Goal: Task Accomplishment & Management: Use online tool/utility

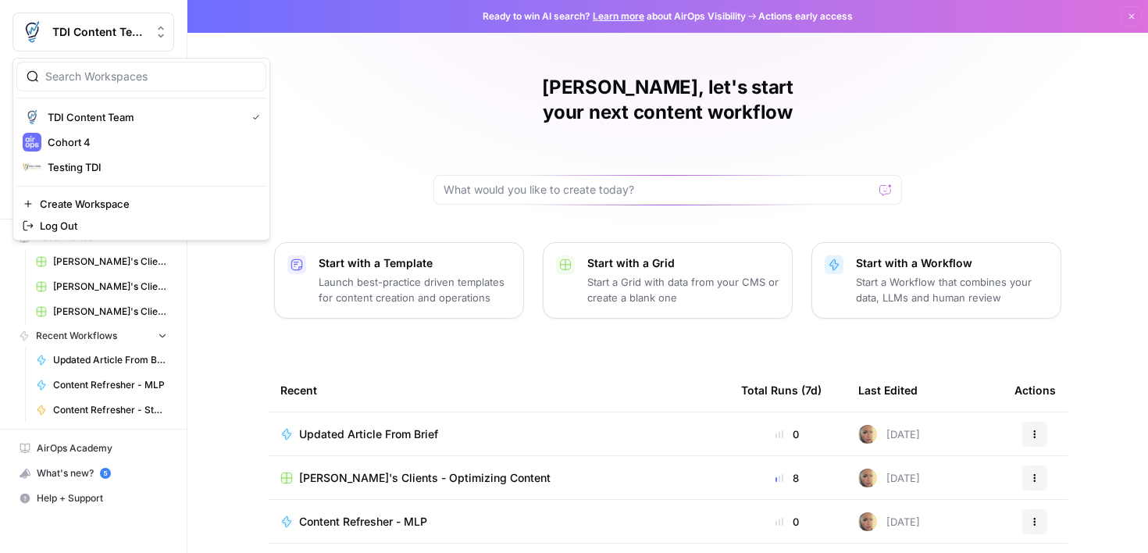
click at [148, 37] on div "TDI Content Team" at bounding box center [110, 32] width 116 height 16
click at [124, 134] on span "Cohort 4" at bounding box center [151, 142] width 206 height 16
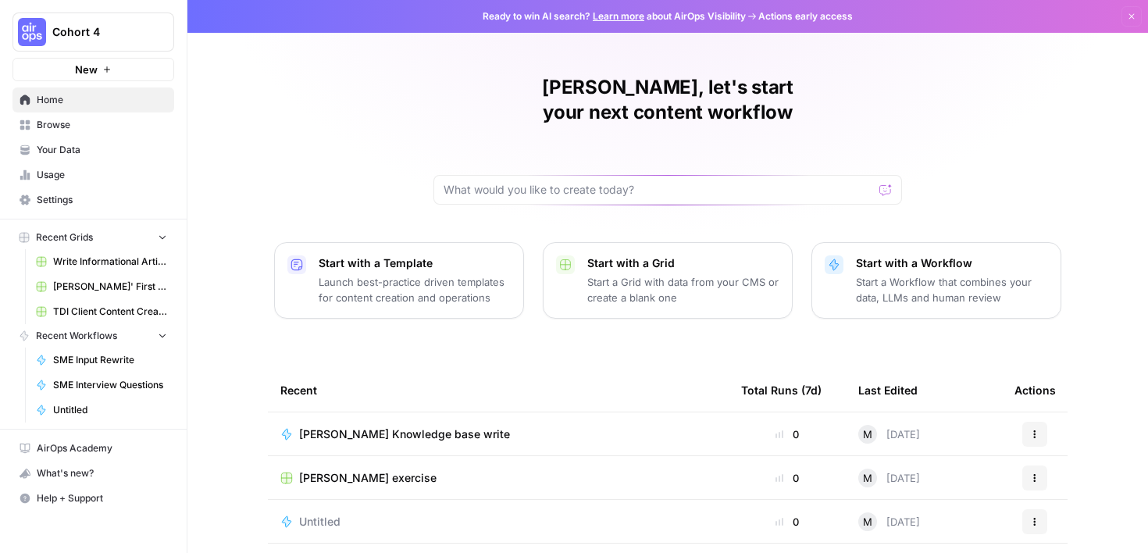
click at [112, 307] on span "TDI Client Content Creation" at bounding box center [110, 311] width 114 height 14
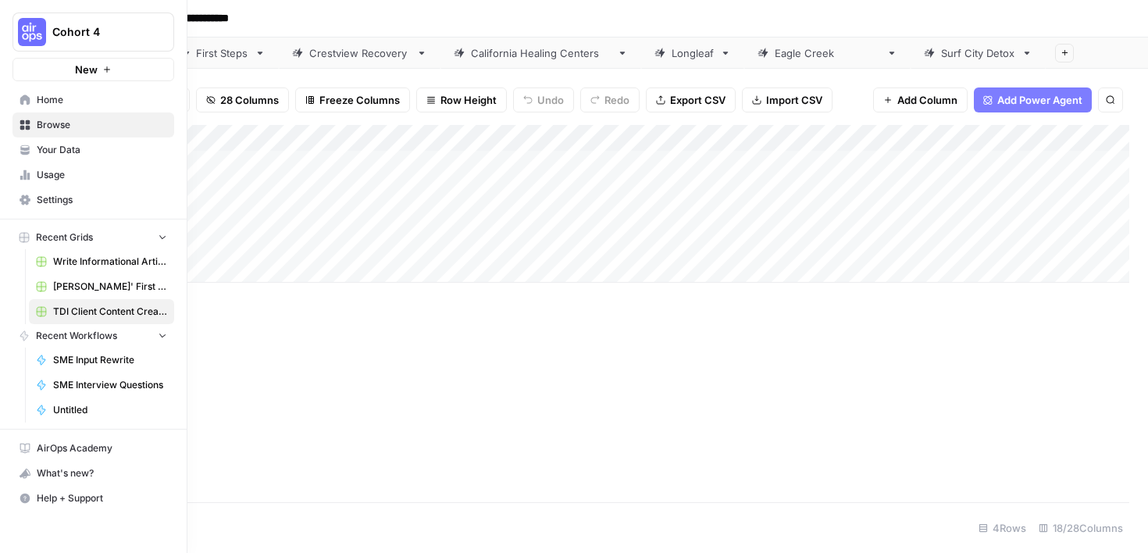
click at [27, 104] on icon at bounding box center [25, 99] width 10 height 10
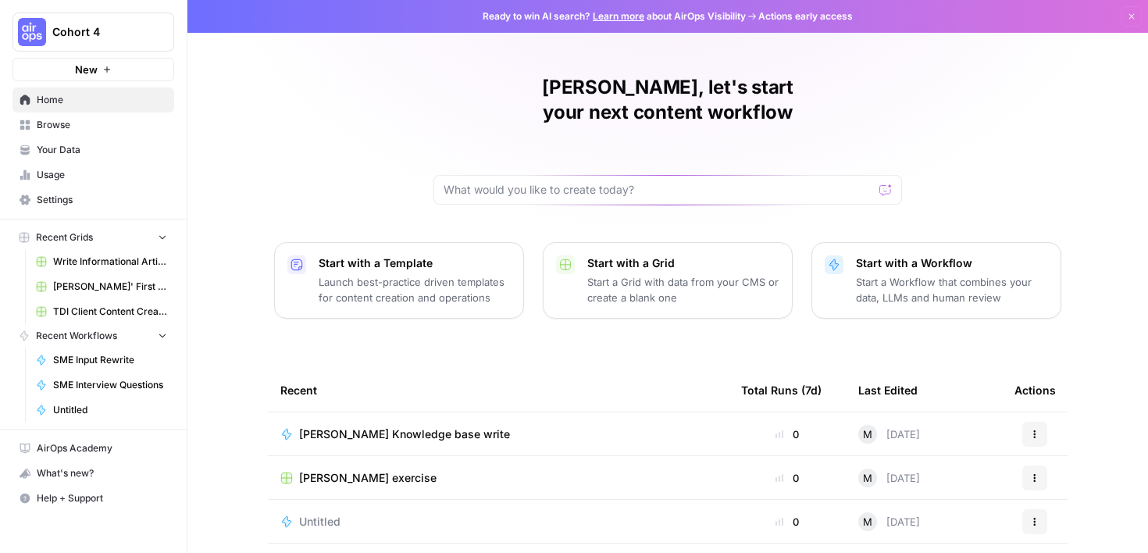
click at [107, 126] on span "Browse" at bounding box center [102, 125] width 130 height 14
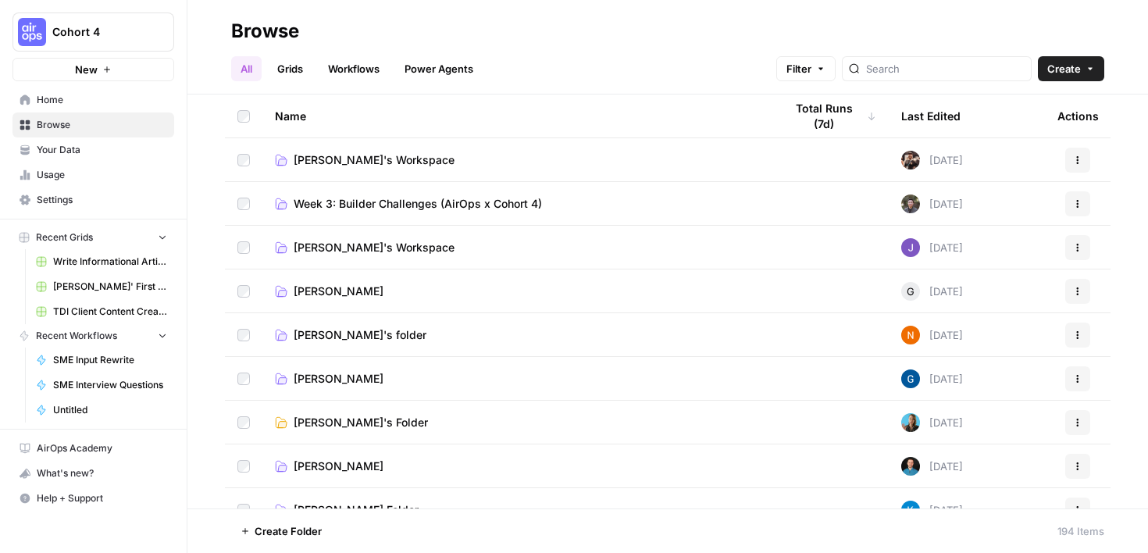
click at [291, 66] on link "Grids" at bounding box center [290, 68] width 45 height 25
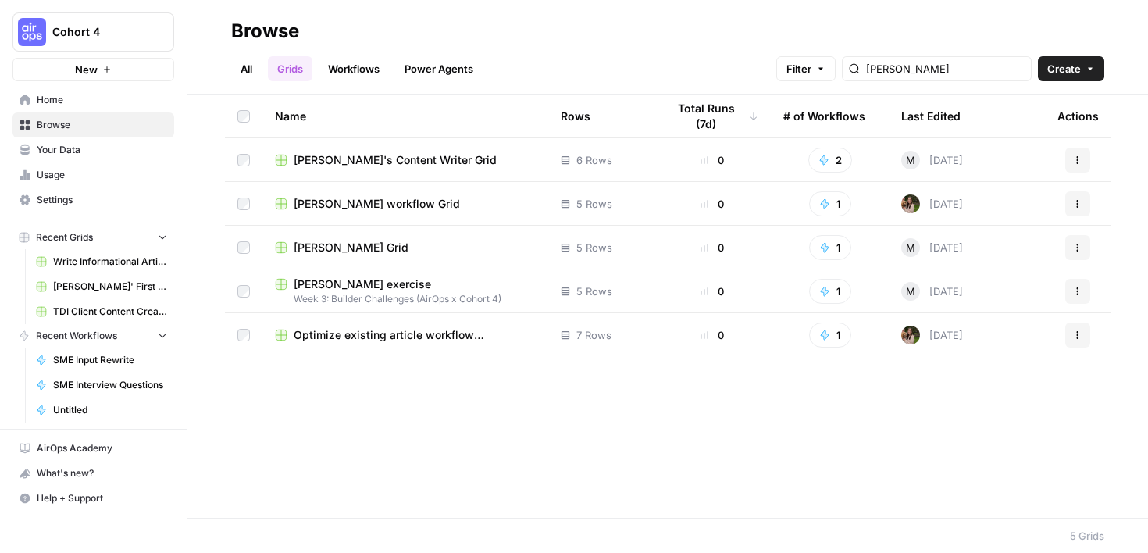
click at [439, 157] on div "[PERSON_NAME]'s Content Writer Grid" at bounding box center [405, 160] width 261 height 16
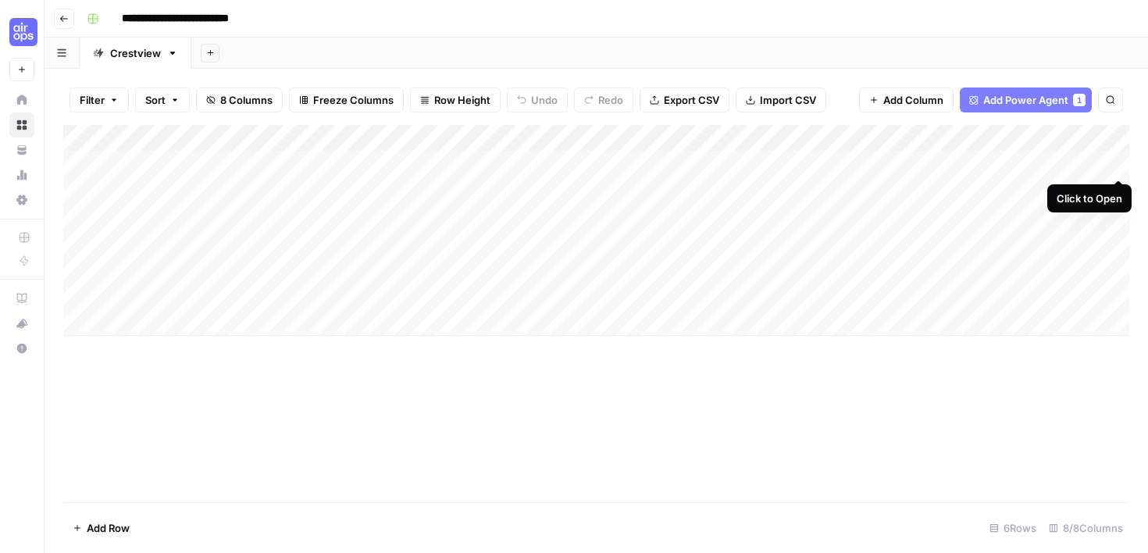
click at [1116, 164] on div "Add Column" at bounding box center [596, 230] width 1066 height 211
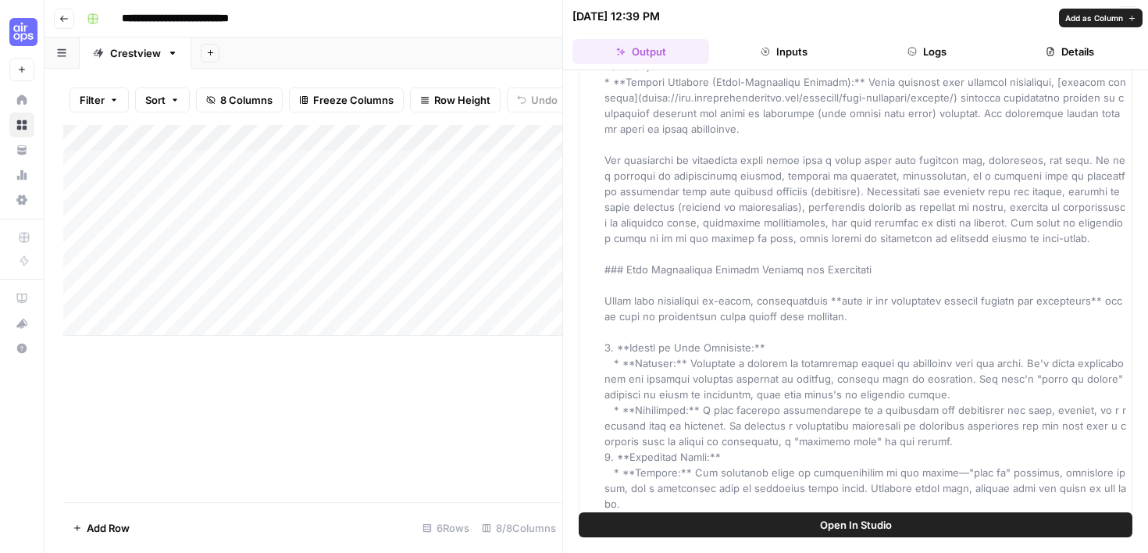
scroll to position [1394, 0]
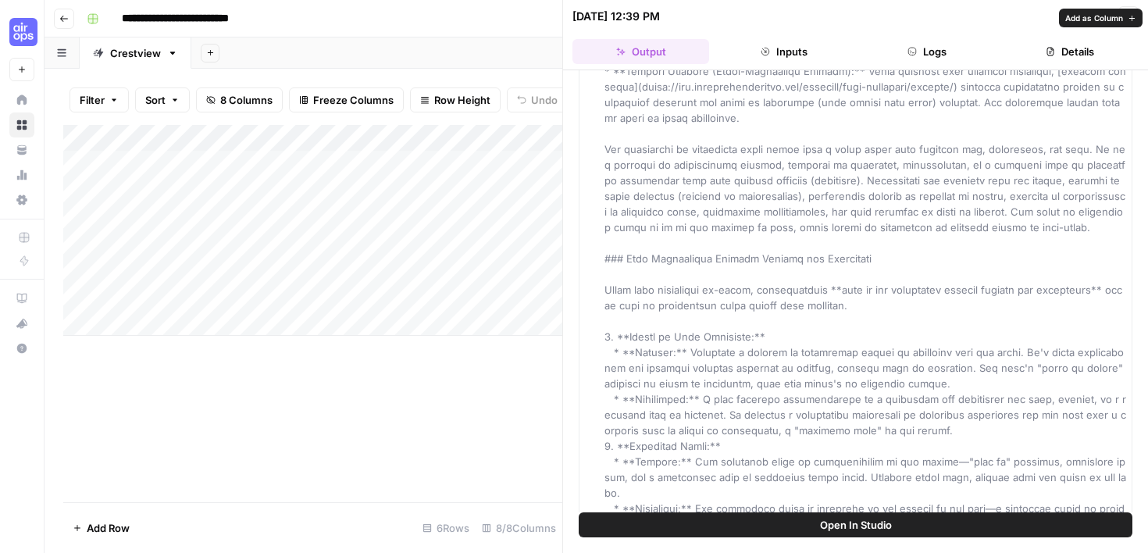
click at [1127, 20] on icon "button" at bounding box center [1127, 16] width 9 height 9
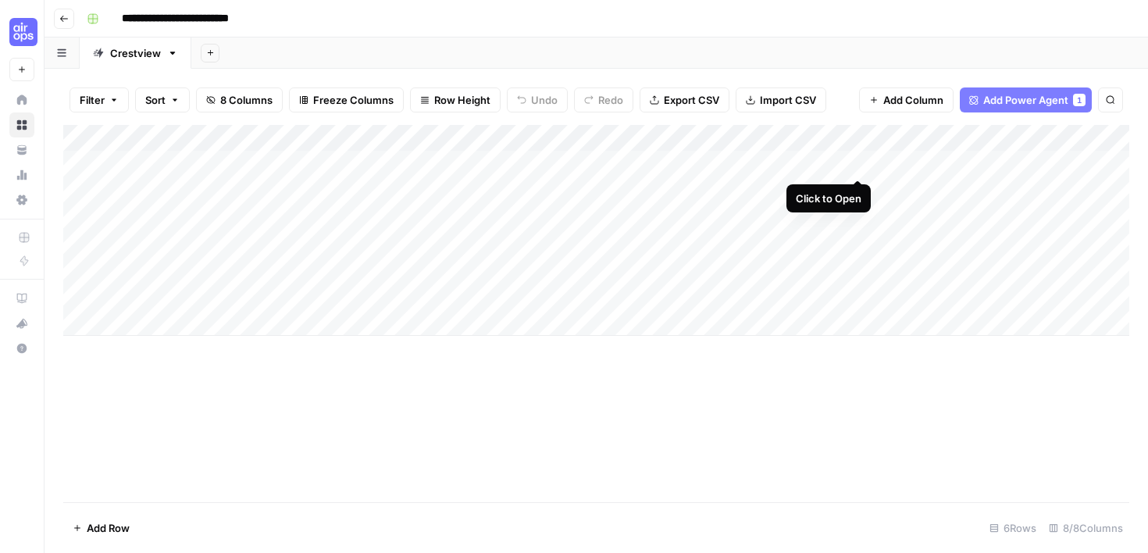
click at [856, 161] on div "Add Column" at bounding box center [596, 230] width 1066 height 211
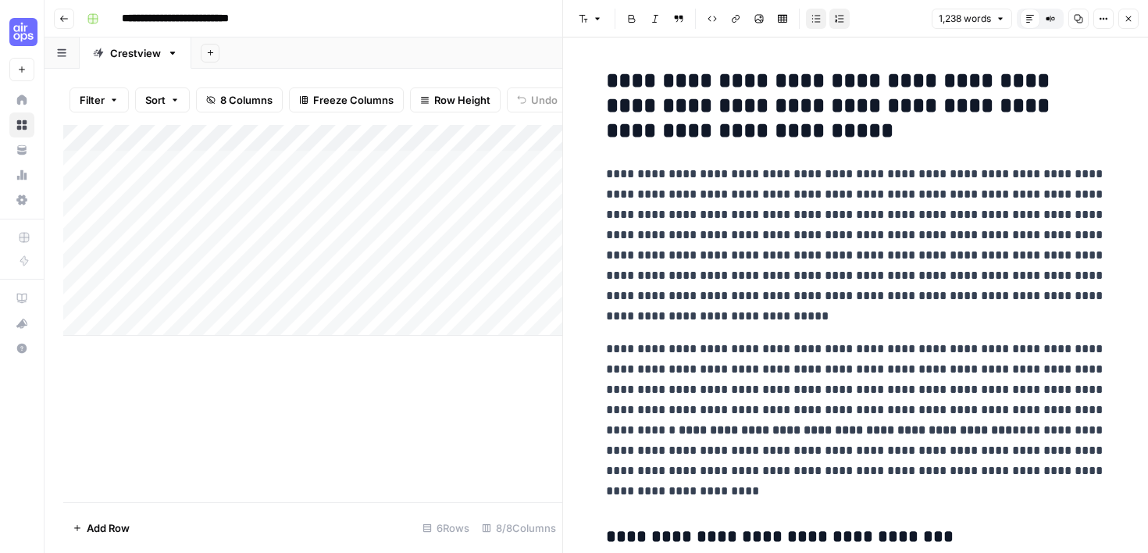
click at [967, 141] on h2 "**********" at bounding box center [856, 106] width 500 height 75
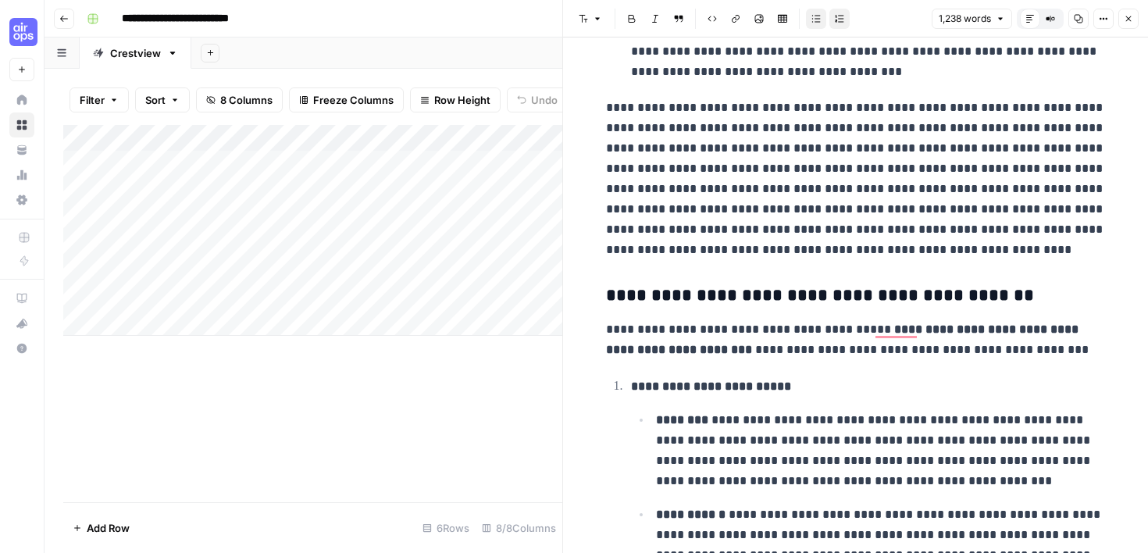
scroll to position [2505, 0]
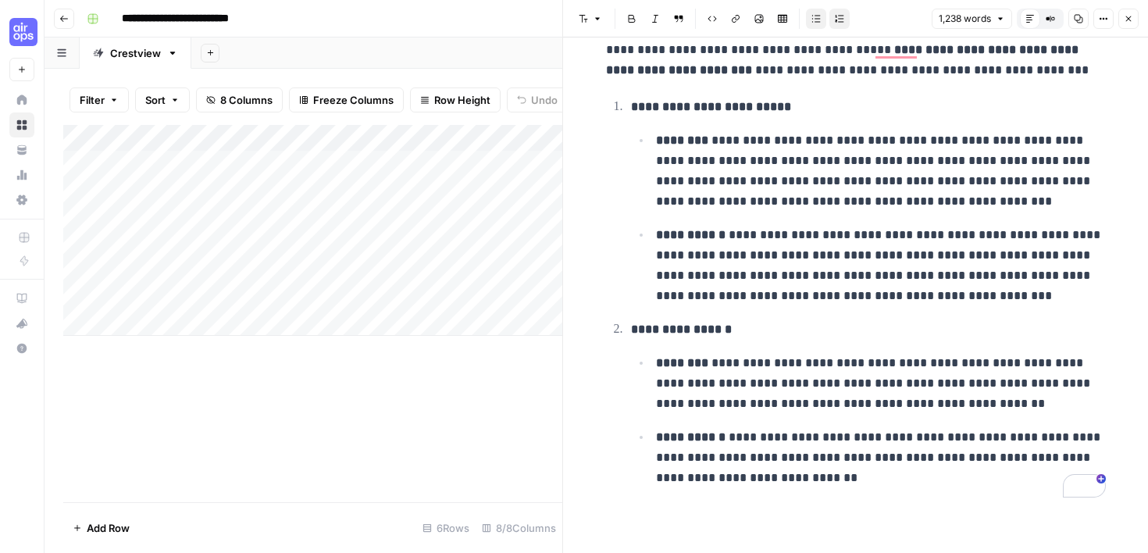
click at [523, 383] on div "Add Column" at bounding box center [312, 313] width 499 height 377
click at [1132, 20] on icon "button" at bounding box center [1127, 18] width 9 height 9
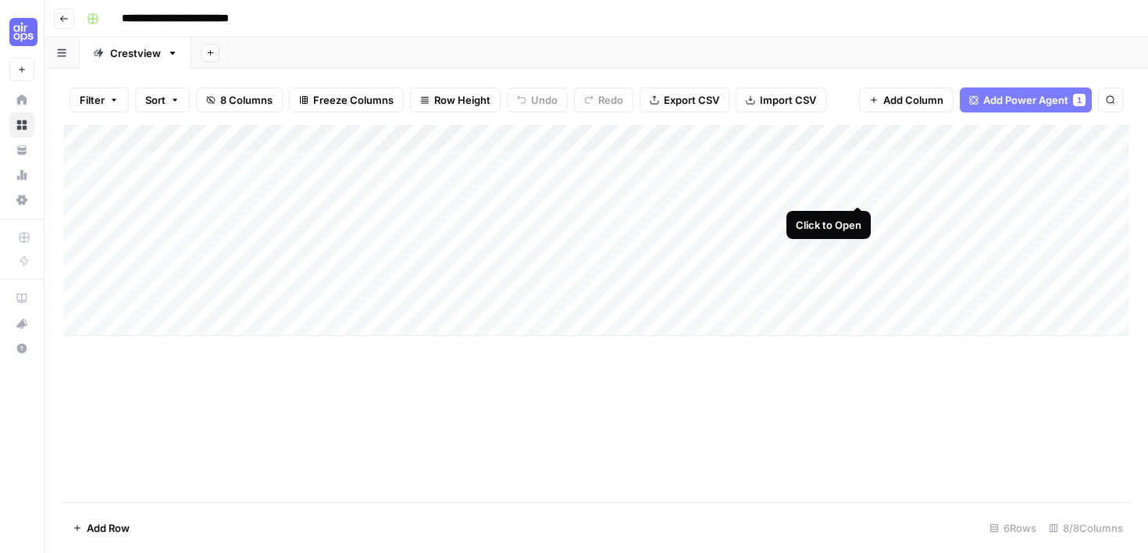
click at [859, 190] on div "Add Column" at bounding box center [596, 230] width 1066 height 211
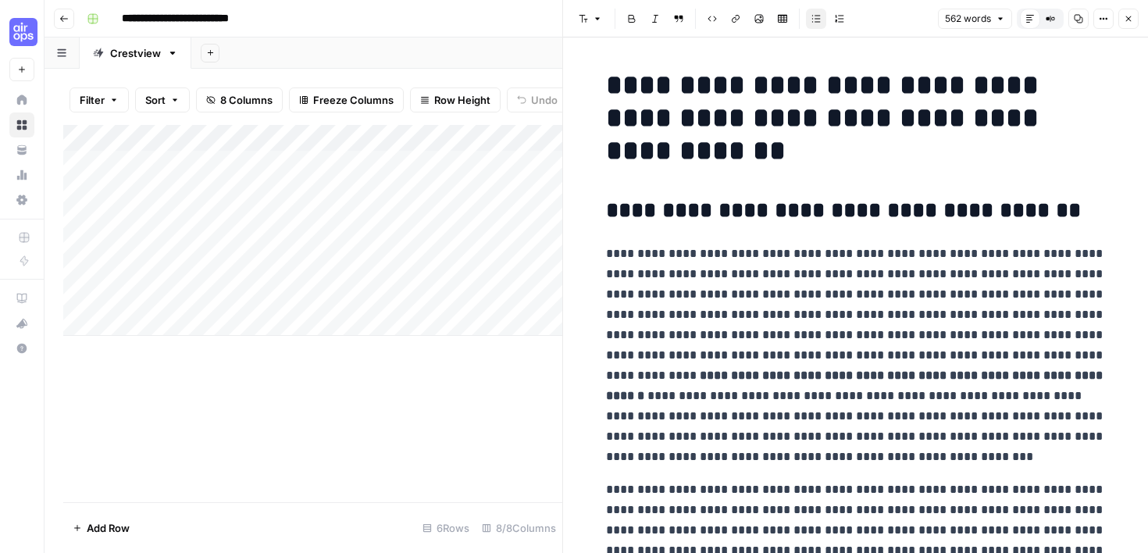
click at [984, 163] on h1 "**********" at bounding box center [856, 118] width 500 height 98
click at [514, 414] on div "Add Column" at bounding box center [312, 313] width 499 height 377
click at [1130, 20] on icon "button" at bounding box center [1127, 18] width 9 height 9
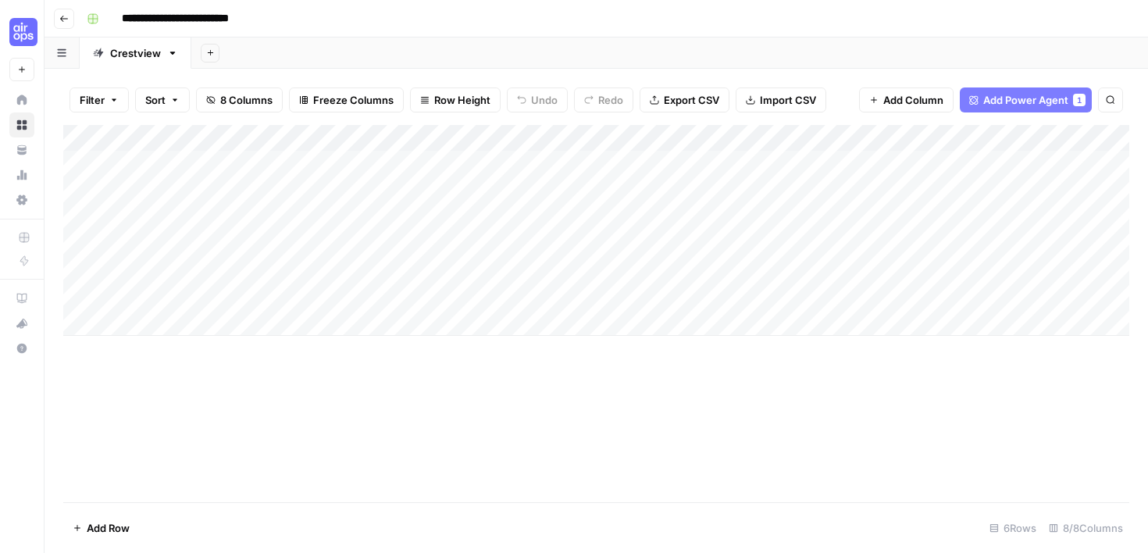
click at [703, 137] on div "Add Column" at bounding box center [596, 230] width 1066 height 211
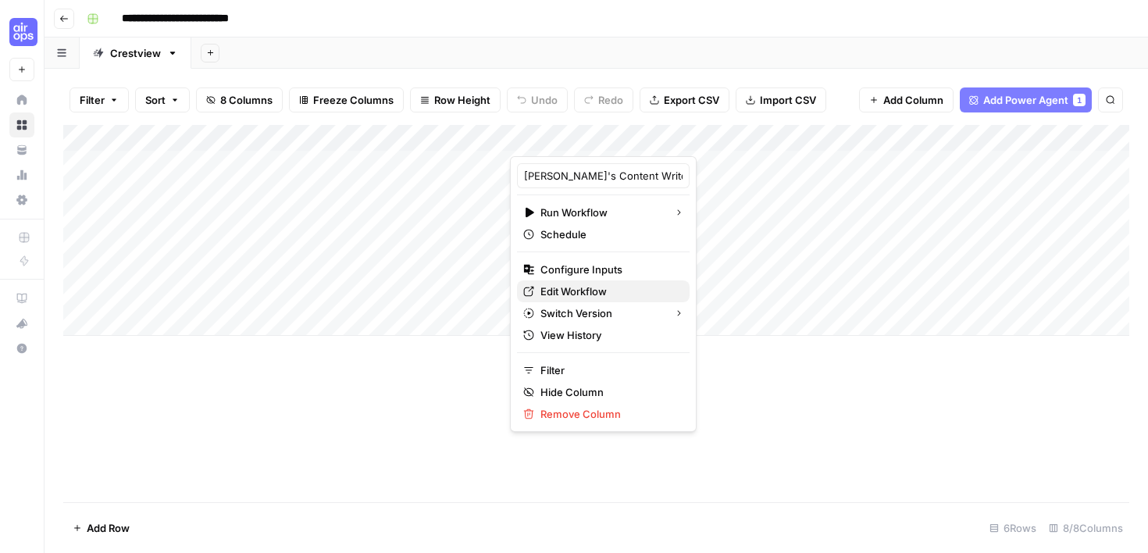
click at [608, 287] on span "Edit Workflow" at bounding box center [608, 291] width 137 height 16
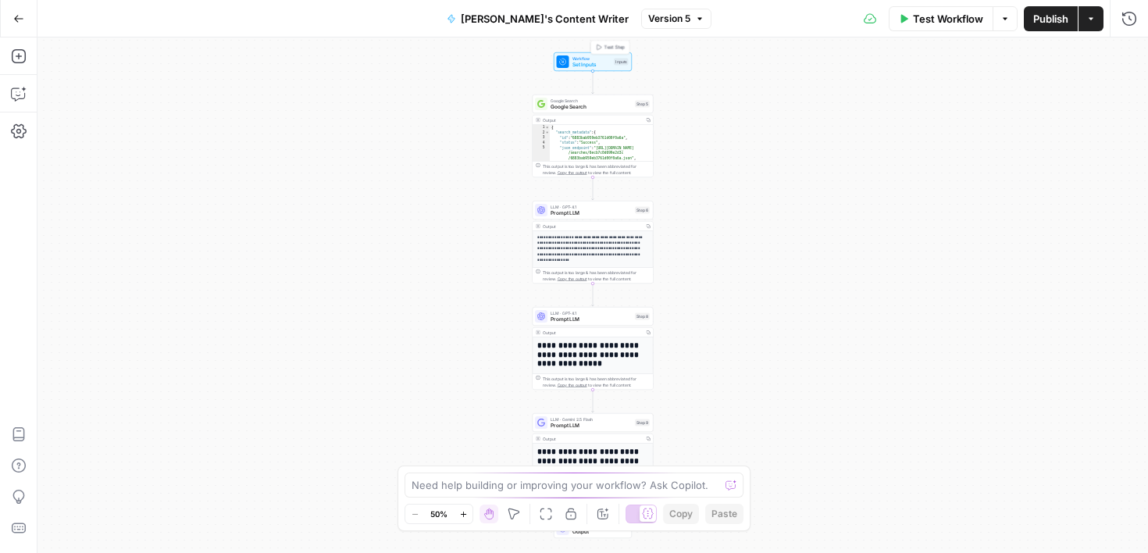
click at [613, 69] on div "Workflow Set Inputs Inputs Test Step" at bounding box center [593, 61] width 78 height 19
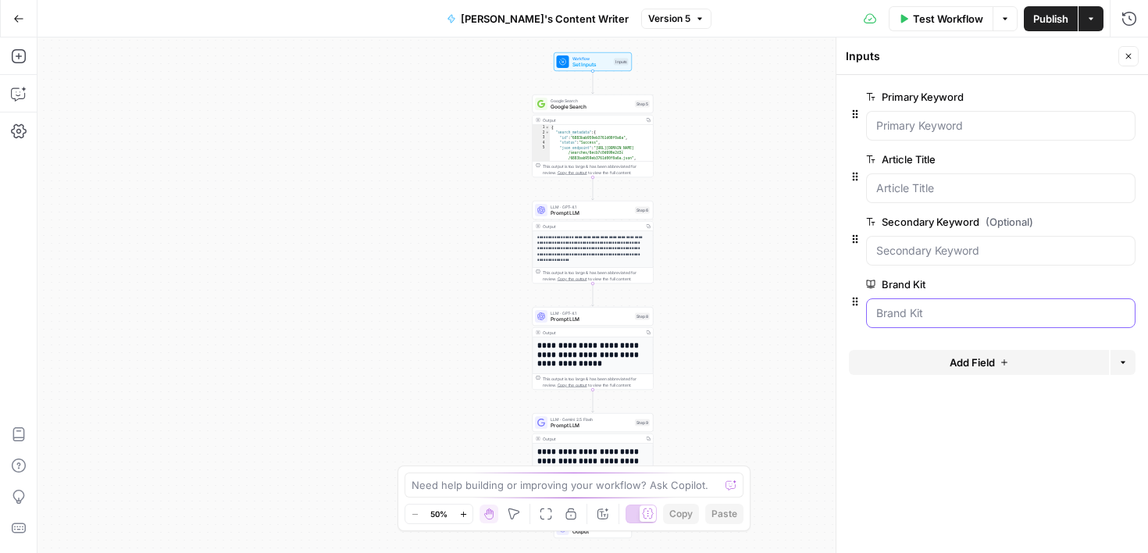
click at [1016, 316] on Kit "Brand Kit" at bounding box center [1000, 313] width 249 height 16
click at [881, 59] on div "Inputs" at bounding box center [980, 56] width 268 height 16
click at [964, 123] on Keyword "Primary Keyword" at bounding box center [1000, 126] width 249 height 16
click at [967, 124] on Keyword "Primary Keyword" at bounding box center [1000, 126] width 249 height 16
click at [929, 315] on Kit "Brand Kit" at bounding box center [1000, 313] width 249 height 16
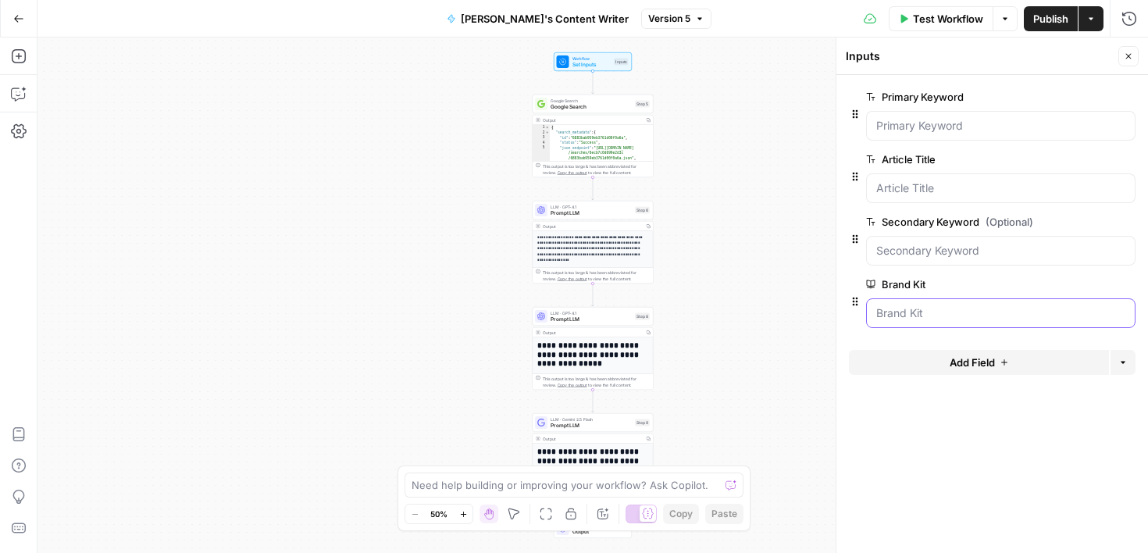
click at [929, 315] on Kit "Brand Kit" at bounding box center [1000, 313] width 249 height 16
click at [910, 188] on Title "Article Title" at bounding box center [1000, 188] width 249 height 16
click at [614, 59] on div "Inputs" at bounding box center [621, 62] width 15 height 7
click at [970, 368] on span "Add Field" at bounding box center [971, 362] width 45 height 16
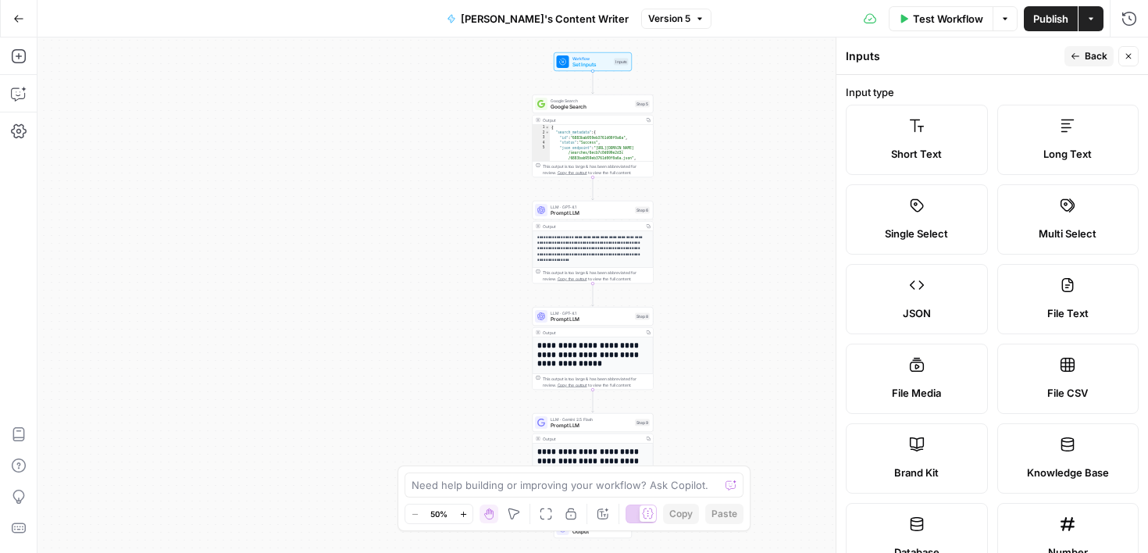
click at [923, 146] on span "Short Text" at bounding box center [916, 154] width 51 height 16
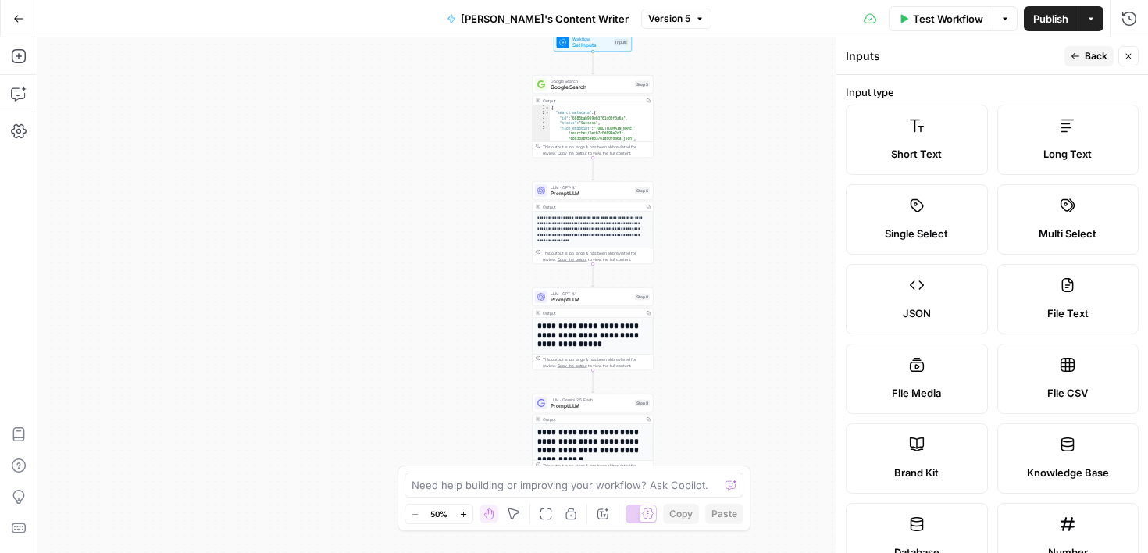
click at [1145, 157] on form "Input type Short Text Long Text Single Select Multi Select JSON File Text File …" at bounding box center [992, 314] width 312 height 478
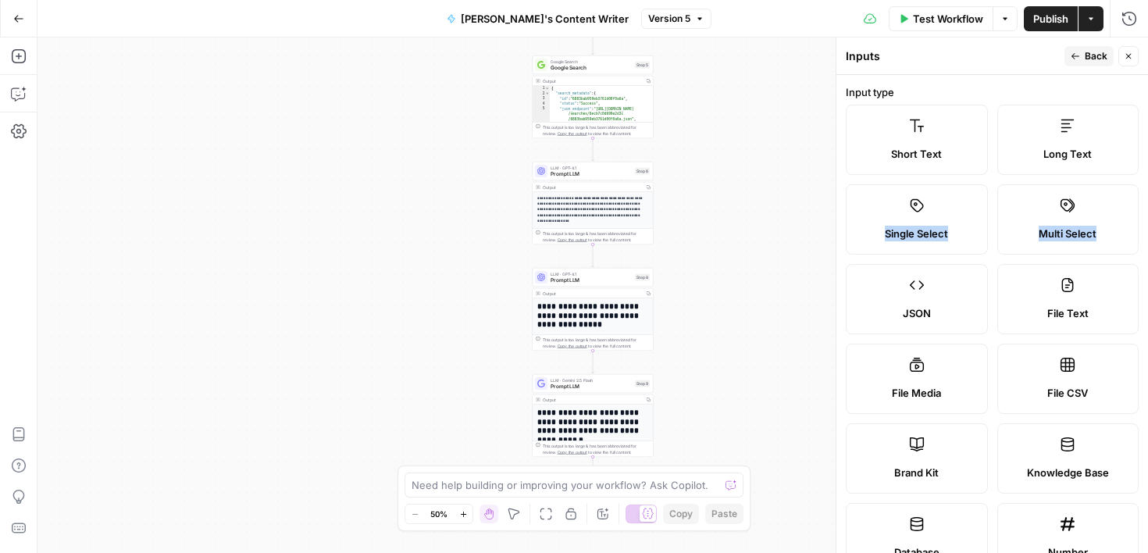
drag, startPoint x: 1137, startPoint y: 158, endPoint x: 1144, endPoint y: 223, distance: 65.2
click at [1145, 224] on form "Input type Short Text Long Text Single Select Multi Select JSON File Text File …" at bounding box center [992, 314] width 312 height 478
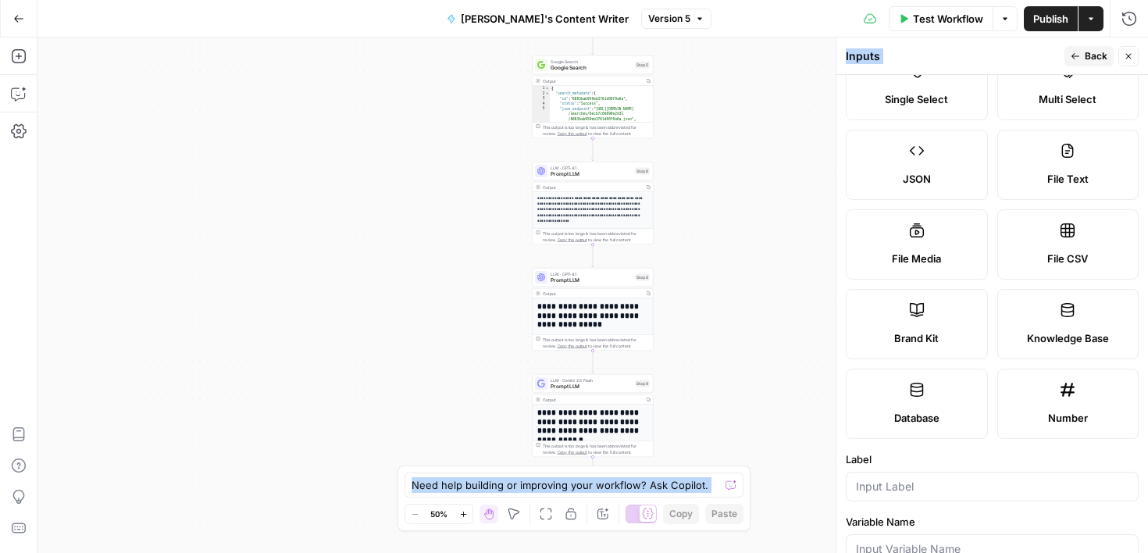
scroll to position [411, 0]
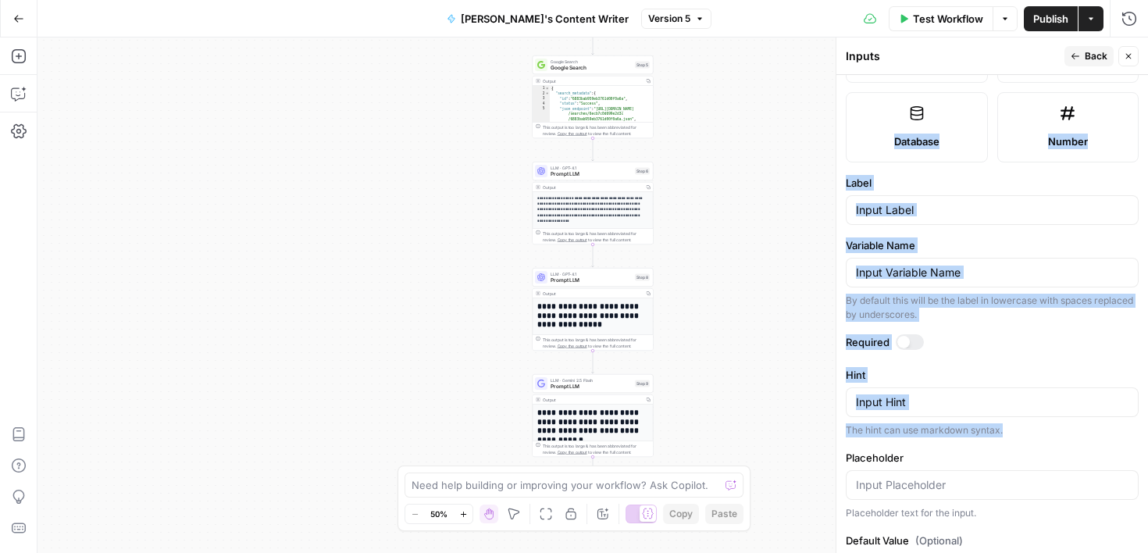
drag, startPoint x: 1138, startPoint y: 87, endPoint x: 1125, endPoint y: 439, distance: 351.6
click at [1126, 440] on form "Input type Short Text Long Text Single Select Multi Select JSON File Text File …" at bounding box center [992, 314] width 312 height 478
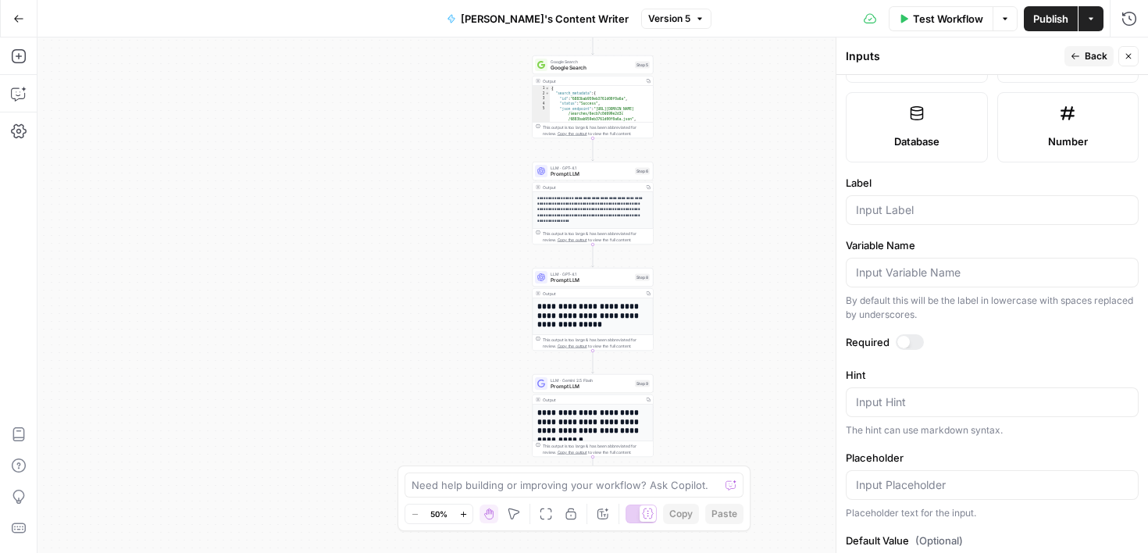
click at [963, 248] on label "Variable Name" at bounding box center [992, 245] width 293 height 16
click at [963, 265] on input "Variable Name" at bounding box center [992, 273] width 272 height 16
click at [938, 213] on input "Label" at bounding box center [992, 210] width 272 height 16
type input "Word count"
click at [1020, 351] on div "Required" at bounding box center [992, 344] width 293 height 20
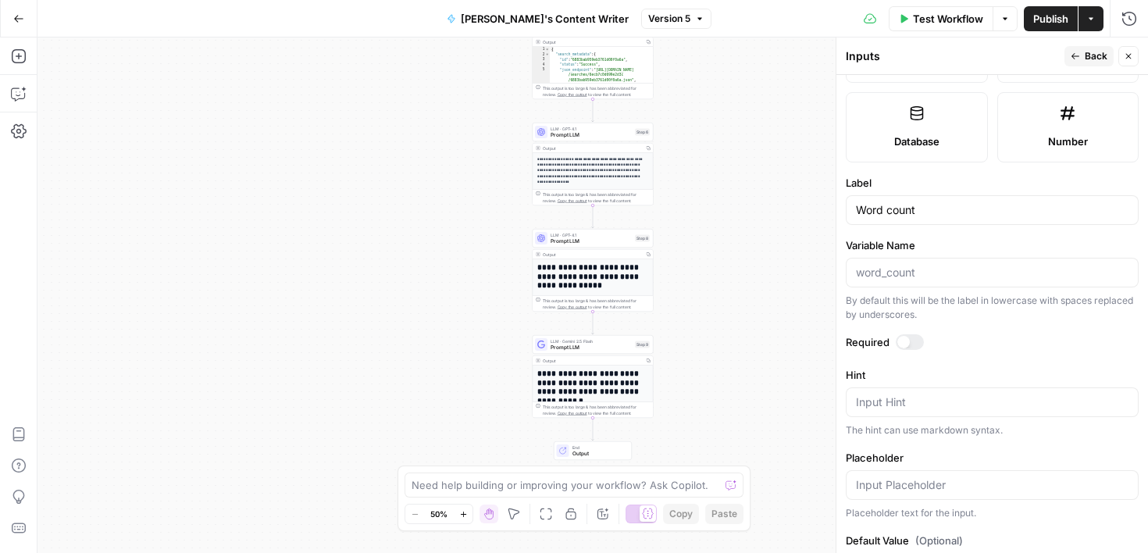
click at [1031, 529] on form "Input type Short Text Long Text Single Select Multi Select JSON File Text File …" at bounding box center [992, 314] width 312 height 478
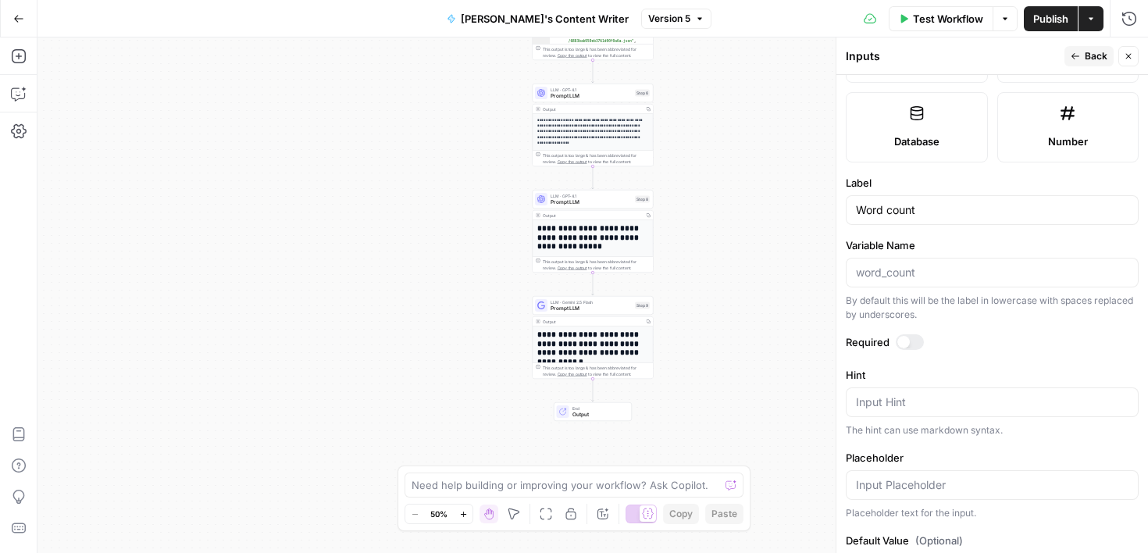
click at [1095, 59] on span "Back" at bounding box center [1095, 56] width 23 height 14
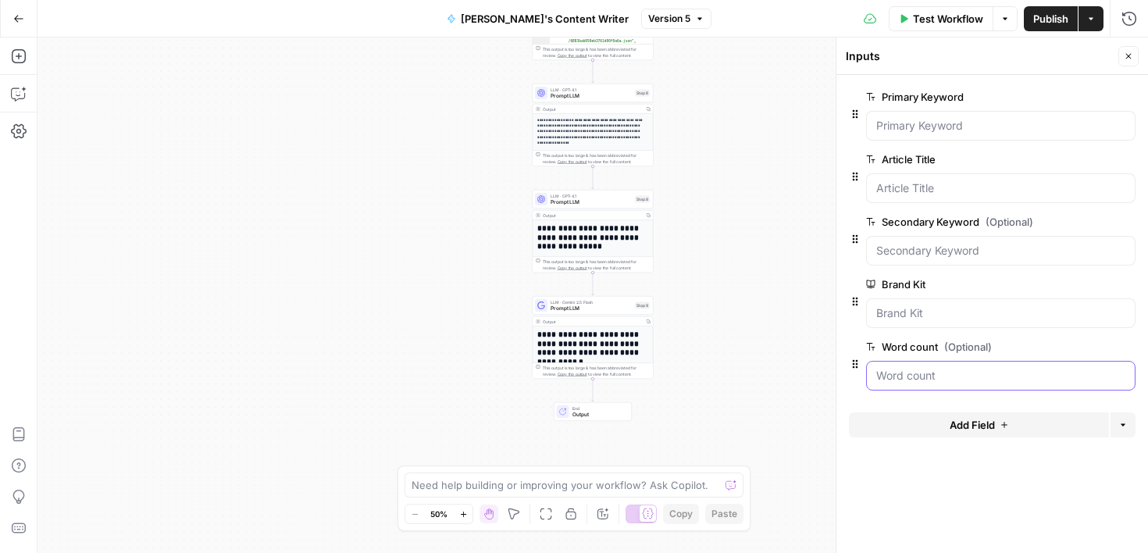
click at [1045, 378] on count "Word count (Optional)" at bounding box center [1000, 376] width 249 height 16
drag, startPoint x: 649, startPoint y: 62, endPoint x: 671, endPoint y: 62, distance: 21.9
click at [670, 62] on div "**********" at bounding box center [592, 294] width 1110 height 515
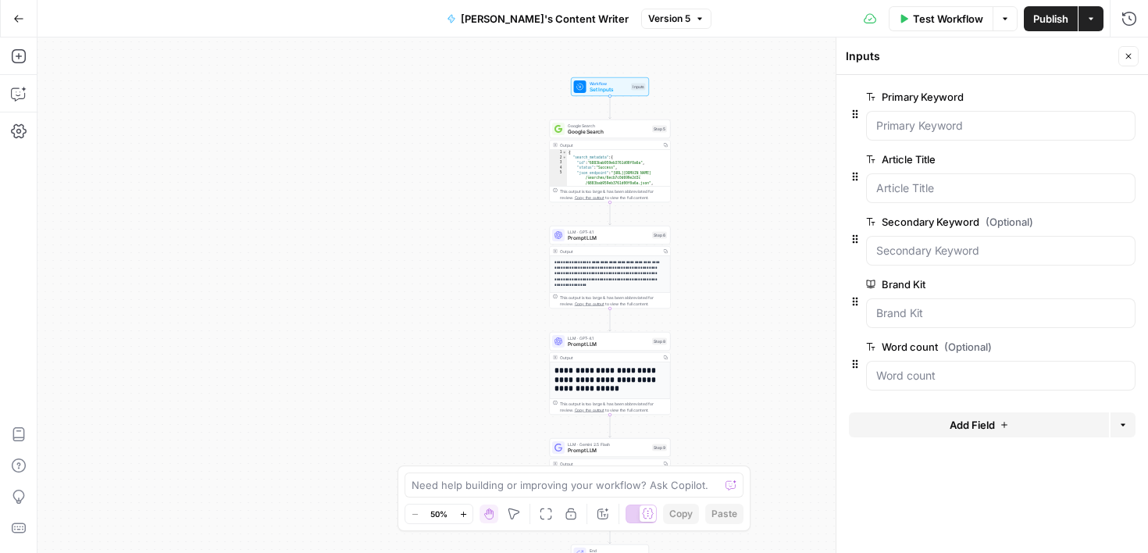
drag, startPoint x: 679, startPoint y: 63, endPoint x: 664, endPoint y: 209, distance: 146.8
click at [664, 209] on div "**********" at bounding box center [592, 294] width 1110 height 515
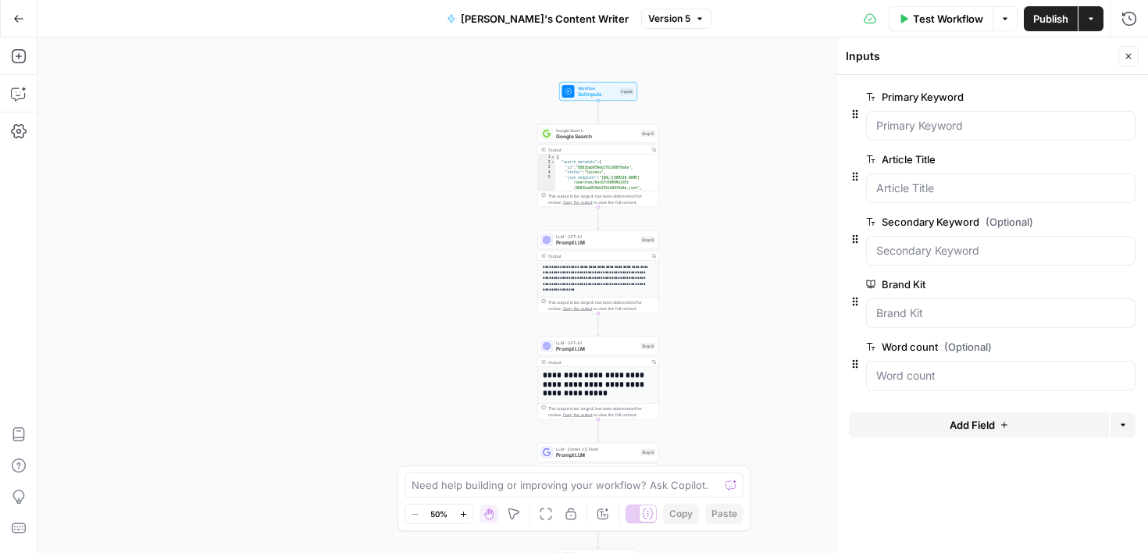
click at [618, 100] on div "Workflow Set Inputs Inputs" at bounding box center [598, 91] width 78 height 19
click at [624, 78] on span "Test Step" at bounding box center [620, 76] width 21 height 7
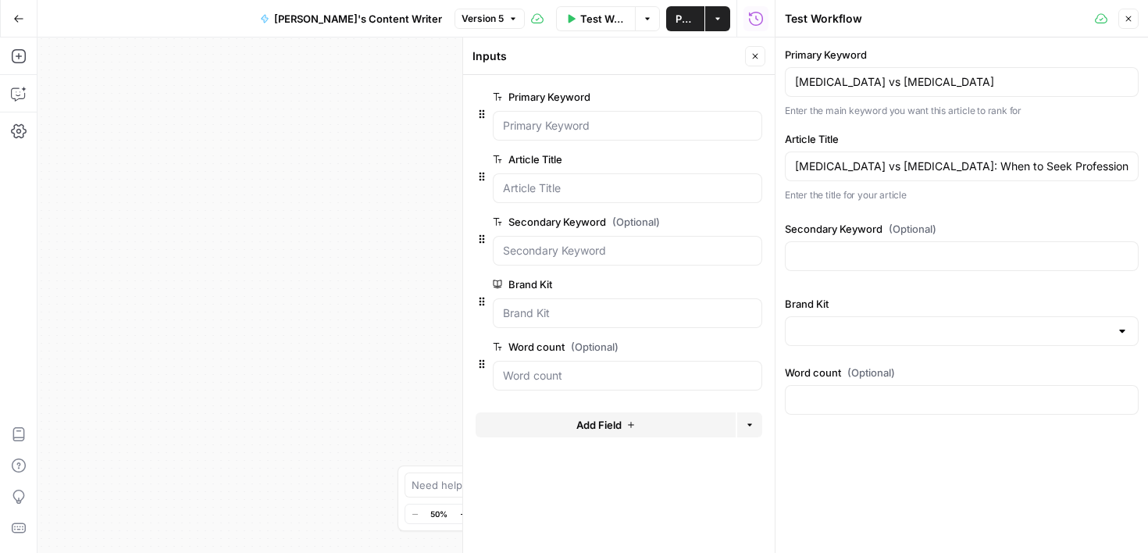
type input "Crestview Recovery"
click at [886, 403] on input "Word count (Optional)" at bounding box center [961, 400] width 333 height 16
type input "1500"
click at [891, 491] on div "Primary Keyword abstinence vs harm reduction Enter the main keyword you want th…" at bounding box center [961, 294] width 372 height 515
click at [664, 429] on button "Add Field" at bounding box center [605, 424] width 260 height 25
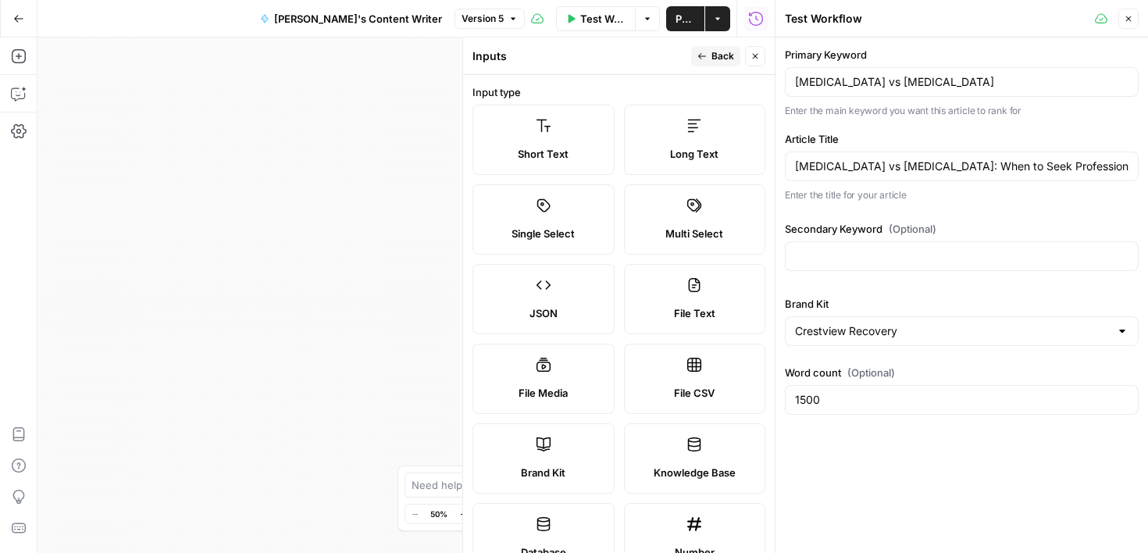
click at [688, 460] on label "Knowledge Base" at bounding box center [695, 458] width 142 height 70
drag, startPoint x: 771, startPoint y: 151, endPoint x: 778, endPoint y: 255, distance: 104.1
click at [778, 255] on div at bounding box center [782, 276] width 16 height 553
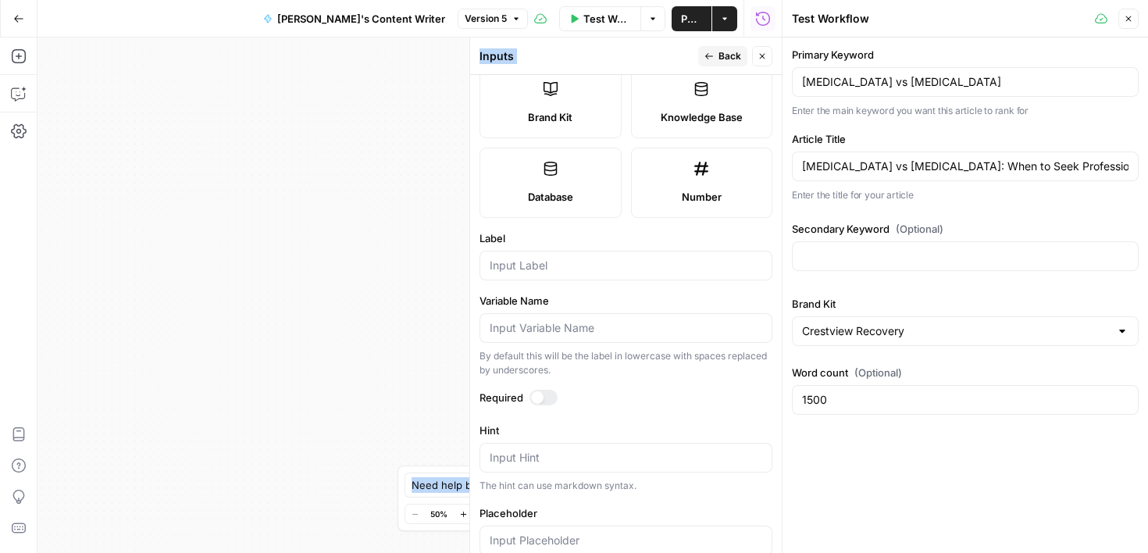
scroll to position [387, 0]
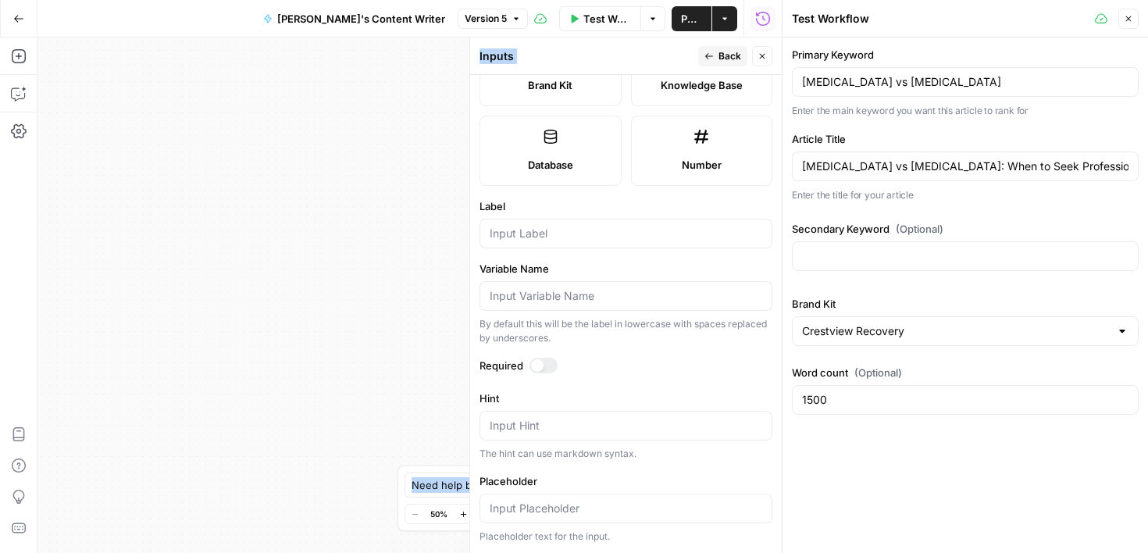
drag, startPoint x: 750, startPoint y: 301, endPoint x: 751, endPoint y: 561, distance: 259.2
click at [751, 552] on html "Cohort 4 New Home Browse Your Data Usage Settings Recent Grids Write Informatio…" at bounding box center [574, 276] width 1148 height 553
click at [618, 241] on div at bounding box center [625, 234] width 293 height 30
type input "Sitemap"
click at [709, 390] on label "Hint" at bounding box center [625, 398] width 293 height 16
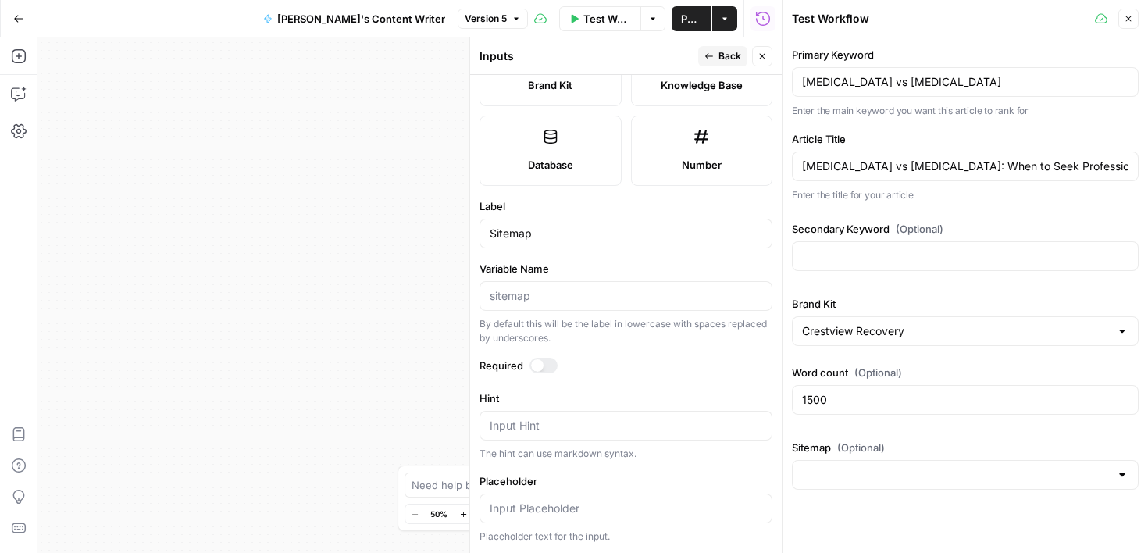
click at [709, 418] on textarea "Hint" at bounding box center [626, 426] width 272 height 16
click at [866, 486] on div at bounding box center [965, 475] width 347 height 30
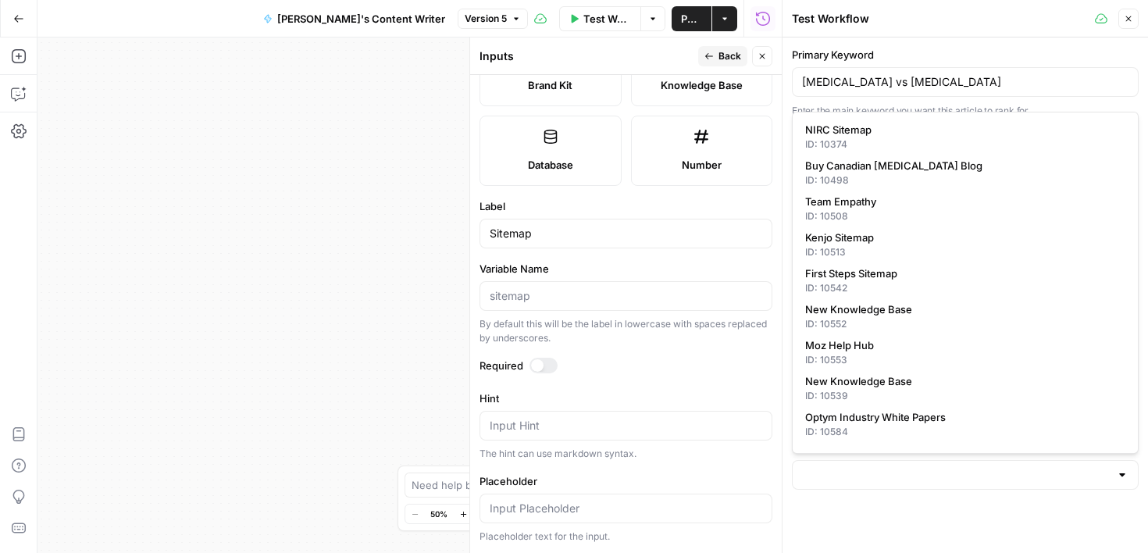
click at [872, 484] on div at bounding box center [965, 475] width 347 height 30
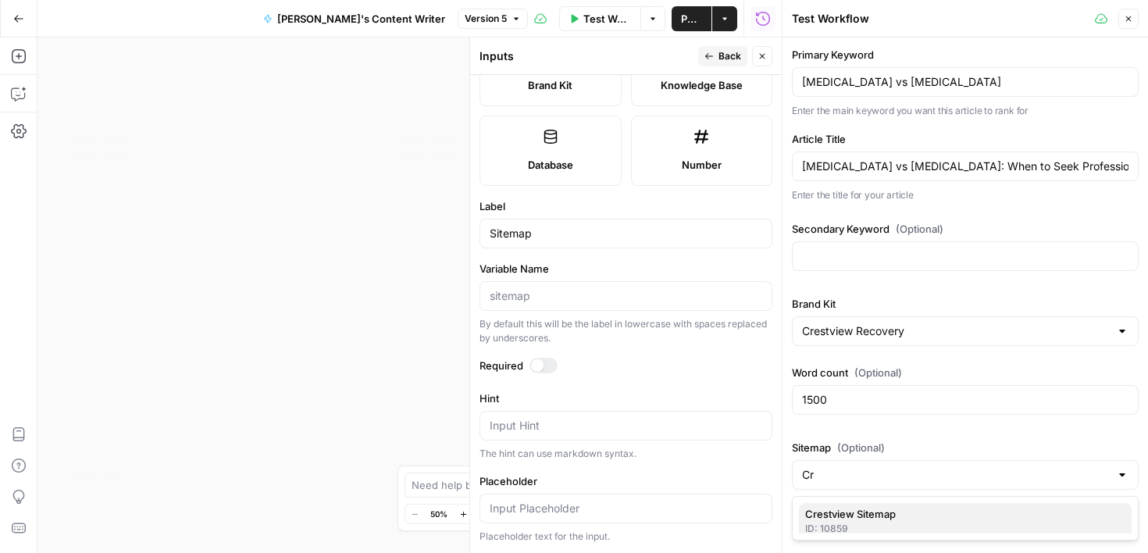
click at [852, 525] on div "ID: 10859" at bounding box center [965, 529] width 320 height 14
type input "Crestview Sitemap"
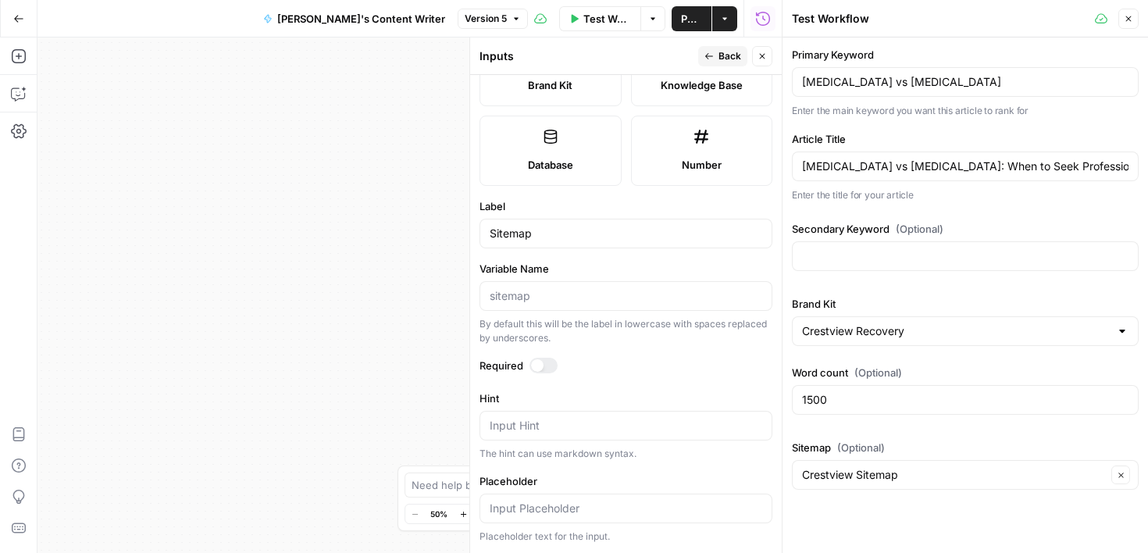
click at [362, 257] on div "**********" at bounding box center [409, 294] width 744 height 515
click at [757, 57] on icon "button" at bounding box center [761, 56] width 9 height 9
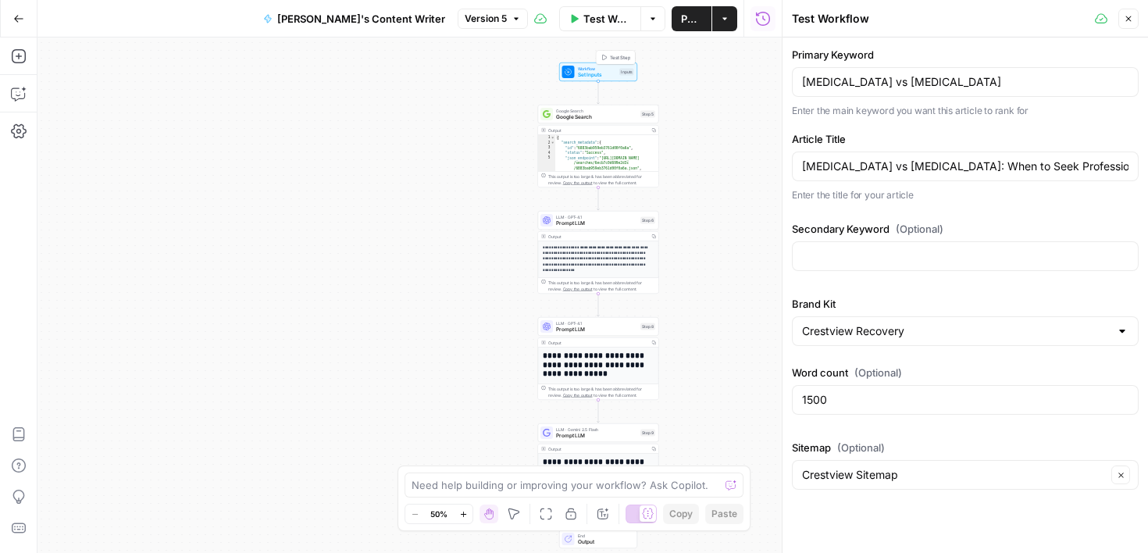
click at [618, 59] on span "Test Step" at bounding box center [620, 57] width 21 height 7
click at [646, 104] on button "Test" at bounding box center [643, 99] width 24 height 10
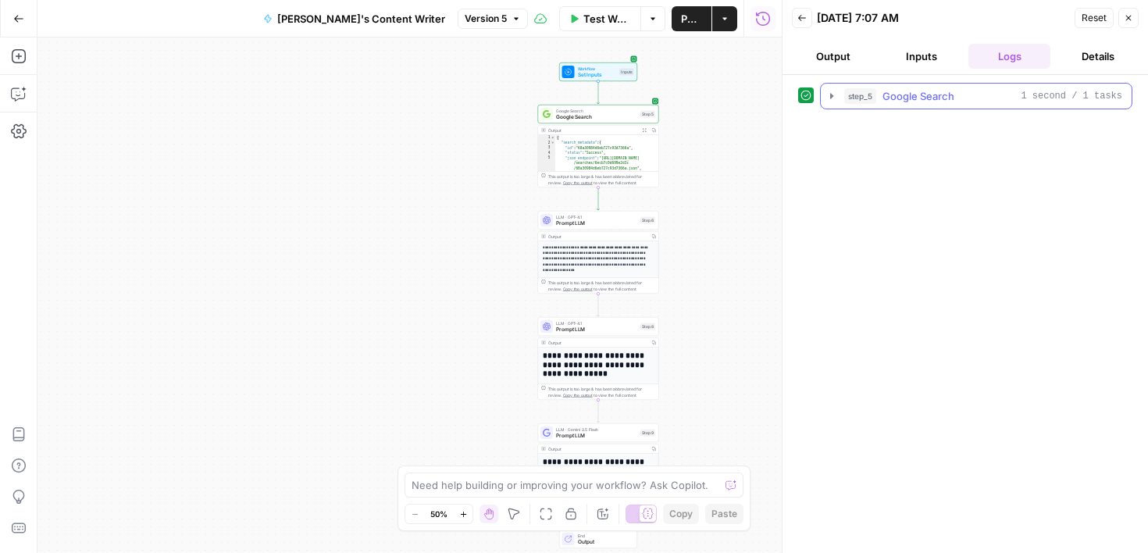
click at [942, 101] on span "Google Search" at bounding box center [918, 96] width 72 height 16
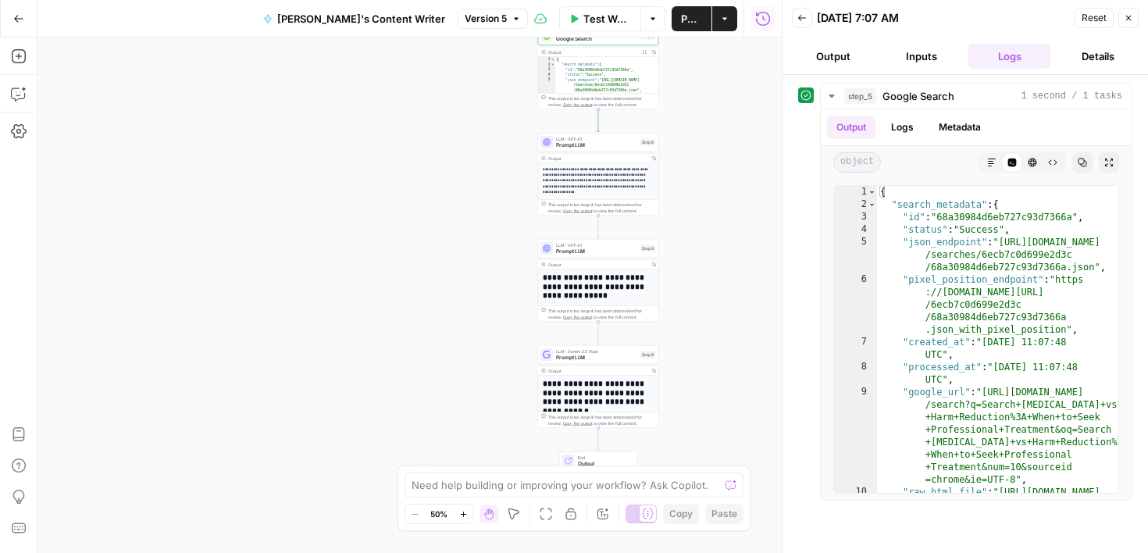
click at [758, 214] on div "**********" at bounding box center [409, 294] width 744 height 515
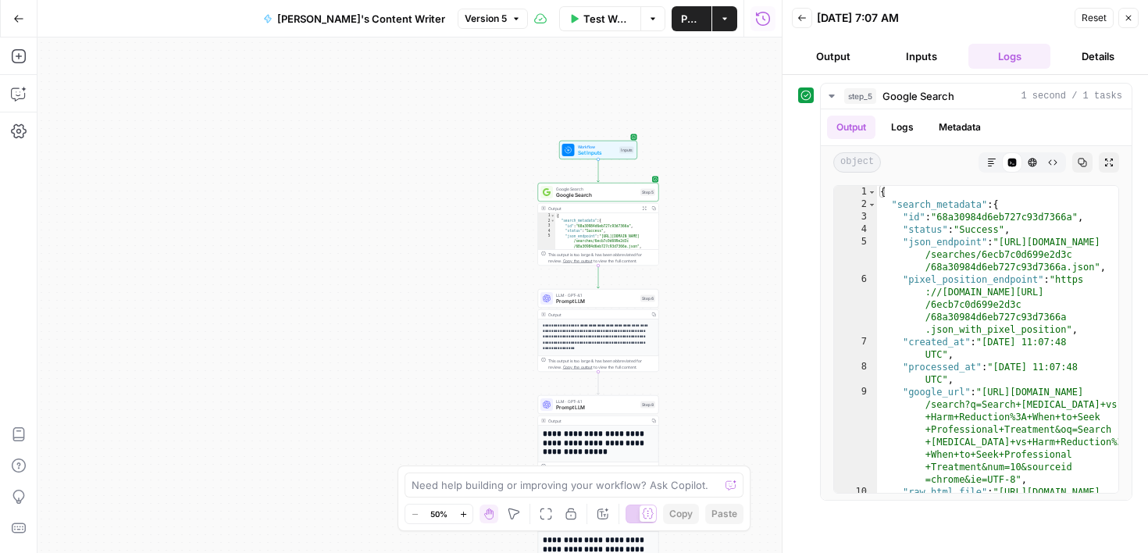
click at [833, 59] on button "Output" at bounding box center [833, 56] width 82 height 25
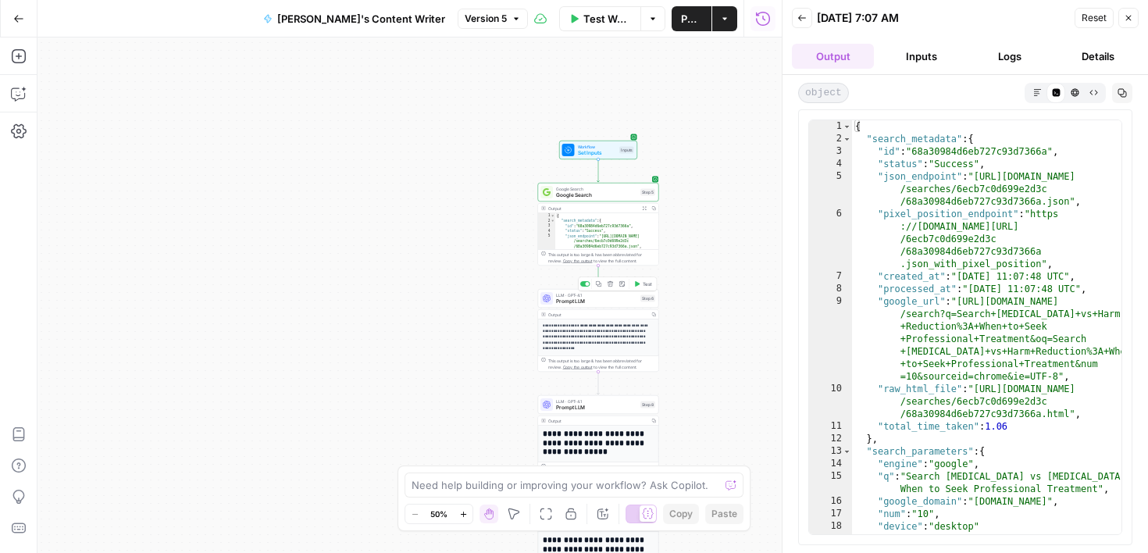
click at [599, 304] on span "Prompt LLM" at bounding box center [596, 301] width 81 height 8
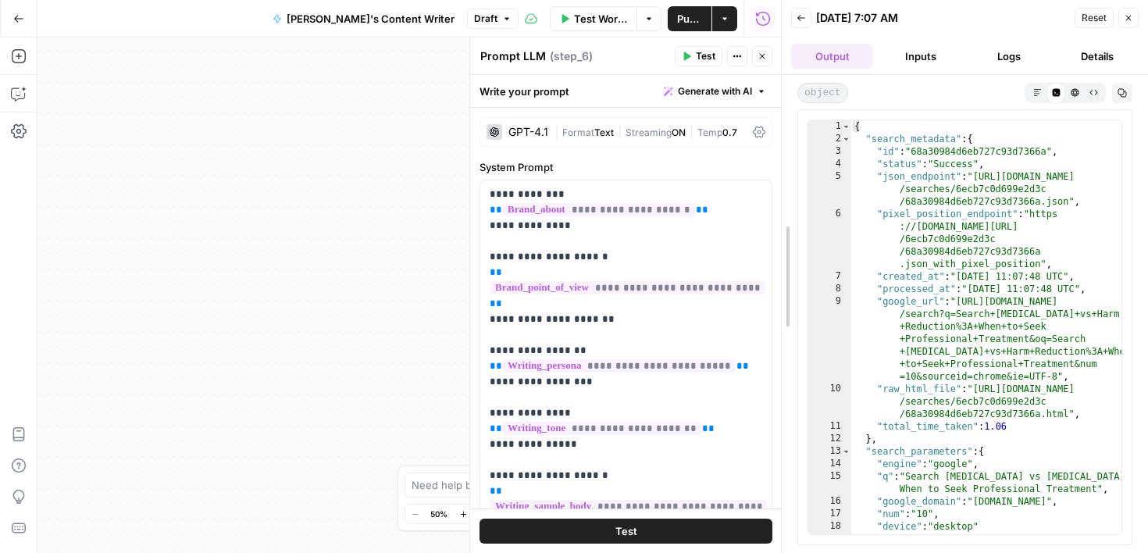
drag, startPoint x: 788, startPoint y: 284, endPoint x: 786, endPoint y: 238, distance: 46.1
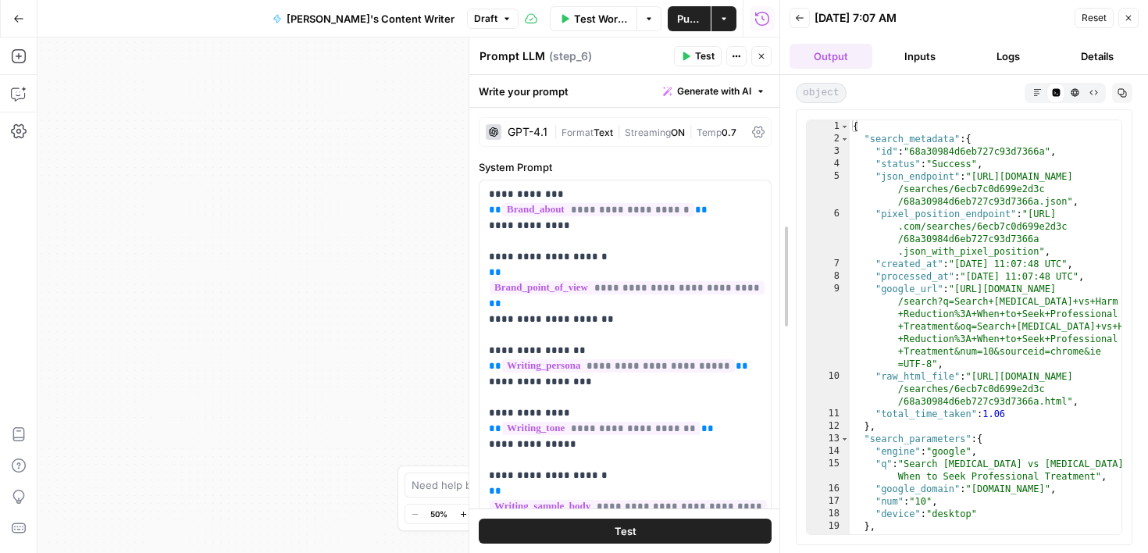
drag, startPoint x: 786, startPoint y: 238, endPoint x: 784, endPoint y: 194, distance: 44.6
drag, startPoint x: 786, startPoint y: 251, endPoint x: 787, endPoint y: 216, distance: 34.4
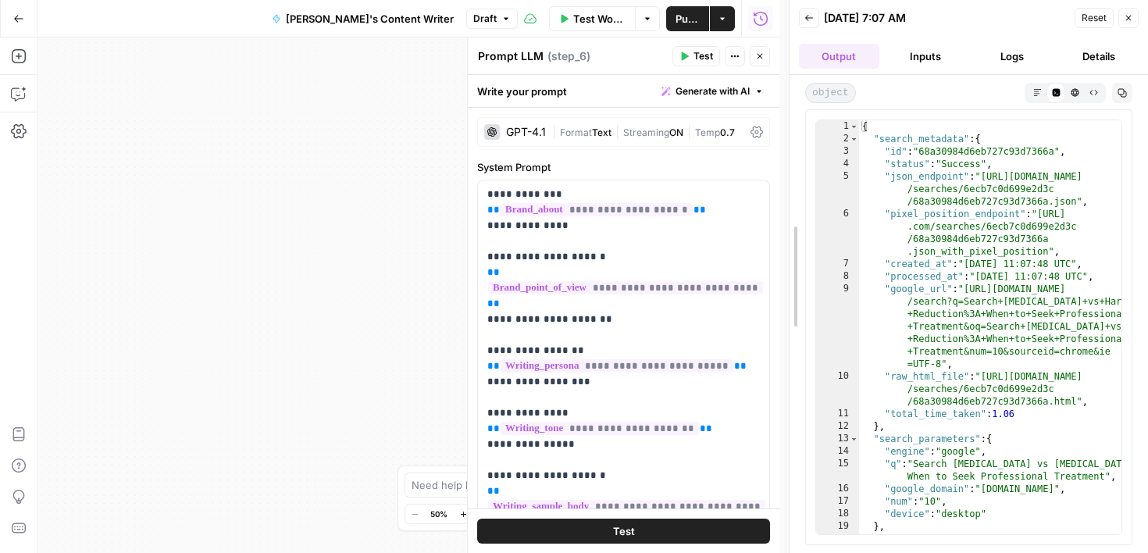
drag, startPoint x: 787, startPoint y: 239, endPoint x: 797, endPoint y: 342, distance: 103.6
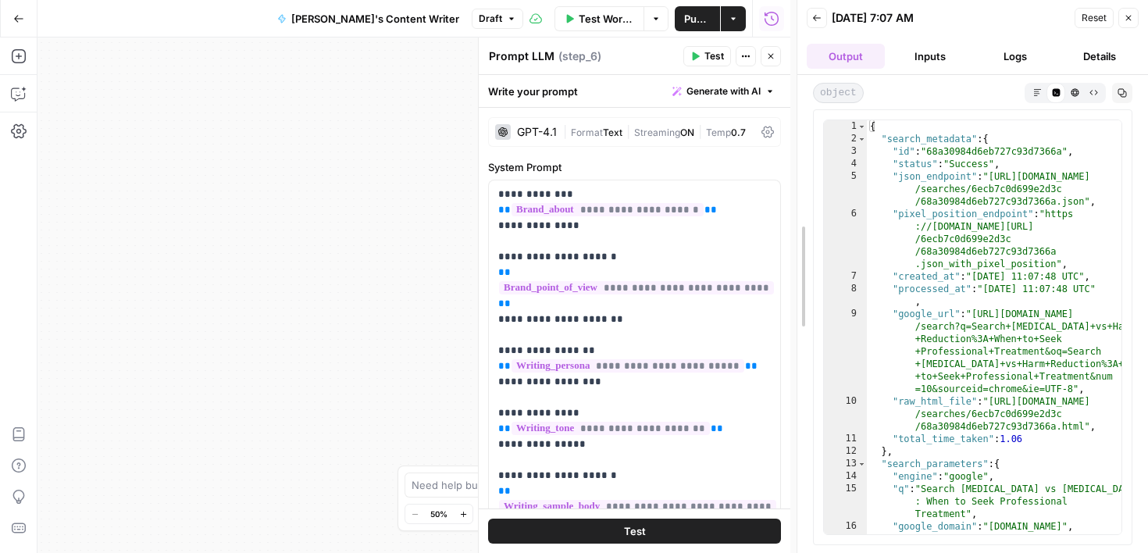
drag, startPoint x: 796, startPoint y: 299, endPoint x: 802, endPoint y: 347, distance: 48.7
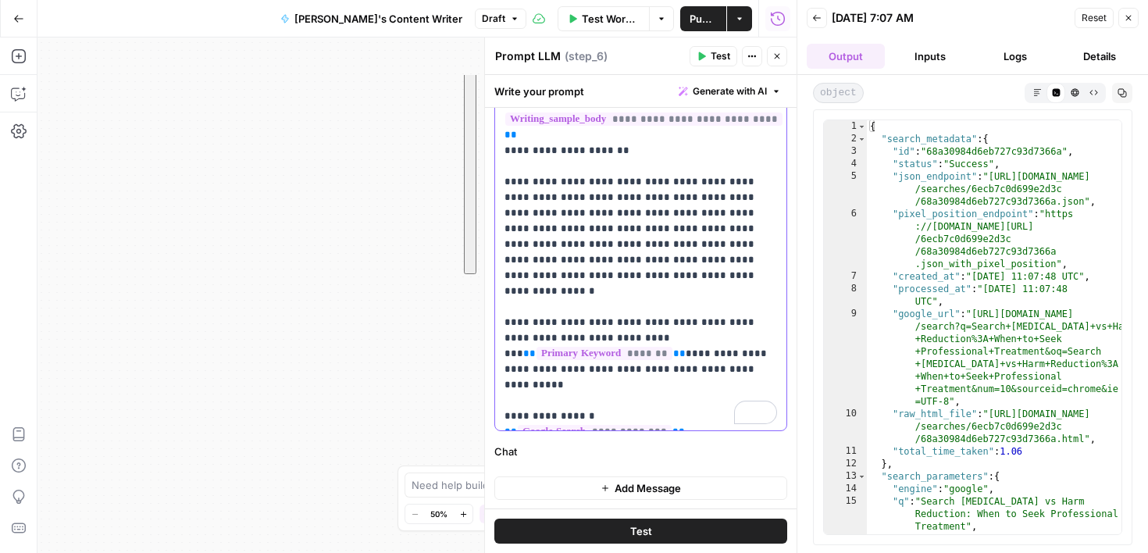
drag, startPoint x: 501, startPoint y: 195, endPoint x: 655, endPoint y: 280, distance: 175.8
click at [655, 281] on div "**********" at bounding box center [640, 112] width 291 height 636
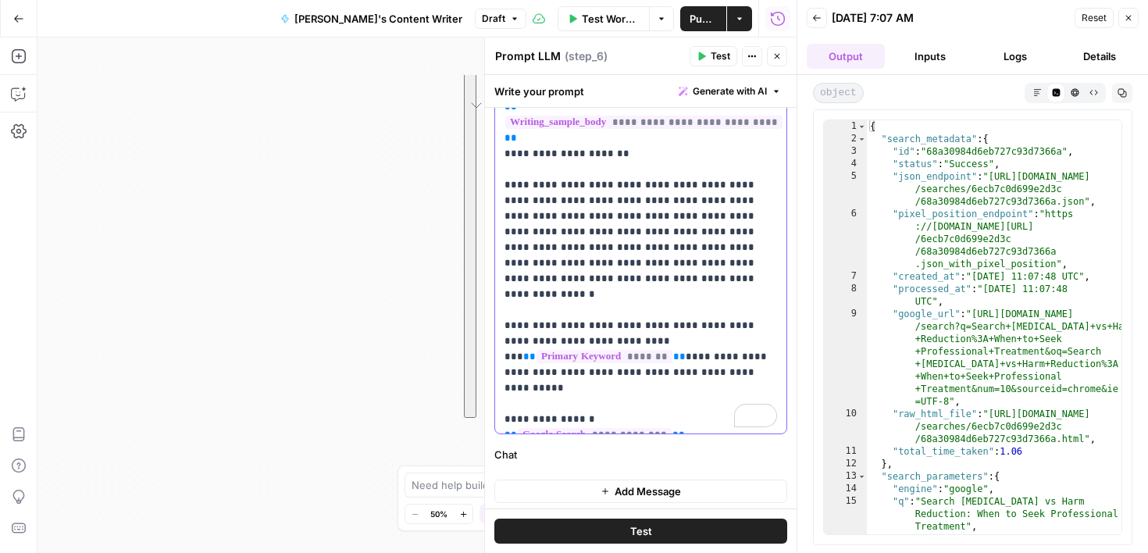
scroll to position [386, 0]
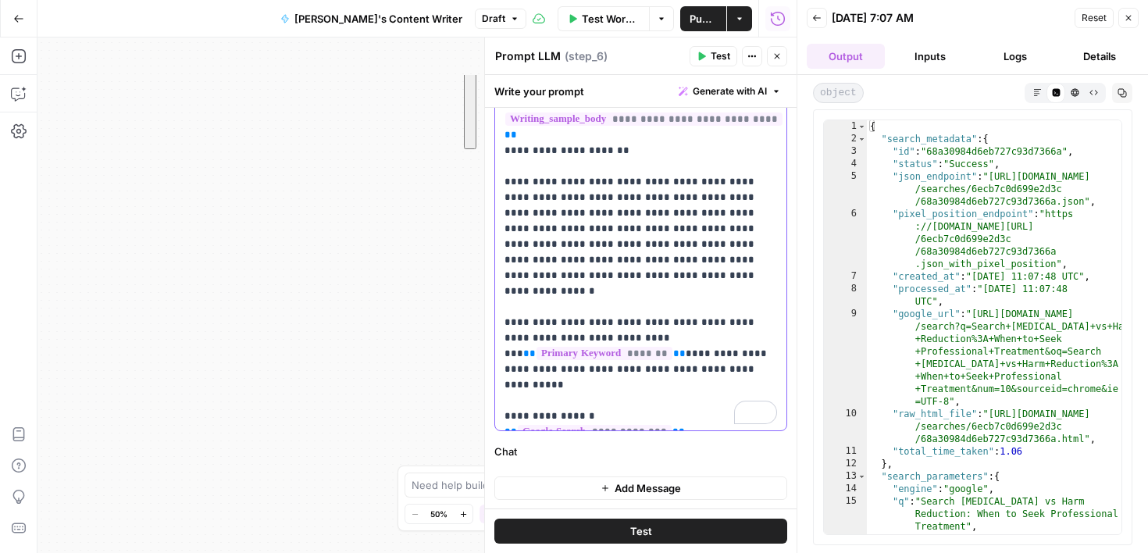
drag, startPoint x: 507, startPoint y: 196, endPoint x: 631, endPoint y: 152, distance: 130.9
click at [631, 152] on p "**********" at bounding box center [640, 111] width 272 height 625
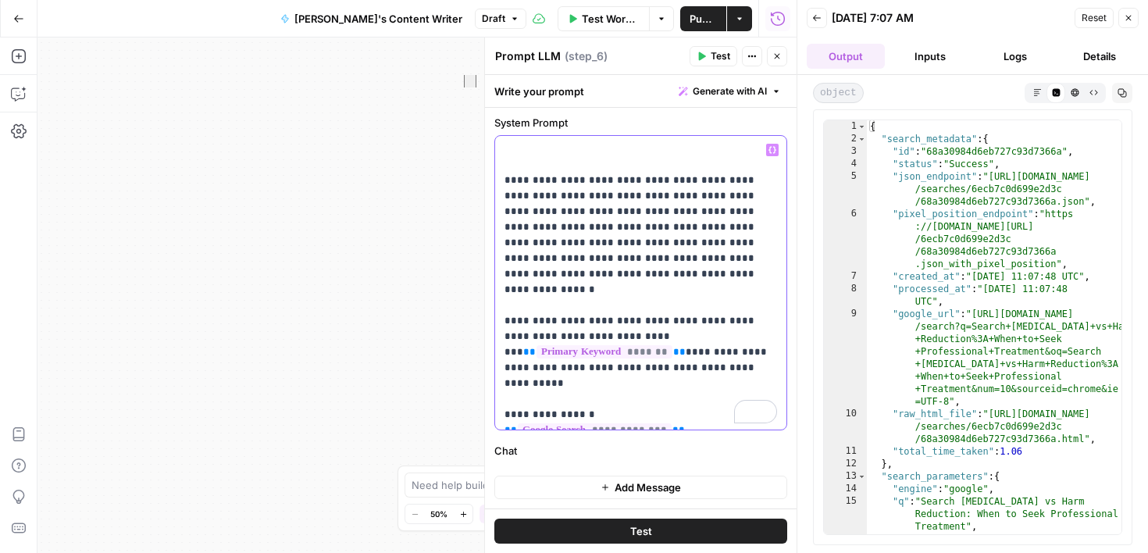
scroll to position [45, 0]
click at [505, 180] on p "**********" at bounding box center [640, 282] width 272 height 281
drag, startPoint x: 743, startPoint y: 197, endPoint x: 655, endPoint y: 196, distance: 88.2
click at [655, 196] on p "**********" at bounding box center [640, 290] width 272 height 265
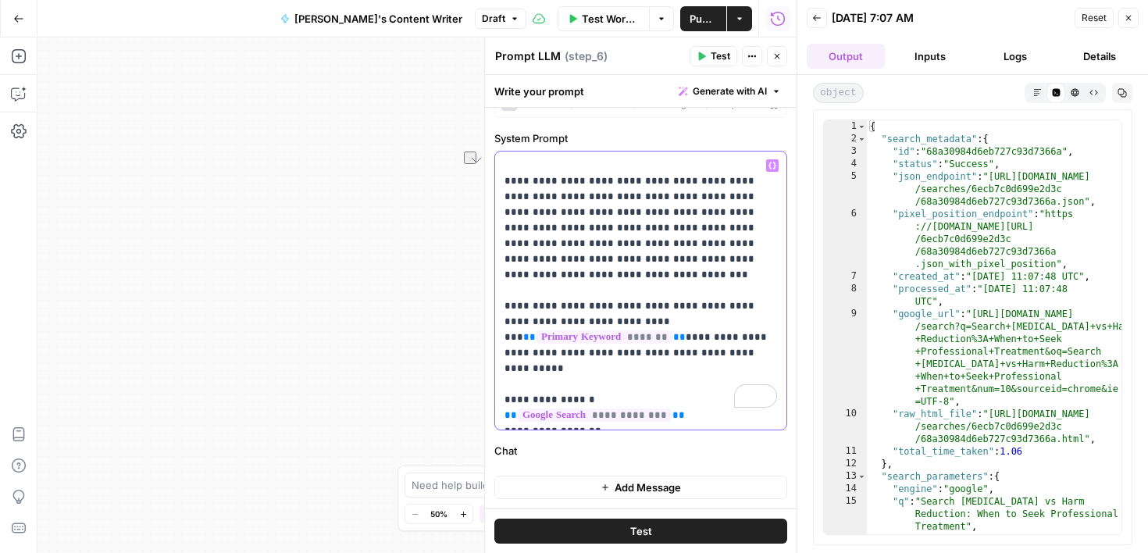
scroll to position [13, 0]
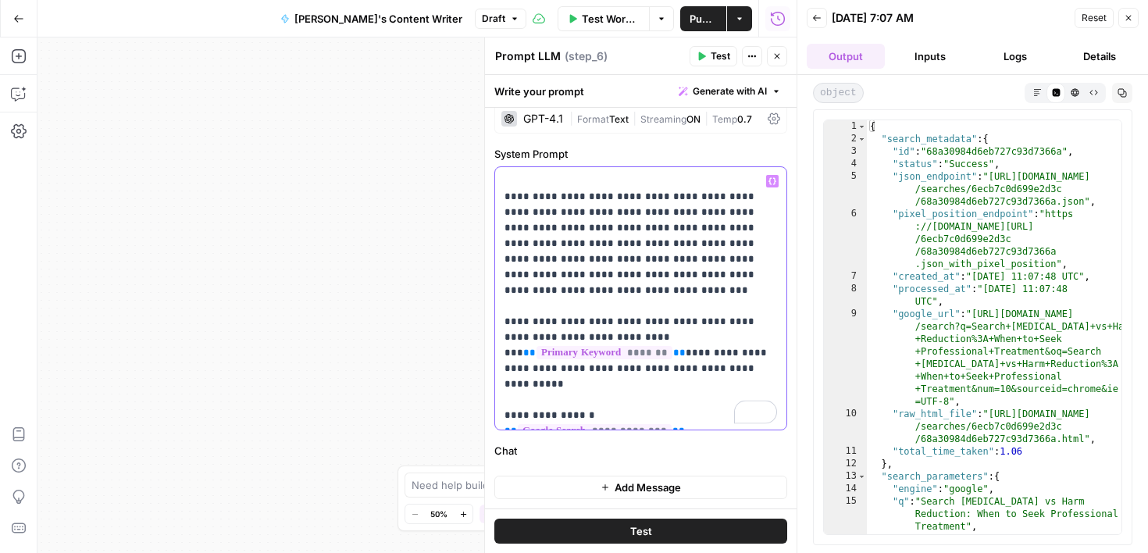
click at [773, 181] on icon "button" at bounding box center [772, 181] width 8 height 8
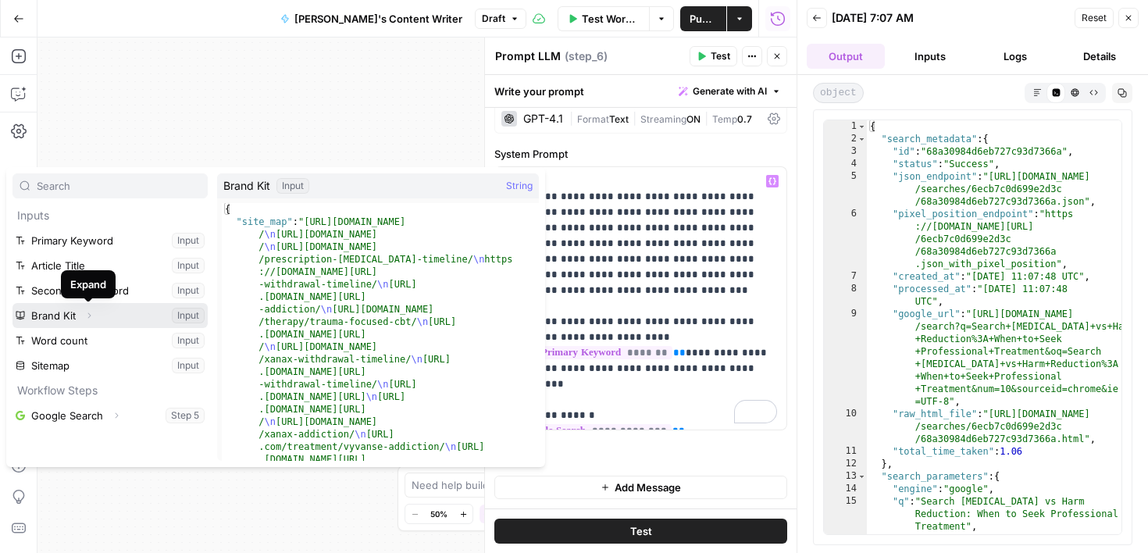
click at [119, 319] on button "Select variable Brand Kit" at bounding box center [109, 315] width 195 height 25
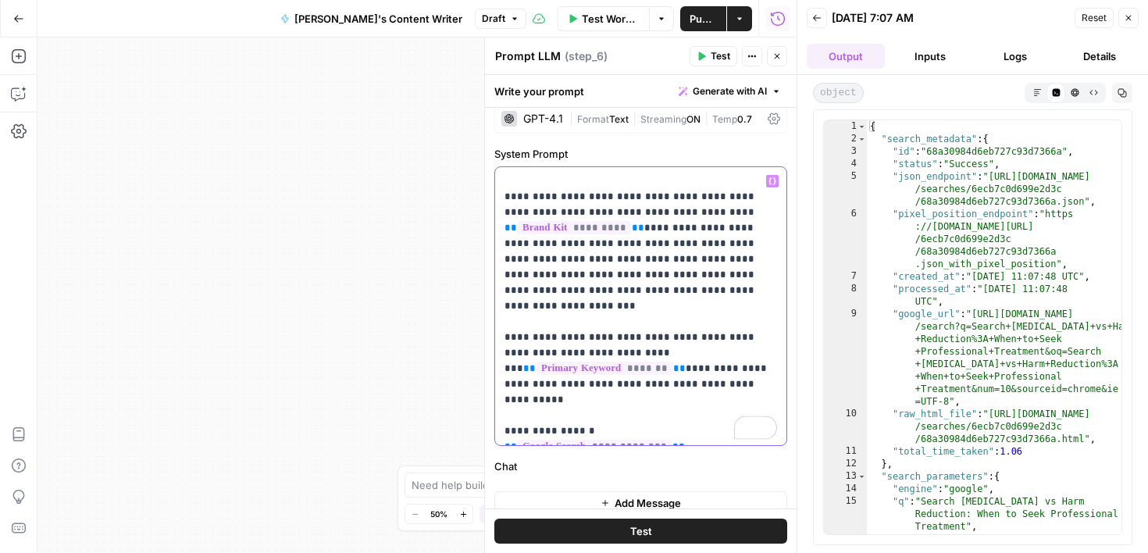
click at [660, 229] on p "**********" at bounding box center [640, 305] width 272 height 265
click at [647, 431] on p "**********" at bounding box center [640, 305] width 272 height 265
click at [602, 533] on button "Test" at bounding box center [640, 530] width 293 height 25
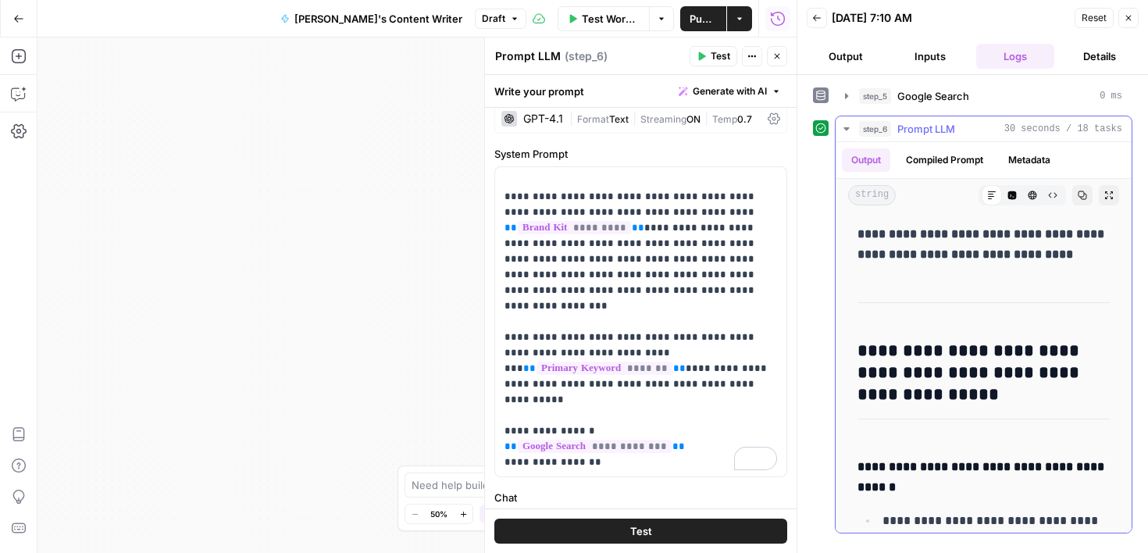
drag, startPoint x: 1102, startPoint y: 326, endPoint x: 1102, endPoint y: 308, distance: 18.0
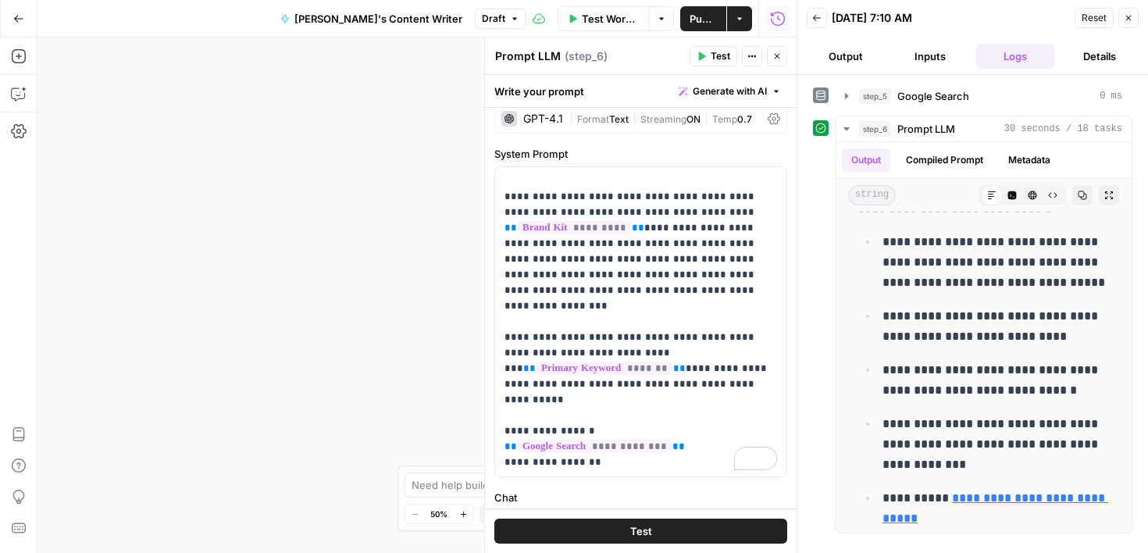
scroll to position [2231, 0]
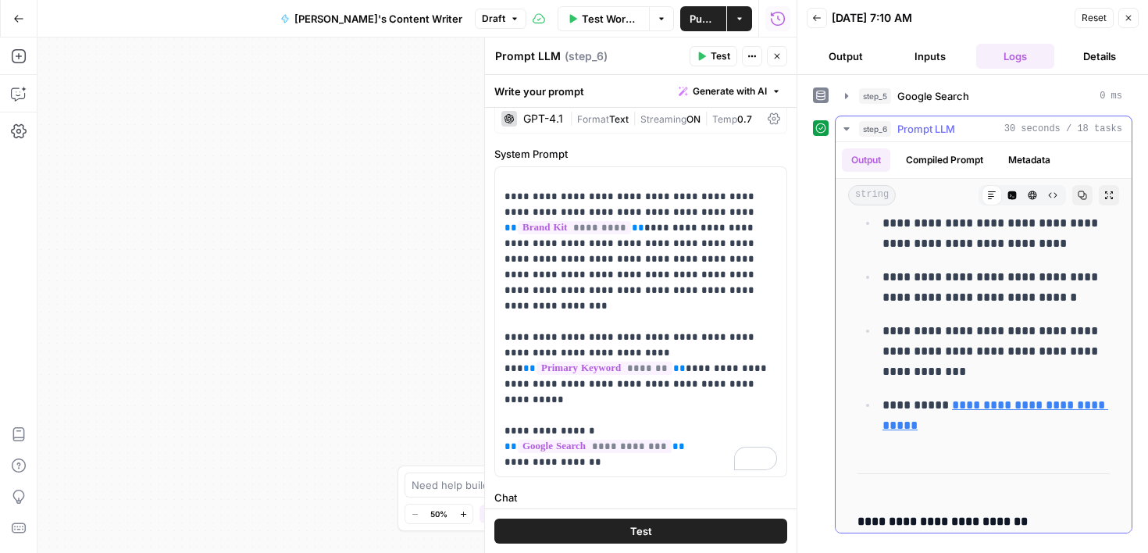
drag, startPoint x: 1102, startPoint y: 308, endPoint x: 1113, endPoint y: 247, distance: 62.6
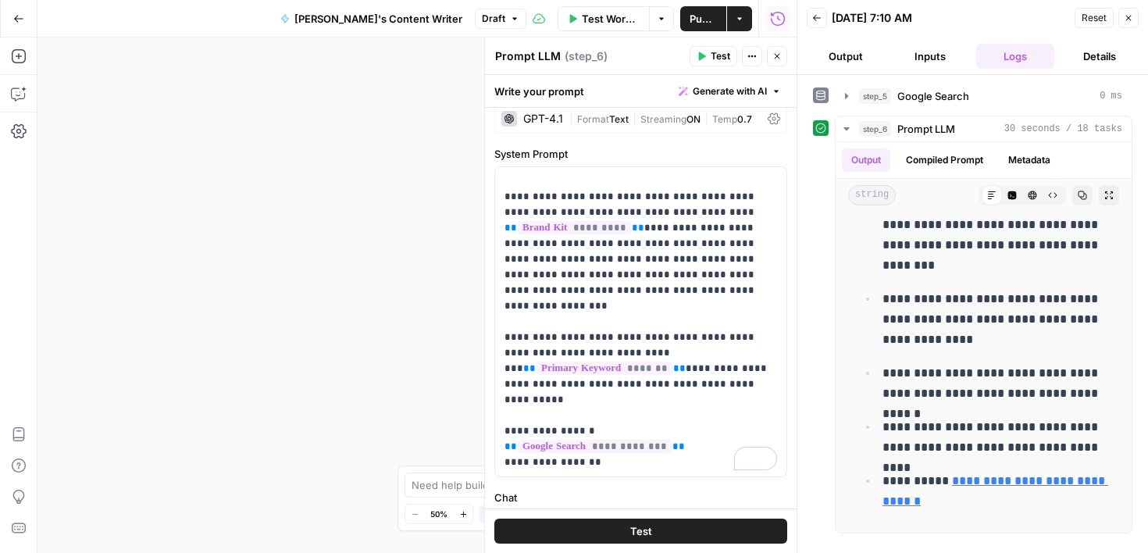
scroll to position [3015, 0]
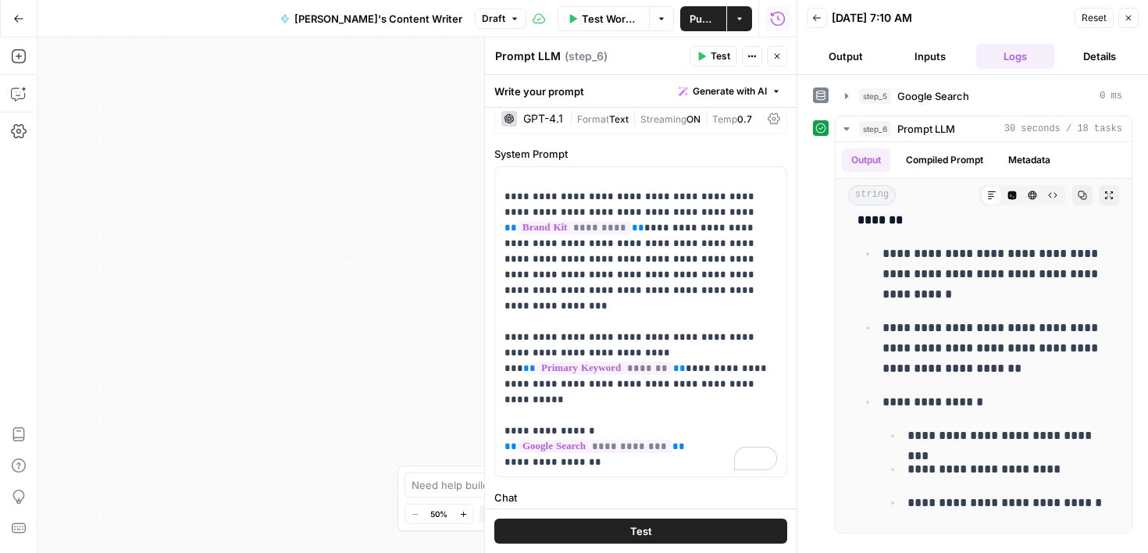
drag, startPoint x: 1100, startPoint y: 326, endPoint x: 1102, endPoint y: 557, distance: 231.9
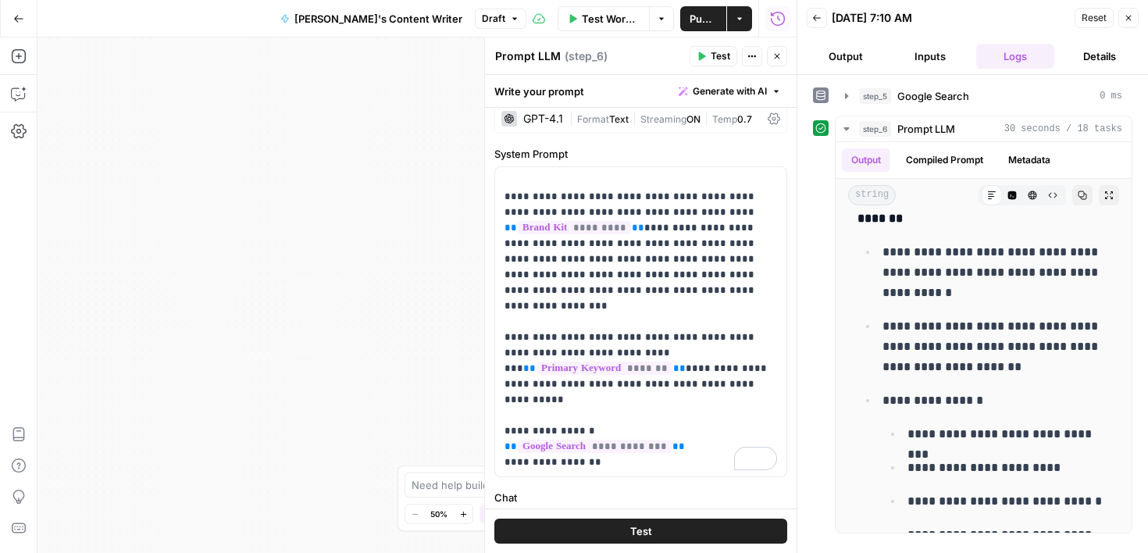
click at [1102, 552] on html "Cohort 4 New Home Browse Your Data Usage Settings Recent Grids Write Informatio…" at bounding box center [574, 276] width 1148 height 553
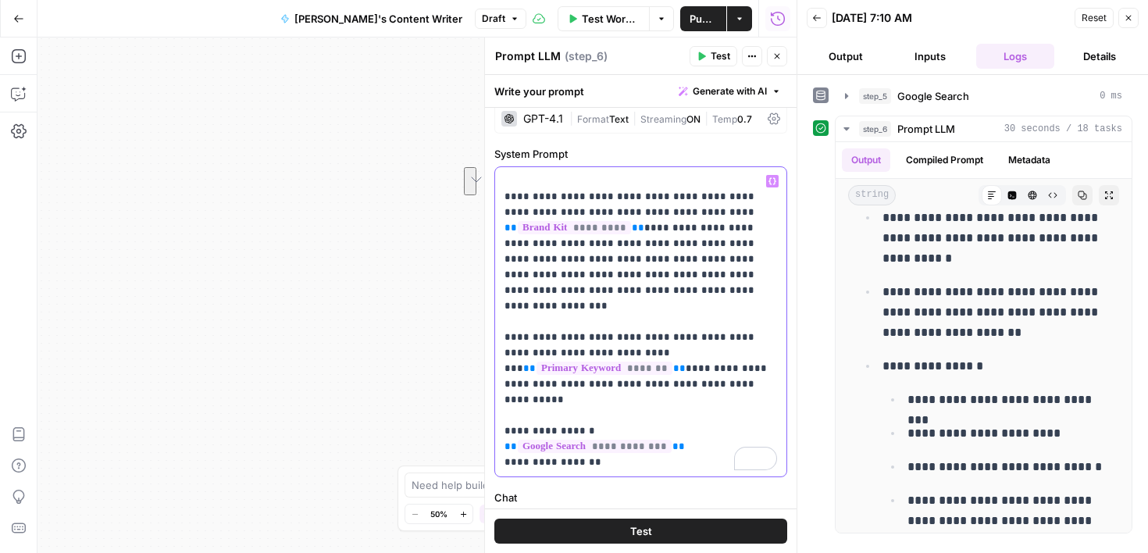
drag, startPoint x: 748, startPoint y: 373, endPoint x: 674, endPoint y: 358, distance: 75.8
click at [672, 358] on p "**********" at bounding box center [640, 321] width 272 height 297
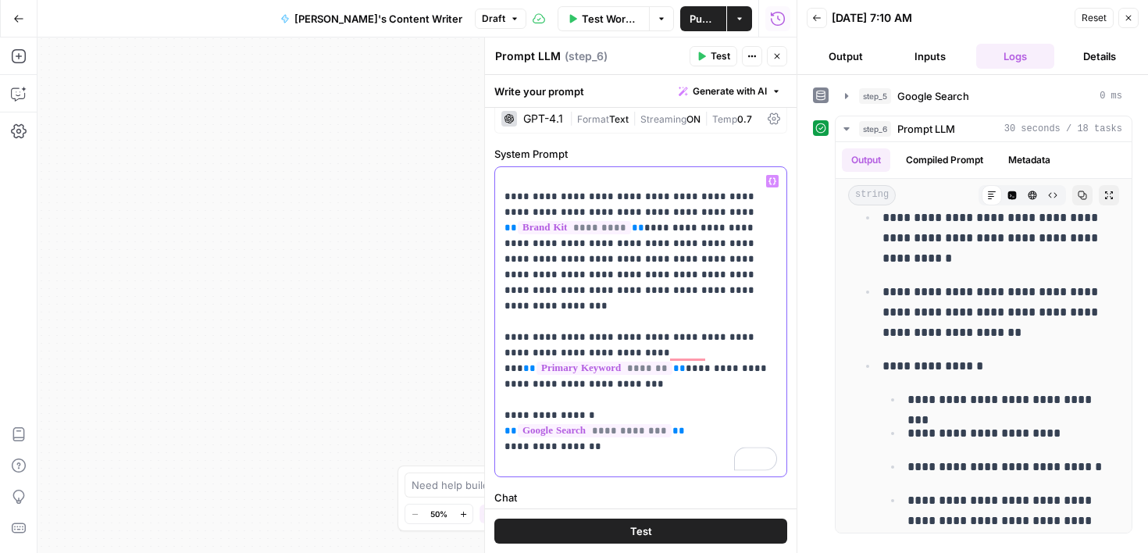
click at [671, 378] on p "**********" at bounding box center [640, 321] width 272 height 297
click at [653, 376] on p "**********" at bounding box center [640, 321] width 272 height 297
click at [773, 183] on icon "button" at bounding box center [772, 181] width 8 height 8
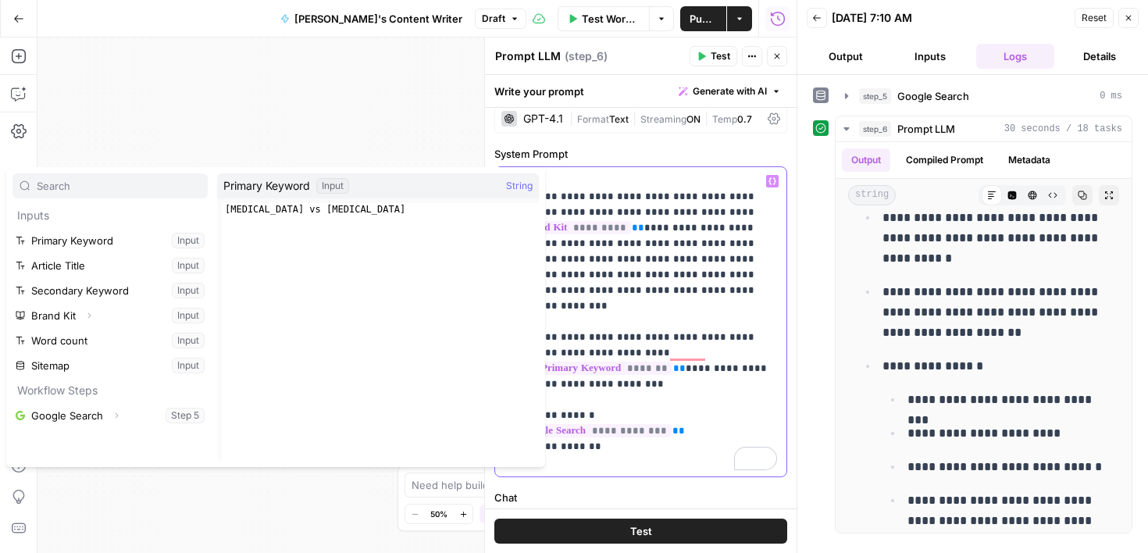
click at [701, 382] on p "**********" at bounding box center [640, 321] width 272 height 297
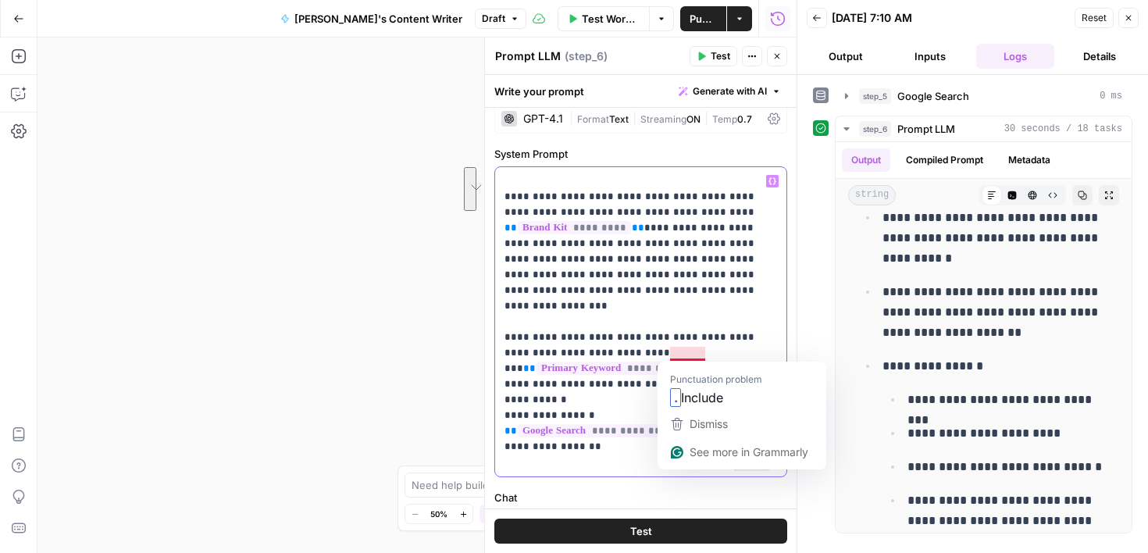
drag, startPoint x: 590, startPoint y: 379, endPoint x: 672, endPoint y: 357, distance: 85.0
click at [672, 357] on p "**********" at bounding box center [640, 321] width 272 height 297
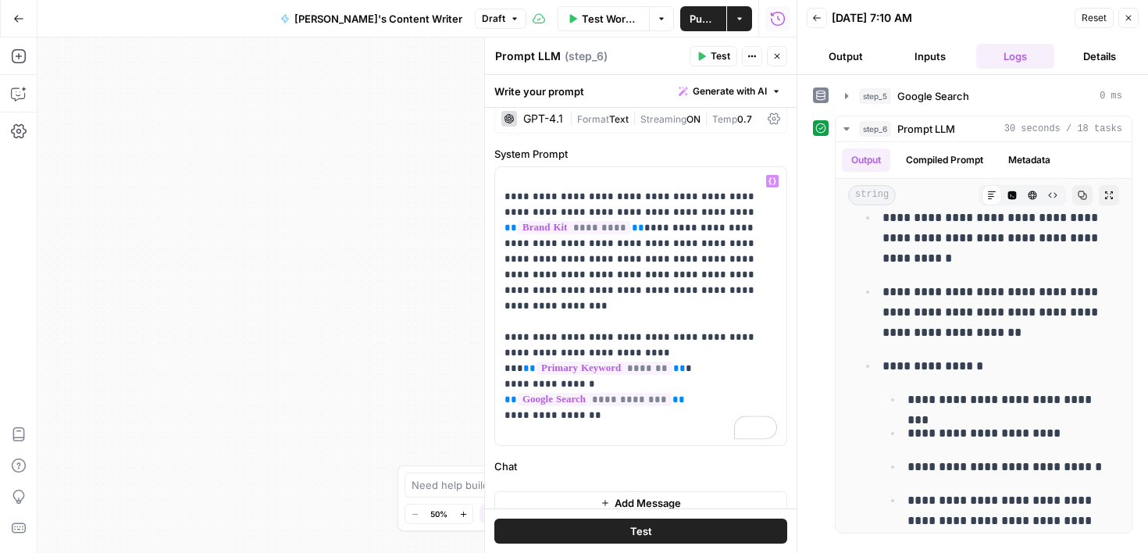
click at [411, 229] on div "**********" at bounding box center [416, 294] width 759 height 515
click at [781, 56] on icon "button" at bounding box center [776, 56] width 9 height 9
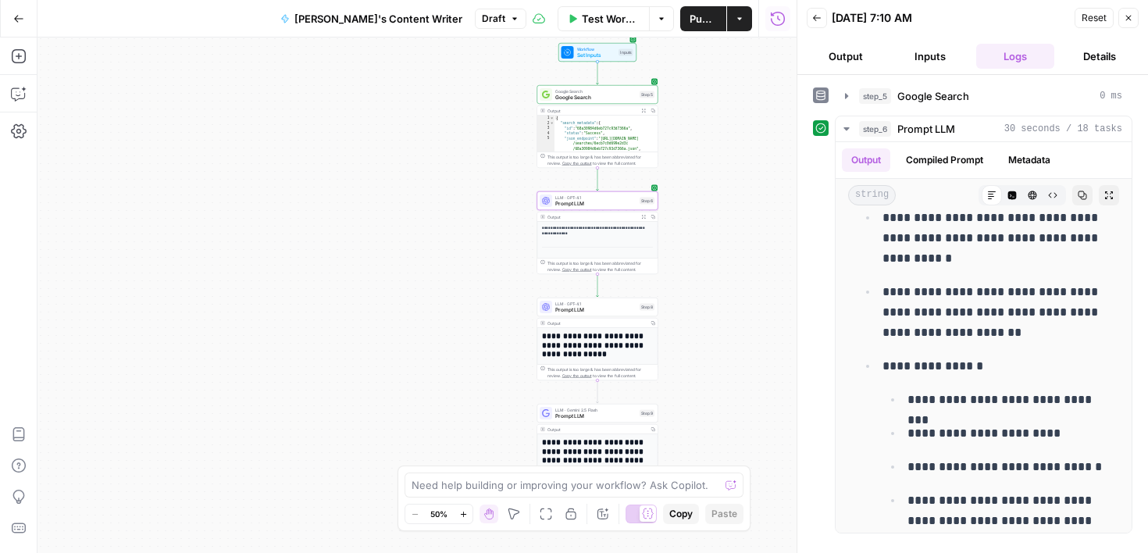
click at [618, 61] on div "Workflow Set Inputs Inputs Test Step" at bounding box center [597, 52] width 78 height 19
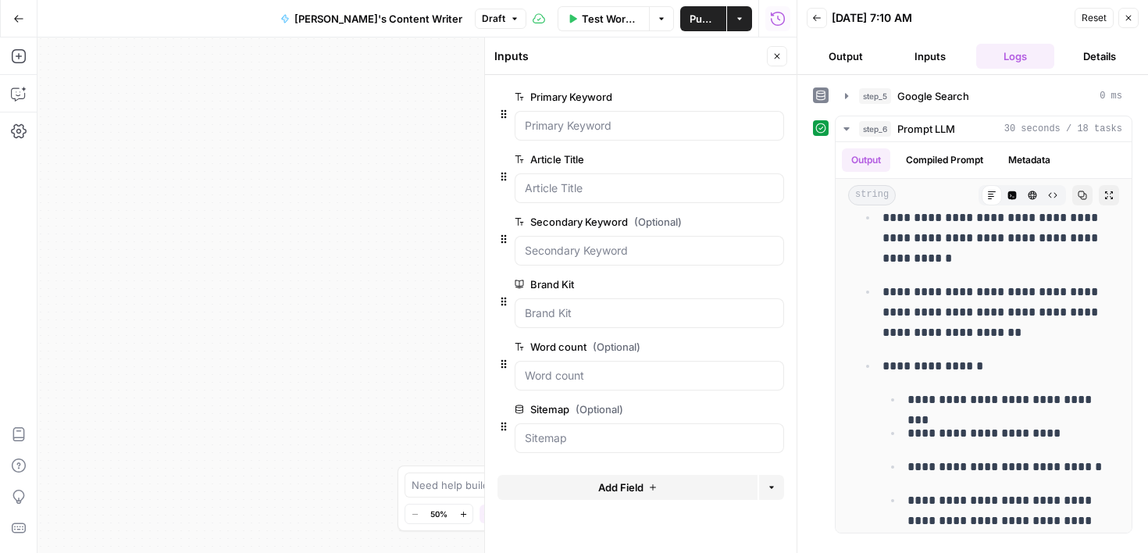
click at [645, 492] on button "Add Field" at bounding box center [627, 487] width 260 height 25
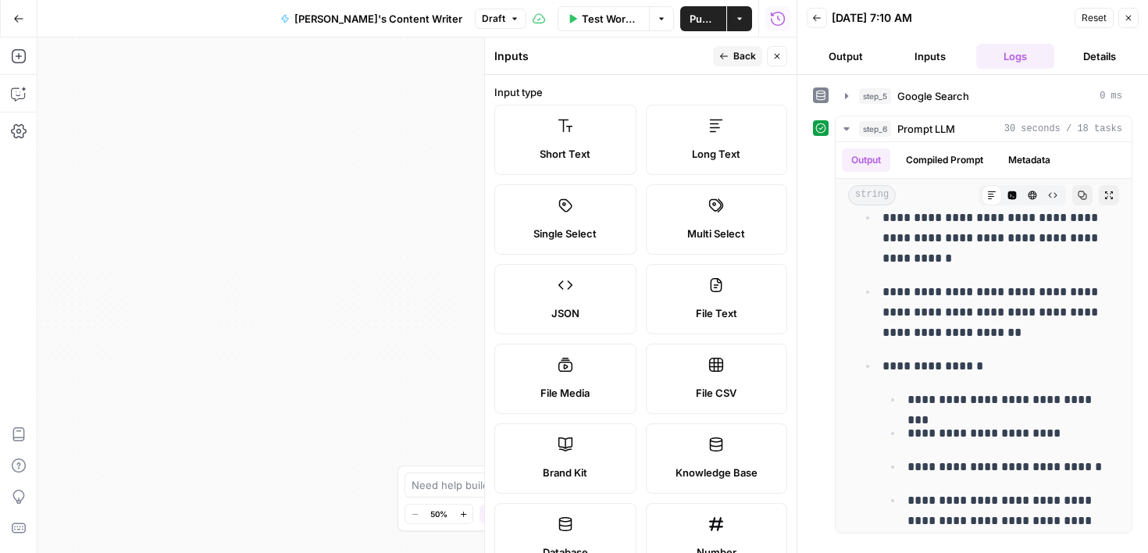
click at [574, 151] on span "Short Text" at bounding box center [564, 154] width 51 height 16
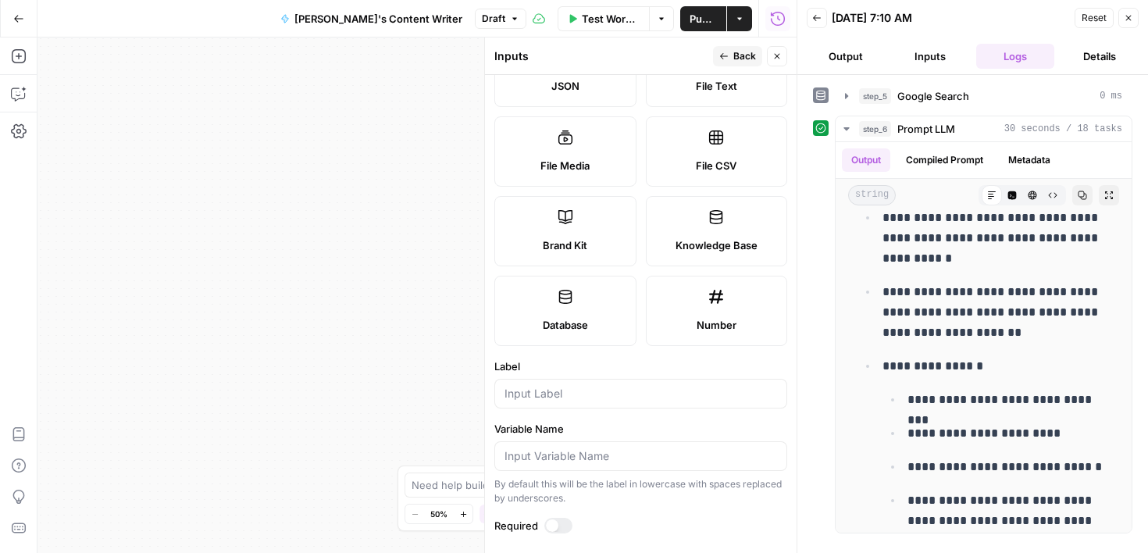
drag, startPoint x: 760, startPoint y: 205, endPoint x: 757, endPoint y: 548, distance: 343.5
click at [757, 548] on form "Input type Short Text Long Text Single Select Multi Select JSON File Text File …" at bounding box center [641, 314] width 312 height 478
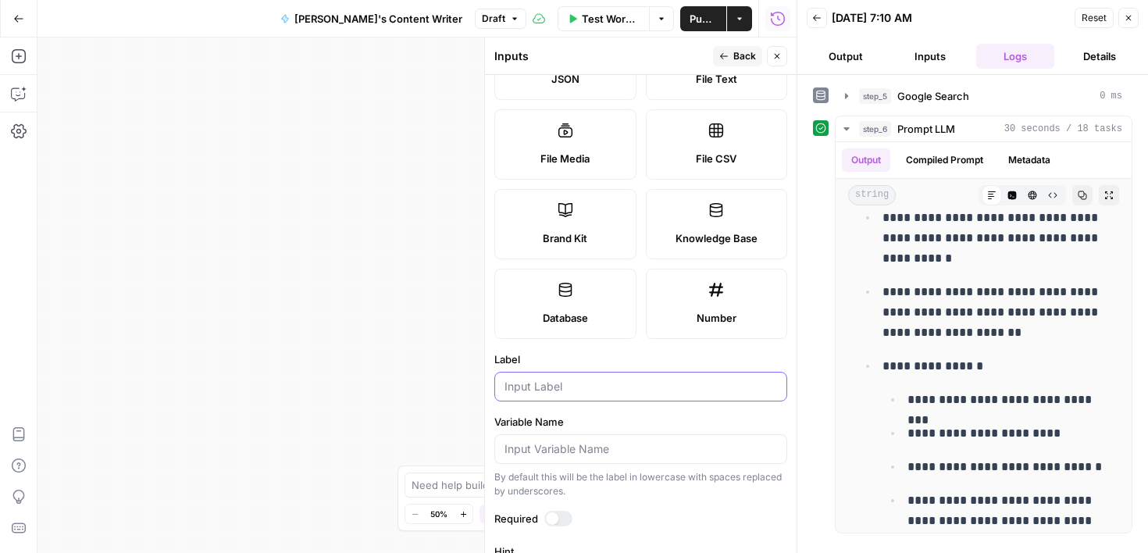
click at [623, 393] on input "Label" at bounding box center [640, 387] width 272 height 16
type input "Client Name"
click at [457, 124] on div "**********" at bounding box center [416, 294] width 759 height 515
click at [736, 61] on span "Back" at bounding box center [744, 56] width 23 height 14
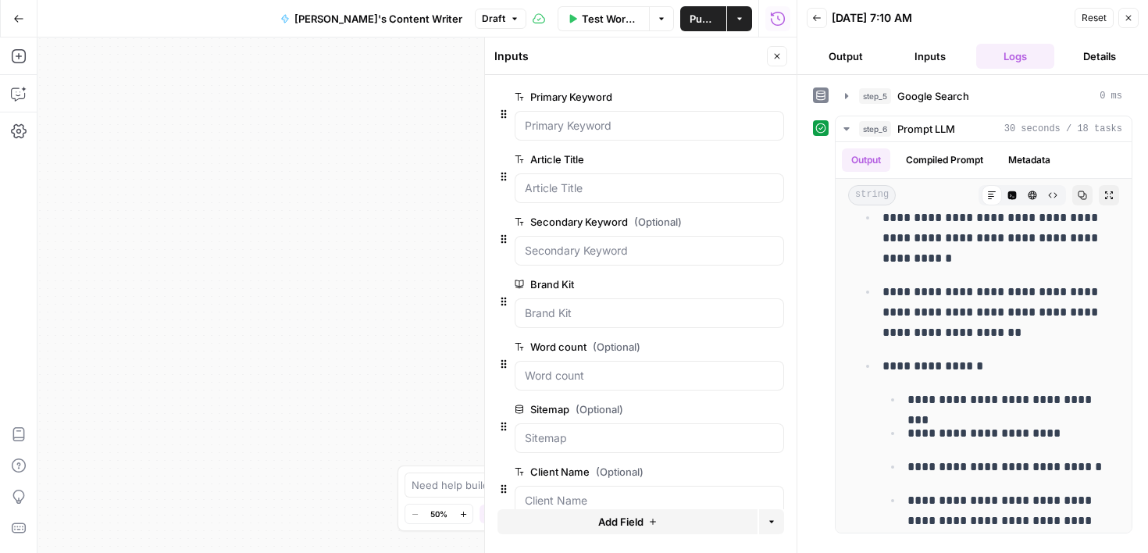
click at [775, 59] on icon "button" at bounding box center [776, 56] width 9 height 9
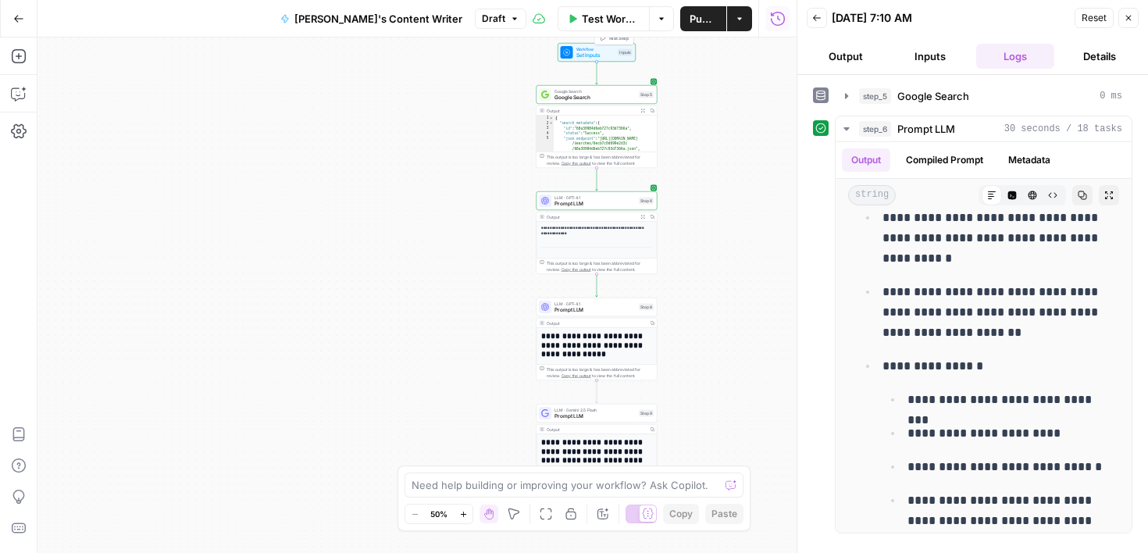
click at [625, 40] on span "Test Step" at bounding box center [618, 37] width 21 height 7
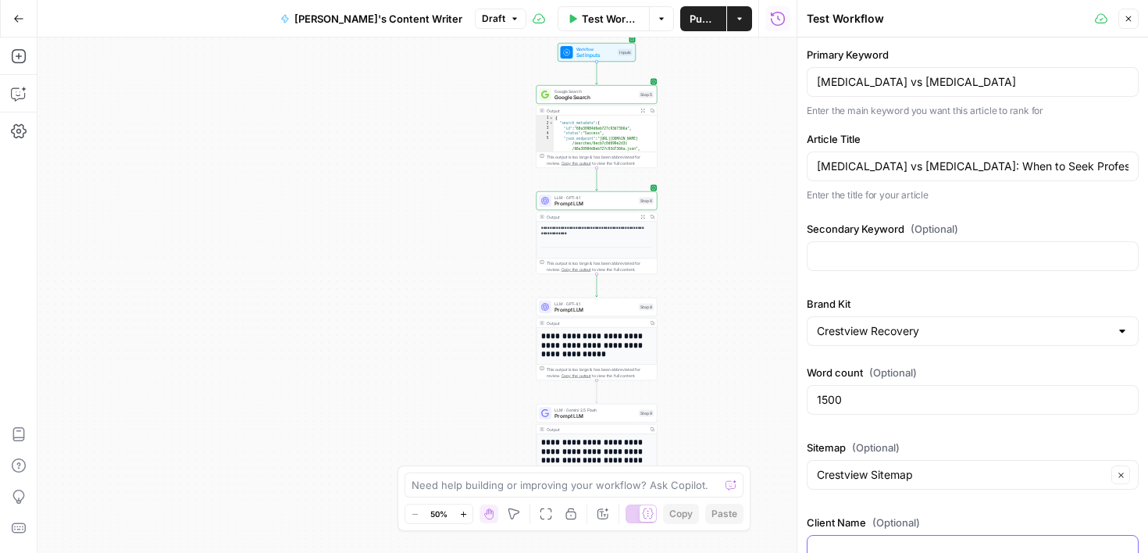
click at [971, 548] on input "Client Name (Optional)" at bounding box center [973, 550] width 312 height 16
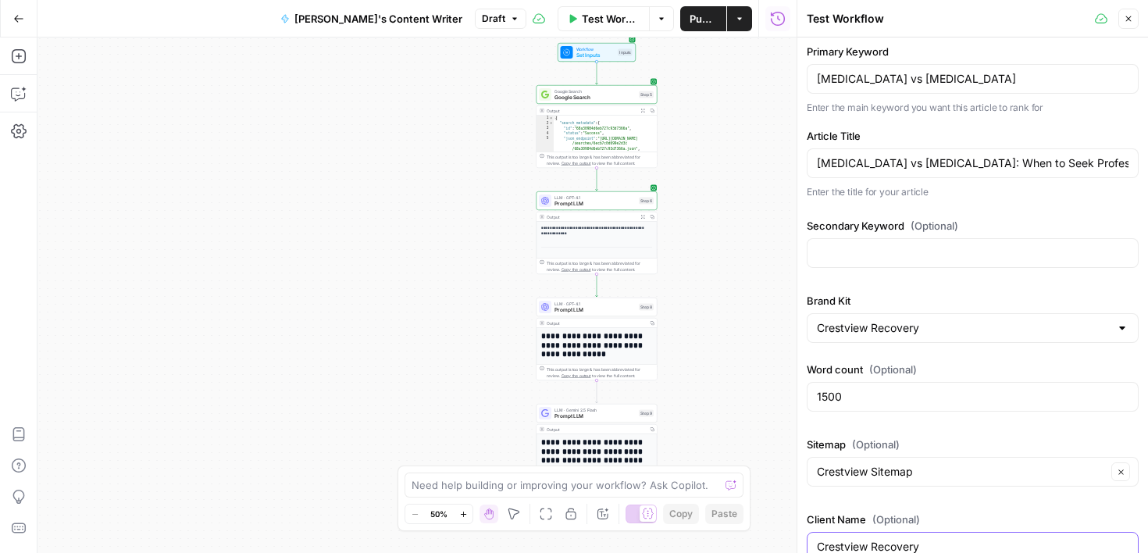
type input "Crestview Recovery"
click at [749, 418] on div "**********" at bounding box center [416, 294] width 759 height 515
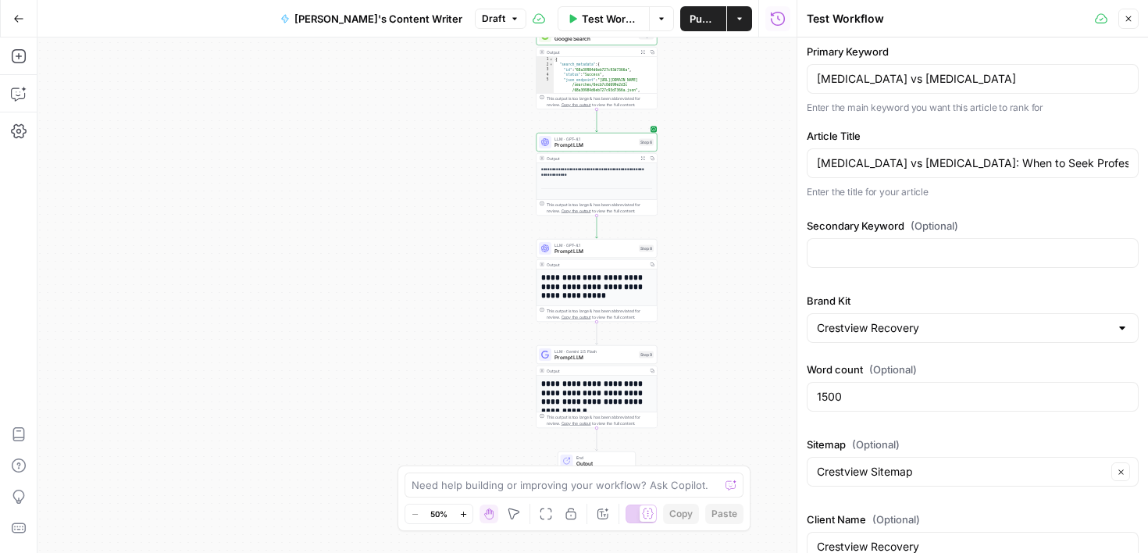
click at [604, 397] on h1 "**********" at bounding box center [597, 397] width 112 height 37
click at [601, 354] on span "Prompt LLM" at bounding box center [594, 358] width 81 height 8
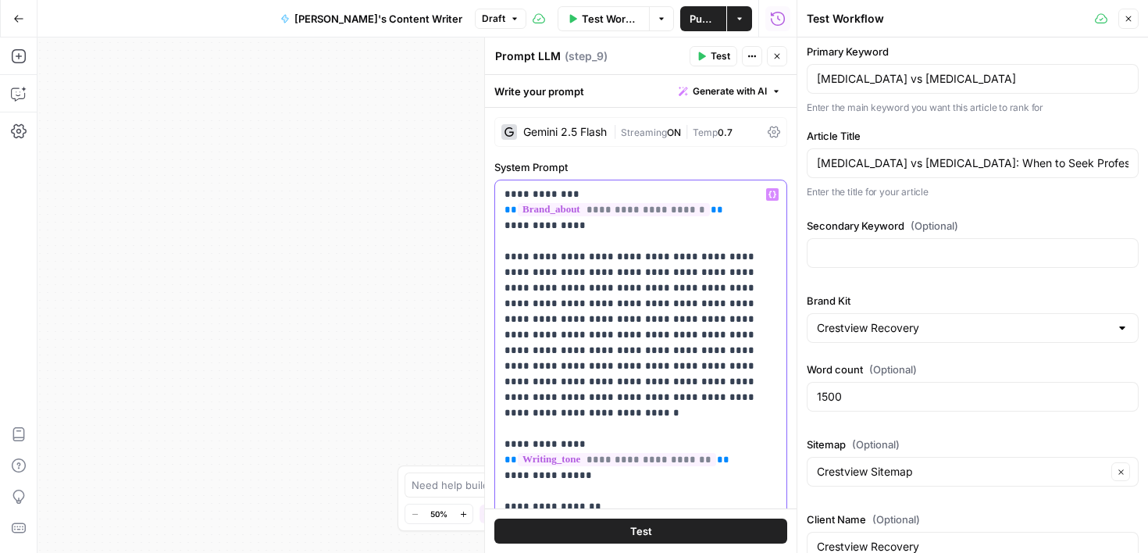
click at [685, 399] on p "**********" at bounding box center [640, 483] width 272 height 593
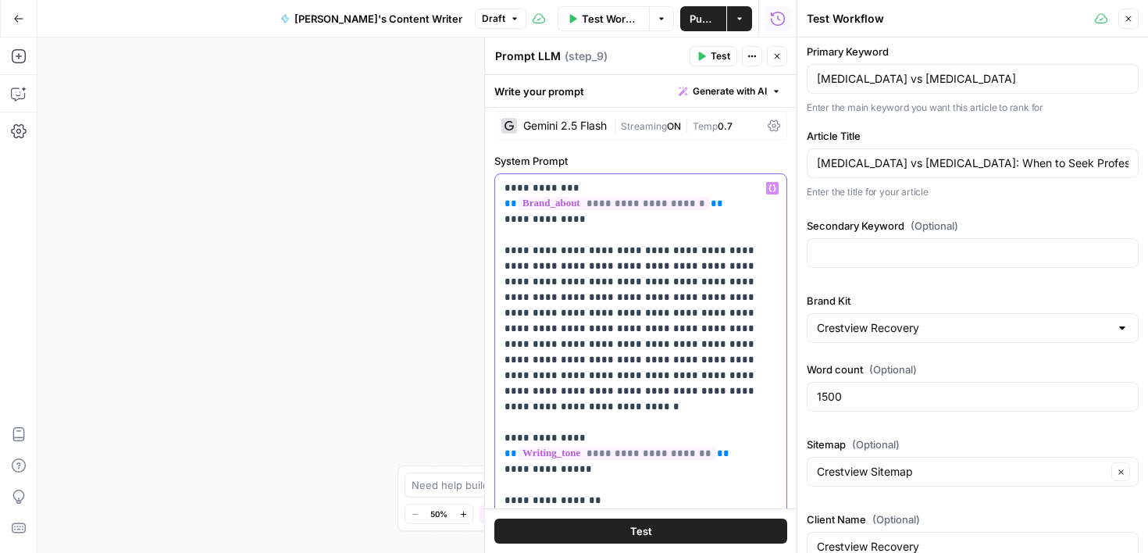
scroll to position [255, 0]
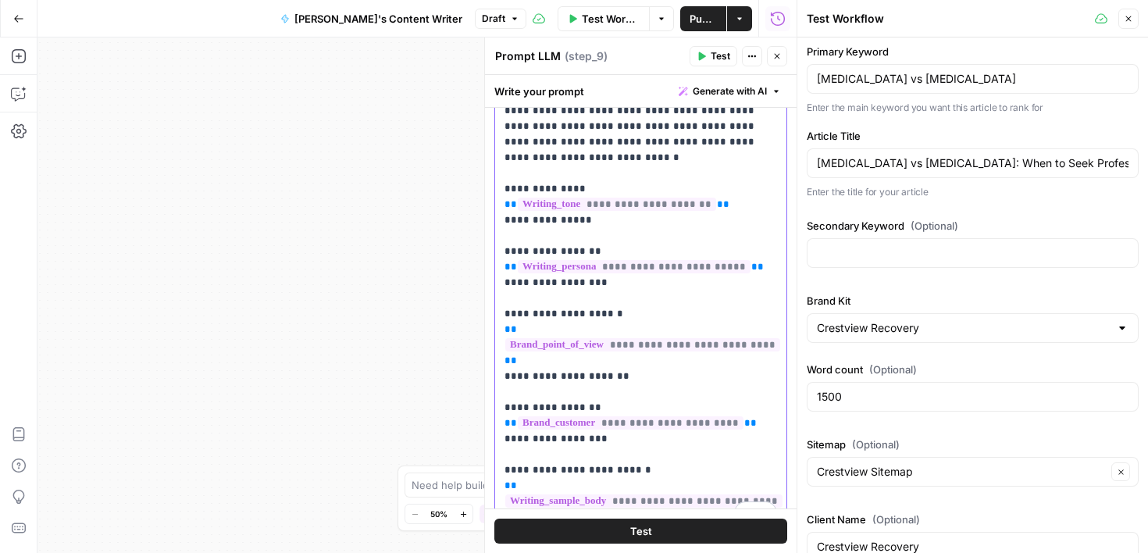
click at [551, 497] on p "**********" at bounding box center [640, 227] width 272 height 593
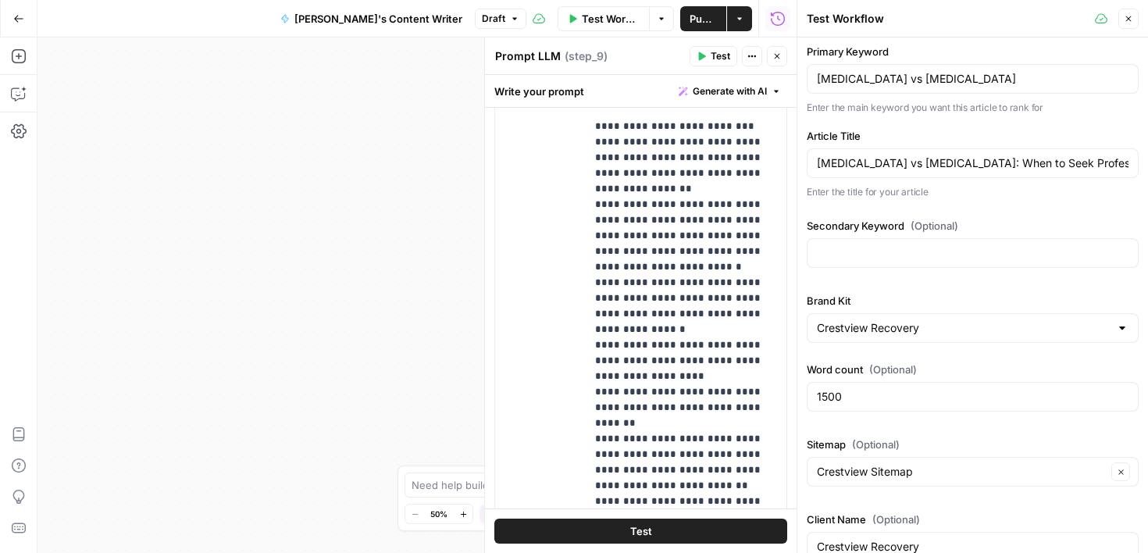
scroll to position [1024, 0]
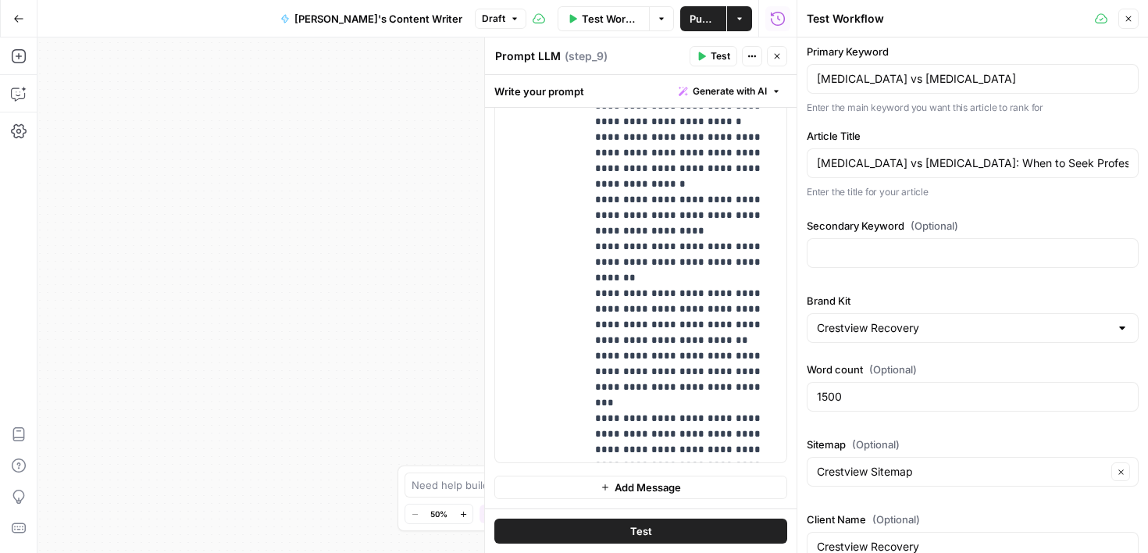
drag, startPoint x: 741, startPoint y: 397, endPoint x: 731, endPoint y: 473, distance: 77.2
click at [670, 370] on p "**********" at bounding box center [686, 286] width 182 height 906
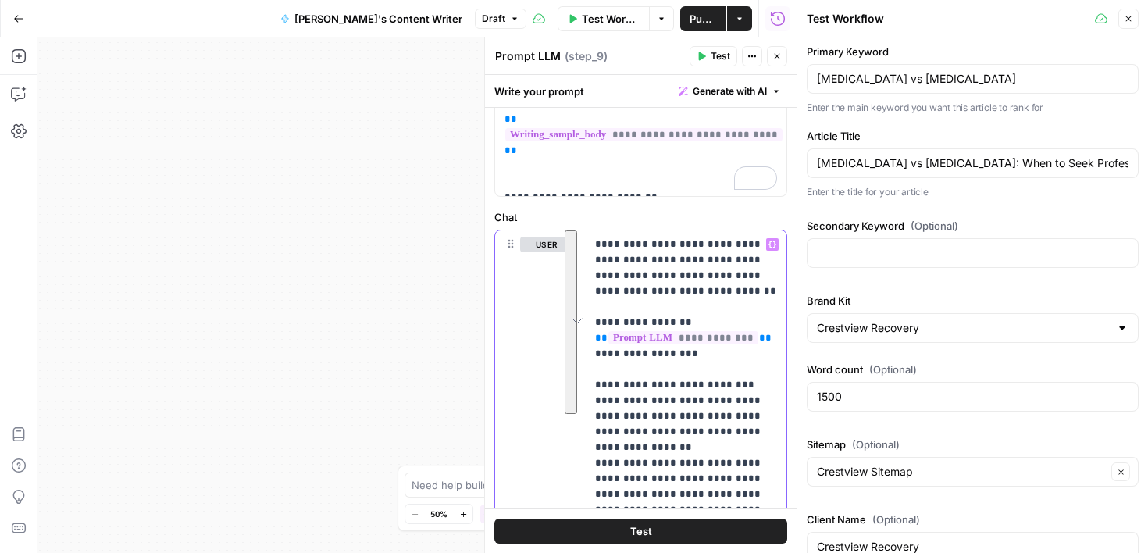
scroll to position [558, 0]
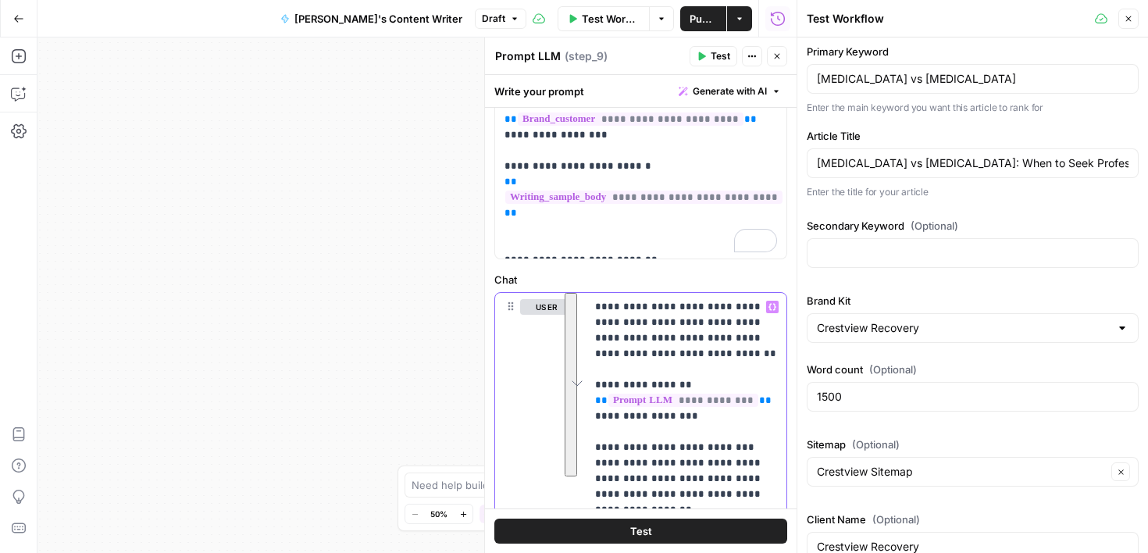
drag, startPoint x: 712, startPoint y: 261, endPoint x: 696, endPoint y: 322, distance: 63.8
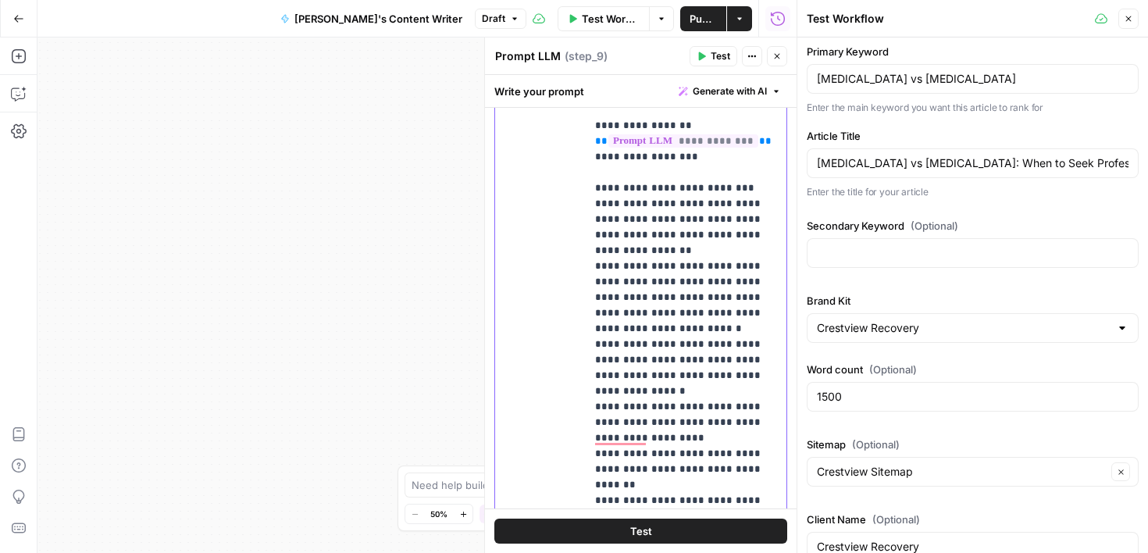
drag, startPoint x: 701, startPoint y: 455, endPoint x: 753, endPoint y: 453, distance: 52.4
click at [754, 453] on p "**********" at bounding box center [686, 493] width 182 height 906
click at [702, 457] on p "**********" at bounding box center [686, 493] width 182 height 906
click at [771, 215] on p "**********" at bounding box center [686, 493] width 182 height 906
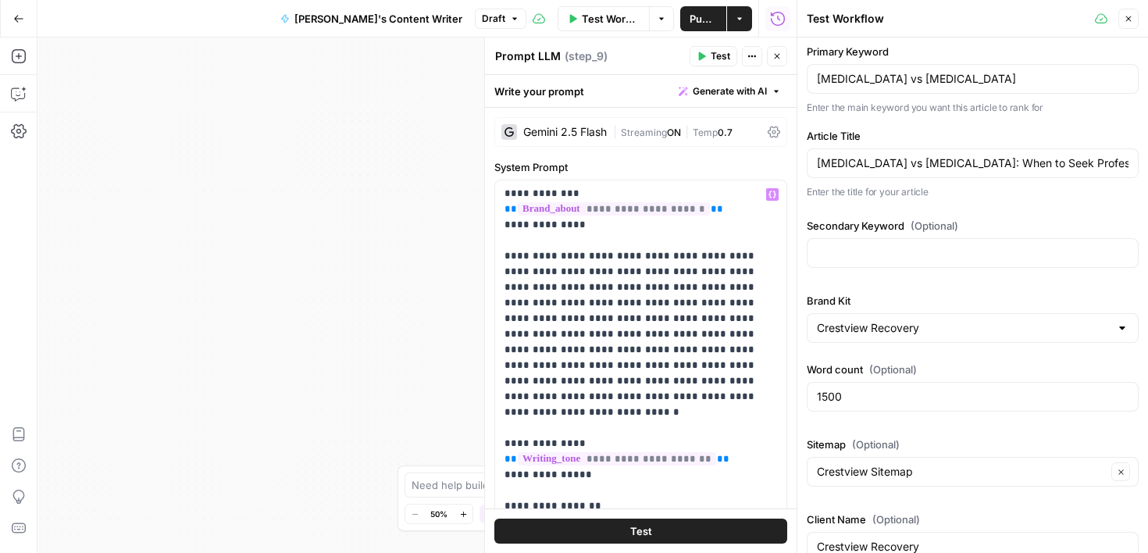
drag, startPoint x: 771, startPoint y: 182, endPoint x: 779, endPoint y: 477, distance: 295.2
click at [0, 0] on form "**********" at bounding box center [0, 0] width 0 height 0
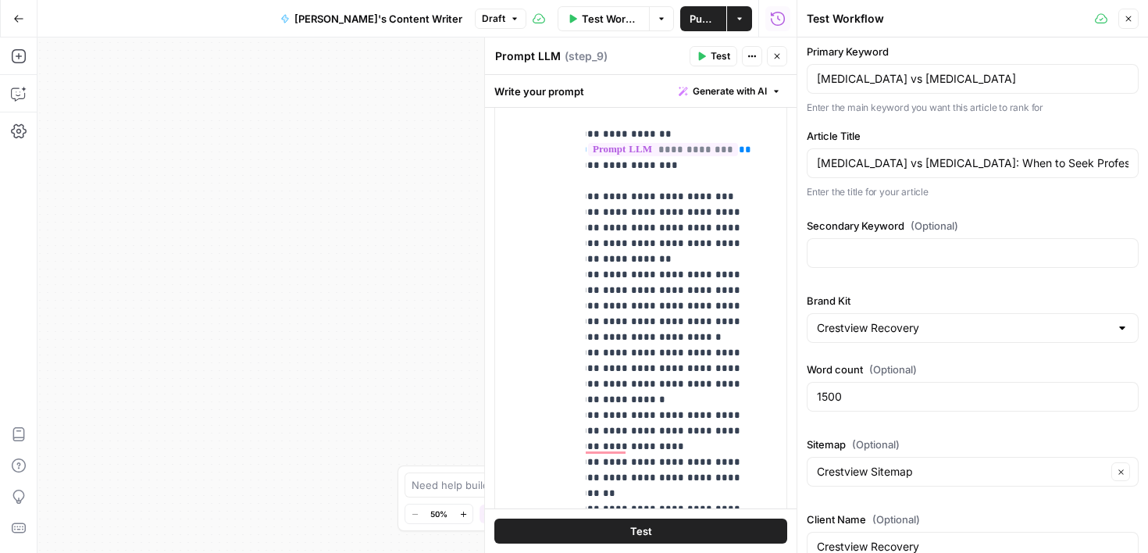
drag, startPoint x: 778, startPoint y: 478, endPoint x: 780, endPoint y: 344, distance: 133.5
click at [0, 0] on form "**********" at bounding box center [0, 0] width 0 height 0
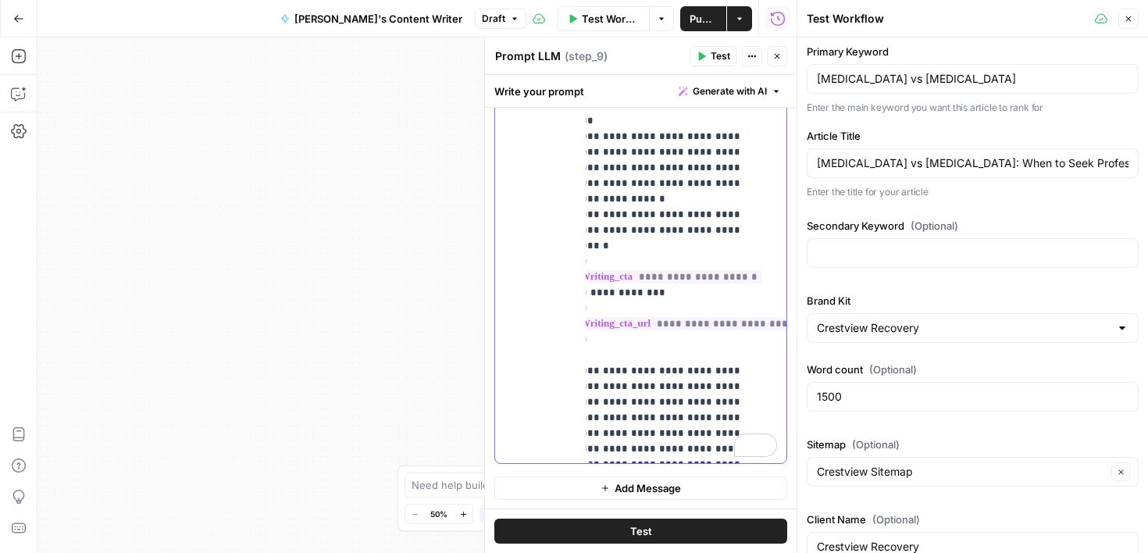
drag, startPoint x: 774, startPoint y: 381, endPoint x: 757, endPoint y: 166, distance: 215.4
click at [757, 166] on div "**********" at bounding box center [686, 145] width 201 height 636
click at [749, 155] on p "**********" at bounding box center [666, 4] width 182 height 906
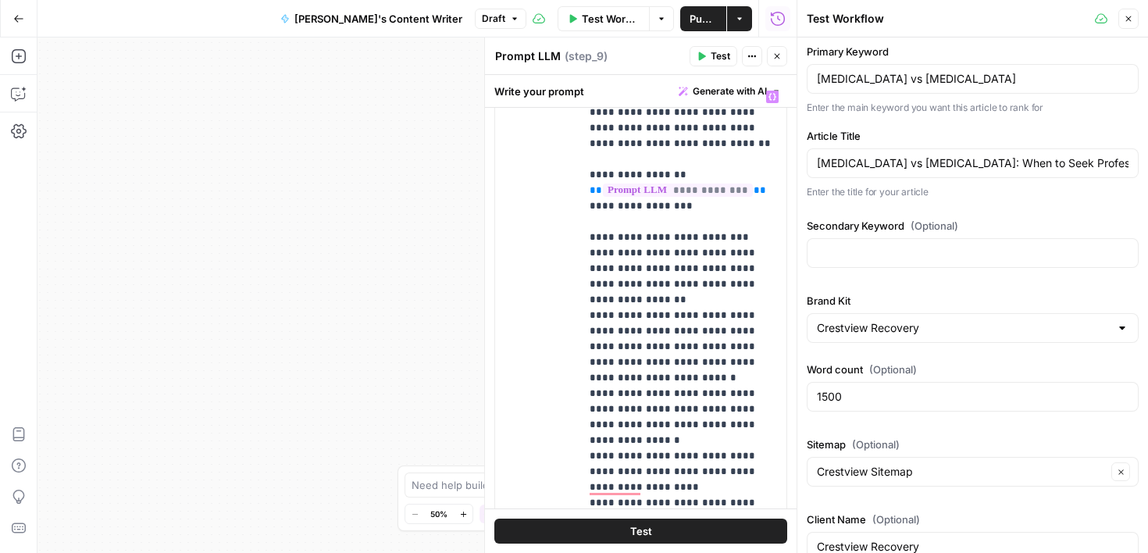
click at [643, 533] on span "Test" at bounding box center [641, 531] width 22 height 16
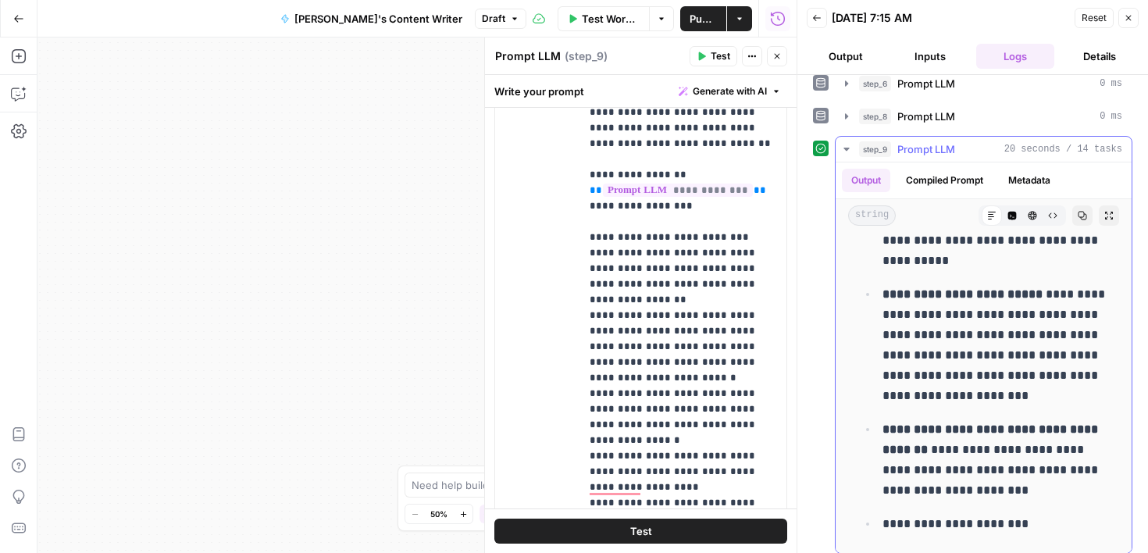
scroll to position [54, 0]
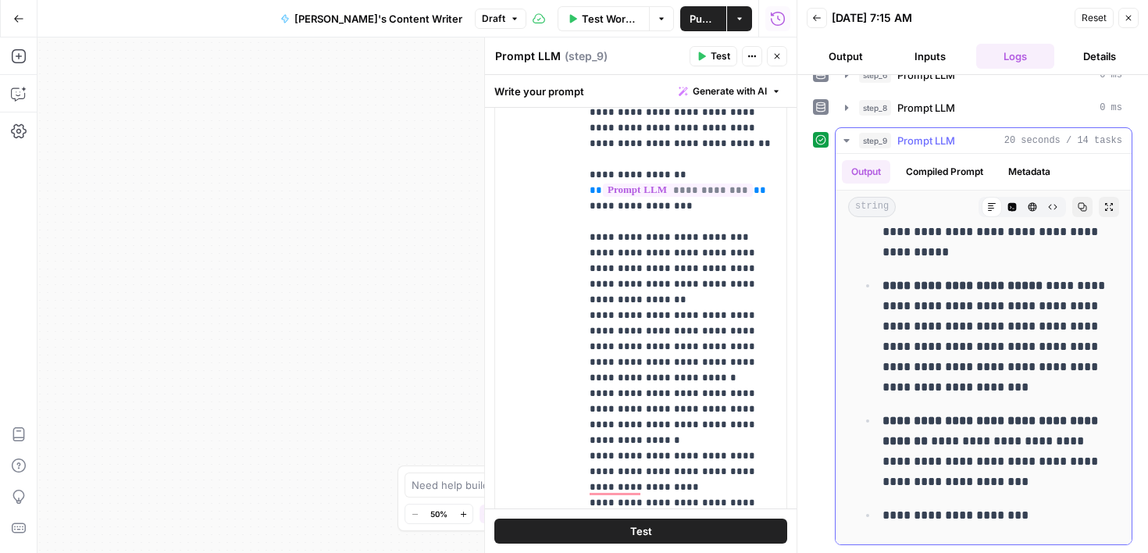
drag, startPoint x: 1087, startPoint y: 462, endPoint x: 1103, endPoint y: 552, distance: 91.3
click at [1103, 552] on div "**********" at bounding box center [972, 314] width 351 height 478
click at [426, 279] on div "**********" at bounding box center [416, 294] width 759 height 515
click at [775, 60] on icon "button" at bounding box center [776, 56] width 9 height 9
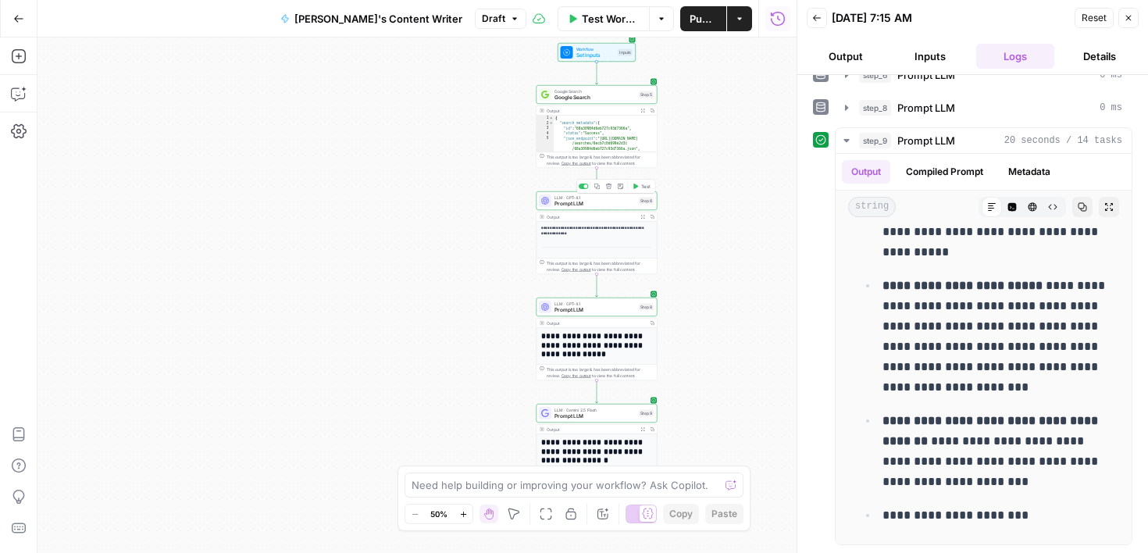
click at [613, 205] on span "Prompt LLM" at bounding box center [594, 204] width 81 height 8
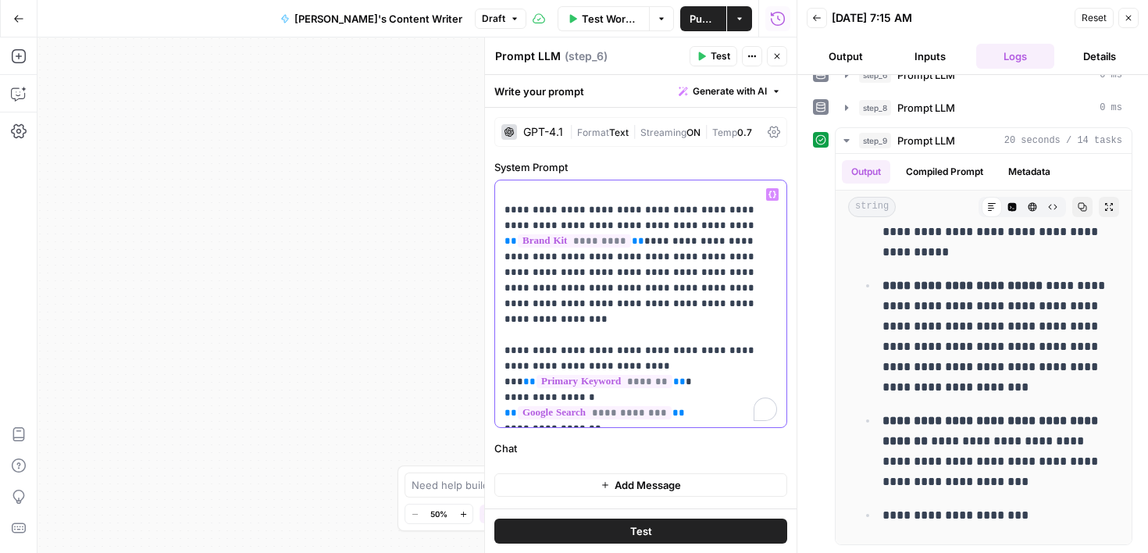
click at [717, 352] on p "**********" at bounding box center [640, 304] width 272 height 234
click at [652, 444] on label "Chat" at bounding box center [640, 448] width 293 height 16
click at [516, 447] on label "Chat" at bounding box center [640, 448] width 293 height 16
drag, startPoint x: 804, startPoint y: 279, endPoint x: 803, endPoint y: 330, distance: 50.8
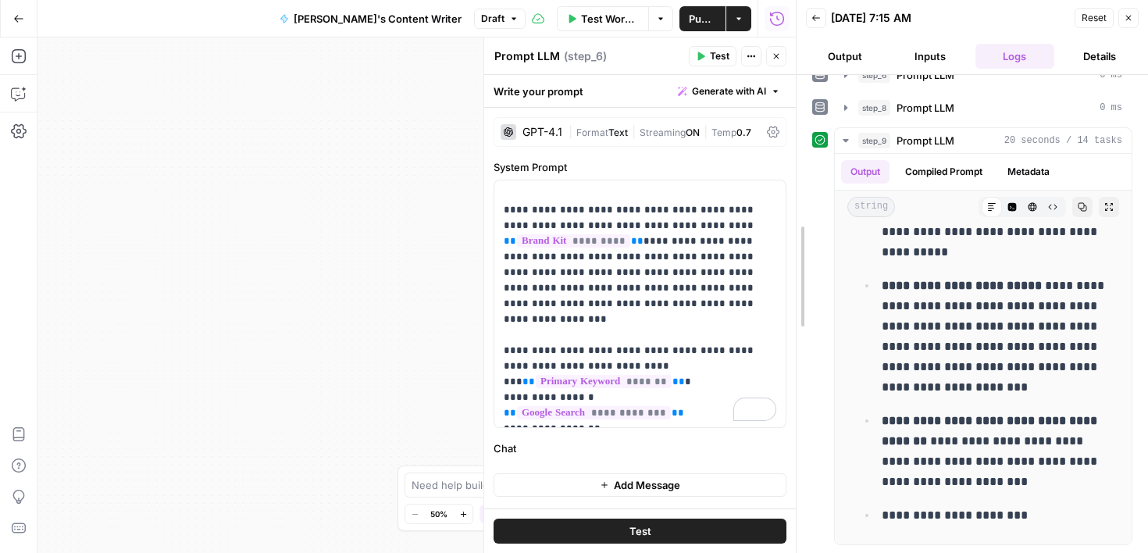
drag, startPoint x: 803, startPoint y: 319, endPoint x: 799, endPoint y: 396, distance: 77.4
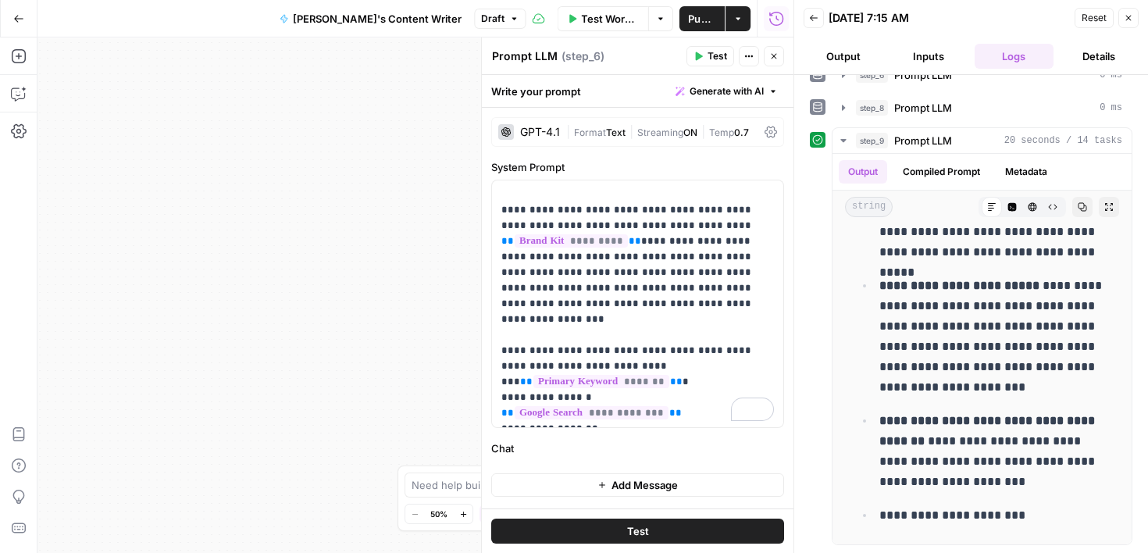
scroll to position [6817, 0]
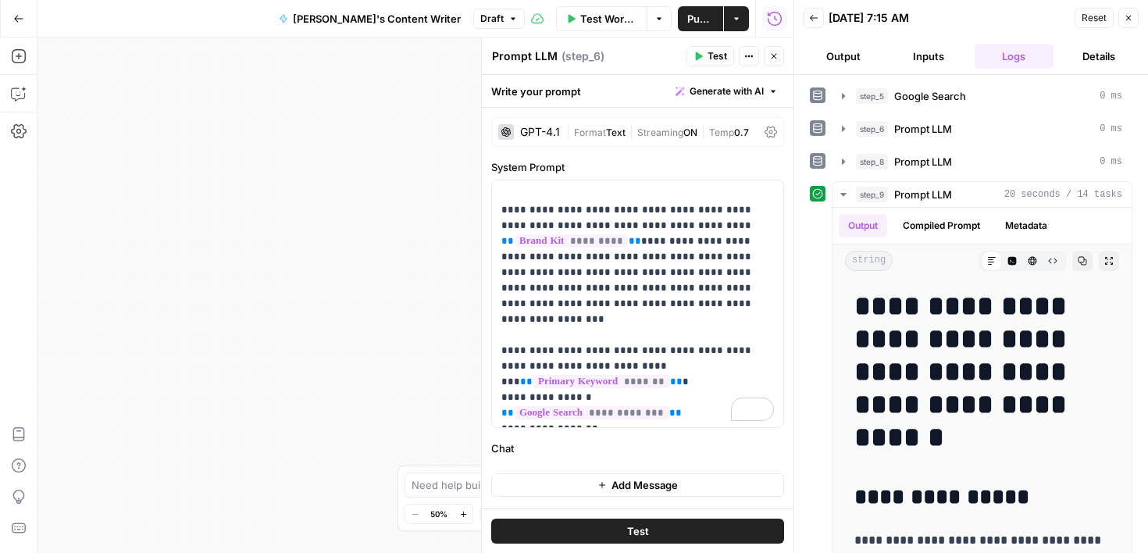
scroll to position [6817, 0]
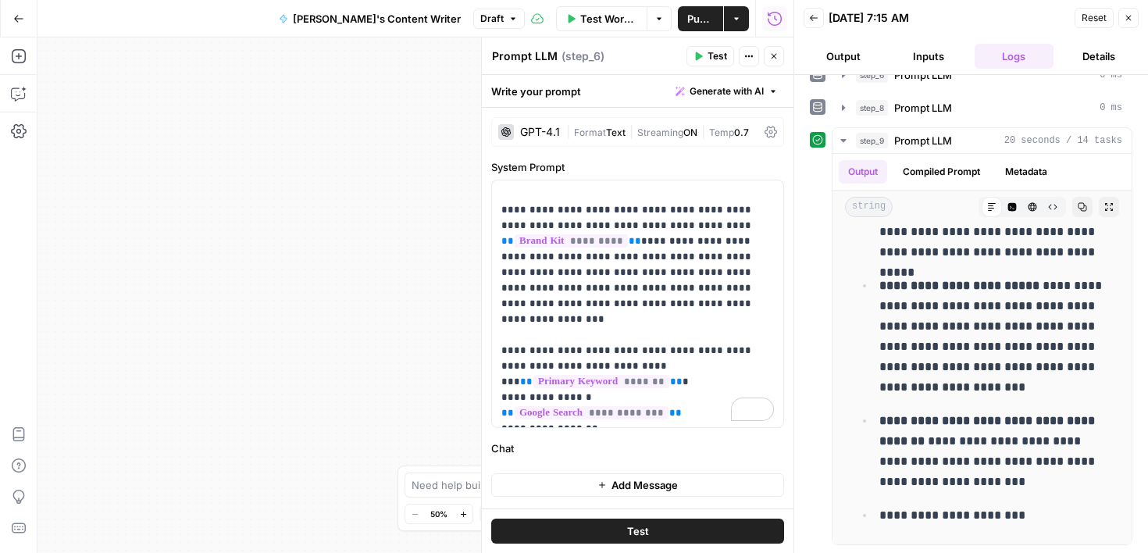
click at [670, 447] on label "Chat" at bounding box center [637, 448] width 293 height 16
click at [654, 485] on span "Add Message" at bounding box center [644, 485] width 66 height 16
click at [629, 479] on p "To enrich screen reader interactions, please activate Accessibility in Grammarl…" at bounding box center [683, 476] width 182 height 16
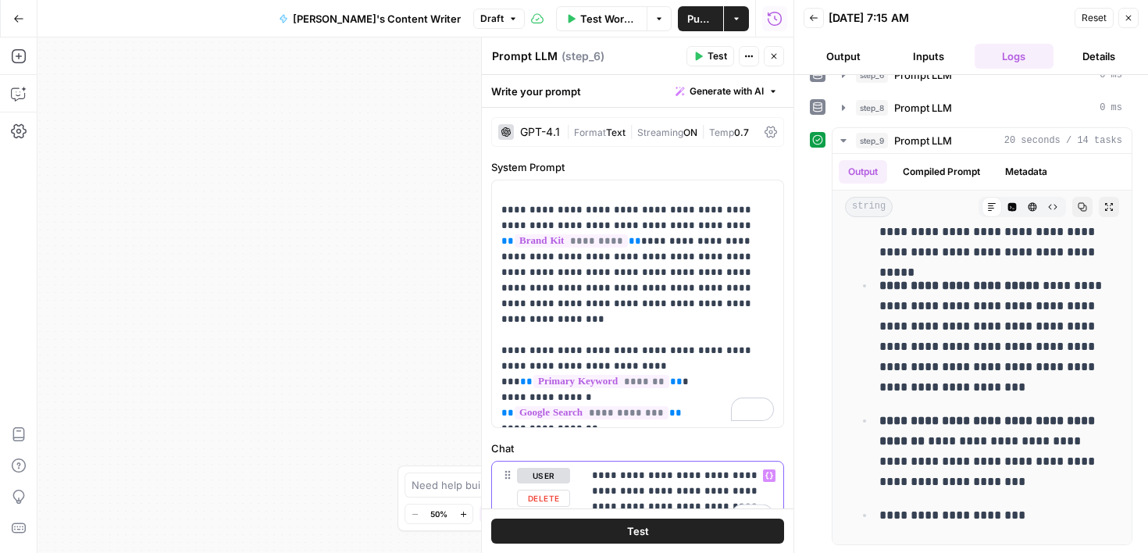
click at [772, 474] on icon "button" at bounding box center [769, 476] width 8 height 8
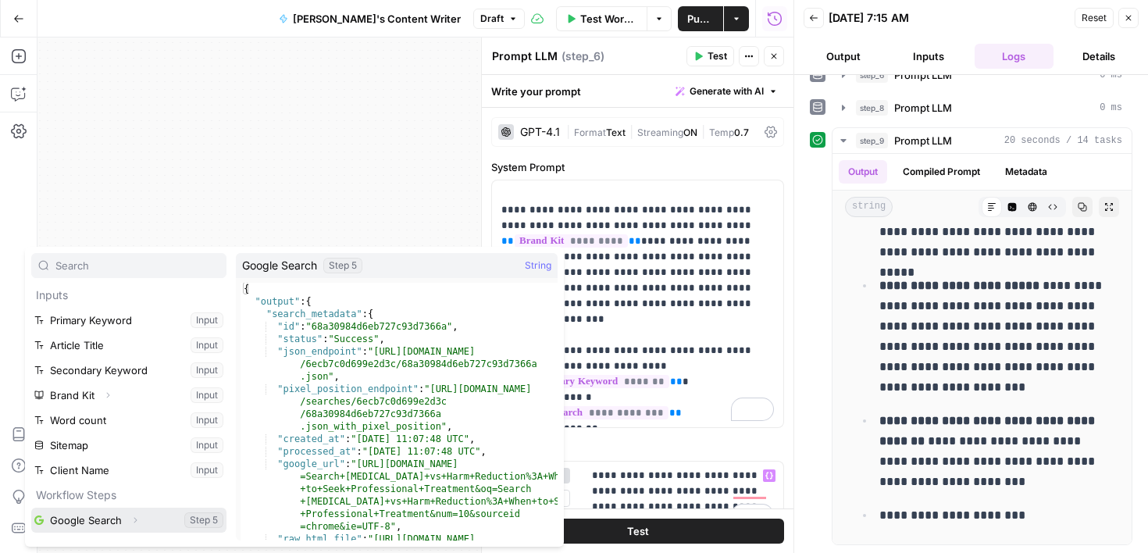
click at [106, 519] on button "Select variable Google Search" at bounding box center [128, 519] width 195 height 25
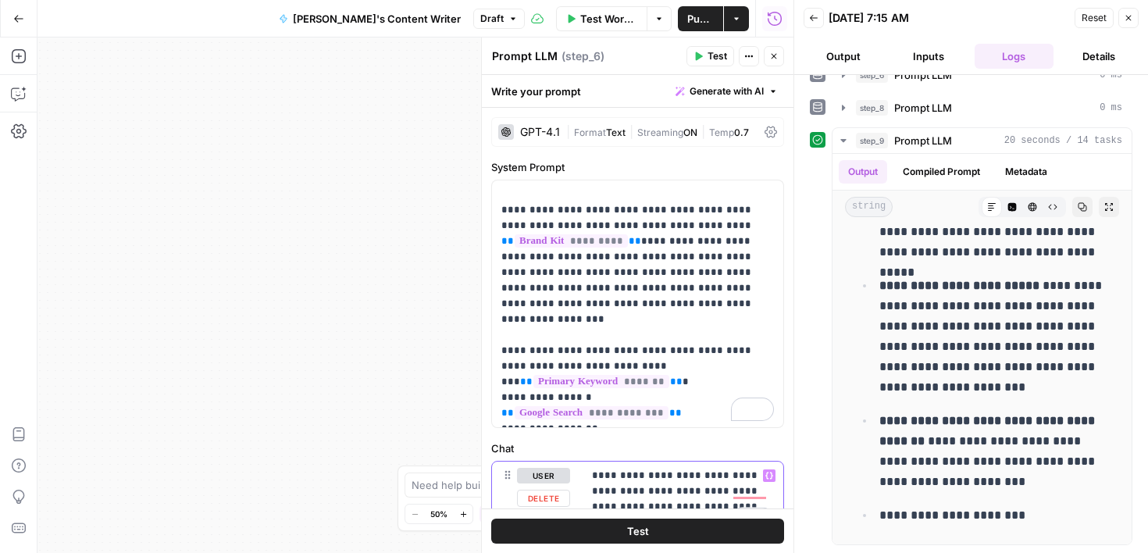
click at [712, 502] on p "**********" at bounding box center [683, 499] width 182 height 62
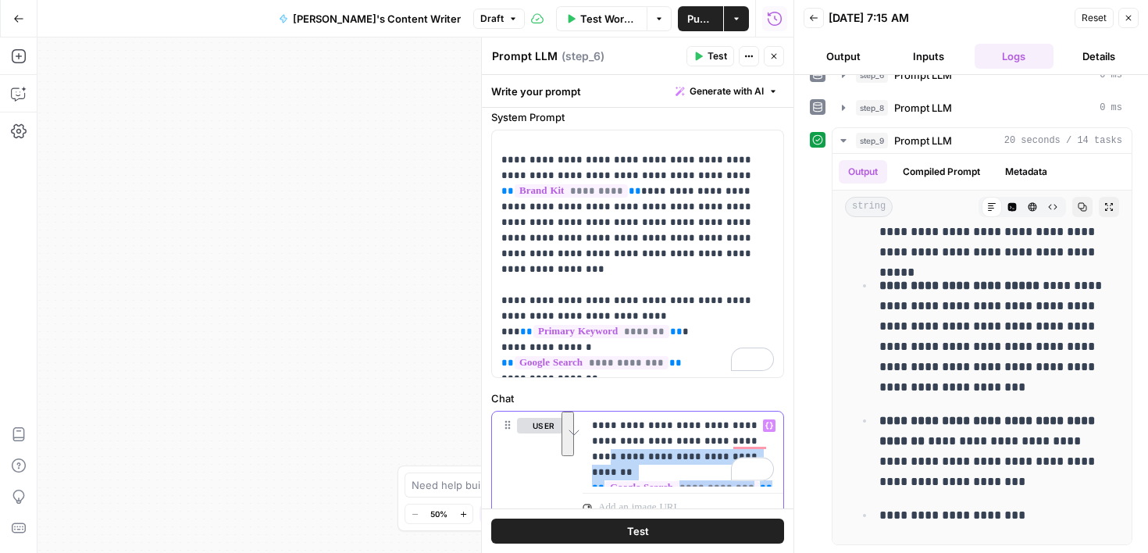
scroll to position [112, 0]
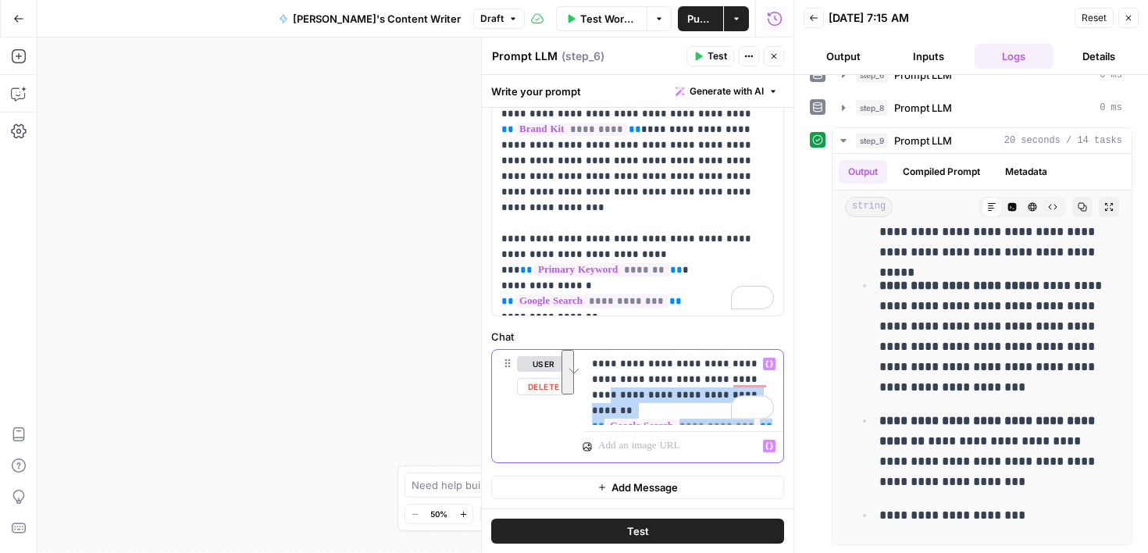
drag, startPoint x: 714, startPoint y: 498, endPoint x: 725, endPoint y: 449, distance: 50.4
click at [725, 449] on div "**********" at bounding box center [682, 406] width 201 height 112
click at [729, 384] on p "**********" at bounding box center [683, 387] width 182 height 62
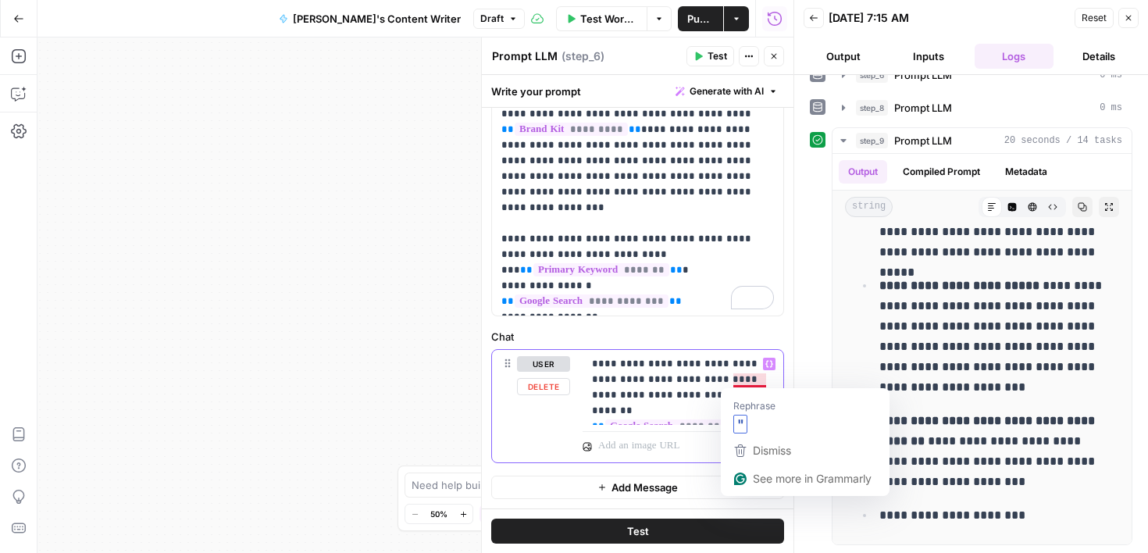
click at [735, 381] on p "**********" at bounding box center [683, 387] width 182 height 62
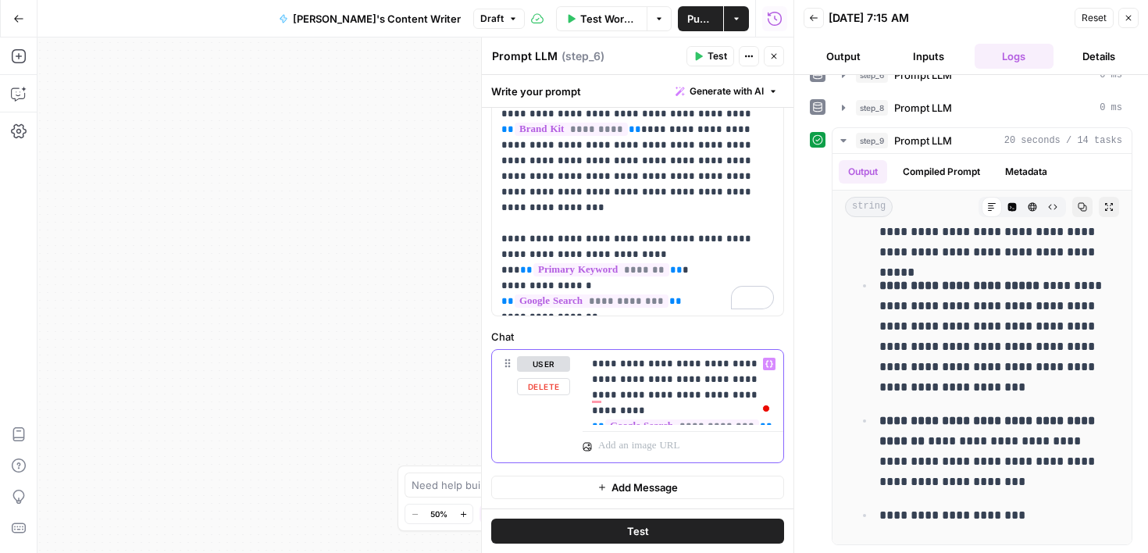
click at [712, 397] on p "**********" at bounding box center [683, 387] width 182 height 62
click at [706, 531] on button "Test" at bounding box center [637, 530] width 293 height 25
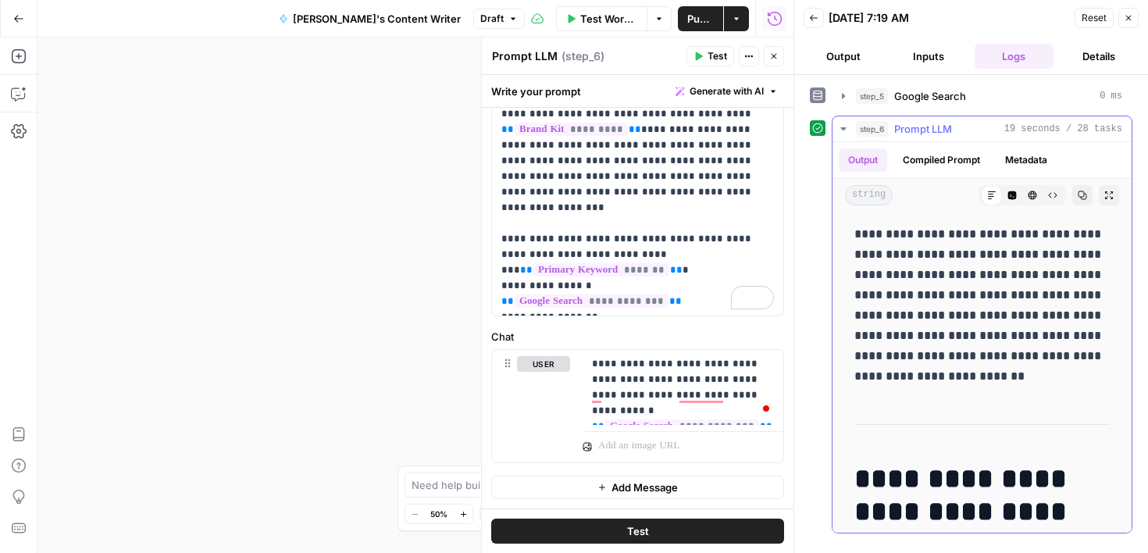
drag, startPoint x: 1059, startPoint y: 379, endPoint x: 1077, endPoint y: 472, distance: 94.8
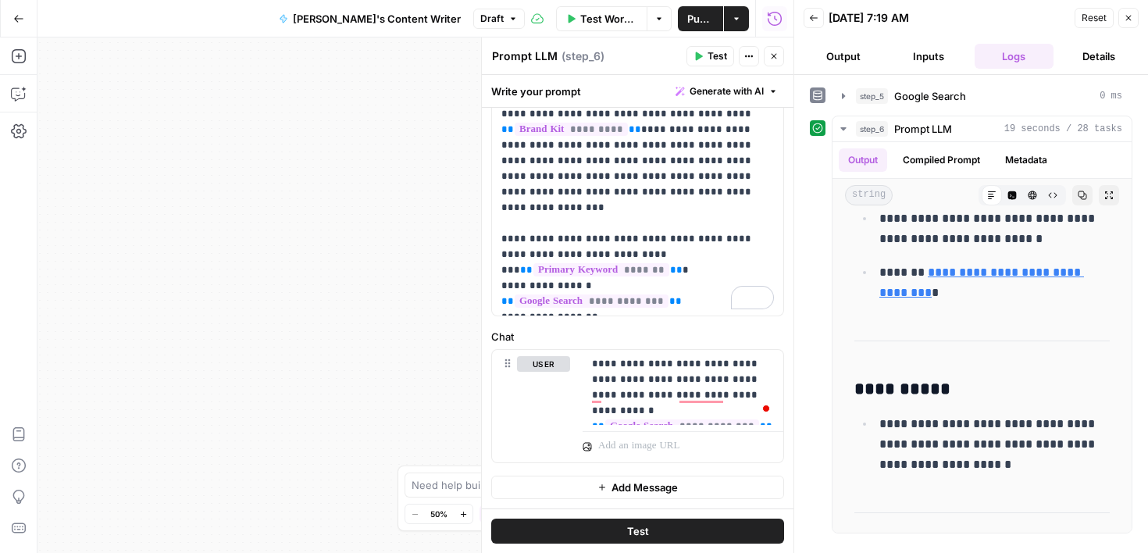
scroll to position [3522, 0]
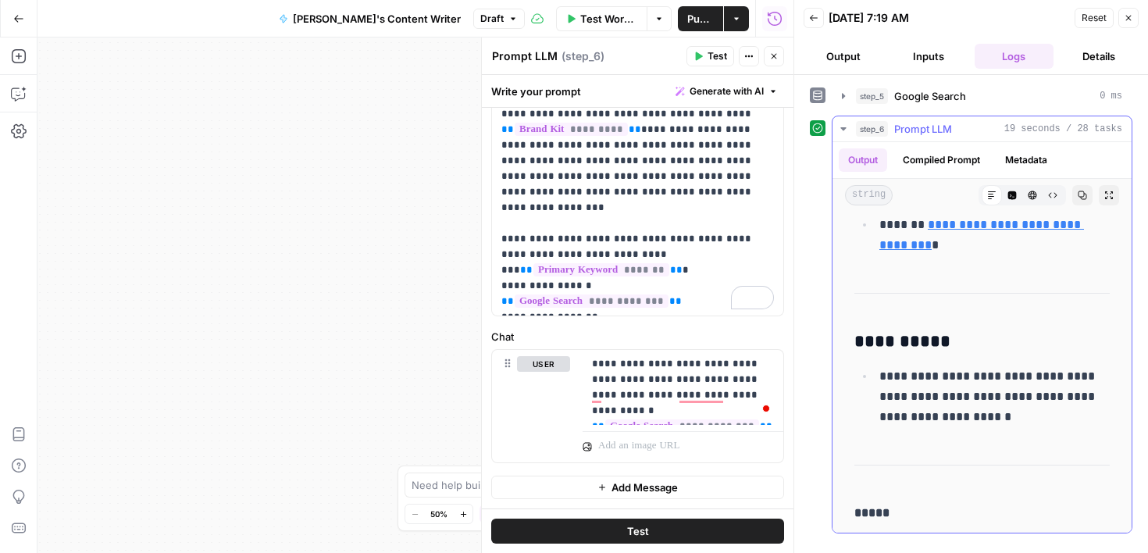
drag, startPoint x: 1077, startPoint y: 472, endPoint x: 1105, endPoint y: 222, distance: 252.2
drag, startPoint x: 1068, startPoint y: 313, endPoint x: 1082, endPoint y: 469, distance: 156.8
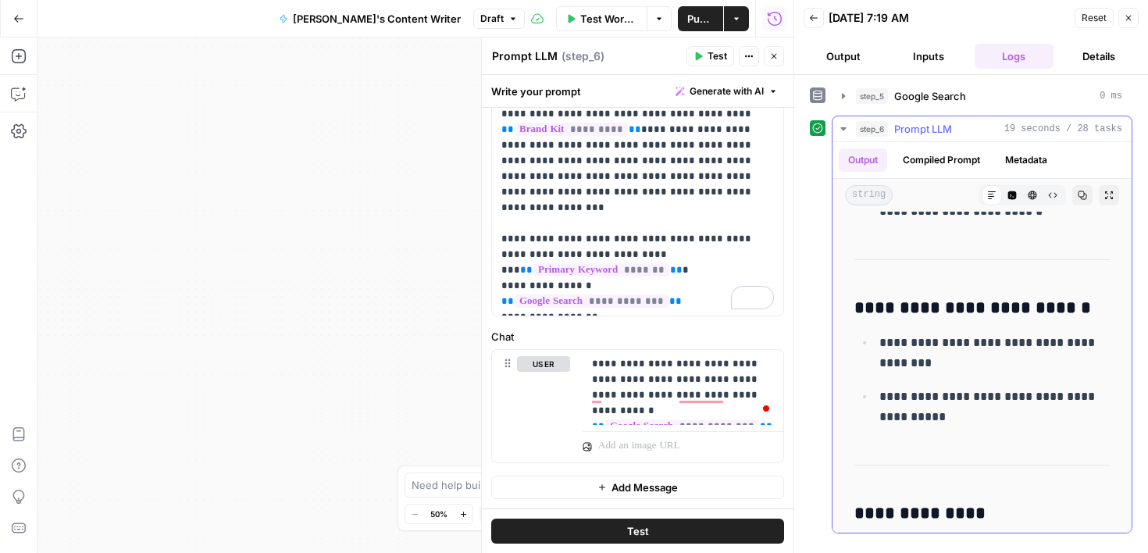
scroll to position [3127, 0]
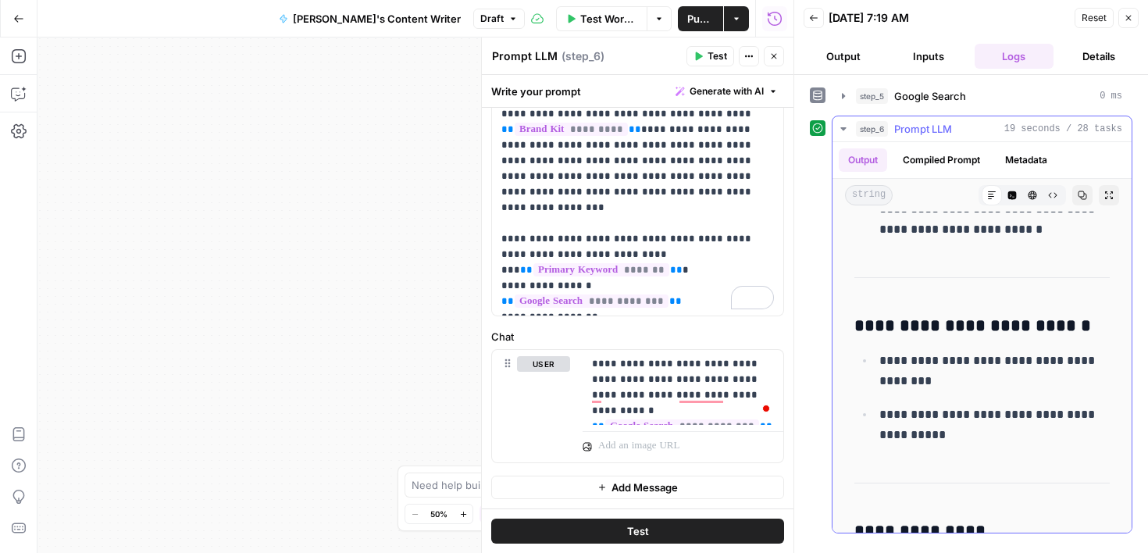
drag, startPoint x: 1081, startPoint y: 477, endPoint x: 1080, endPoint y: 209, distance: 267.8
click at [1080, 209] on div "**********" at bounding box center [981, 337] width 299 height 390
click at [781, 59] on button "Close" at bounding box center [774, 56] width 20 height 20
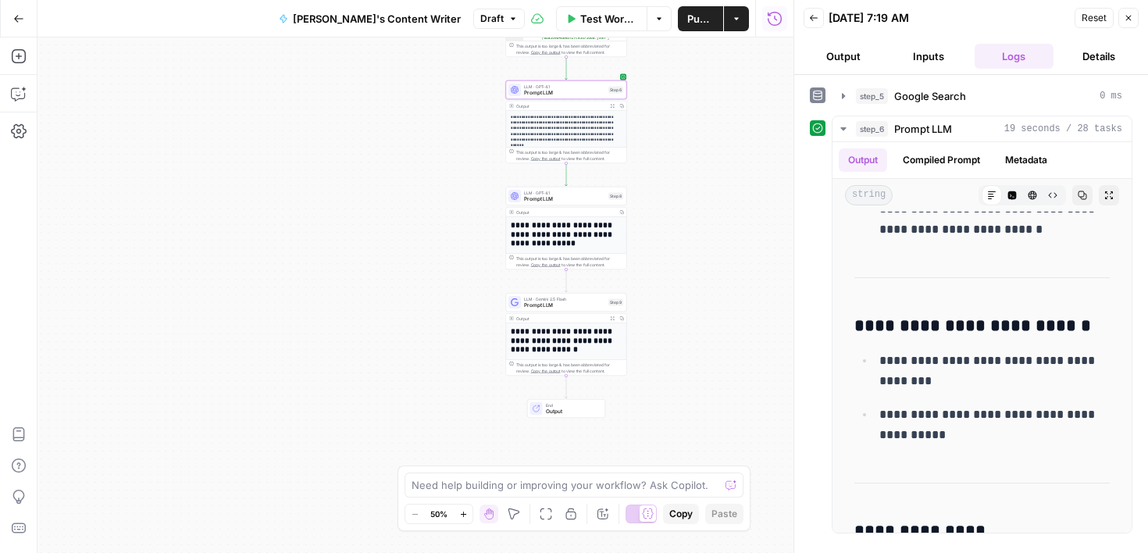
drag, startPoint x: 719, startPoint y: 256, endPoint x: 688, endPoint y: 87, distance: 172.3
click at [688, 87] on div "**********" at bounding box center [415, 294] width 756 height 515
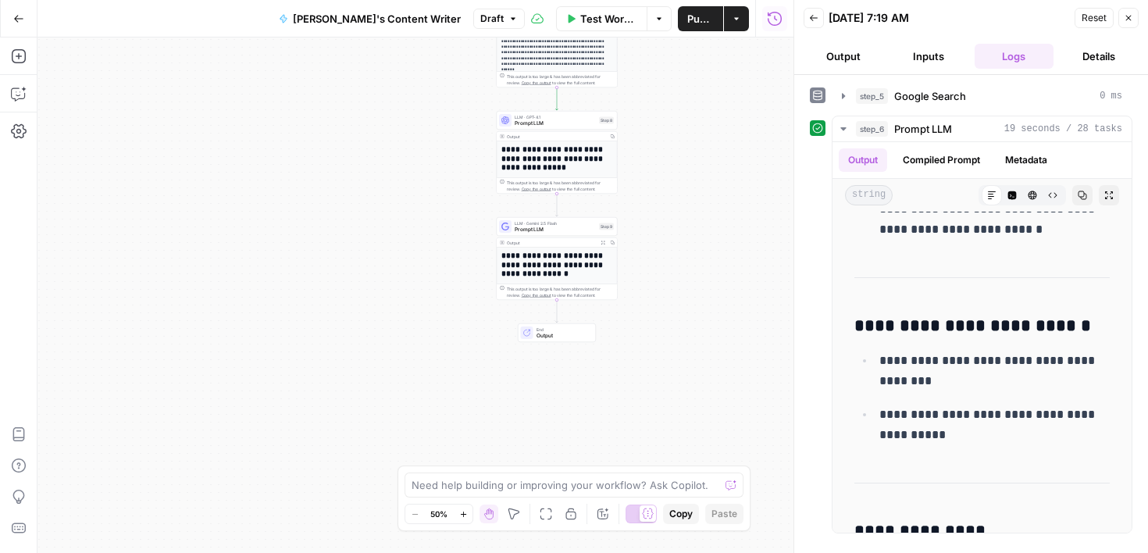
drag, startPoint x: 696, startPoint y: 240, endPoint x: 682, endPoint y: 151, distance: 90.1
click at [682, 152] on div "**********" at bounding box center [415, 294] width 756 height 515
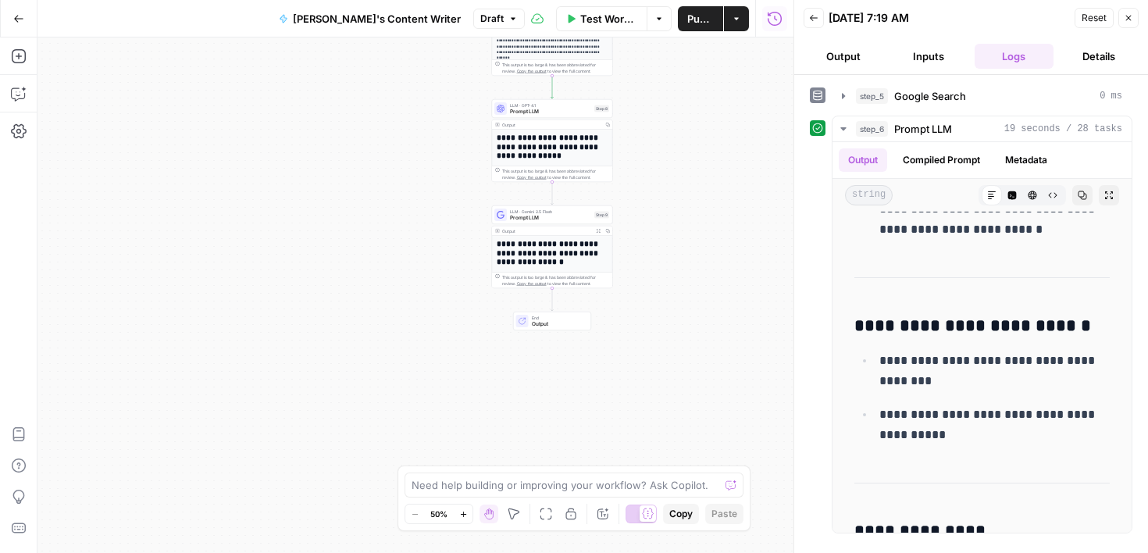
click at [596, 219] on div "LLM · Gemini 2.5 Flash Prompt LLM Step 9 Copy step Delete step Add Note Test" at bounding box center [551, 214] width 115 height 13
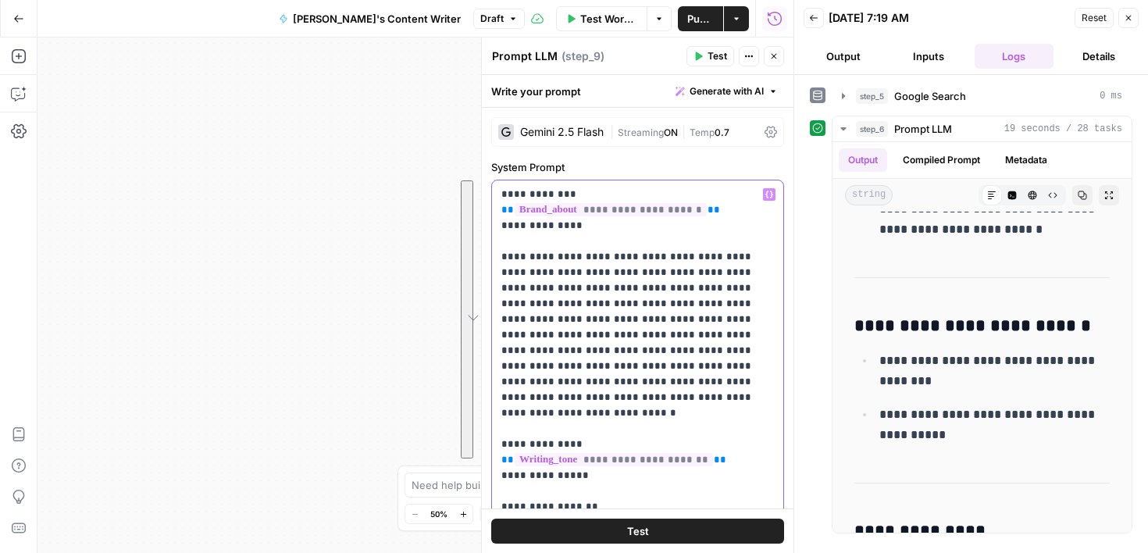
drag, startPoint x: 757, startPoint y: 247, endPoint x: 766, endPoint y: 532, distance: 285.1
click at [766, 532] on div "**********" at bounding box center [638, 314] width 312 height 478
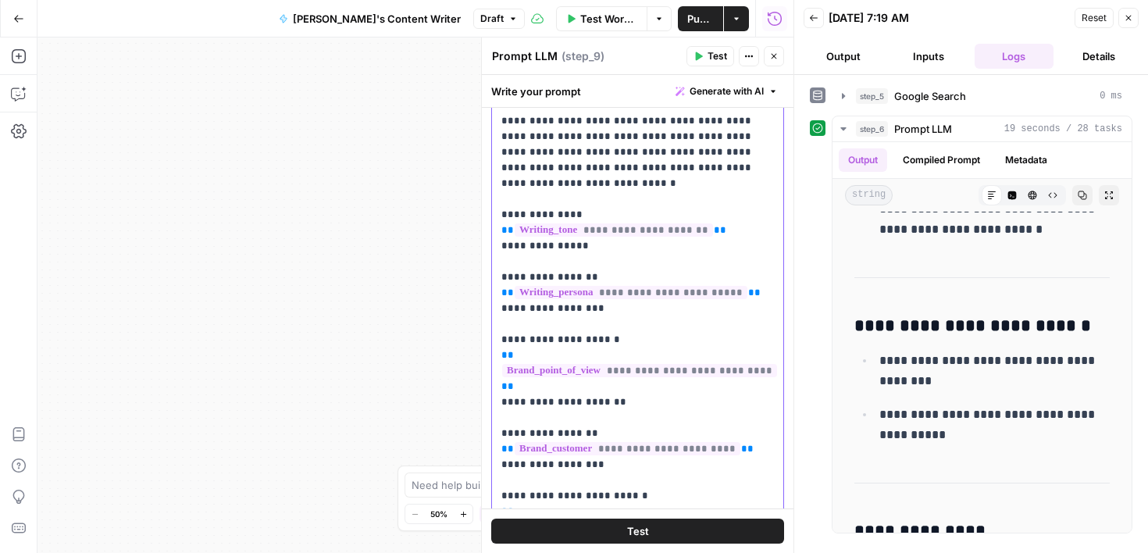
scroll to position [518, 0]
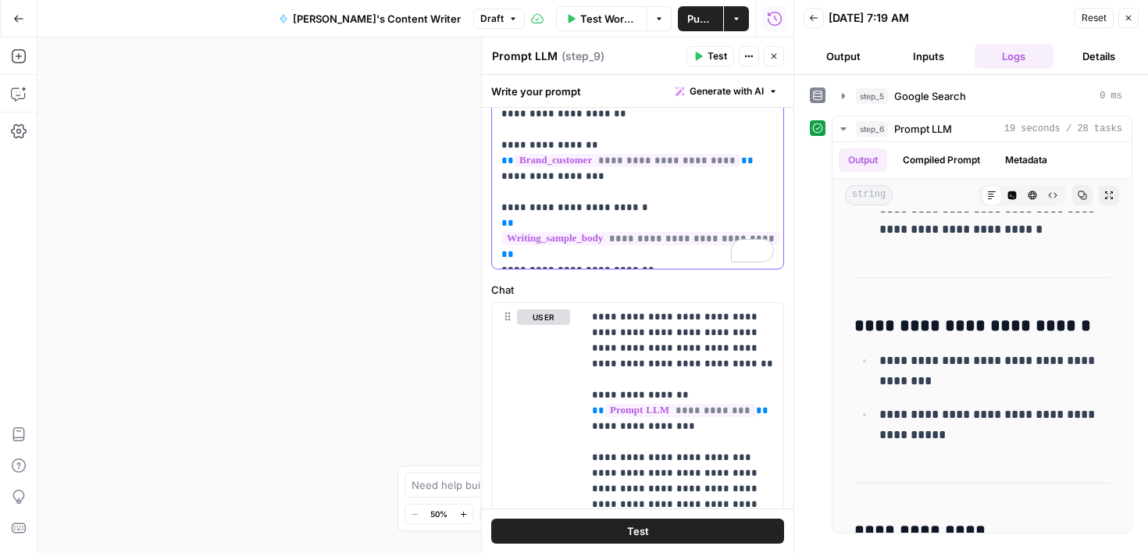
drag, startPoint x: 769, startPoint y: 445, endPoint x: 756, endPoint y: 527, distance: 83.0
click at [756, 527] on div "**********" at bounding box center [638, 314] width 312 height 478
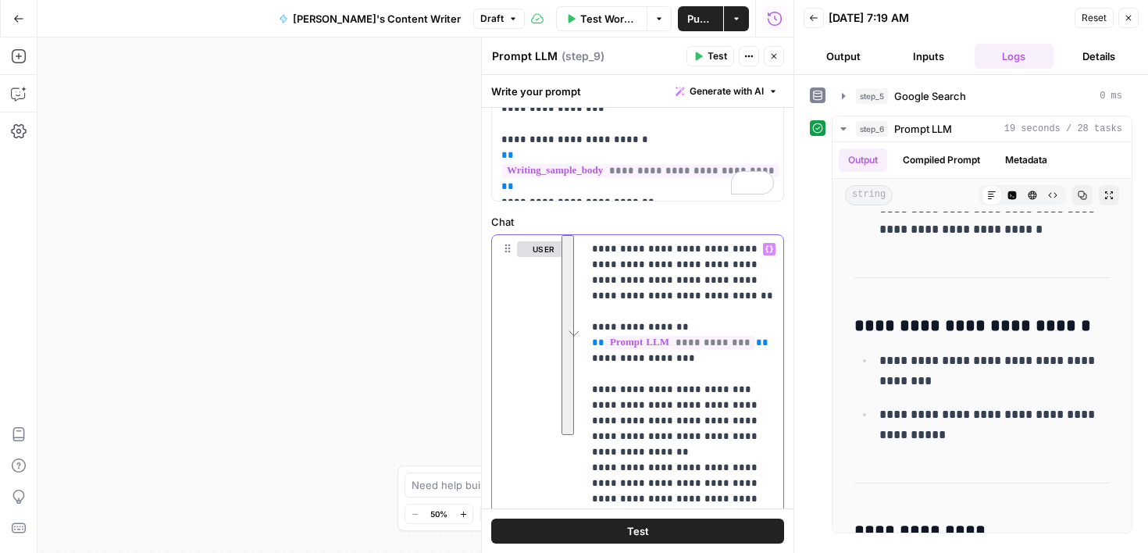
scroll to position [0, 0]
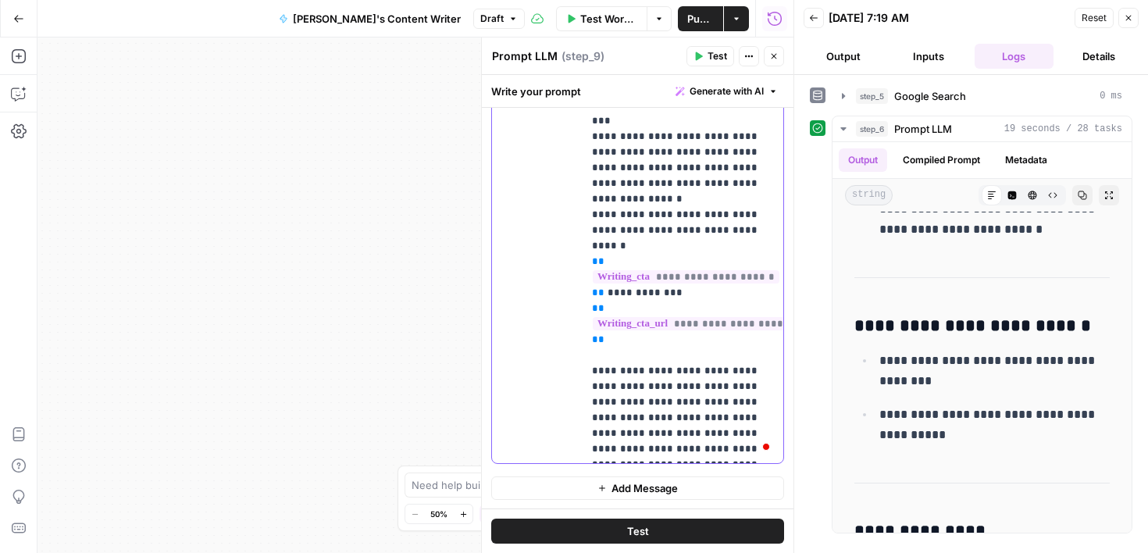
drag, startPoint x: 760, startPoint y: 435, endPoint x: 758, endPoint y: 123, distance: 311.5
click at [759, 123] on p "**********" at bounding box center [683, 4] width 182 height 906
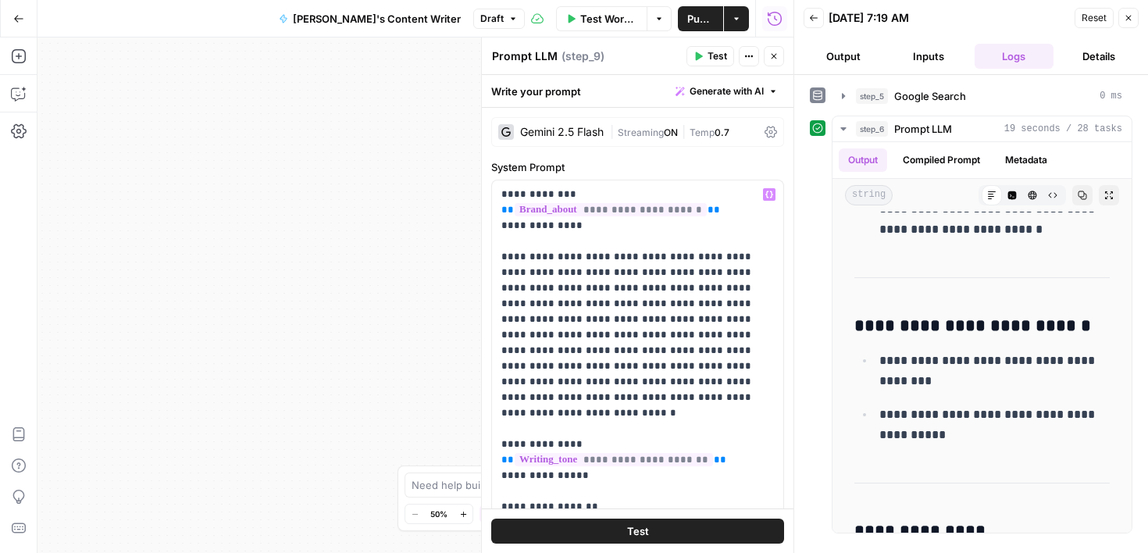
drag, startPoint x: 742, startPoint y: 158, endPoint x: 773, endPoint y: 534, distance: 376.8
click at [773, 534] on div "**********" at bounding box center [638, 314] width 312 height 478
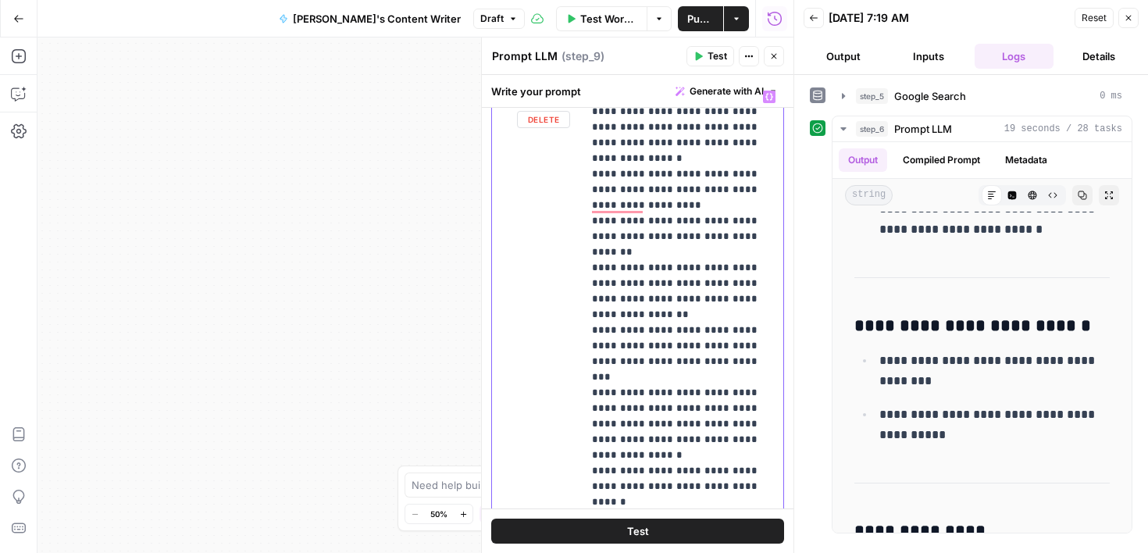
click at [682, 262] on p "**********" at bounding box center [683, 260] width 182 height 906
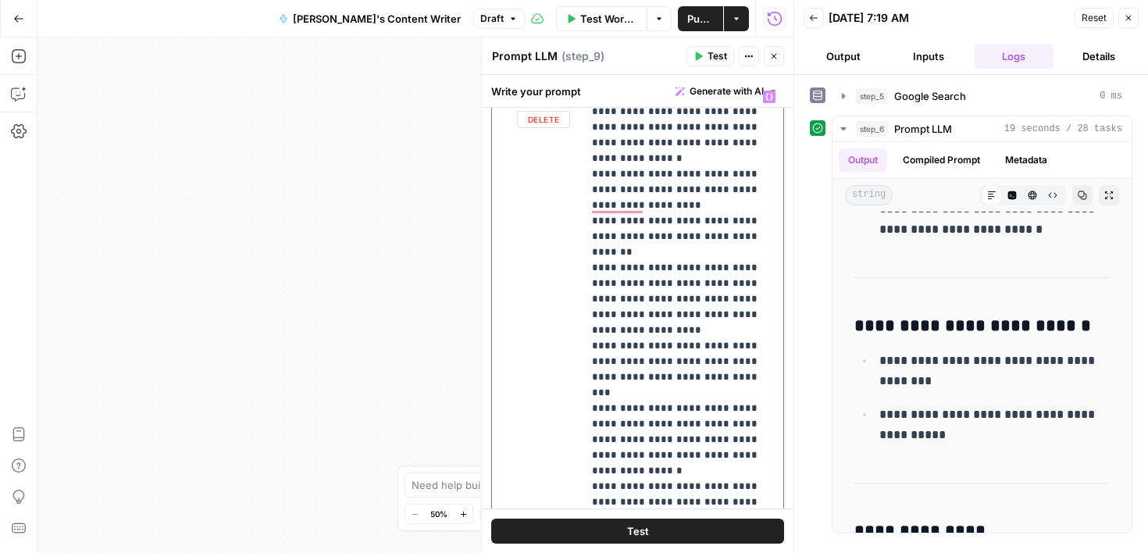
click at [770, 98] on icon "button" at bounding box center [769, 97] width 8 height 8
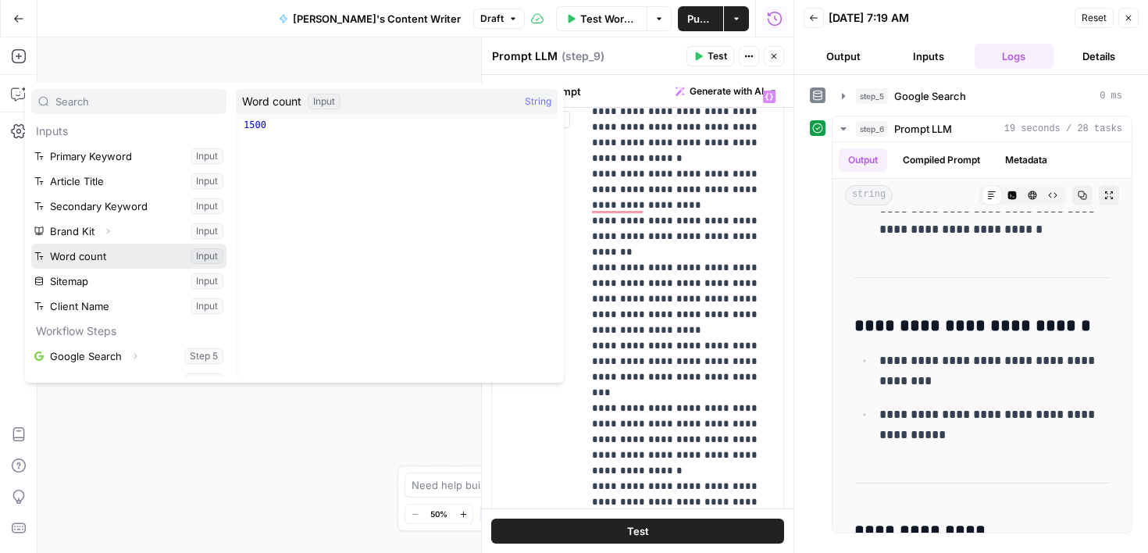
click at [99, 258] on button "Select variable Word count" at bounding box center [128, 256] width 195 height 25
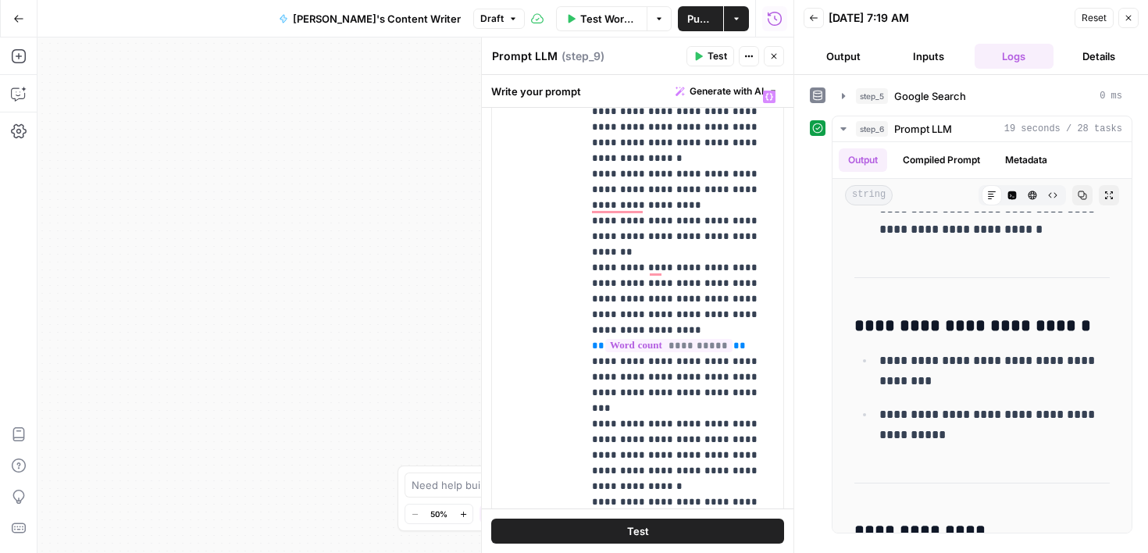
click at [557, 532] on button "Test" at bounding box center [637, 530] width 293 height 25
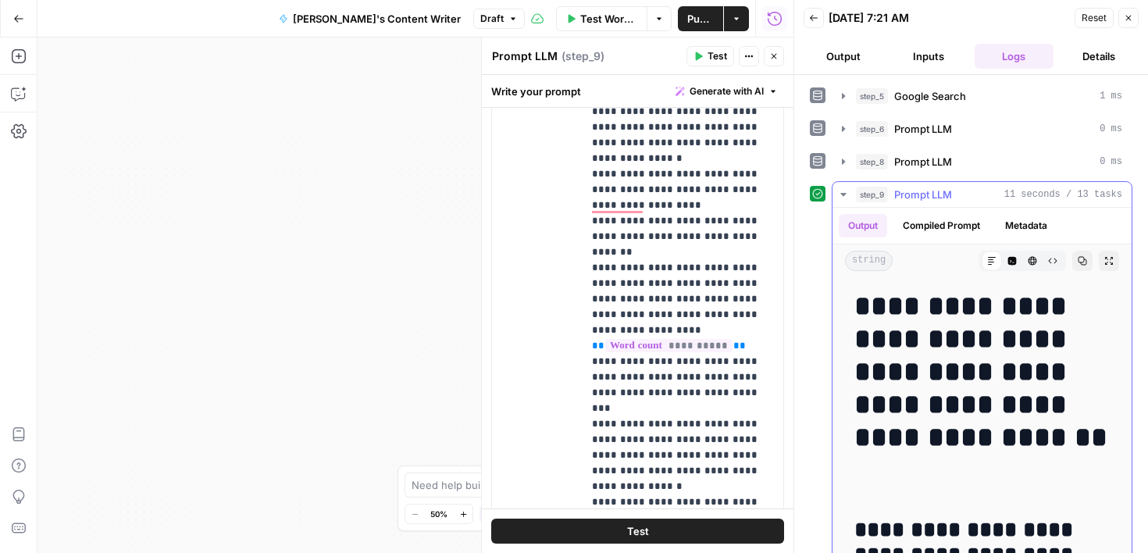
click at [1055, 458] on h1 "**********" at bounding box center [981, 388] width 255 height 197
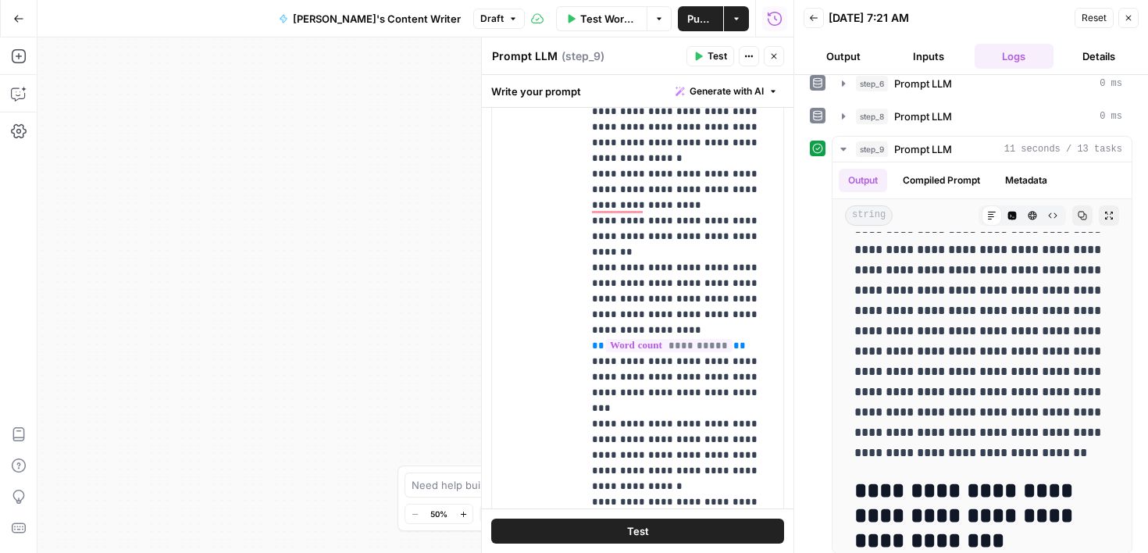
scroll to position [757, 0]
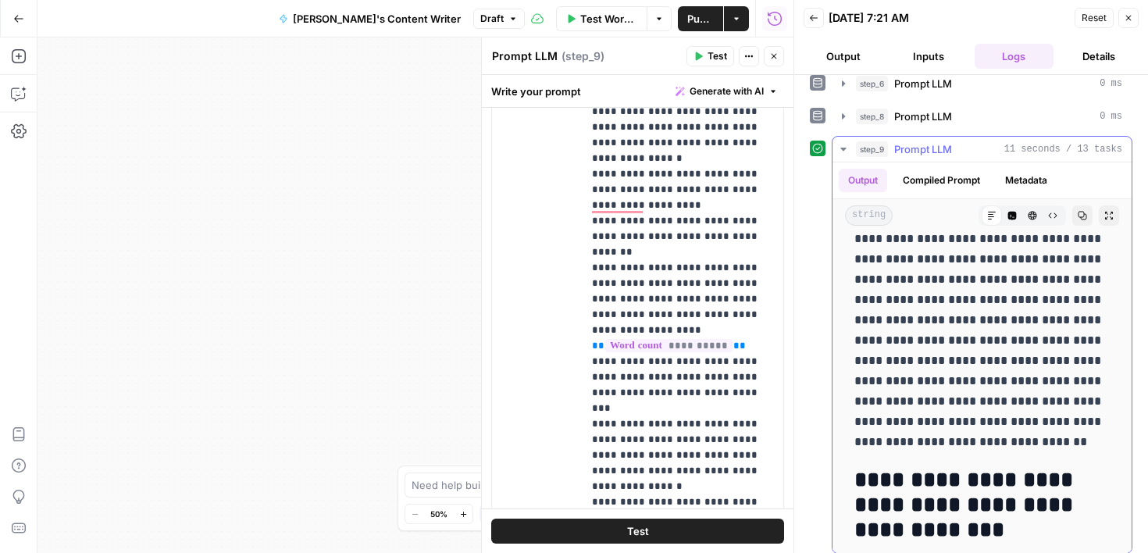
drag, startPoint x: 1052, startPoint y: 435, endPoint x: 1081, endPoint y: 537, distance: 106.5
click at [1090, 502] on h2 "**********" at bounding box center [981, 505] width 255 height 75
drag, startPoint x: 1081, startPoint y: 501, endPoint x: 1077, endPoint y: 542, distance: 40.9
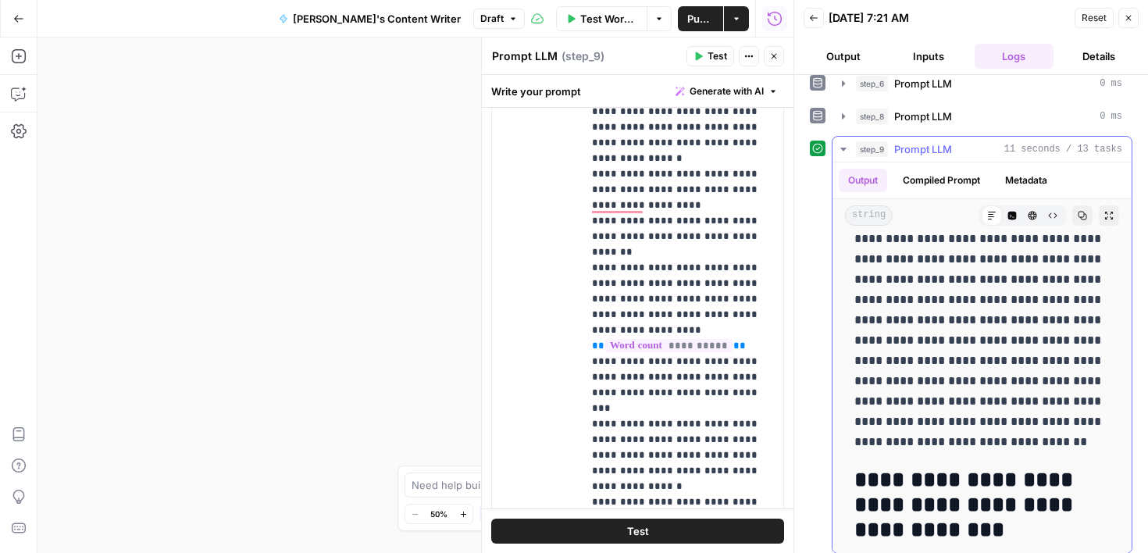
scroll to position [760, 0]
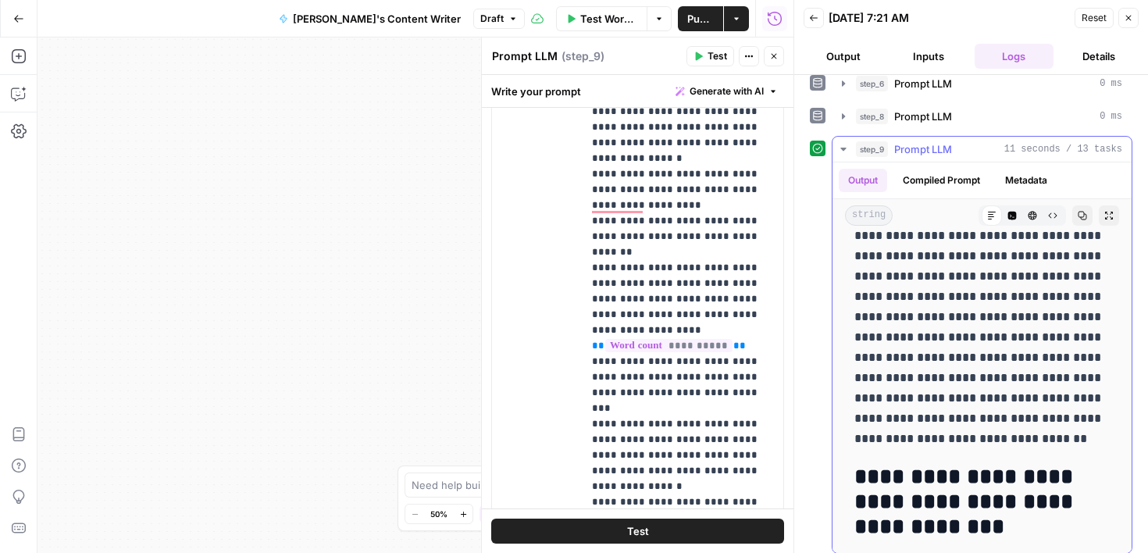
click at [1013, 333] on p "**********" at bounding box center [981, 266] width 255 height 365
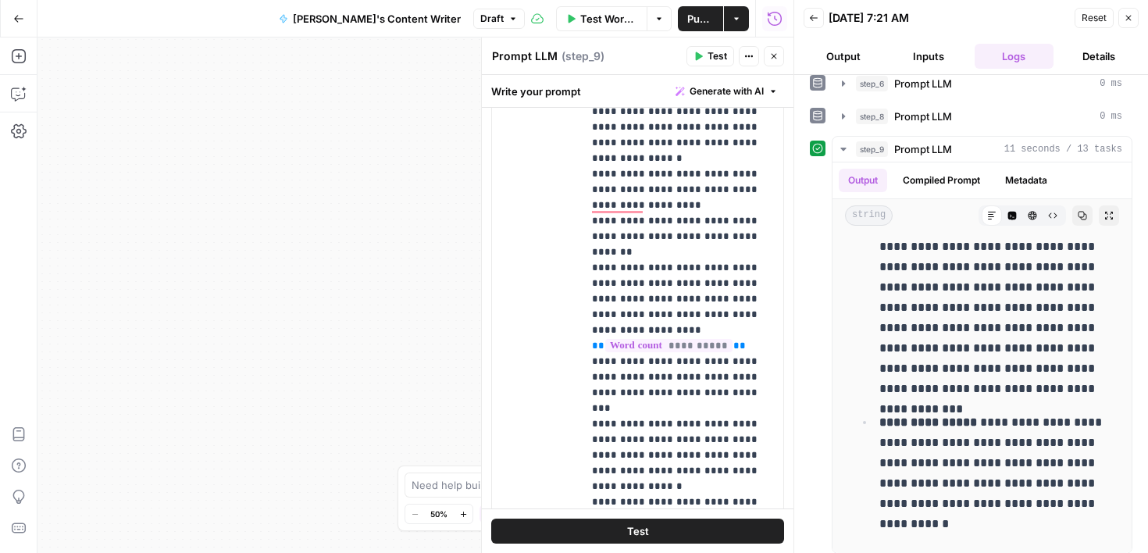
scroll to position [54, 0]
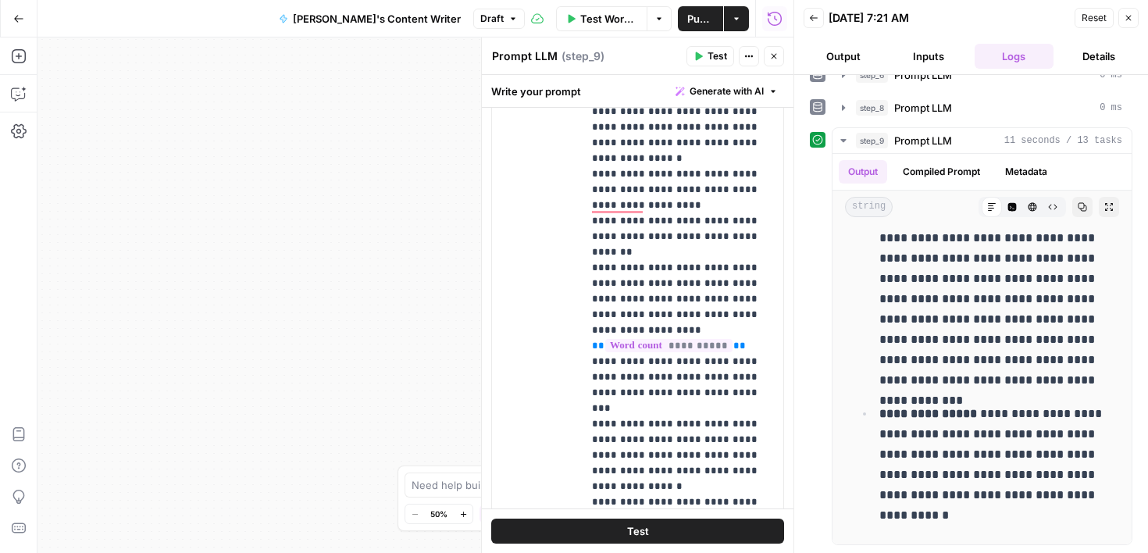
drag, startPoint x: 1045, startPoint y: 330, endPoint x: 1067, endPoint y: 569, distance: 240.0
click at [1067, 552] on html "Cohort 4 New Home Browse Your Data Usage Settings Recent Grids Write Informatio…" at bounding box center [574, 276] width 1148 height 553
click at [1009, 546] on div "**********" at bounding box center [971, 314] width 354 height 478
click at [952, 523] on p "**********" at bounding box center [994, 465] width 230 height 122
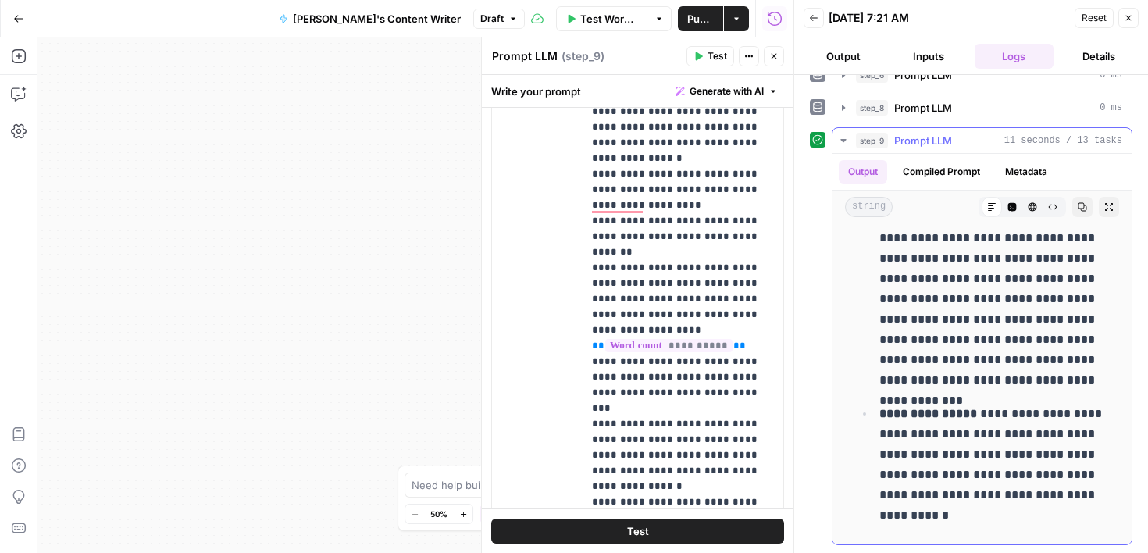
click at [939, 518] on p "**********" at bounding box center [994, 465] width 230 height 122
click at [447, 380] on div "**********" at bounding box center [415, 294] width 756 height 515
click at [769, 62] on button "Close" at bounding box center [774, 56] width 20 height 20
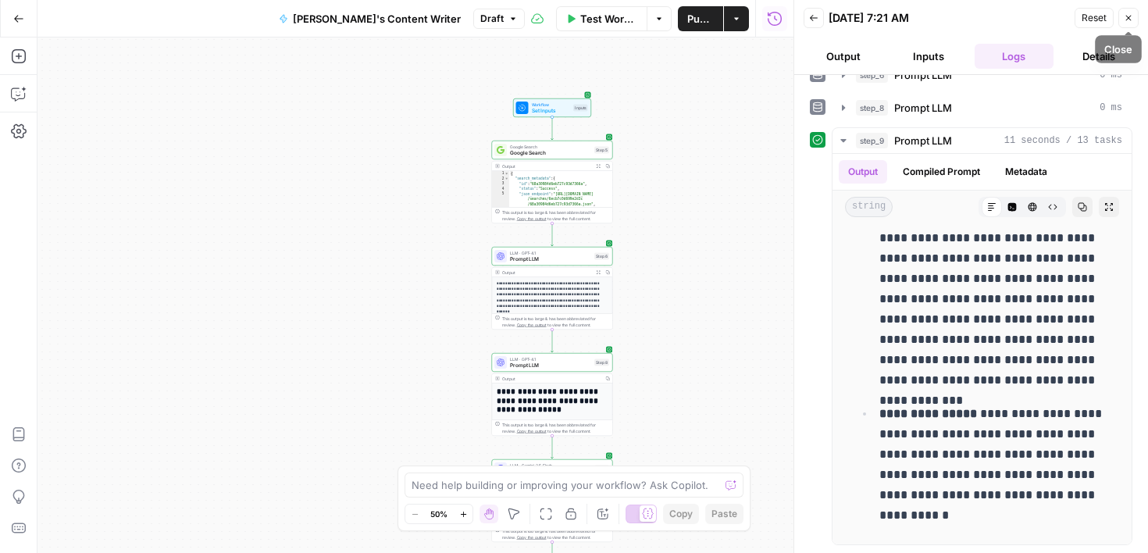
click at [1129, 21] on icon "button" at bounding box center [1127, 17] width 9 height 9
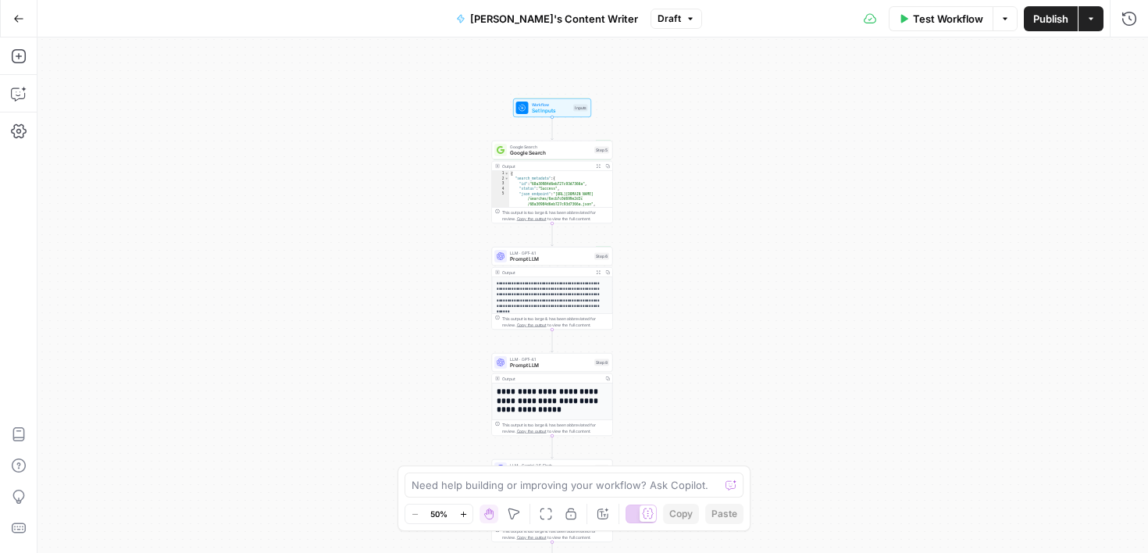
click at [1052, 22] on span "Publish" at bounding box center [1050, 19] width 35 height 16
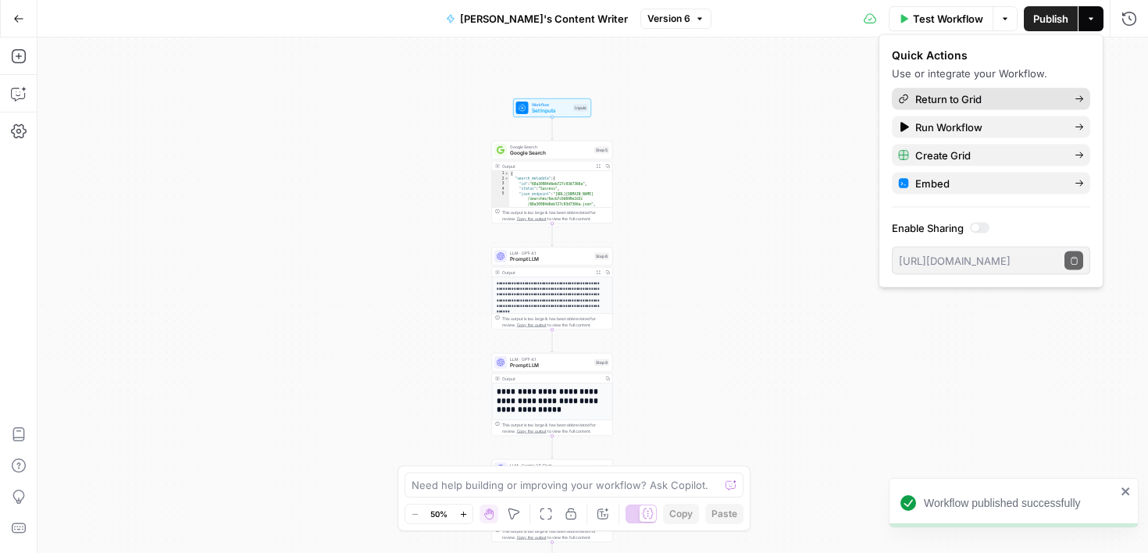
click at [973, 98] on span "Return to Grid" at bounding box center [988, 99] width 147 height 16
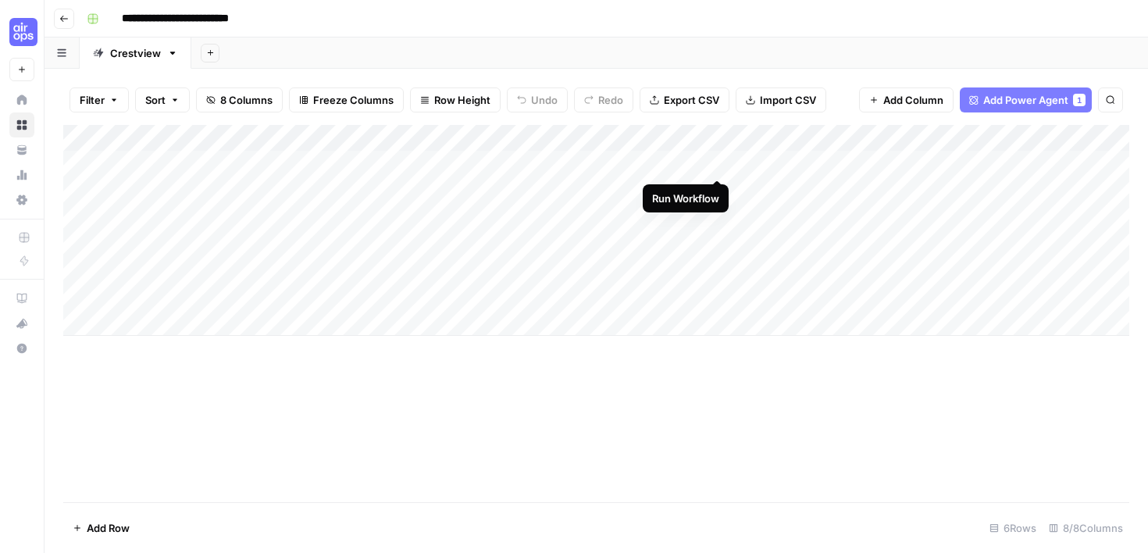
click at [714, 164] on div "Add Column" at bounding box center [596, 230] width 1066 height 211
click at [914, 96] on span "Add Column" at bounding box center [913, 100] width 60 height 16
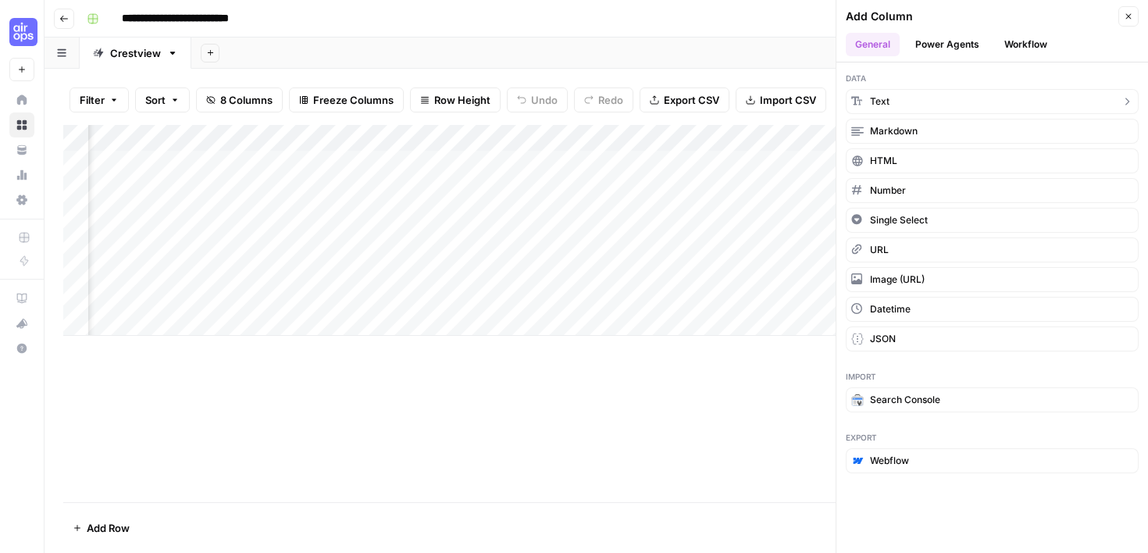
click at [1127, 102] on icon "button" at bounding box center [1127, 101] width 4 height 7
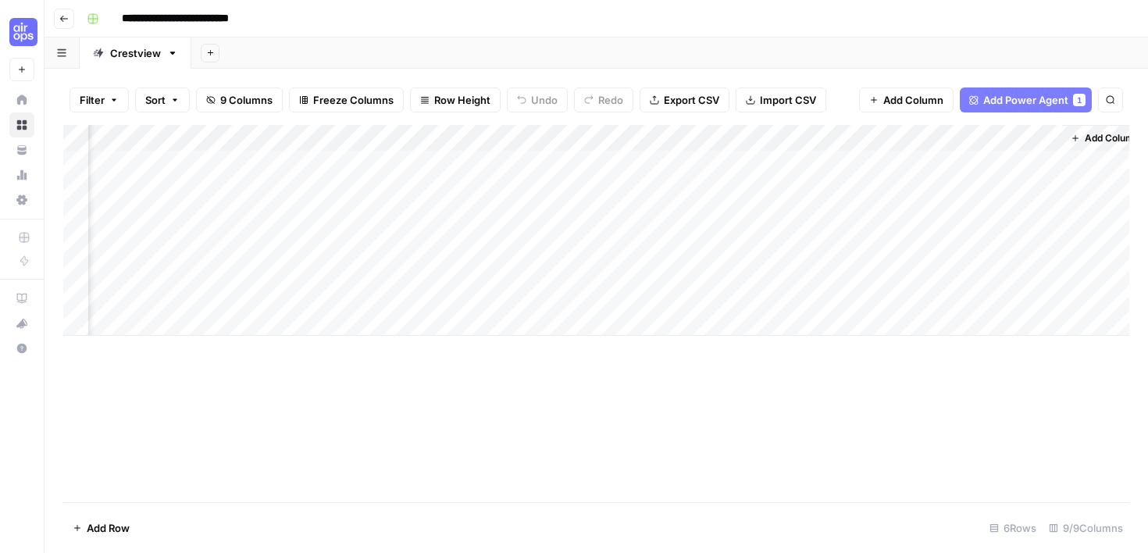
scroll to position [0, 393]
click at [1031, 141] on div "Add Column" at bounding box center [596, 230] width 1066 height 211
click at [856, 237] on div "Add Column" at bounding box center [596, 230] width 1066 height 211
click at [1030, 138] on div "Add Column" at bounding box center [596, 230] width 1066 height 211
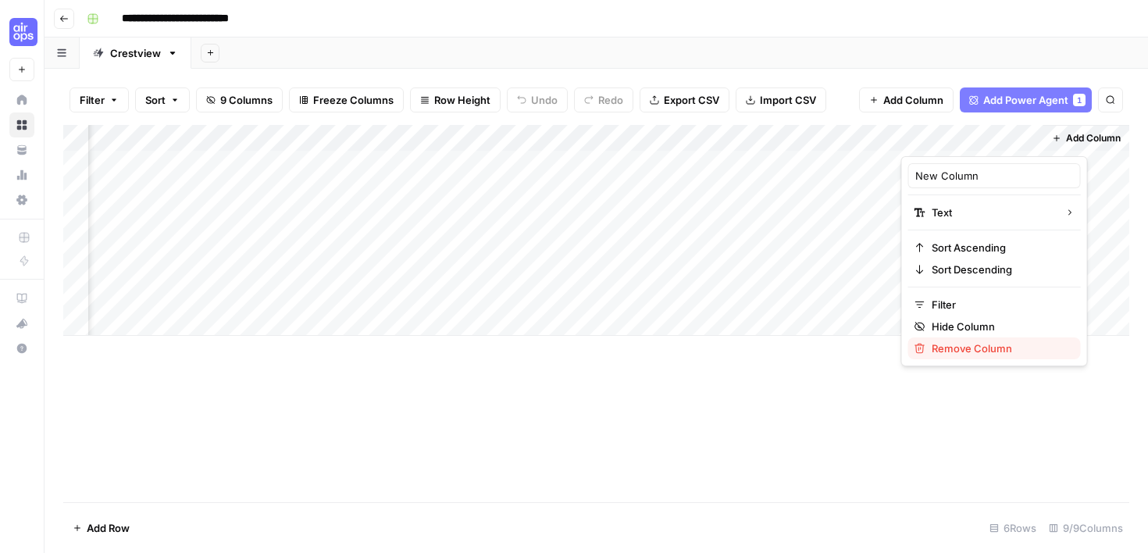
click at [999, 351] on span "Remove Column" at bounding box center [999, 348] width 137 height 16
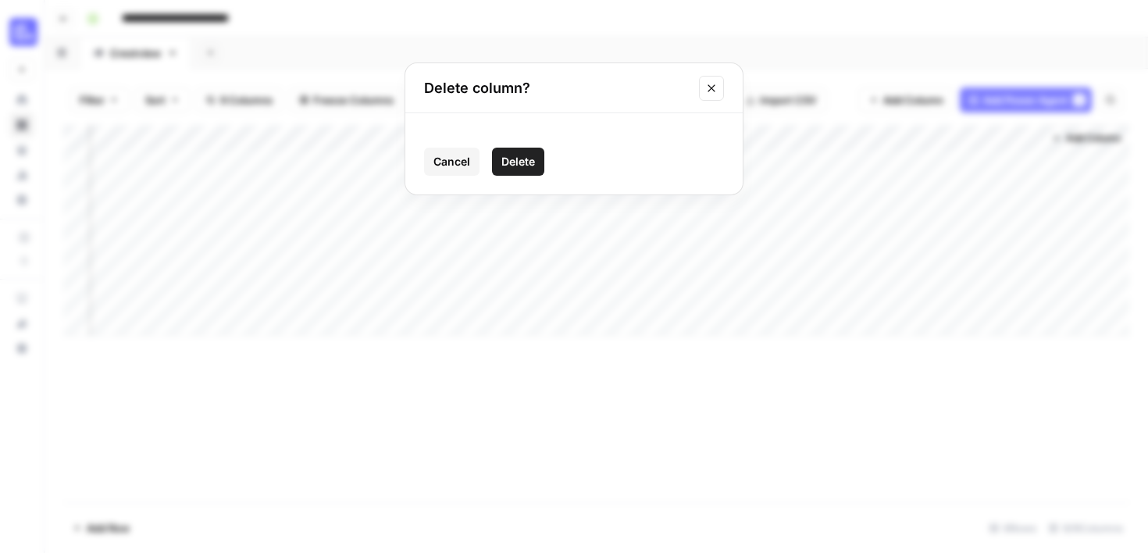
click at [531, 169] on span "Delete" at bounding box center [518, 162] width 34 height 16
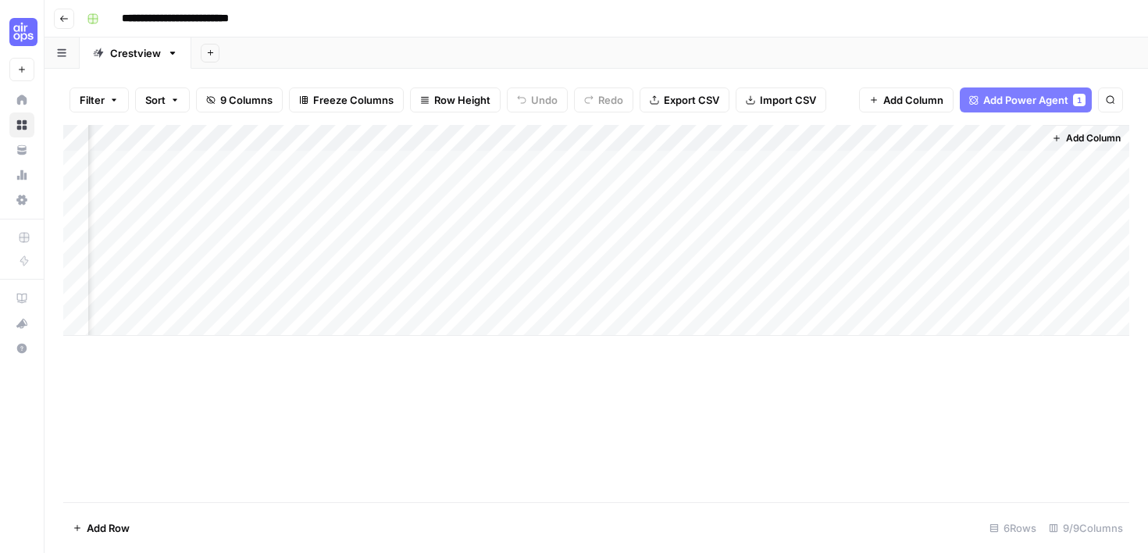
scroll to position [0, 252]
click at [1065, 101] on span "Add Power Agent" at bounding box center [1025, 100] width 85 height 16
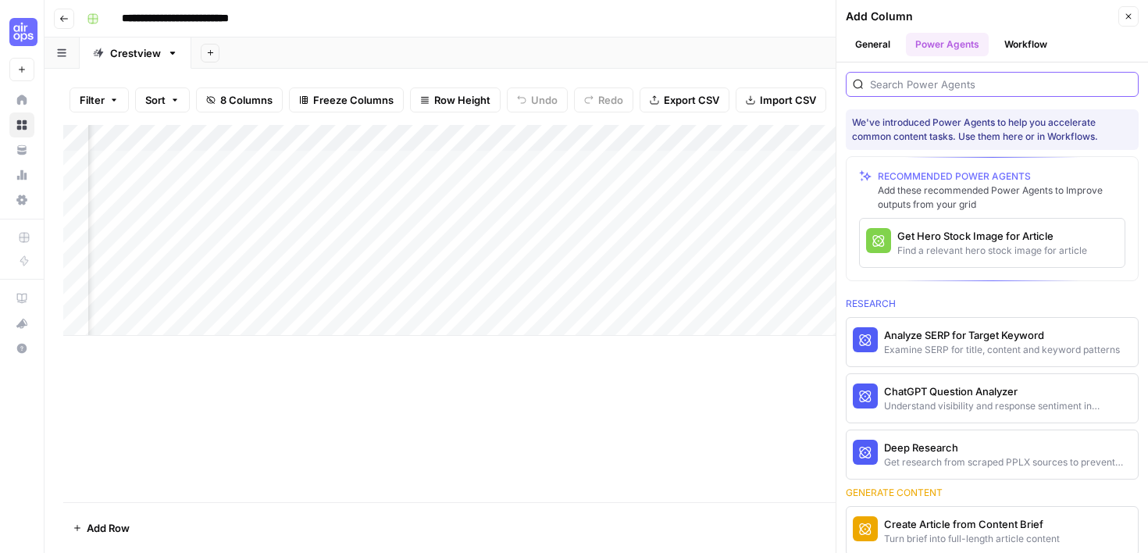
click at [991, 89] on input "search" at bounding box center [1001, 85] width 262 height 16
type input "n"
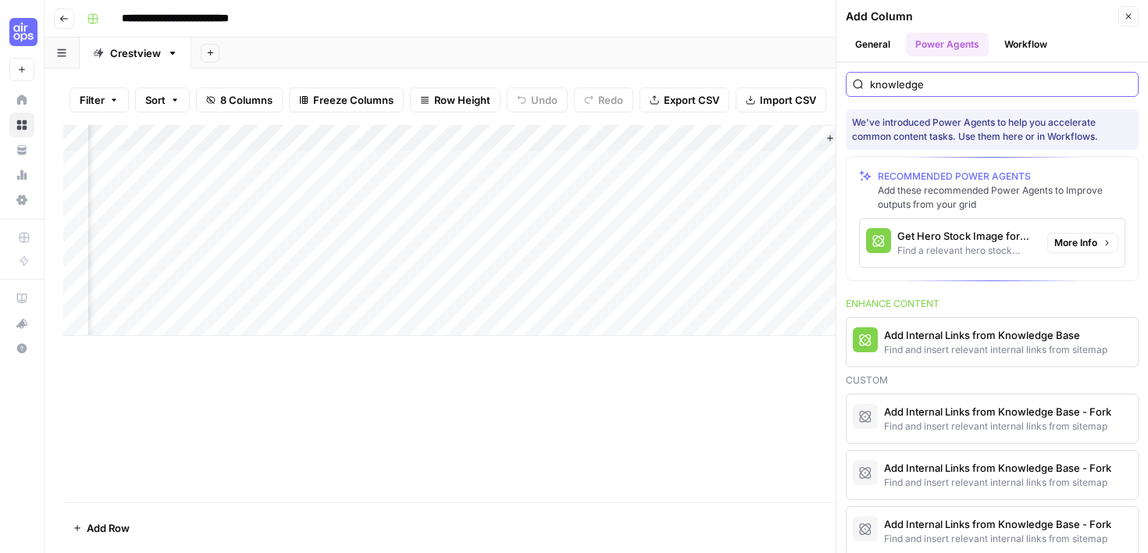
scroll to position [0, 478]
type input "knowledge"
click at [598, 135] on div "Add Column" at bounding box center [596, 230] width 1066 height 211
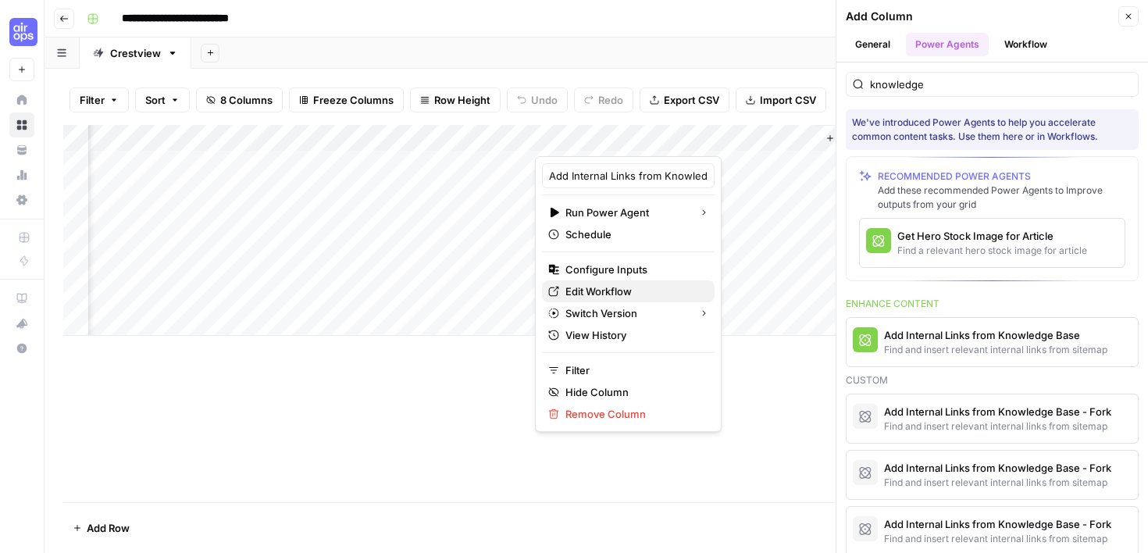
click at [601, 290] on span "Edit Workflow" at bounding box center [633, 291] width 137 height 16
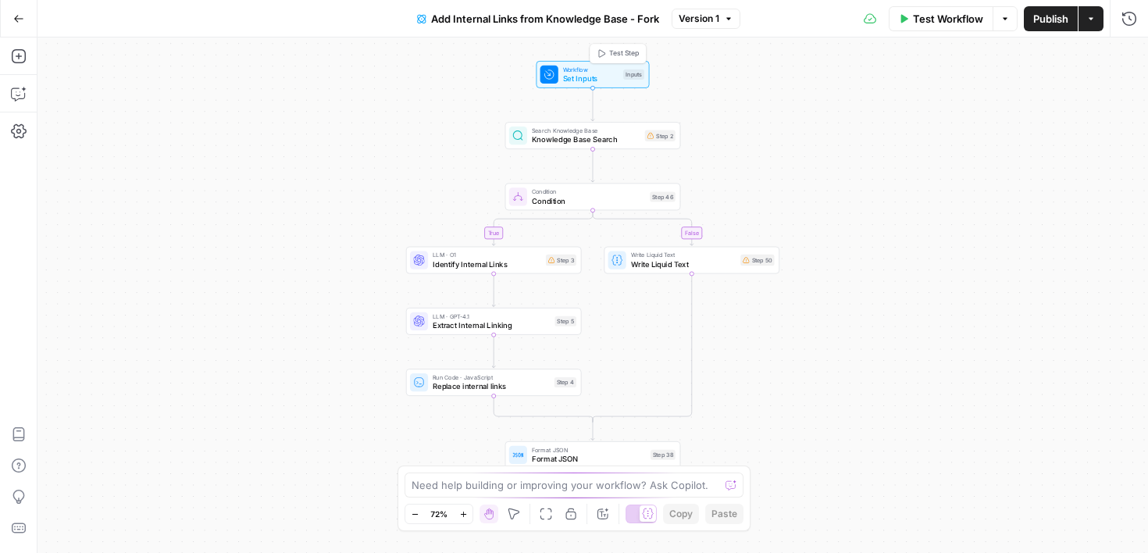
click at [628, 55] on span "Test Step" at bounding box center [624, 53] width 30 height 10
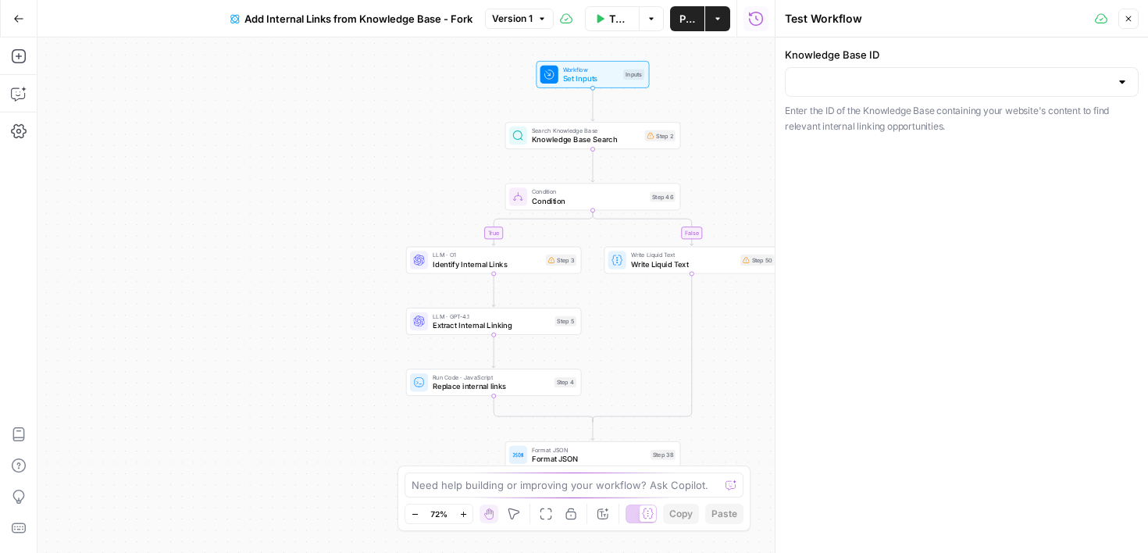
click at [832, 91] on div at bounding box center [962, 82] width 354 height 30
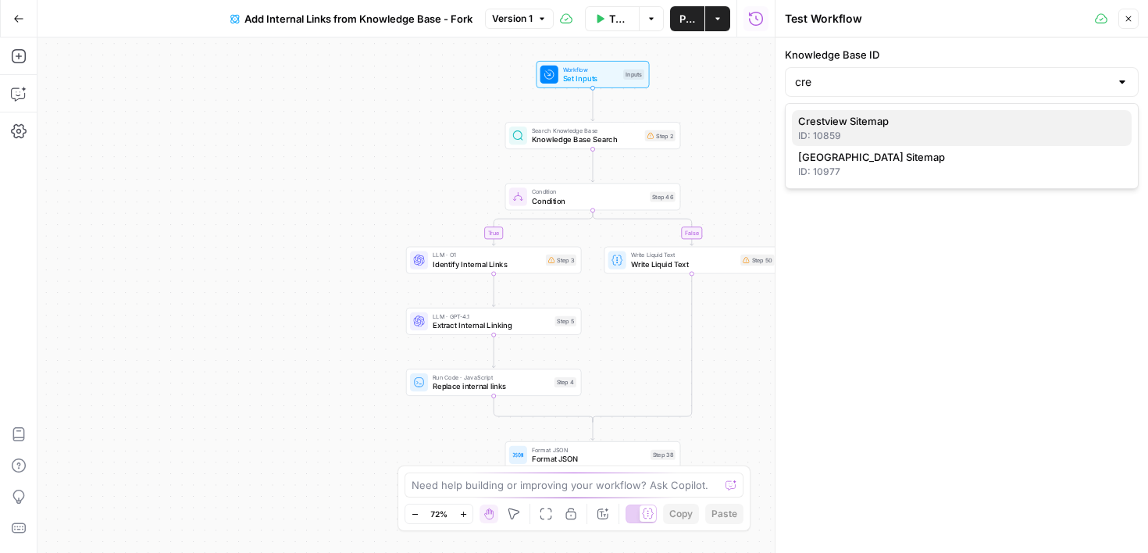
click at [845, 130] on div "ID: 10859" at bounding box center [961, 136] width 327 height 14
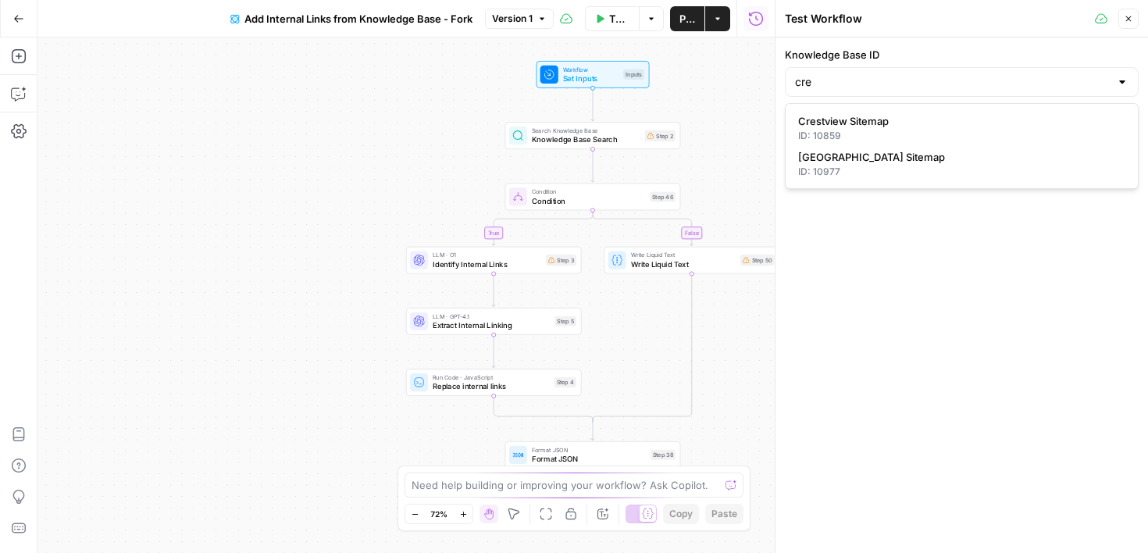
type input "Crestview Sitemap"
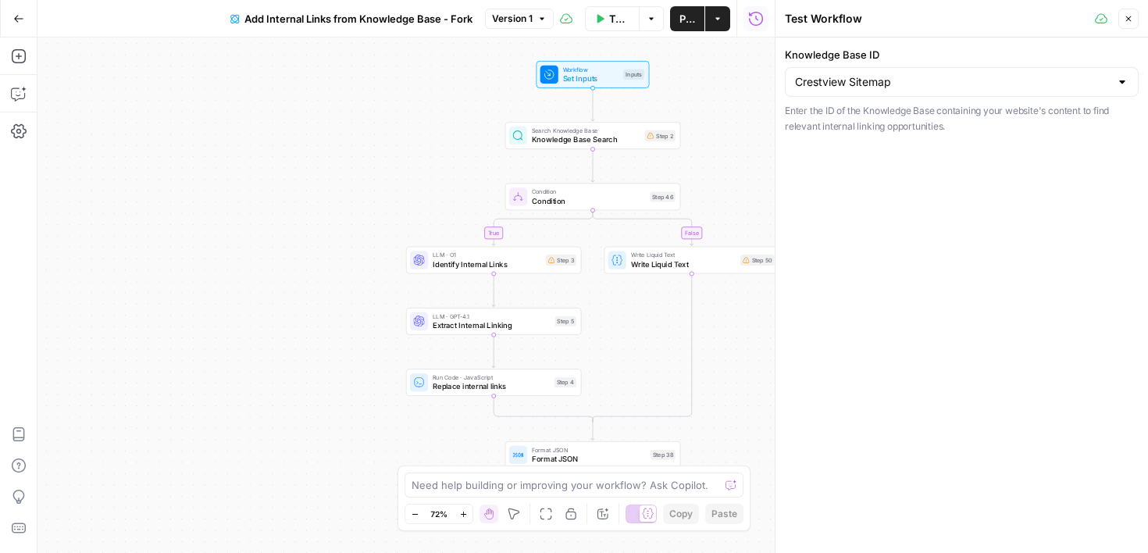
click at [1132, 23] on icon "button" at bounding box center [1127, 18] width 9 height 9
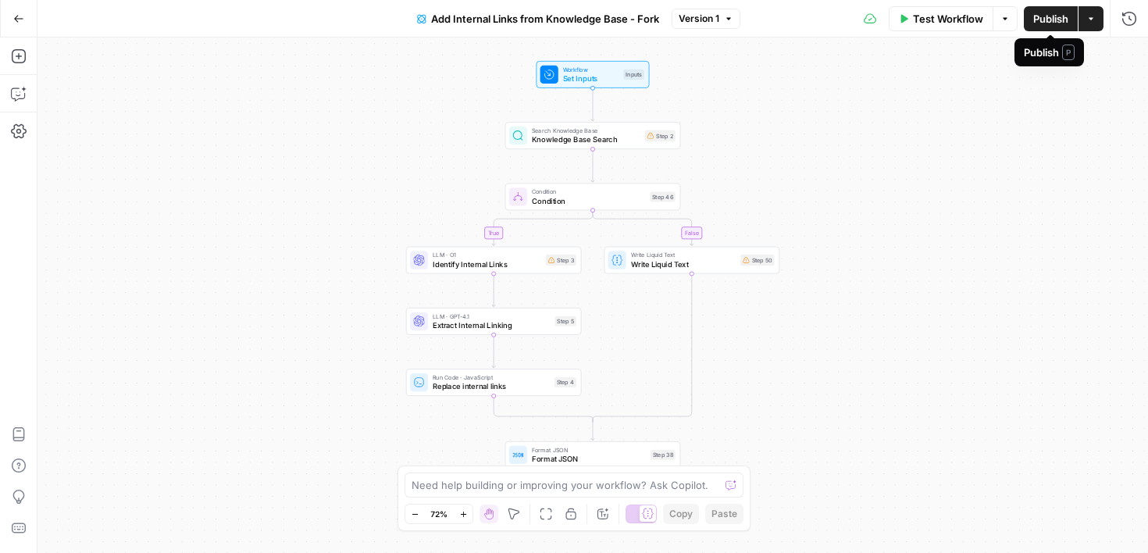
click at [1051, 21] on span "Publish" at bounding box center [1050, 19] width 35 height 16
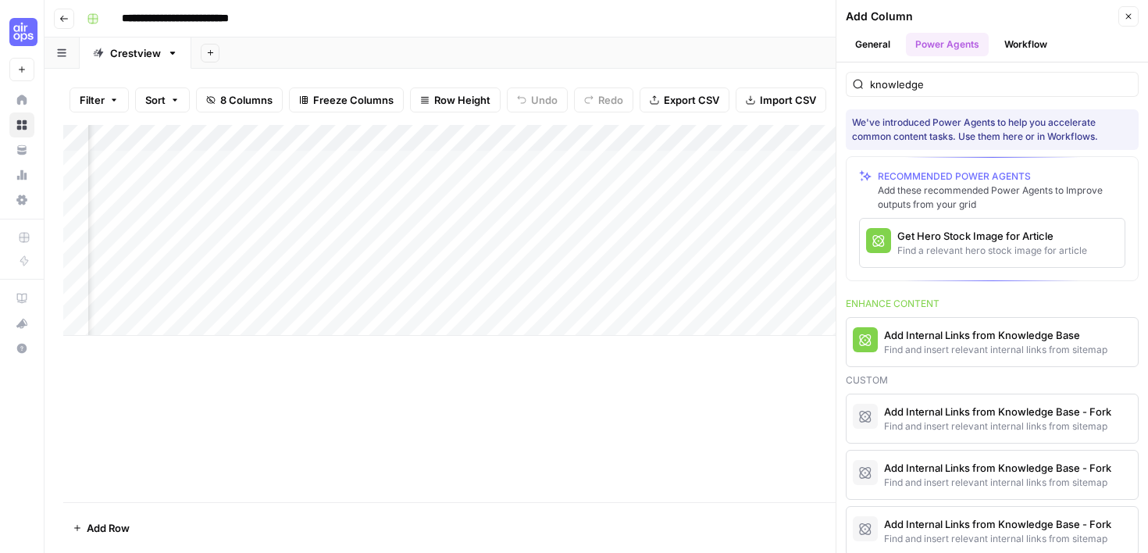
scroll to position [0, 478]
click at [1134, 15] on button "Close" at bounding box center [1128, 16] width 20 height 20
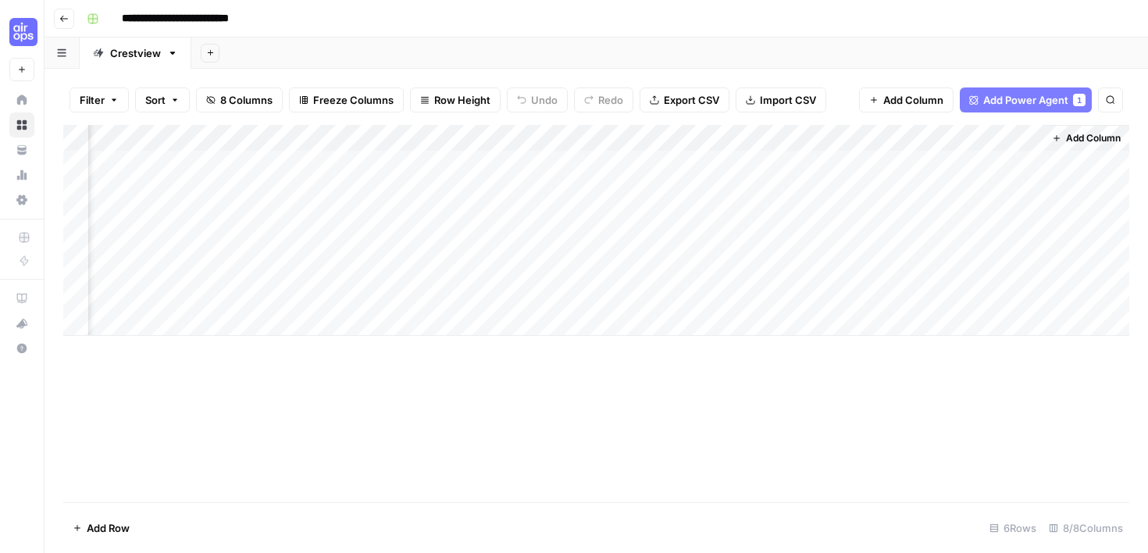
click at [172, 55] on icon "button" at bounding box center [172, 53] width 11 height 11
click at [745, 162] on div "Add Column" at bounding box center [596, 230] width 1066 height 211
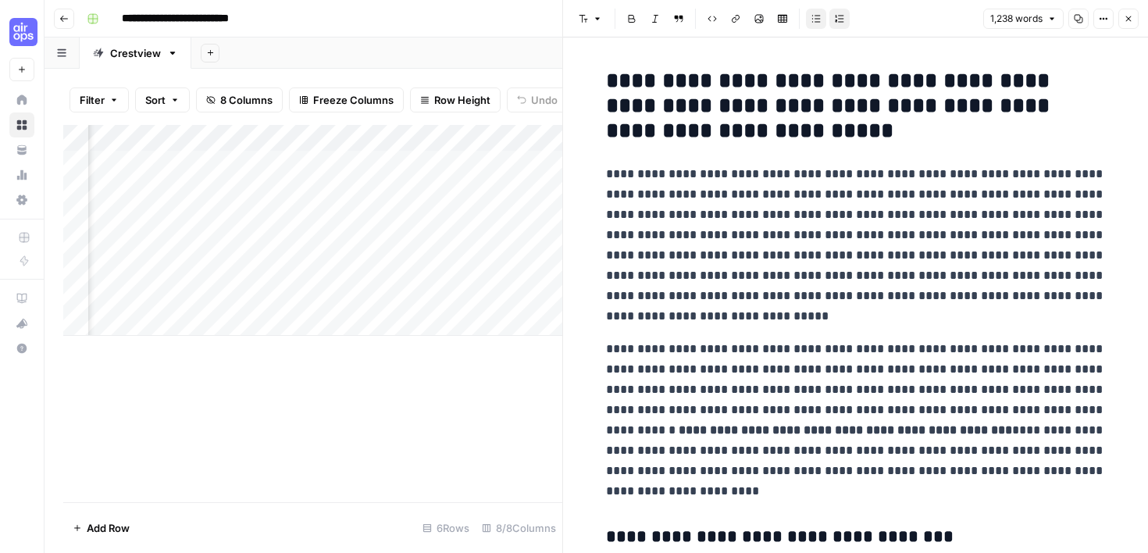
click at [1130, 18] on icon "button" at bounding box center [1127, 18] width 9 height 9
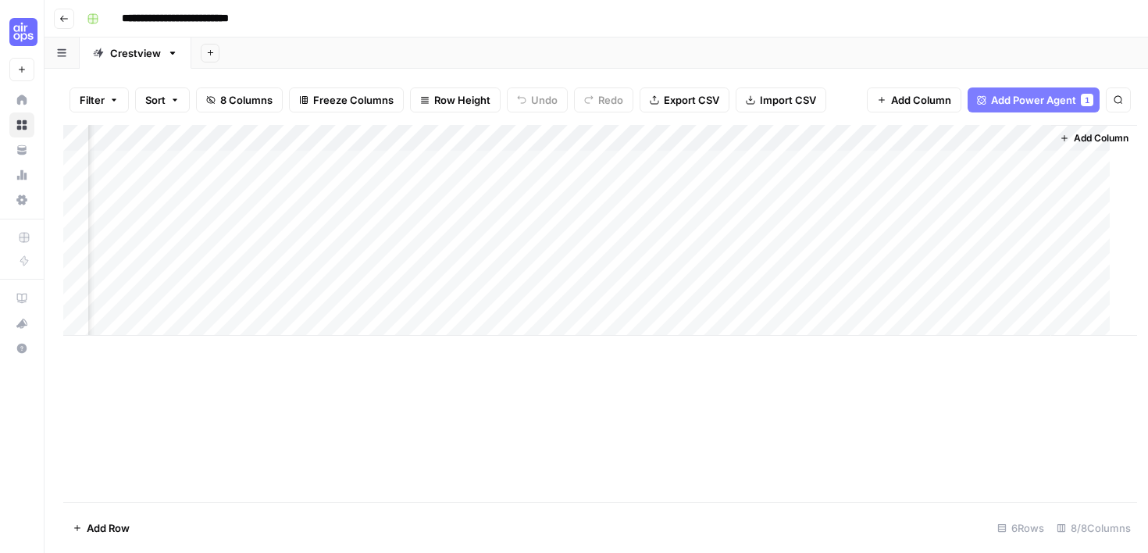
scroll to position [0, 233]
click at [1112, 98] on icon "button" at bounding box center [1109, 99] width 9 height 9
type input "*"
click at [1099, 146] on icon "Close Search" at bounding box center [1097, 144] width 5 height 5
click at [617, 161] on div "Add Column" at bounding box center [596, 230] width 1066 height 211
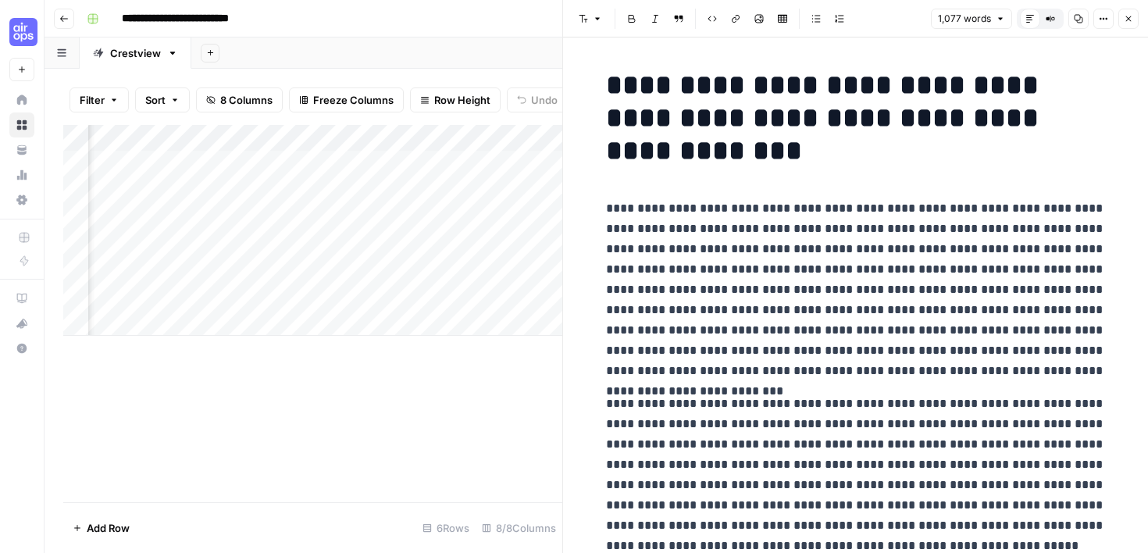
click at [944, 160] on h1 "**********" at bounding box center [856, 118] width 500 height 98
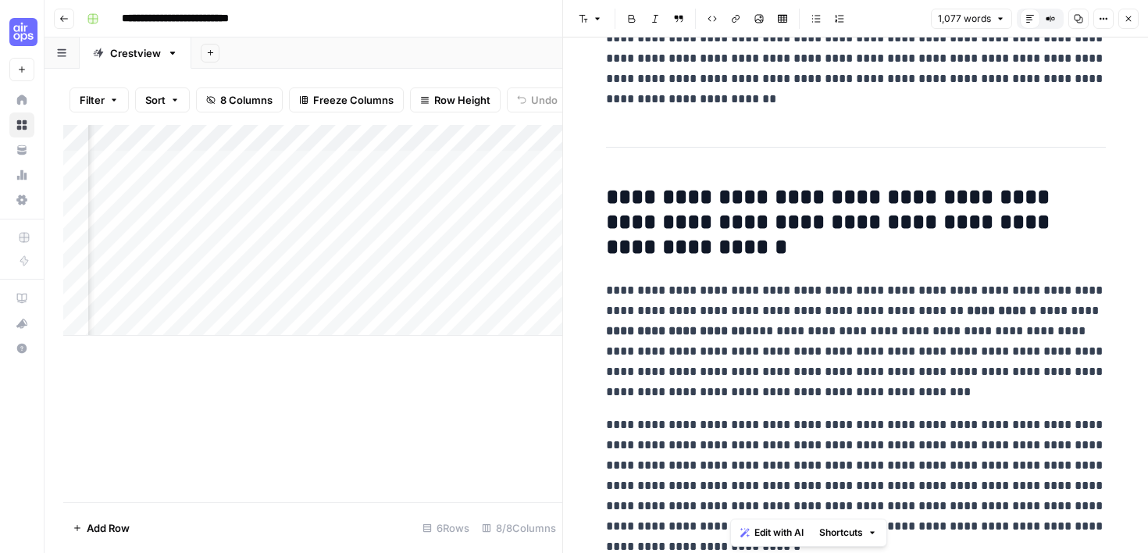
scroll to position [2256, 0]
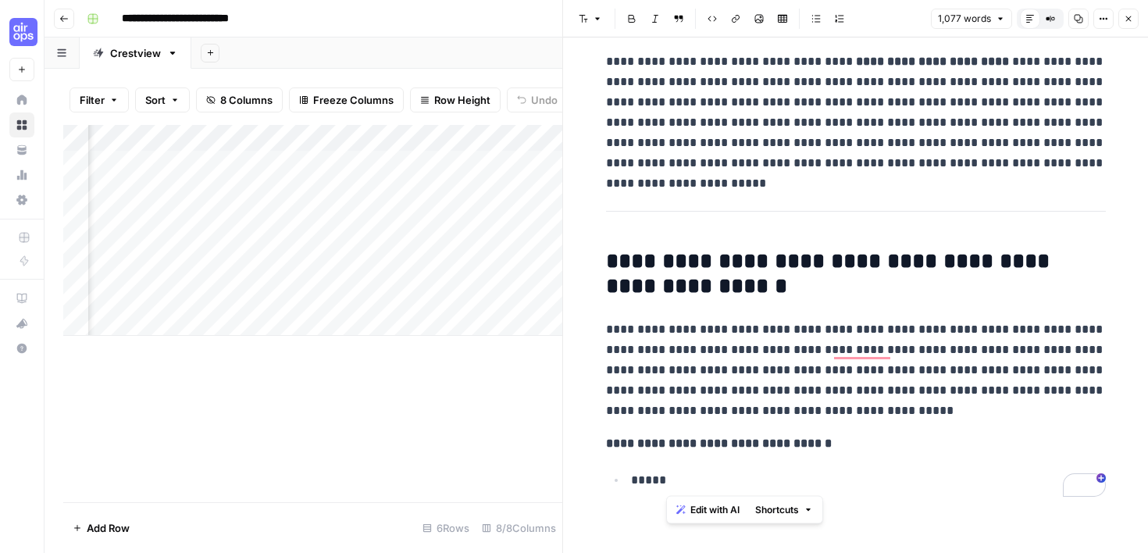
drag, startPoint x: 944, startPoint y: 160, endPoint x: 941, endPoint y: 561, distance: 400.5
click at [941, 552] on html "**********" at bounding box center [574, 276] width 1148 height 553
click at [426, 453] on div "Add Column" at bounding box center [312, 313] width 499 height 377
click at [1132, 19] on span "Close" at bounding box center [1132, 19] width 1 height 1
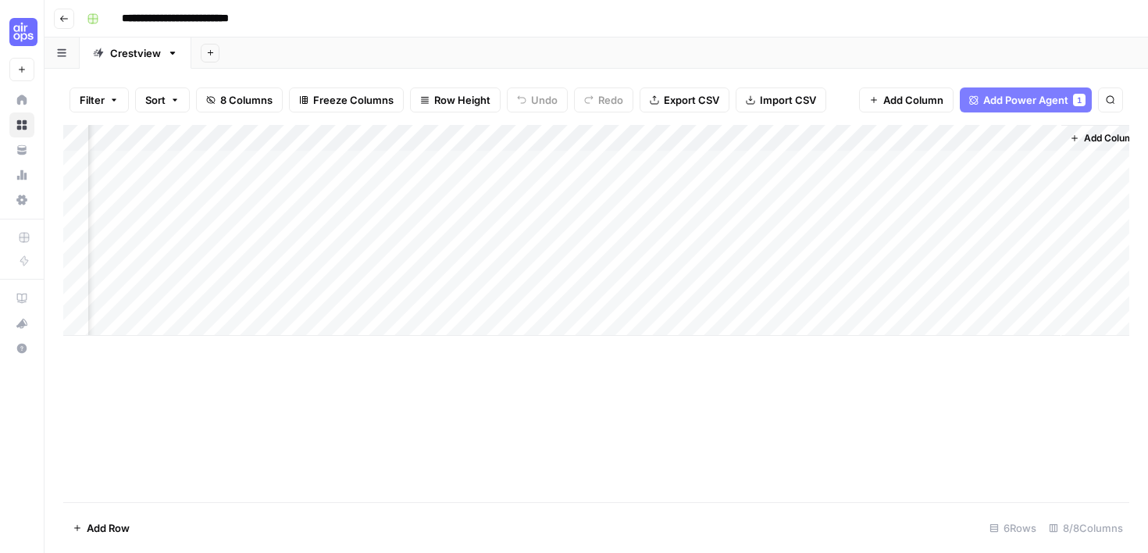
click at [466, 137] on div "Add Column" at bounding box center [596, 230] width 1066 height 211
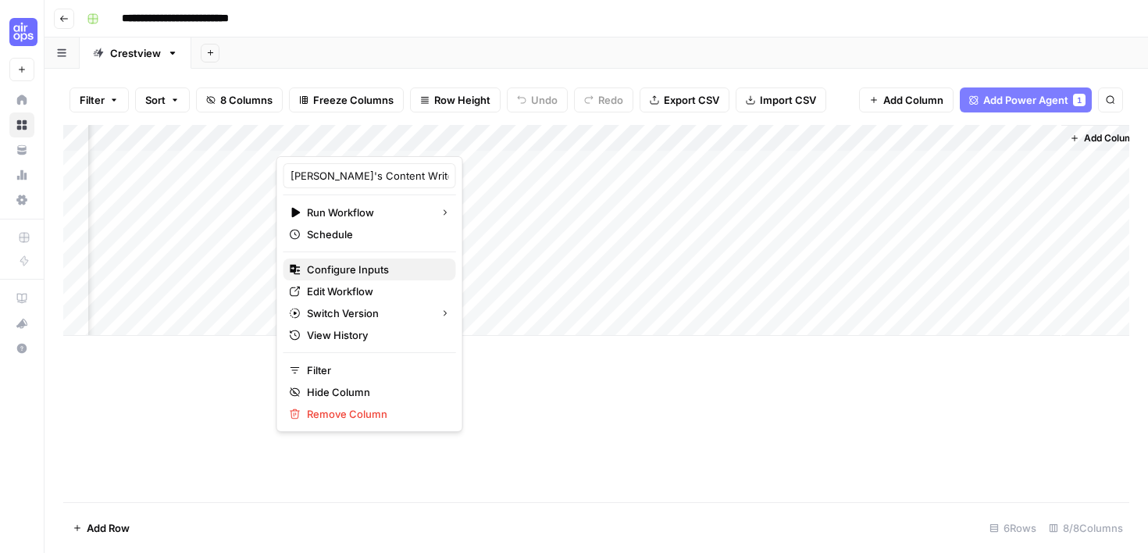
click at [368, 269] on span "Configure Inputs" at bounding box center [375, 270] width 137 height 16
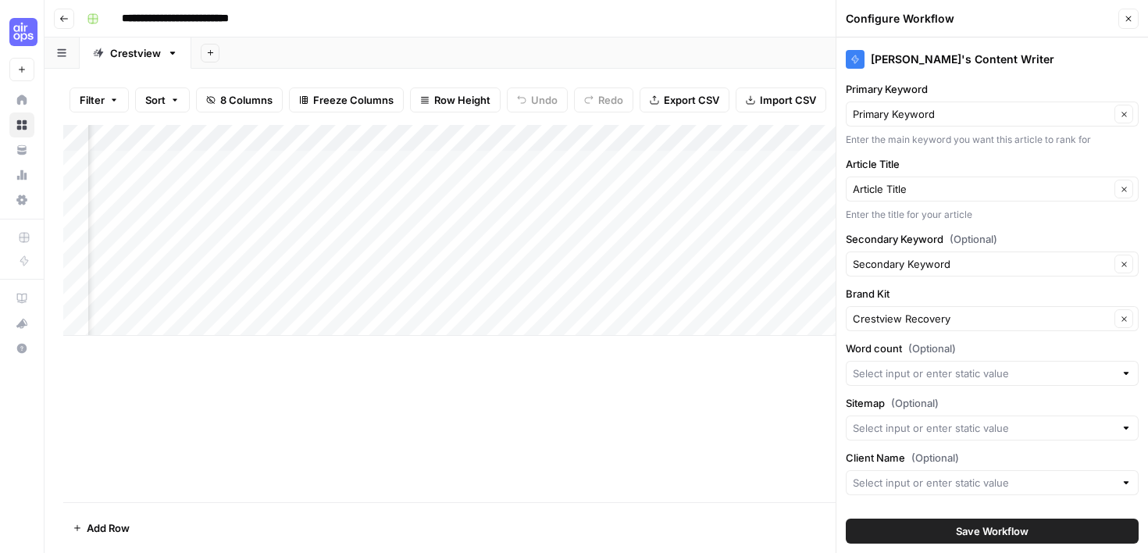
click at [1110, 151] on div "Molly's Content Writer Primary Keyword Primary Keyword Clear Enter the main key…" at bounding box center [992, 294] width 312 height 515
click at [1081, 372] on input "Word count (Optional)" at bounding box center [984, 373] width 262 height 16
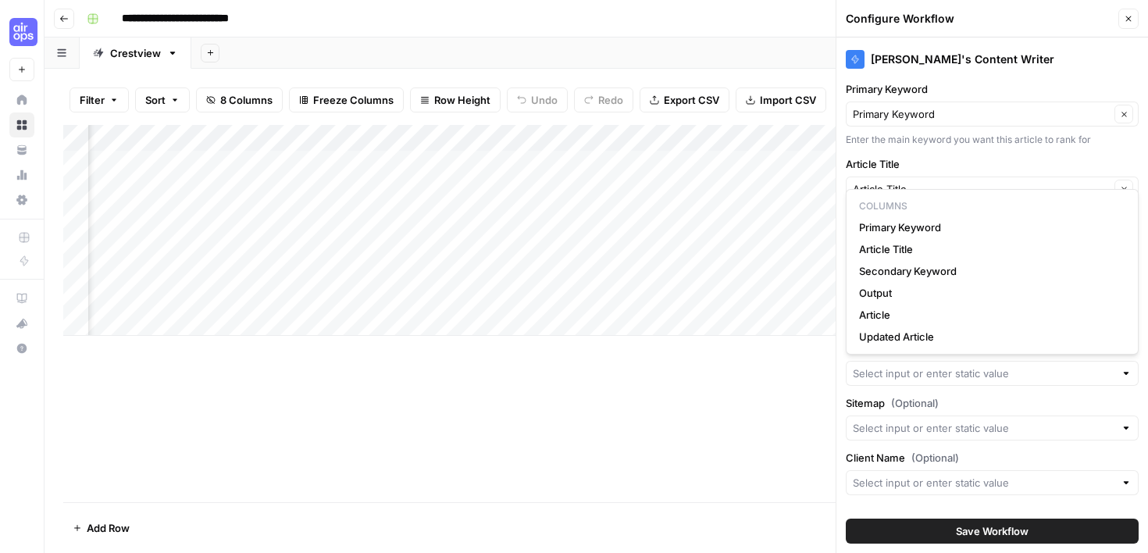
click at [1083, 384] on div at bounding box center [992, 373] width 293 height 25
click at [1128, 376] on div at bounding box center [1125, 373] width 11 height 16
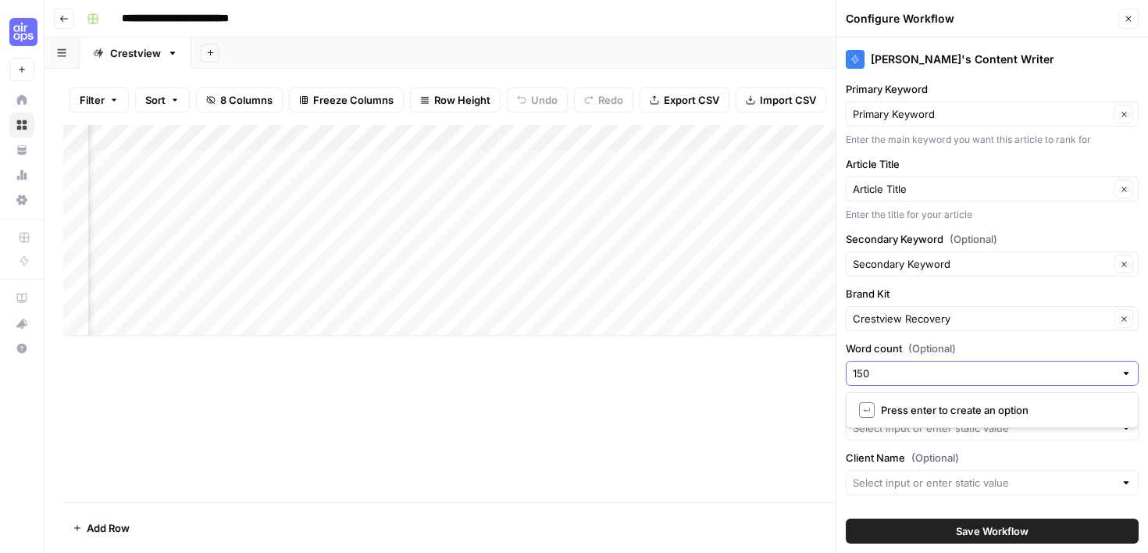
type input "1500"
click at [1038, 346] on label "Word count (Optional)" at bounding box center [992, 348] width 293 height 16
click at [1038, 365] on input "Word count (Optional)" at bounding box center [984, 373] width 262 height 16
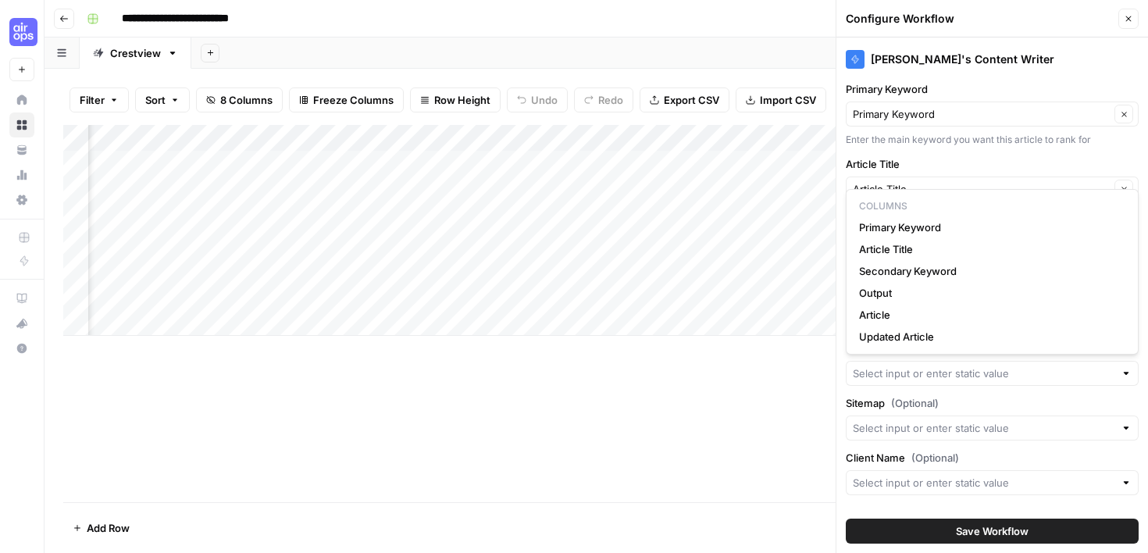
click at [1057, 402] on label "Sitemap (Optional)" at bounding box center [992, 403] width 293 height 16
click at [1057, 420] on input "Sitemap (Optional)" at bounding box center [984, 428] width 262 height 16
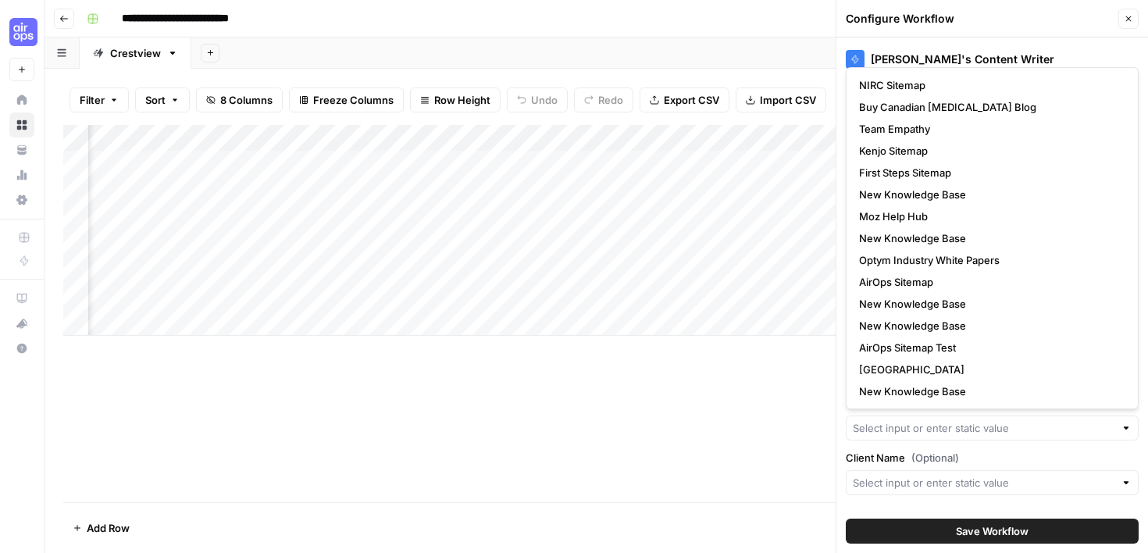
click at [1062, 458] on label "Client Name (Optional)" at bounding box center [992, 458] width 293 height 16
click at [1062, 475] on input "Client Name (Optional)" at bounding box center [984, 483] width 262 height 16
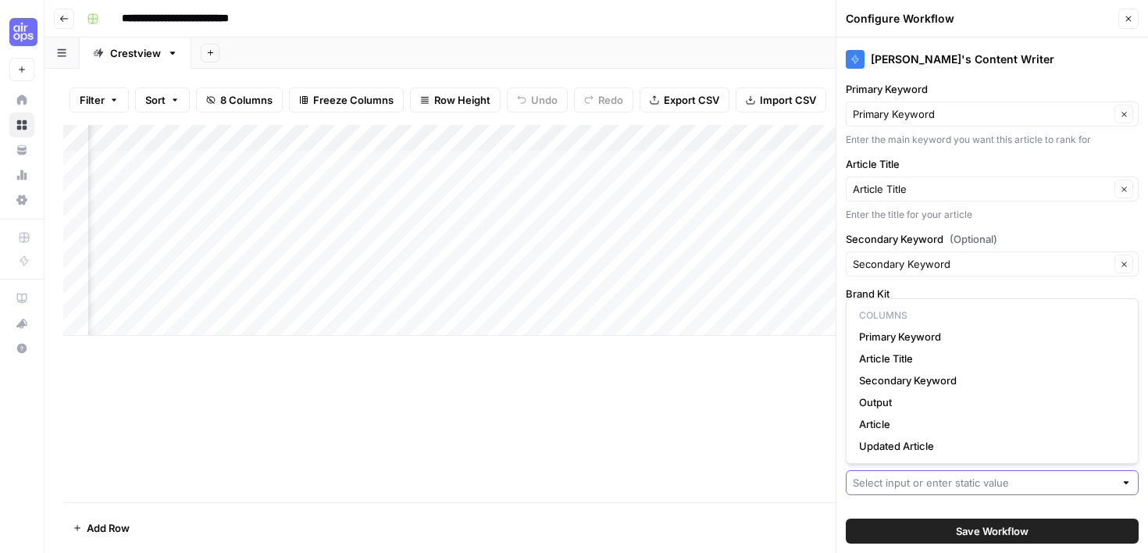
click at [1071, 488] on input "Client Name (Optional)" at bounding box center [984, 483] width 262 height 16
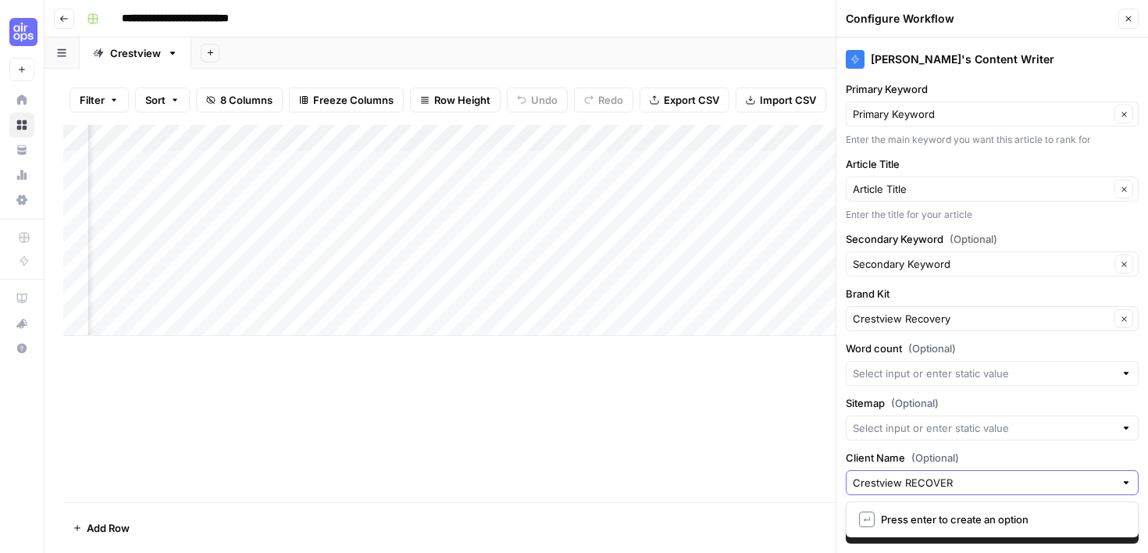
type input "Crestview RECOVERY"
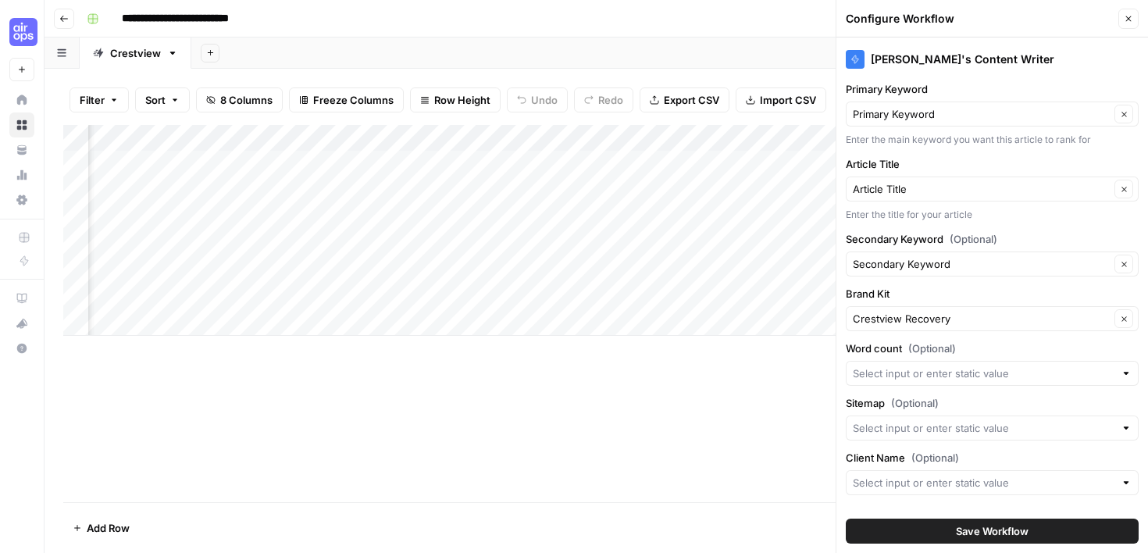
click at [1111, 462] on label "Client Name (Optional)" at bounding box center [992, 458] width 293 height 16
click at [1111, 475] on input "Client Name (Optional)" at bounding box center [984, 483] width 262 height 16
click at [1131, 20] on icon "button" at bounding box center [1127, 18] width 9 height 9
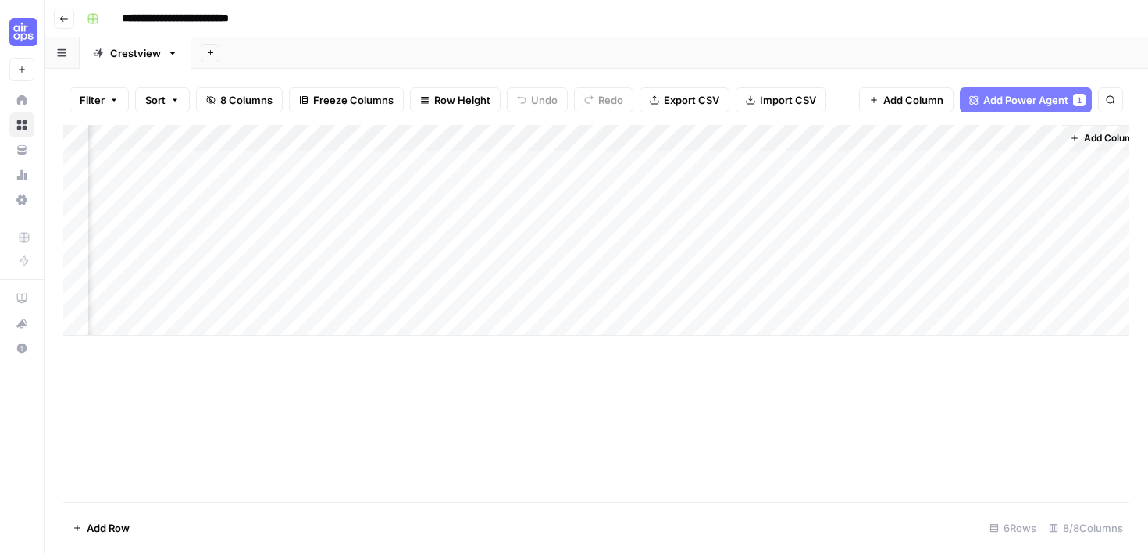
click at [468, 136] on div "Add Column" at bounding box center [596, 230] width 1066 height 211
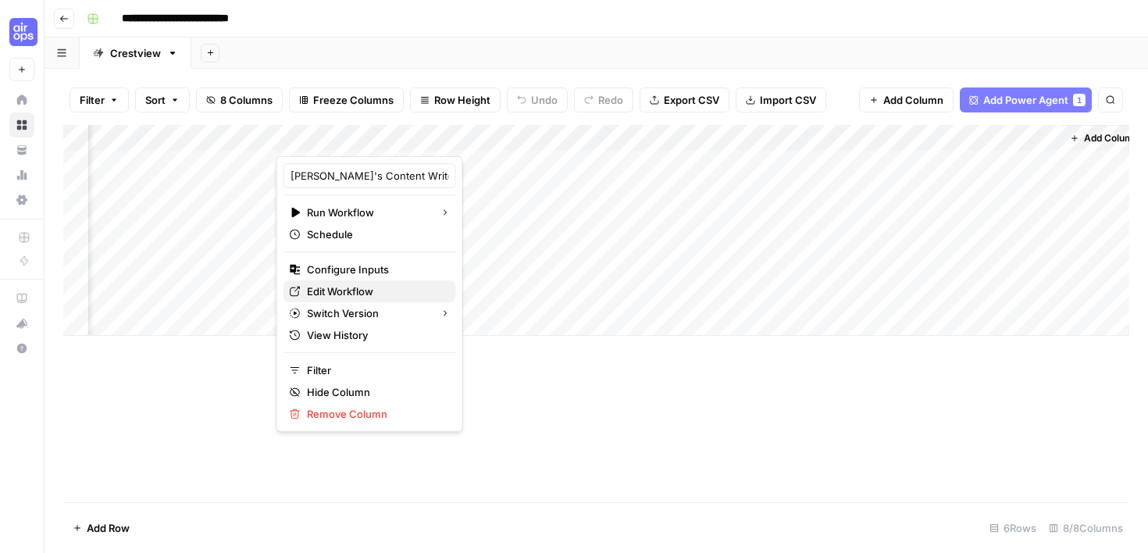
click at [366, 295] on span "Edit Workflow" at bounding box center [375, 291] width 137 height 16
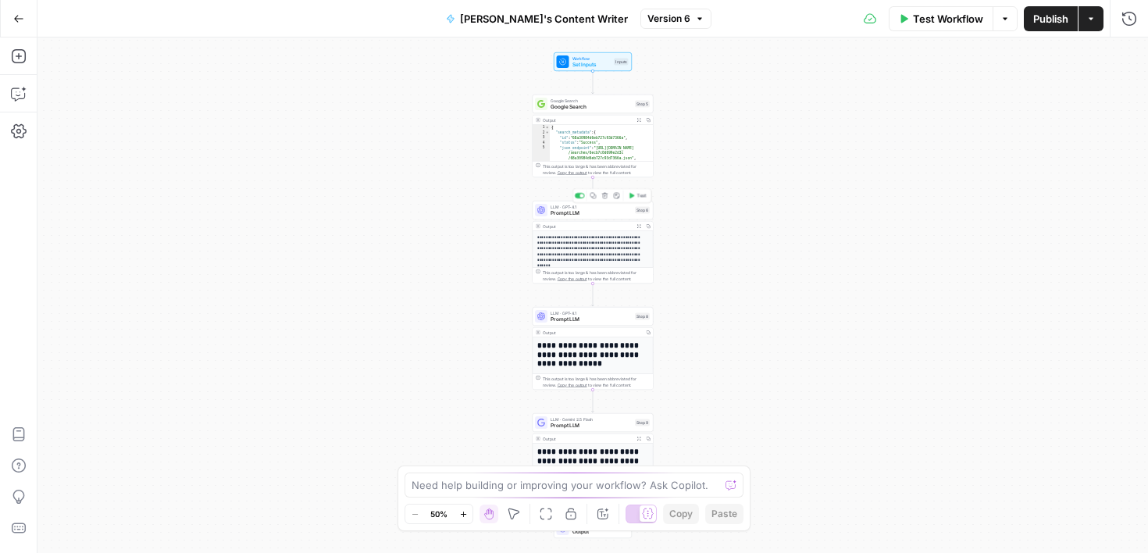
click at [586, 212] on span "Prompt LLM" at bounding box center [590, 213] width 81 height 8
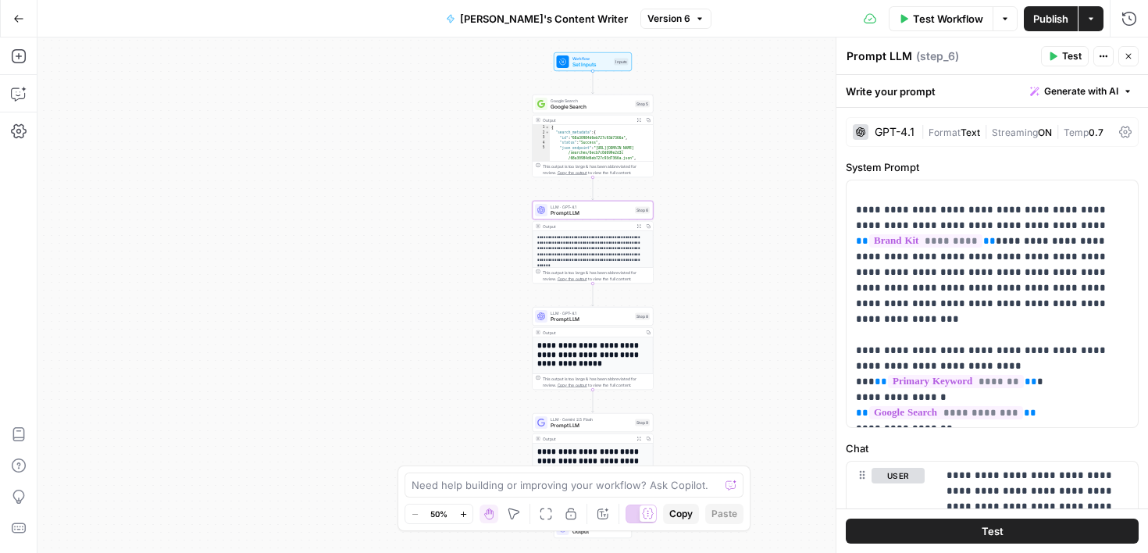
click at [903, 130] on div "GPT-4.1" at bounding box center [894, 131] width 40 height 11
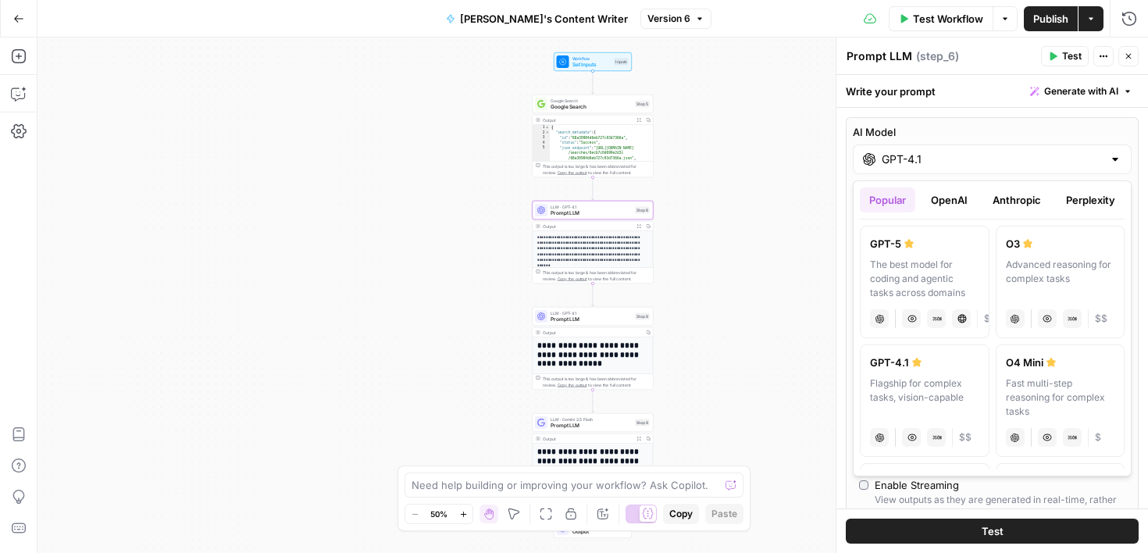
click at [1098, 162] on input "GPT-4.1" at bounding box center [991, 159] width 221 height 16
click at [1102, 203] on button "Perplexity" at bounding box center [1090, 199] width 68 height 25
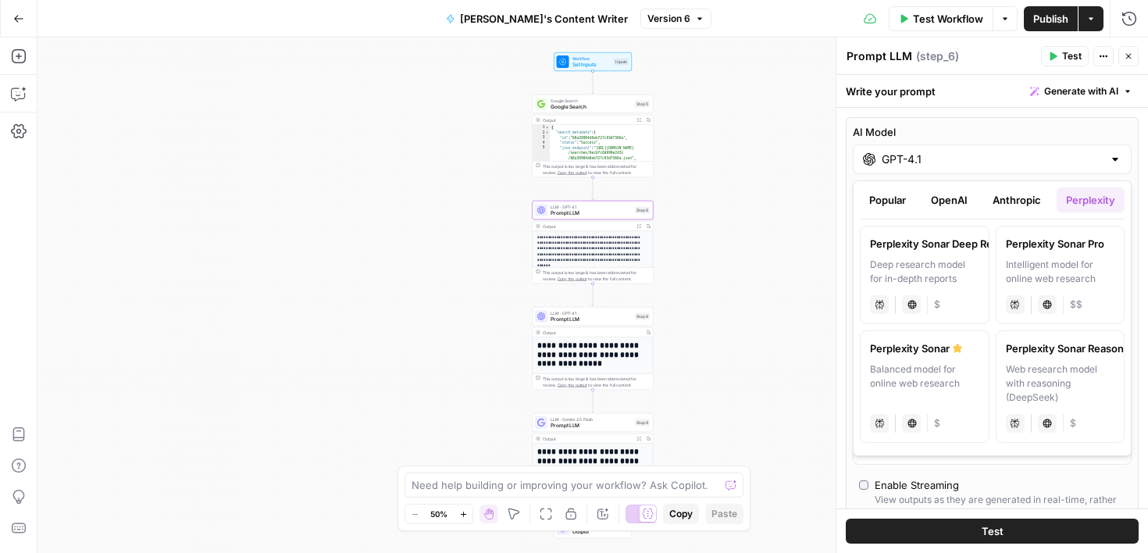
click at [1043, 250] on div "Perplexity Sonar Pro" at bounding box center [1060, 244] width 109 height 16
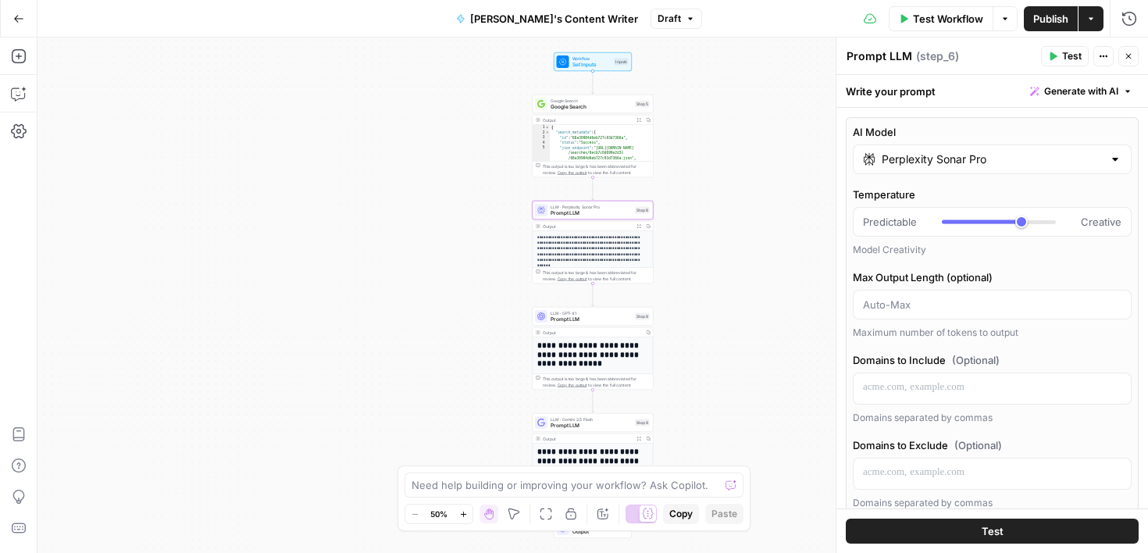
click at [1103, 167] on div "Perplexity Sonar Pro" at bounding box center [992, 159] width 279 height 30
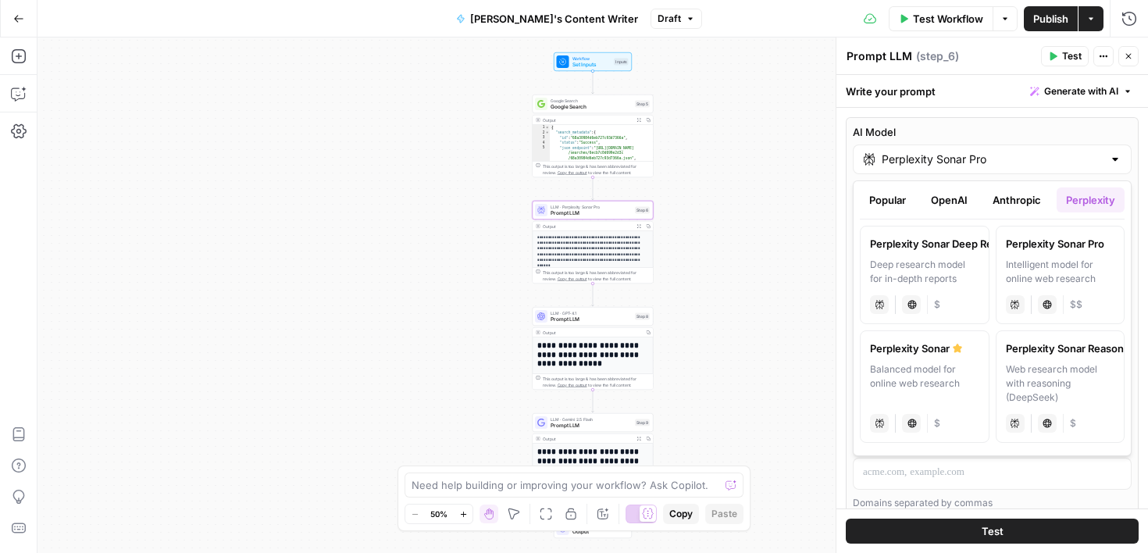
click at [1025, 201] on button "Anthropic" at bounding box center [1016, 199] width 67 height 25
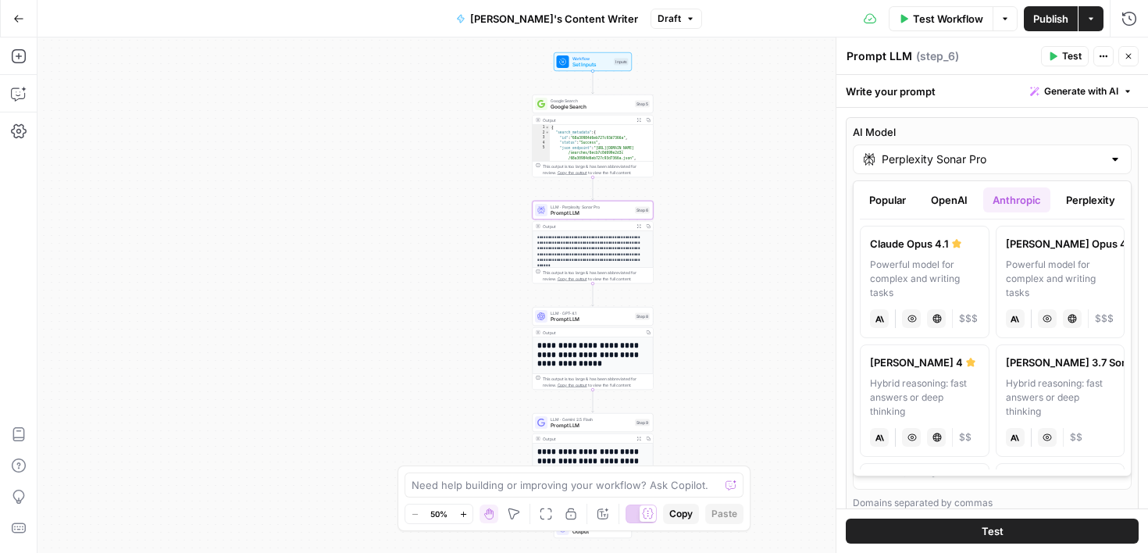
click at [1082, 196] on button "Perplexity" at bounding box center [1090, 199] width 68 height 25
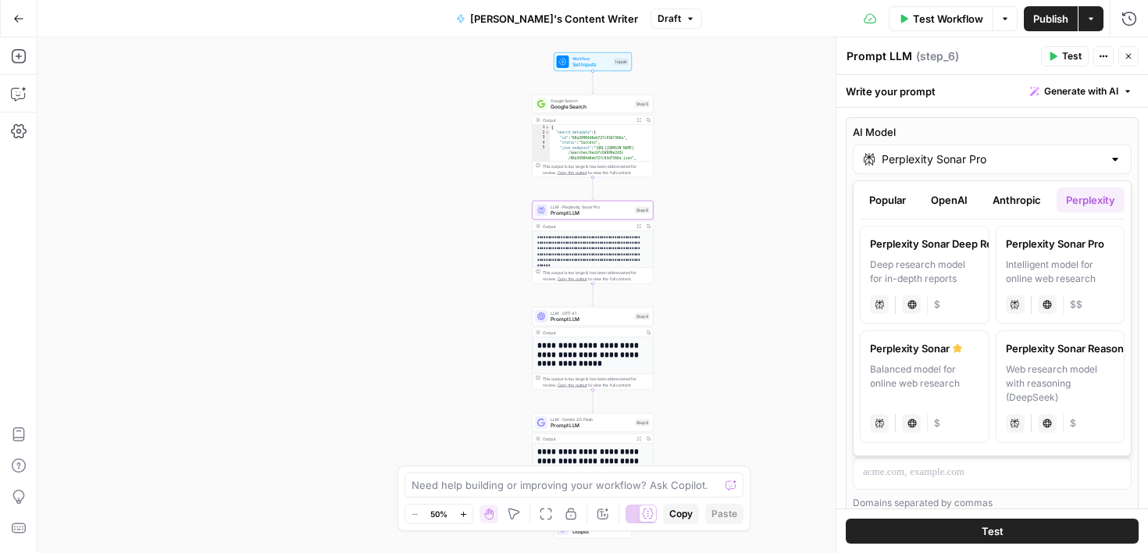
click at [950, 361] on label "Perplexity Sonar Balanced model for online web research perplexity Live Web Res…" at bounding box center [925, 386] width 130 height 112
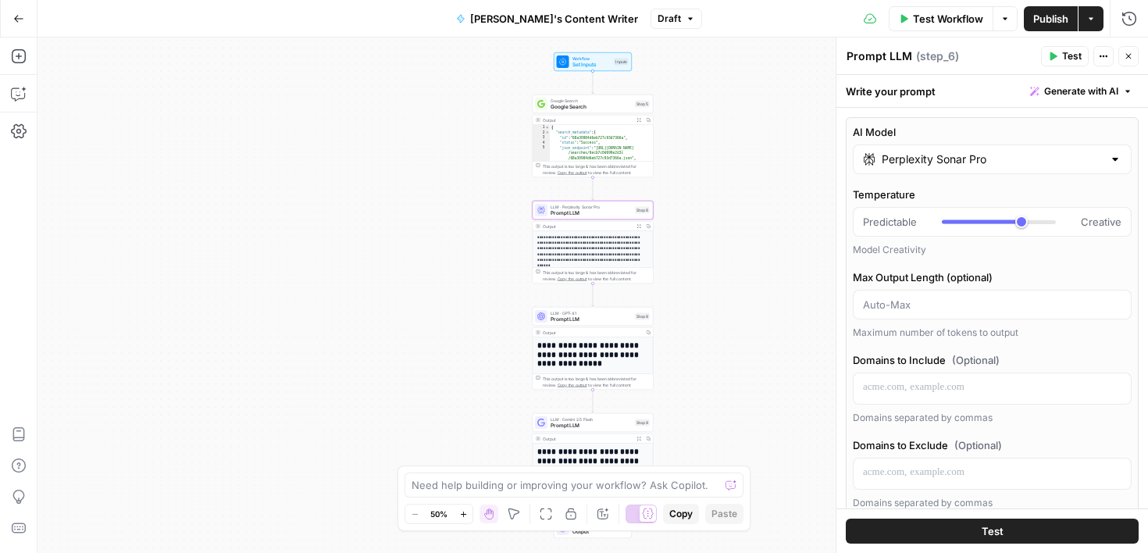
type input "Perplexity Sonar"
click at [1023, 338] on div "Maximum number of tokens to output" at bounding box center [992, 333] width 279 height 14
click at [999, 381] on p at bounding box center [992, 387] width 258 height 16
click at [1042, 352] on label "Domains to Include (Optional)" at bounding box center [992, 360] width 279 height 16
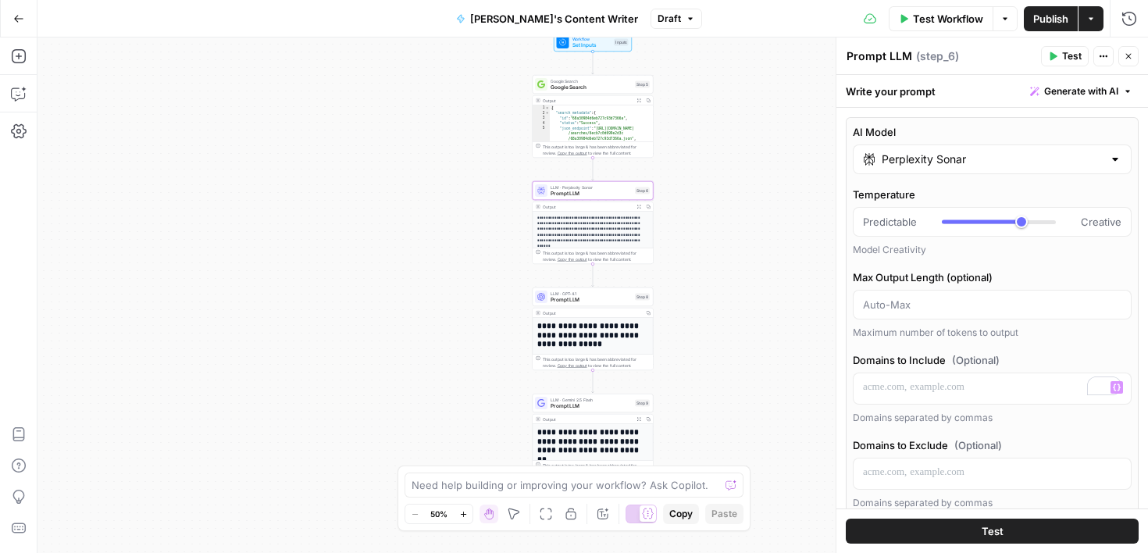
click at [1045, 413] on div "Domains separated by commas" at bounding box center [992, 418] width 279 height 14
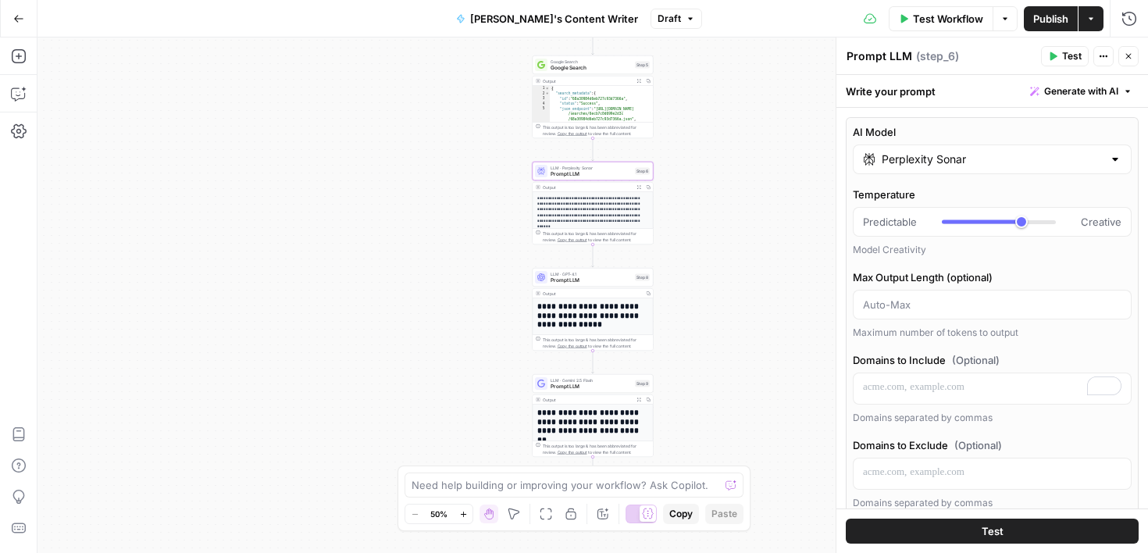
click at [1056, 437] on label "Domains to Exclude (Optional)" at bounding box center [992, 445] width 279 height 16
drag, startPoint x: 1121, startPoint y: 260, endPoint x: 1124, endPoint y: 270, distance: 10.6
click at [1124, 270] on div "Temperature Predictable Creative Model Creativity Max Output Length (optional) …" at bounding box center [992, 263] width 279 height 153
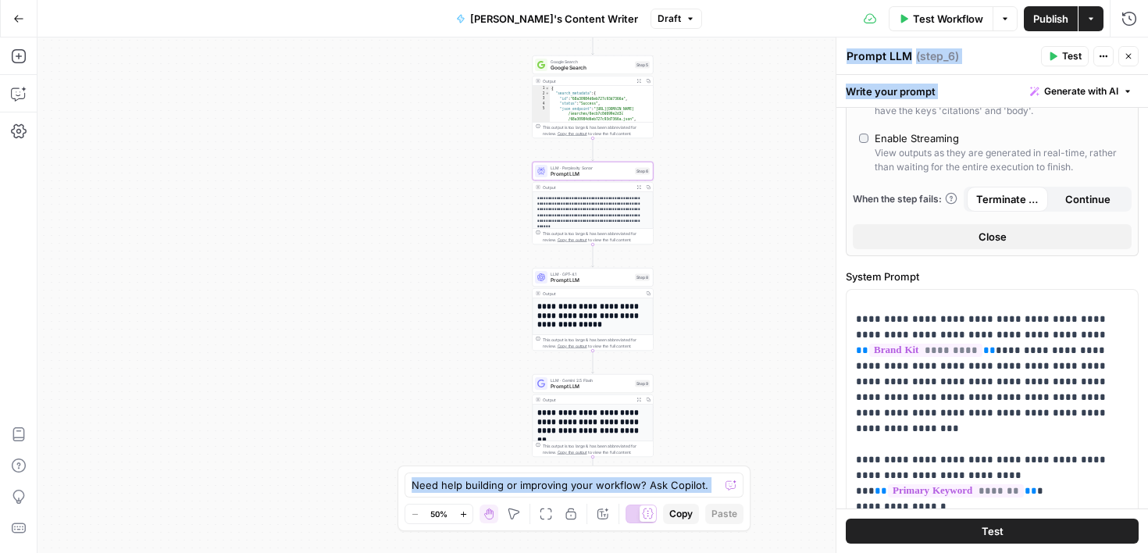
scroll to position [533, 0]
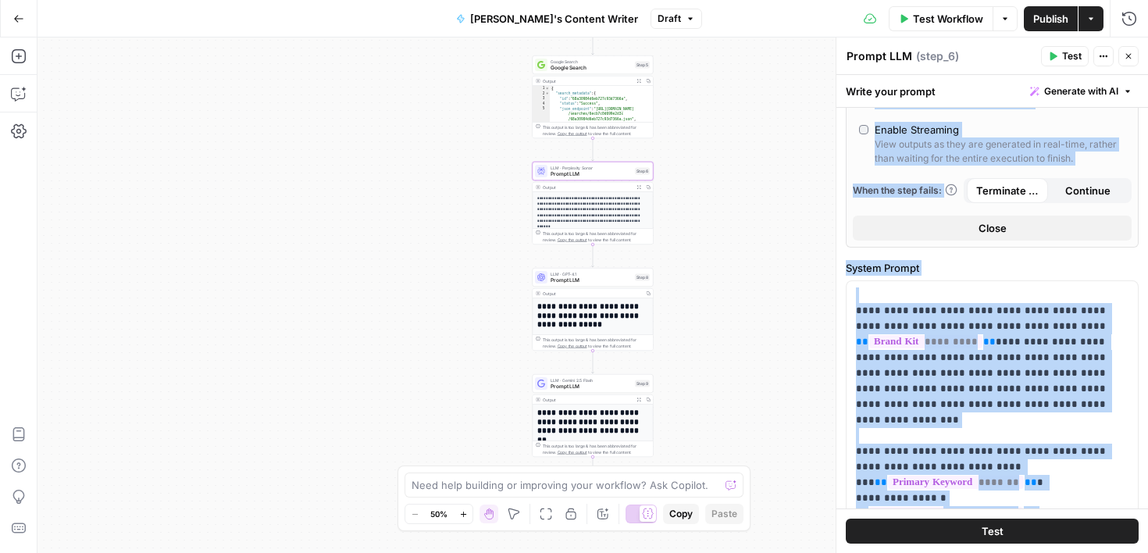
drag, startPoint x: 1123, startPoint y: 265, endPoint x: 1143, endPoint y: 302, distance: 41.6
click at [1143, 302] on div "**********" at bounding box center [992, 129] width 312 height 1109
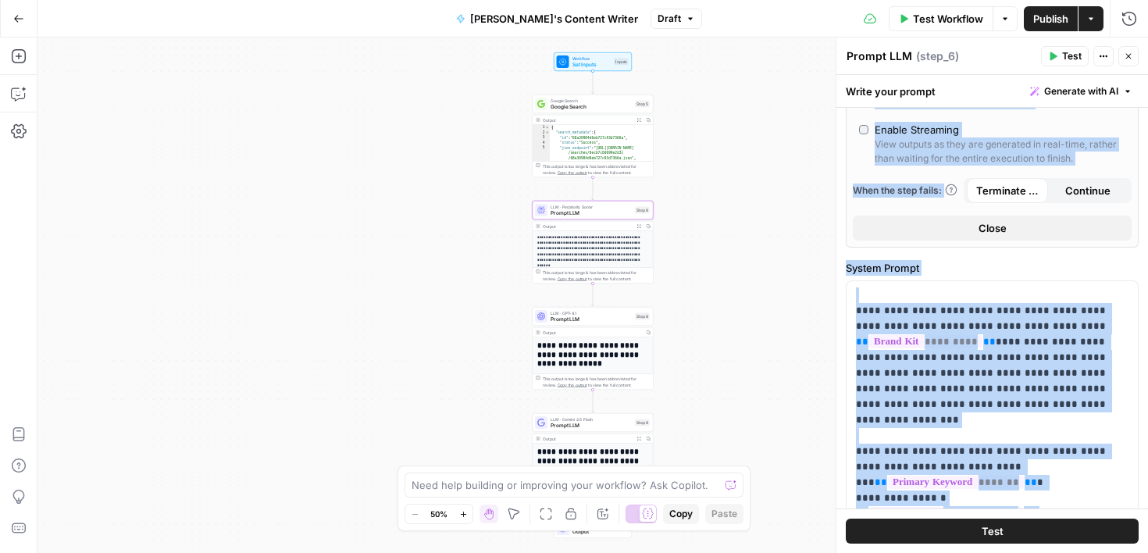
click at [1119, 153] on div "View outputs as they are generated in real-time, rather than waiting for the en…" at bounding box center [999, 151] width 251 height 28
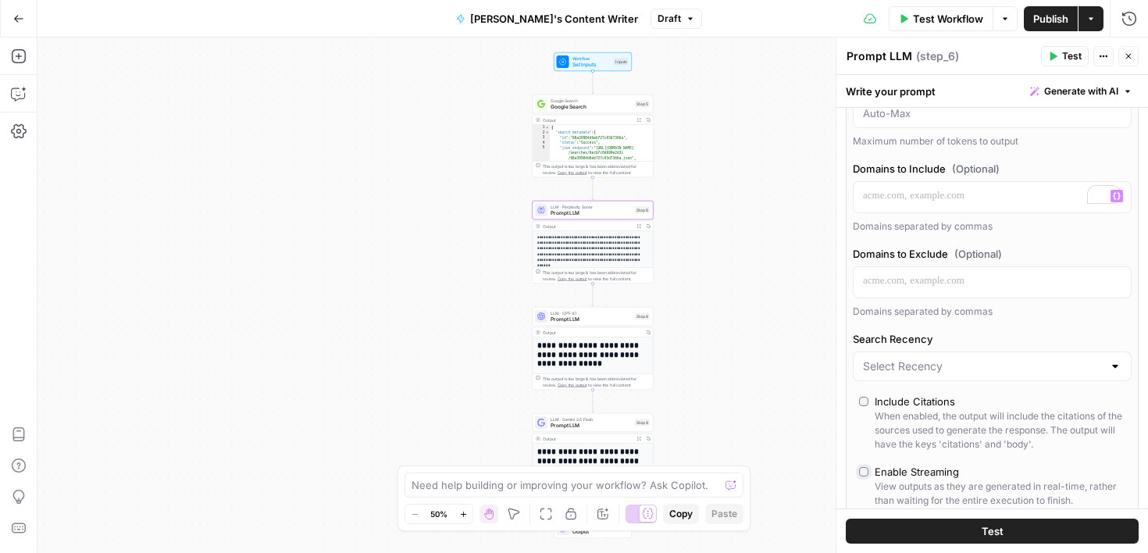
scroll to position [190, 0]
click at [1017, 376] on div at bounding box center [992, 368] width 279 height 30
click at [999, 338] on label "Search Recency" at bounding box center [992, 341] width 279 height 16
click at [999, 360] on input "Search Recency" at bounding box center [983, 368] width 240 height 16
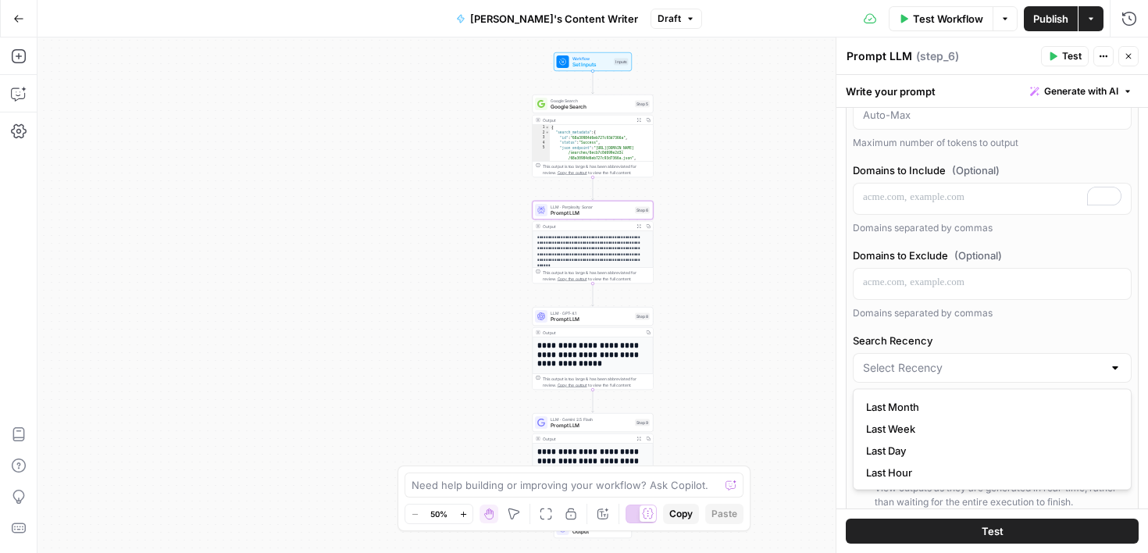
click at [949, 409] on span "Last Month" at bounding box center [989, 407] width 246 height 16
type input "Last Month"
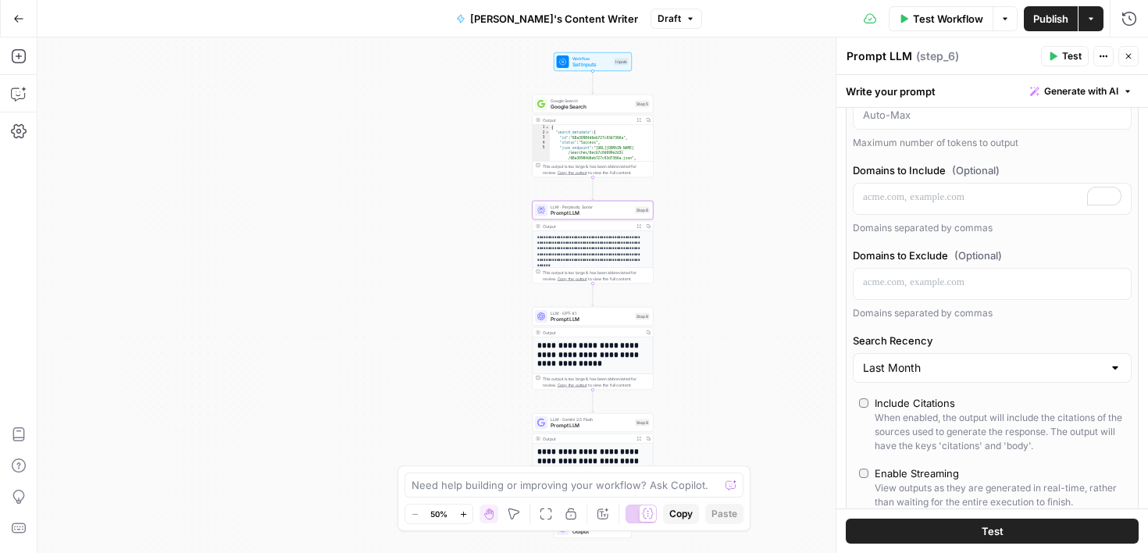
click at [1014, 311] on div "Domains separated by commas" at bounding box center [992, 313] width 279 height 14
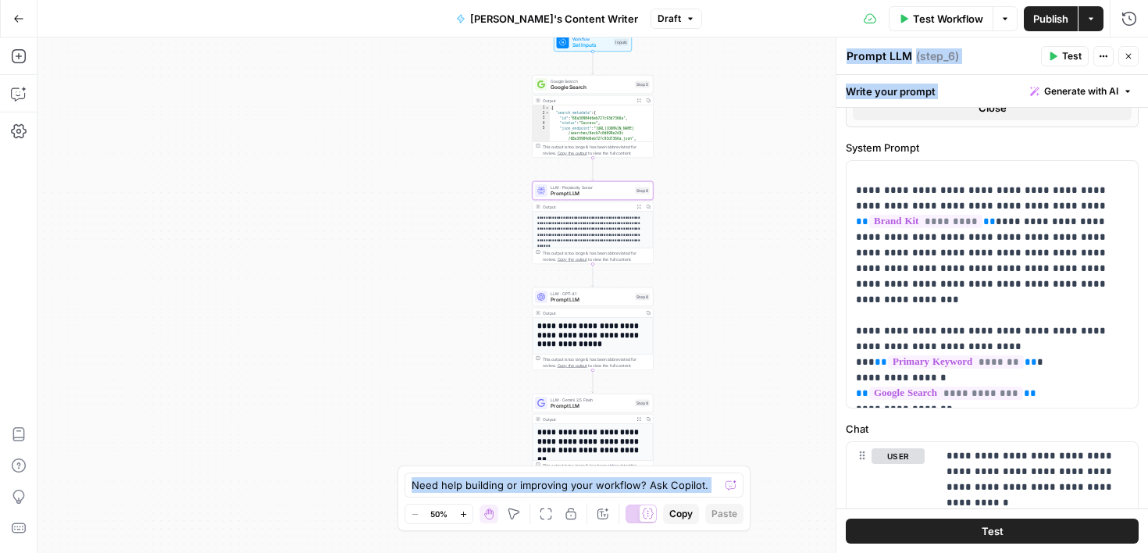
scroll to position [707, 0]
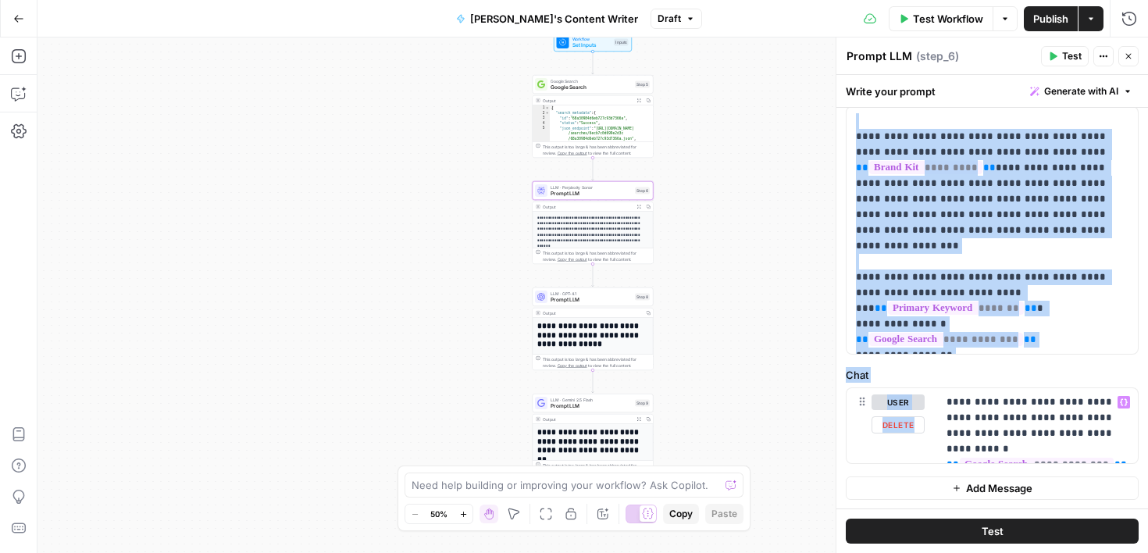
drag, startPoint x: 1010, startPoint y: 426, endPoint x: 1043, endPoint y: 388, distance: 50.4
click at [0, 0] on form "**********" at bounding box center [0, 0] width 0 height 0
click at [1017, 530] on button "Test" at bounding box center [992, 530] width 293 height 25
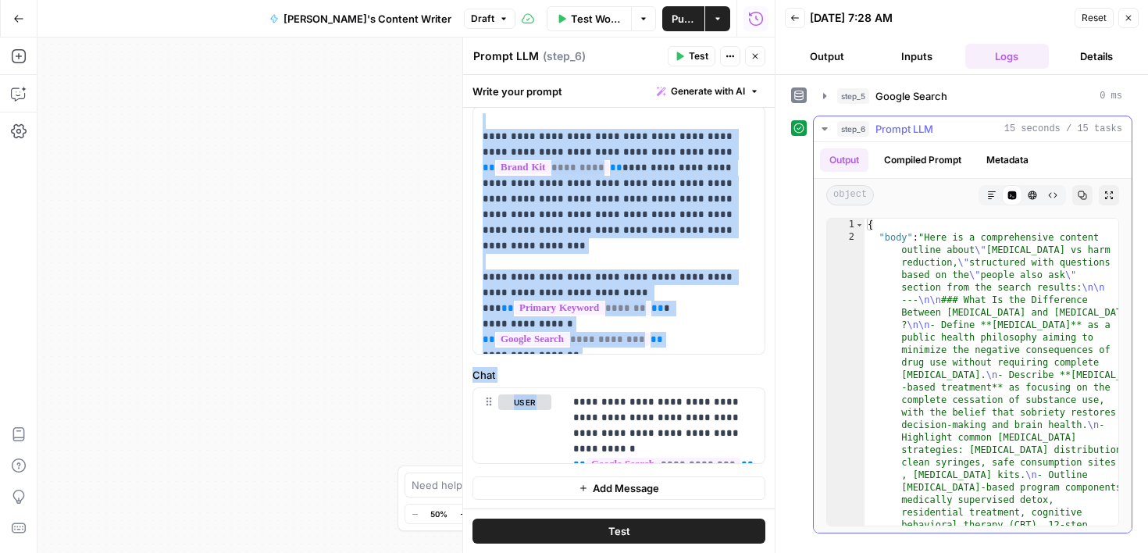
click at [936, 159] on button "Compiled Prompt" at bounding box center [922, 159] width 96 height 23
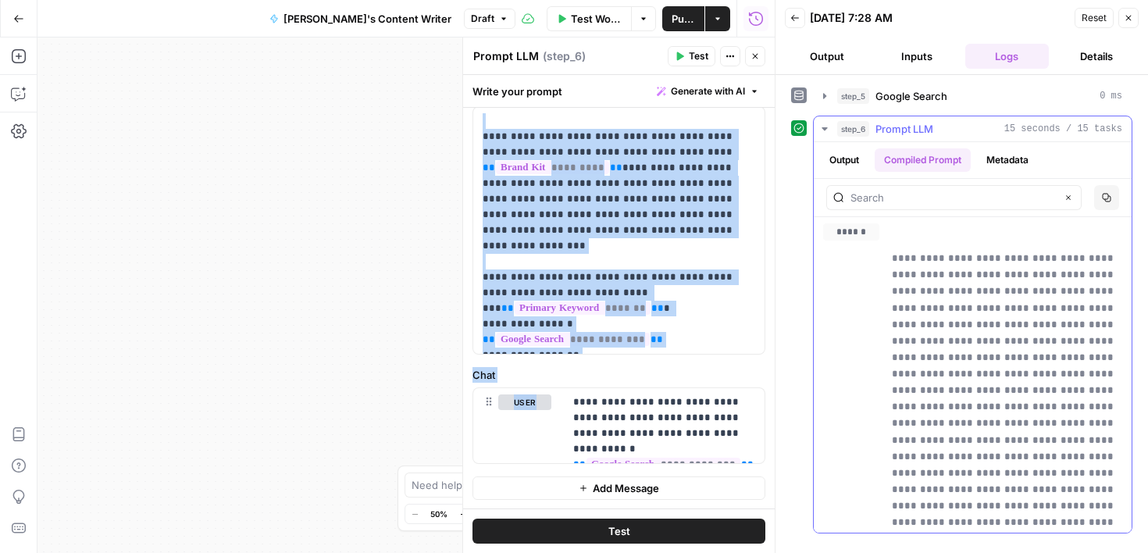
click at [849, 164] on button "Output" at bounding box center [844, 159] width 48 height 23
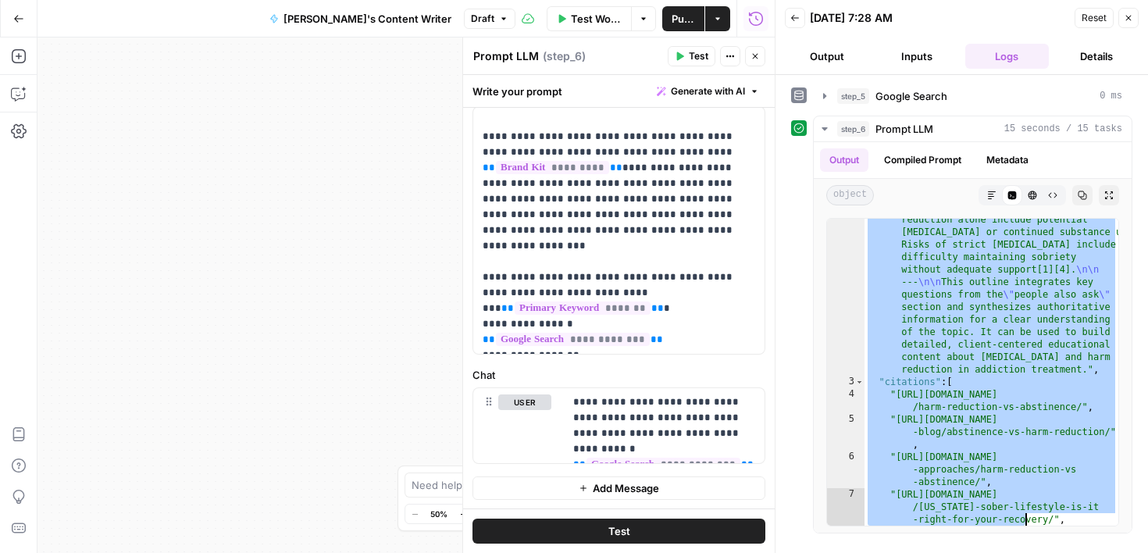
scroll to position [1479, 0]
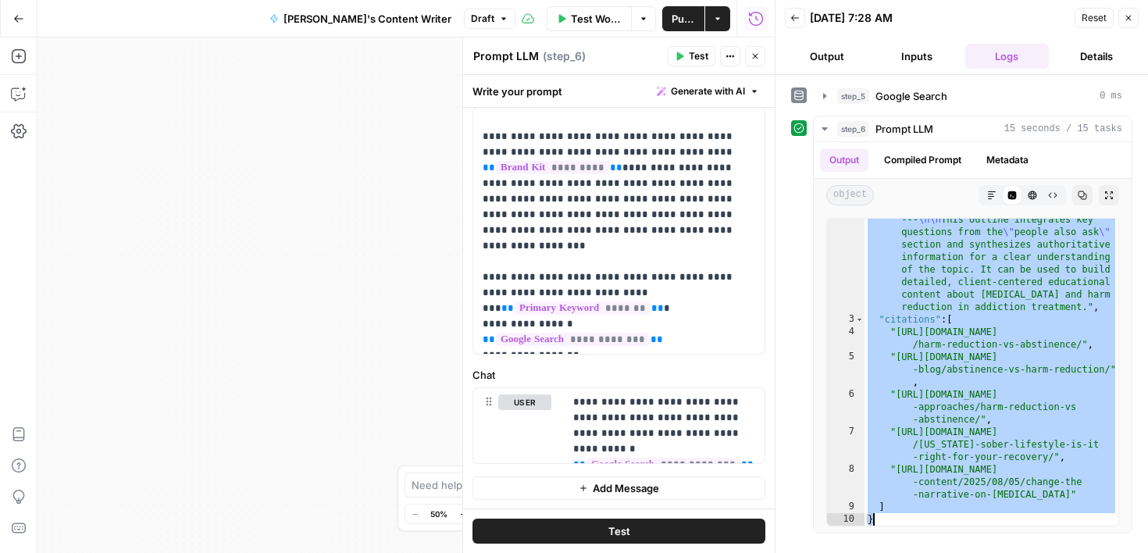
drag, startPoint x: 1029, startPoint y: 331, endPoint x: 1024, endPoint y: 549, distance: 217.9
click at [1024, 549] on div "**********" at bounding box center [961, 314] width 372 height 478
type textarea "* *"
click at [1124, 19] on icon "button" at bounding box center [1127, 17] width 9 height 9
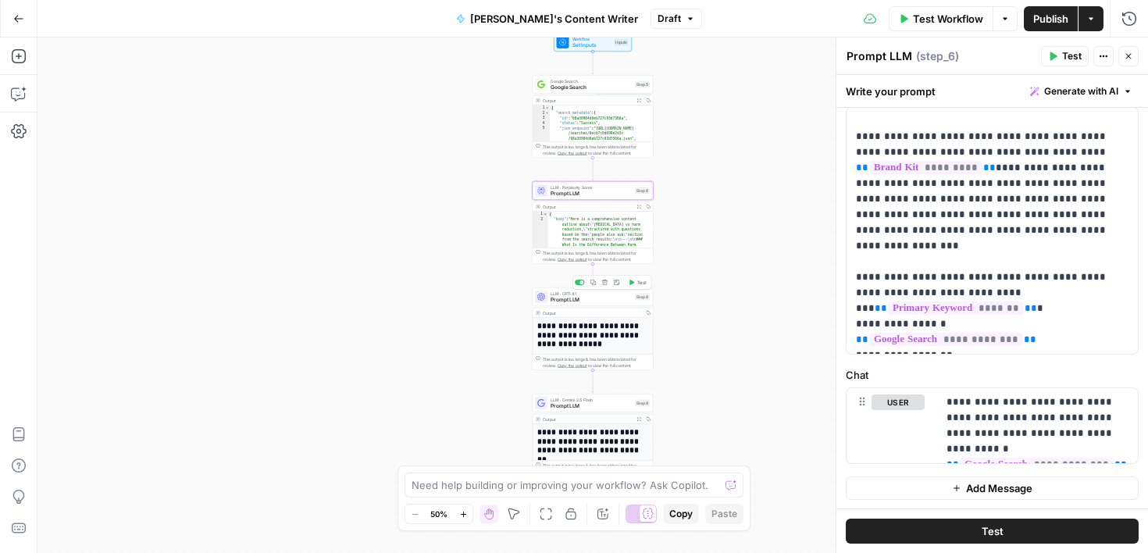
click at [641, 283] on span "Test" at bounding box center [641, 282] width 9 height 7
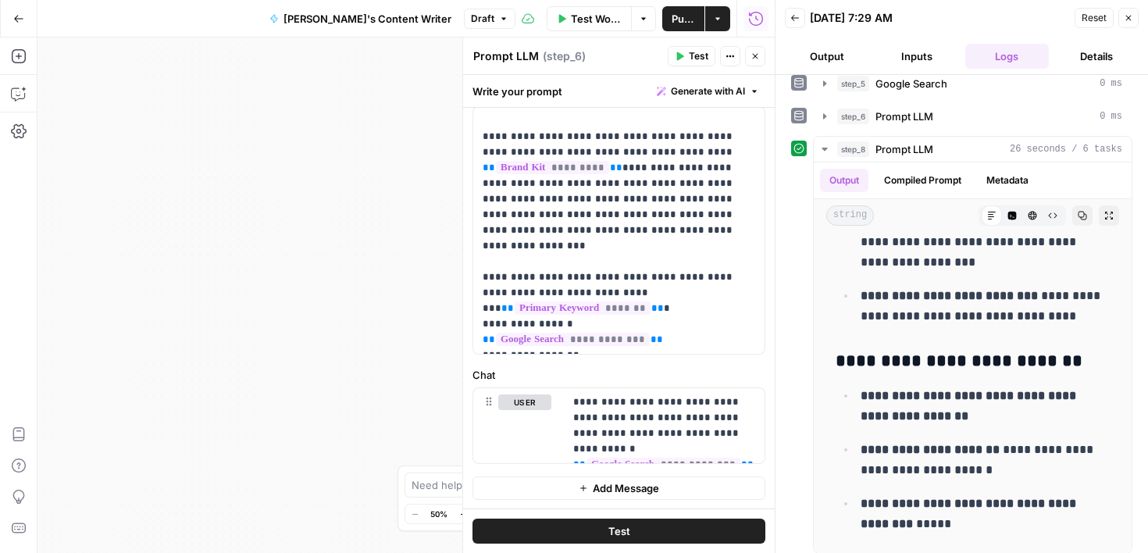
scroll to position [21, 0]
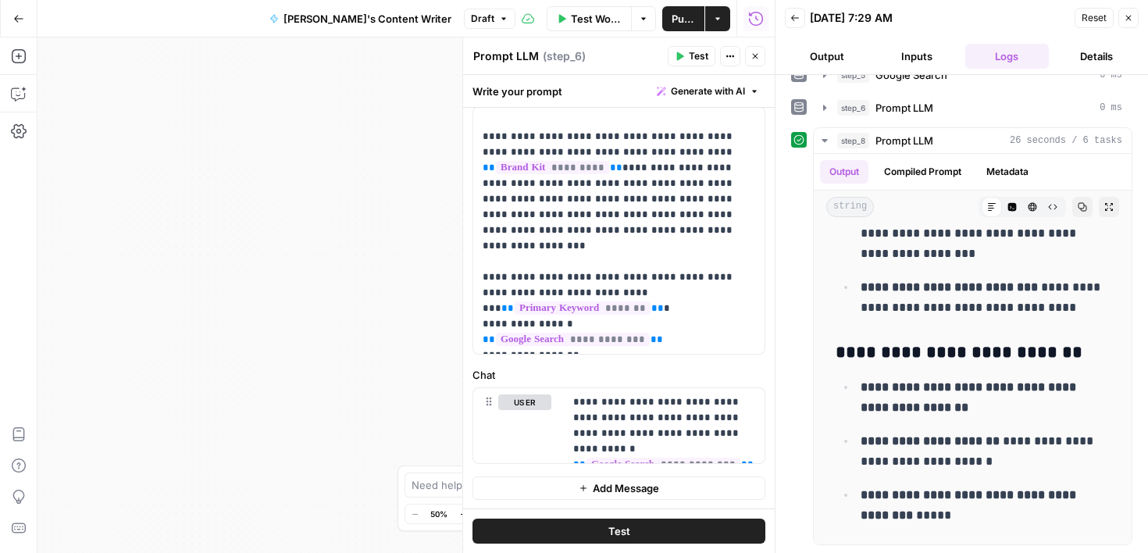
drag, startPoint x: 1109, startPoint y: 368, endPoint x: 1076, endPoint y: 553, distance: 187.9
click at [1076, 552] on html "Cohort 4 New Home Browse Your Data Usage Settings Recent Grids Molly's Content …" at bounding box center [574, 276] width 1148 height 553
click at [1052, 516] on p "**********" at bounding box center [984, 505] width 249 height 41
click at [473, 235] on div "**********" at bounding box center [618, 230] width 291 height 247
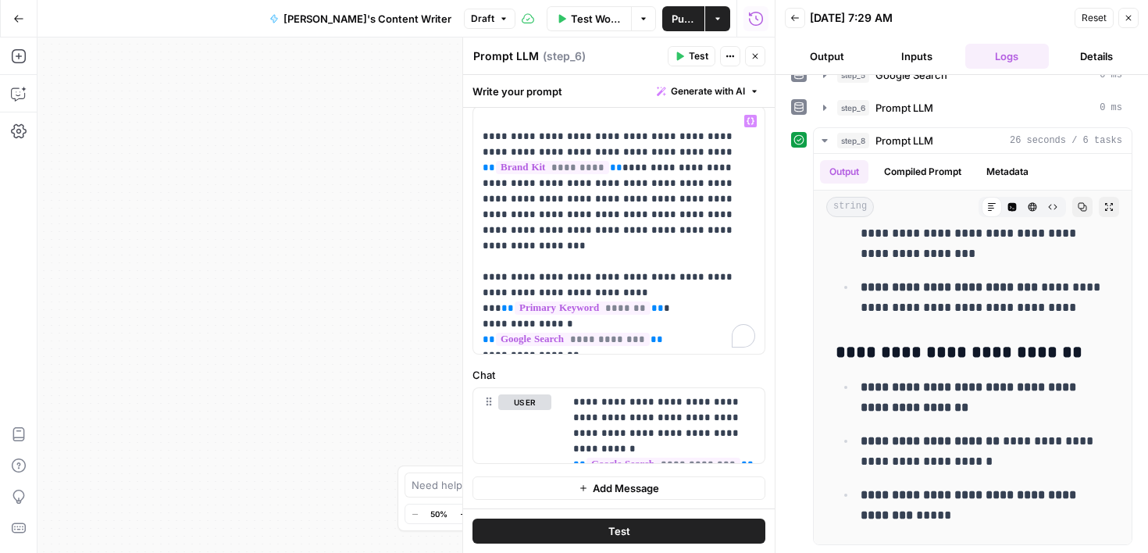
click at [405, 294] on div "Workflow Set Inputs Inputs Google Search Google Search Step 5 Output Expand Out…" at bounding box center [405, 294] width 737 height 515
click at [654, 240] on p "**********" at bounding box center [618, 230] width 272 height 234
click at [714, 413] on p "**********" at bounding box center [664, 425] width 182 height 62
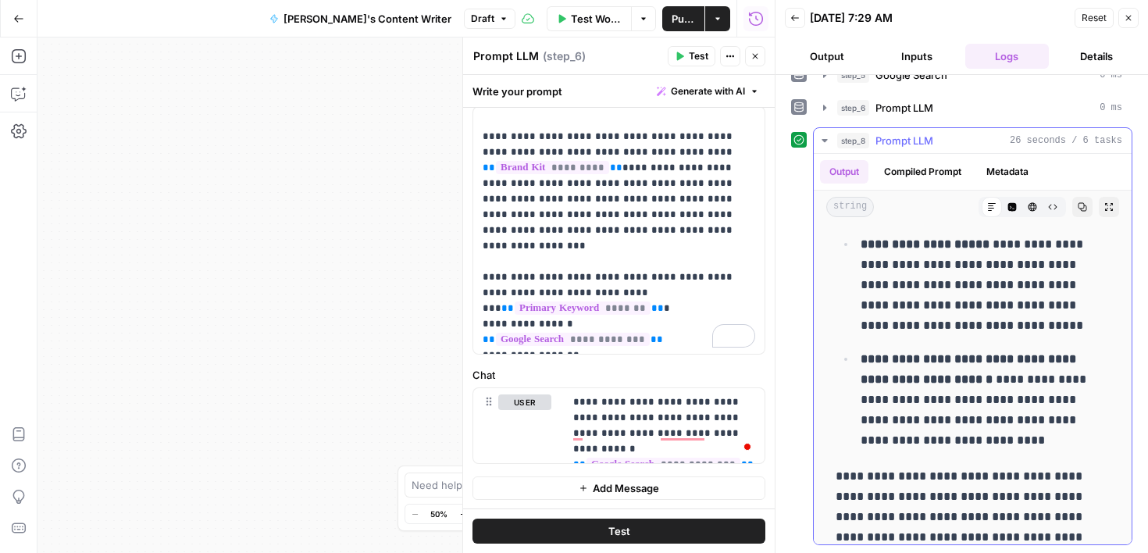
drag, startPoint x: 1005, startPoint y: 416, endPoint x: 1003, endPoint y: 195, distance: 220.9
click at [1003, 195] on div "**********" at bounding box center [972, 349] width 318 height 390
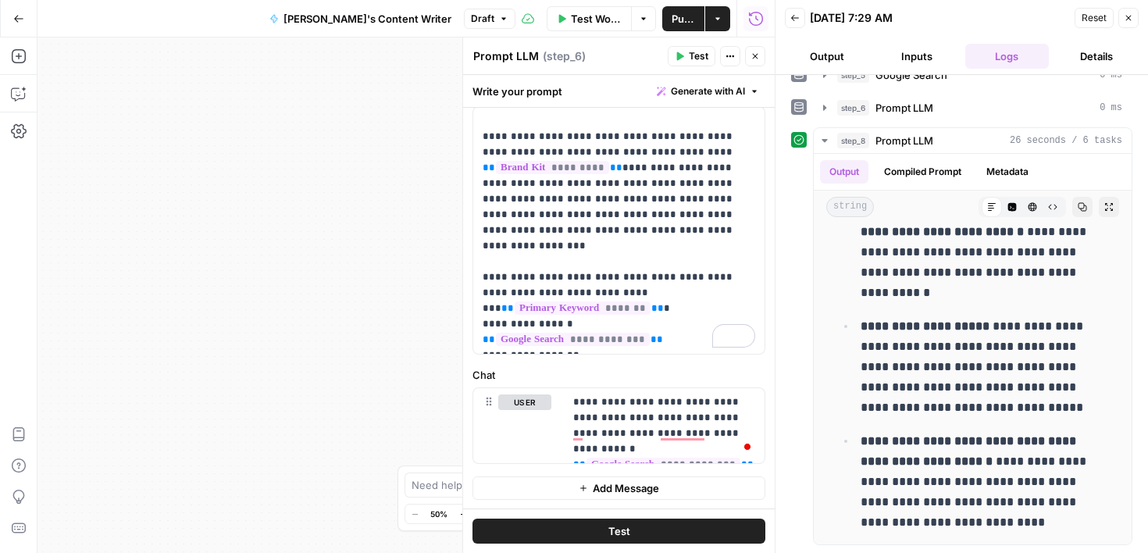
click at [362, 344] on div "Workflow Set Inputs Inputs Google Search Google Search Step 5 Output Expand Out…" at bounding box center [405, 294] width 737 height 515
click at [759, 57] on icon "button" at bounding box center [754, 56] width 9 height 9
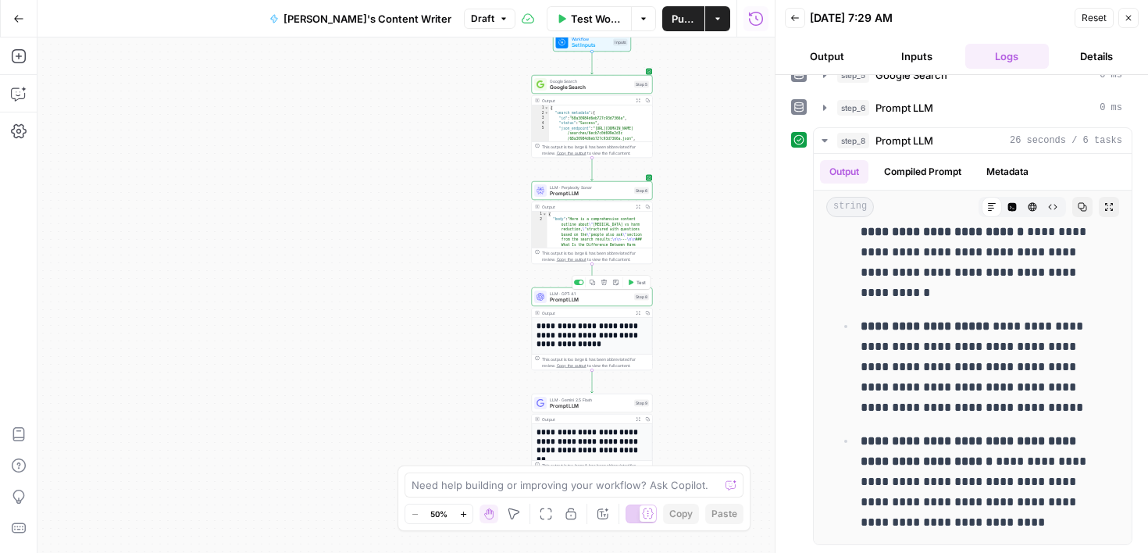
click at [618, 303] on div "LLM · GPT-4.1 Prompt LLM Step 8 Copy step Delete step Add Note Test" at bounding box center [592, 296] width 121 height 19
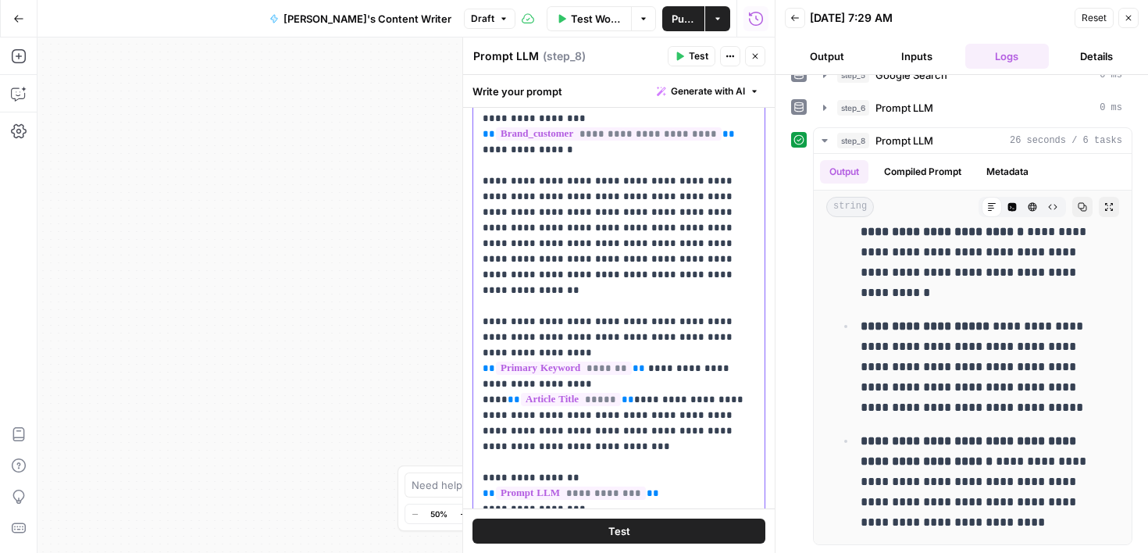
scroll to position [0, 0]
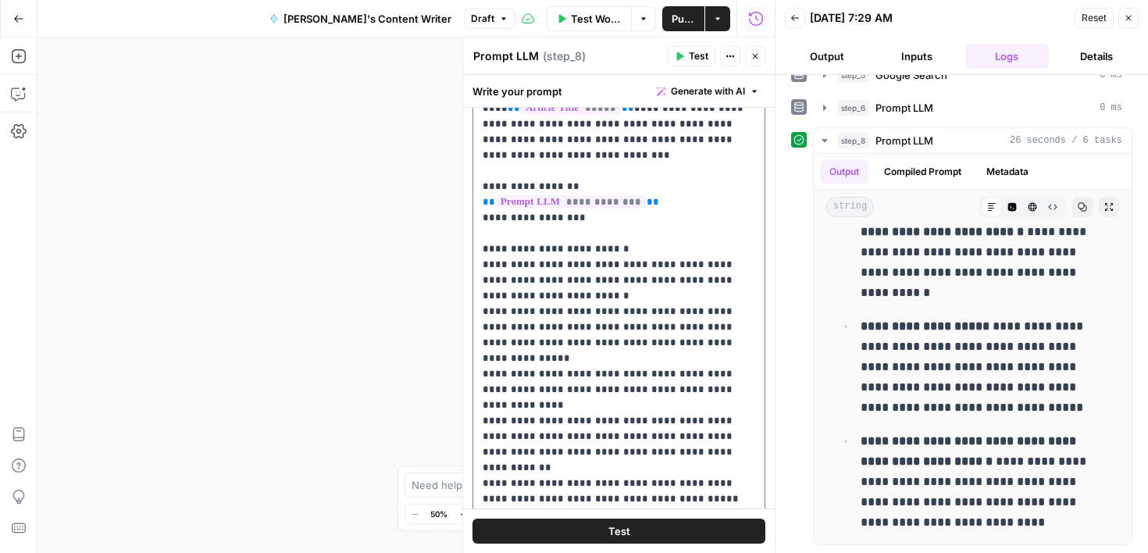
drag, startPoint x: 739, startPoint y: 447, endPoint x: 739, endPoint y: 517, distance: 70.3
click at [735, 518] on div "**********" at bounding box center [619, 314] width 312 height 478
click at [387, 411] on div "Workflow Set Inputs Inputs Google Search Google Search Step 5 Output Expand Out…" at bounding box center [405, 294] width 737 height 515
click at [587, 533] on button "Test" at bounding box center [618, 530] width 293 height 25
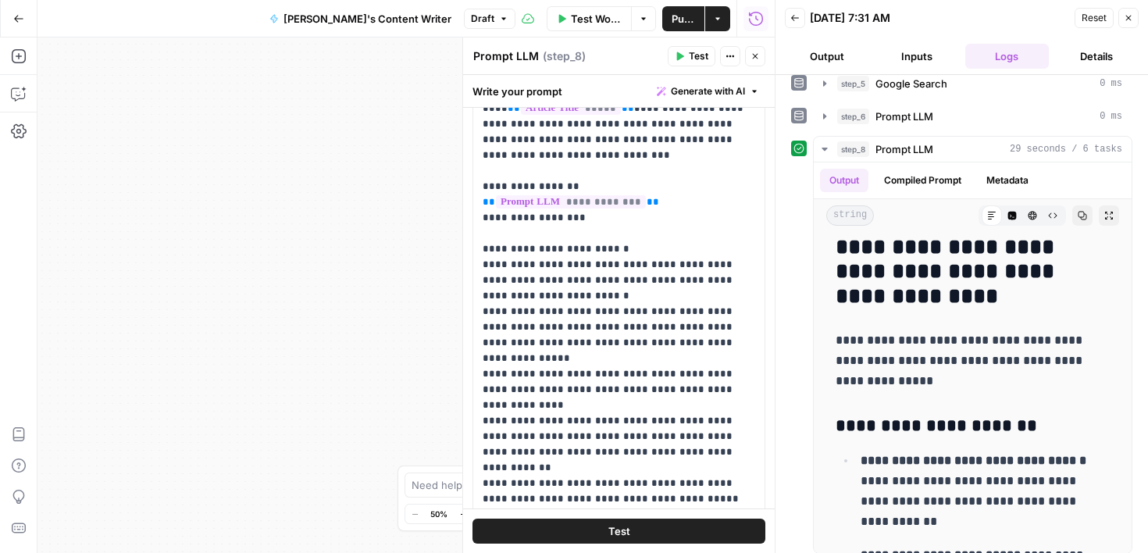
scroll to position [21, 0]
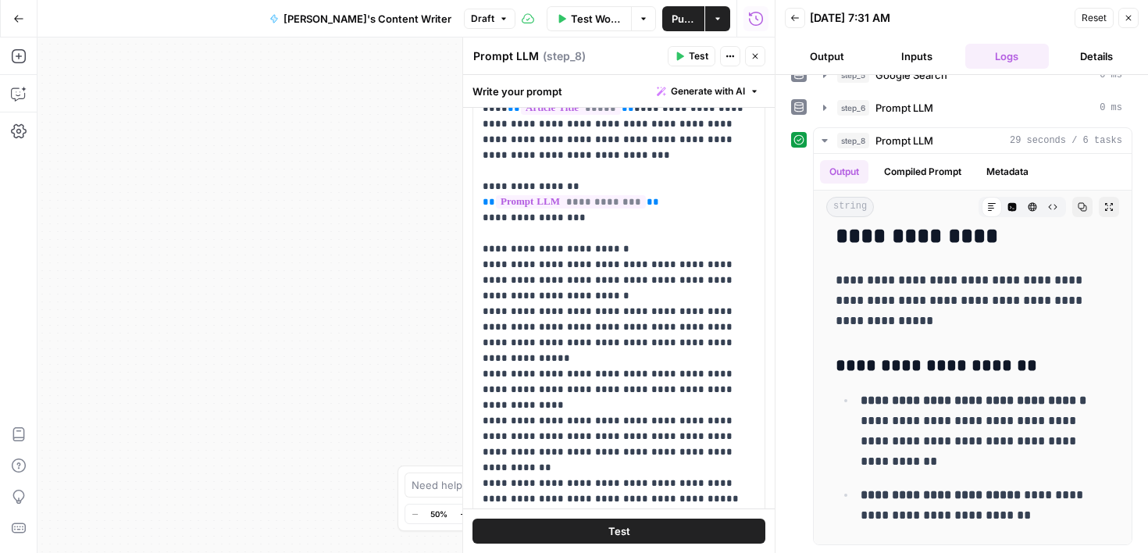
drag, startPoint x: 1054, startPoint y: 351, endPoint x: 1063, endPoint y: 562, distance: 211.0
click at [1063, 552] on html "Cohort 4 New Home Browse Your Data Usage Settings Recent Grids Molly's Content …" at bounding box center [574, 276] width 1148 height 553
click at [1036, 491] on p "**********" at bounding box center [984, 505] width 249 height 41
click at [1127, 20] on icon "button" at bounding box center [1127, 17] width 9 height 9
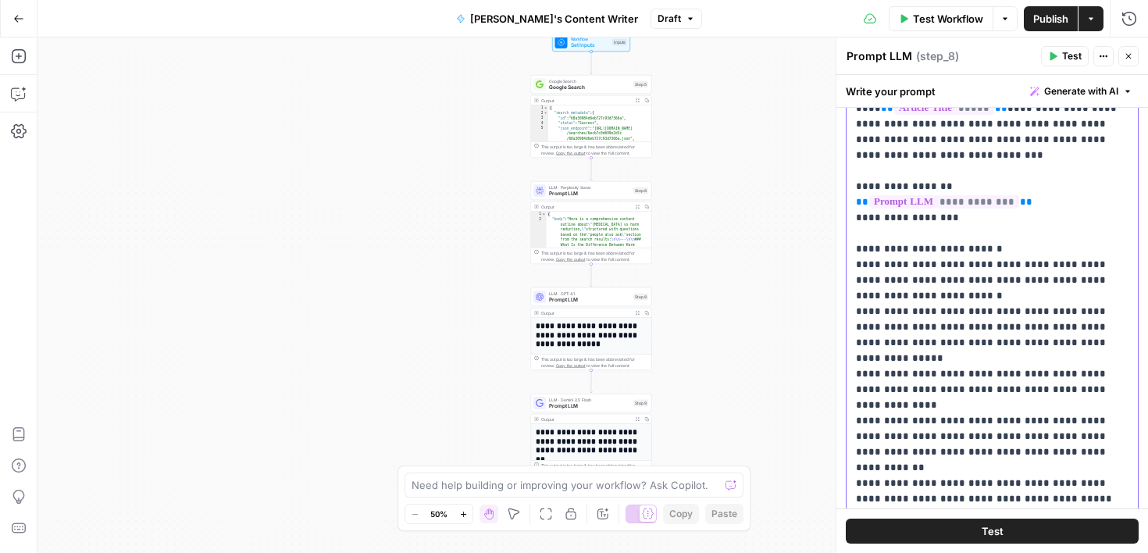
drag, startPoint x: 1116, startPoint y: 413, endPoint x: 1108, endPoint y: 506, distance: 93.3
click at [1109, 506] on p "**********" at bounding box center [992, 170] width 272 height 1077
click at [1120, 487] on p "**********" at bounding box center [992, 170] width 272 height 1077
click at [555, 485] on textarea at bounding box center [565, 485] width 308 height 16
type textarea "M"
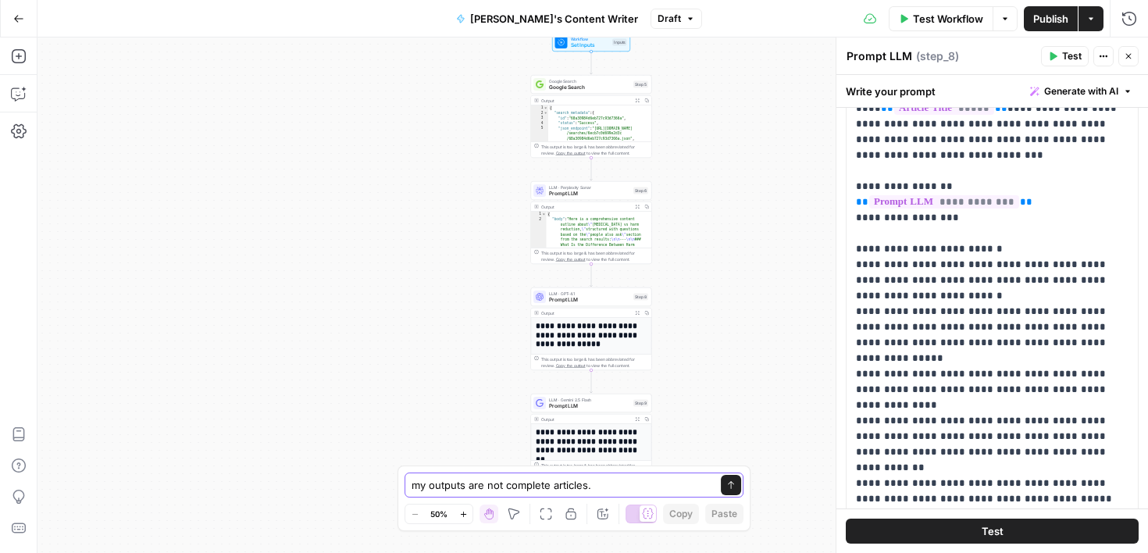
click at [422, 484] on textarea "my outputs are not complete articles." at bounding box center [558, 485] width 294 height 16
click at [644, 488] on textarea "My outputs are not complete articles." at bounding box center [558, 485] width 294 height 16
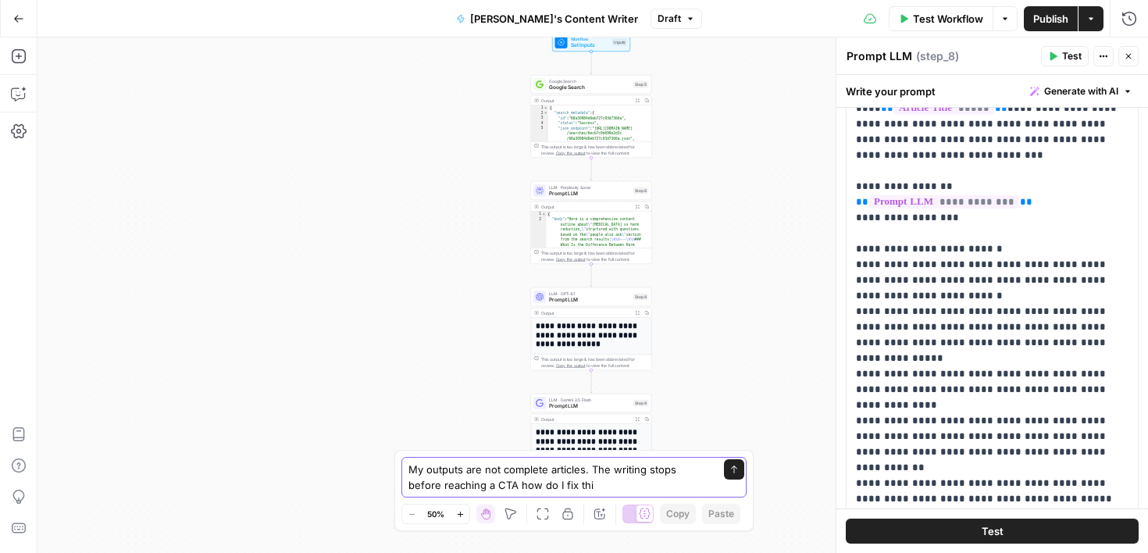
type textarea "My outputs are not complete articles. The writing stops before reaching a CTA h…"
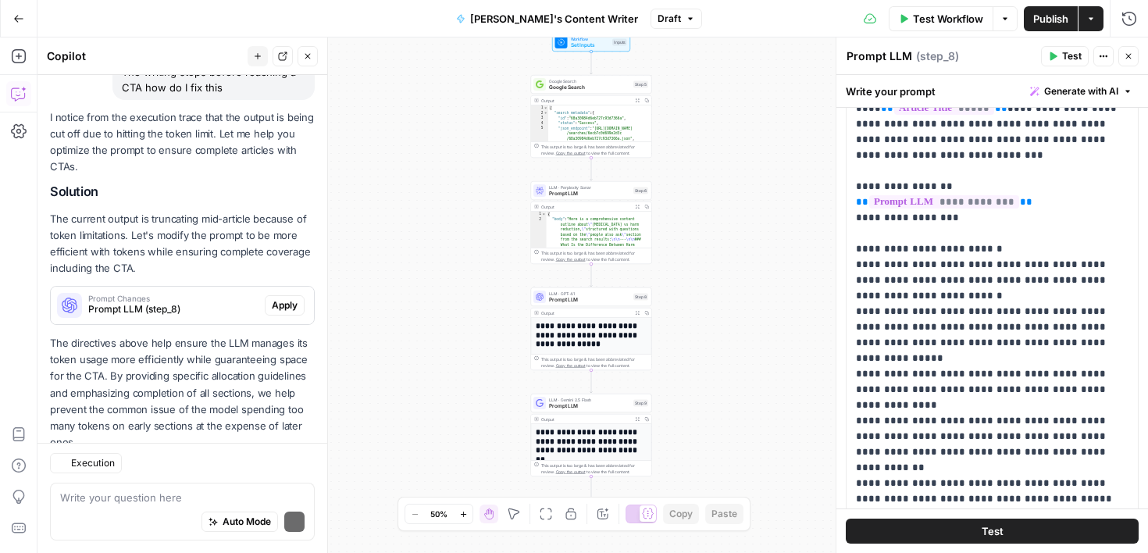
scroll to position [201, 0]
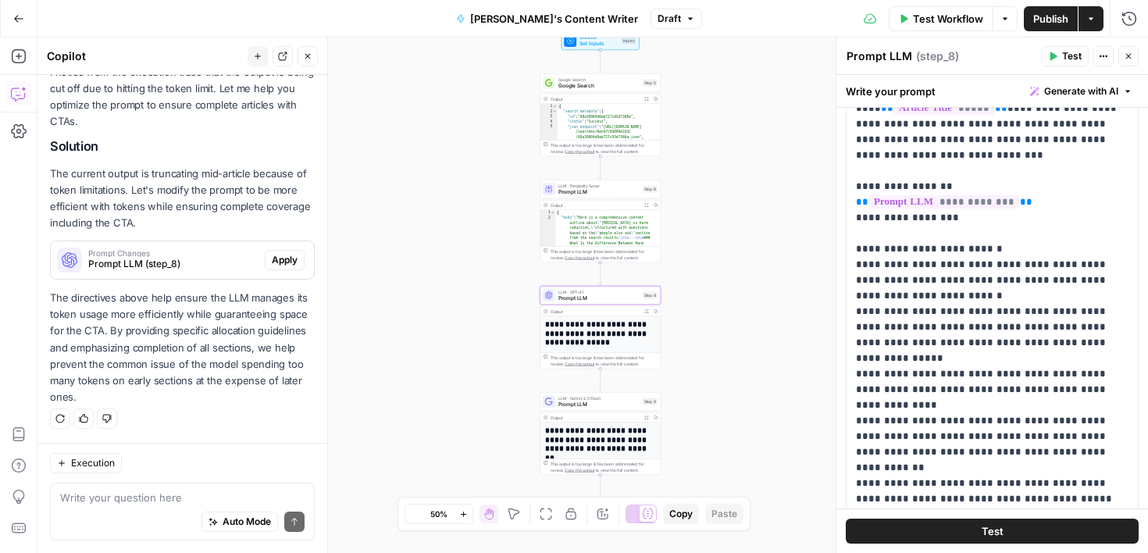
click at [292, 260] on span "Apply" at bounding box center [285, 260] width 26 height 14
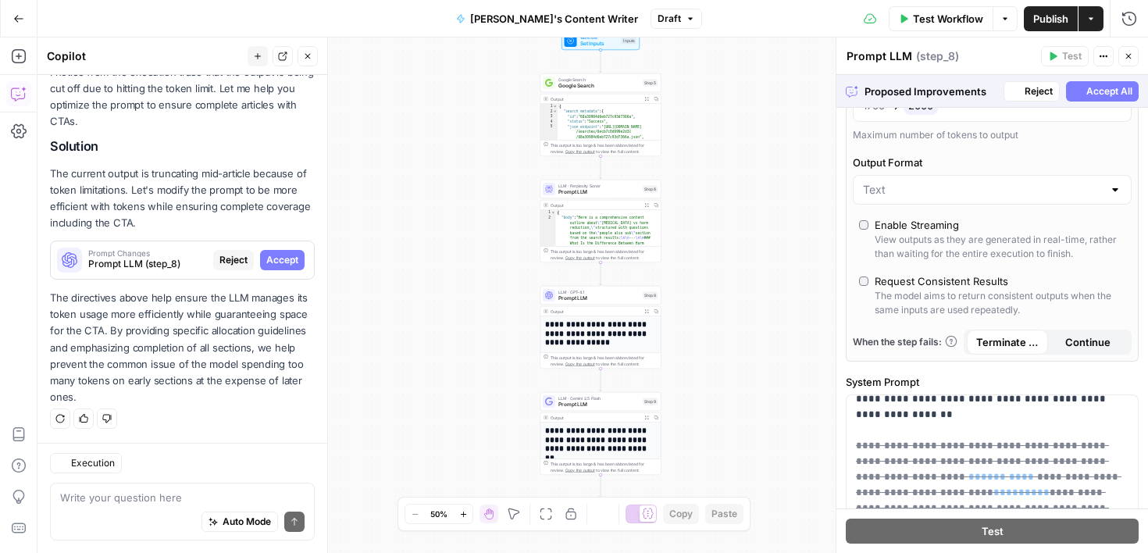
scroll to position [741, 0]
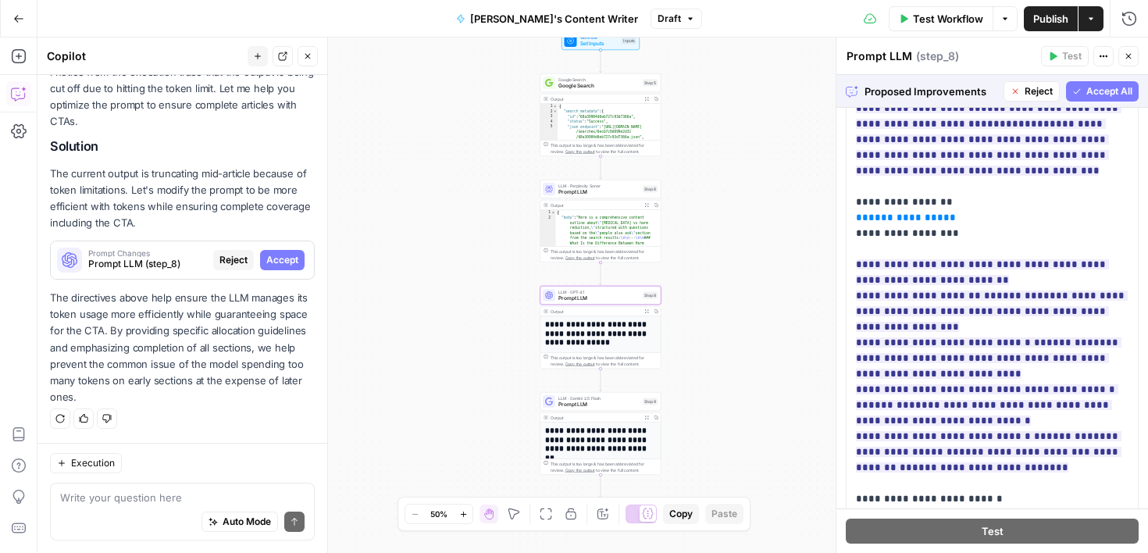
click at [287, 265] on span "Accept" at bounding box center [282, 260] width 32 height 14
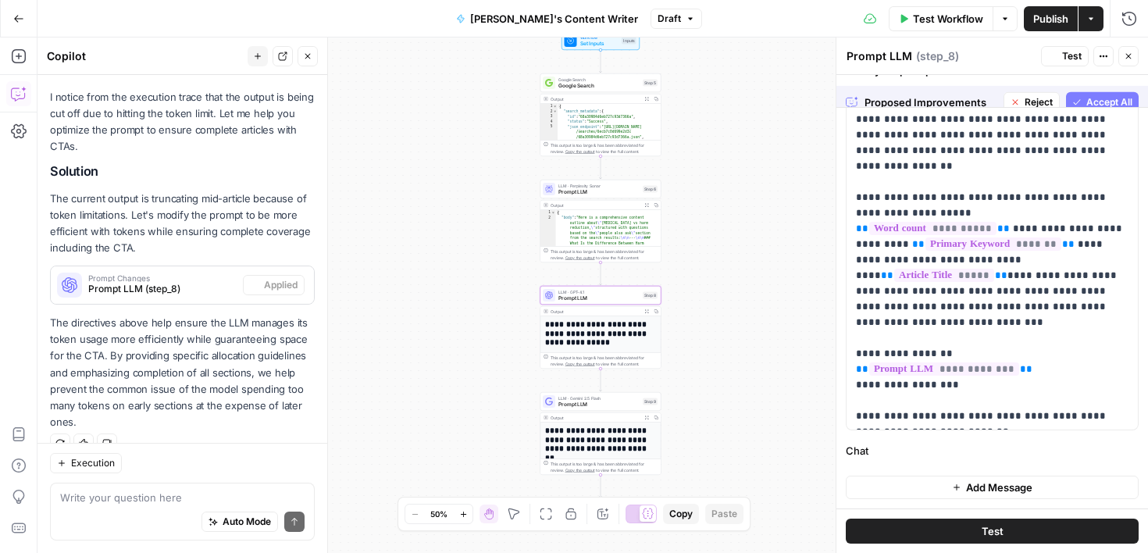
scroll to position [0, 0]
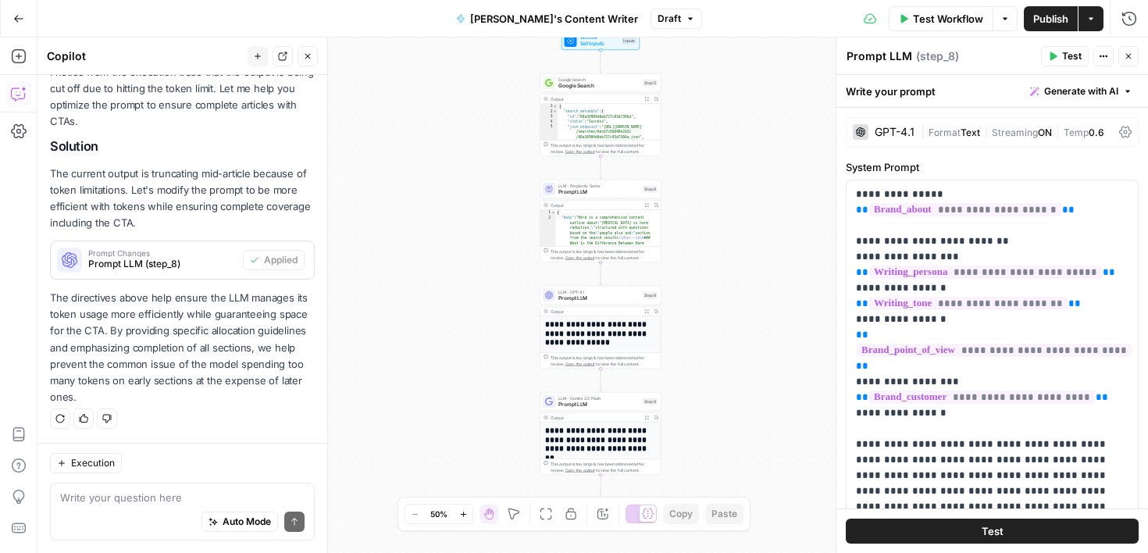
click at [911, 539] on button "Test" at bounding box center [992, 530] width 293 height 25
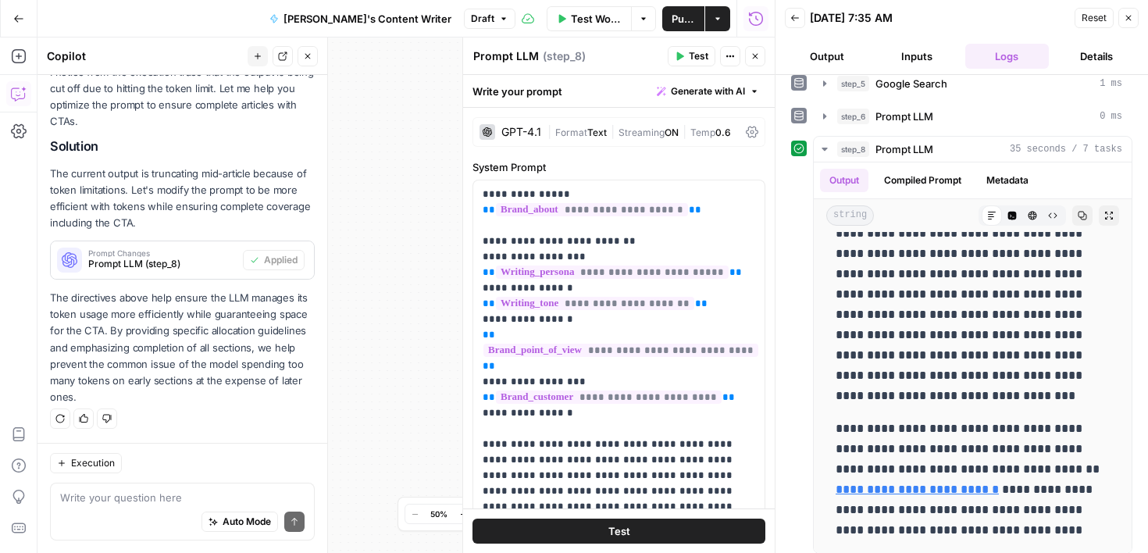
scroll to position [21, 0]
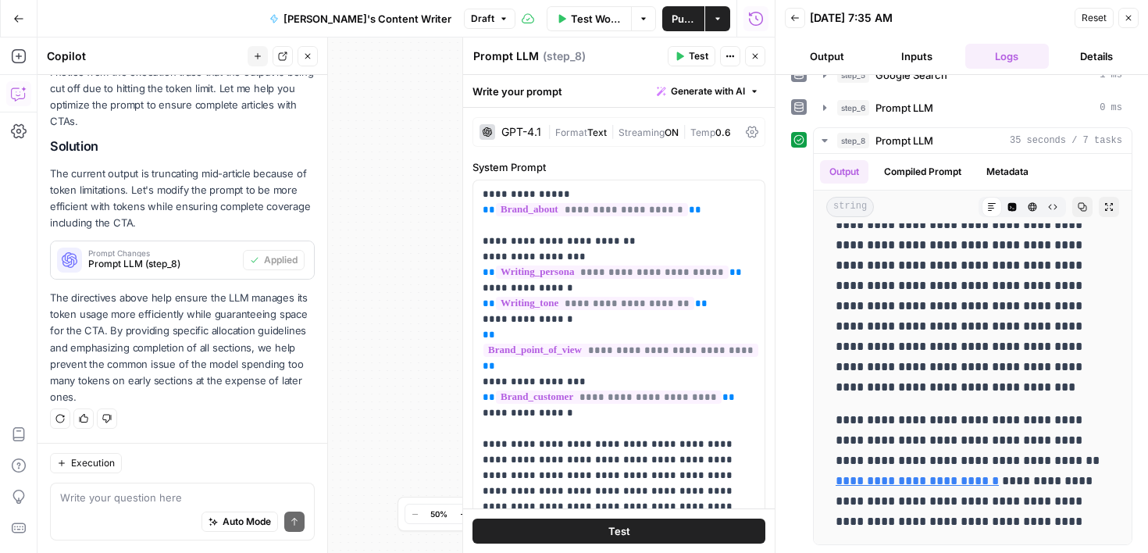
drag, startPoint x: 1048, startPoint y: 379, endPoint x: 1063, endPoint y: 589, distance: 209.8
click at [1063, 552] on html "Cohort 4 New Home Browse Your Data Usage Settings Recent Grids Molly's Content …" at bounding box center [574, 276] width 1148 height 553
click at [757, 59] on icon "button" at bounding box center [754, 56] width 9 height 9
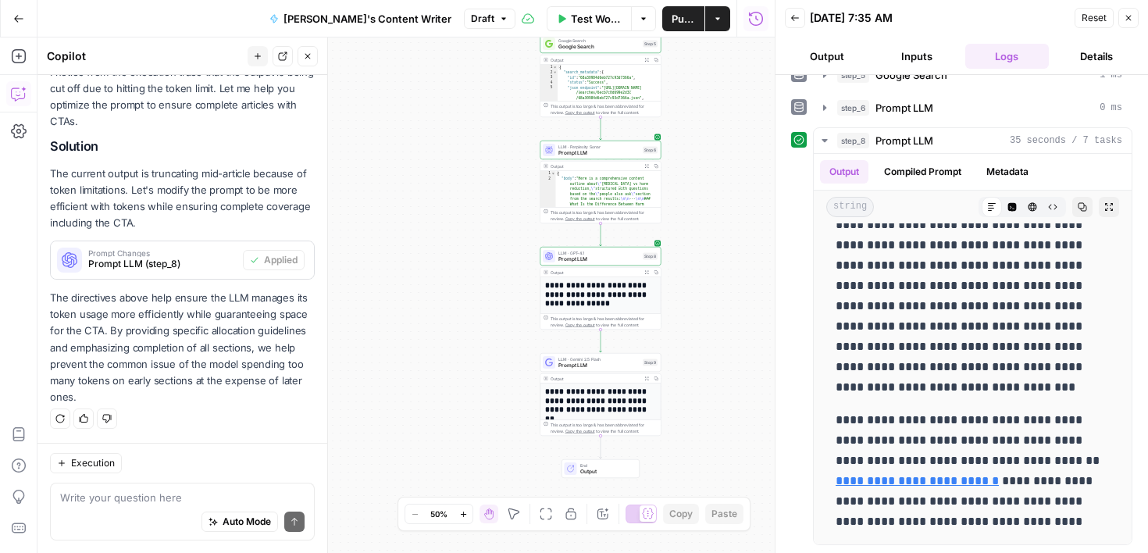
click at [1127, 20] on icon "button" at bounding box center [1127, 17] width 9 height 9
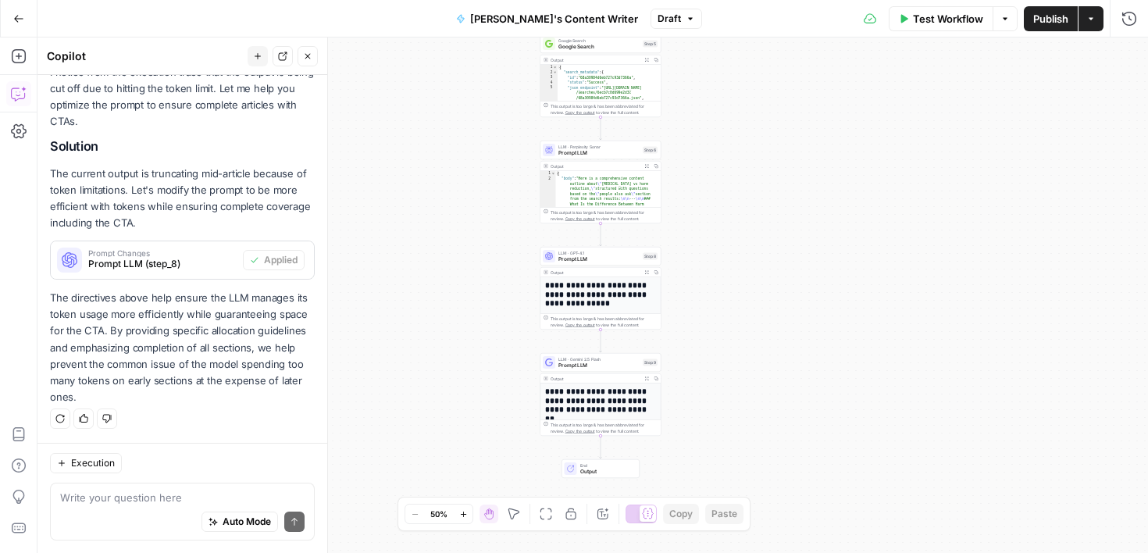
click at [1043, 23] on span "Publish" at bounding box center [1050, 19] width 35 height 16
click at [614, 368] on span "Prompt LLM" at bounding box center [598, 365] width 81 height 8
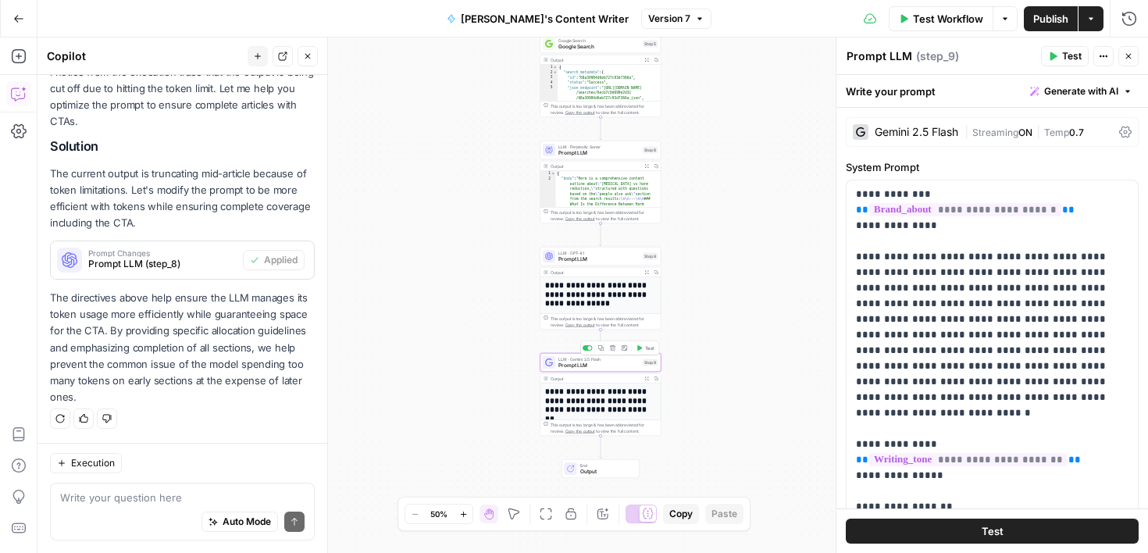
click at [650, 353] on div "Copy step Delete step Add Note Test" at bounding box center [619, 348] width 79 height 14
click at [647, 348] on span "Test" at bounding box center [649, 347] width 9 height 7
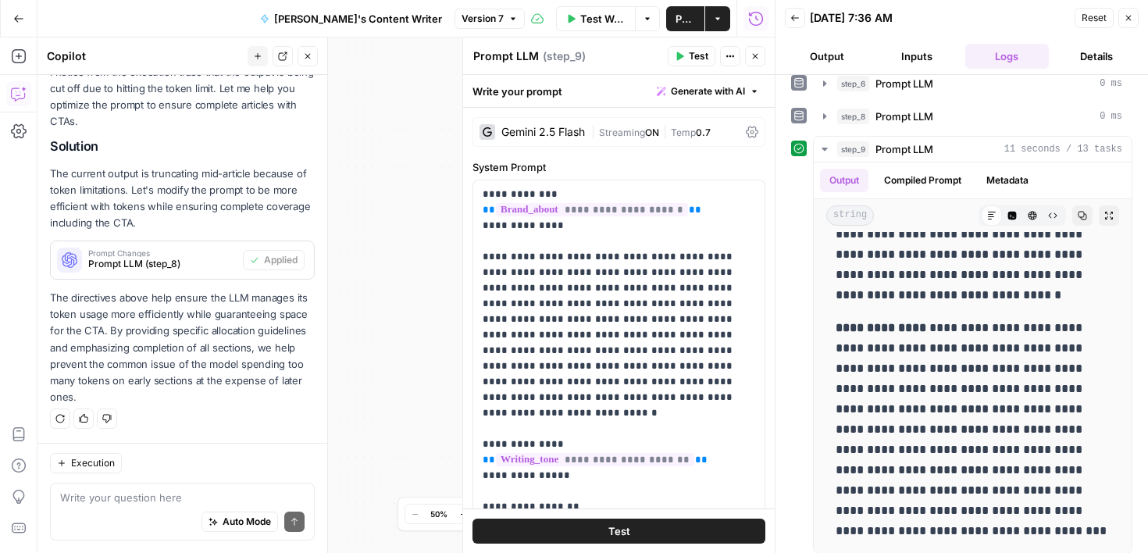
scroll to position [54, 0]
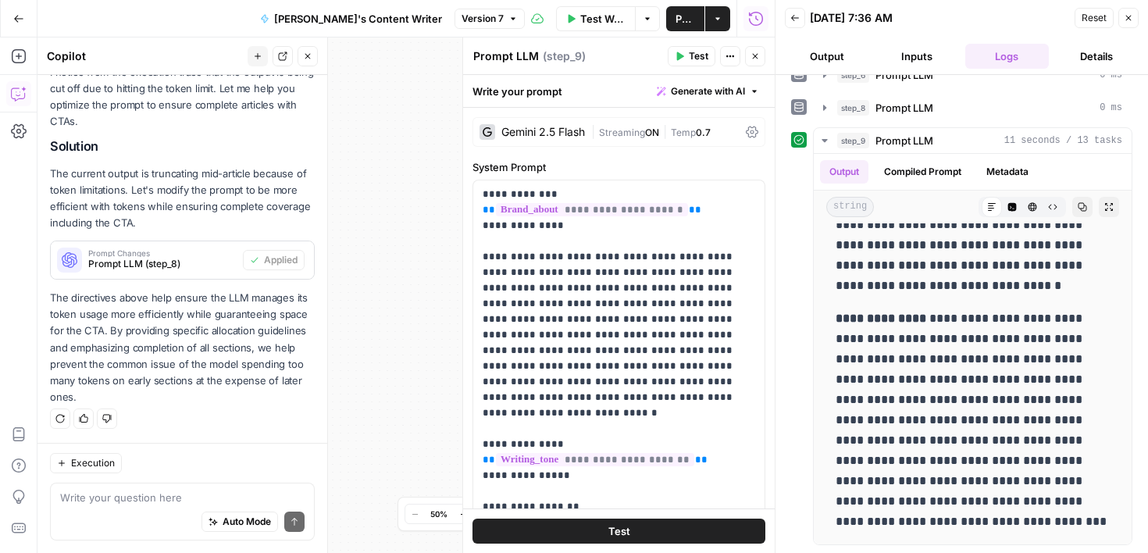
drag, startPoint x: 1083, startPoint y: 430, endPoint x: 1100, endPoint y: 570, distance: 140.8
click at [1100, 552] on html "Cohort 4 New Home Browse Your Data Usage Settings Recent Grids Molly's Content …" at bounding box center [574, 276] width 1148 height 553
click at [1123, 19] on icon "button" at bounding box center [1127, 17] width 9 height 9
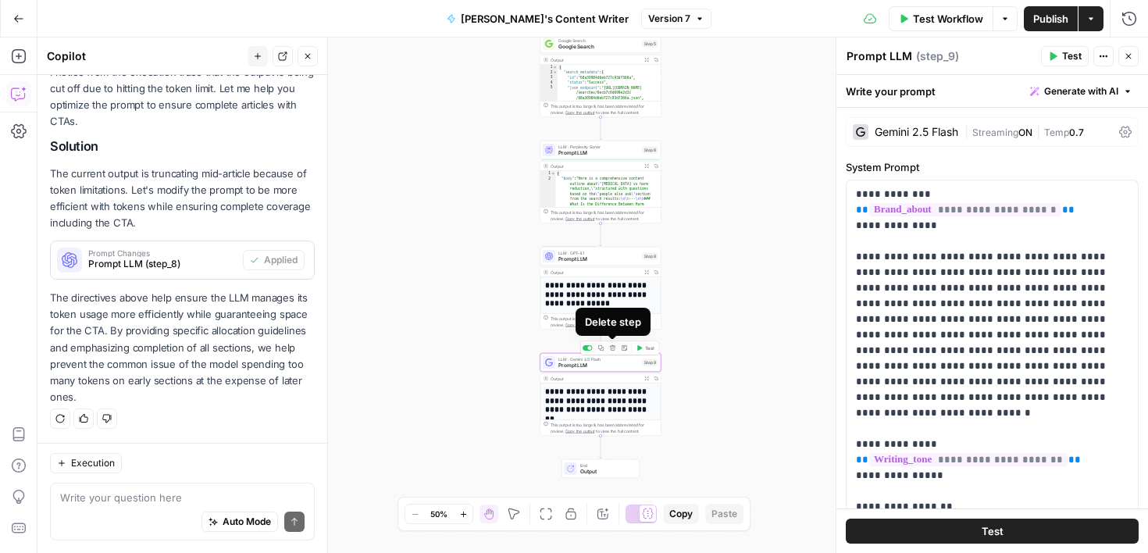
click at [614, 349] on icon "button" at bounding box center [612, 347] width 5 height 5
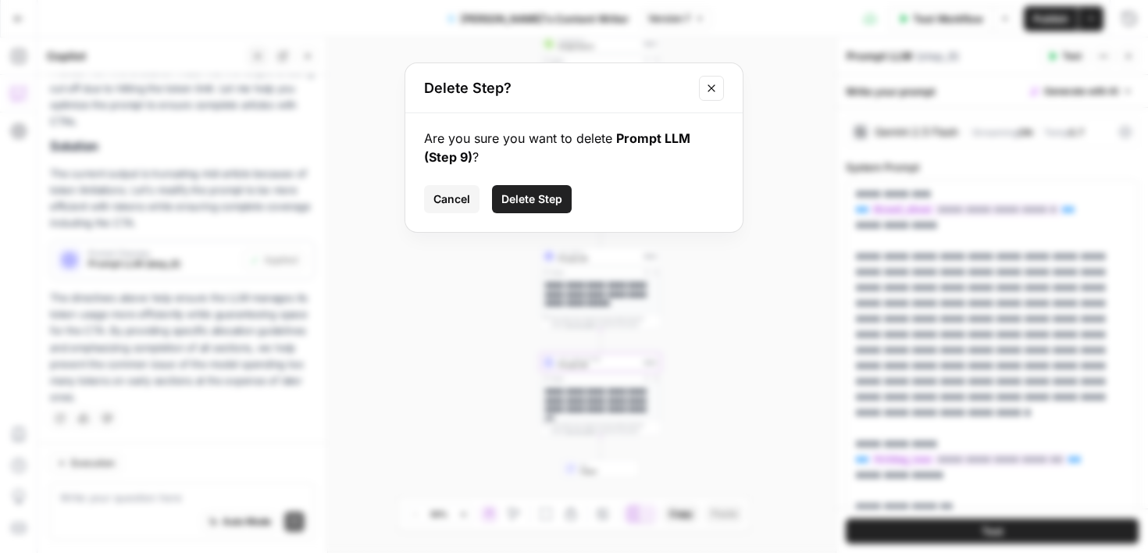
click at [543, 208] on button "Delete Step" at bounding box center [532, 199] width 80 height 28
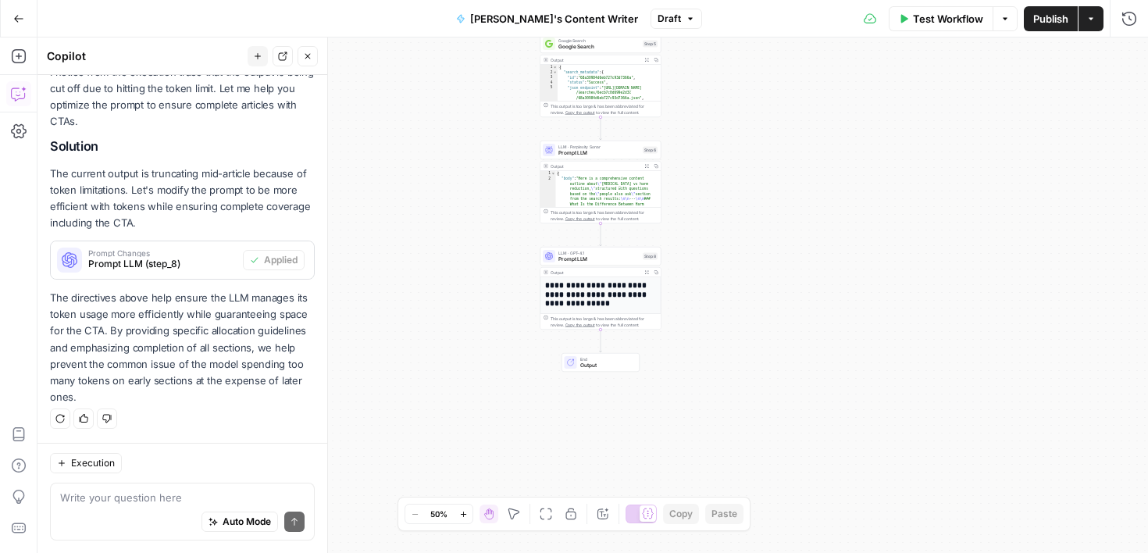
click at [1053, 20] on span "Publish" at bounding box center [1050, 19] width 35 height 16
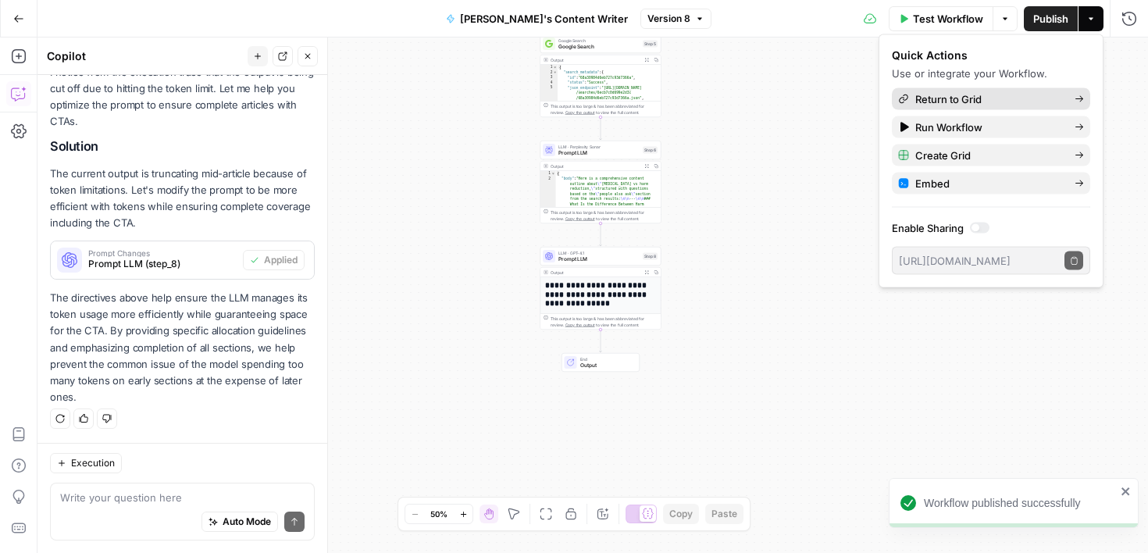
click at [972, 101] on span "Return to Grid" at bounding box center [988, 99] width 147 height 16
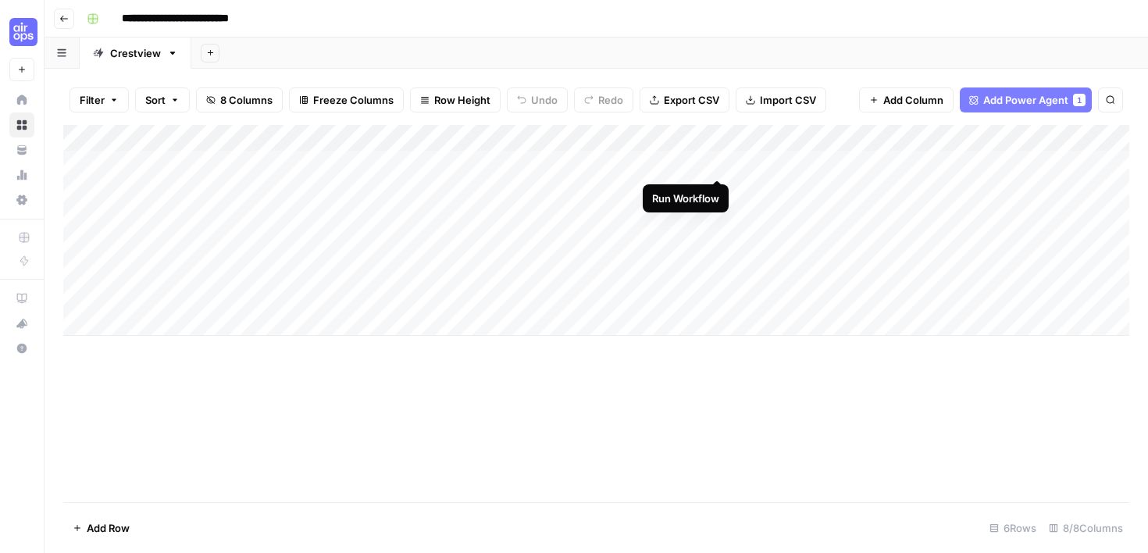
click at [718, 163] on div "Add Column" at bounding box center [596, 230] width 1066 height 211
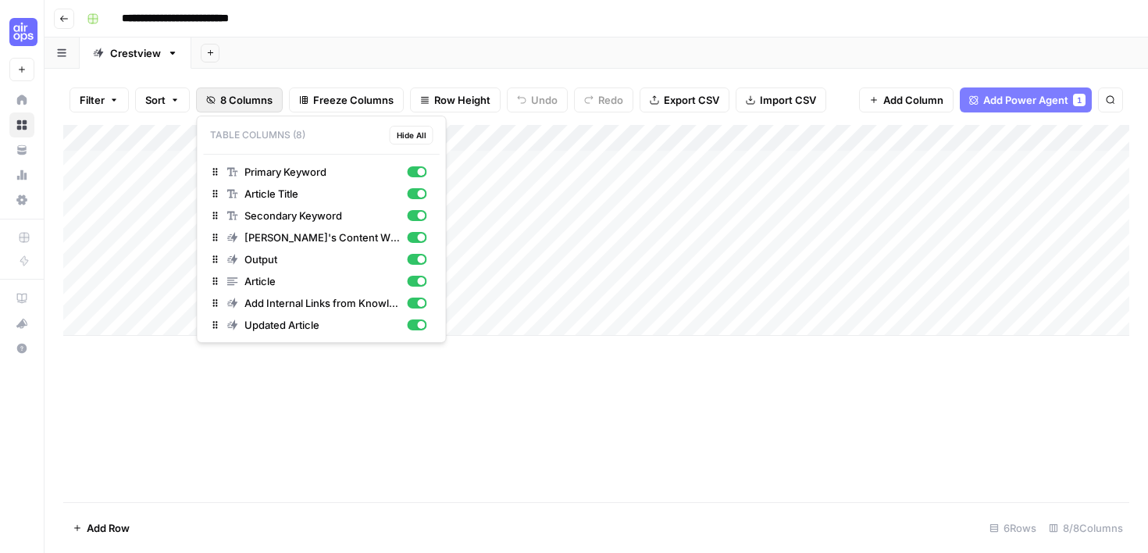
click at [239, 101] on span "8 Columns" at bounding box center [246, 100] width 52 height 16
click at [592, 436] on div "Add Column" at bounding box center [596, 313] width 1066 height 377
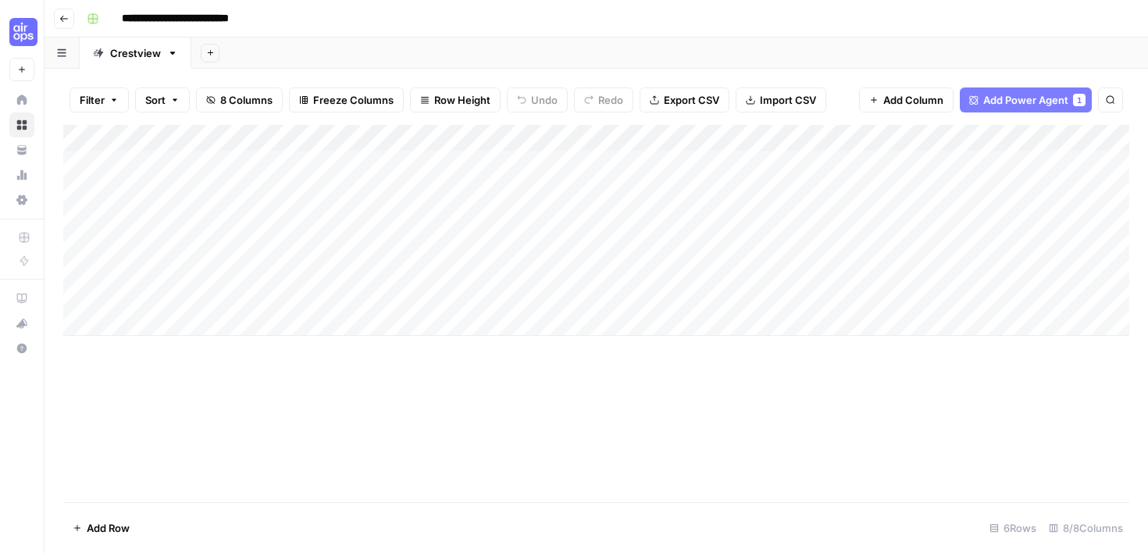
click at [949, 167] on div "Add Column" at bounding box center [596, 230] width 1066 height 211
click at [998, 163] on div "Add Column" at bounding box center [596, 230] width 1066 height 211
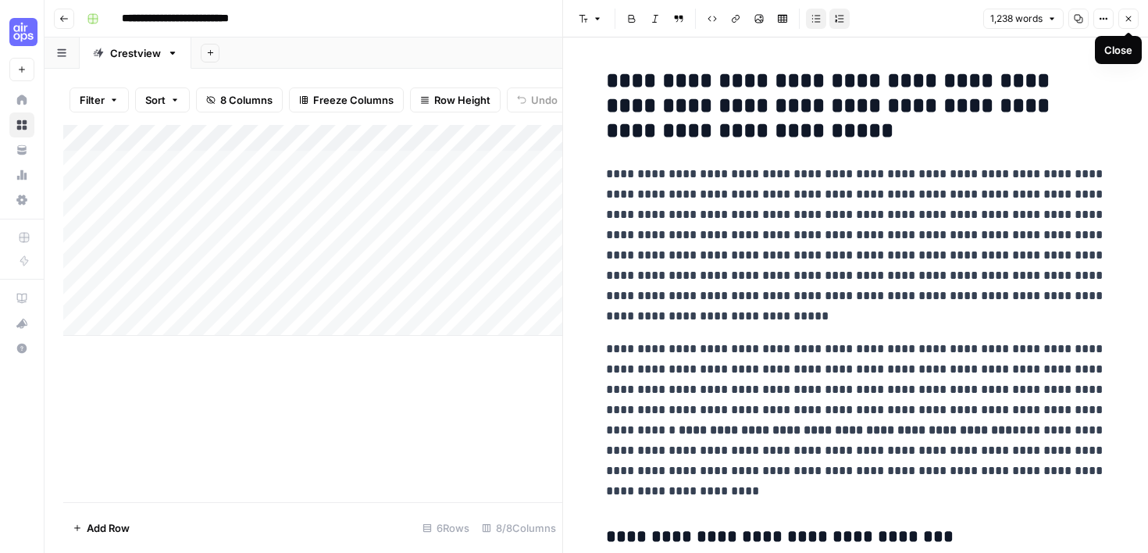
click at [1128, 15] on icon "button" at bounding box center [1127, 18] width 9 height 9
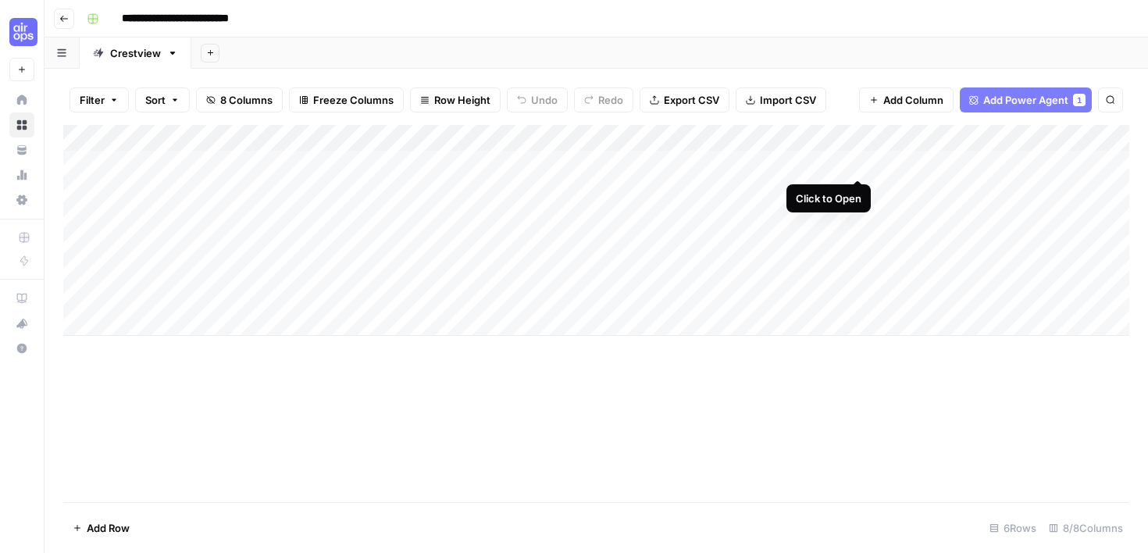
click at [856, 160] on div "Add Column" at bounding box center [596, 230] width 1066 height 211
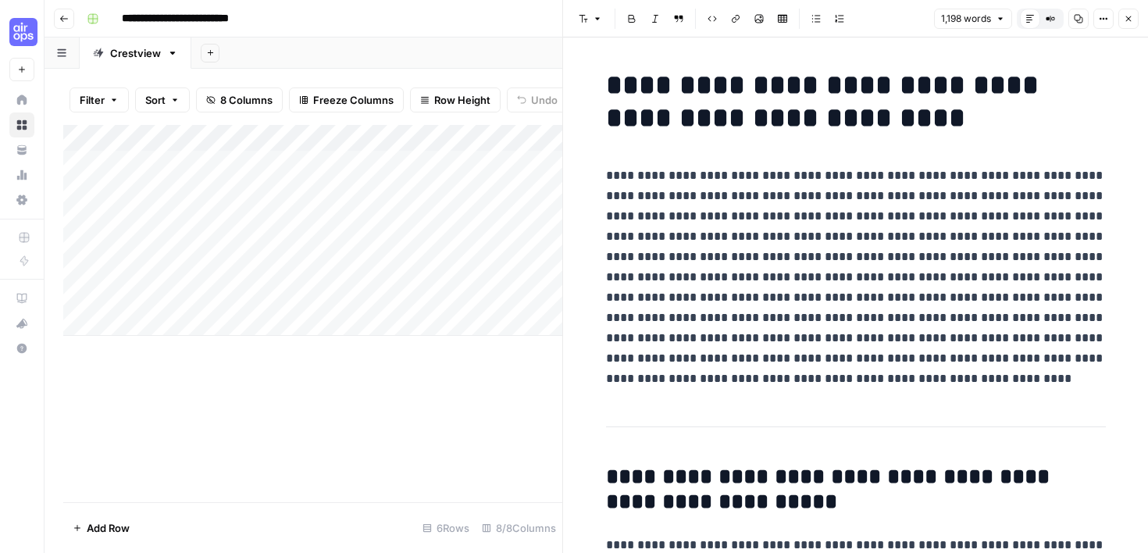
drag, startPoint x: 0, startPoint y: 0, endPoint x: 1013, endPoint y: -28, distance: 1013.8
click at [1013, 0] on html "**********" at bounding box center [574, 276] width 1148 height 553
click at [1127, 24] on button "Close" at bounding box center [1128, 19] width 20 height 20
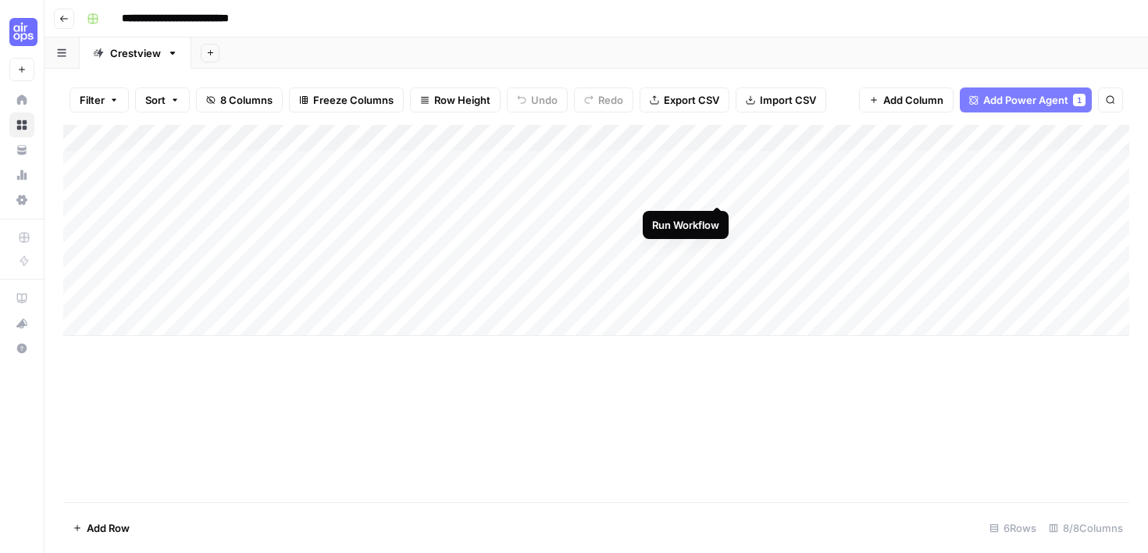
click at [717, 186] on div "Add Column" at bounding box center [596, 230] width 1066 height 211
click at [856, 162] on div "Add Column" at bounding box center [596, 230] width 1066 height 211
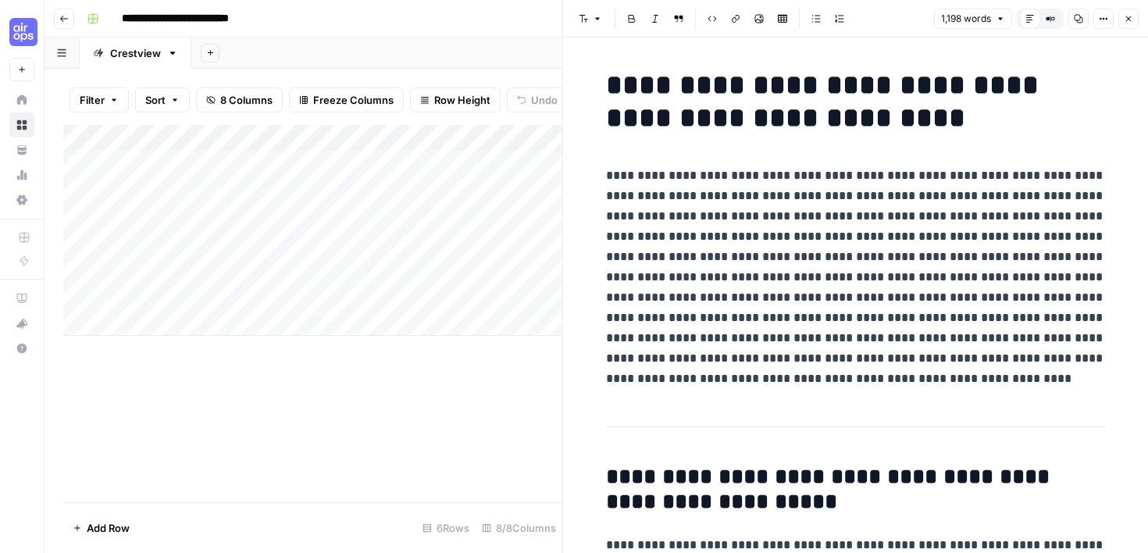
click at [1131, 17] on icon "button" at bounding box center [1127, 18] width 9 height 9
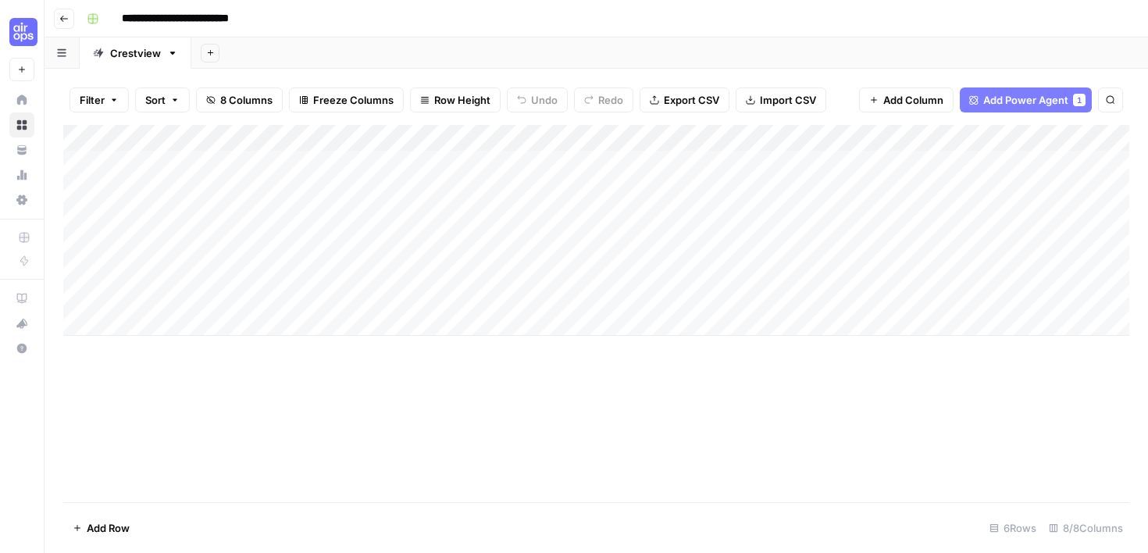
click at [999, 158] on div "Add Column" at bounding box center [596, 230] width 1066 height 211
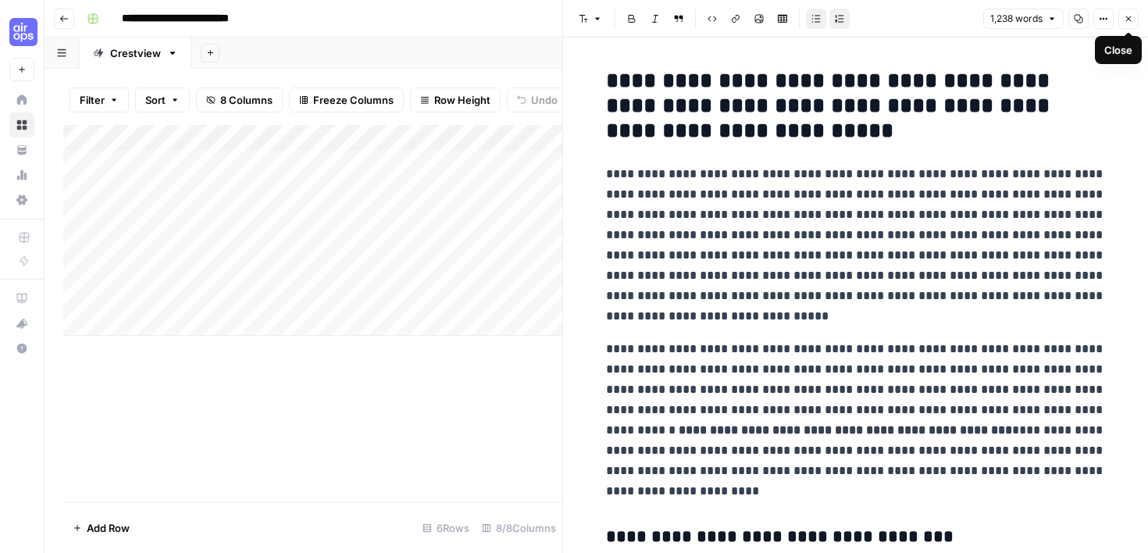
click at [1130, 16] on icon "button" at bounding box center [1128, 18] width 5 height 5
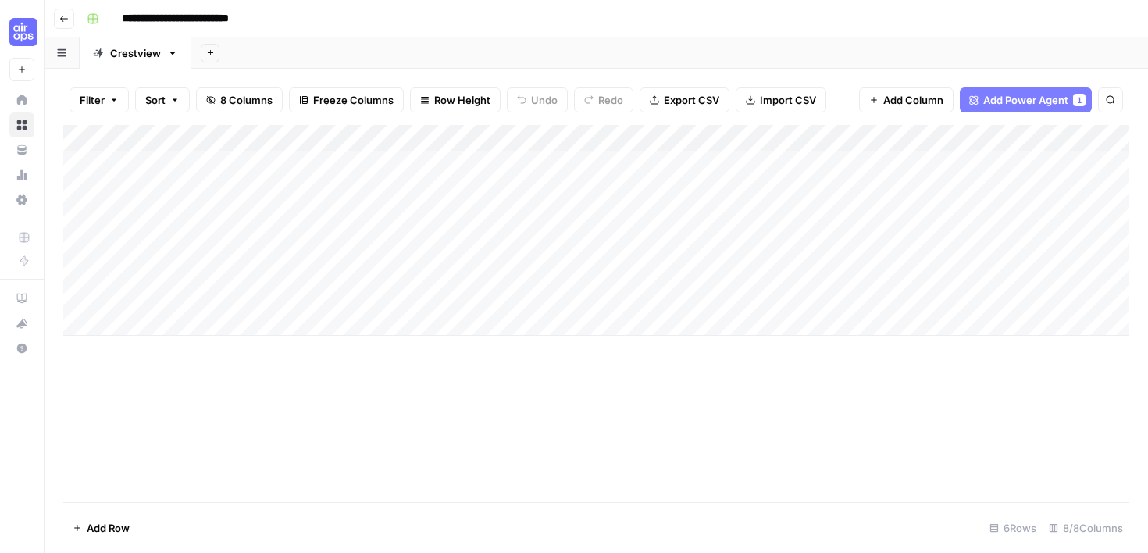
click at [981, 166] on div "Add Column" at bounding box center [596, 230] width 1066 height 211
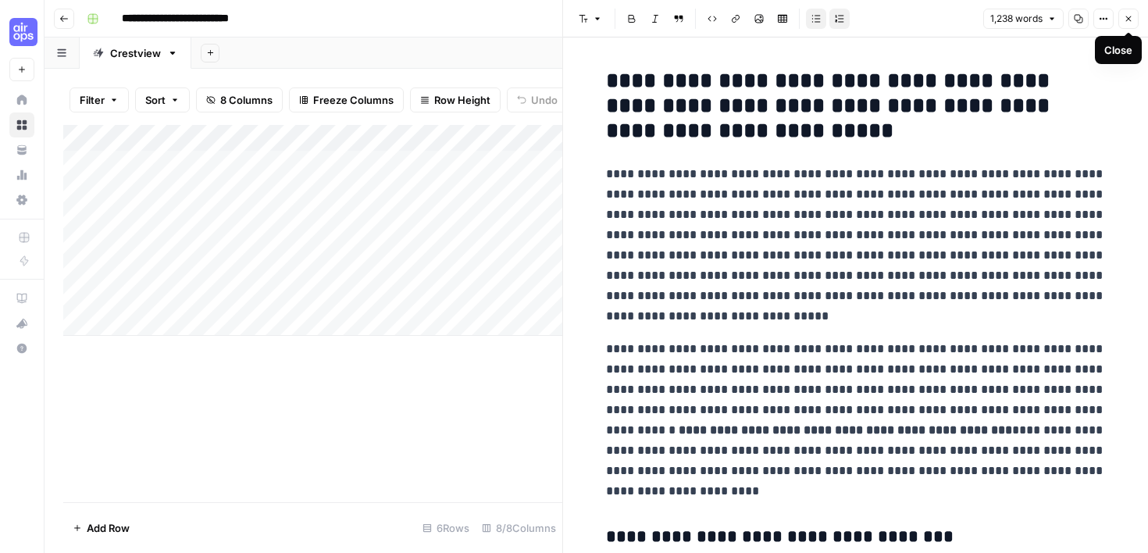
click at [1124, 18] on icon "button" at bounding box center [1127, 18] width 9 height 9
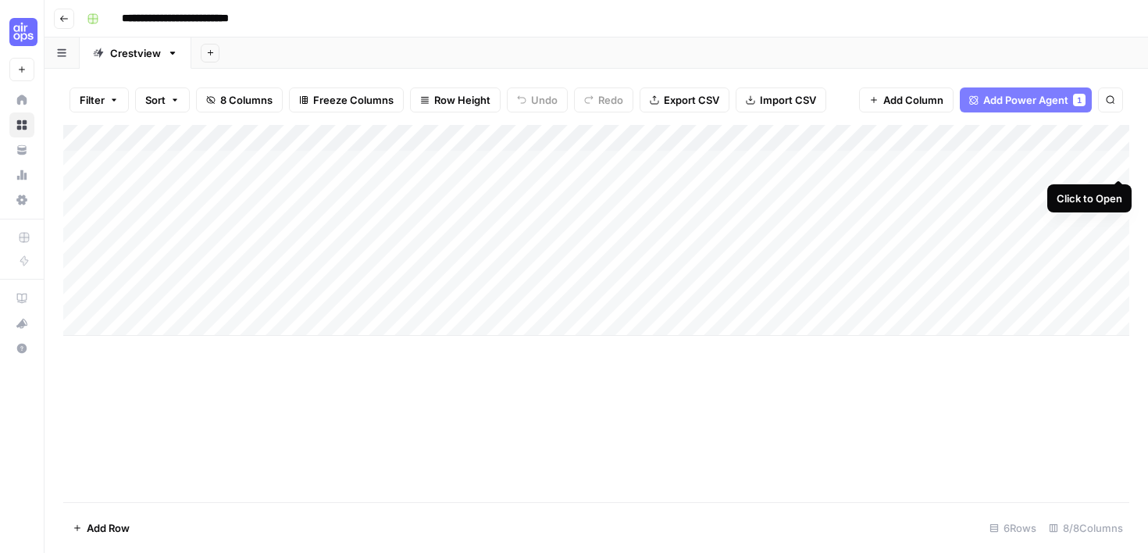
click at [1113, 162] on div "Add Column" at bounding box center [596, 230] width 1066 height 211
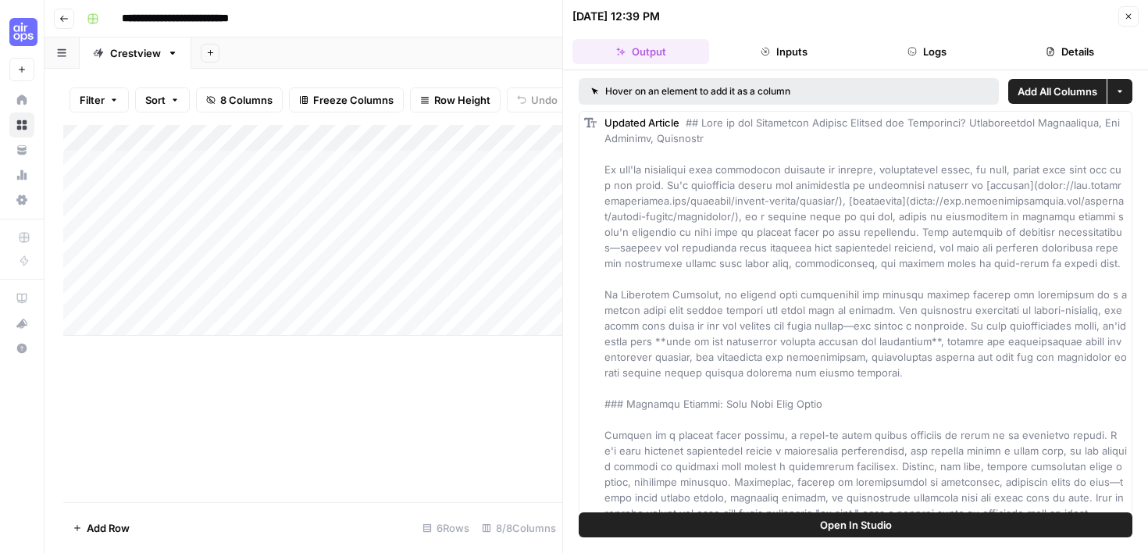
click at [935, 527] on button "Open In Studio" at bounding box center [856, 524] width 554 height 25
click at [1129, 15] on icon "button" at bounding box center [1128, 16] width 5 height 5
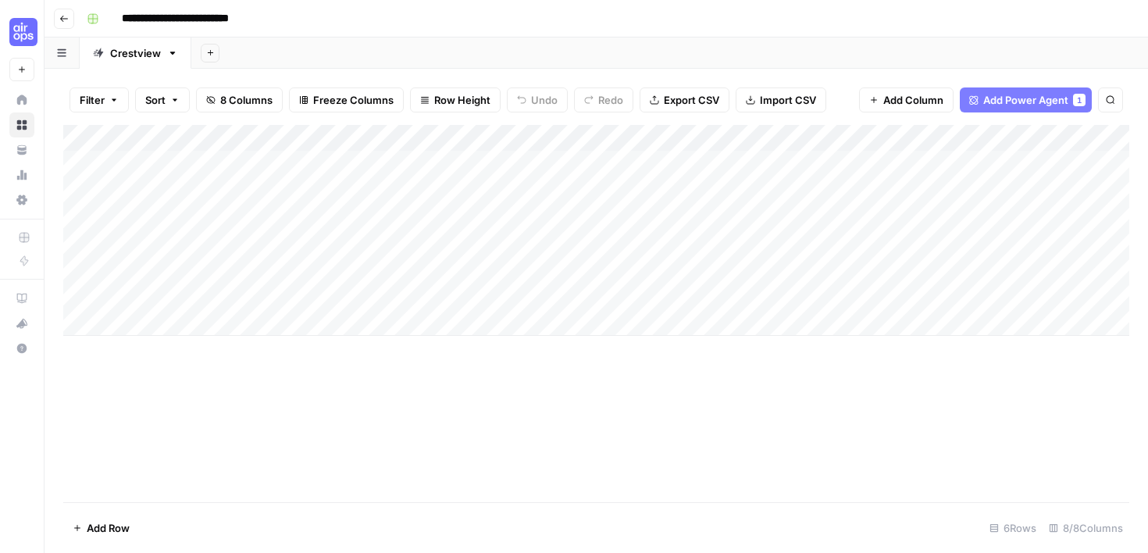
click at [714, 460] on div "Add Column" at bounding box center [596, 313] width 1066 height 377
click at [1034, 99] on span "Add Power Agent" at bounding box center [1025, 100] width 85 height 16
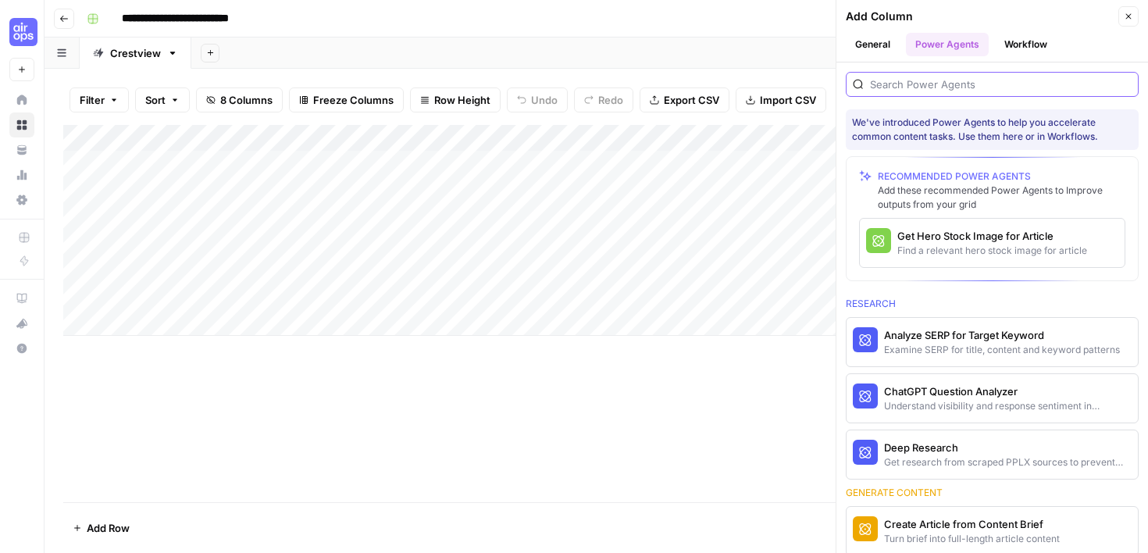
click at [1017, 85] on input "search" at bounding box center [1001, 85] width 262 height 16
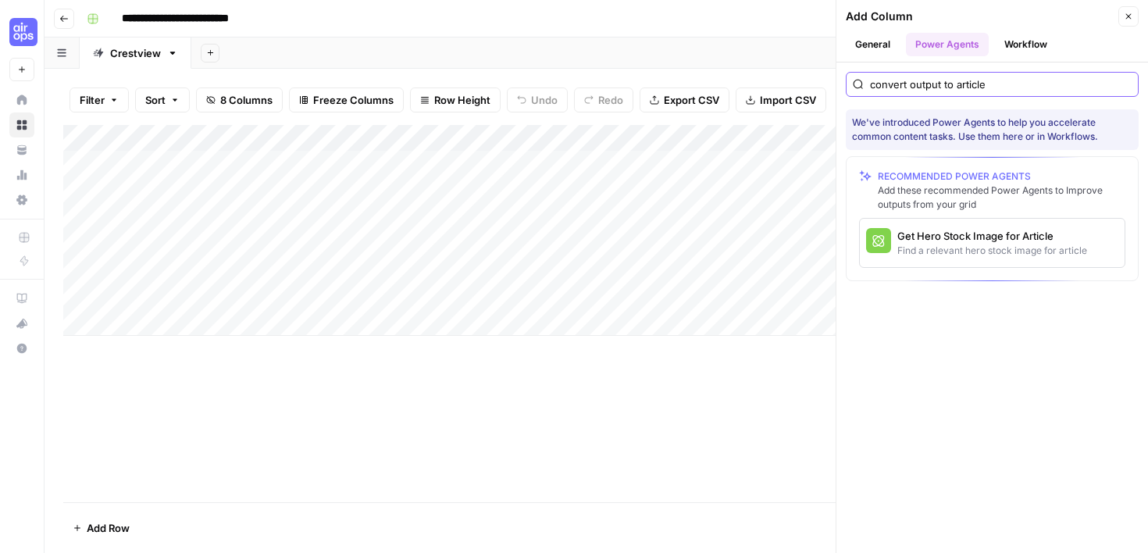
type input "convert output to article"
click at [874, 44] on button "General" at bounding box center [873, 44] width 54 height 23
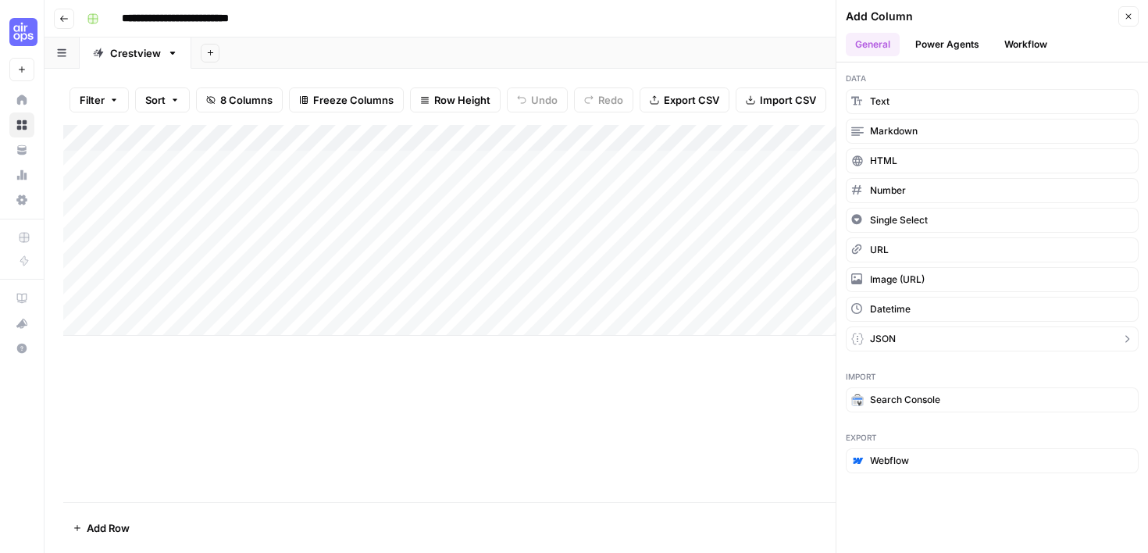
click at [1127, 340] on icon "button" at bounding box center [1127, 338] width 4 height 7
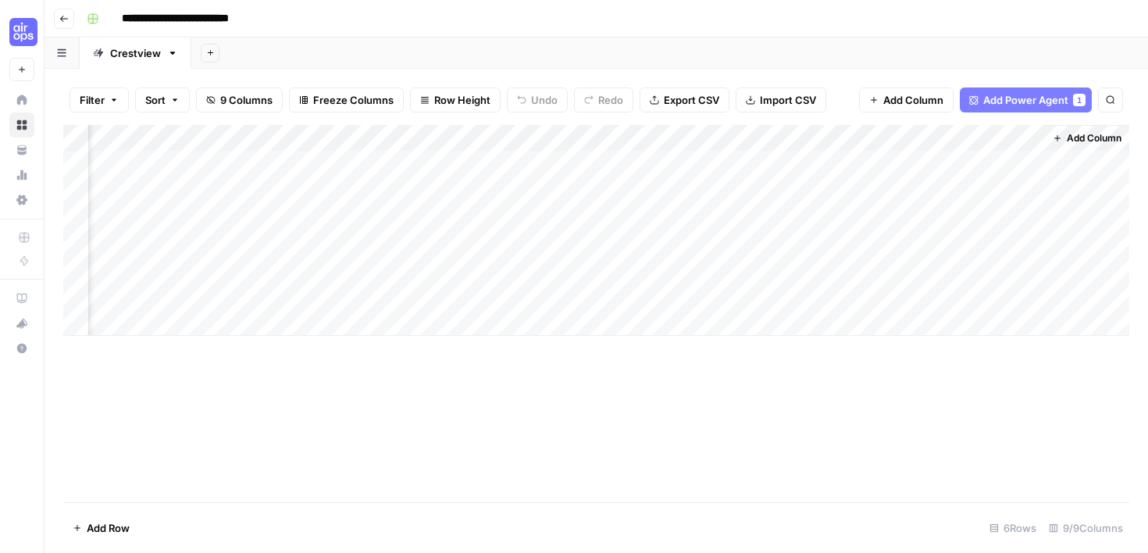
scroll to position [0, 393]
click at [866, 170] on div "Add Column" at bounding box center [596, 230] width 1066 height 211
click at [859, 167] on div "Add Column" at bounding box center [596, 230] width 1066 height 211
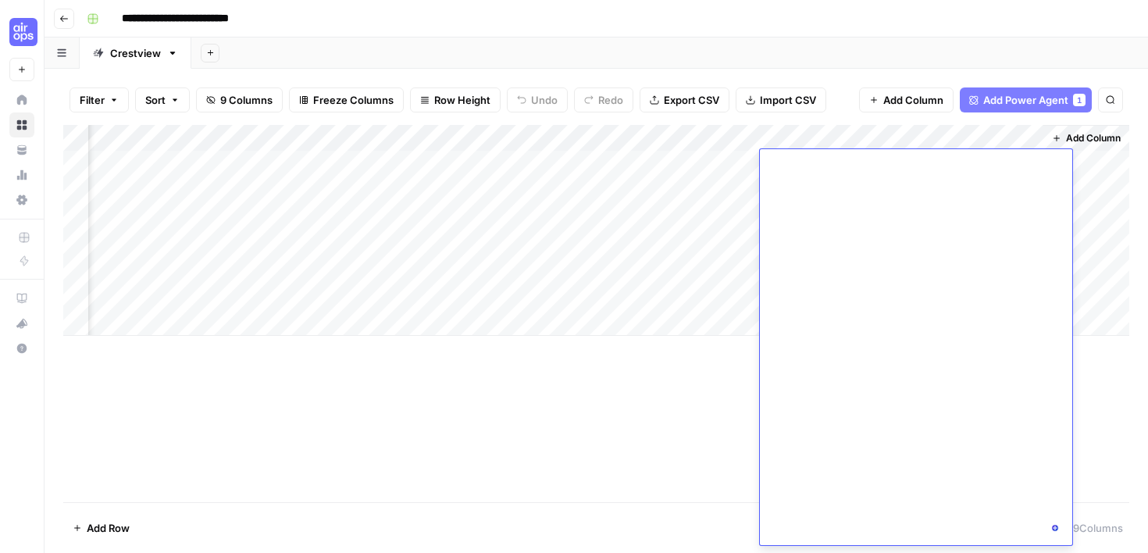
scroll to position [2441, 0]
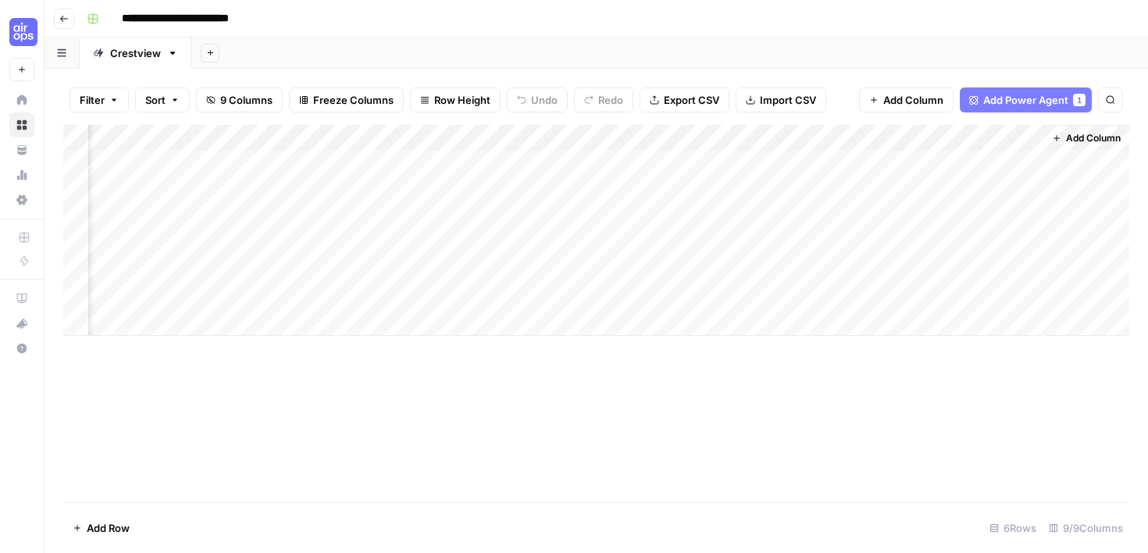
click at [721, 440] on div "Add Column" at bounding box center [596, 313] width 1066 height 377
click at [887, 137] on div "Add Column" at bounding box center [596, 230] width 1066 height 211
click at [846, 290] on span "Remove Column" at bounding box center [859, 291] width 137 height 16
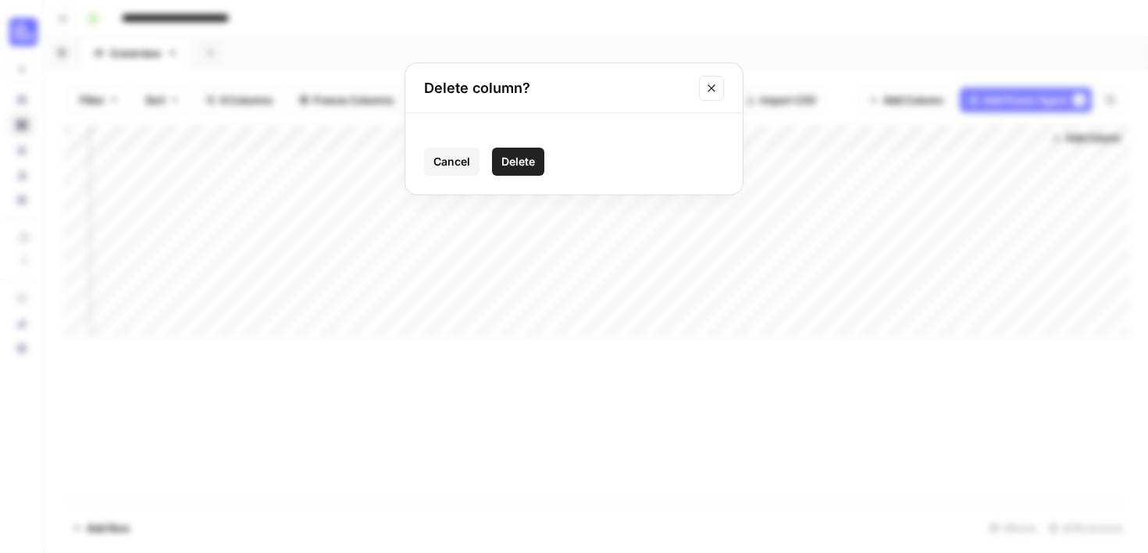
click at [510, 157] on span "Delete" at bounding box center [518, 162] width 34 height 16
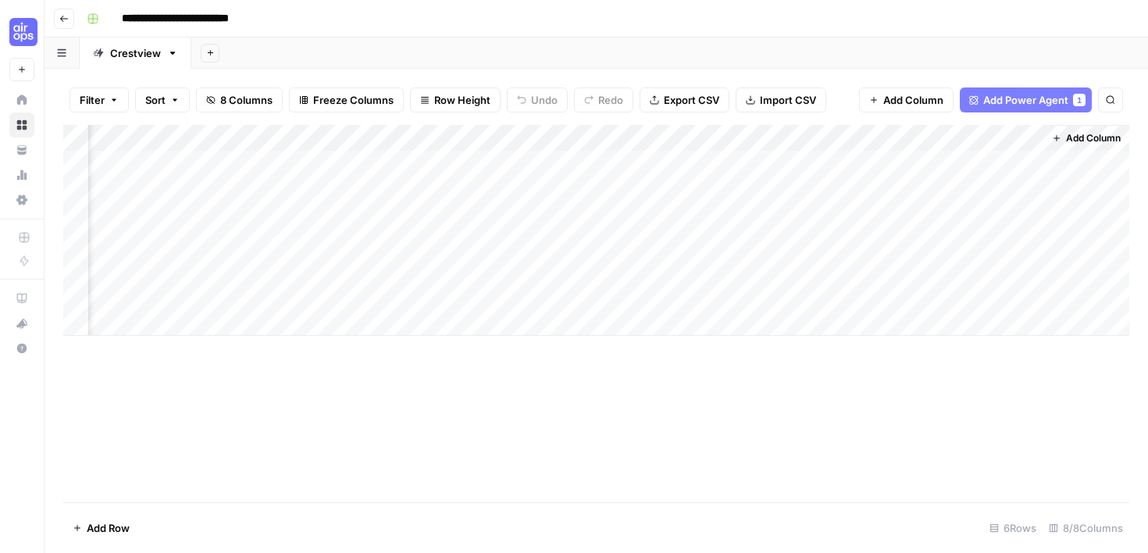
scroll to position [0, 252]
click at [885, 164] on div "Add Column" at bounding box center [596, 230] width 1066 height 211
click at [811, 160] on div "Add Column" at bounding box center [596, 230] width 1066 height 211
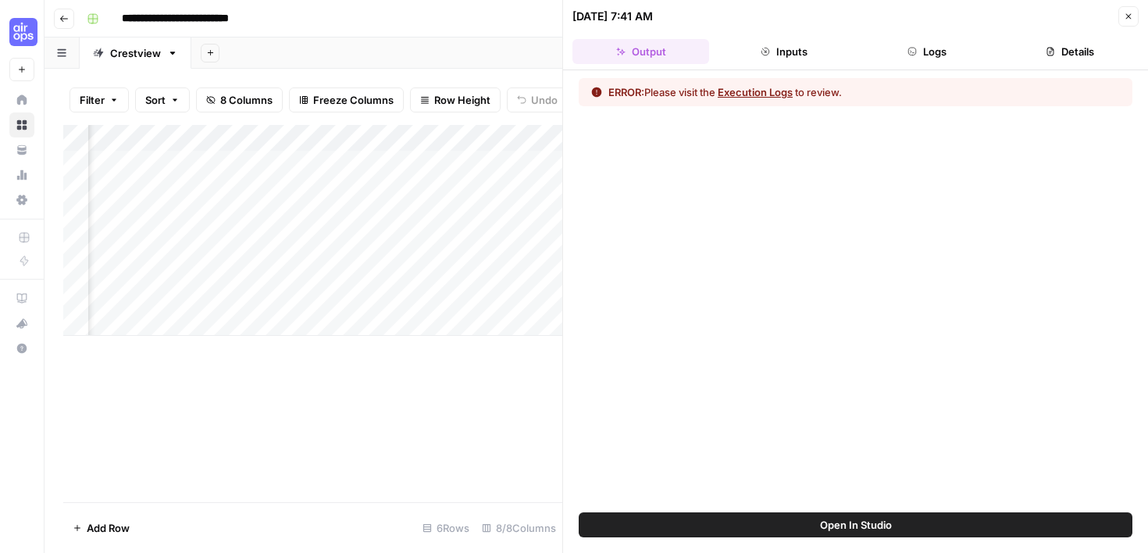
click at [768, 91] on button "Execution Logs" at bounding box center [754, 92] width 75 height 16
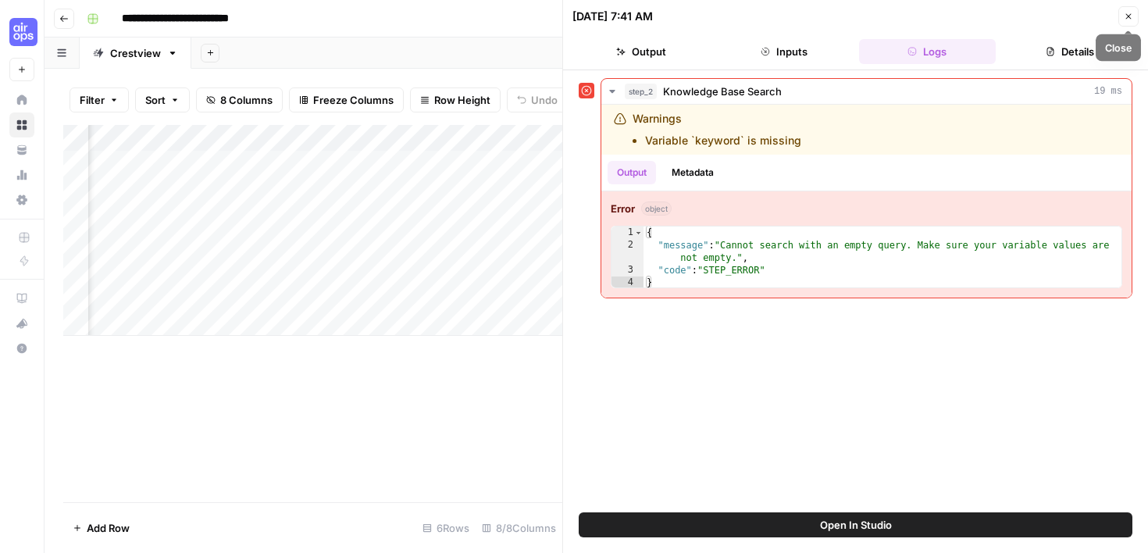
click at [1128, 19] on icon "button" at bounding box center [1127, 16] width 9 height 9
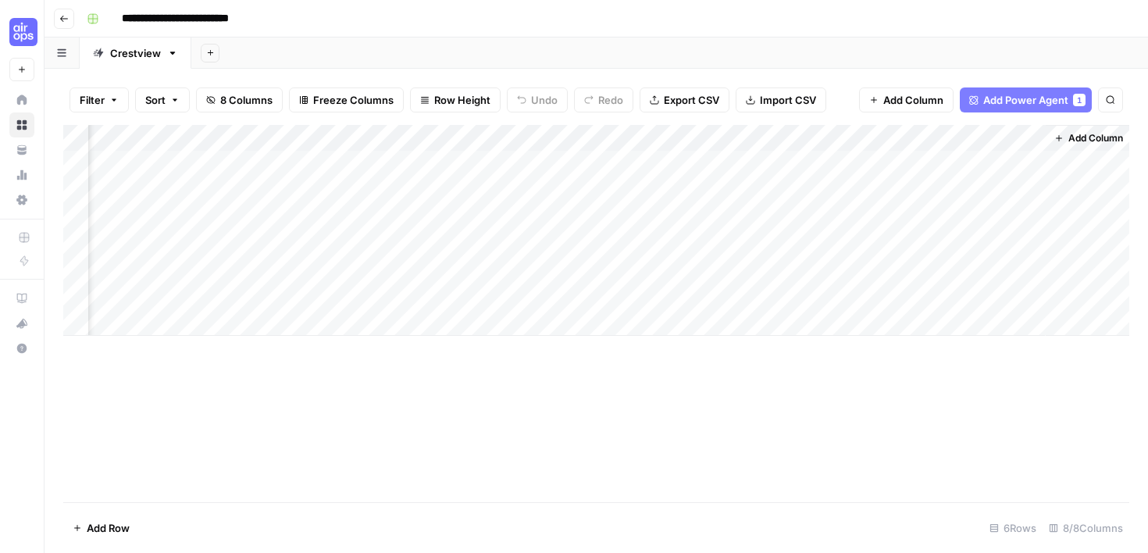
scroll to position [0, 233]
click at [888, 141] on div "Add Column" at bounding box center [596, 230] width 1066 height 211
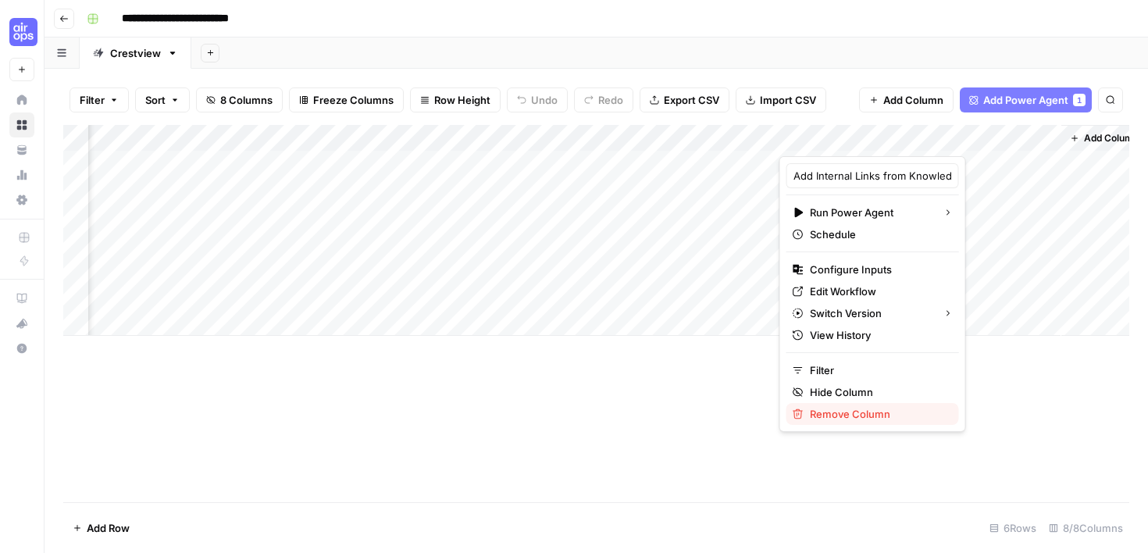
click at [863, 411] on span "Remove Column" at bounding box center [878, 414] width 137 height 16
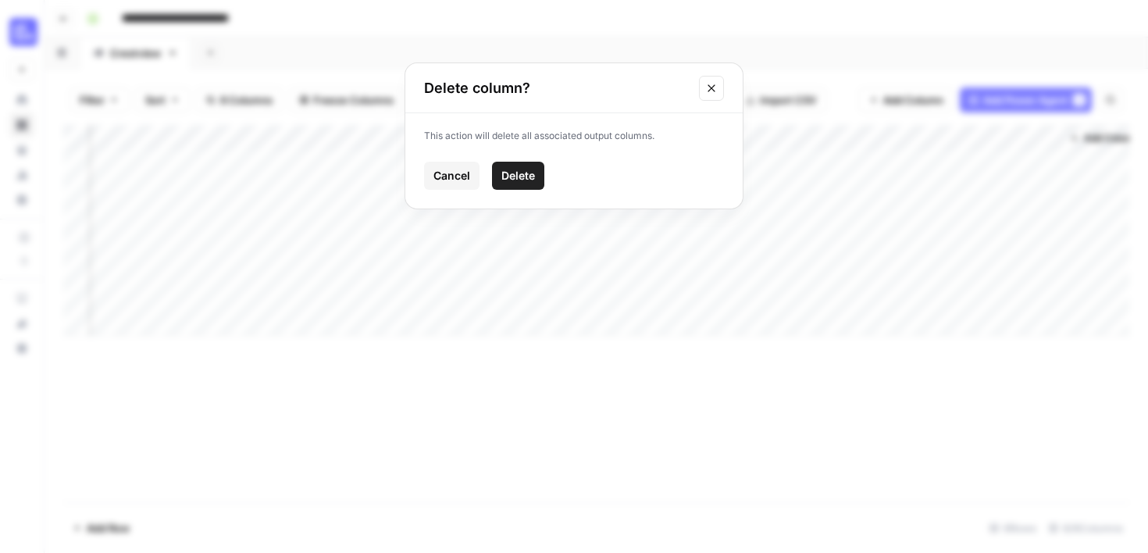
click at [532, 183] on button "Delete" at bounding box center [518, 176] width 52 height 28
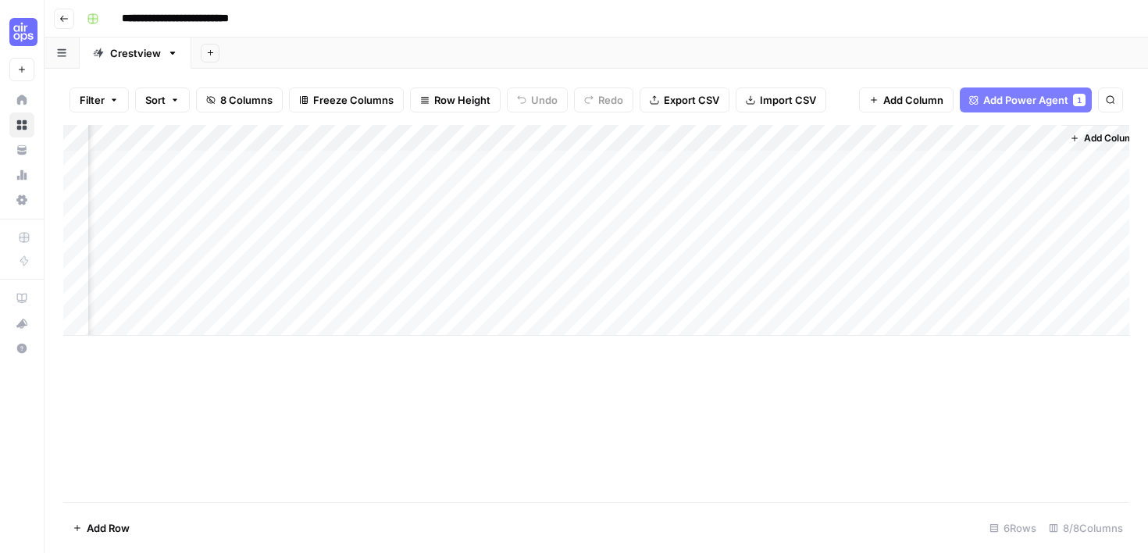
scroll to position [0, 112]
click at [887, 162] on div "Add Column" at bounding box center [596, 230] width 1066 height 211
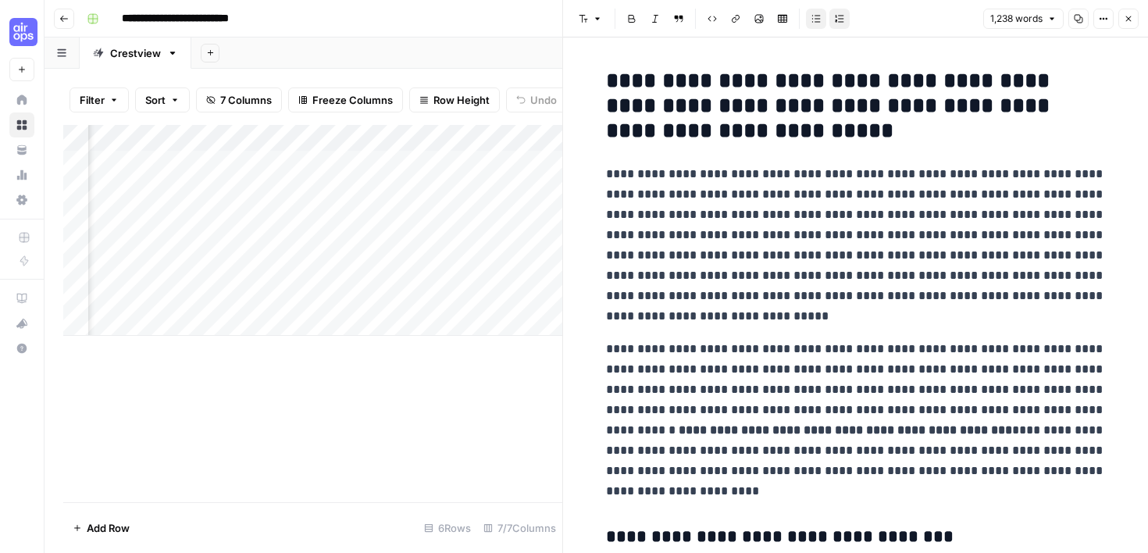
click at [1132, 15] on icon "button" at bounding box center [1127, 18] width 9 height 9
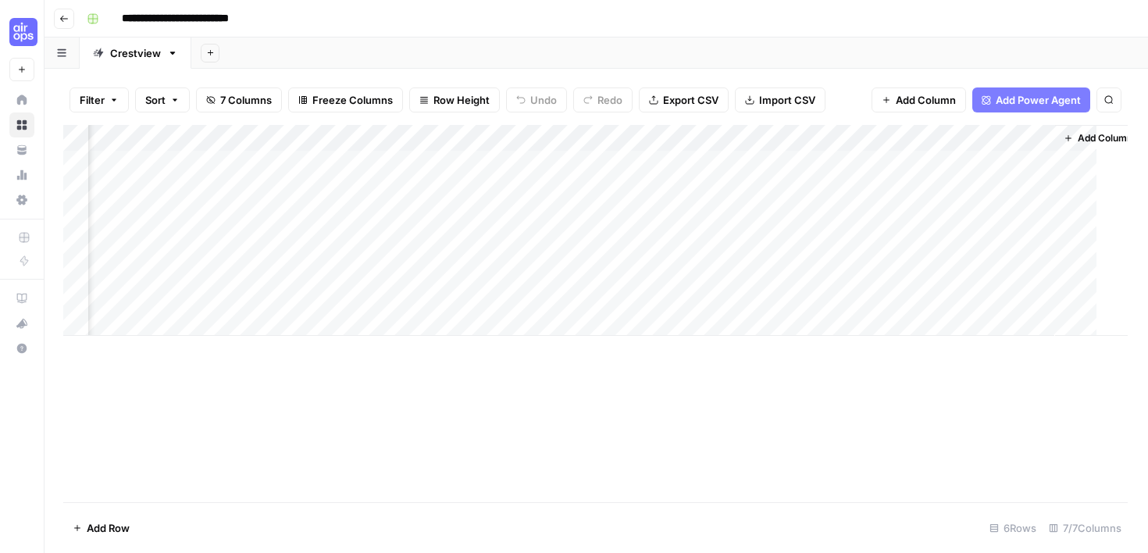
scroll to position [0, 93]
click at [881, 193] on div "Add Column" at bounding box center [596, 230] width 1066 height 211
click at [909, 136] on div "Add Column" at bounding box center [596, 230] width 1066 height 211
click at [874, 285] on span "Remove Column" at bounding box center [878, 291] width 137 height 16
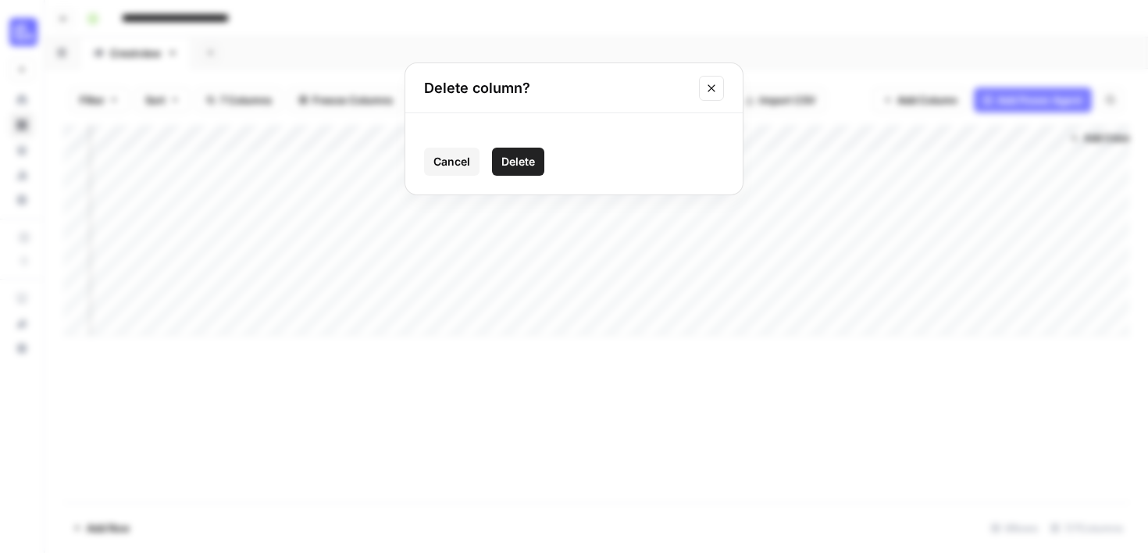
click at [525, 162] on span "Delete" at bounding box center [518, 162] width 34 height 16
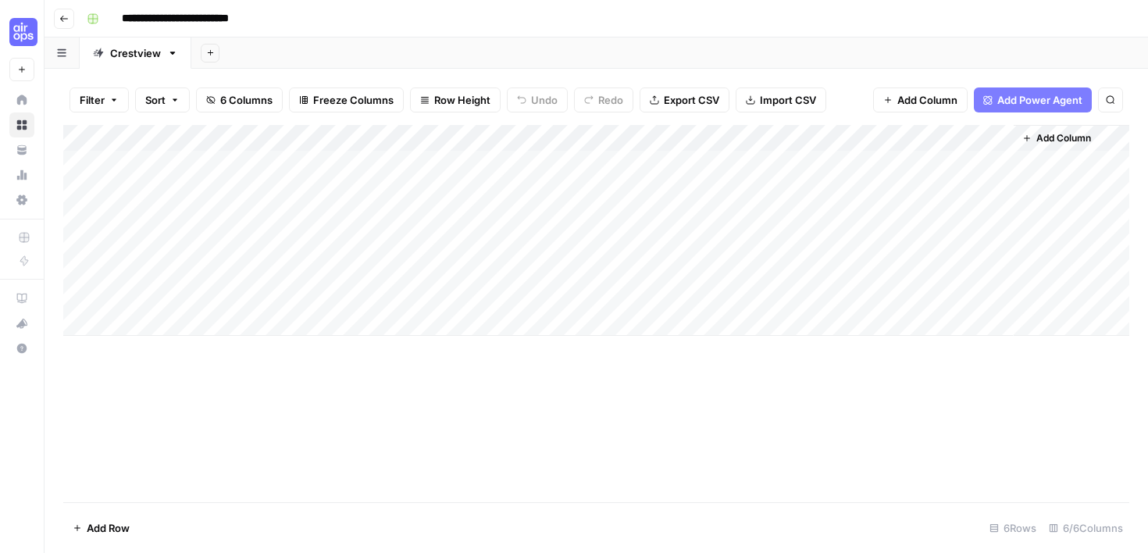
scroll to position [0, 0]
click at [857, 165] on div "Add Column" at bounding box center [596, 230] width 1066 height 211
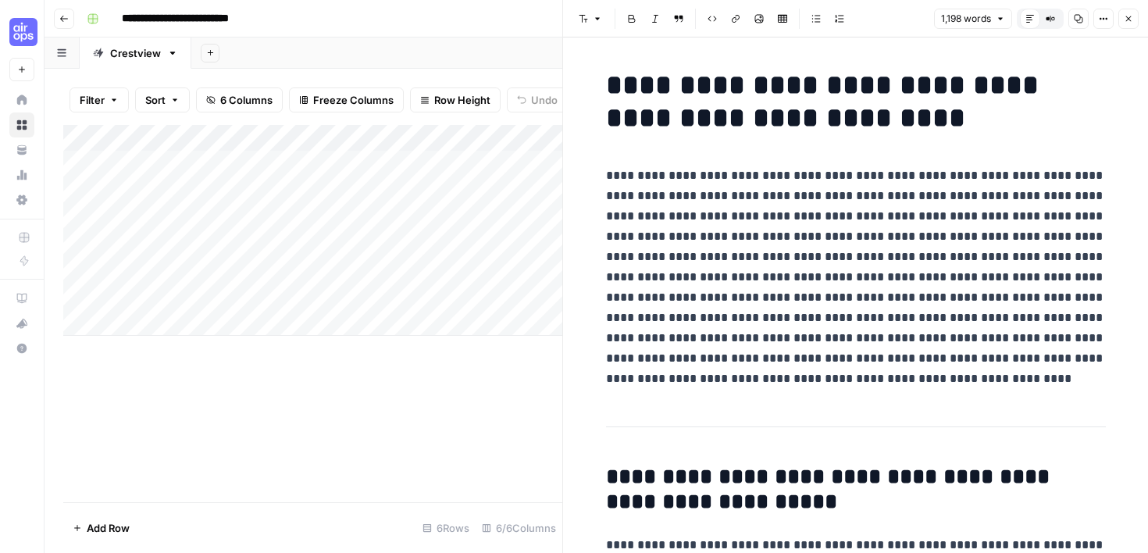
click at [1016, 130] on h1 "**********" at bounding box center [856, 102] width 500 height 66
click at [1126, 18] on icon "button" at bounding box center [1127, 18] width 9 height 9
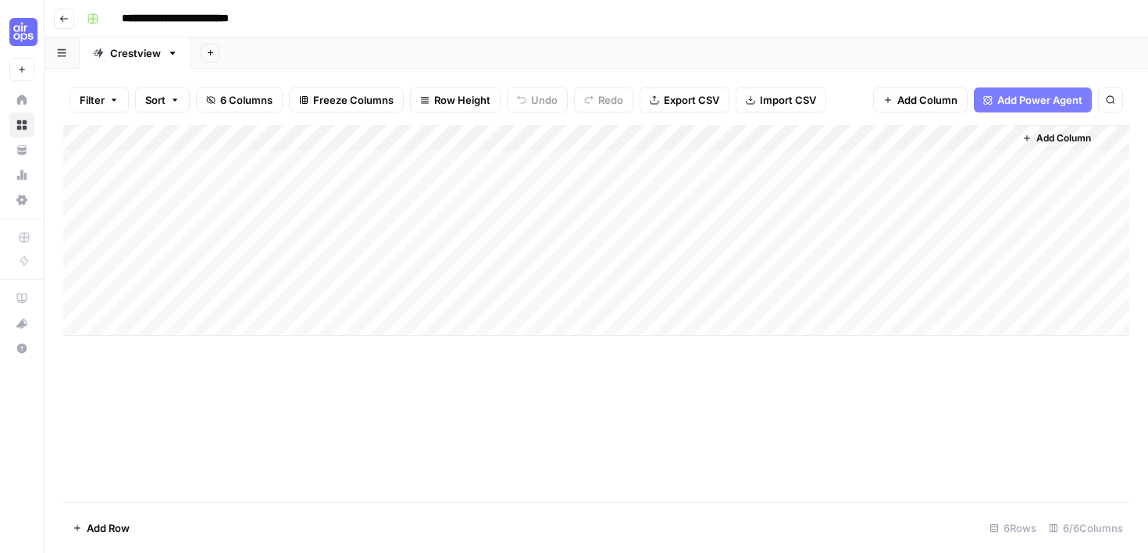
click at [700, 137] on div "Add Column" at bounding box center [596, 230] width 1066 height 211
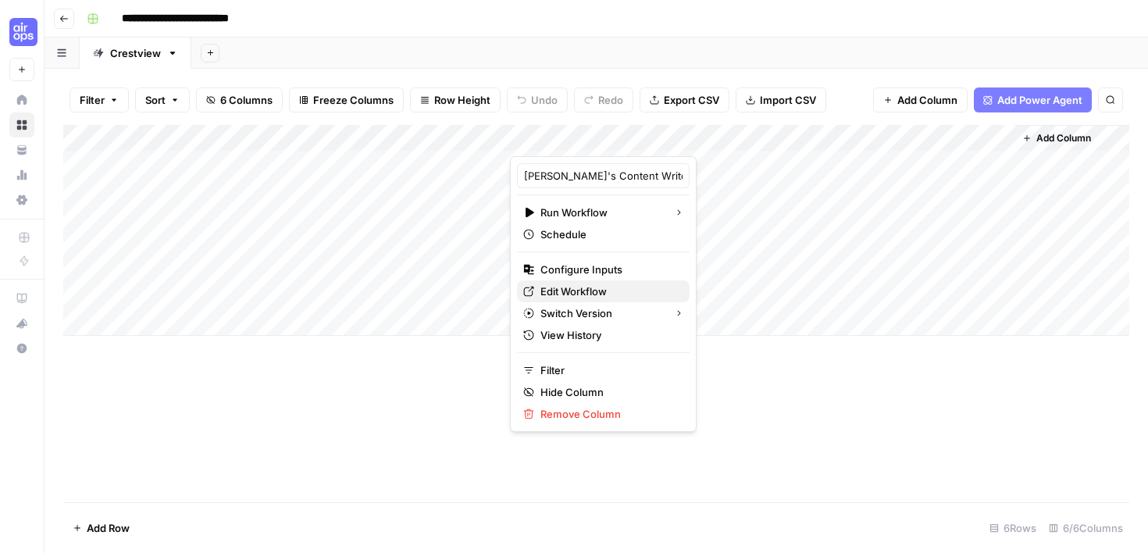
click at [600, 291] on span "Edit Workflow" at bounding box center [608, 291] width 137 height 16
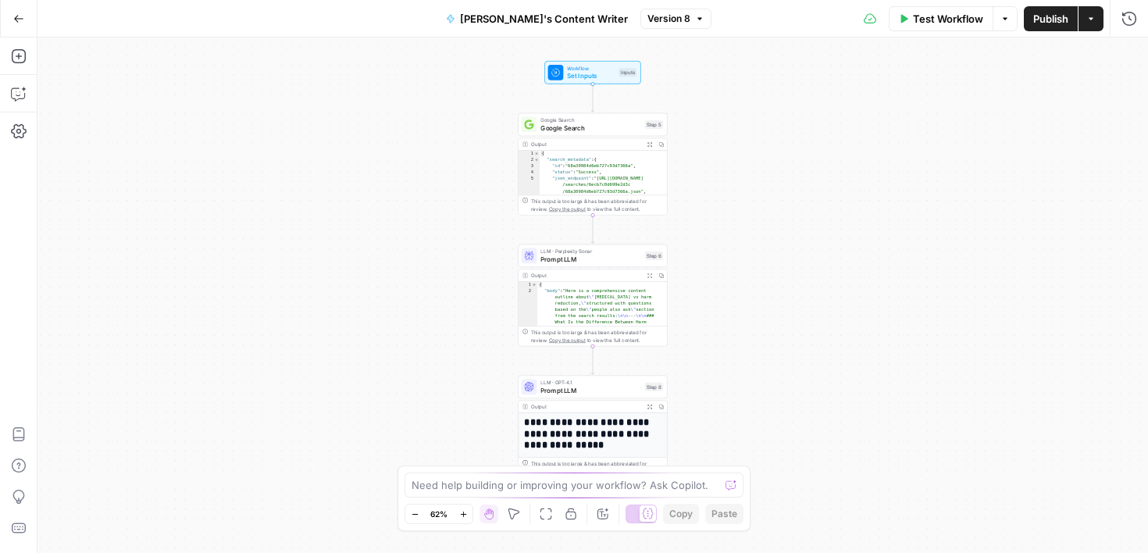
click at [835, 237] on div "Workflow Set Inputs Inputs Google Search Google Search Step 5 Output Expand Out…" at bounding box center [592, 294] width 1110 height 515
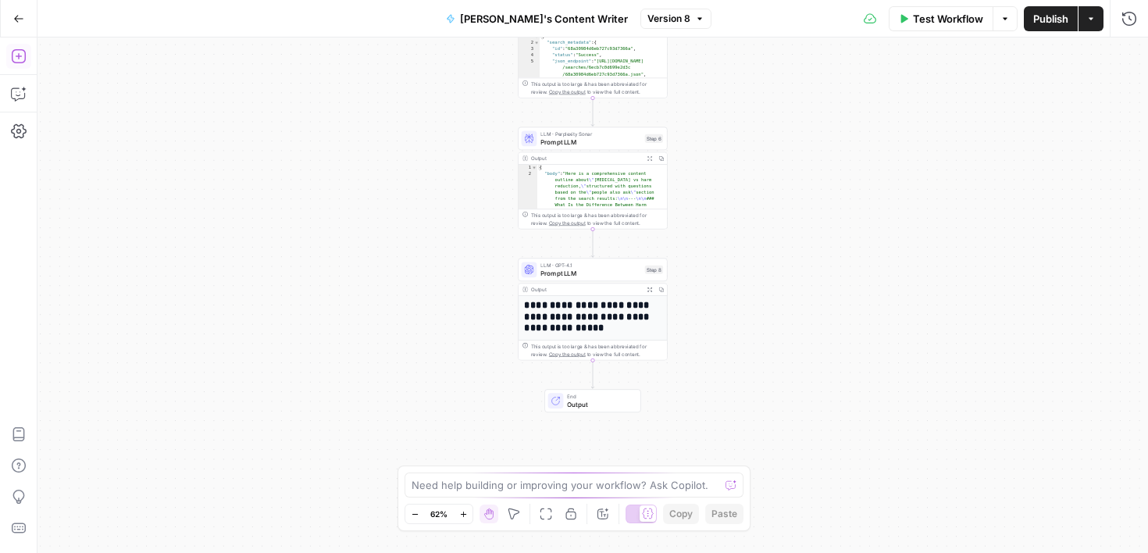
click at [17, 54] on icon "button" at bounding box center [19, 56] width 16 height 16
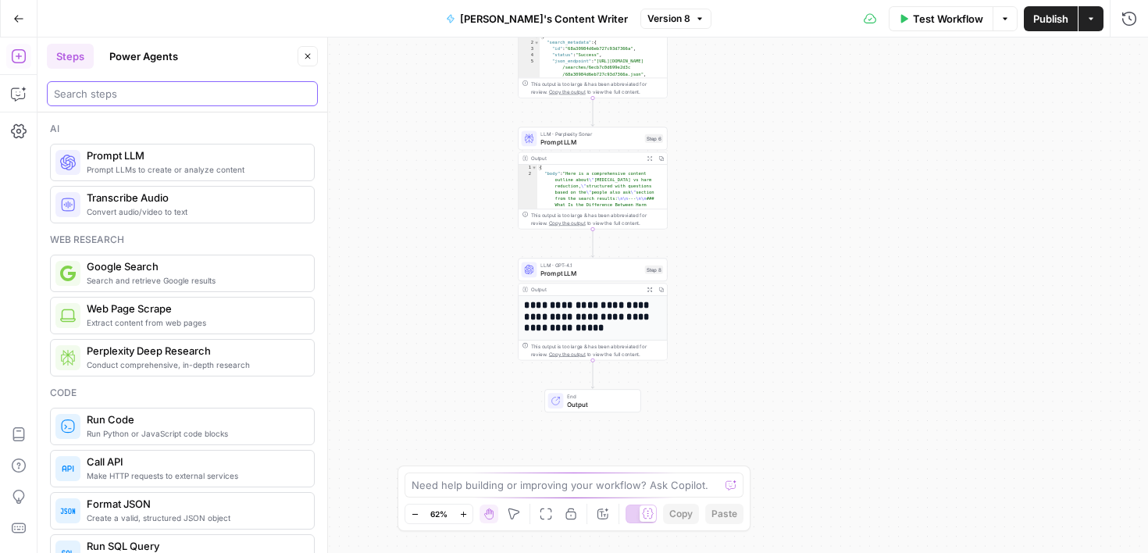
click at [120, 96] on input "search" at bounding box center [182, 94] width 257 height 16
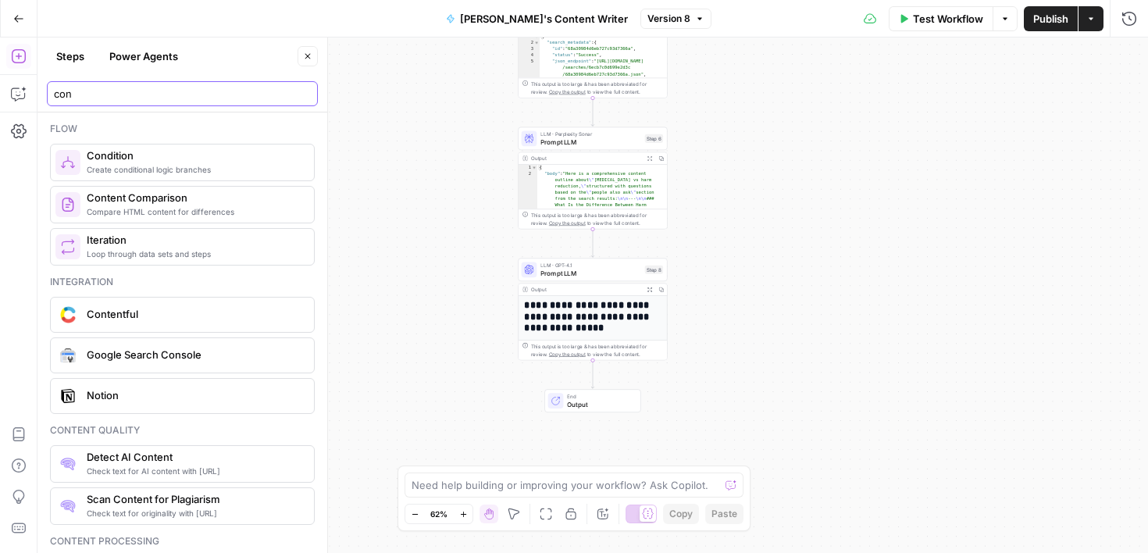
type input "con"
click at [211, 168] on span "Create conditional logic branches" at bounding box center [194, 169] width 215 height 12
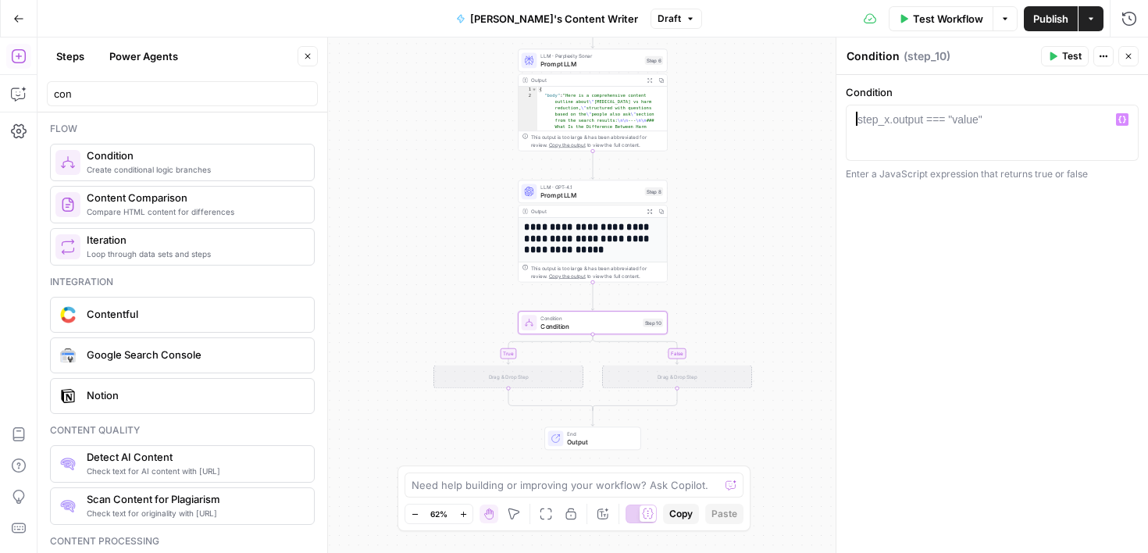
click at [959, 121] on div "step_x.output === "value"" at bounding box center [919, 120] width 125 height 16
click at [1121, 121] on icon "button" at bounding box center [1122, 120] width 8 height 8
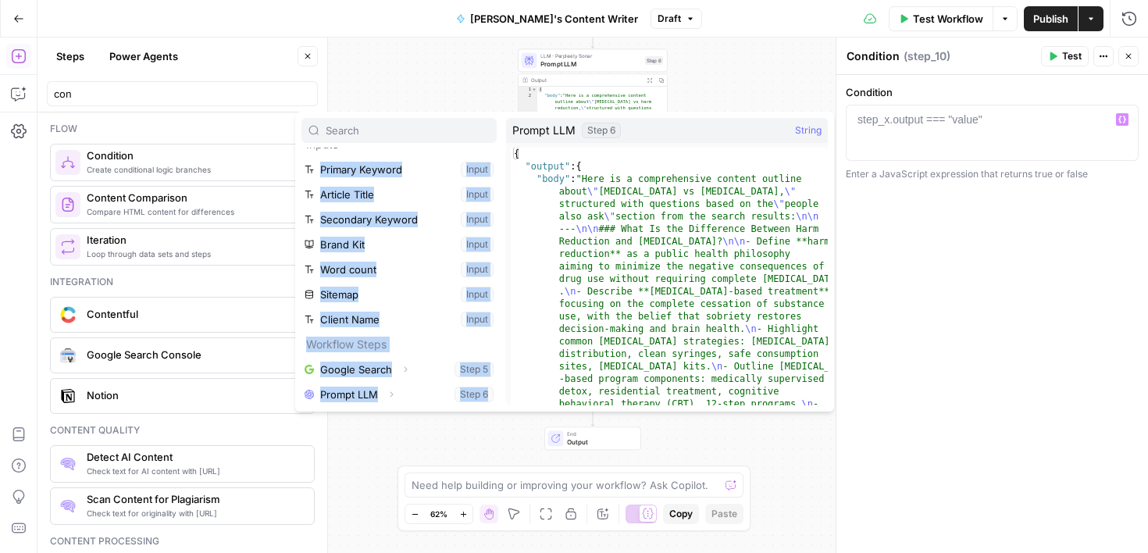
scroll to position [42, 0]
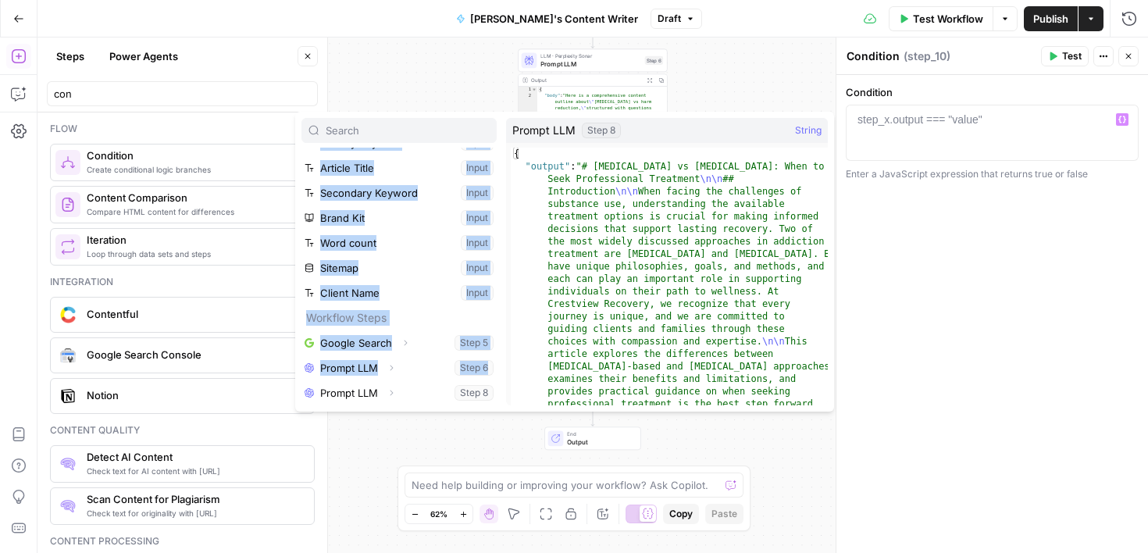
drag, startPoint x: 355, startPoint y: 152, endPoint x: 374, endPoint y: 401, distance: 249.0
click at [374, 401] on div "Inputs Primary Keyword Input Article Title Input Secondary Keyword Input Brand …" at bounding box center [398, 277] width 195 height 258
click at [353, 390] on button "Select variable Prompt LLM" at bounding box center [398, 392] width 195 height 25
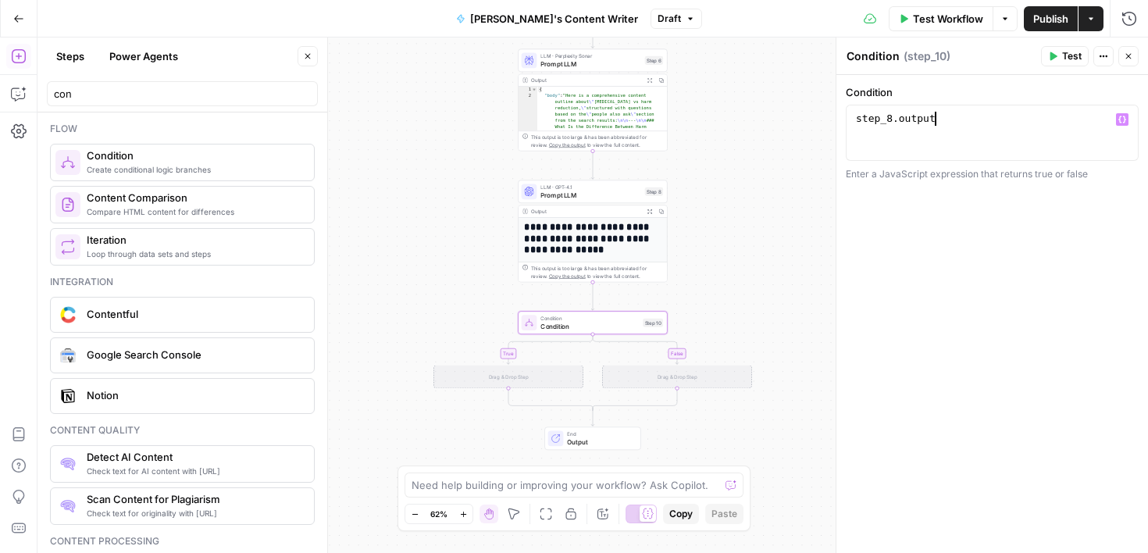
click at [853, 129] on div "step_8 . output" at bounding box center [992, 147] width 279 height 70
click at [858, 119] on div "step_8 . output" at bounding box center [992, 147] width 279 height 70
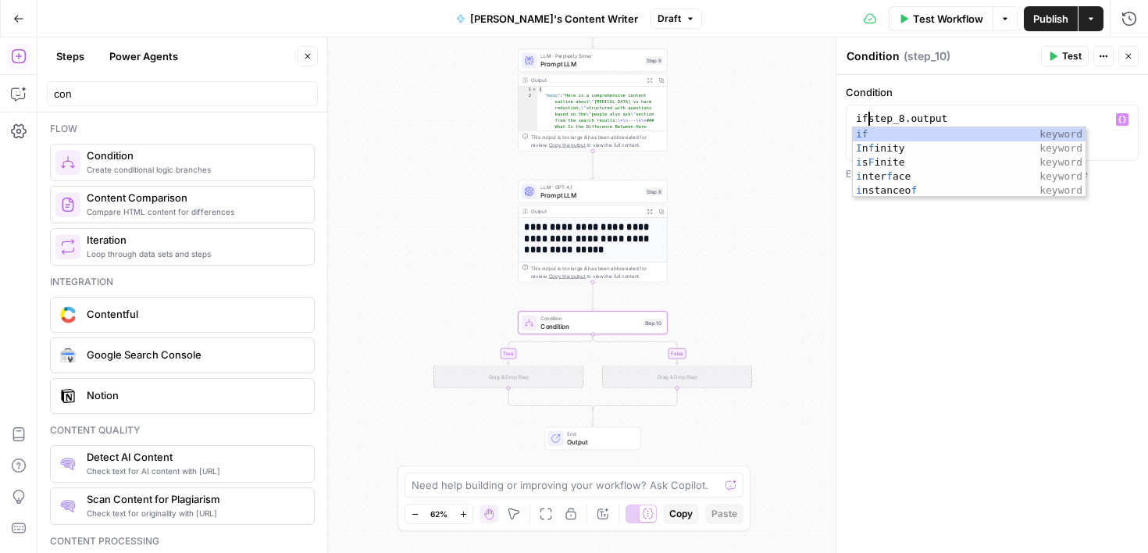
scroll to position [0, 1]
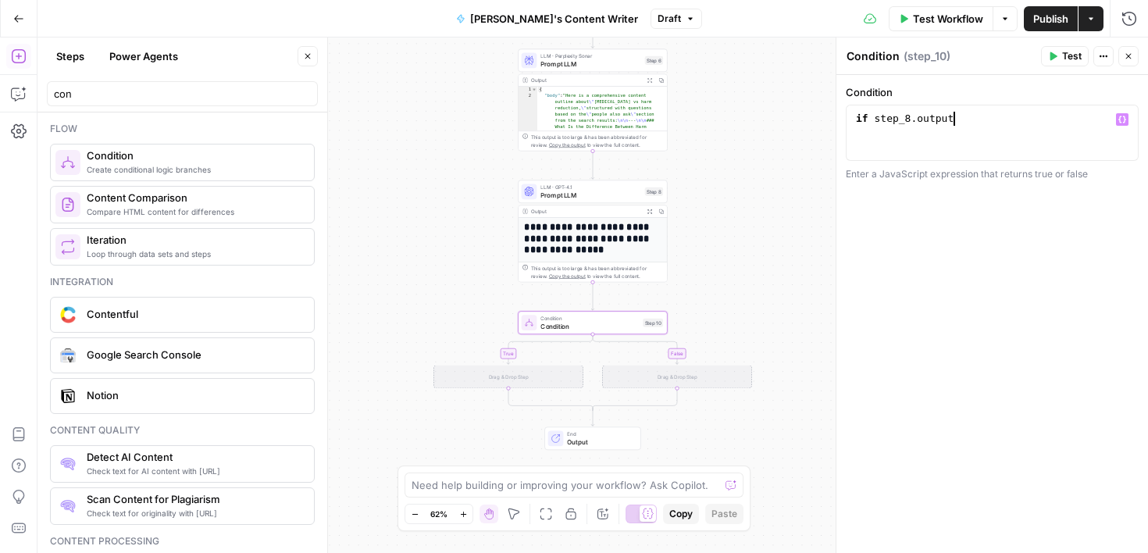
click at [984, 117] on div "if step_8 . output" at bounding box center [992, 147] width 279 height 70
type textarea "**********"
click at [1129, 55] on icon "button" at bounding box center [1128, 56] width 5 height 5
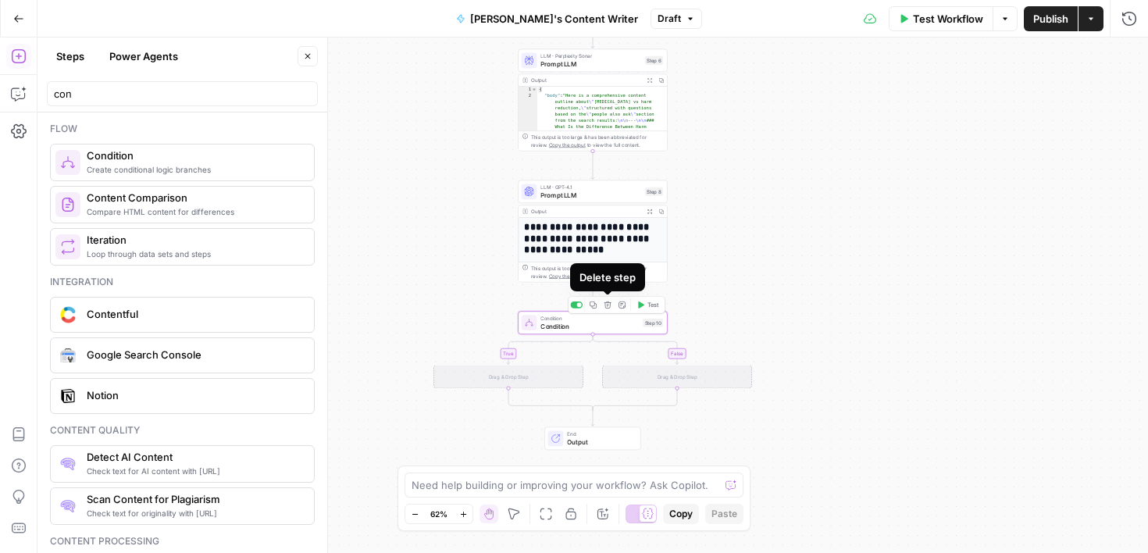
click at [607, 304] on icon "button" at bounding box center [607, 304] width 7 height 7
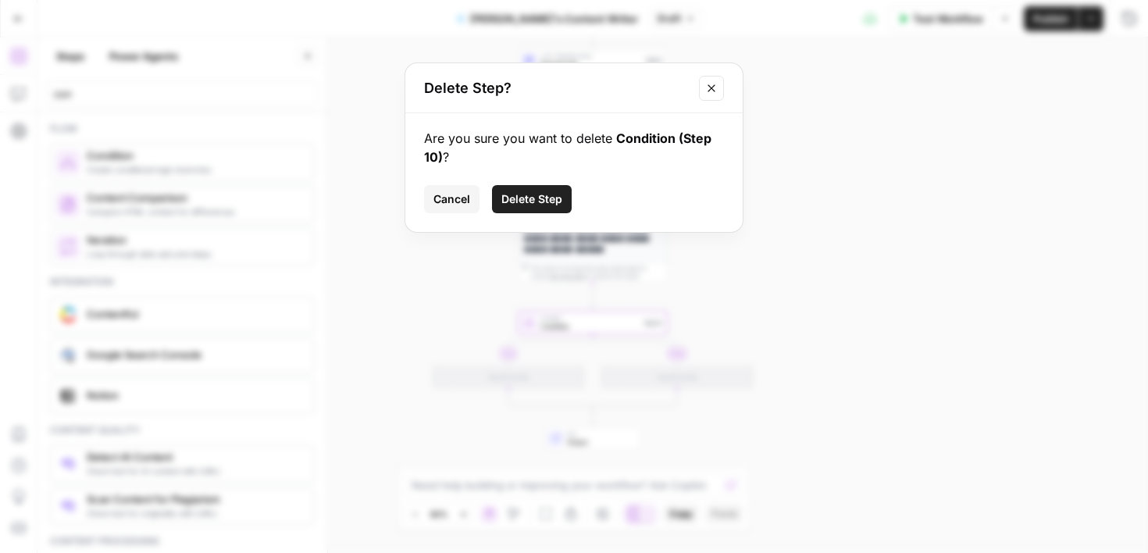
click at [564, 203] on button "Delete Step" at bounding box center [532, 199] width 80 height 28
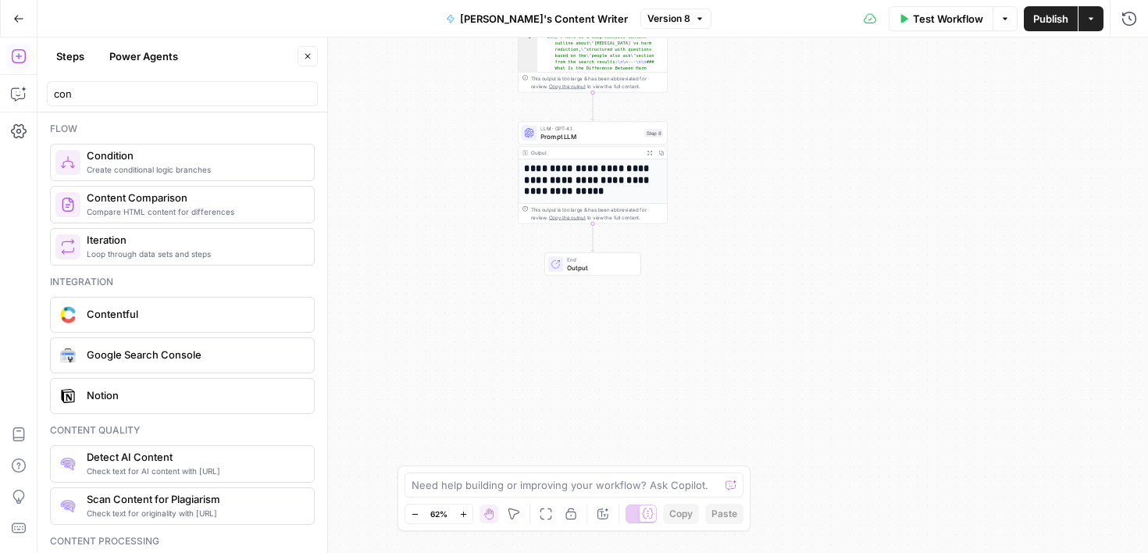
drag, startPoint x: 315, startPoint y: 276, endPoint x: 316, endPoint y: 507, distance: 230.3
click at [316, 507] on div "Flow Create conditional logic branches Condition Compare HTML content for diffe…" at bounding box center [182, 332] width 290 height 440
drag, startPoint x: 283, startPoint y: 422, endPoint x: 283, endPoint y: 540, distance: 118.7
click at [283, 540] on div "Flow Create conditional logic branches Condition Compare HTML content for diffe…" at bounding box center [182, 332] width 290 height 440
click at [429, 489] on textarea at bounding box center [565, 485] width 308 height 16
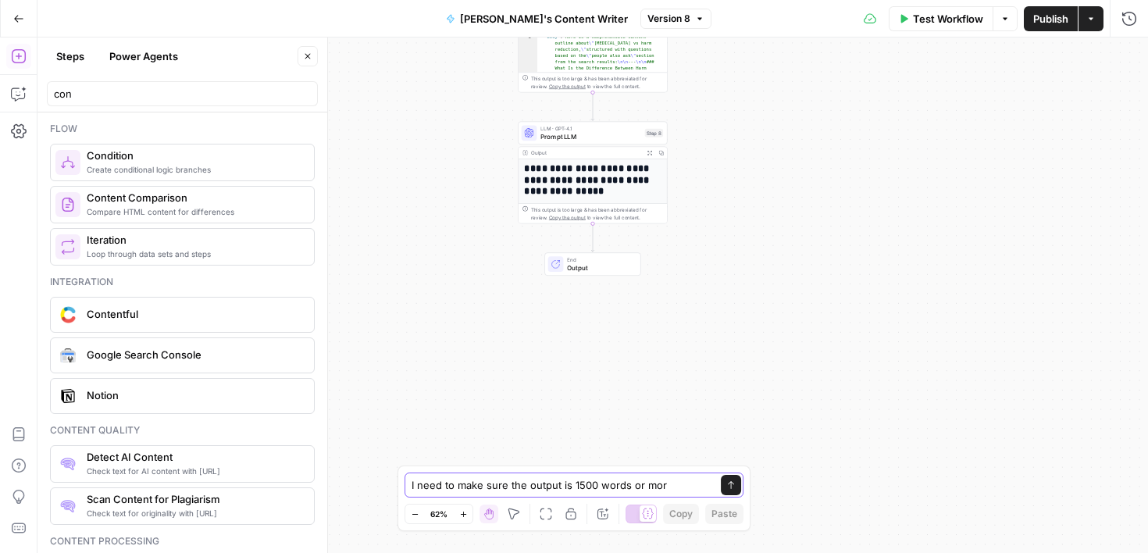
type textarea "I need to make sure the output is 1500 words or more"
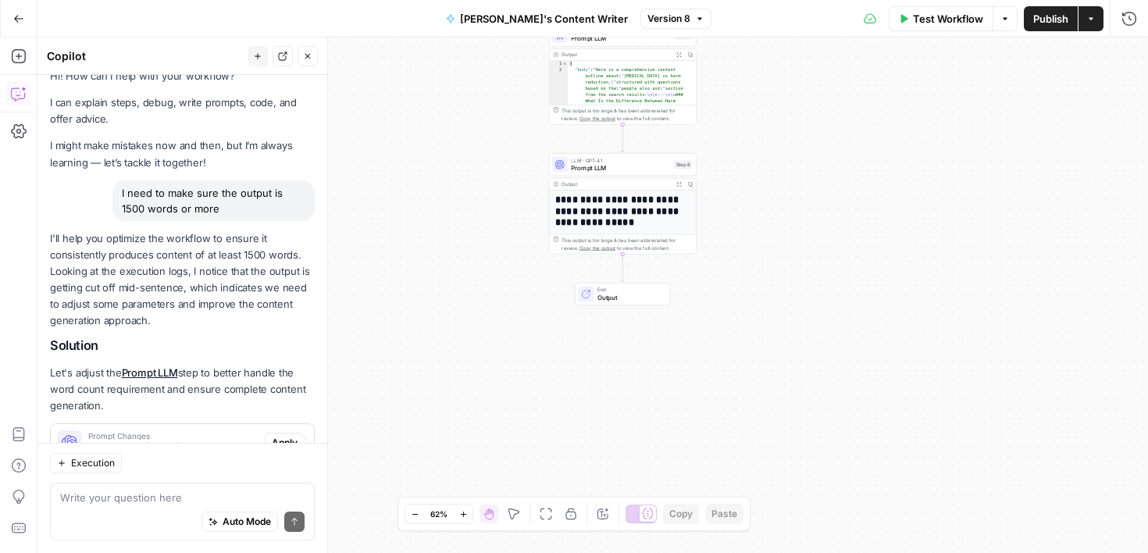
scroll to position [0, 0]
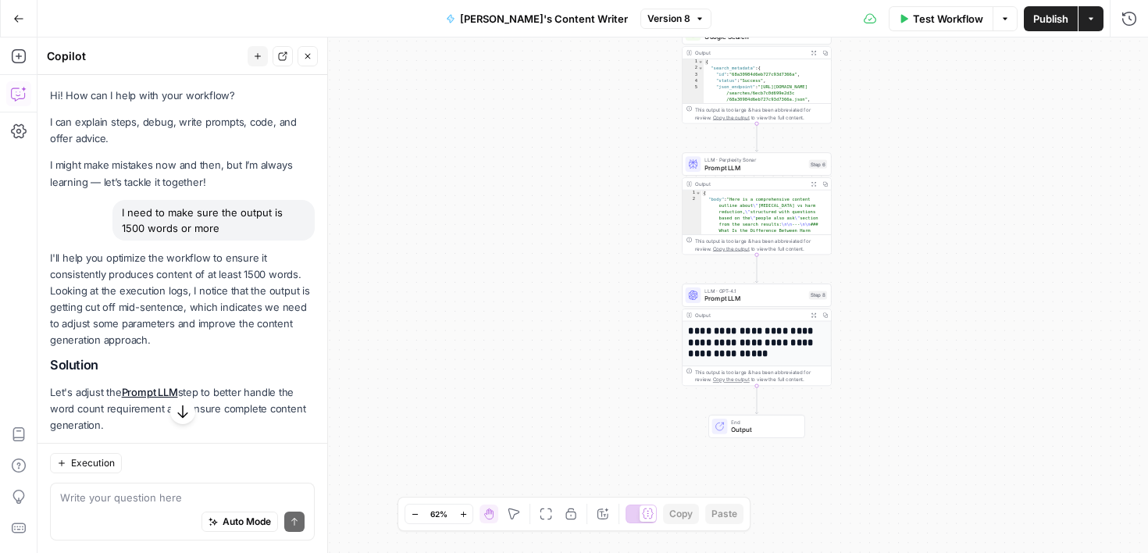
drag, startPoint x: 289, startPoint y: 274, endPoint x: 294, endPoint y: 34, distance: 239.7
click at [294, 34] on body "Cohort 4 New Home Browse Your Data Usage Settings Recent Grids Molly's Content …" at bounding box center [574, 276] width 1148 height 553
click at [276, 304] on p "I'll help you optimize the workflow to ensure it consistently produces content …" at bounding box center [182, 299] width 265 height 99
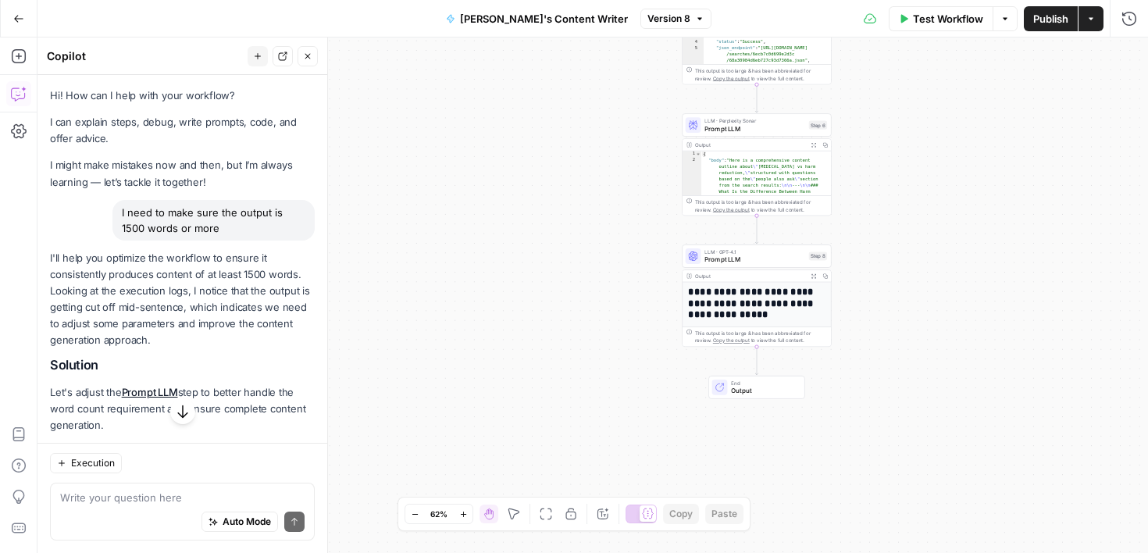
drag, startPoint x: 265, startPoint y: 379, endPoint x: 256, endPoint y: 418, distance: 40.7
click at [258, 418] on div "I'll help you optimize the workflow to ensure it consistently produces content …" at bounding box center [182, 503] width 265 height 507
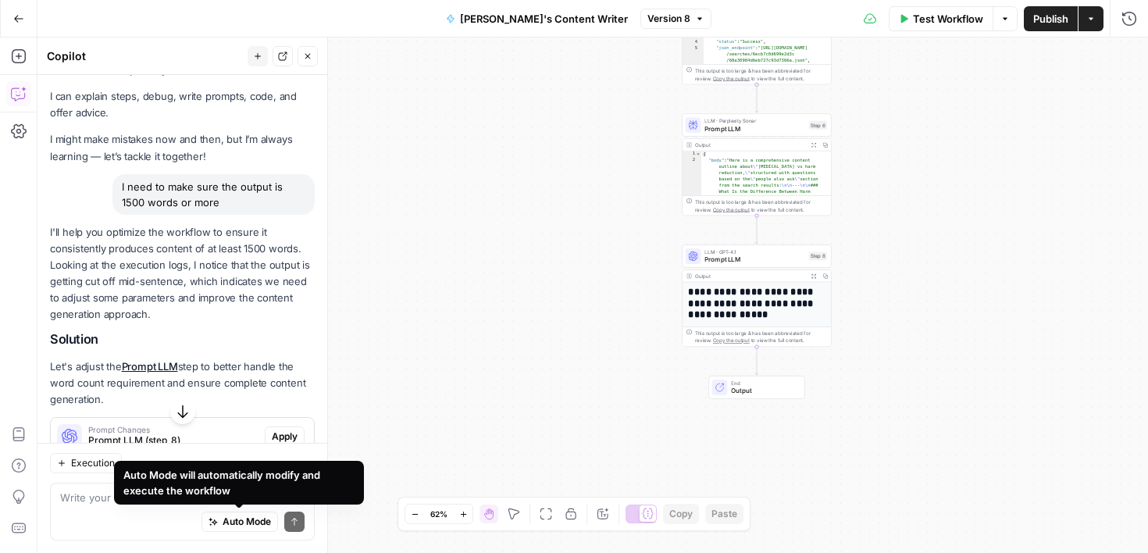
drag, startPoint x: 265, startPoint y: 402, endPoint x: 249, endPoint y: 550, distance: 148.5
click at [251, 550] on div "Hi! How can I help with your workflow? I can explain steps, debug, write prompt…" at bounding box center [182, 314] width 290 height 478
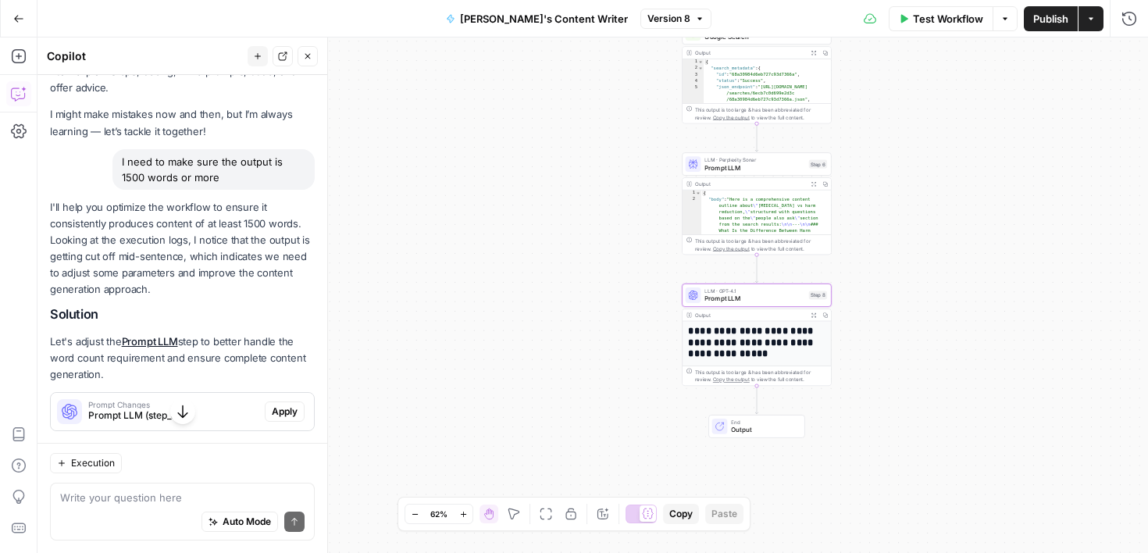
click at [287, 412] on span "Apply" at bounding box center [285, 411] width 26 height 14
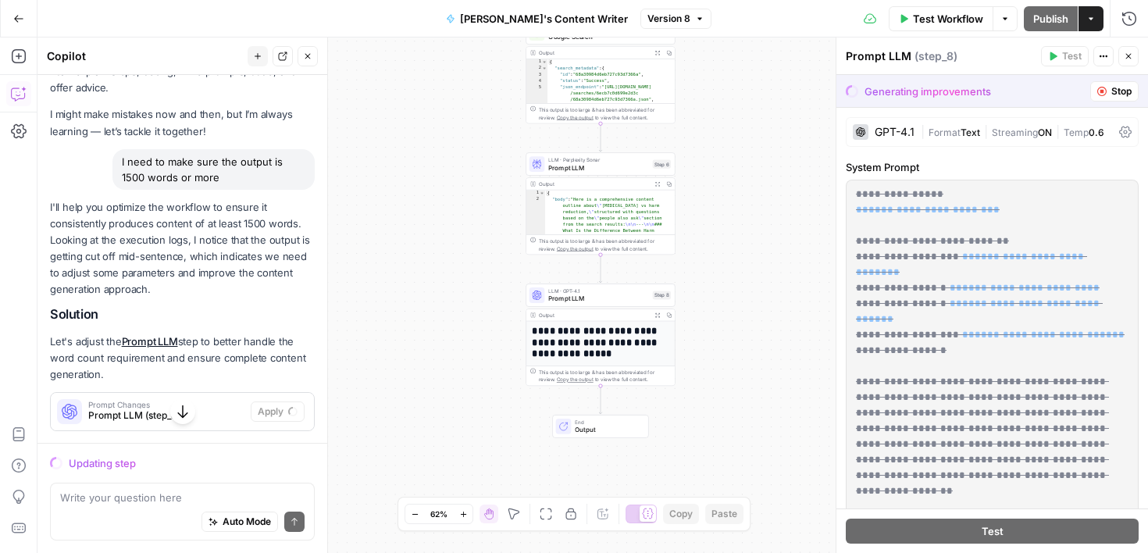
click at [299, 312] on h2 "Solution" at bounding box center [182, 314] width 265 height 15
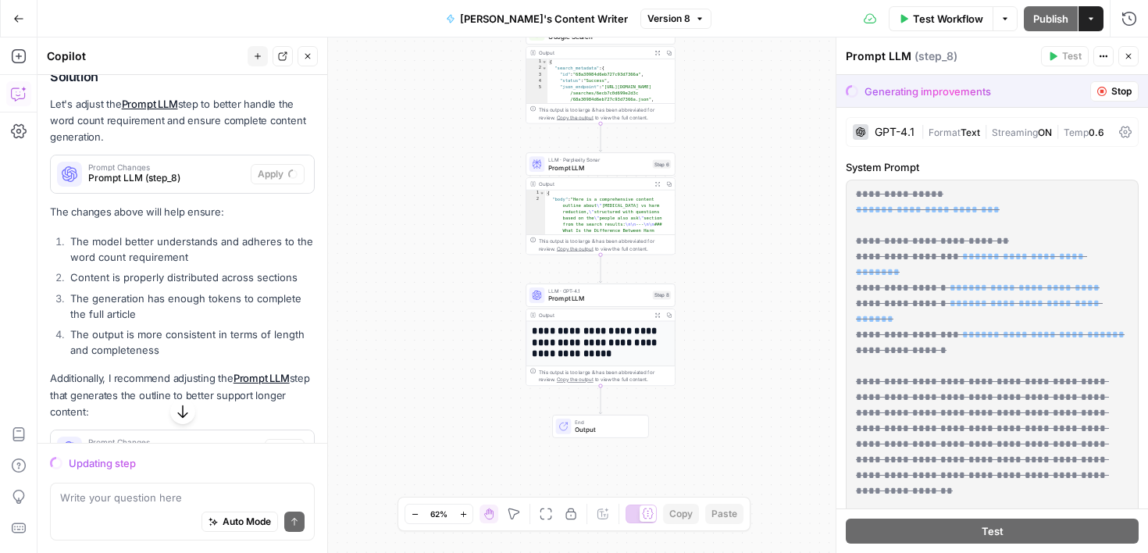
scroll to position [351, 0]
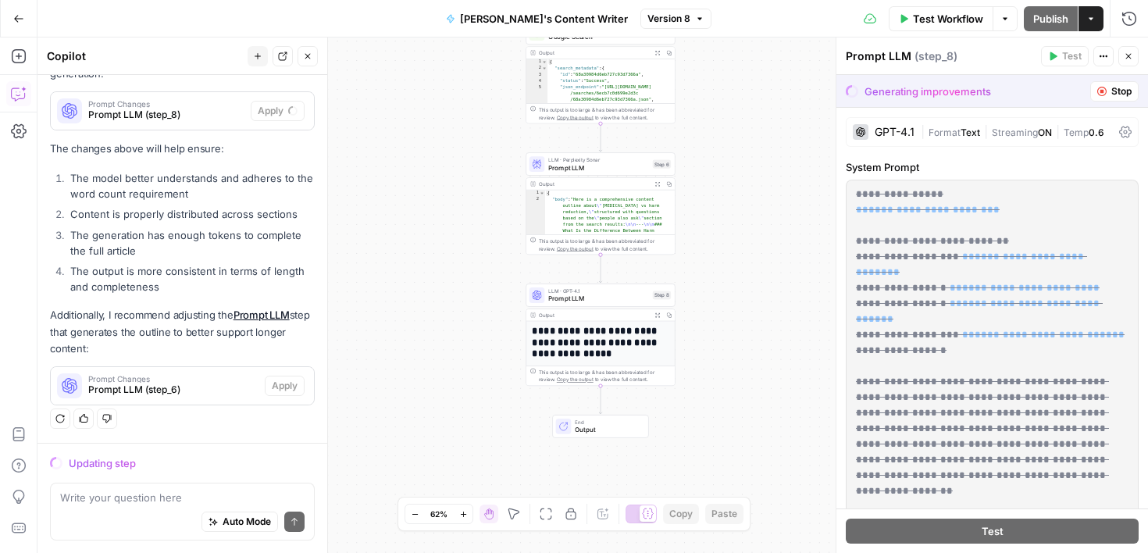
drag, startPoint x: 298, startPoint y: 310, endPoint x: 317, endPoint y: 397, distance: 89.4
click at [318, 397] on div "Hi! How can I help with your workflow? I can explain steps, debug, write prompt…" at bounding box center [182, 83] width 290 height 719
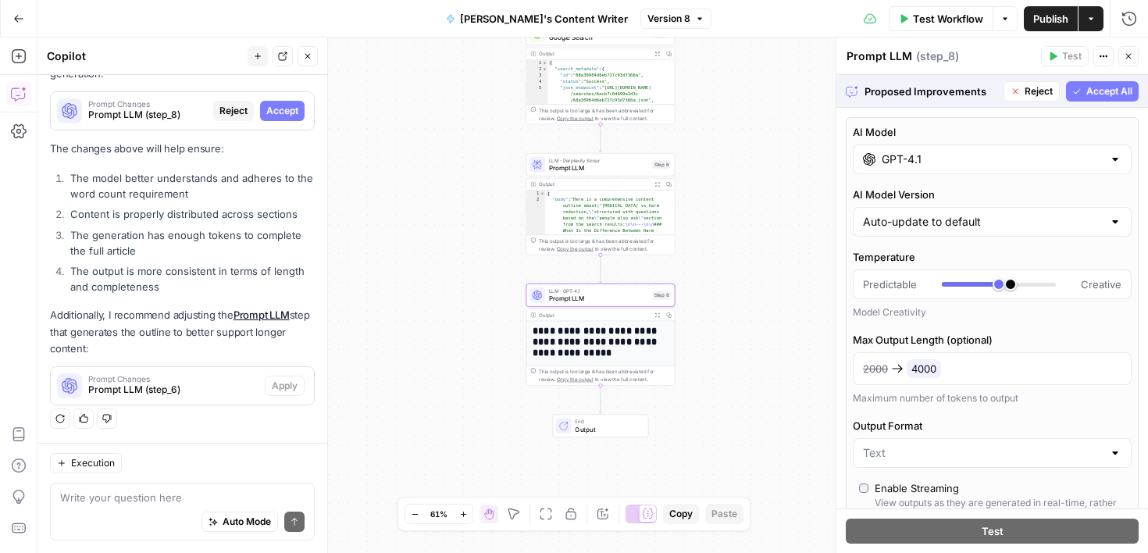
click at [274, 117] on span "Accept" at bounding box center [282, 111] width 32 height 14
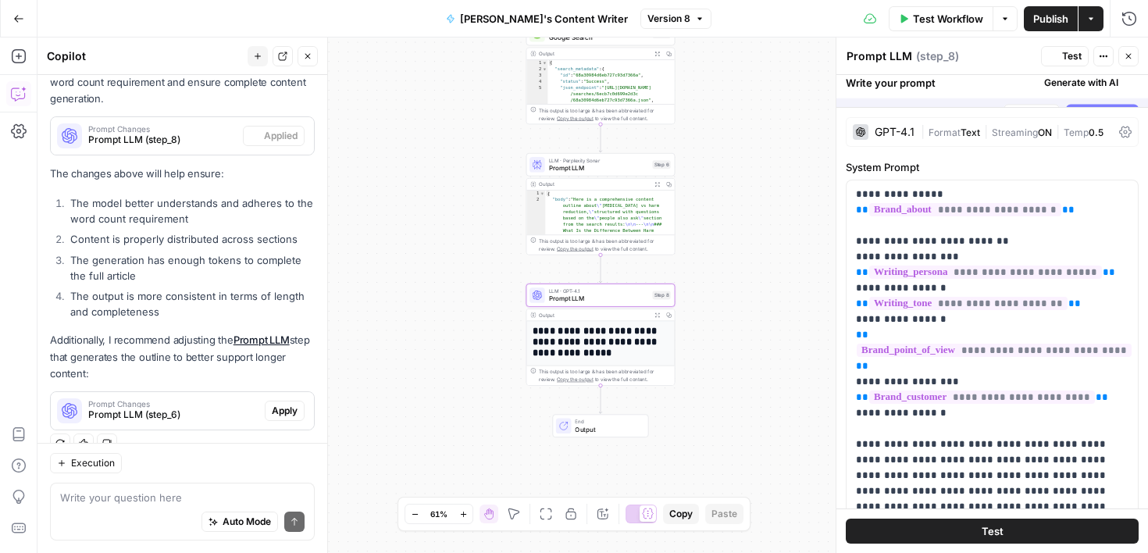
scroll to position [376, 0]
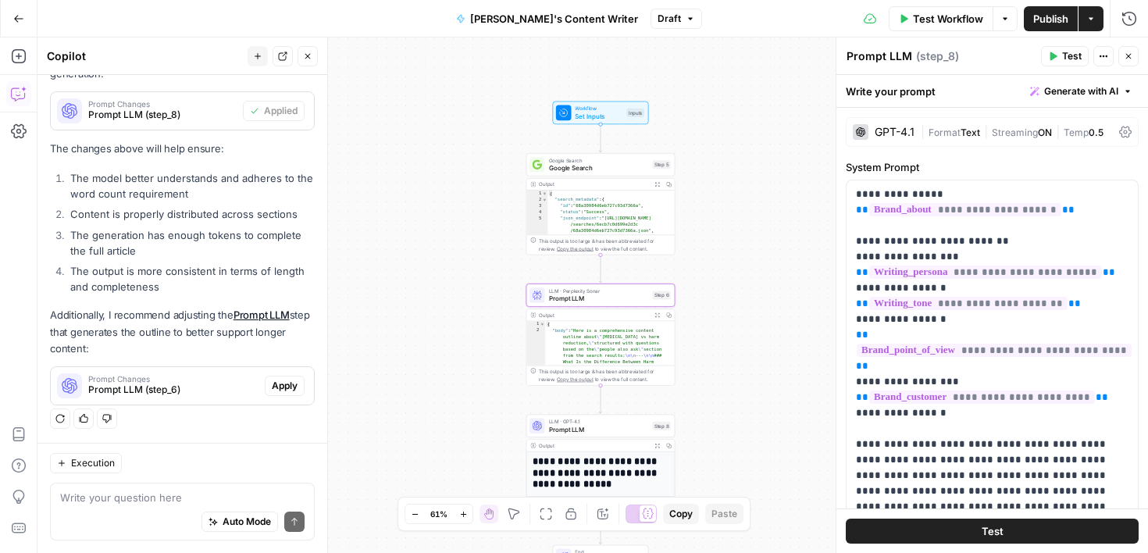
click at [289, 387] on span "Apply" at bounding box center [285, 386] width 26 height 14
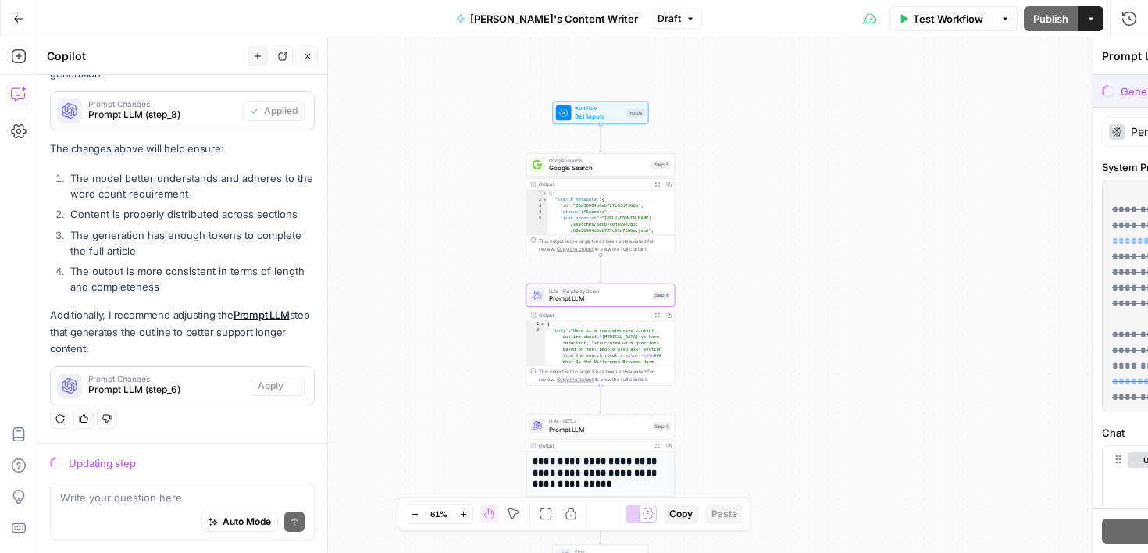
scroll to position [351, 0]
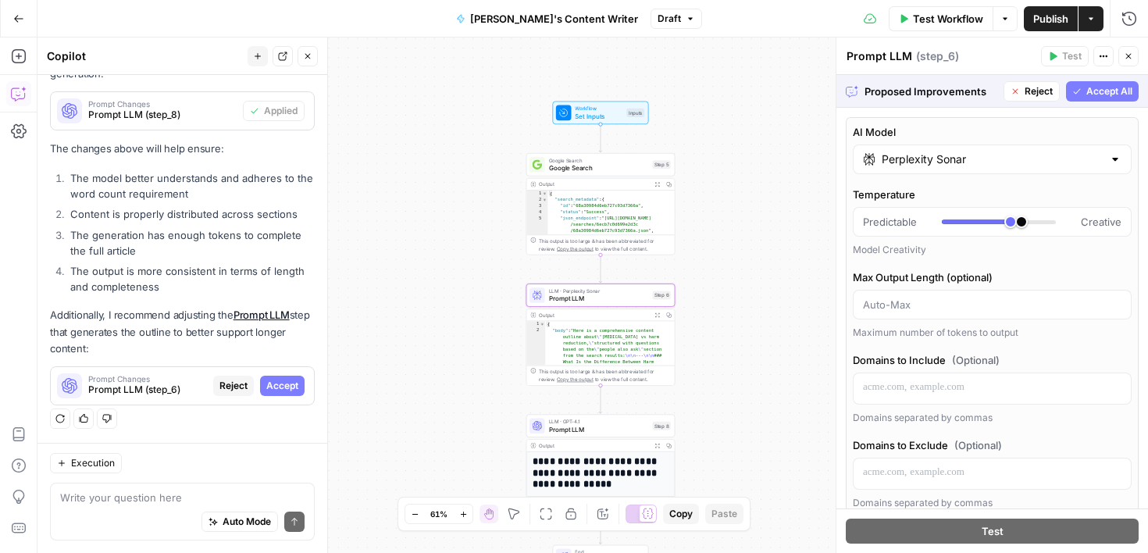
click at [295, 383] on span "Accept" at bounding box center [282, 386] width 32 height 14
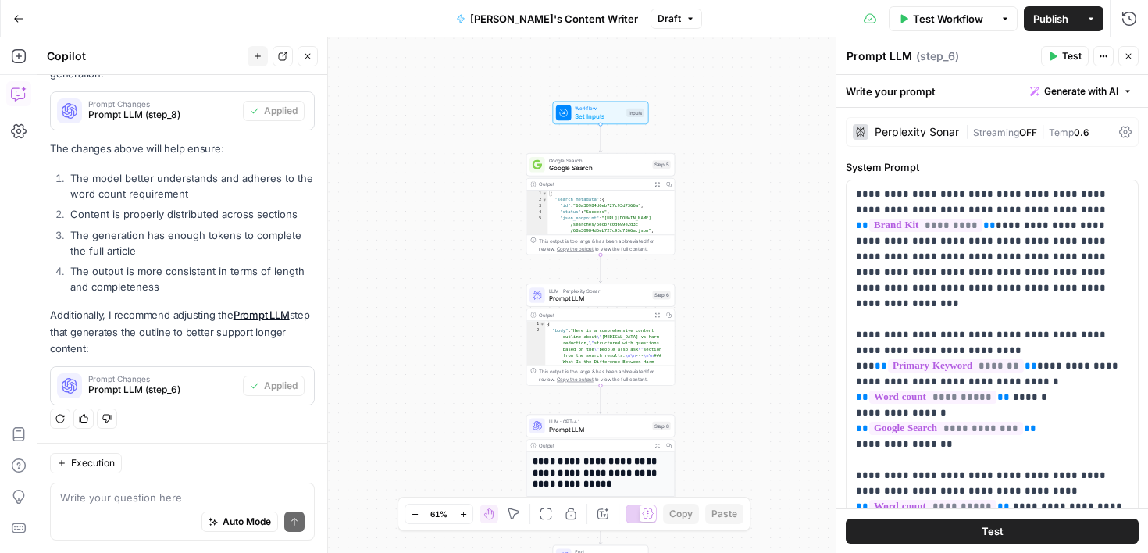
drag, startPoint x: 290, startPoint y: 425, endPoint x: 286, endPoint y: 493, distance: 68.1
click at [287, 493] on div "Hi! How can I help with your workflow? I can explain steps, debug, write prompt…" at bounding box center [182, 314] width 290 height 478
drag, startPoint x: 281, startPoint y: 274, endPoint x: 281, endPoint y: 504, distance: 229.5
click at [281, 504] on div "Hi! How can I help with your workflow? I can explain steps, debug, write prompt…" at bounding box center [182, 314] width 290 height 478
click at [421, 444] on div "Workflow Set Inputs Inputs Google Search Google Search Step 5 Output Expand Out…" at bounding box center [592, 294] width 1110 height 515
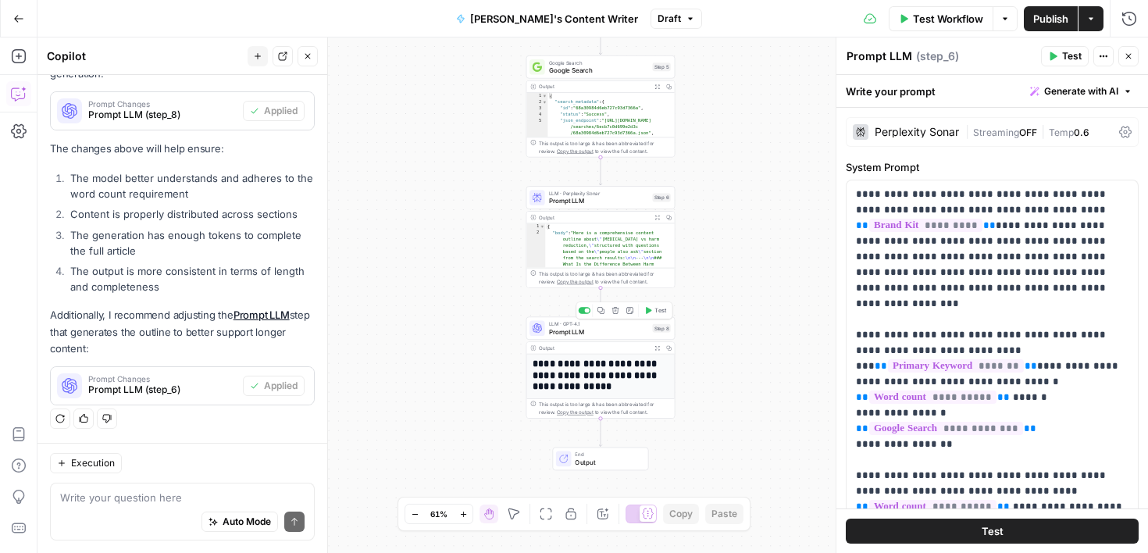
click at [653, 309] on button "Test" at bounding box center [655, 310] width 30 height 12
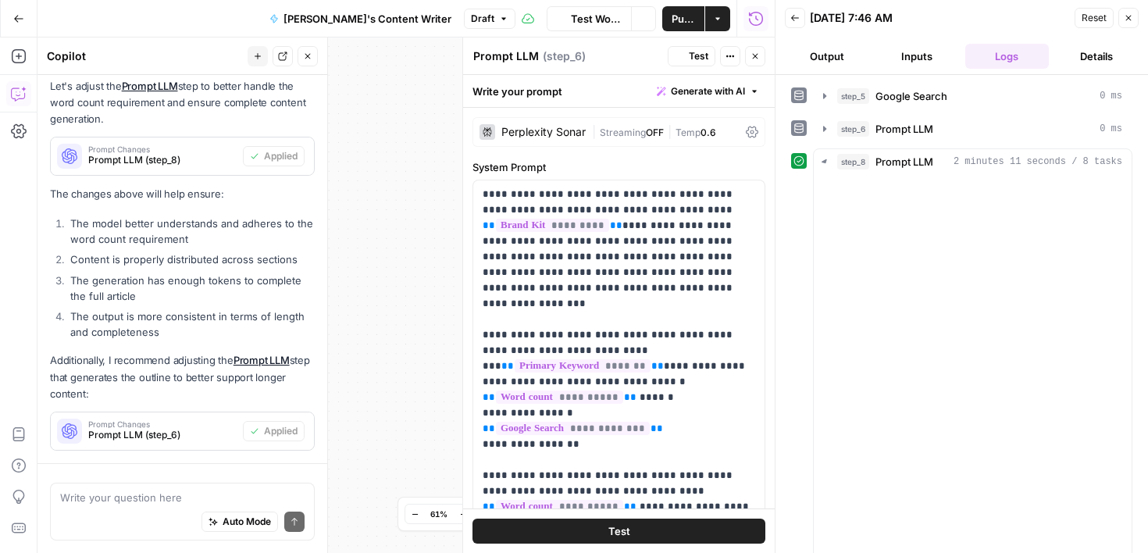
scroll to position [376, 0]
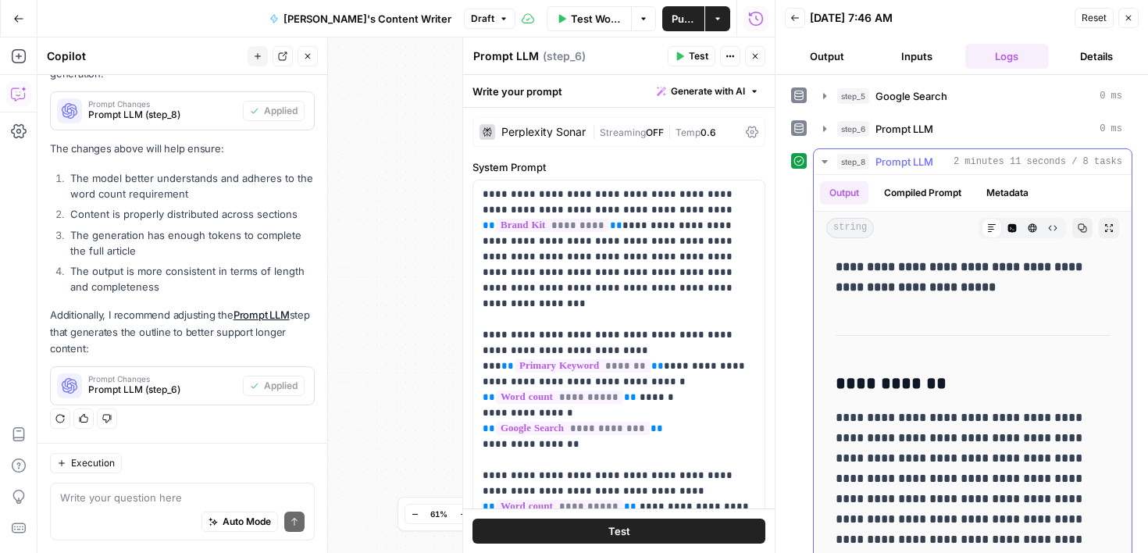
click at [1079, 386] on h3 "**********" at bounding box center [972, 384] width 274 height 22
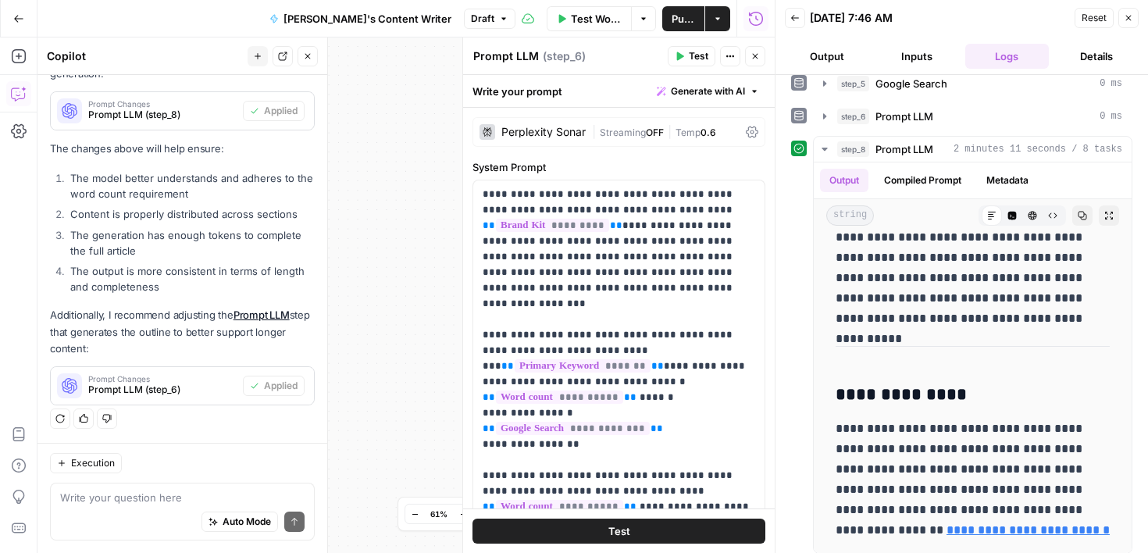
scroll to position [21, 0]
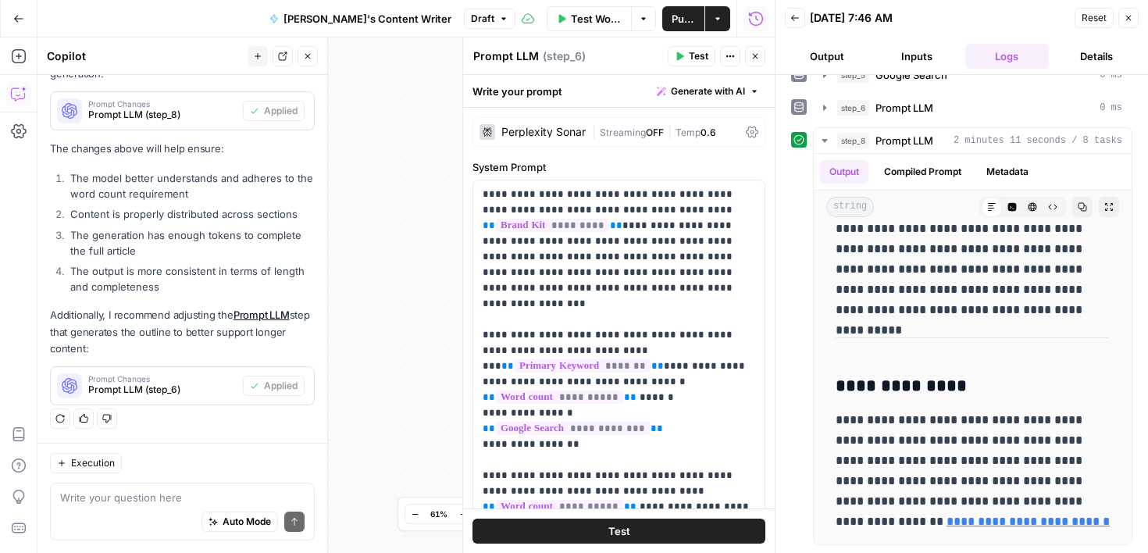
drag, startPoint x: 1079, startPoint y: 386, endPoint x: 1087, endPoint y: 567, distance: 181.3
click at [1087, 552] on html "Cohort 4 New Home Browse Your Data Usage Settings Recent Grids Molly's Content …" at bounding box center [574, 276] width 1148 height 553
click at [669, 28] on button "Publish" at bounding box center [683, 18] width 42 height 25
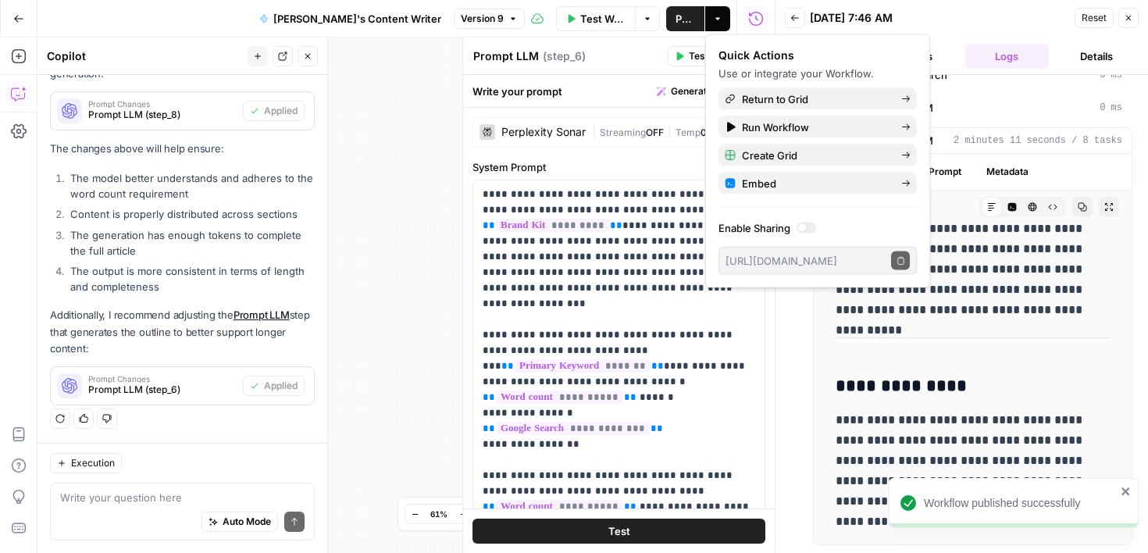
click at [1129, 19] on icon "button" at bounding box center [1128, 18] width 5 height 5
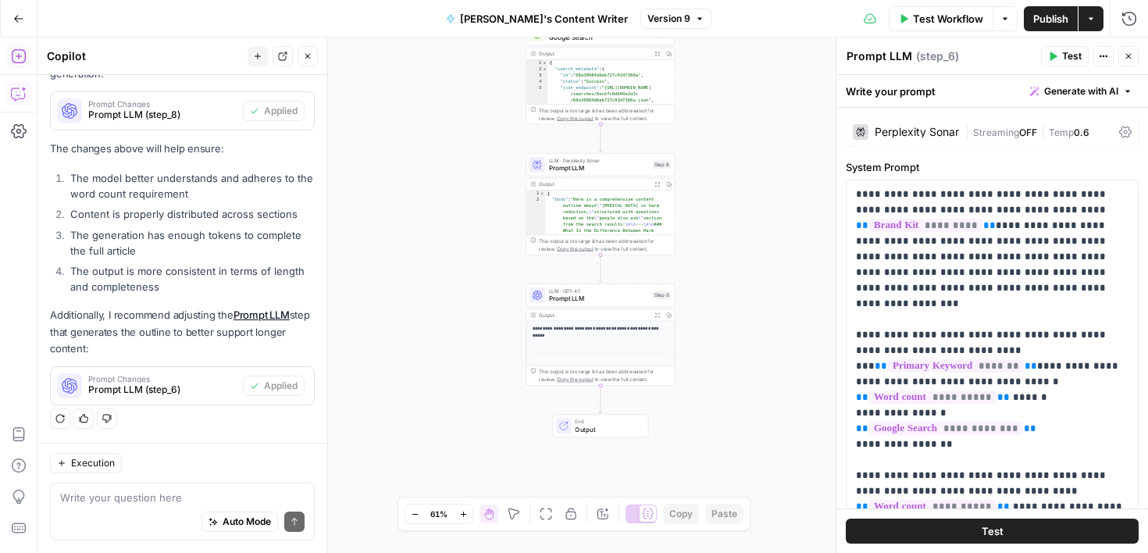
click at [16, 53] on icon "button" at bounding box center [19, 56] width 16 height 16
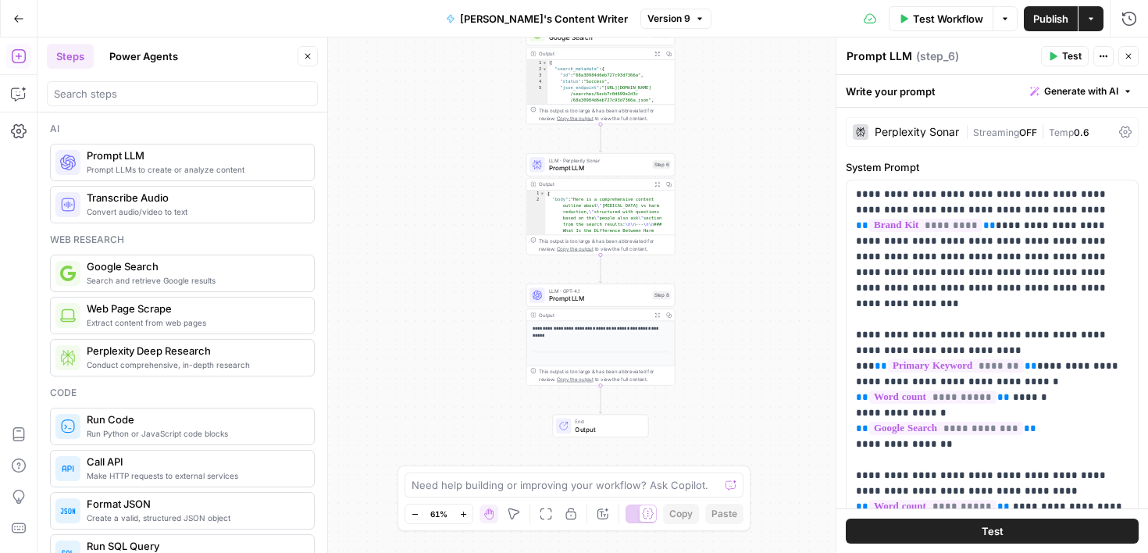
click at [121, 105] on div at bounding box center [182, 93] width 271 height 25
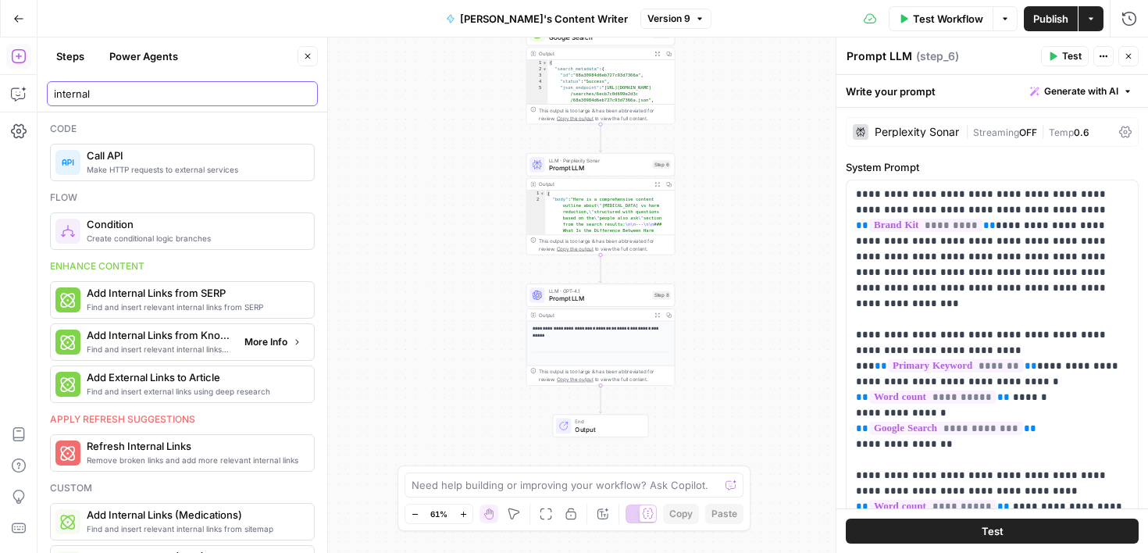
type input "internal"
click at [194, 349] on span "Find and insert relevant internal links from sitemap" at bounding box center [159, 349] width 145 height 12
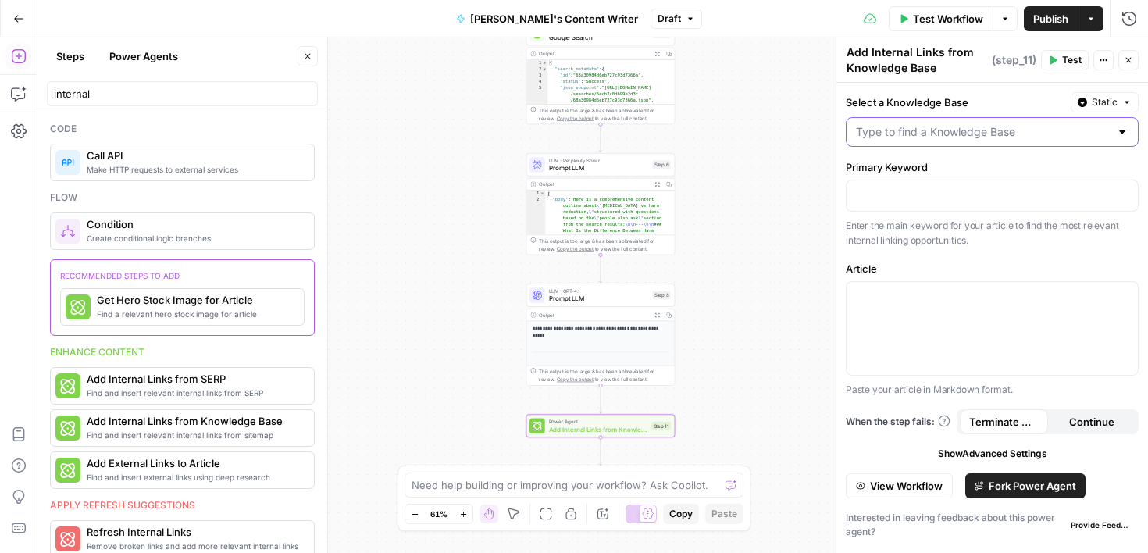
click at [1070, 133] on input "Select a Knowledge Base" at bounding box center [983, 132] width 254 height 16
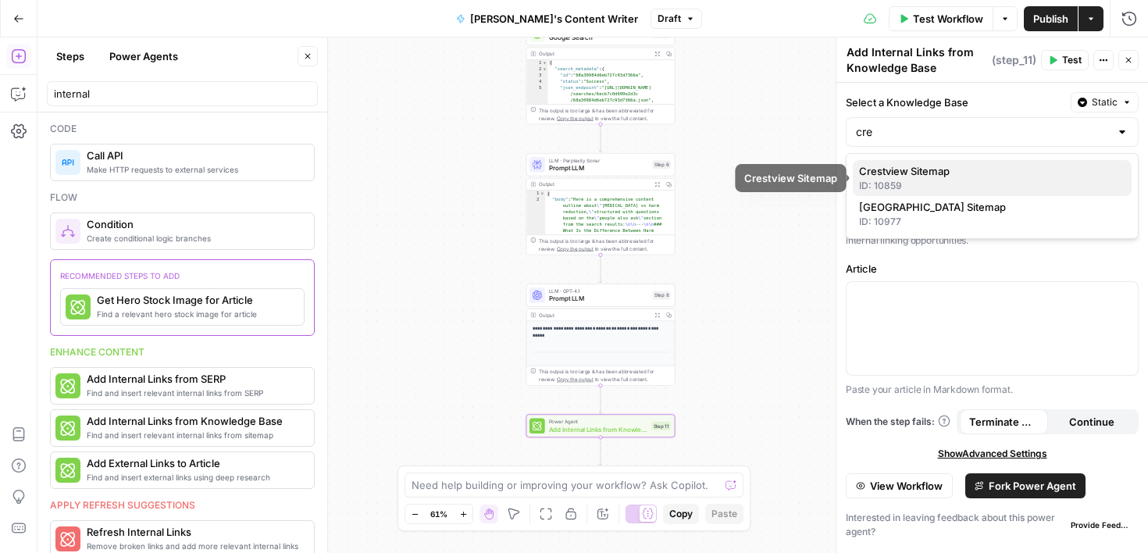
click at [1016, 167] on span "Crestview Sitemap" at bounding box center [989, 171] width 260 height 16
type input "Crestview Sitemap"
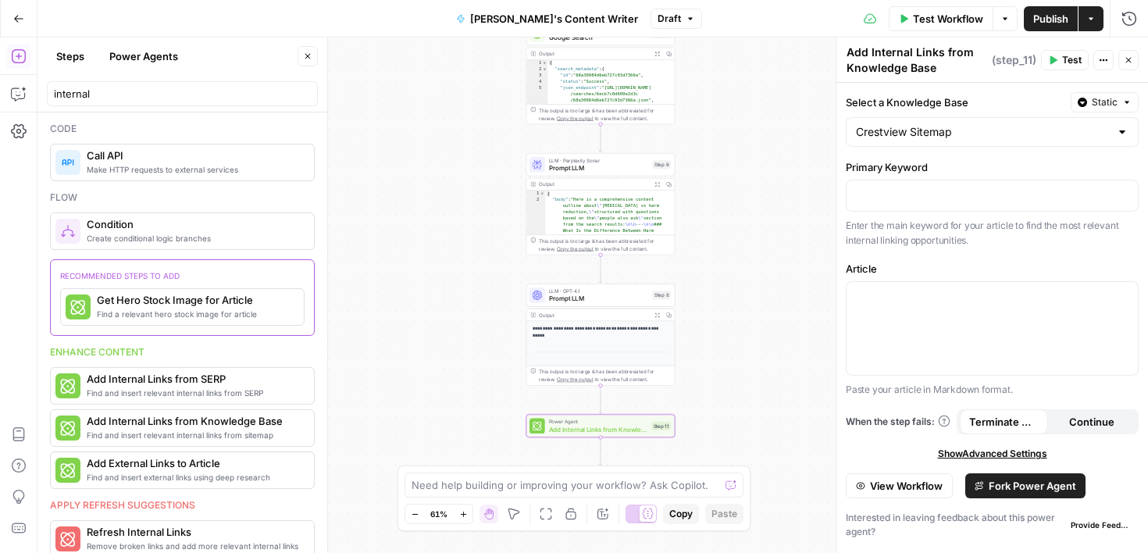
click at [1011, 254] on div "Select a Knowledge Base Static Crestview Sitemap Primary Keyword Enter the main…" at bounding box center [992, 318] width 312 height 470
click at [976, 196] on p "To enrich screen reader interactions, please activate Accessibility in Grammarl…" at bounding box center [992, 195] width 272 height 16
click at [999, 237] on p "Enter the main keyword for your article to find the most relevant internal link…" at bounding box center [992, 233] width 293 height 30
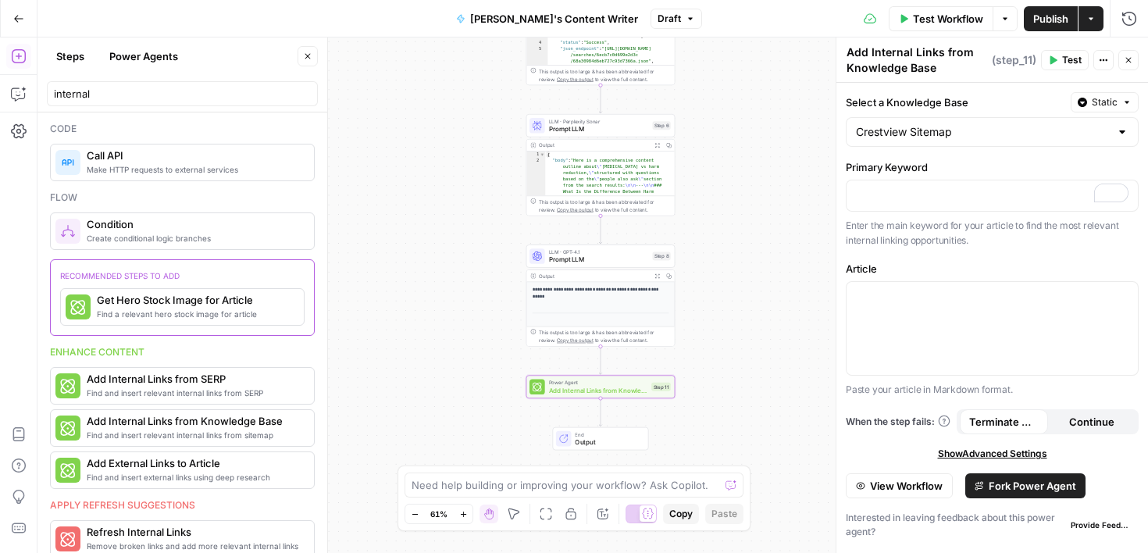
click at [1009, 255] on div "Select a Knowledge Base Static Crestview Sitemap Primary Keyword Enter the main…" at bounding box center [992, 318] width 312 height 470
drag, startPoint x: 1056, startPoint y: 259, endPoint x: 1028, endPoint y: 229, distance: 41.4
click at [1028, 229] on div "Select a Knowledge Base Static Crestview Sitemap Primary Keyword Enter the main…" at bounding box center [992, 318] width 312 height 470
click at [1062, 59] on span "Test" at bounding box center [1072, 60] width 20 height 14
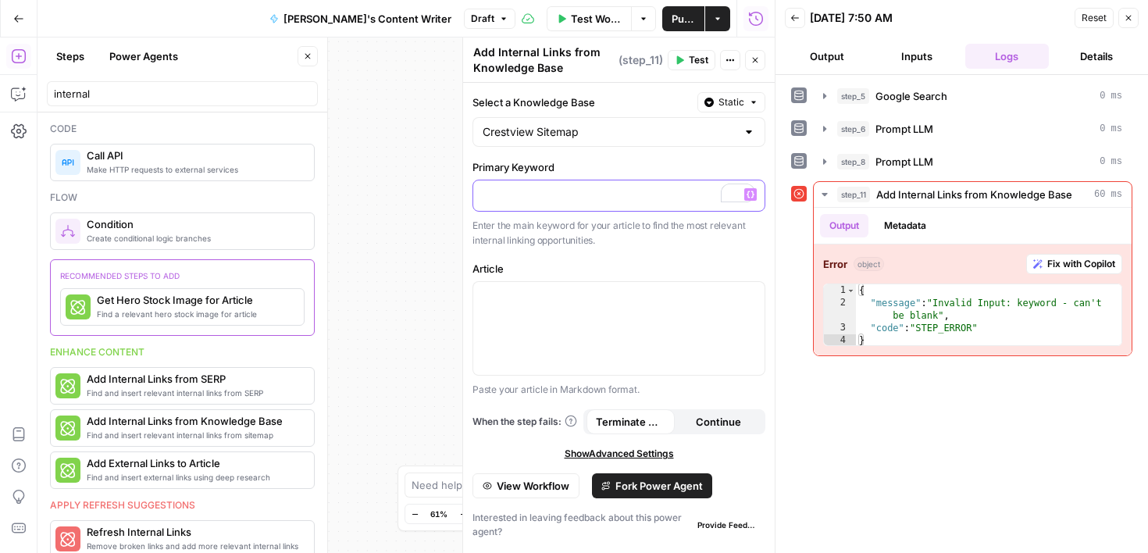
click at [631, 201] on p "To enrich screen reader interactions, please activate Accessibility in Grammarl…" at bounding box center [618, 195] width 272 height 16
click at [1052, 265] on span "Fix with Copilot" at bounding box center [1081, 264] width 68 height 14
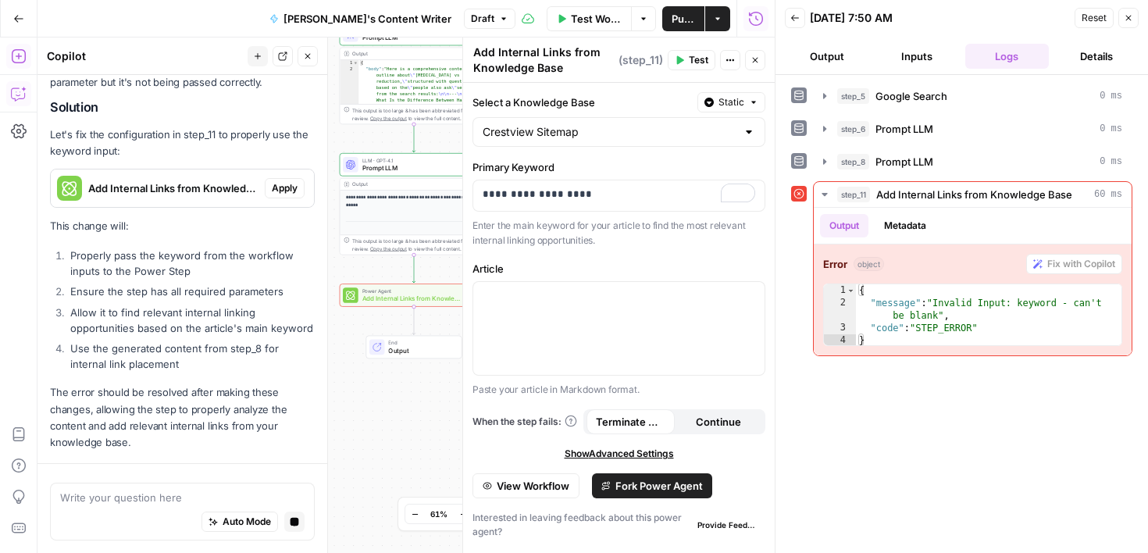
scroll to position [862, 0]
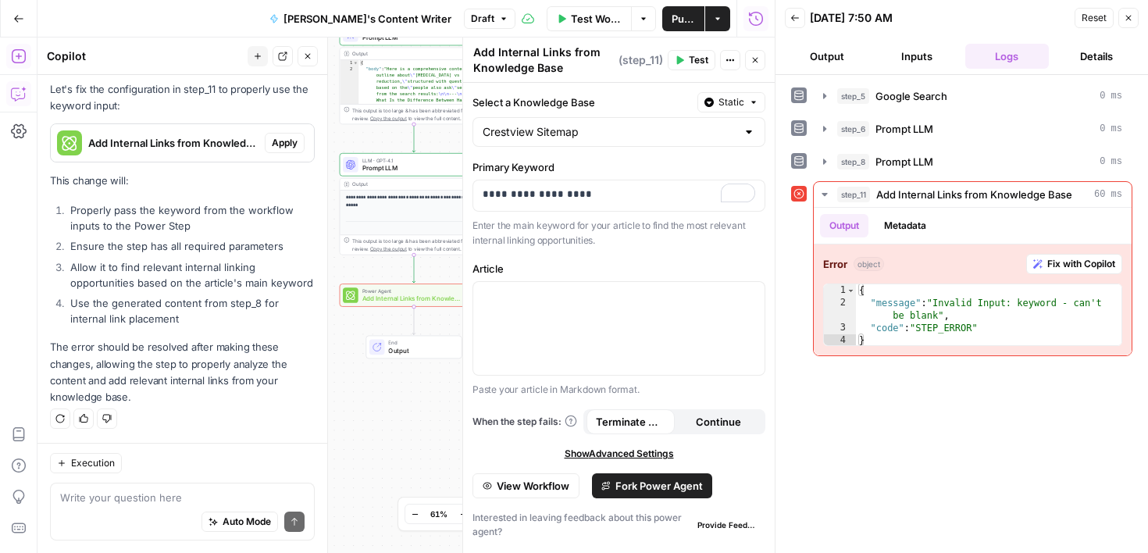
click at [242, 88] on p "Let's fix the configuration in step_11 to properly use the keyword input:" at bounding box center [182, 97] width 265 height 33
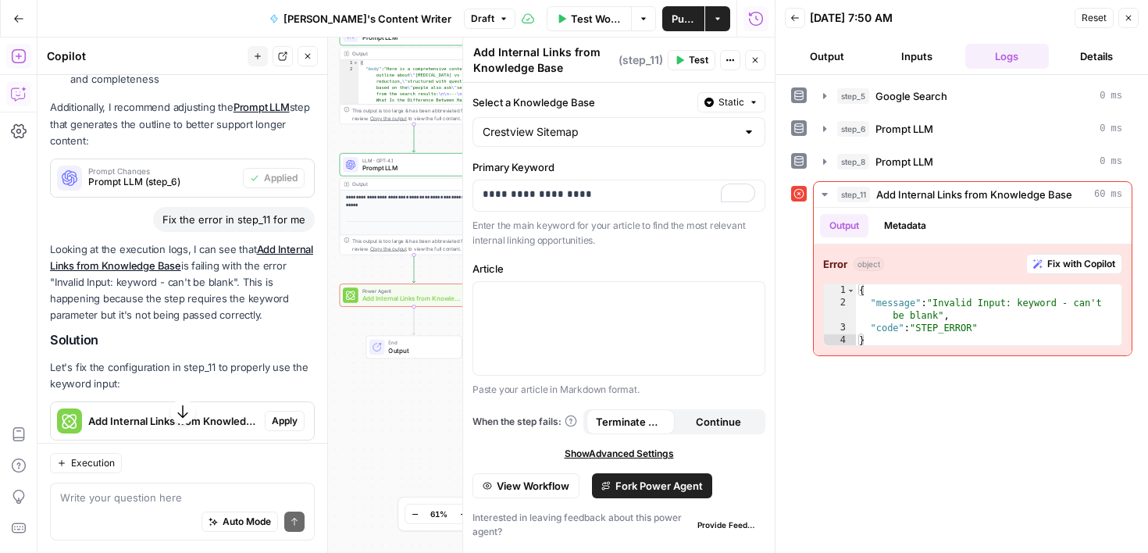
scroll to position [639, 0]
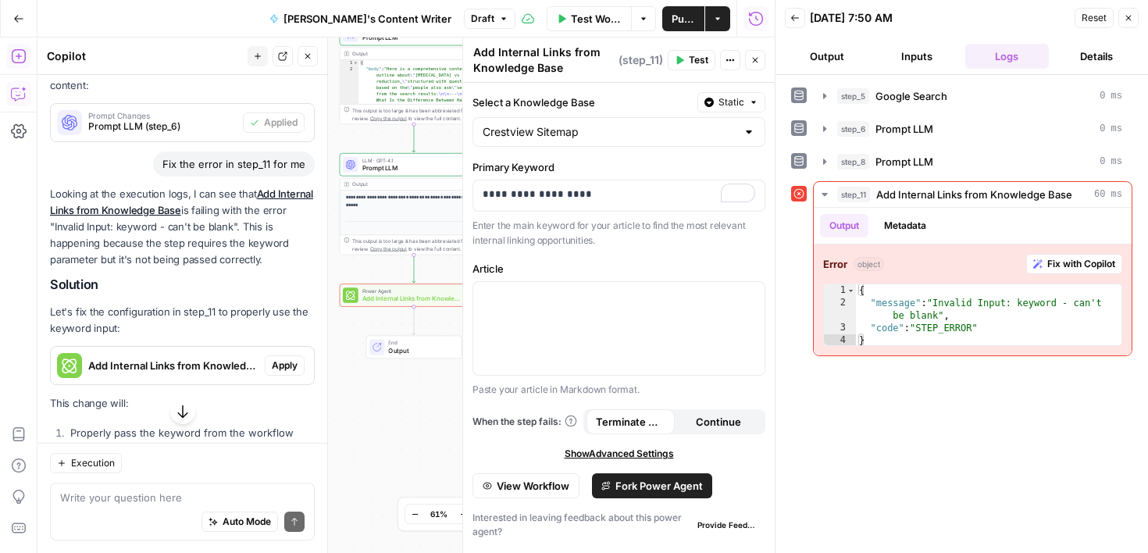
drag, startPoint x: 241, startPoint y: 88, endPoint x: 233, endPoint y: 423, distance: 335.0
click at [236, 424] on div "Looking at the execution logs, I can see that Add Internal Links from Knowledge…" at bounding box center [182, 407] width 265 height 442
click at [291, 361] on span "Apply" at bounding box center [285, 365] width 26 height 14
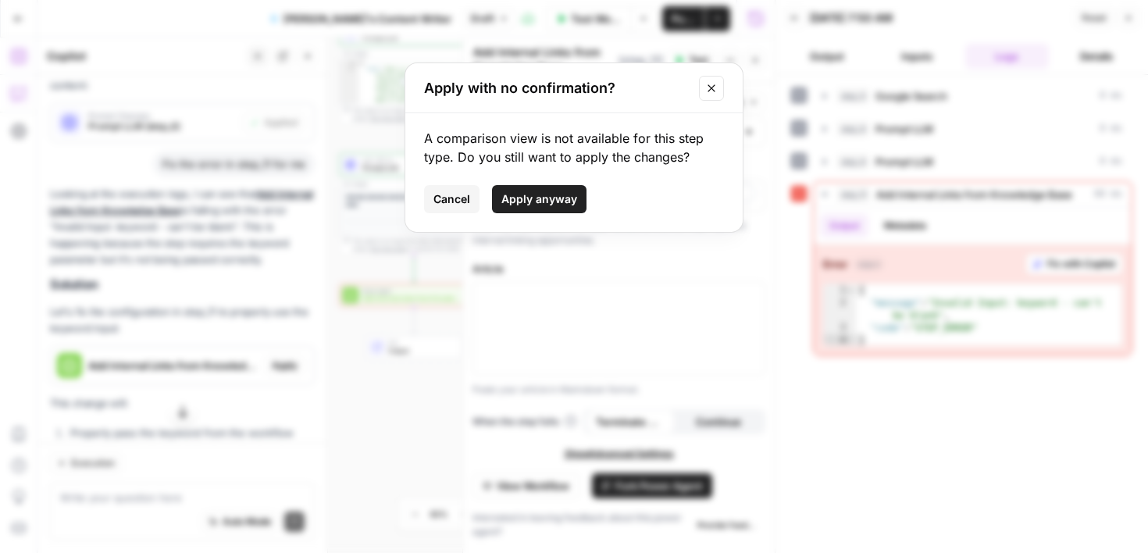
click at [564, 202] on span "Apply anyway" at bounding box center [539, 199] width 76 height 16
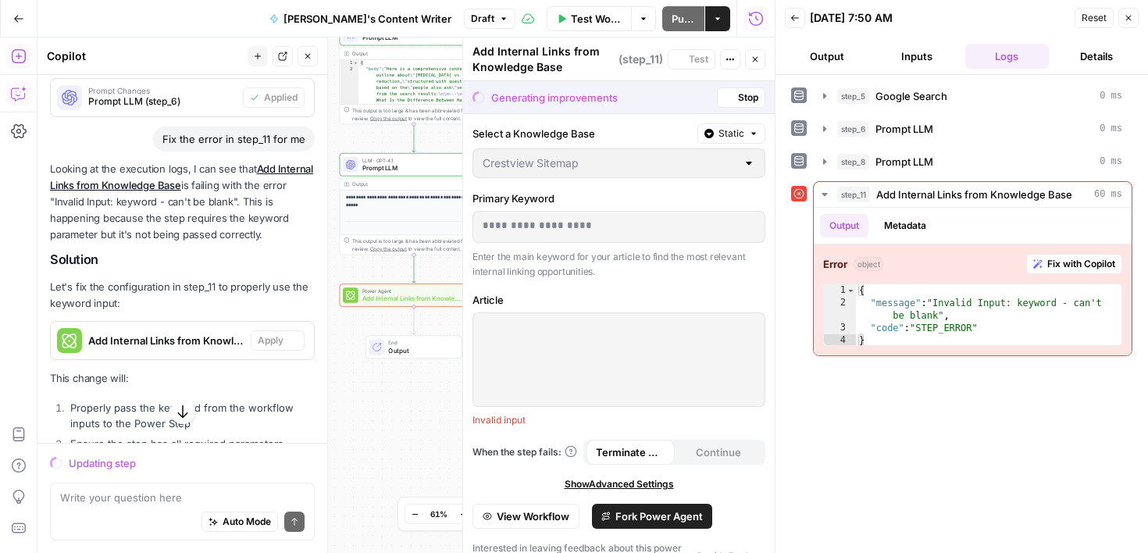
scroll to position [614, 0]
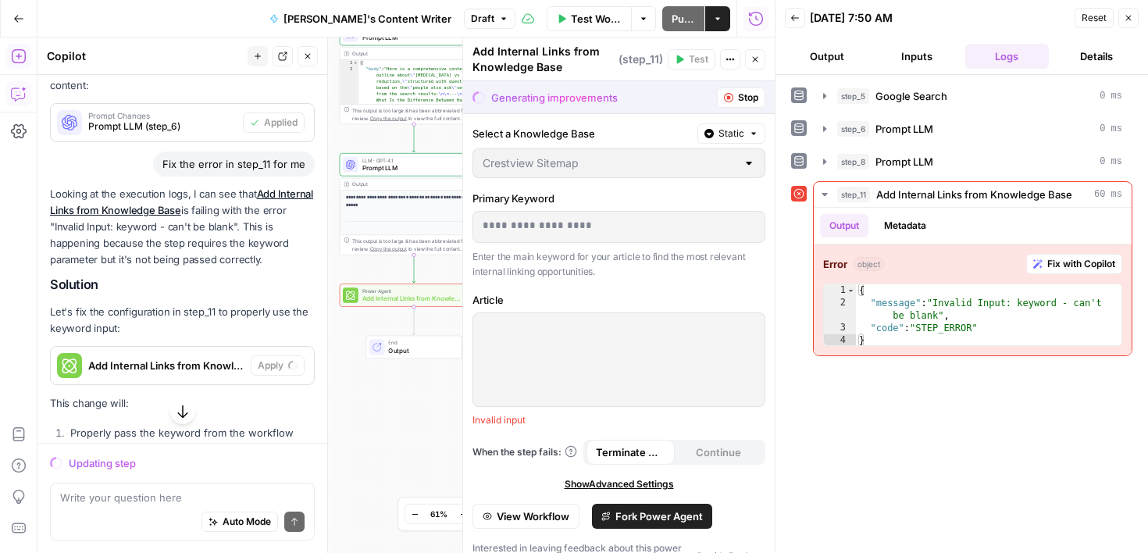
click at [295, 418] on div "Looking at the execution logs, I can see that Add Internal Links from Knowledge…" at bounding box center [182, 407] width 265 height 442
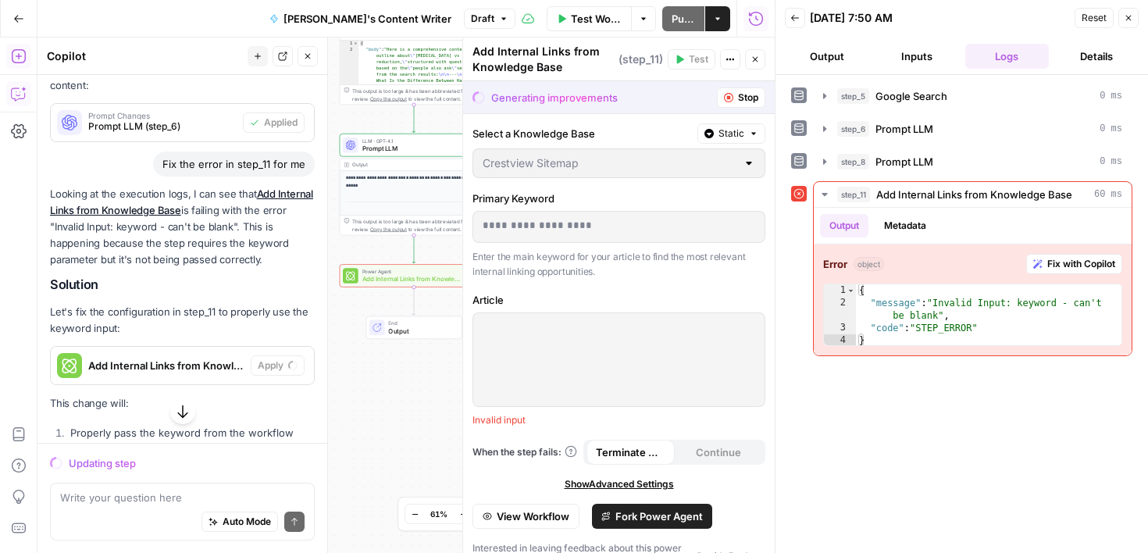
click at [184, 409] on icon "button" at bounding box center [183, 412] width 16 height 16
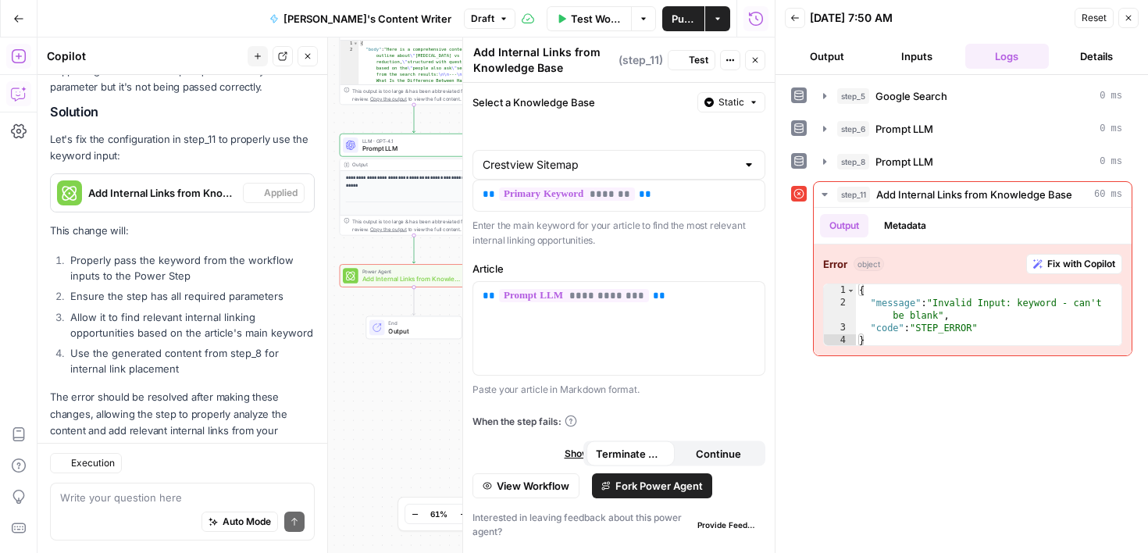
scroll to position [887, 0]
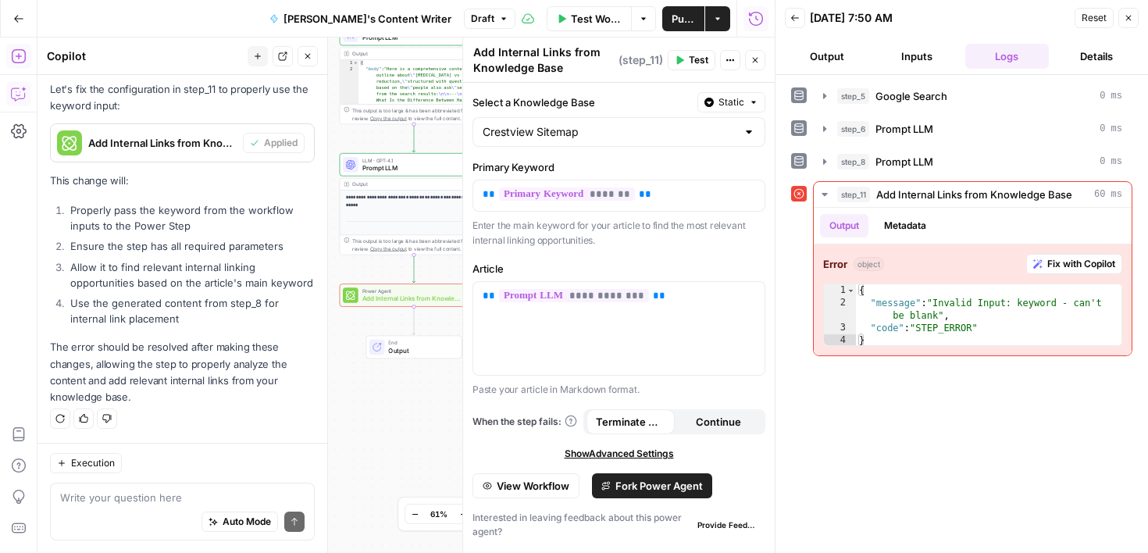
click at [686, 62] on button "Test" at bounding box center [692, 60] width 48 height 20
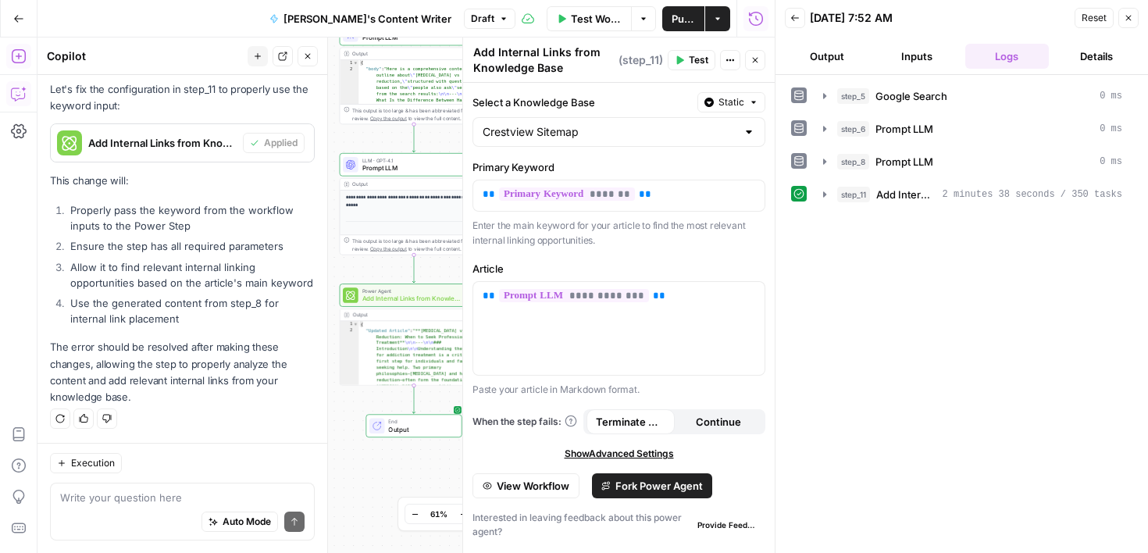
scroll to position [887, 0]
click at [1129, 14] on icon "button" at bounding box center [1127, 17] width 9 height 9
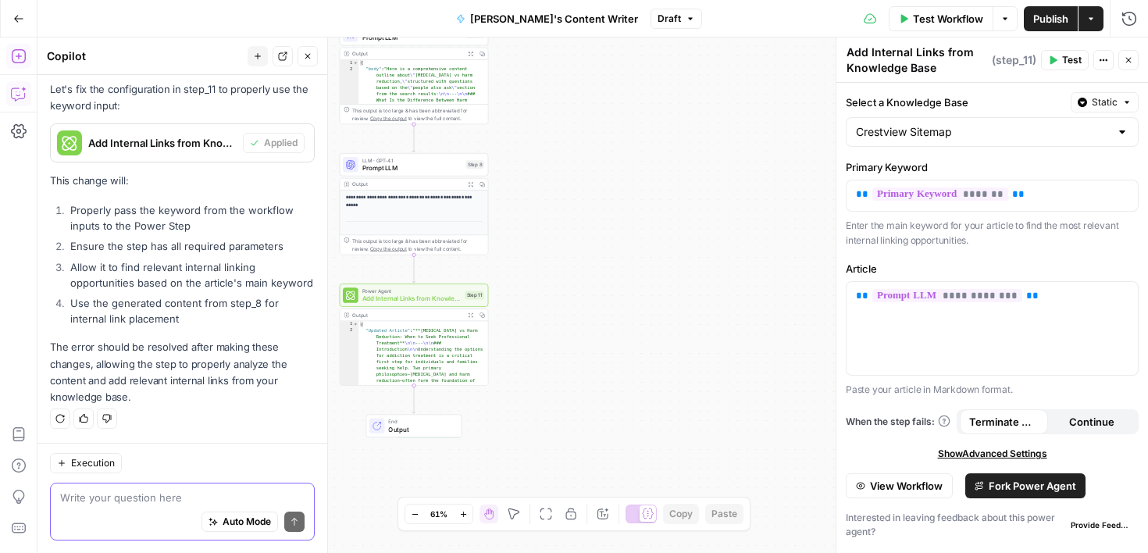
click at [176, 498] on textarea at bounding box center [182, 498] width 244 height 16
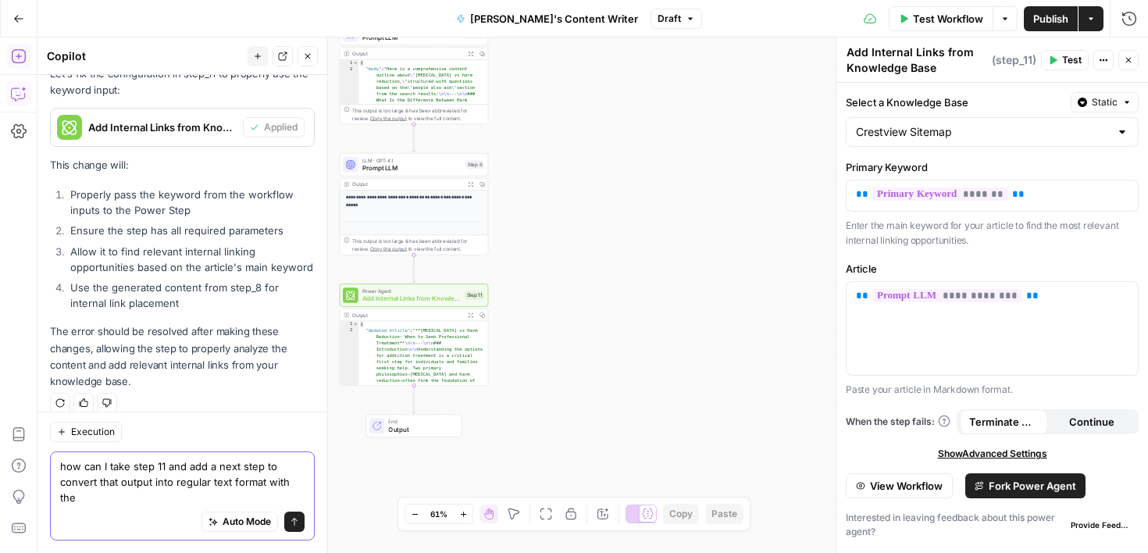
scroll to position [918, 0]
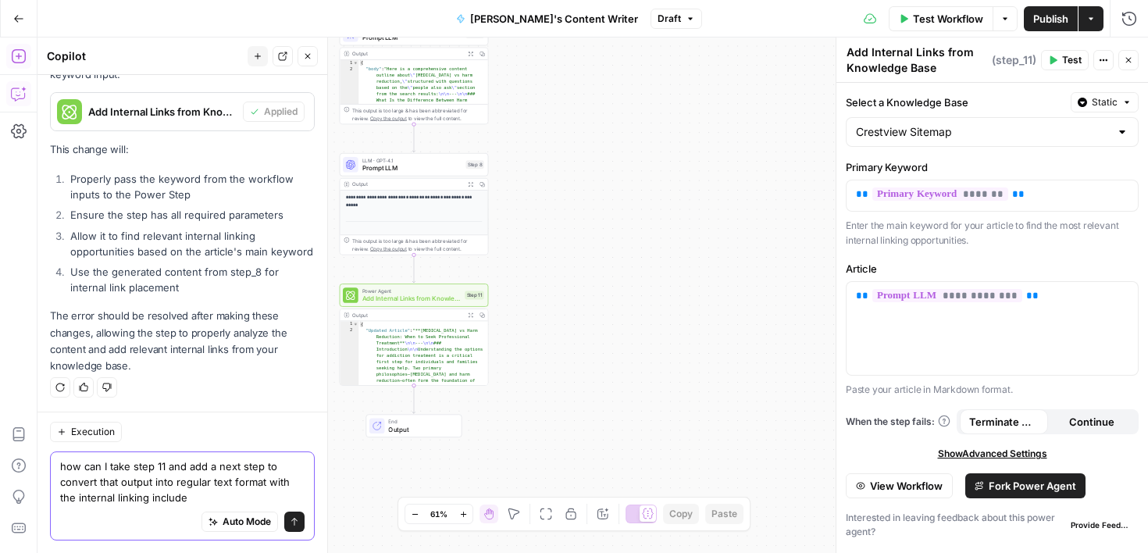
type textarea "how can I take step 11 and add a next step to convert that output into regular …"
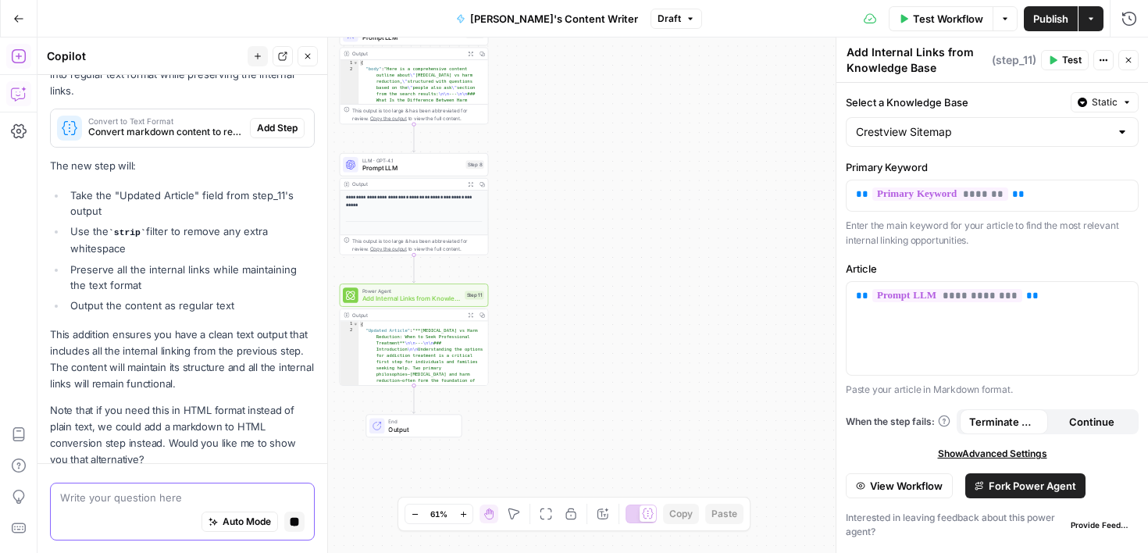
scroll to position [1501, 0]
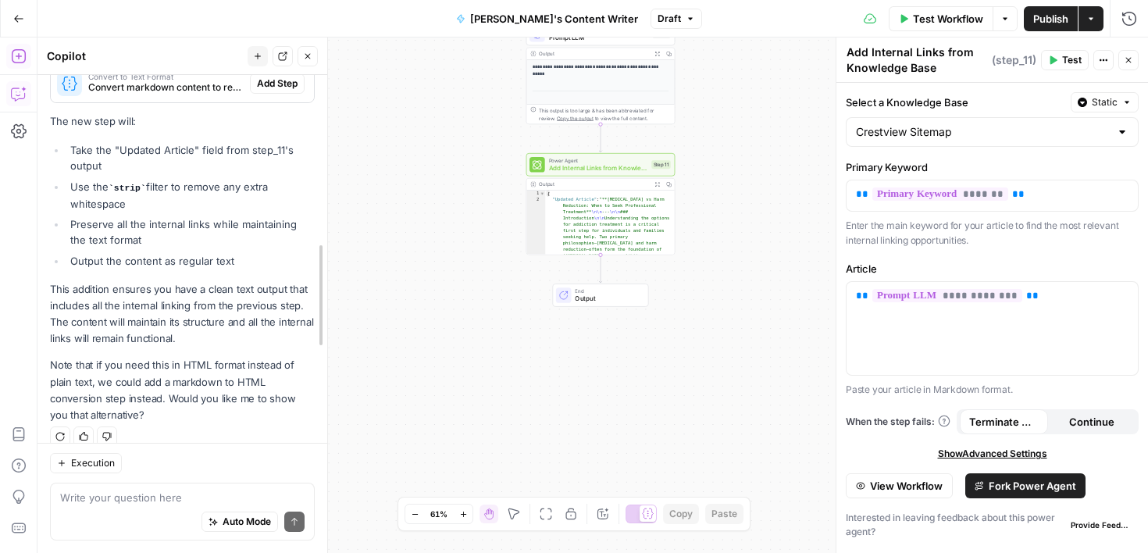
drag, startPoint x: 322, startPoint y: 266, endPoint x: 321, endPoint y: 226, distance: 40.6
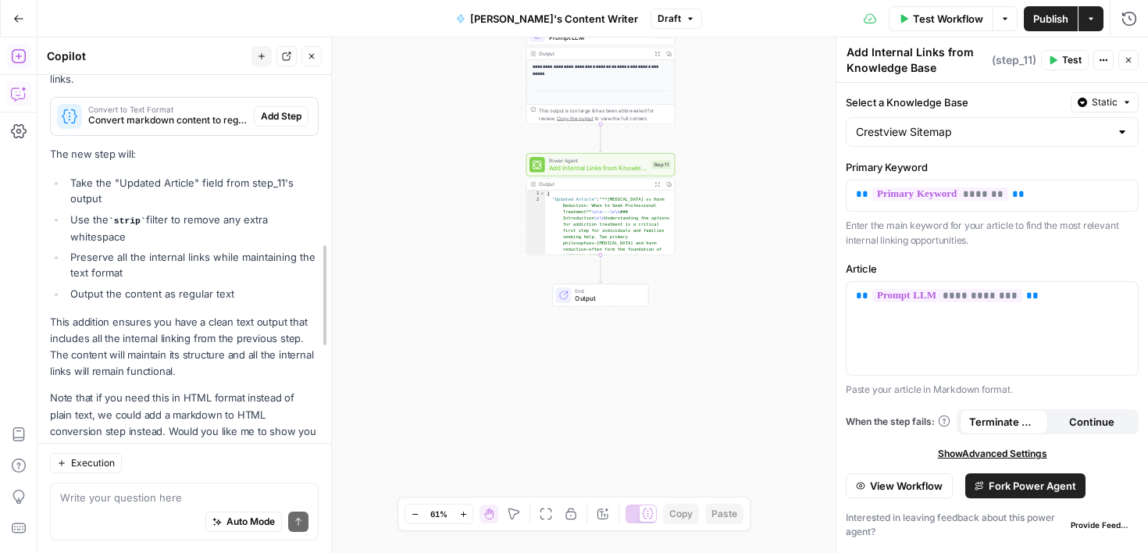
drag, startPoint x: 319, startPoint y: 255, endPoint x: 323, endPoint y: 131, distance: 124.2
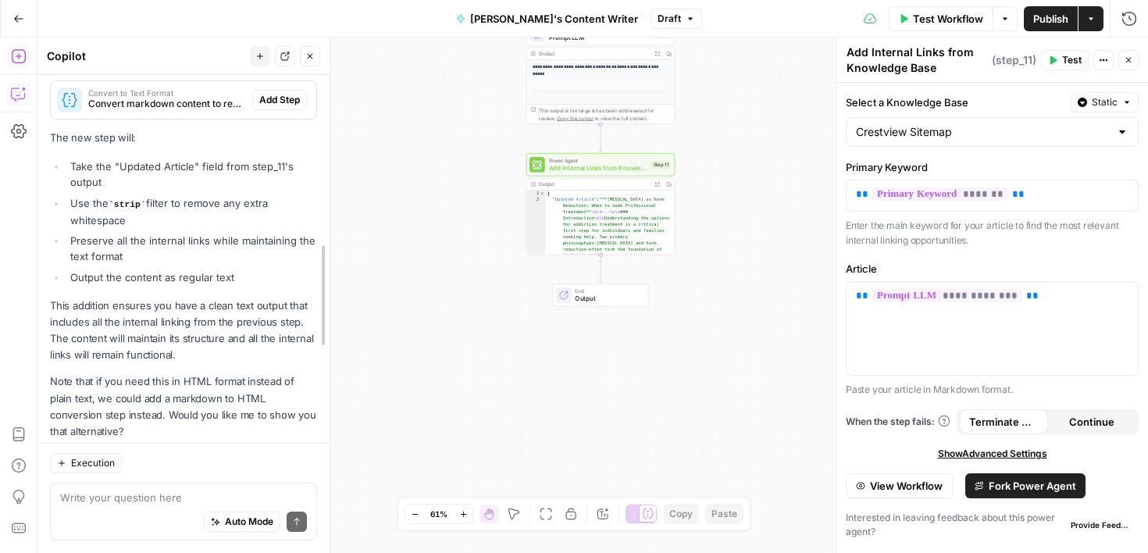
drag, startPoint x: 323, startPoint y: 269, endPoint x: 319, endPoint y: 136, distance: 133.6
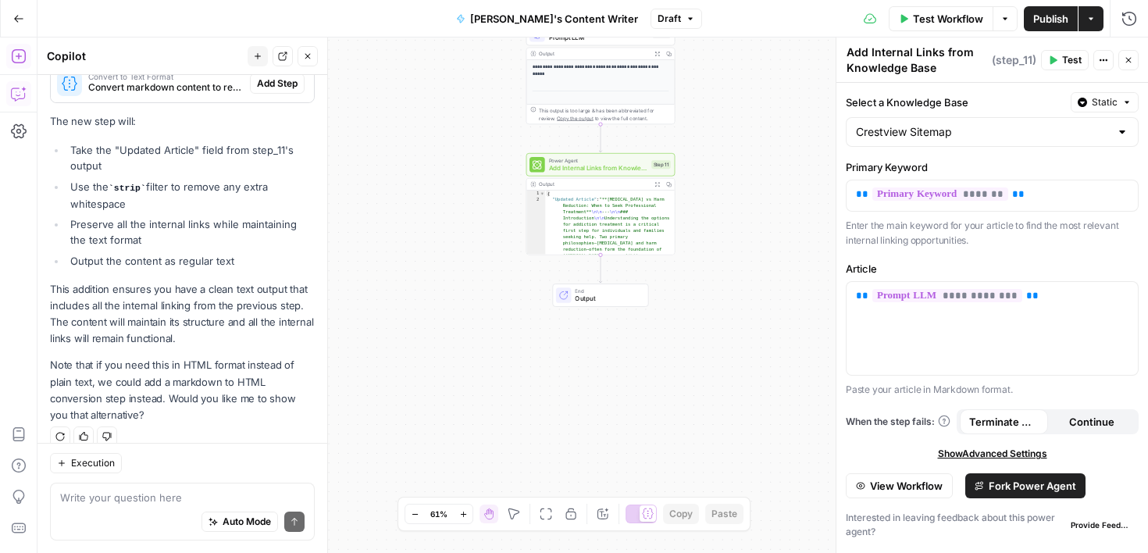
click at [312, 186] on li "Use the strip filter to remove any extra whitespace" at bounding box center [190, 195] width 248 height 33
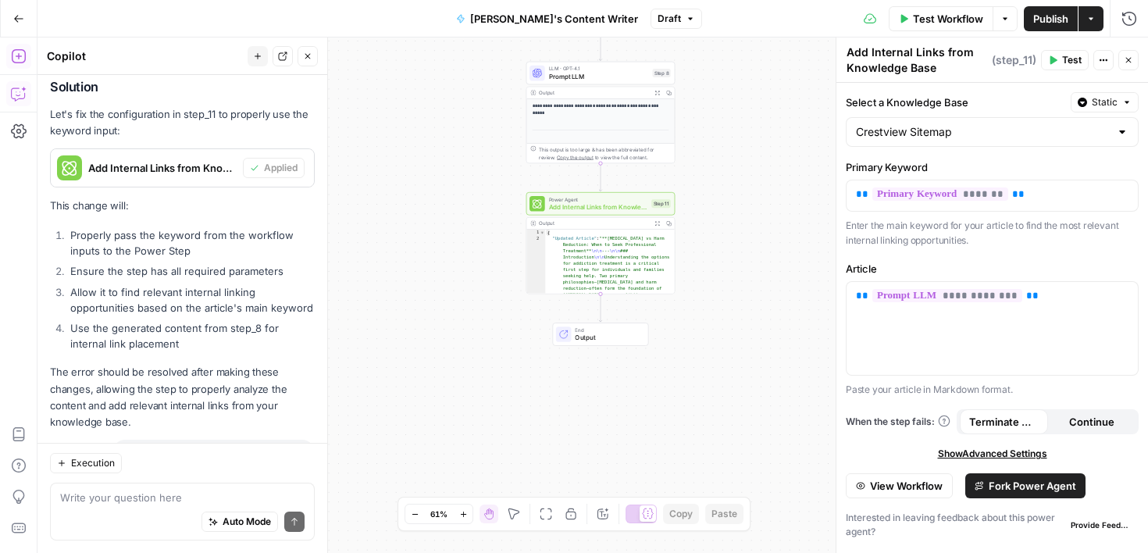
scroll to position [546, 0]
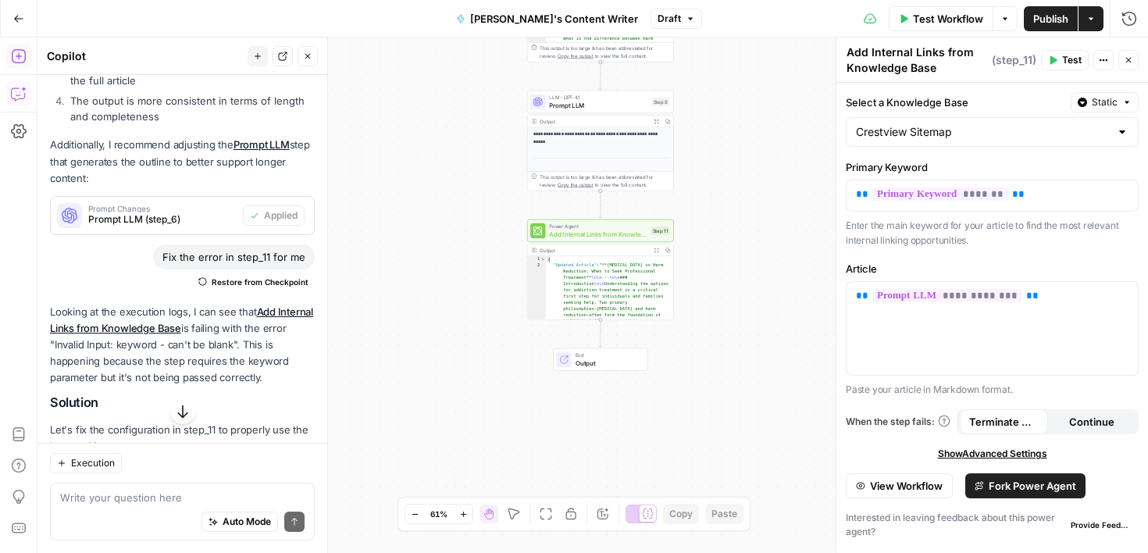
drag, startPoint x: 204, startPoint y: 251, endPoint x: 238, endPoint y: 175, distance: 83.2
click at [238, 176] on div "Hi! How can I help with your workflow? I can explain steps, debug, write prompt…" at bounding box center [182, 471] width 290 height 1886
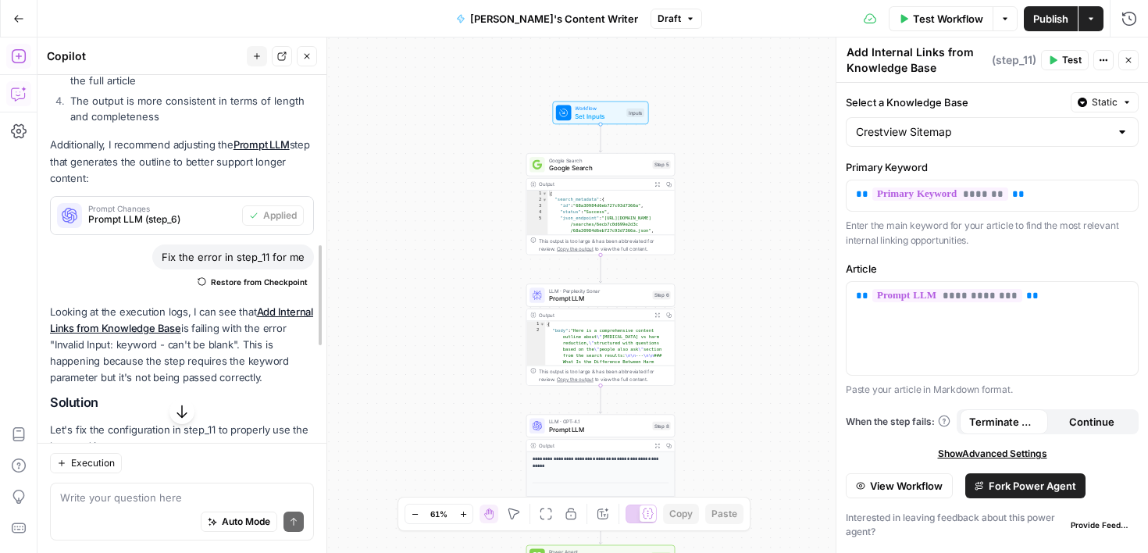
drag, startPoint x: 323, startPoint y: 254, endPoint x: 320, endPoint y: 278, distance: 24.4
click at [245, 406] on h2 "Solution" at bounding box center [181, 402] width 262 height 15
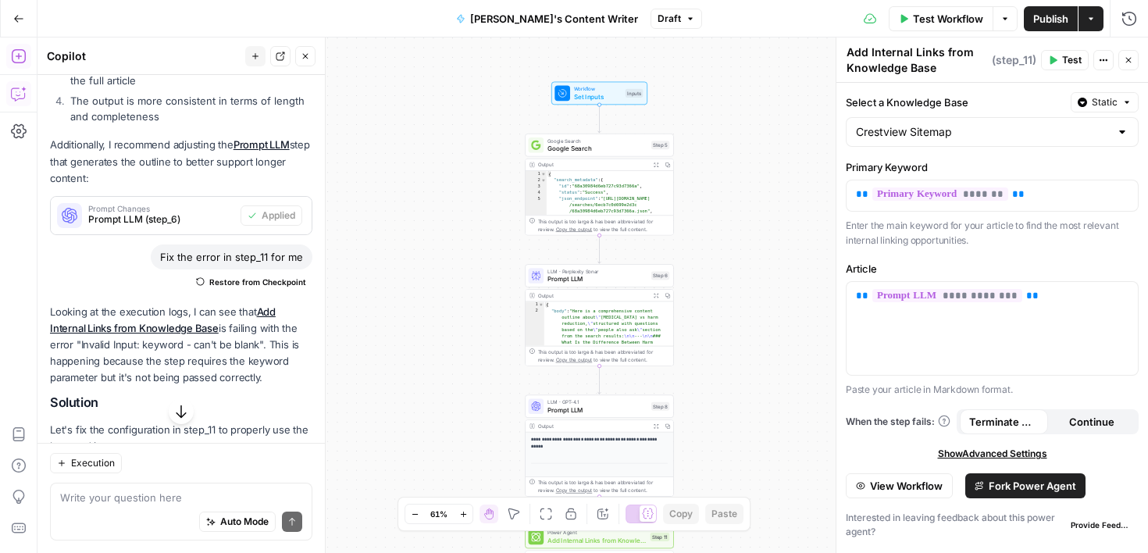
drag, startPoint x: 251, startPoint y: 394, endPoint x: 237, endPoint y: 502, distance: 108.8
click at [237, 502] on div "Hi! How can I help with your workflow? I can explain steps, debug, write prompt…" at bounding box center [180, 314] width 287 height 478
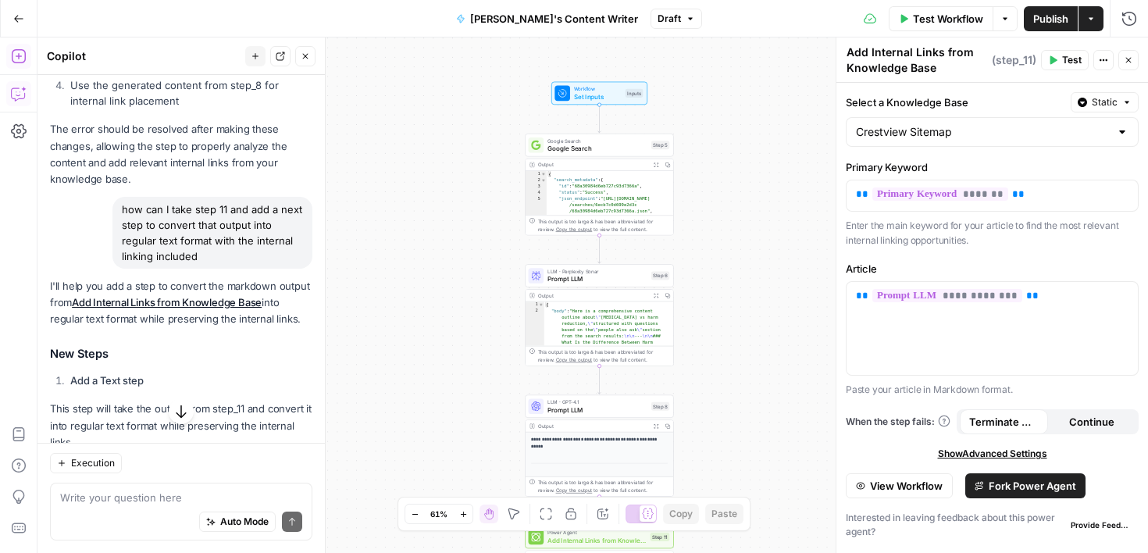
scroll to position [1195, 0]
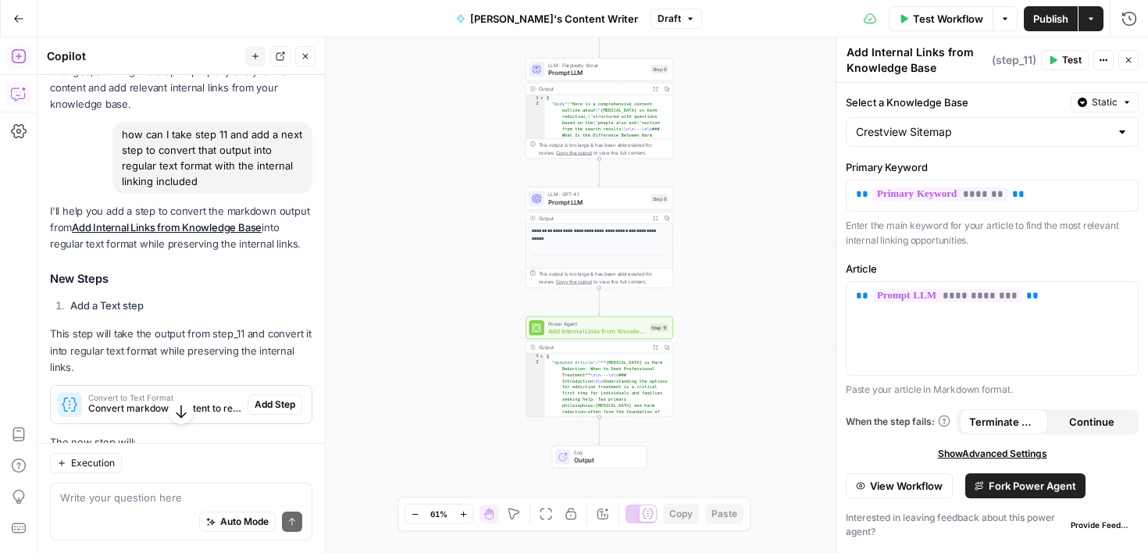
drag, startPoint x: 225, startPoint y: 361, endPoint x: 258, endPoint y: 206, distance: 158.0
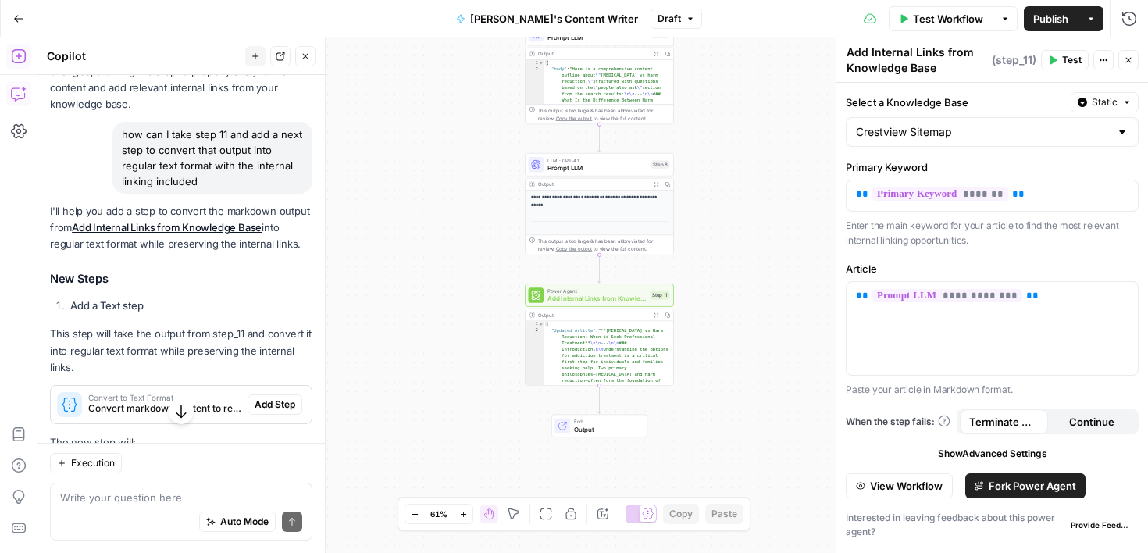
click at [276, 275] on div "I'll help you add a step to convert the markdown output from Add Internal Links…" at bounding box center [181, 473] width 262 height 541
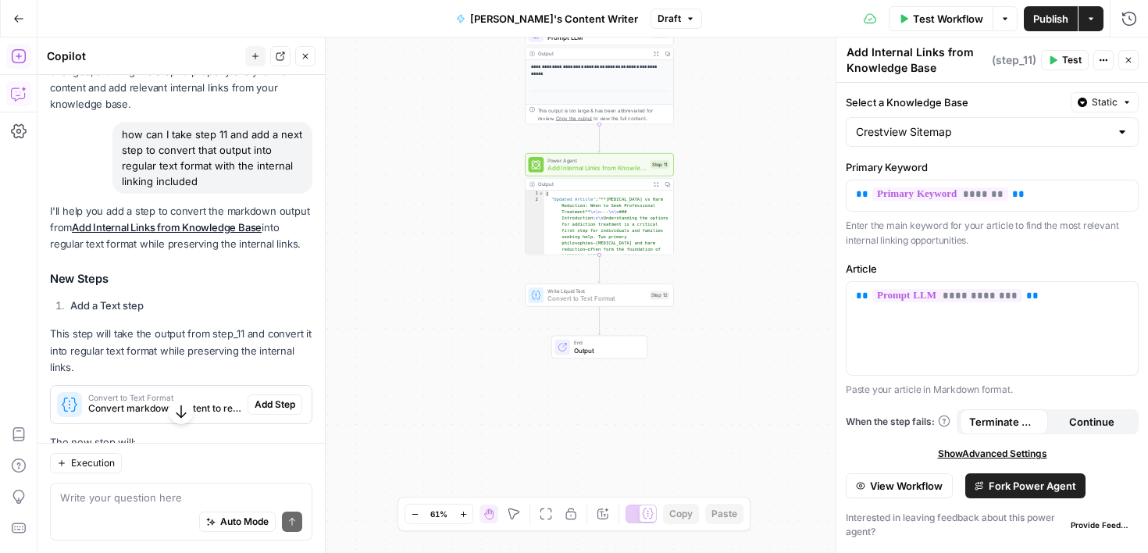
click at [286, 397] on span "Add Step" at bounding box center [275, 404] width 41 height 14
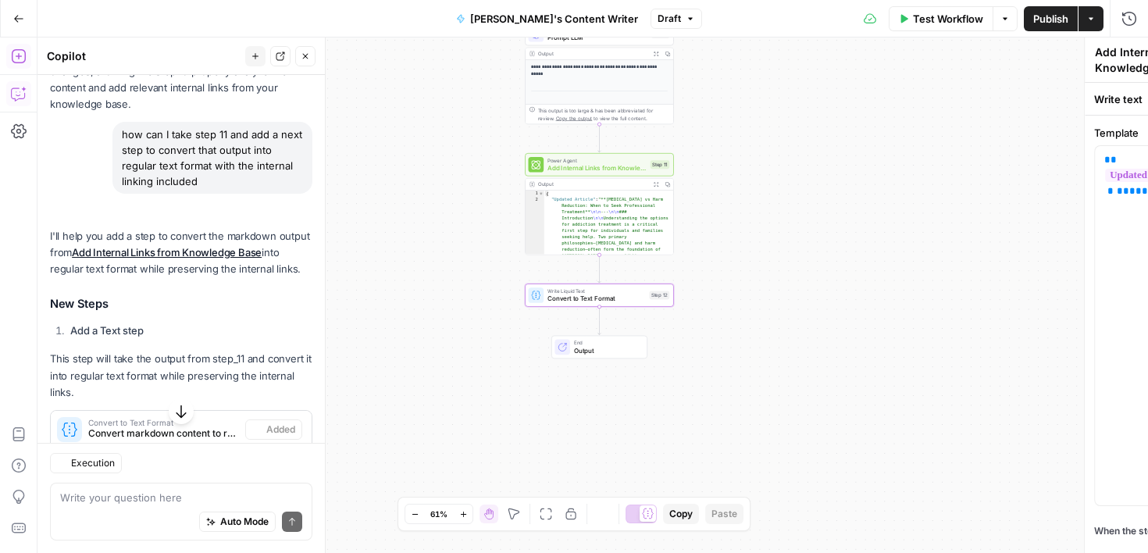
type textarea "Convert to Text Format"
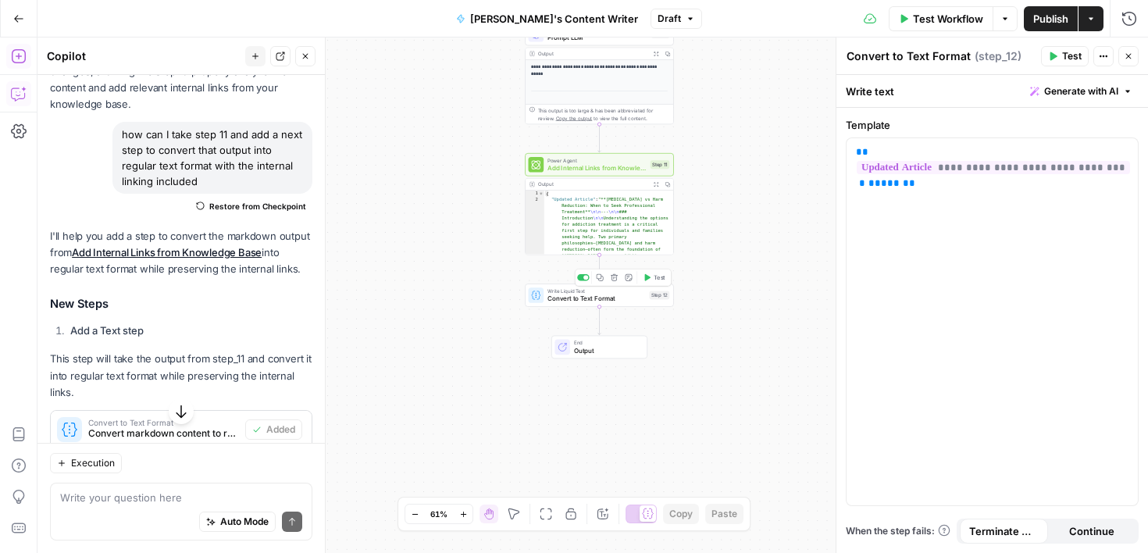
click at [657, 278] on span "Test" at bounding box center [659, 277] width 12 height 9
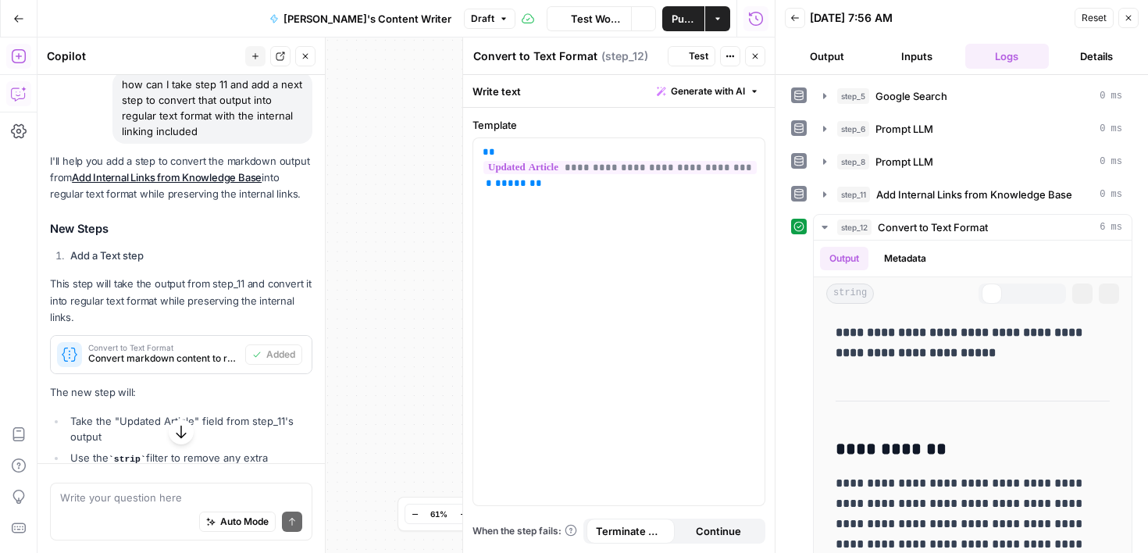
scroll to position [1195, 0]
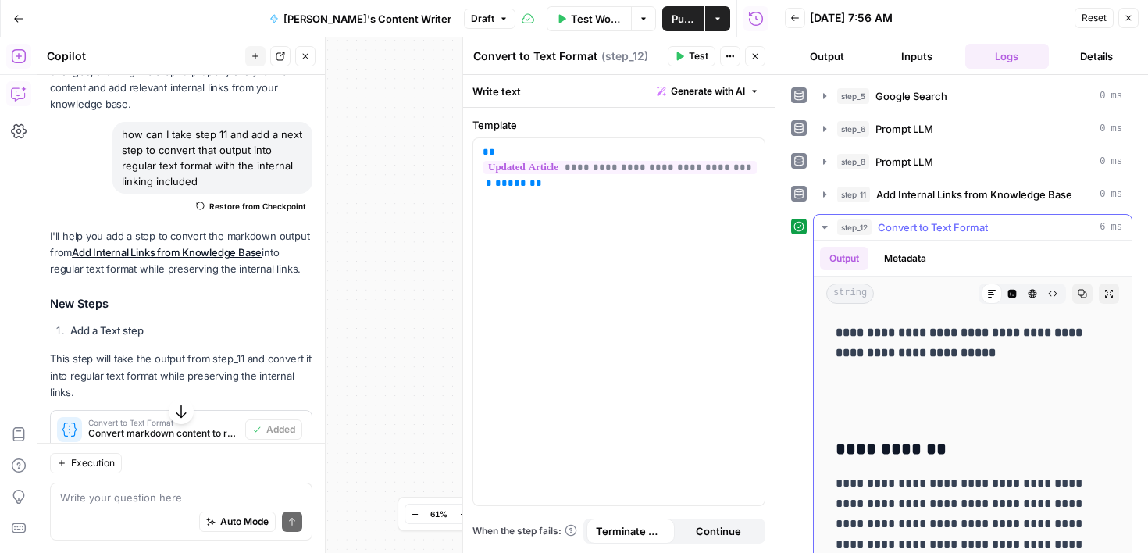
drag, startPoint x: 1045, startPoint y: 388, endPoint x: 1043, endPoint y: 547, distance: 159.3
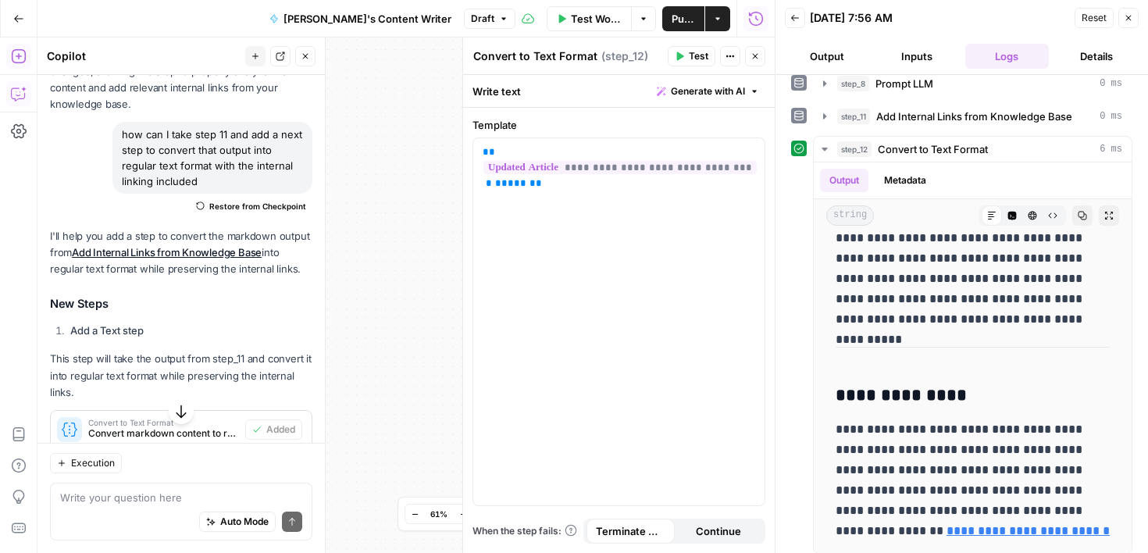
scroll to position [87, 0]
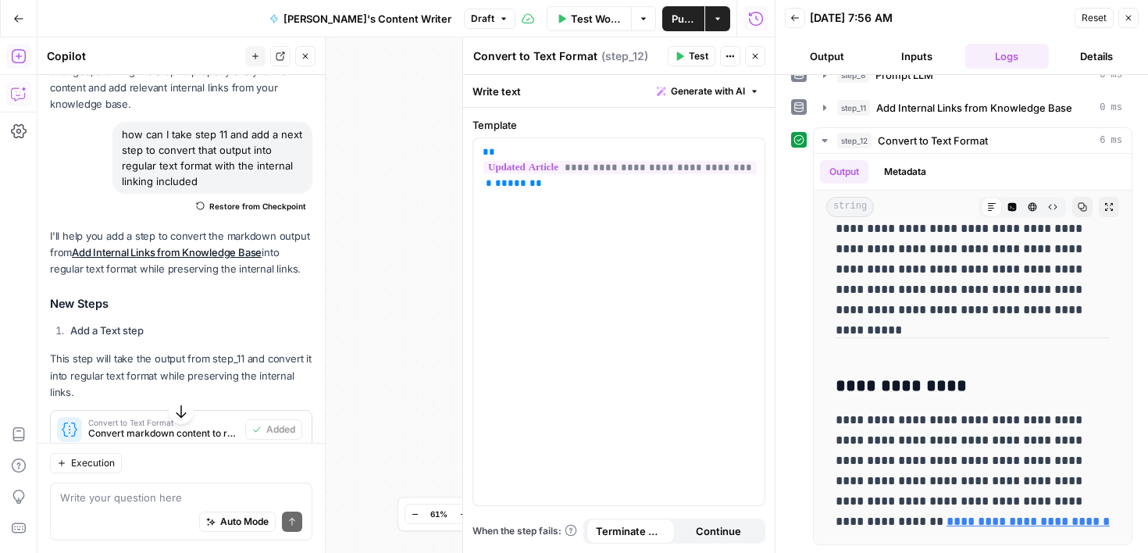
drag, startPoint x: 1027, startPoint y: 363, endPoint x: 1036, endPoint y: 558, distance: 195.4
click at [1036, 552] on html "Cohort 4 New Home Browse Your Data Usage Settings Recent Grids [PERSON_NAME]'s …" at bounding box center [574, 276] width 1148 height 553
click at [518, 310] on div "**********" at bounding box center [618, 321] width 291 height 367
click at [758, 60] on icon "button" at bounding box center [754, 56] width 9 height 9
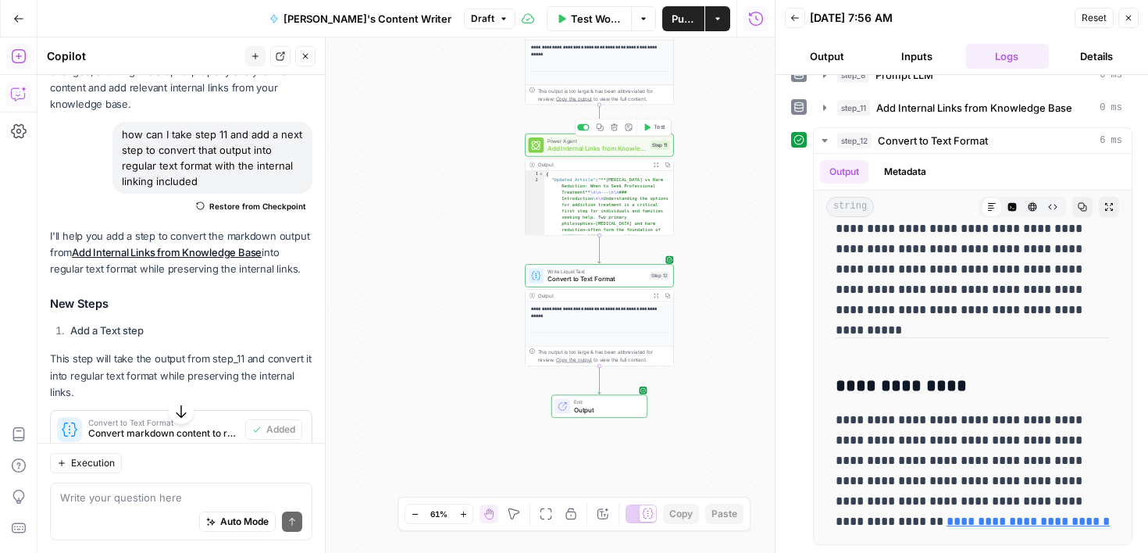
click at [635, 152] on span "Add Internal Links from Knowledge Base" at bounding box center [596, 148] width 99 height 9
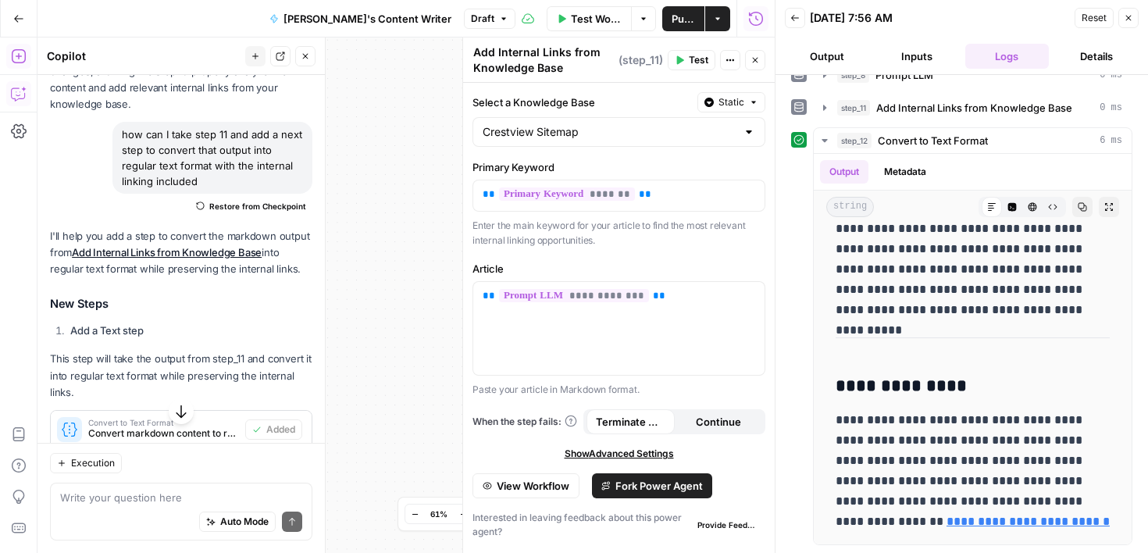
click at [656, 489] on span "Fork Power Agent" at bounding box center [658, 486] width 87 height 16
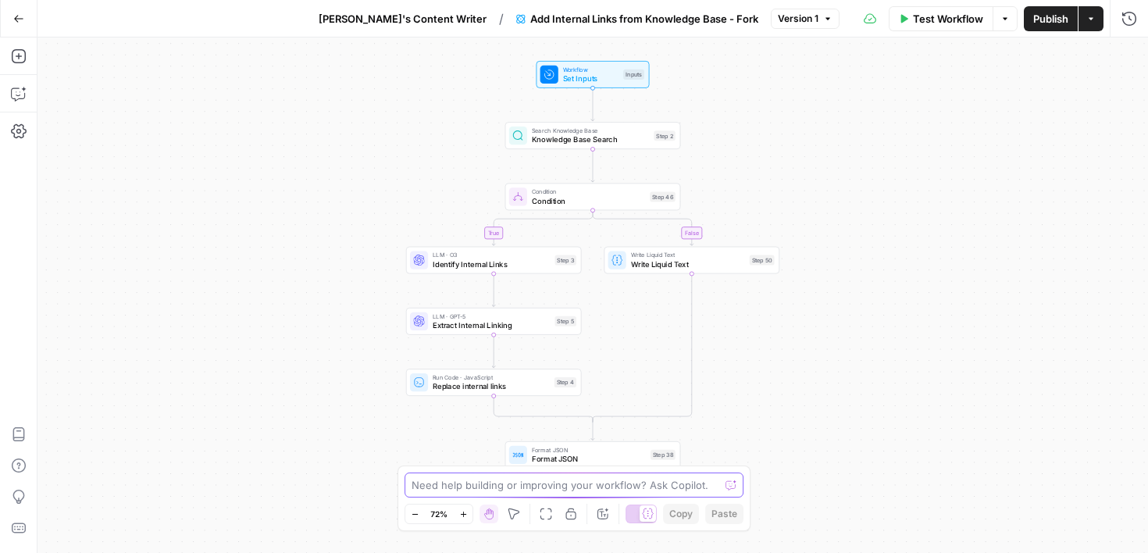
click at [609, 486] on textarea at bounding box center [565, 485] width 308 height 16
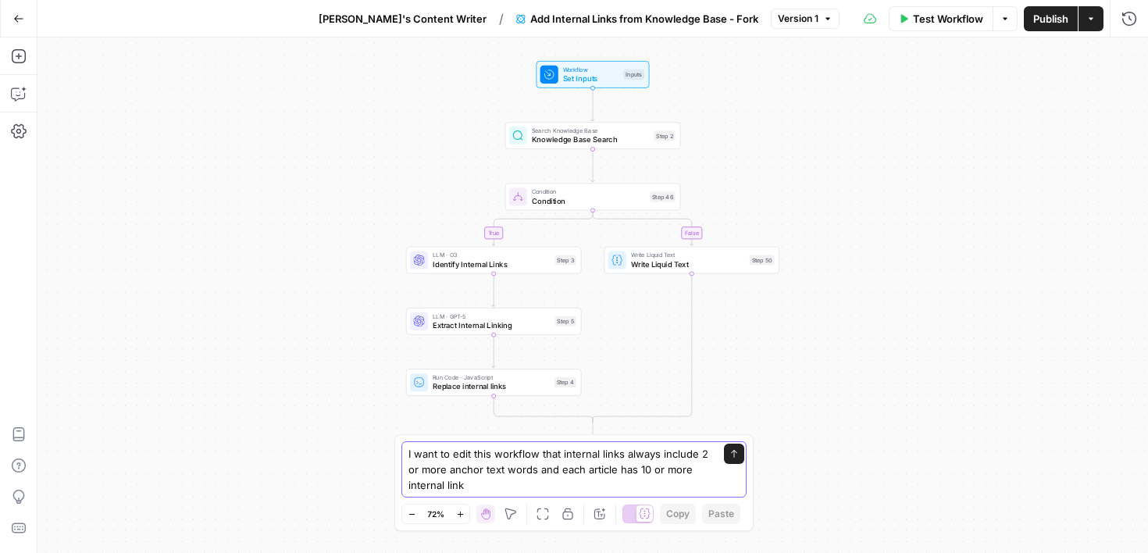
type textarea "I want to edit this workflow that internal links always include 2 or more ancho…"
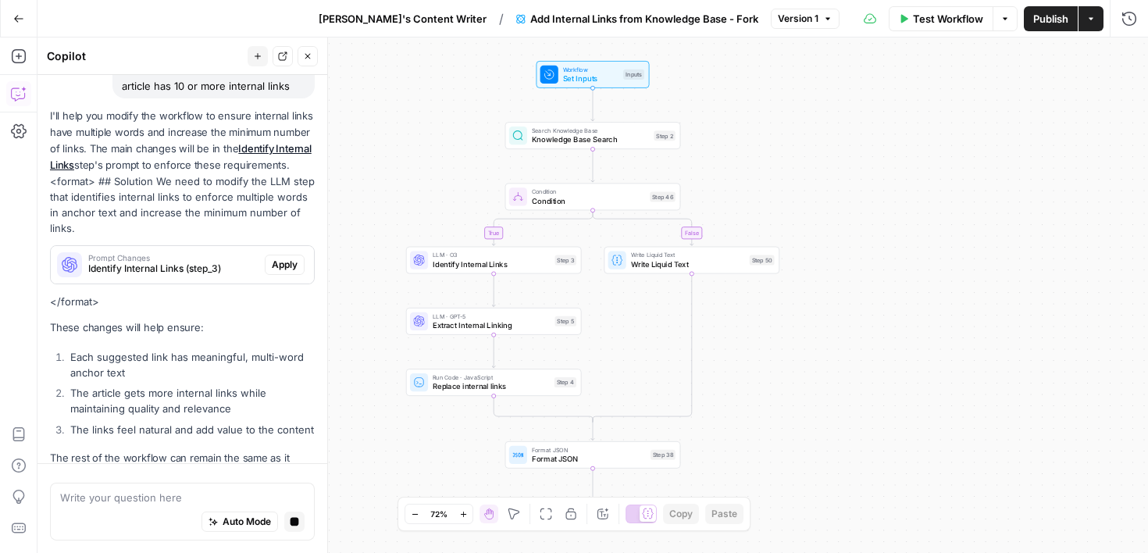
scroll to position [190, 0]
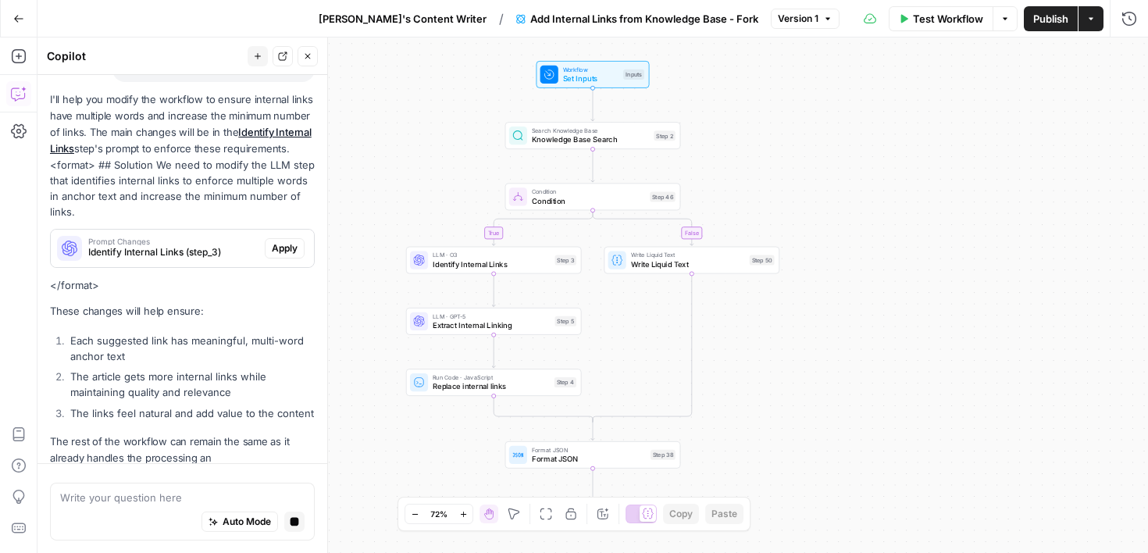
click at [726, 16] on span "Add Internal Links from Knowledge Base - Fork" at bounding box center [644, 19] width 228 height 16
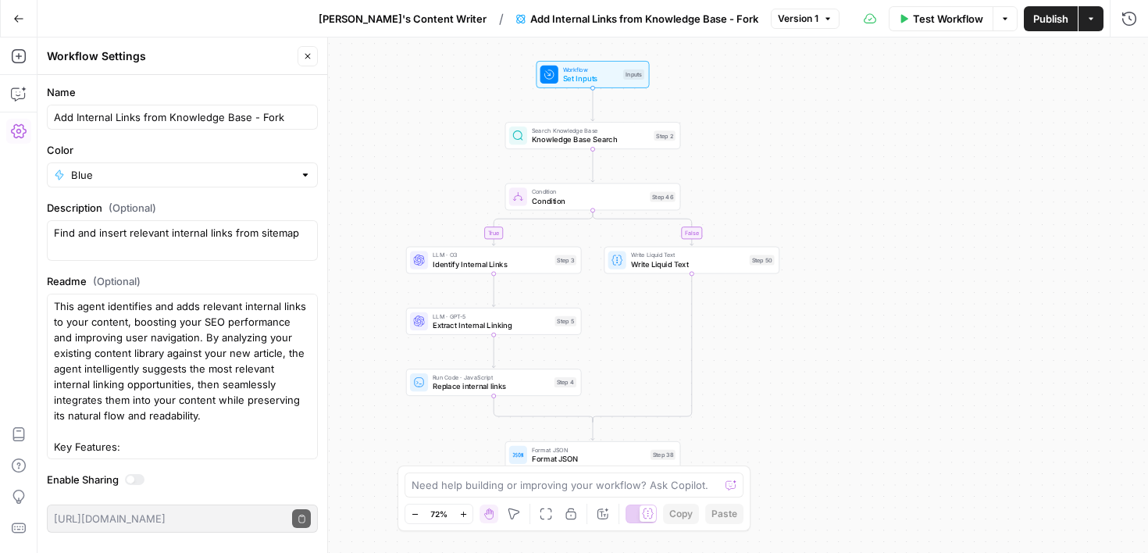
click at [726, 16] on span "Add Internal Links from Knowledge Base - Fork" at bounding box center [644, 19] width 228 height 16
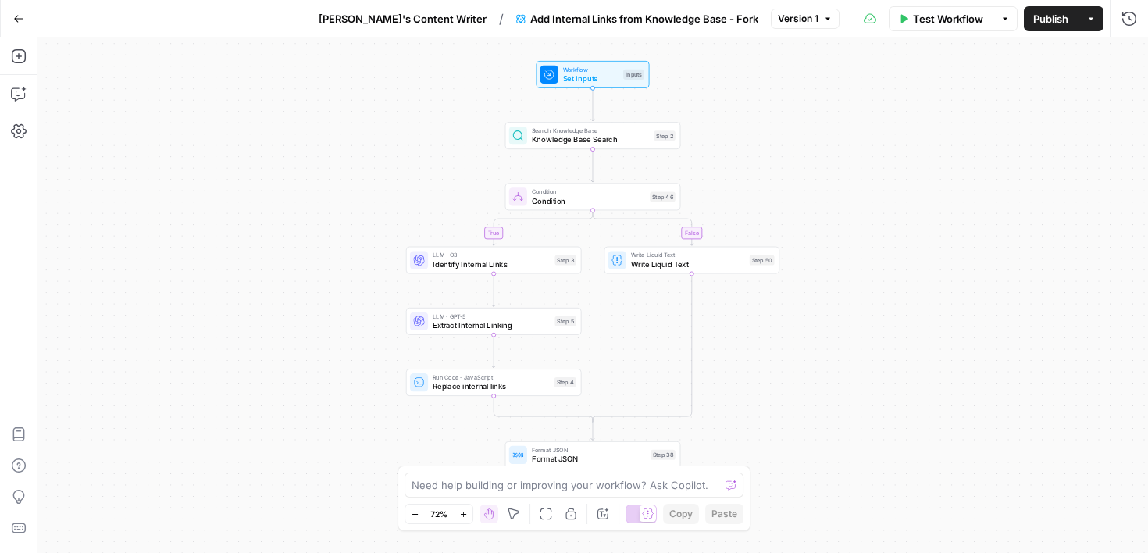
click at [727, 17] on span "Add Internal Links from Knowledge Base - Fork" at bounding box center [644, 19] width 228 height 16
click at [711, 20] on span "Add Internal Links from Knowledge Base - Fork" at bounding box center [644, 19] width 228 height 16
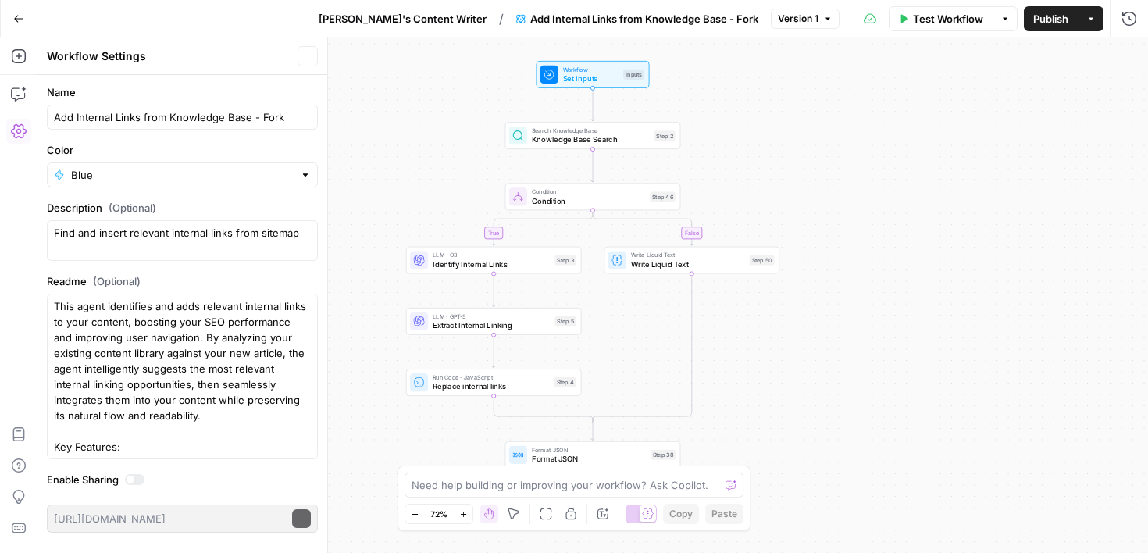
click at [711, 20] on span "Add Internal Links from Knowledge Base - Fork" at bounding box center [644, 19] width 228 height 16
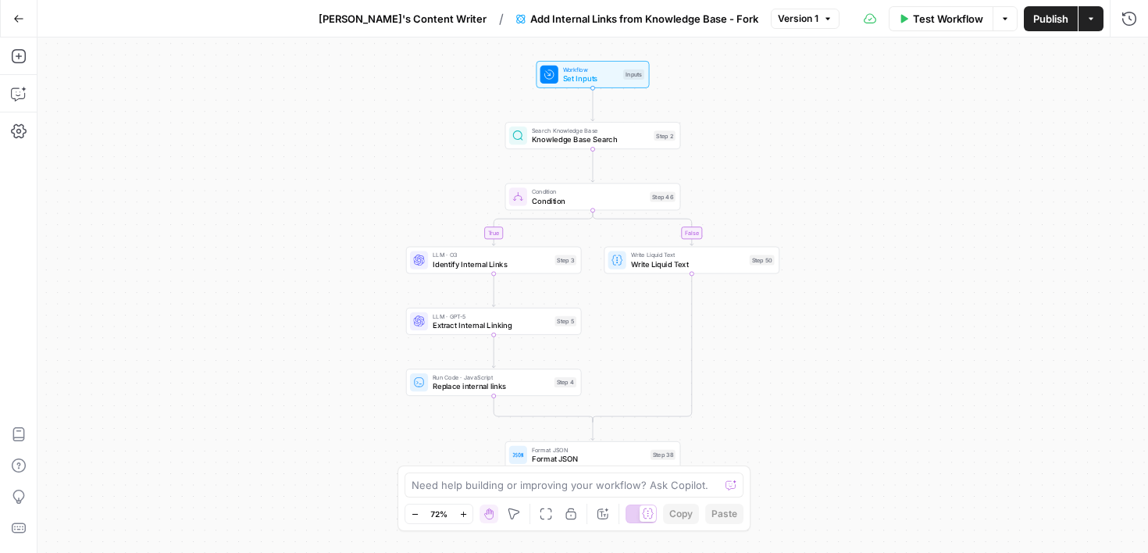
click at [804, 148] on div "true false Workflow Set Inputs Inputs Search Knowledge Base Knowledge Base Sear…" at bounding box center [592, 294] width 1110 height 515
click at [20, 92] on icon "button" at bounding box center [20, 92] width 0 height 0
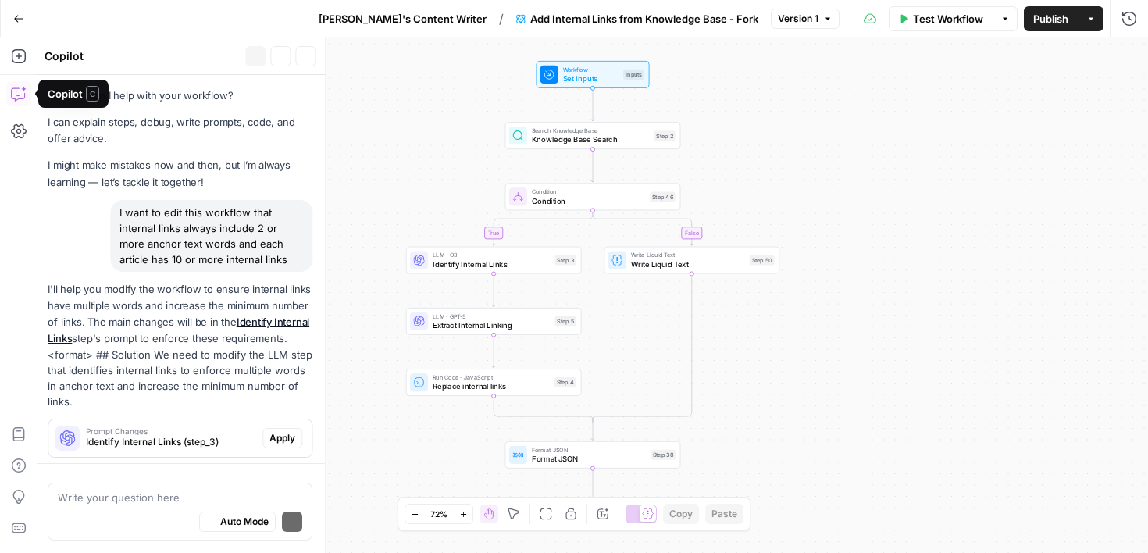
scroll to position [231, 0]
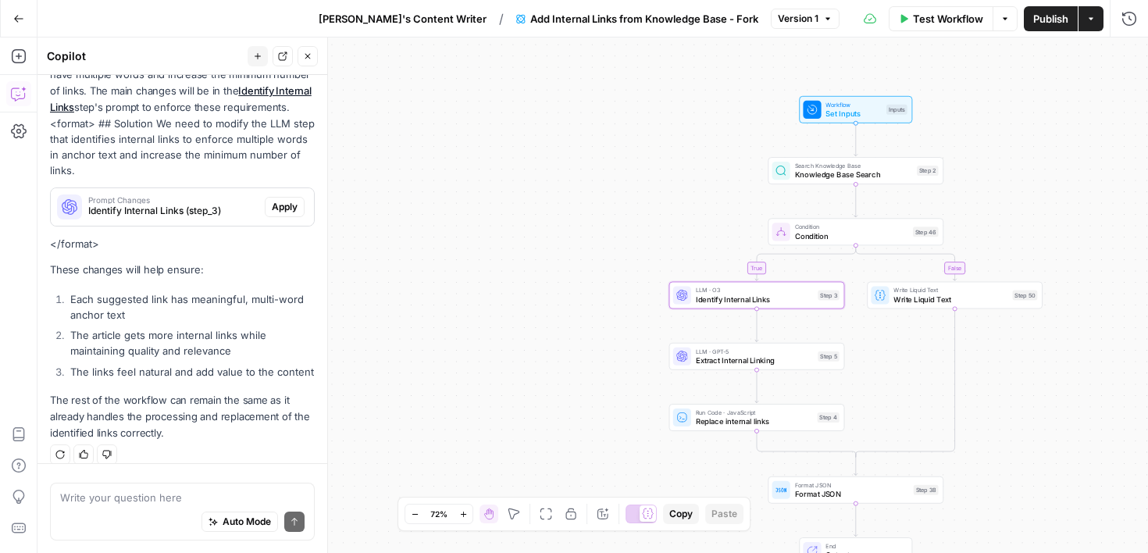
click at [289, 200] on span "Apply" at bounding box center [285, 207] width 26 height 14
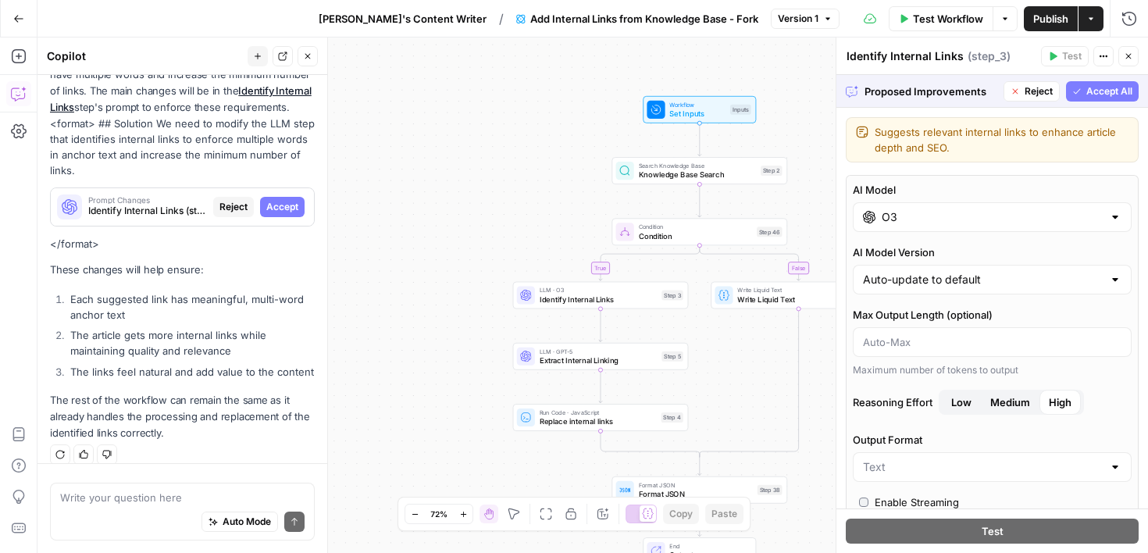
click at [1098, 93] on span "Accept All" at bounding box center [1109, 91] width 46 height 14
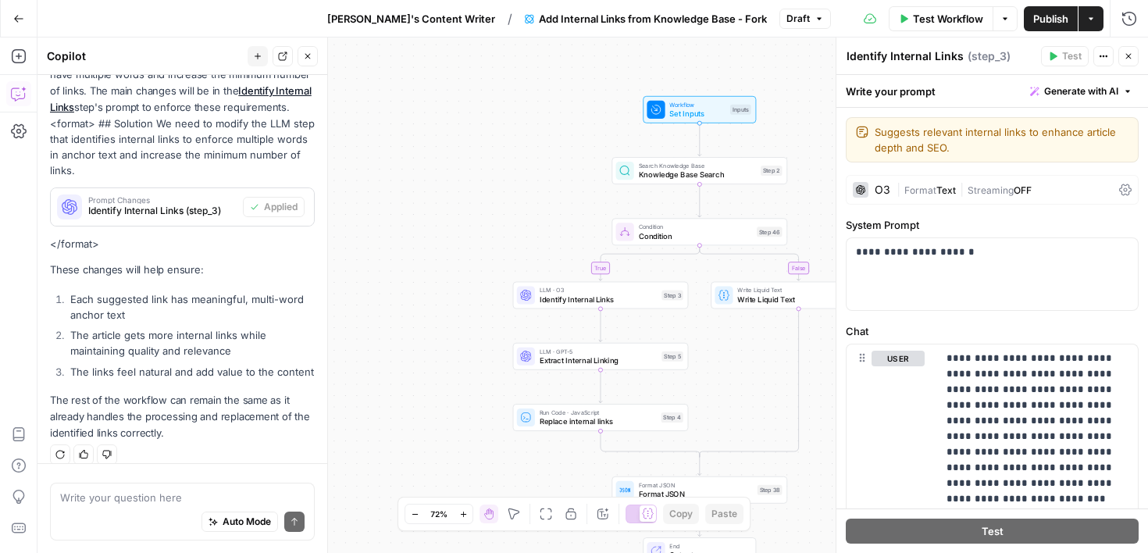
click at [815, 460] on div "true false Workflow Set Inputs Inputs Search Knowledge Base Knowledge Base Sear…" at bounding box center [592, 294] width 1110 height 515
click at [1052, 16] on span "Publish" at bounding box center [1050, 19] width 35 height 16
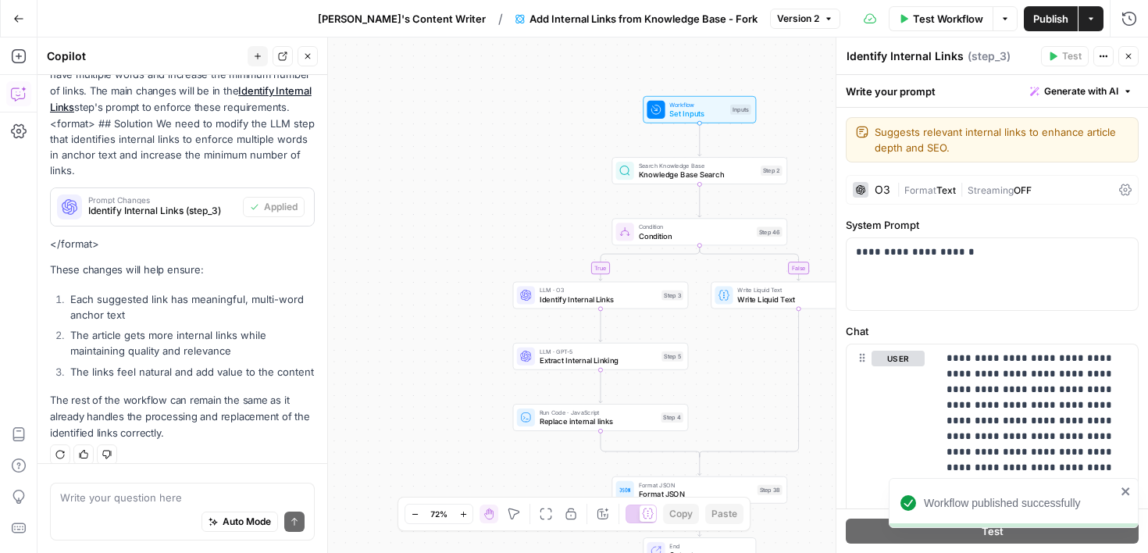
click at [679, 16] on span "Add Internal Links from Knowledge Base - Fork" at bounding box center [643, 19] width 228 height 16
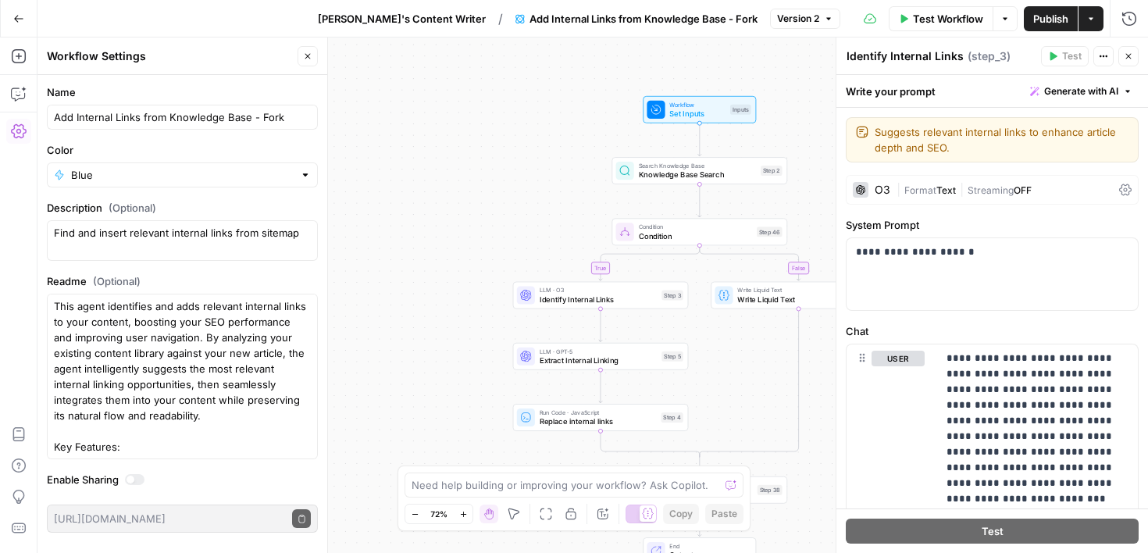
click at [22, 16] on icon "button" at bounding box center [18, 18] width 11 height 11
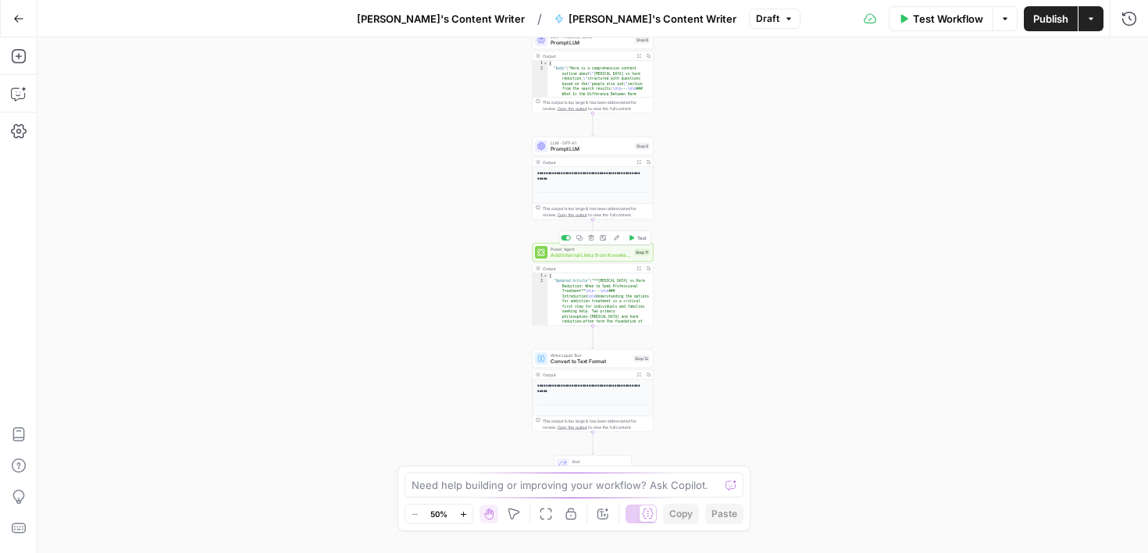
click at [637, 239] on span "Test" at bounding box center [641, 237] width 9 height 7
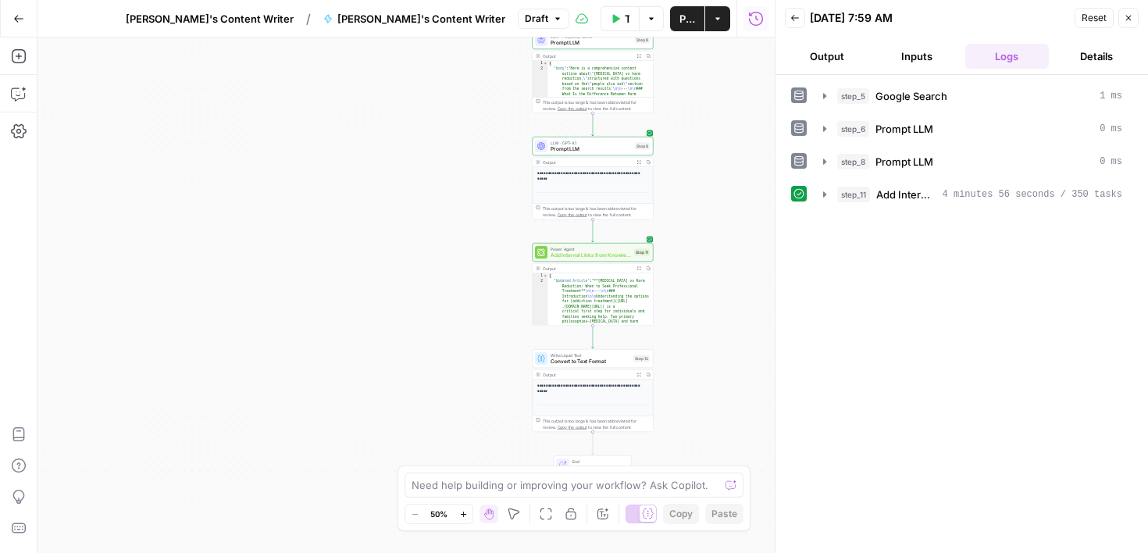
click at [718, 244] on div "Workflow Set Inputs Inputs Google Search Google Search Step 5 Output Expand Out…" at bounding box center [405, 294] width 737 height 515
click at [418, 490] on textarea at bounding box center [565, 485] width 308 height 16
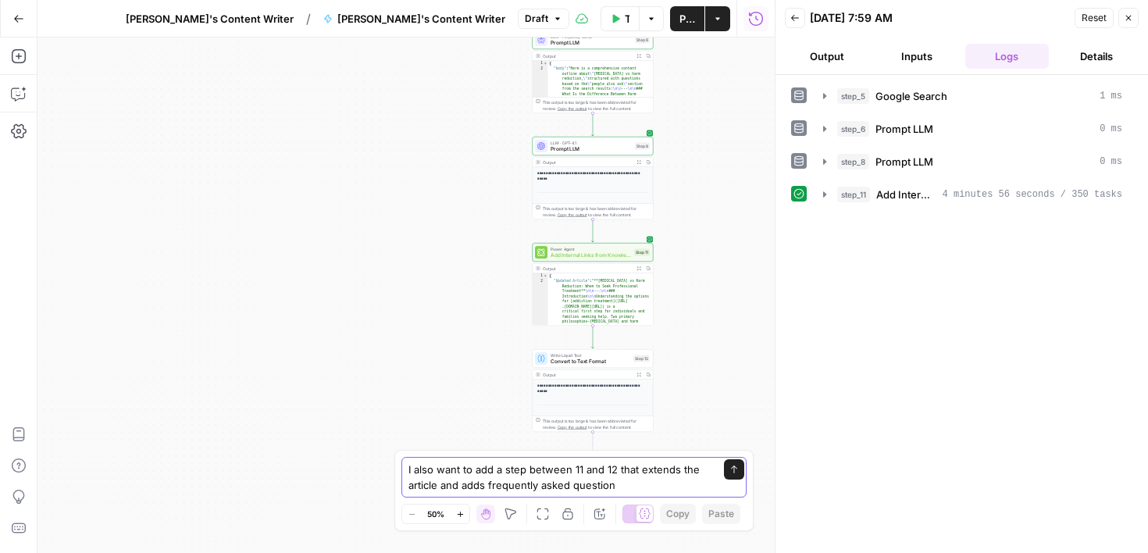
type textarea "I also want to add a step between 11 and 12 that extends the article and adds f…"
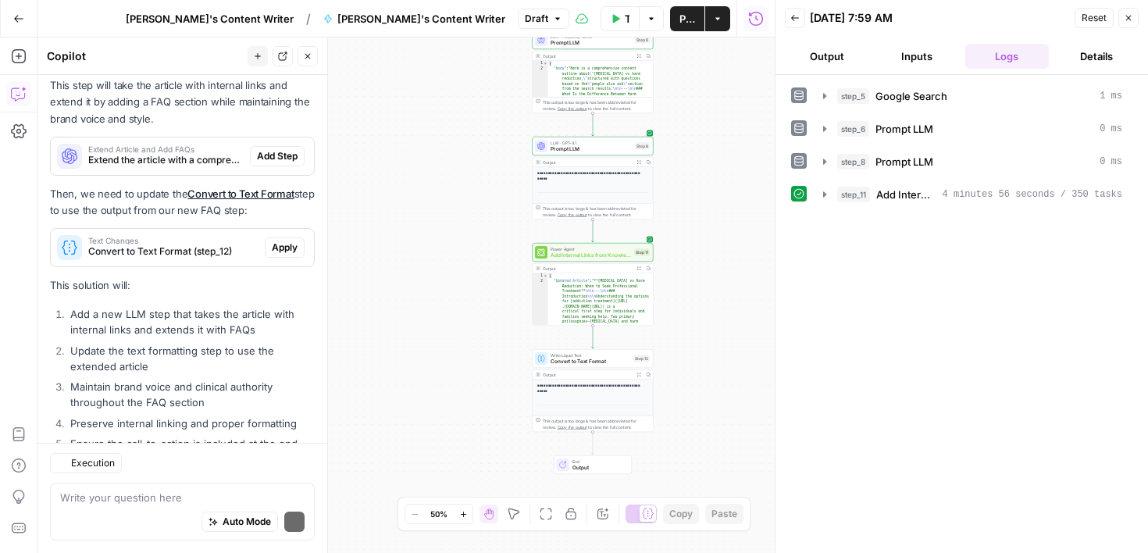
scroll to position [395, 0]
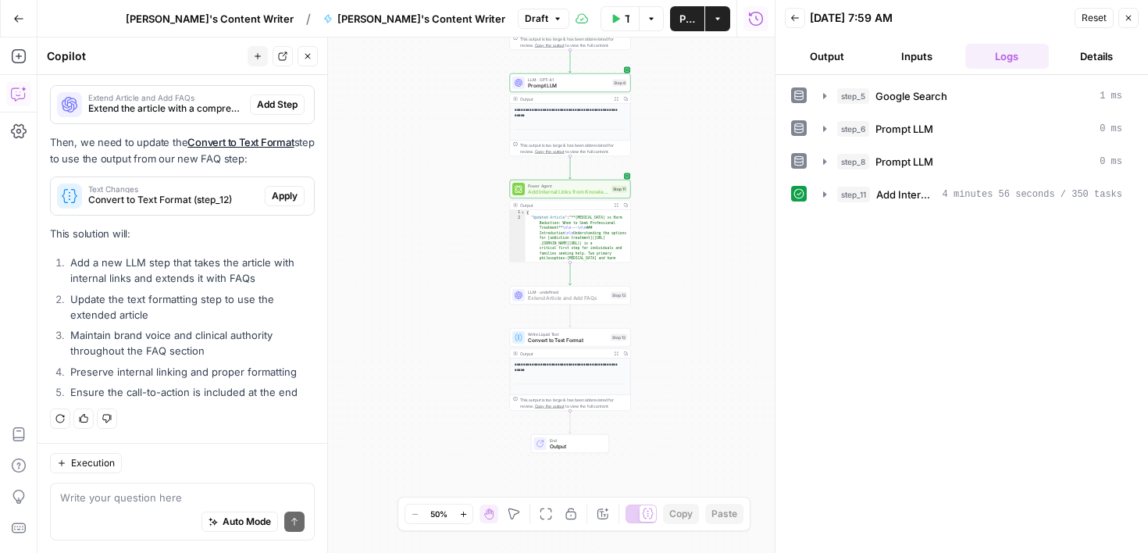
click at [291, 104] on span "Add Step" at bounding box center [277, 105] width 41 height 14
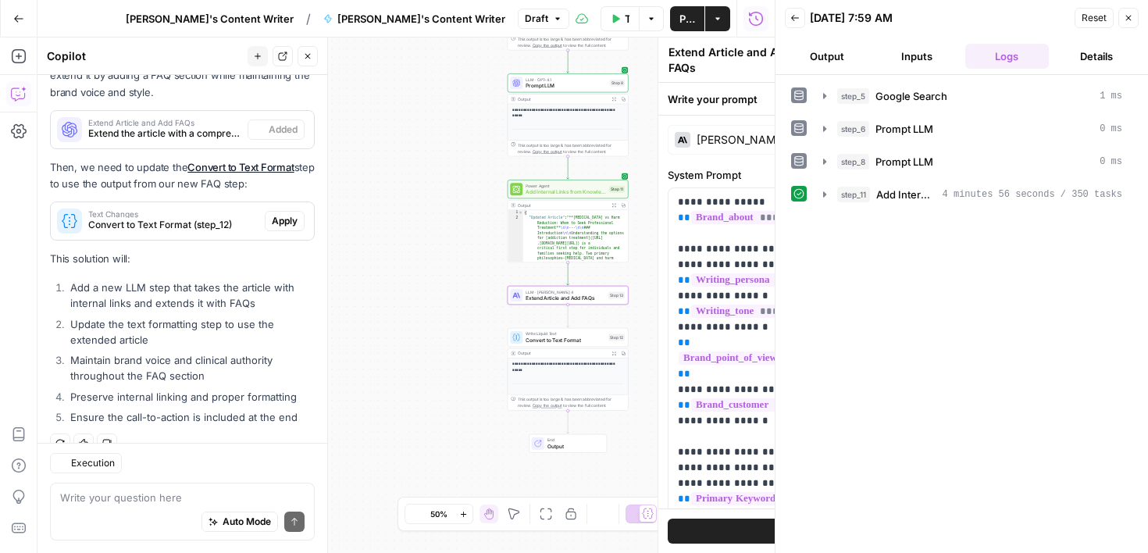
scroll to position [420, 0]
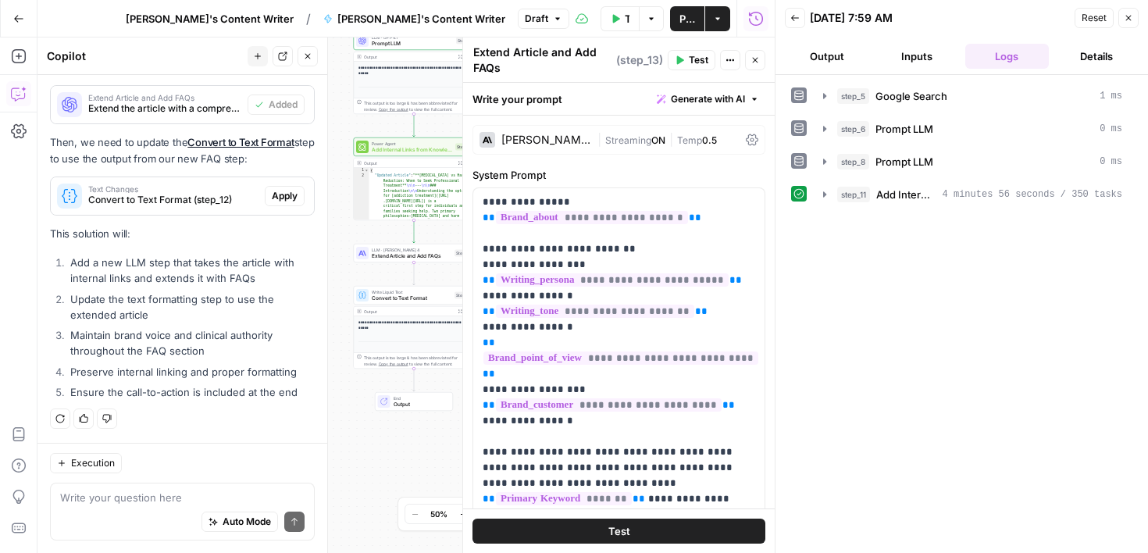
click at [757, 62] on icon "button" at bounding box center [755, 60] width 5 height 5
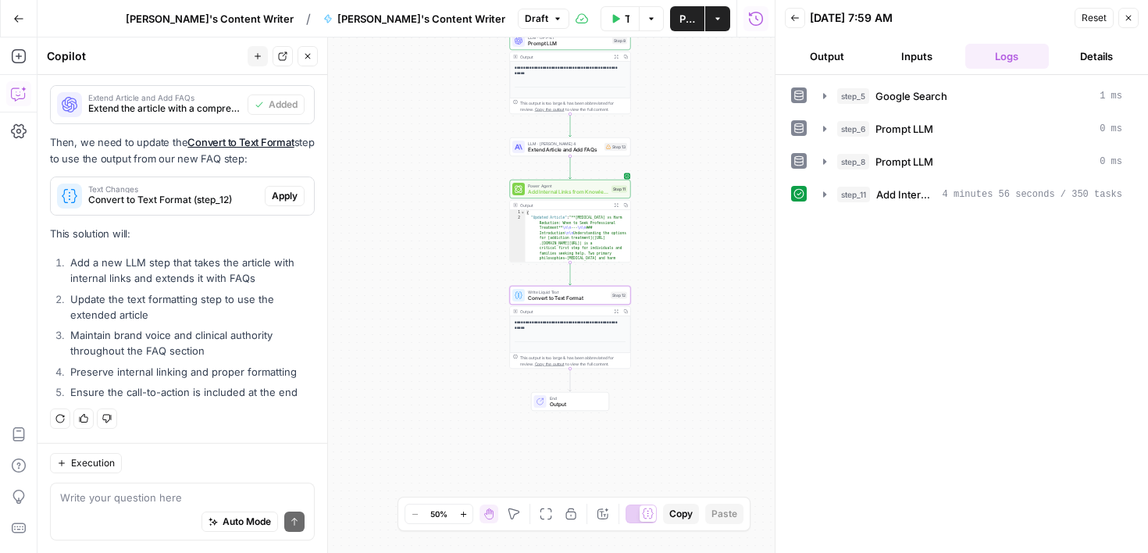
click at [290, 197] on span "Apply" at bounding box center [285, 196] width 26 height 14
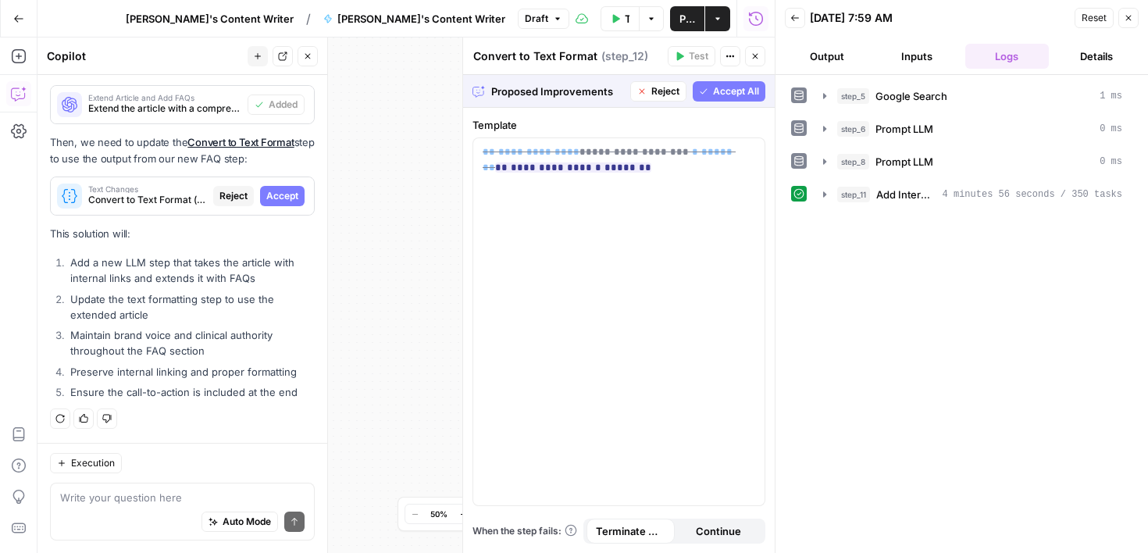
click at [723, 92] on span "Accept All" at bounding box center [736, 91] width 46 height 14
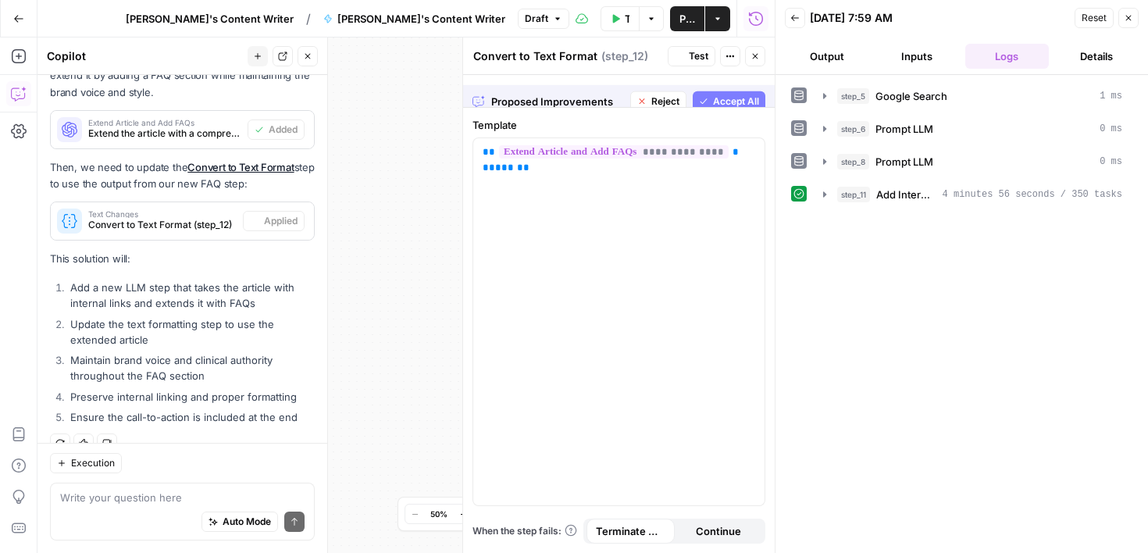
scroll to position [420, 0]
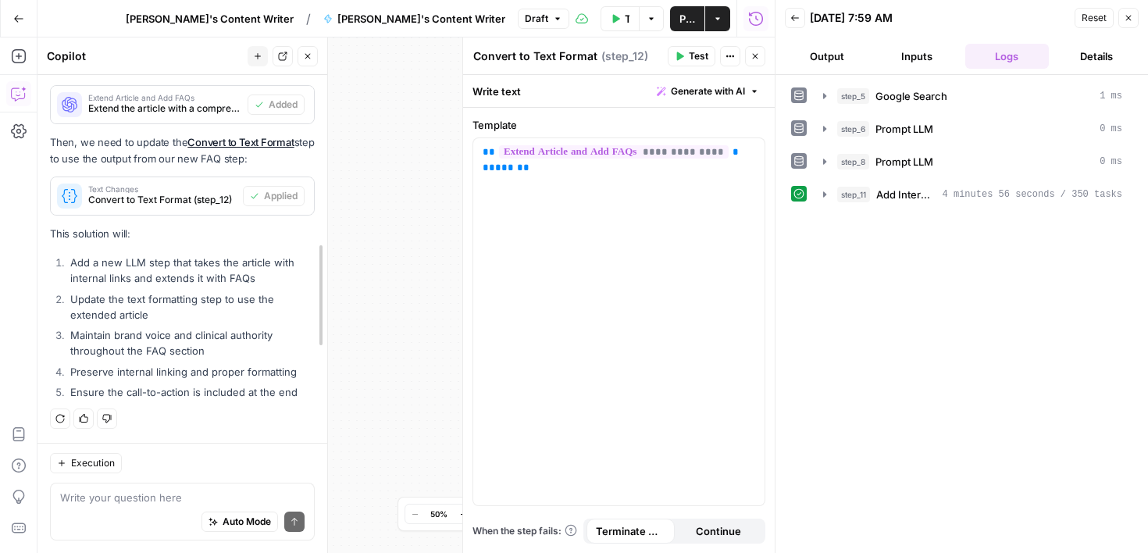
drag, startPoint x: 320, startPoint y: 301, endPoint x: 318, endPoint y: 334, distance: 32.9
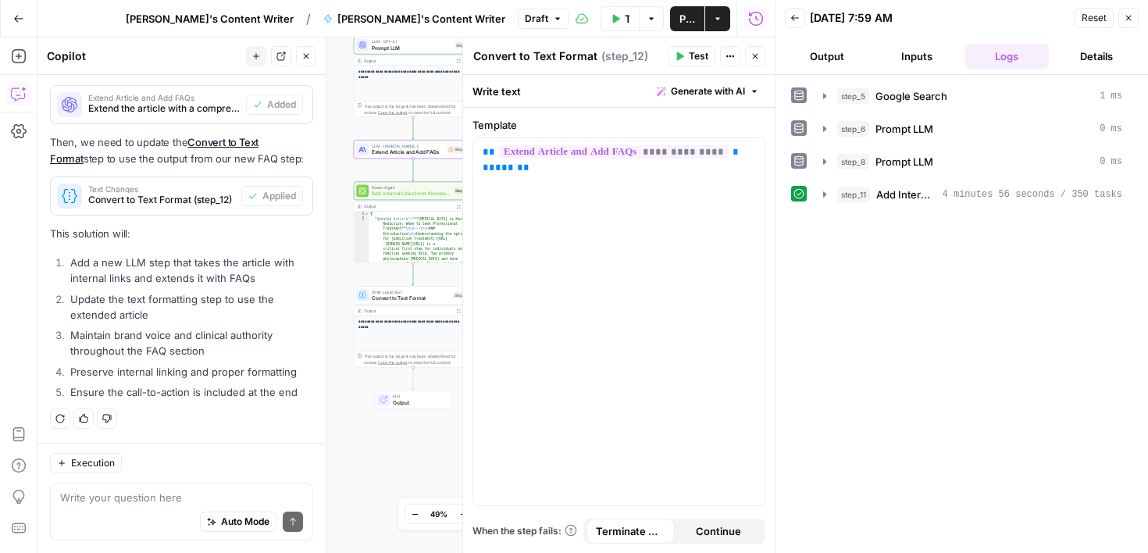
click at [292, 96] on div "I'll help you add a step to extend the article and add FAQs between Add Interna…" at bounding box center [181, 137] width 263 height 535
click at [754, 60] on icon "button" at bounding box center [754, 56] width 9 height 9
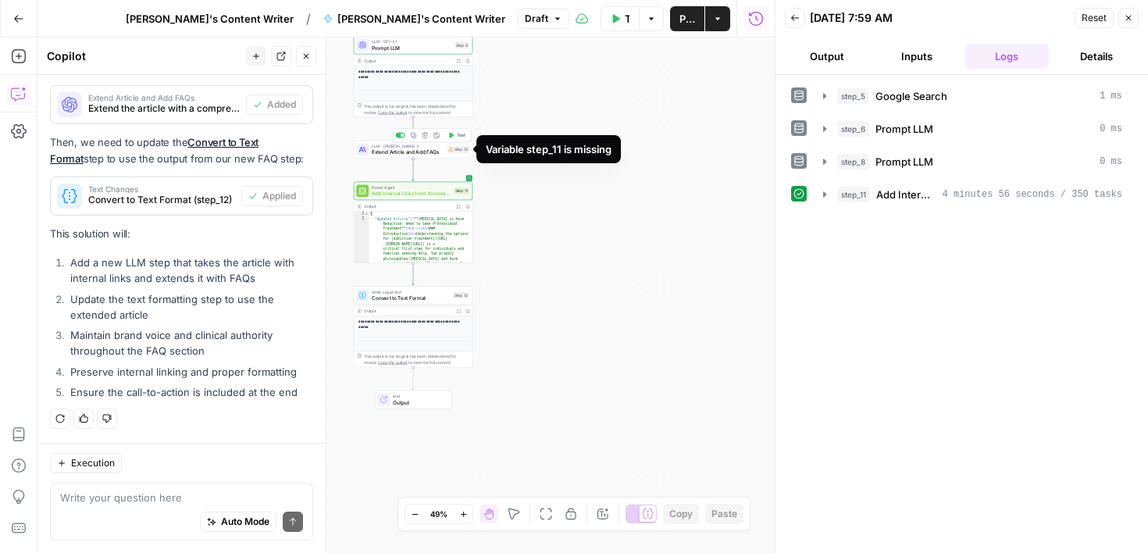
click at [457, 151] on div "Step 13" at bounding box center [458, 149] width 22 height 8
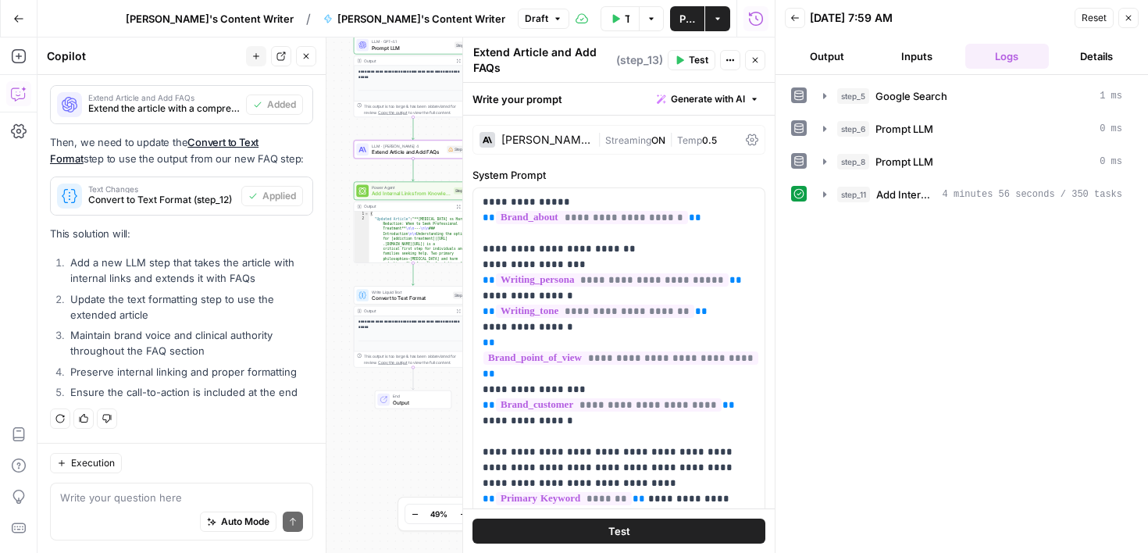
click at [620, 532] on span "Test" at bounding box center [619, 531] width 22 height 16
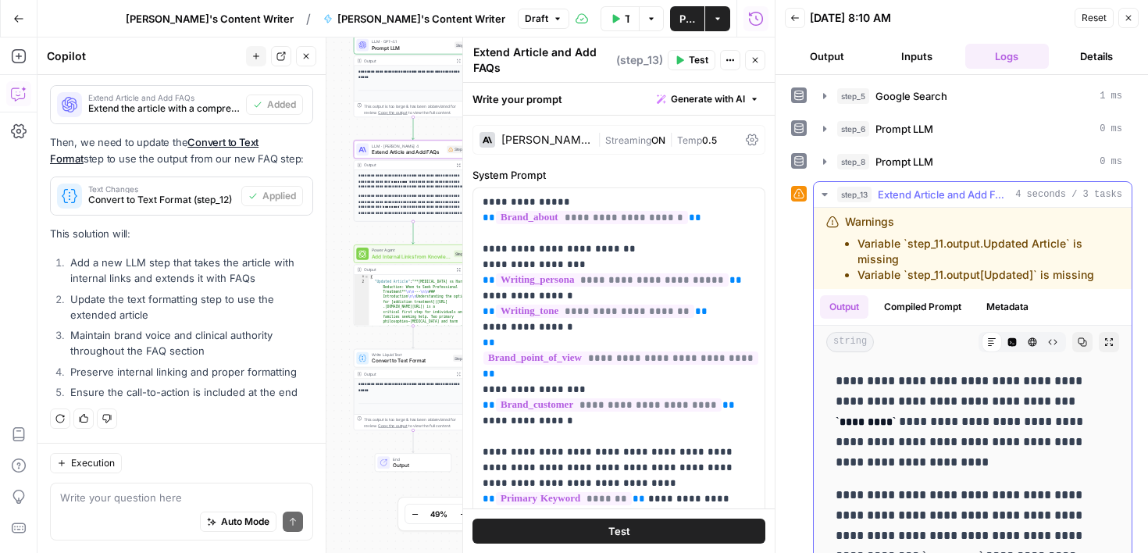
click at [1085, 267] on li "Variable `step_11.output[Updated]` is missing" at bounding box center [988, 275] width 262 height 16
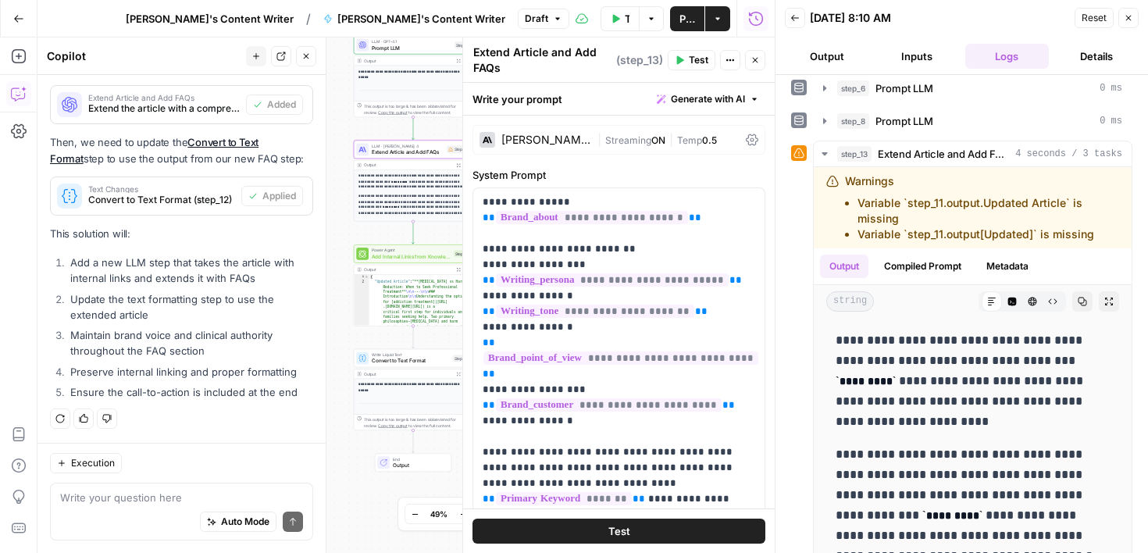
scroll to position [135, 0]
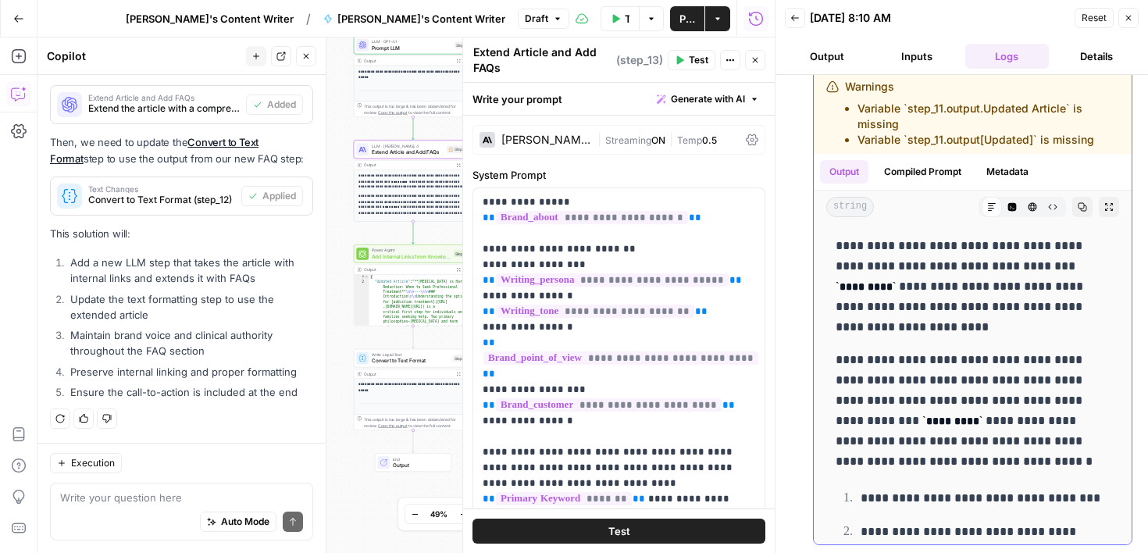
drag, startPoint x: 1142, startPoint y: 309, endPoint x: 1116, endPoint y: 529, distance: 221.8
click at [1116, 529] on div "**********" at bounding box center [961, 314] width 372 height 478
click at [757, 64] on icon "button" at bounding box center [754, 59] width 9 height 9
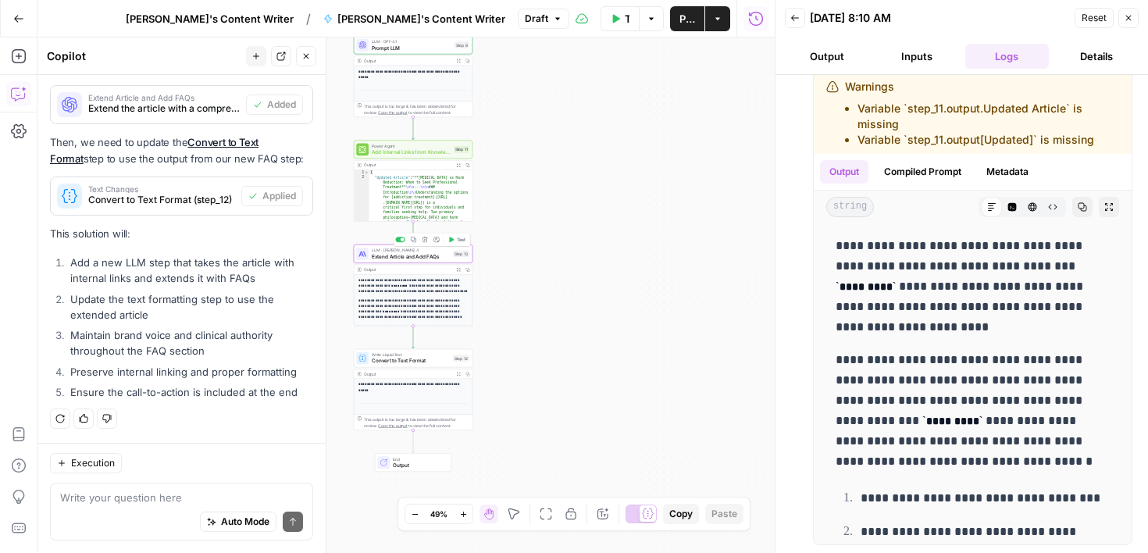
click at [457, 238] on span "Test" at bounding box center [461, 239] width 9 height 7
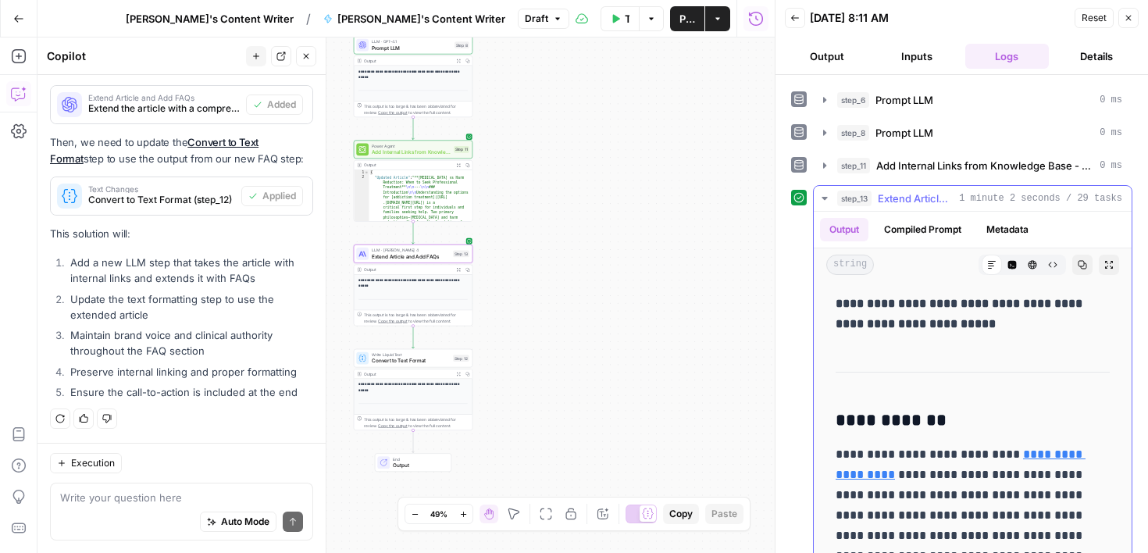
scroll to position [78, 0]
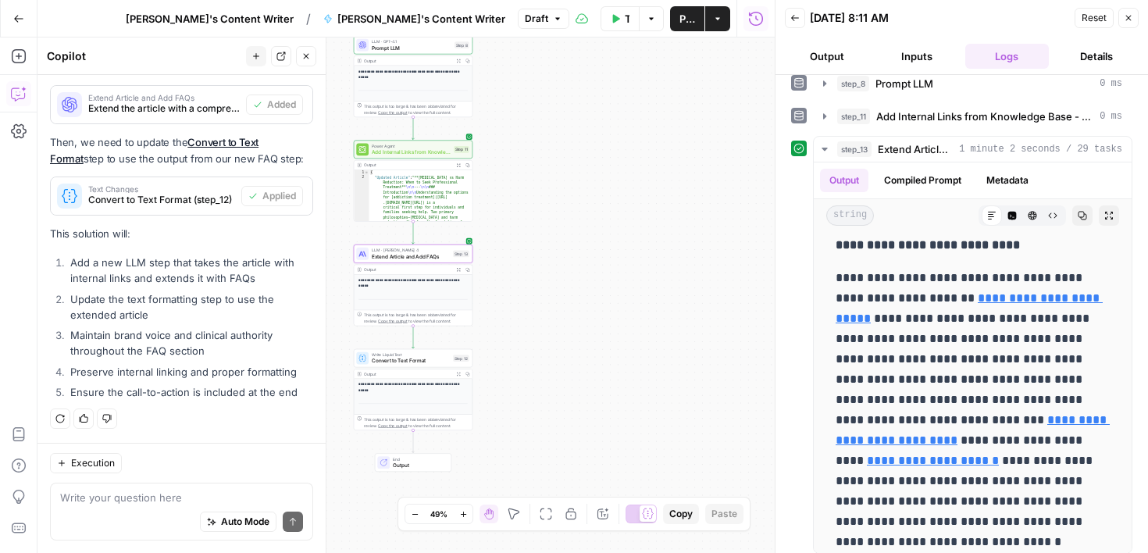
drag, startPoint x: 1066, startPoint y: 436, endPoint x: 1084, endPoint y: 559, distance: 124.7
click at [1084, 552] on html "Cohort 4 New Home Browse Your Data Usage Settings Recent Grids Molly's Content …" at bounding box center [574, 276] width 1148 height 553
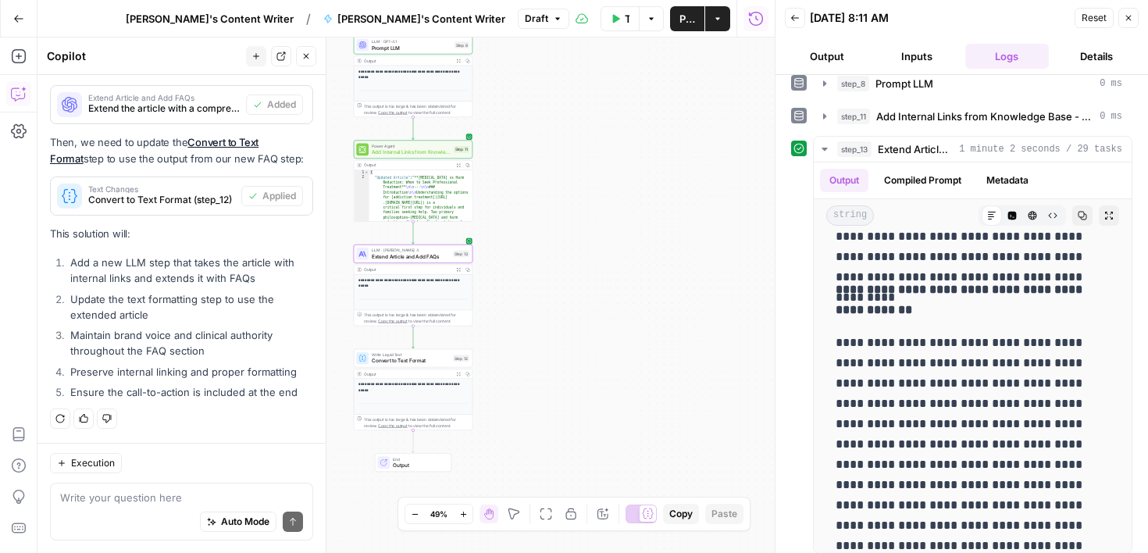
drag, startPoint x: 1108, startPoint y: 449, endPoint x: 1115, endPoint y: 557, distance: 108.0
click at [1115, 552] on html "Cohort 4 New Home Browse Your Data Usage Settings Recent Grids Molly's Content …" at bounding box center [574, 276] width 1148 height 553
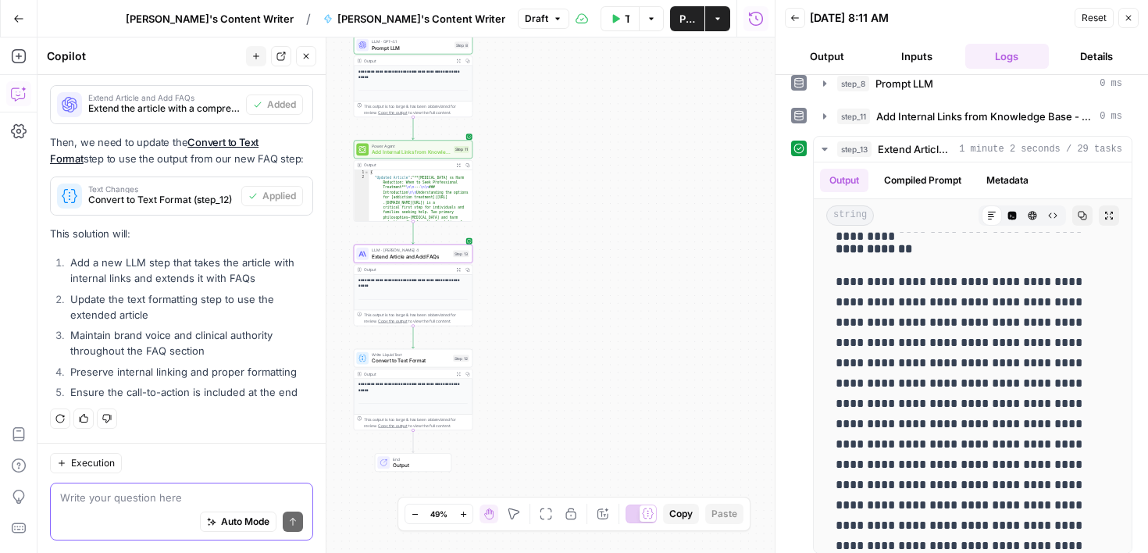
click at [216, 492] on textarea at bounding box center [181, 498] width 243 height 16
type textarea "I"
click at [459, 155] on div "Power Agent Add Internal Links from Knowledge Base - Fork Step 11 Copy step Del…" at bounding box center [413, 150] width 119 height 19
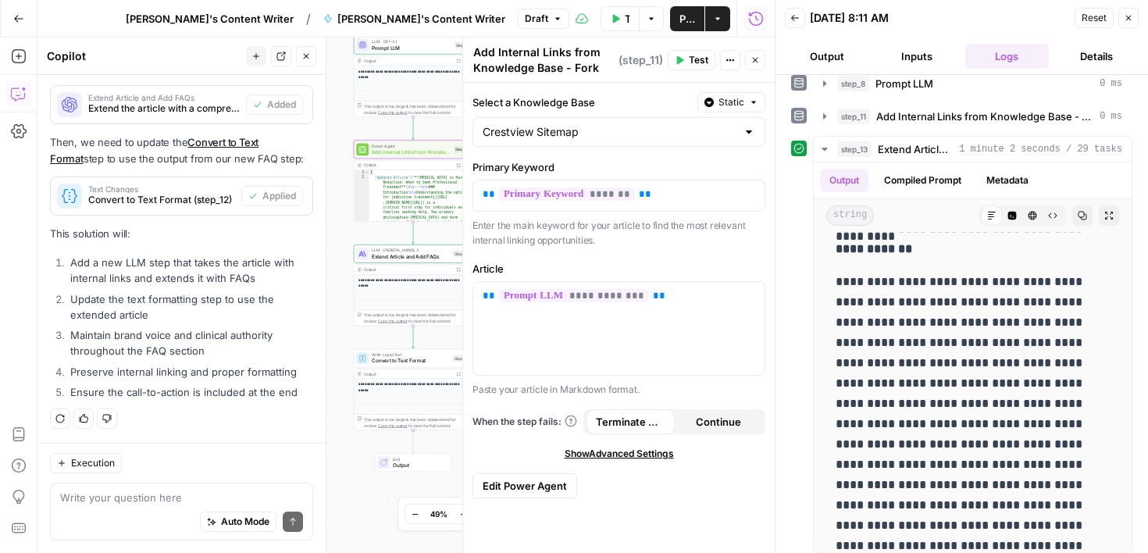
click at [560, 488] on span "Edit Power Agent" at bounding box center [524, 486] width 84 height 16
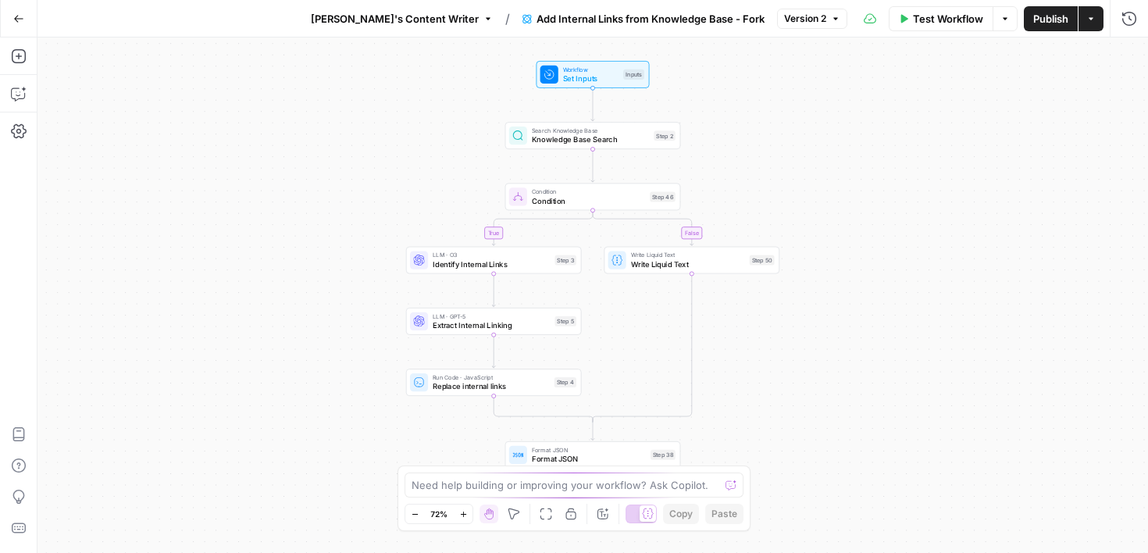
click at [482, 488] on div "Hand M" at bounding box center [490, 483] width 44 height 16
click at [438, 483] on textarea at bounding box center [565, 485] width 308 height 16
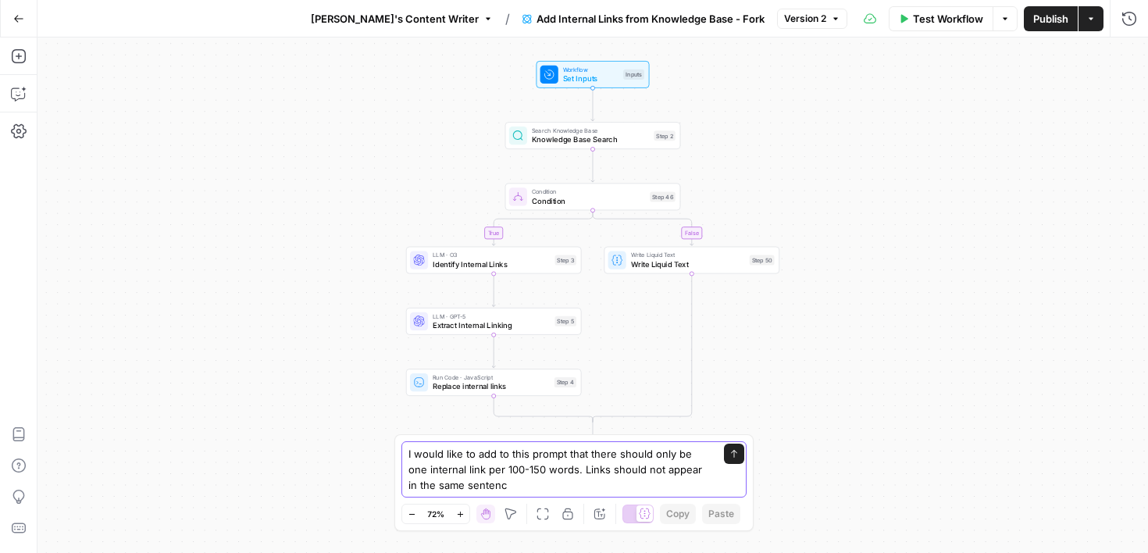
type textarea "I would like to add to this prompt that there should only be one internal link …"
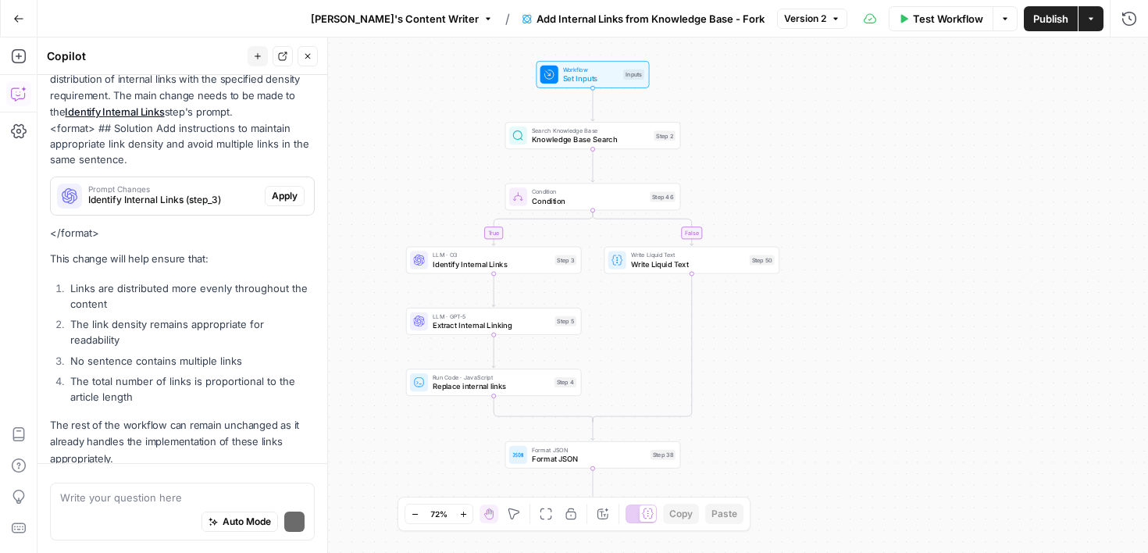
scroll to position [251, 0]
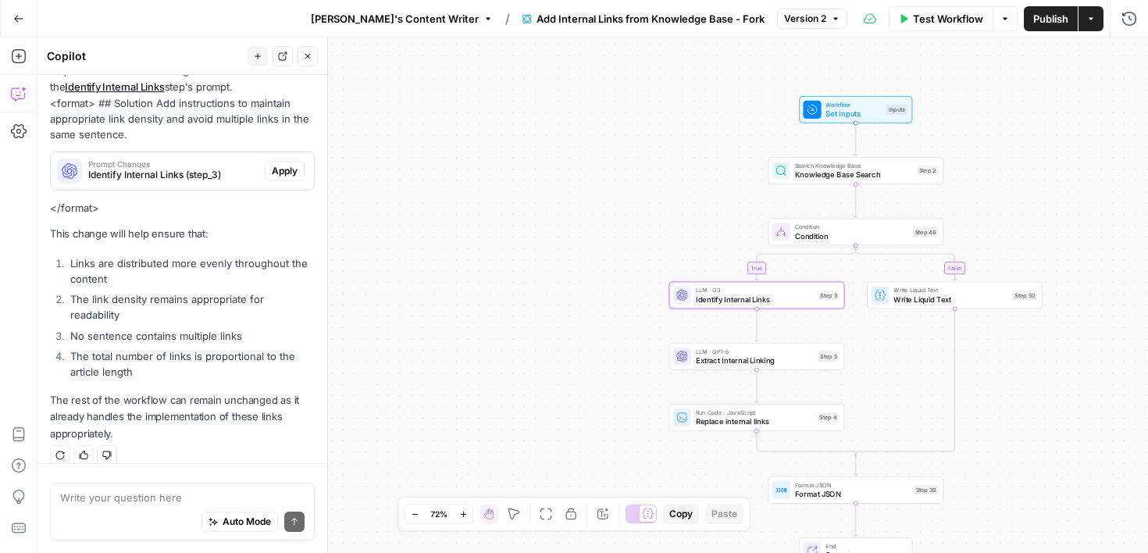
click at [287, 172] on span "Apply" at bounding box center [285, 171] width 26 height 14
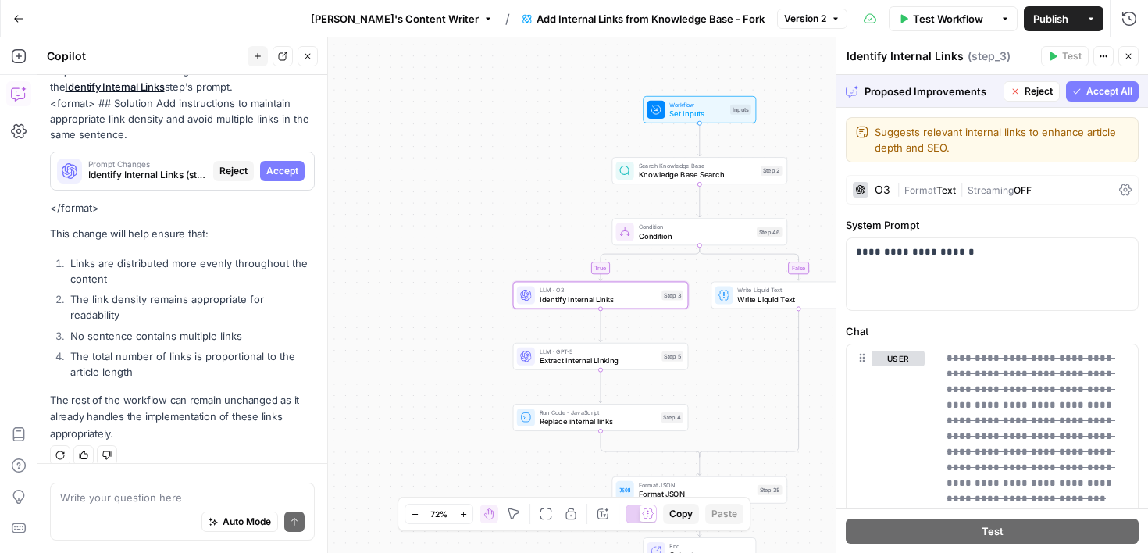
click at [1115, 95] on span "Accept All" at bounding box center [1109, 91] width 46 height 14
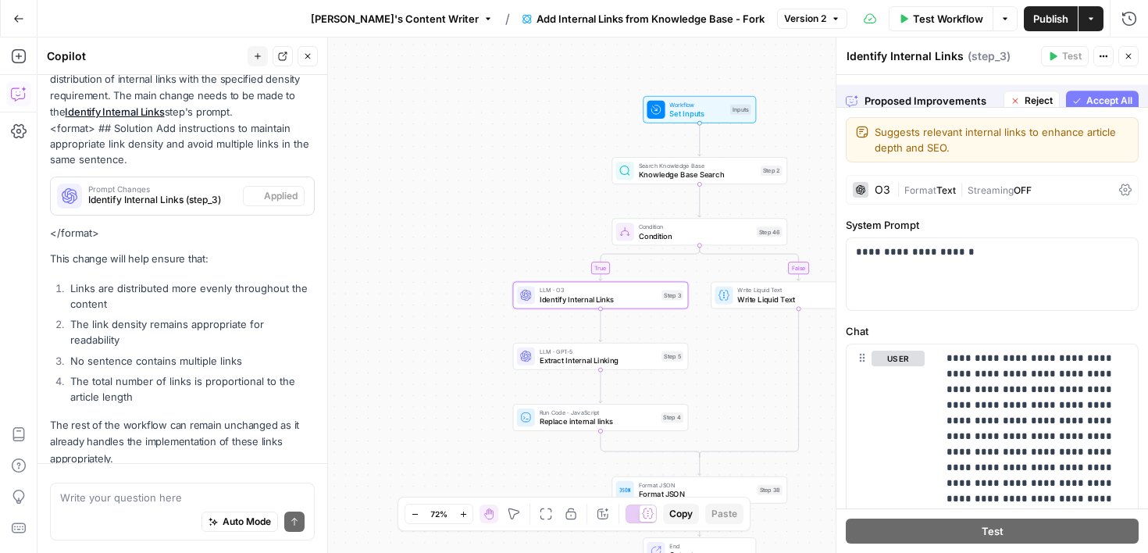
scroll to position [276, 0]
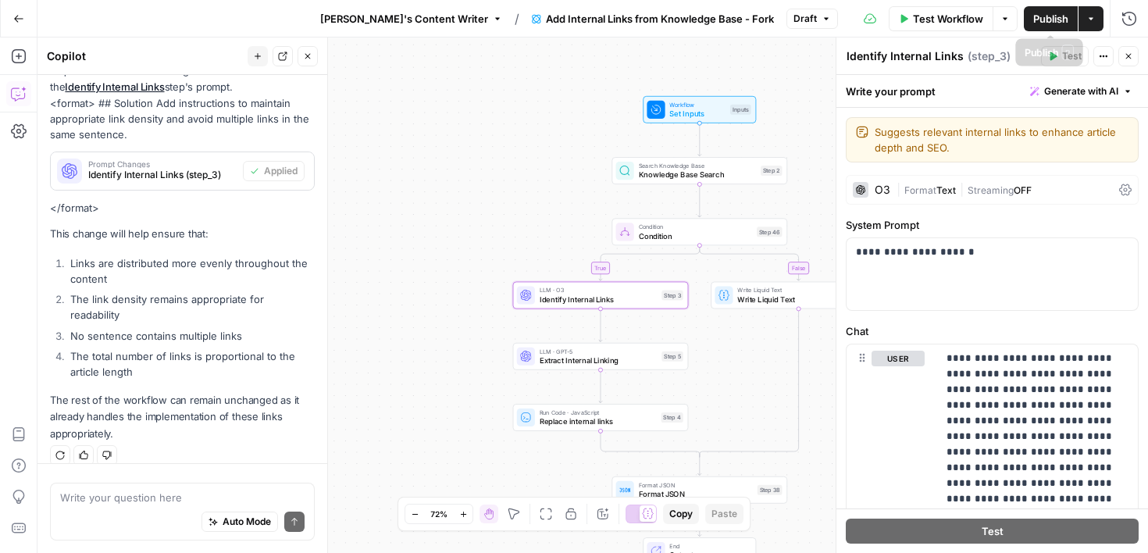
click at [1052, 16] on span "Publish" at bounding box center [1050, 19] width 35 height 16
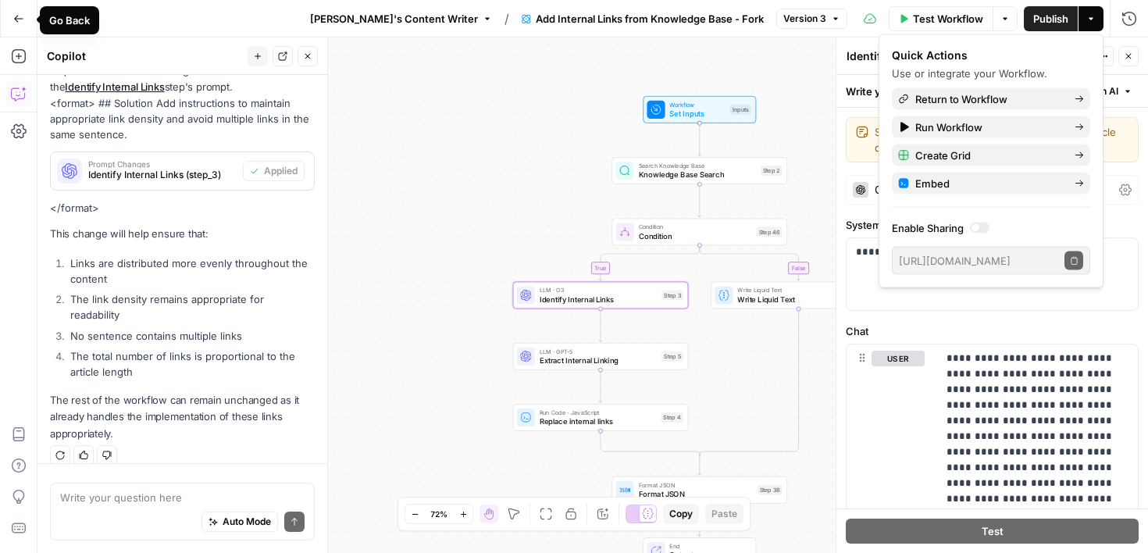
click at [18, 19] on icon "button" at bounding box center [18, 18] width 11 height 11
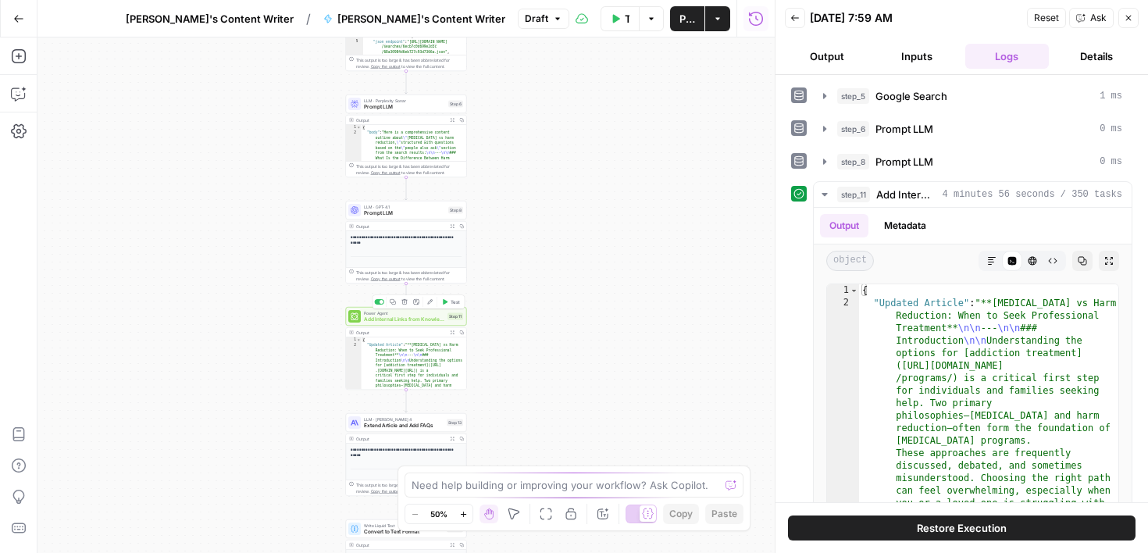
click at [453, 302] on span "Test" at bounding box center [454, 301] width 9 height 7
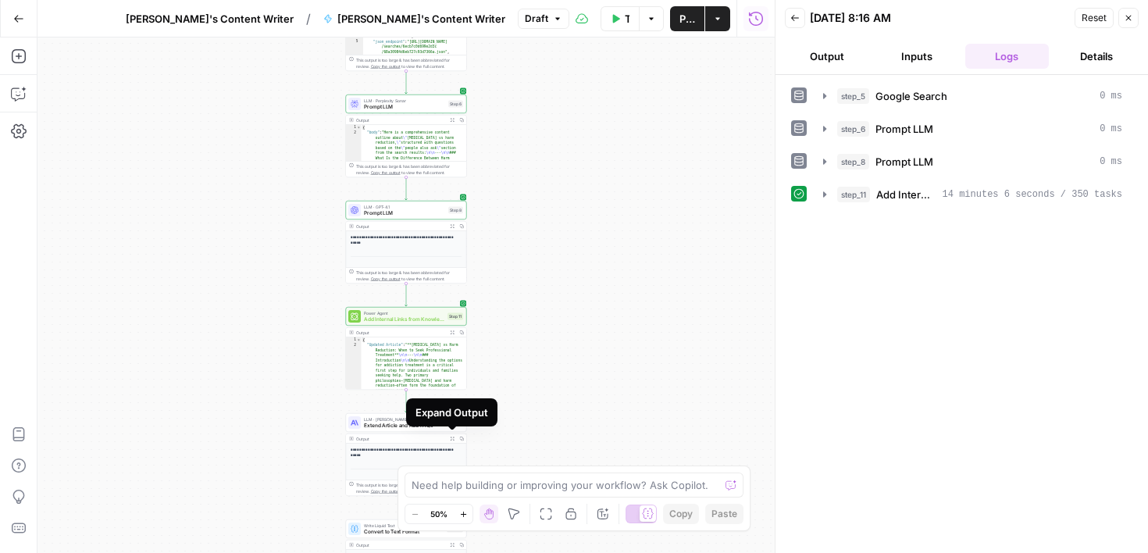
click at [452, 426] on div "Expand Output" at bounding box center [451, 412] width 91 height 28
click at [393, 426] on span "Extend Article and Add FAQs" at bounding box center [404, 426] width 80 height 8
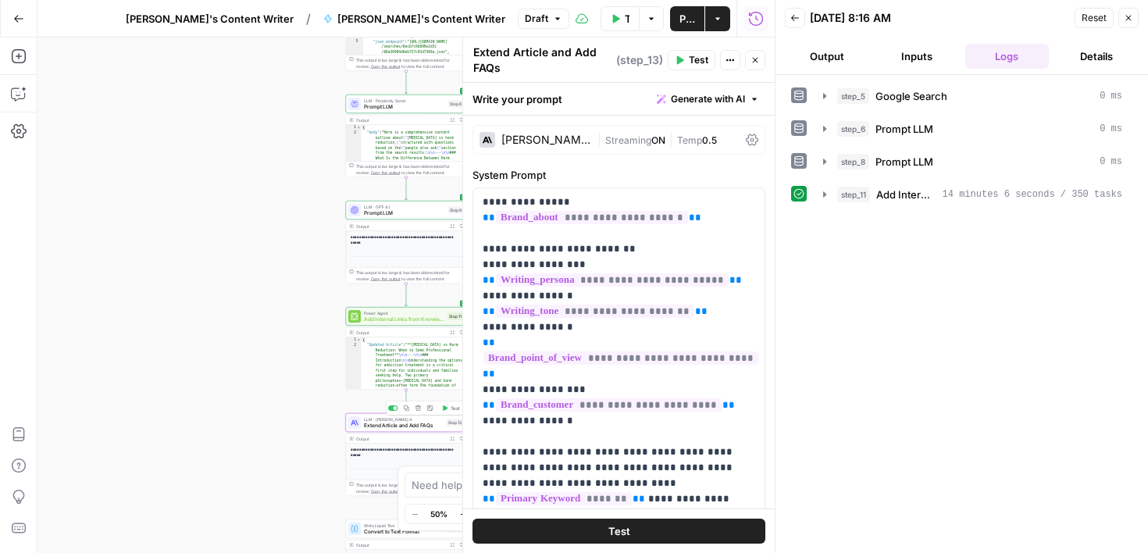
click at [446, 409] on icon "button" at bounding box center [445, 408] width 6 height 6
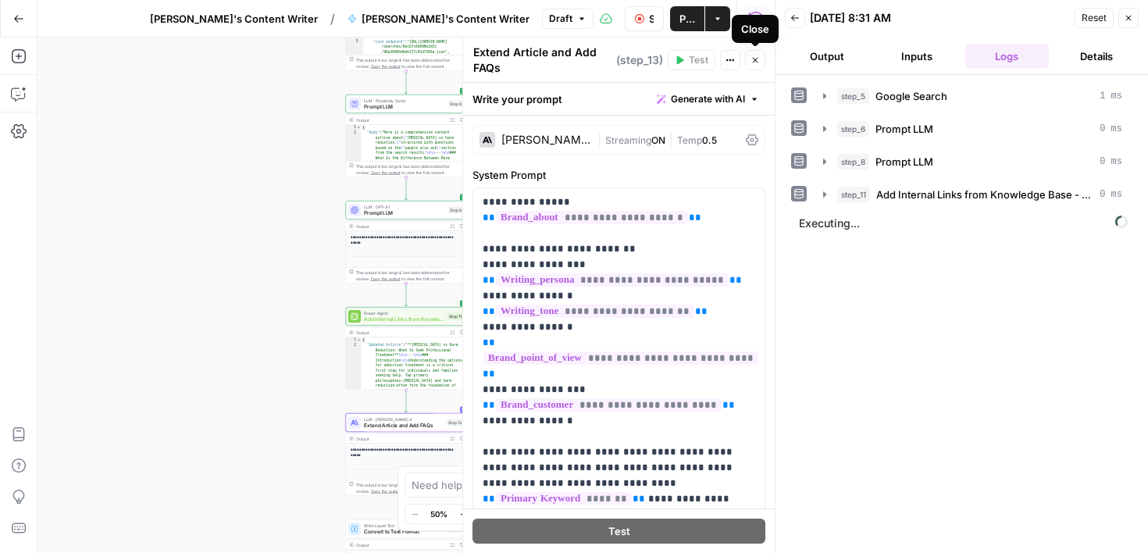
click at [754, 66] on button "Close" at bounding box center [755, 60] width 20 height 20
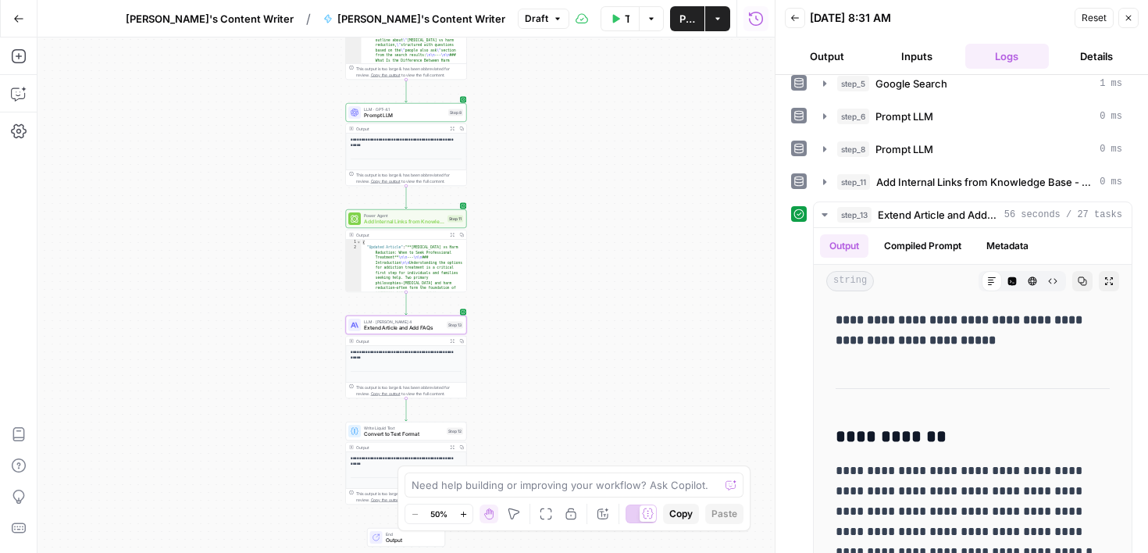
scroll to position [78, 0]
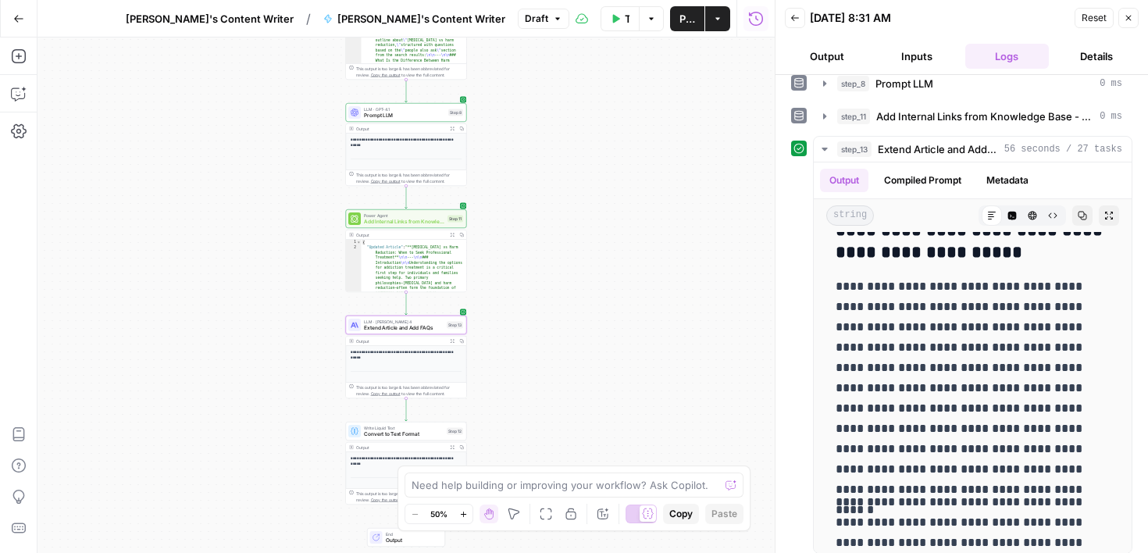
drag, startPoint x: 1077, startPoint y: 433, endPoint x: 1078, endPoint y: 564, distance: 130.4
click at [1078, 552] on html "Cohort 4 New Home Browse Your Data Usage Settings Recent Grids [PERSON_NAME]'s …" at bounding box center [574, 276] width 1148 height 553
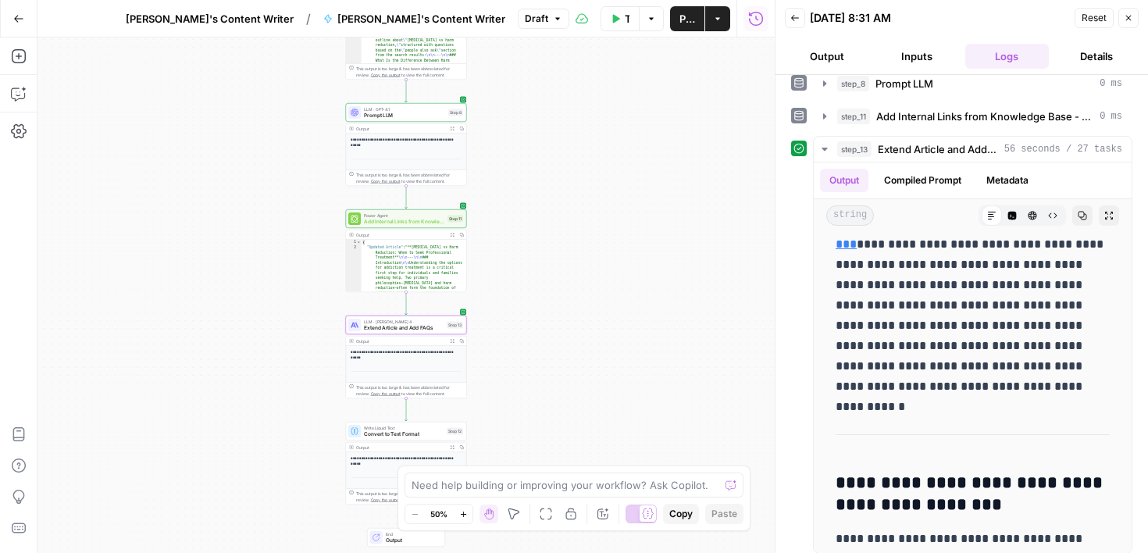
drag, startPoint x: 1090, startPoint y: 476, endPoint x: 1101, endPoint y: 560, distance: 84.2
click at [1101, 552] on html "Cohort 4 New Home Browse Your Data Usage Settings Recent Grids [PERSON_NAME]'s …" at bounding box center [574, 276] width 1148 height 553
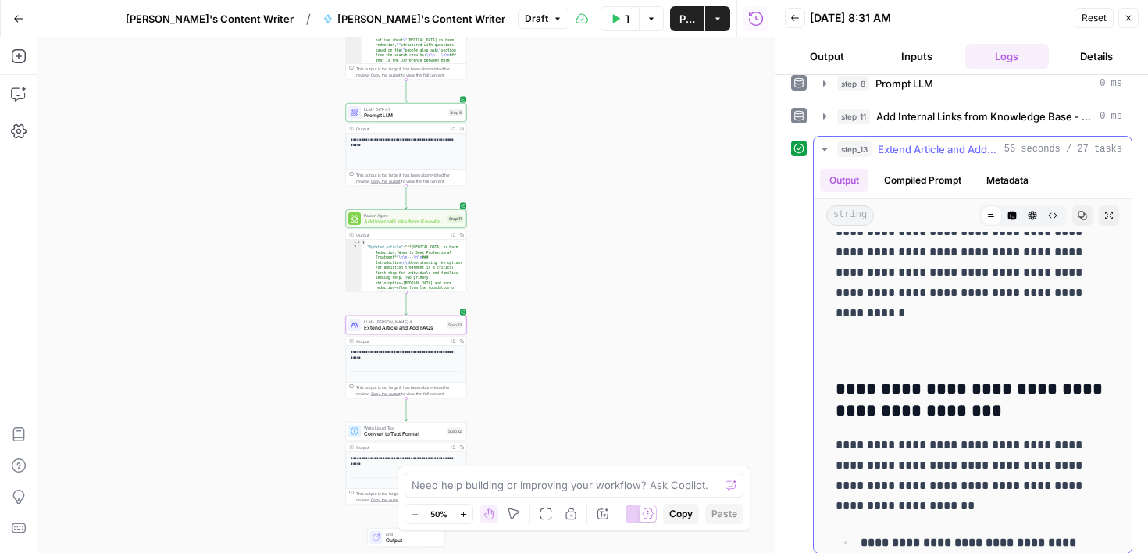
drag, startPoint x: 1092, startPoint y: 497, endPoint x: 1093, endPoint y: 530, distance: 33.6
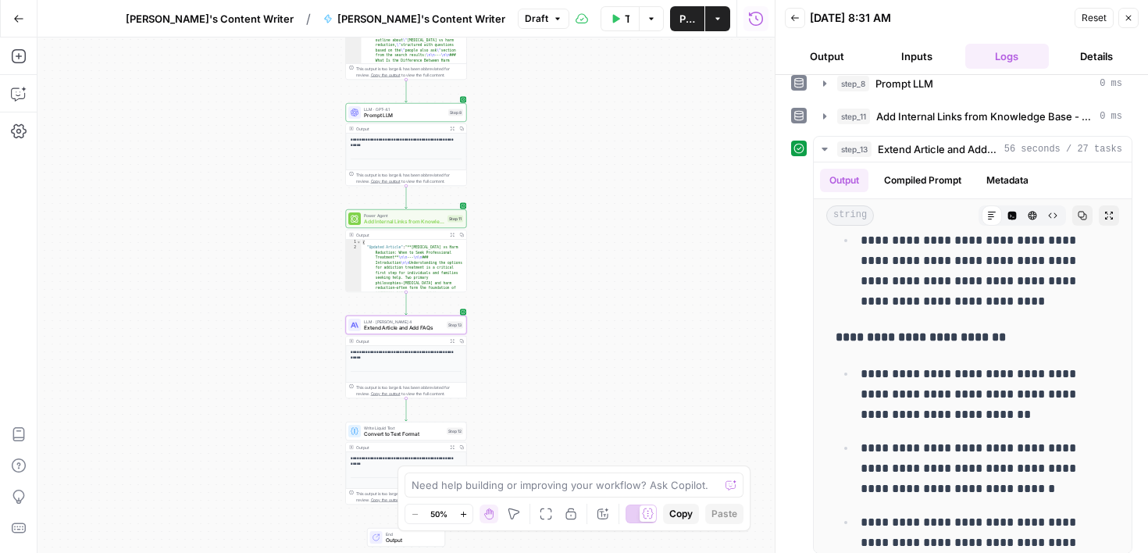
scroll to position [6849, 0]
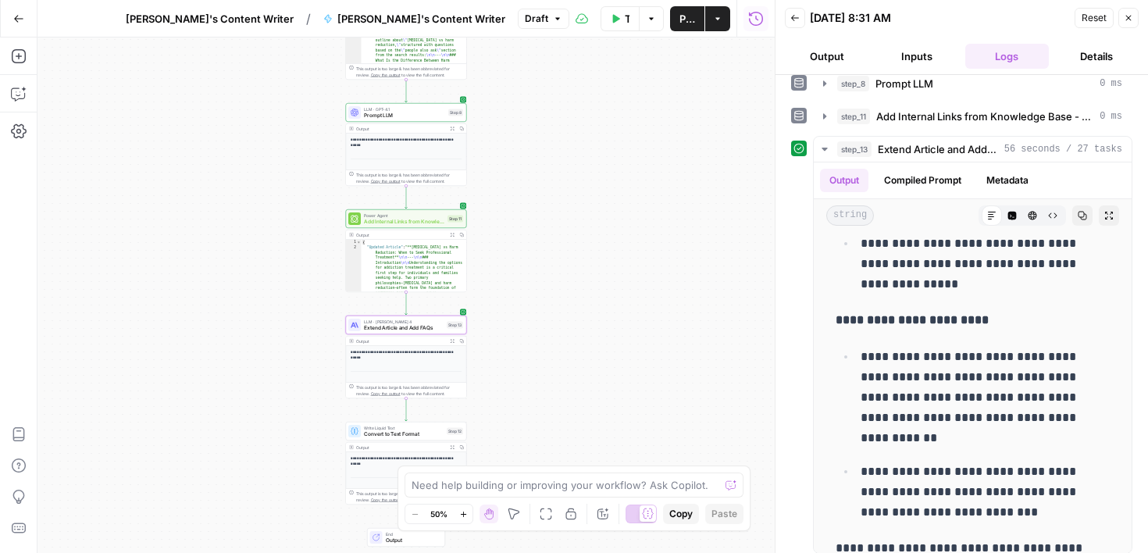
drag, startPoint x: 1073, startPoint y: 458, endPoint x: 1084, endPoint y: 584, distance: 126.1
click at [1084, 552] on html "Cohort 4 New Home Browse Your Data Usage Settings Recent Grids [PERSON_NAME]'s …" at bounding box center [574, 276] width 1148 height 553
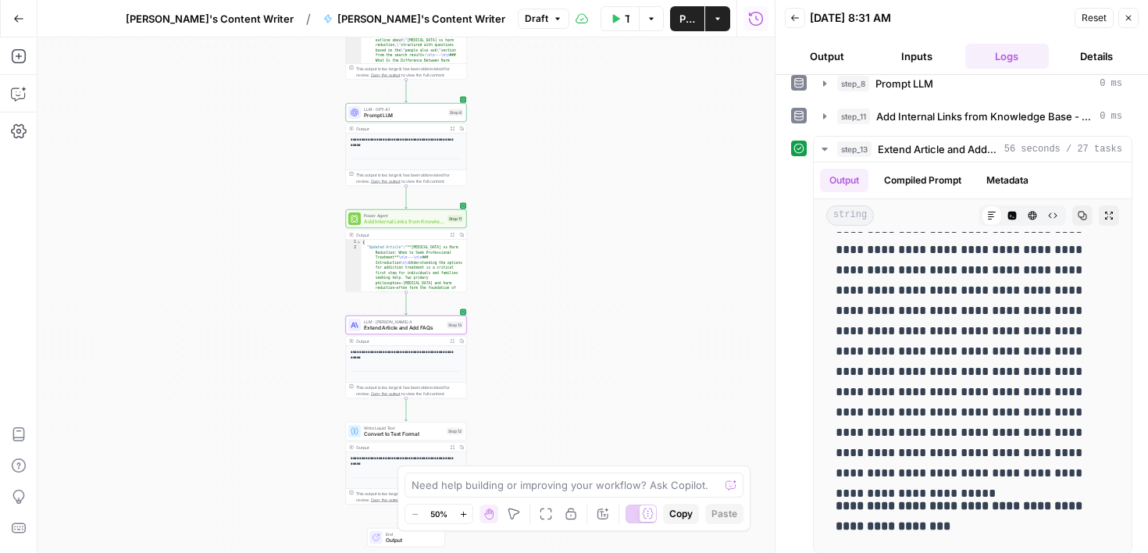
scroll to position [9091, 0]
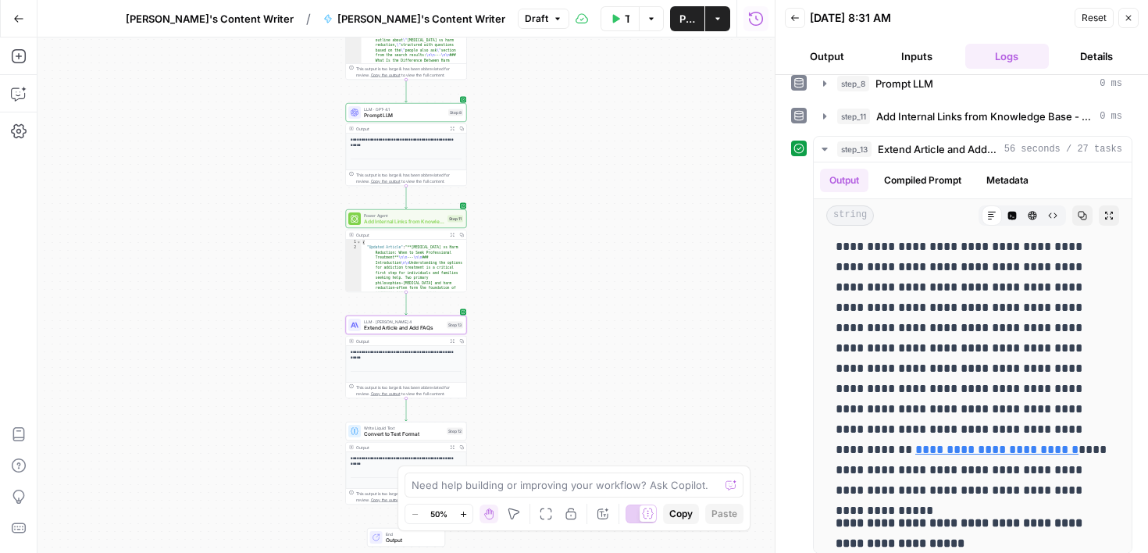
drag, startPoint x: 1084, startPoint y: 430, endPoint x: 1092, endPoint y: 577, distance: 147.0
click at [1092, 552] on html "Cohort 4 New Home Browse Your Data Usage Settings Recent Grids [PERSON_NAME]'s …" at bounding box center [574, 276] width 1148 height 553
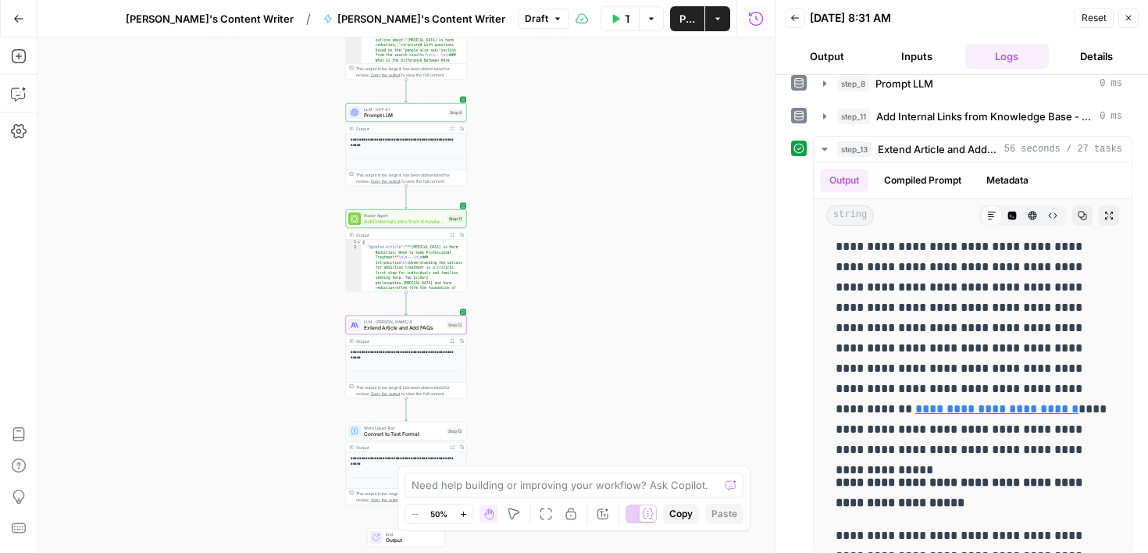
click at [700, 386] on div "Workflow Set Inputs Inputs Google Search Google Search Step 5 Output Expand Out…" at bounding box center [405, 294] width 737 height 515
click at [687, 28] on button "Publish" at bounding box center [687, 18] width 34 height 25
click at [685, 23] on span "Publish" at bounding box center [687, 19] width 16 height 16
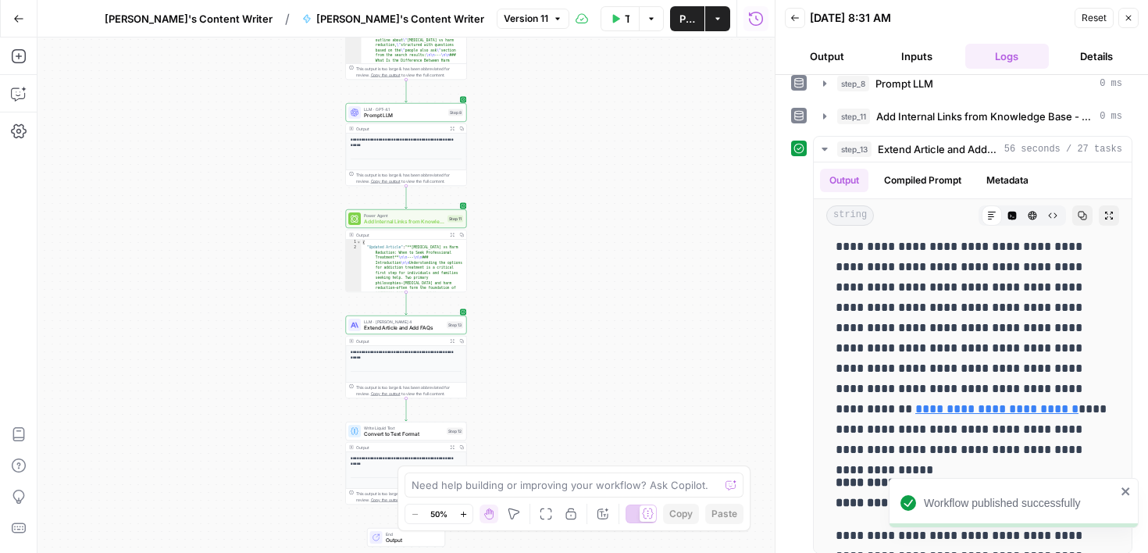
click at [624, 162] on div "Workflow Set Inputs Inputs Google Search Google Search Step 5 Output Expand Out…" at bounding box center [405, 294] width 737 height 515
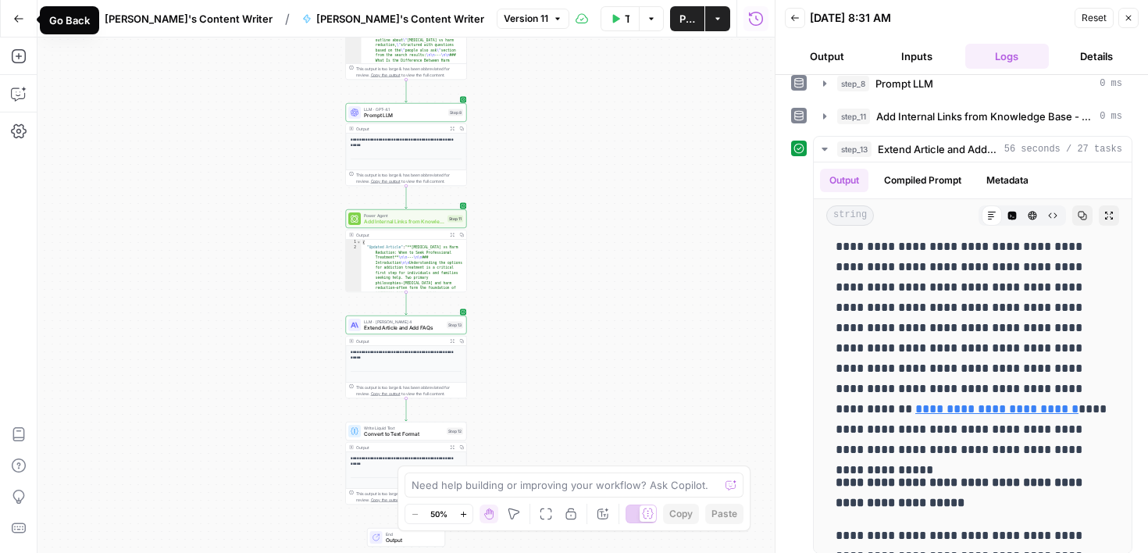
click at [18, 20] on icon "button" at bounding box center [18, 18] width 11 height 11
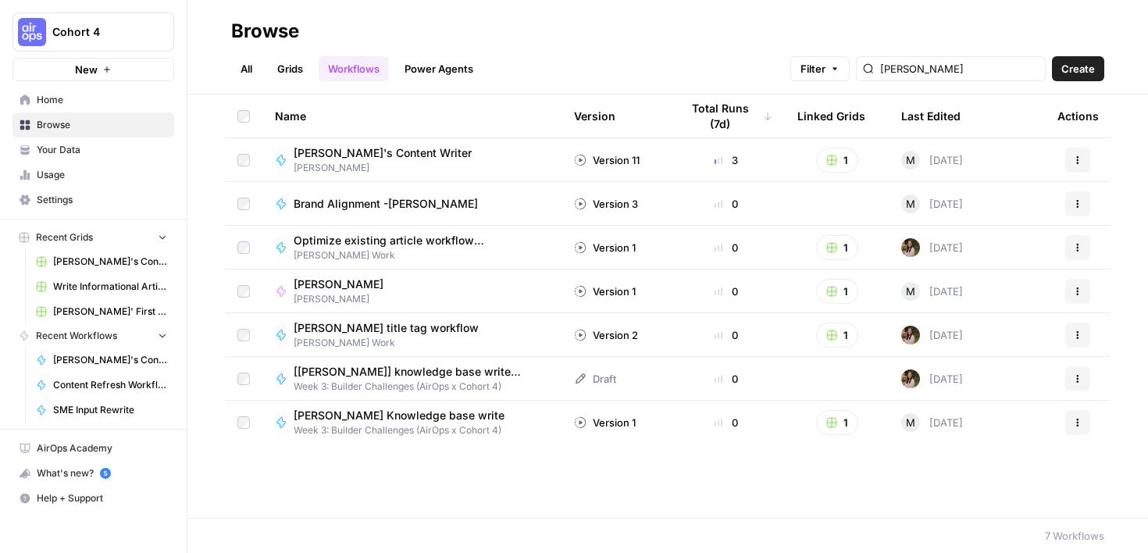
click at [413, 168] on span "[PERSON_NAME]" at bounding box center [389, 168] width 190 height 14
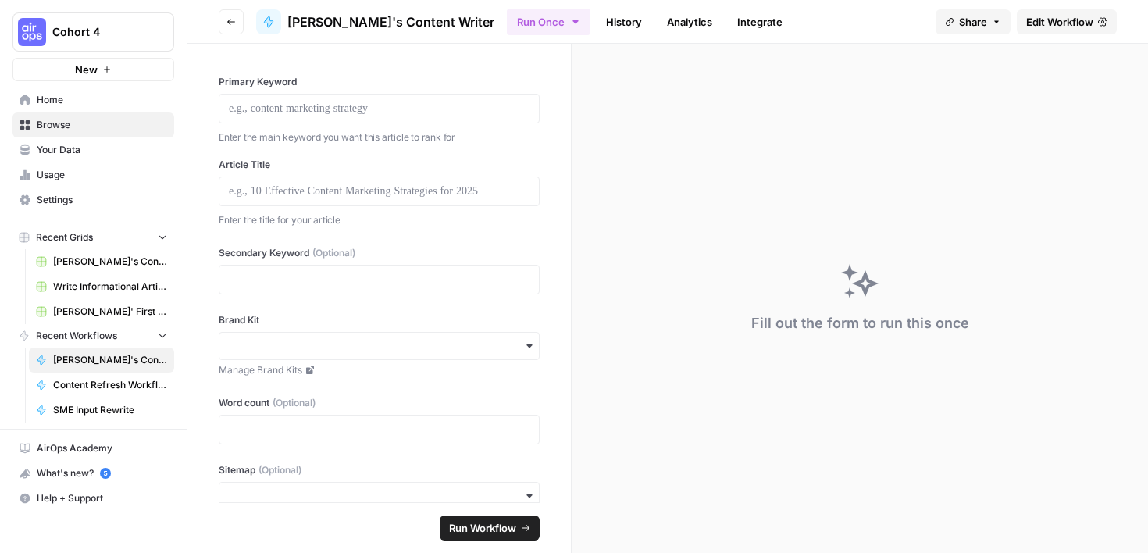
click at [228, 20] on icon "button" at bounding box center [230, 21] width 9 height 9
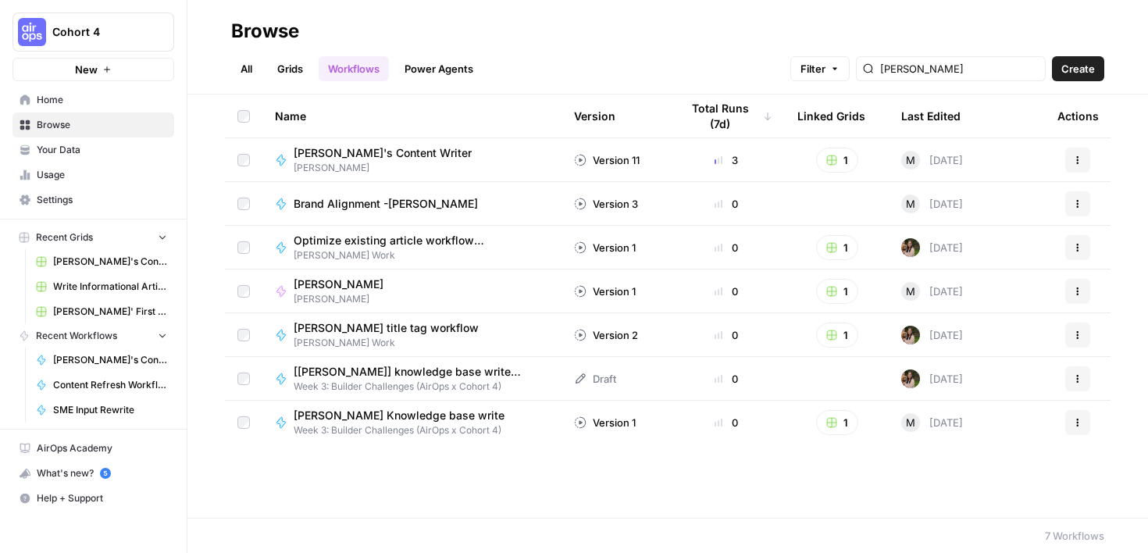
click at [297, 71] on link "Grids" at bounding box center [290, 68] width 45 height 25
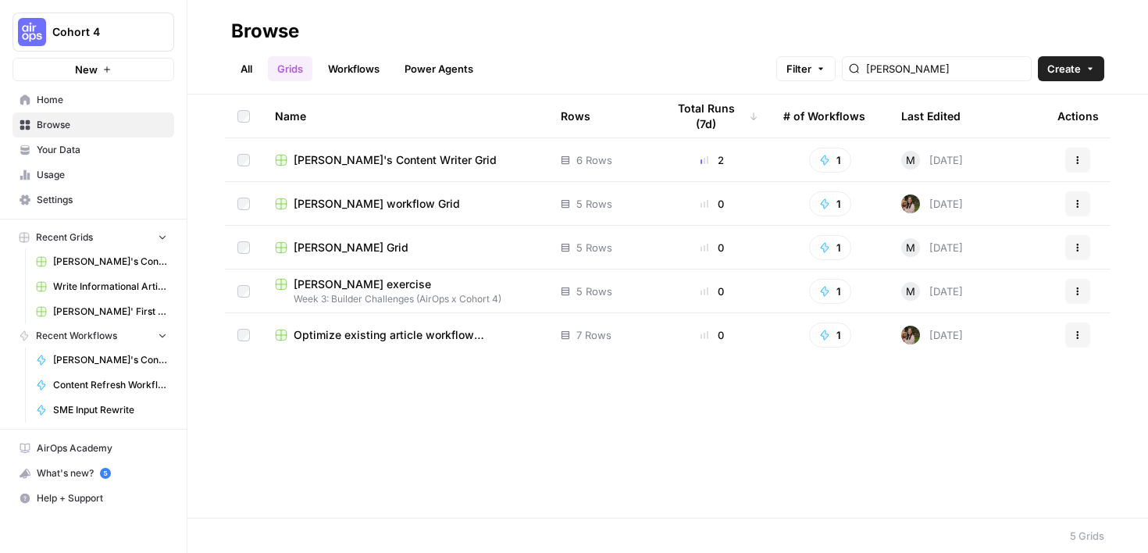
click at [414, 168] on td "[PERSON_NAME]'s Content Writer Grid" at bounding box center [405, 159] width 286 height 43
click at [403, 162] on span "[PERSON_NAME]'s Content Writer Grid" at bounding box center [395, 160] width 203 height 16
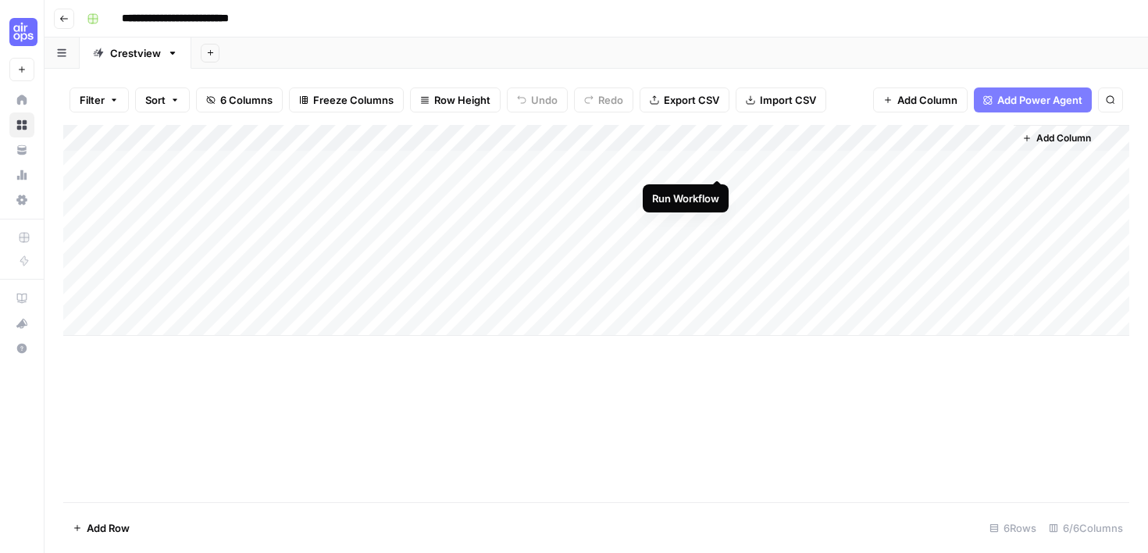
click at [718, 162] on div "Add Column" at bounding box center [596, 230] width 1066 height 211
click at [696, 189] on div "Add Column" at bounding box center [596, 230] width 1066 height 211
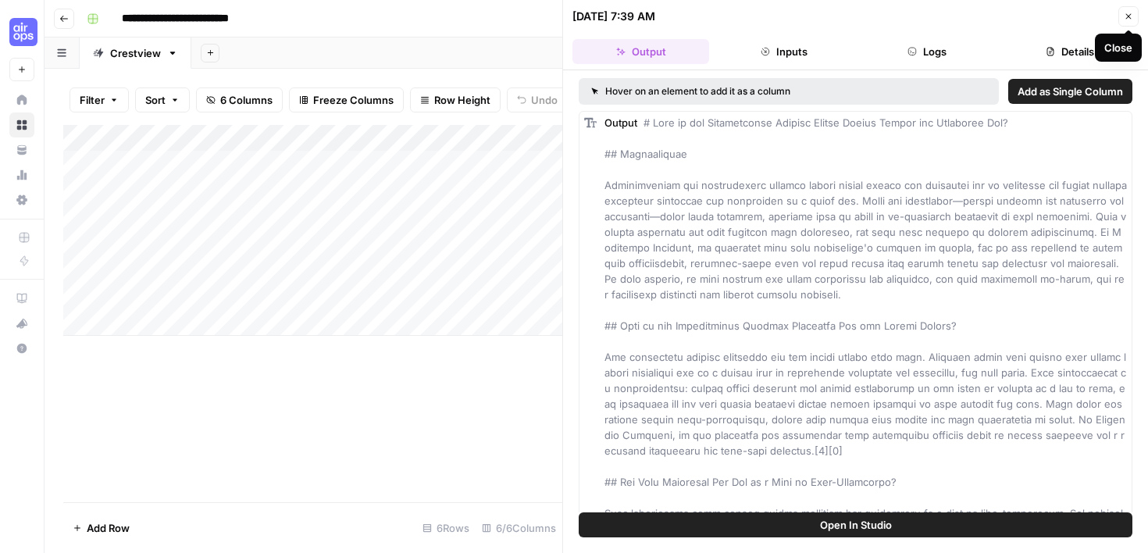
click at [1125, 17] on icon "button" at bounding box center [1127, 16] width 9 height 9
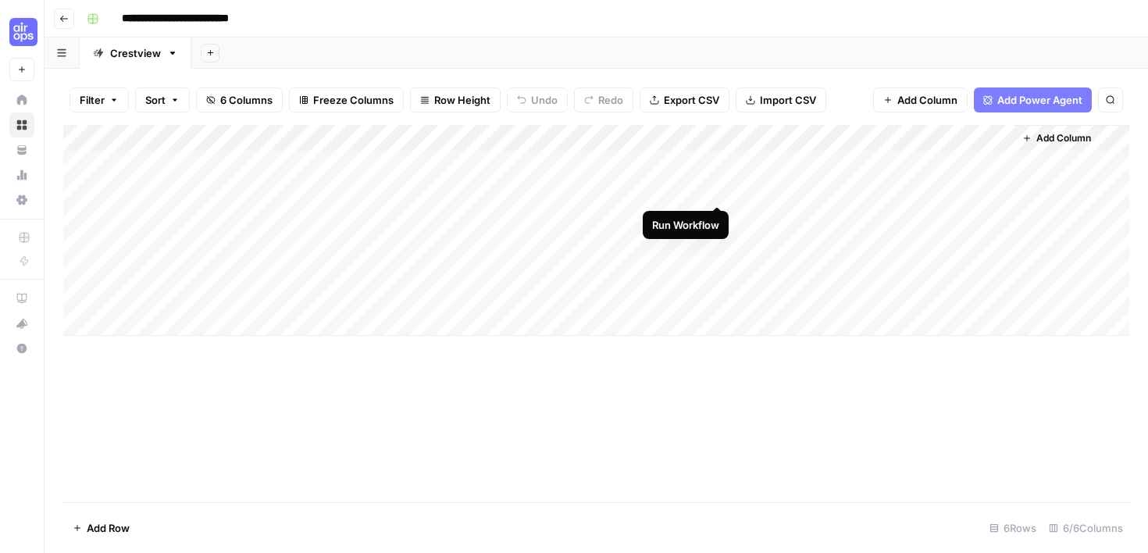
click at [715, 189] on div "Add Column" at bounding box center [596, 230] width 1066 height 211
click at [700, 137] on div "Add Column" at bounding box center [596, 230] width 1066 height 211
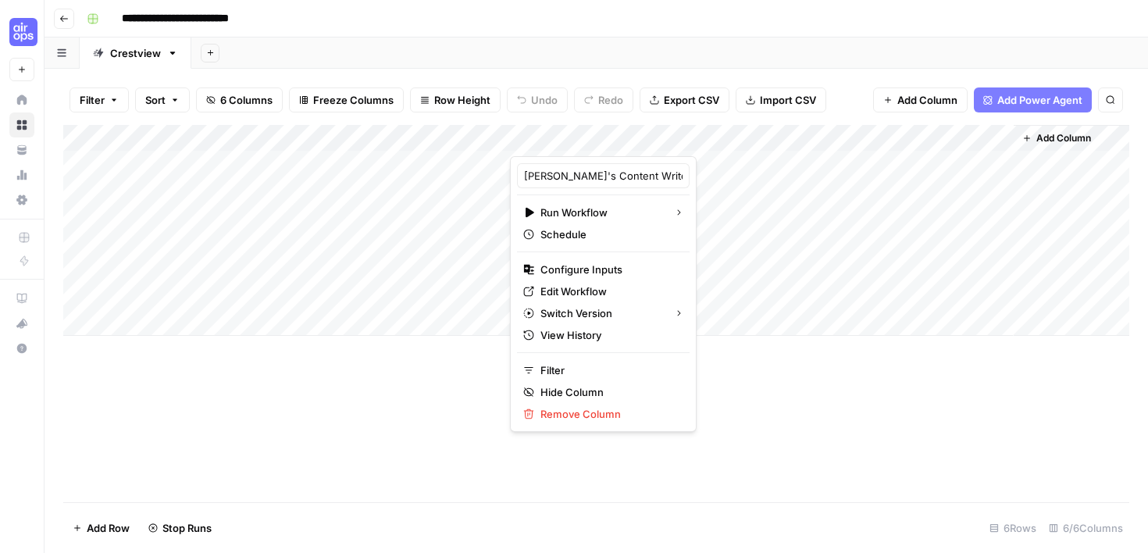
click at [739, 412] on div "Add Column" at bounding box center [596, 313] width 1066 height 377
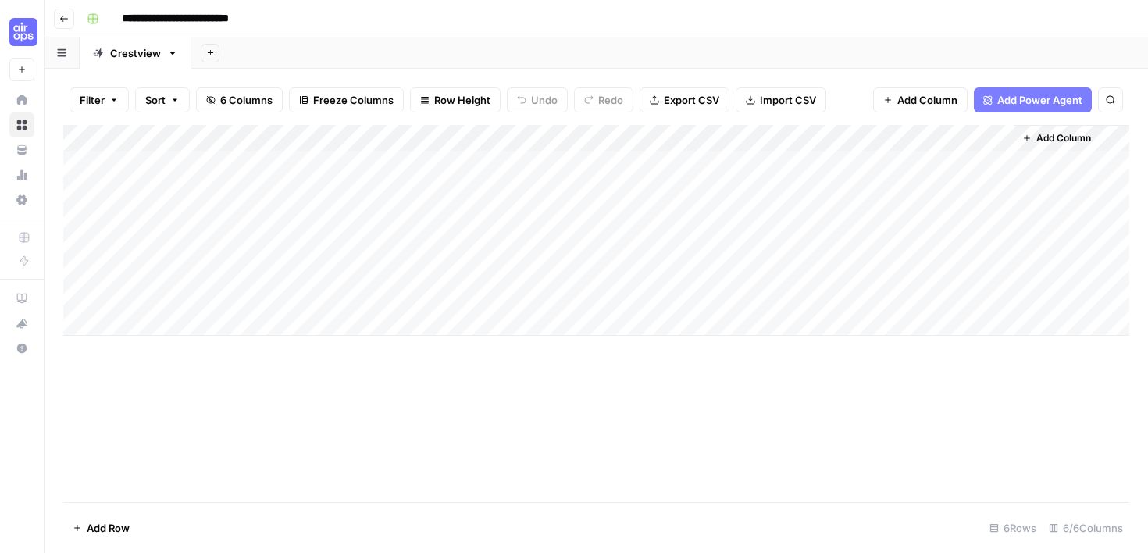
click at [862, 141] on div "Add Column" at bounding box center [596, 230] width 1066 height 211
click at [817, 379] on div "Add Column" at bounding box center [596, 313] width 1066 height 377
click at [1013, 105] on span "Add Power Agent" at bounding box center [1039, 100] width 85 height 16
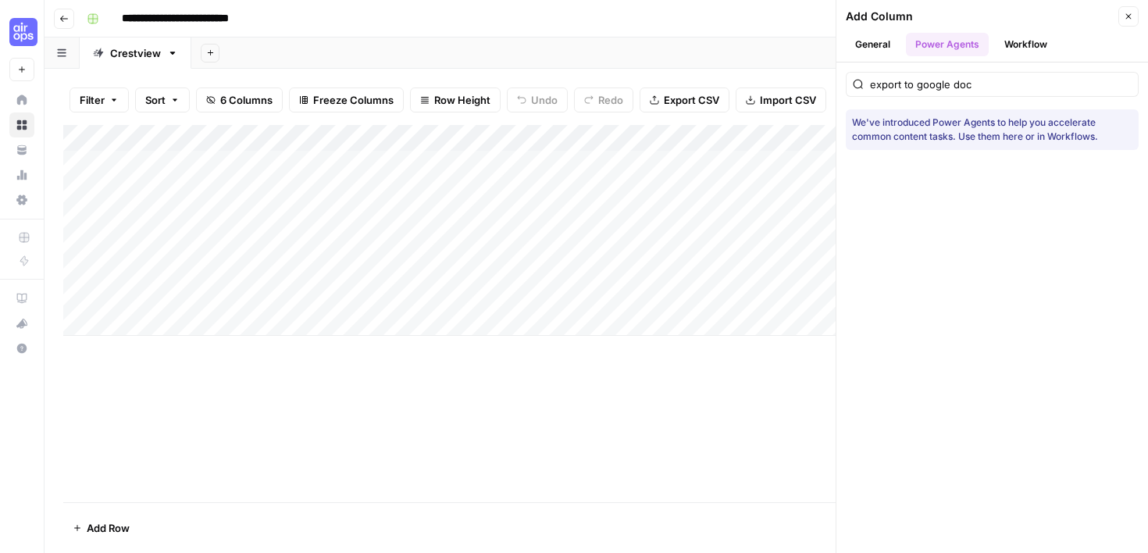
type input "export to google doc"
click at [1128, 87] on input "export to google doc" at bounding box center [1001, 85] width 262 height 16
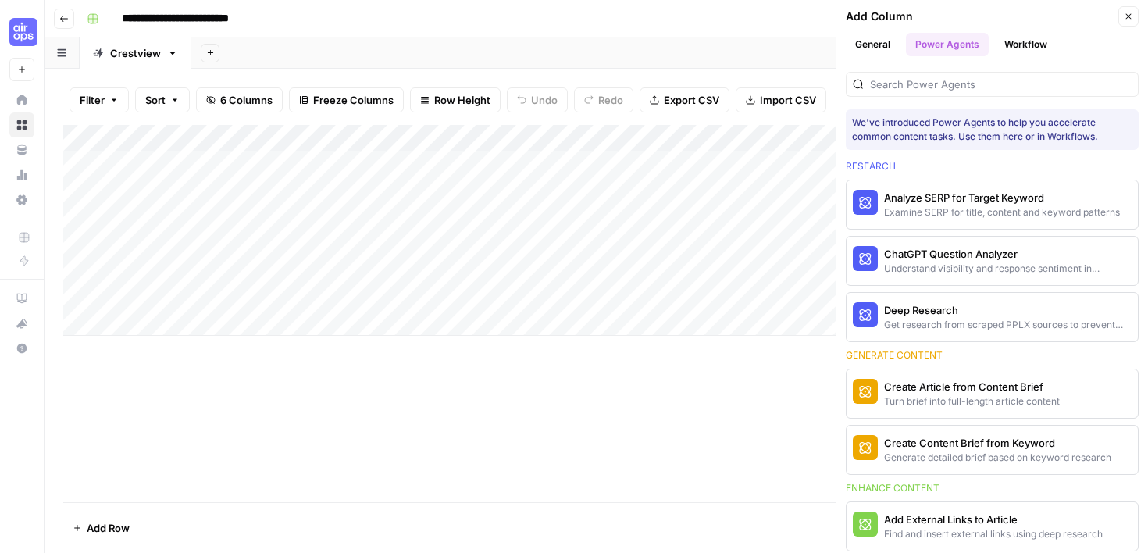
click at [1020, 43] on button "Workflow" at bounding box center [1026, 44] width 62 height 23
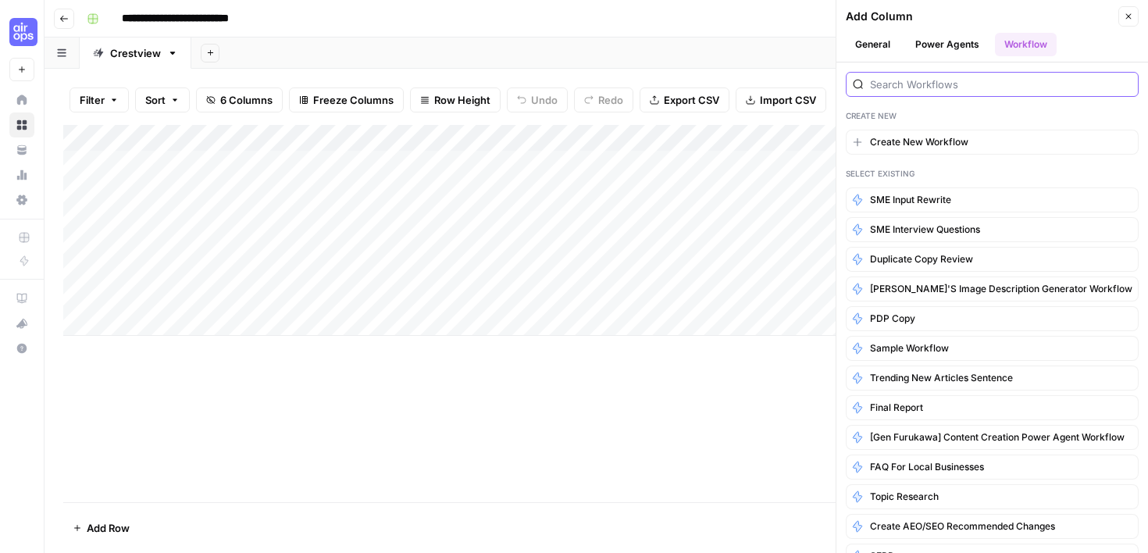
click at [986, 80] on input "search" at bounding box center [1001, 85] width 262 height 16
click at [977, 52] on button "Power Agents" at bounding box center [947, 44] width 83 height 23
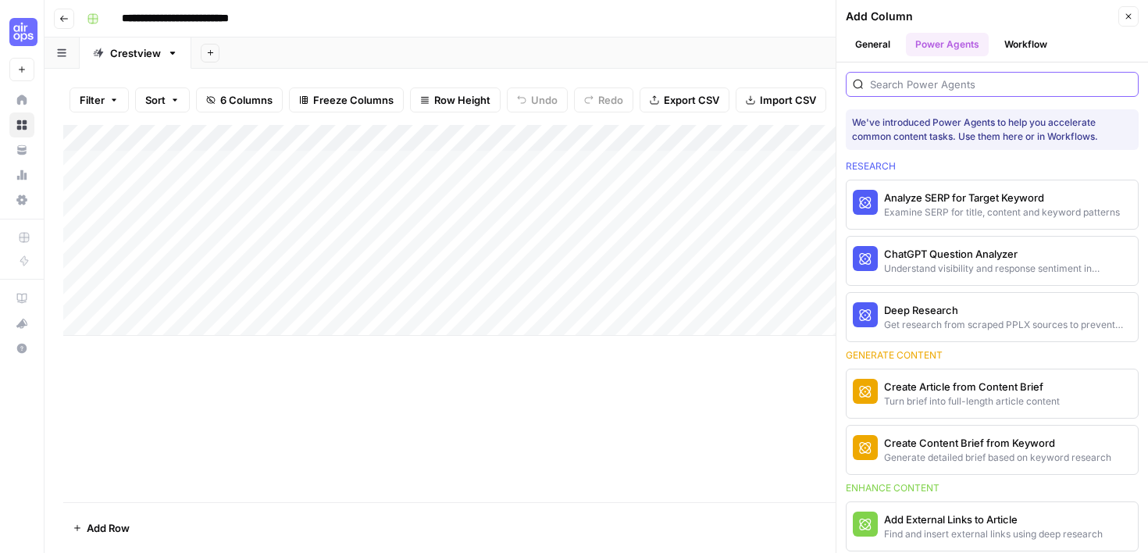
click at [996, 84] on input "search" at bounding box center [1001, 85] width 262 height 16
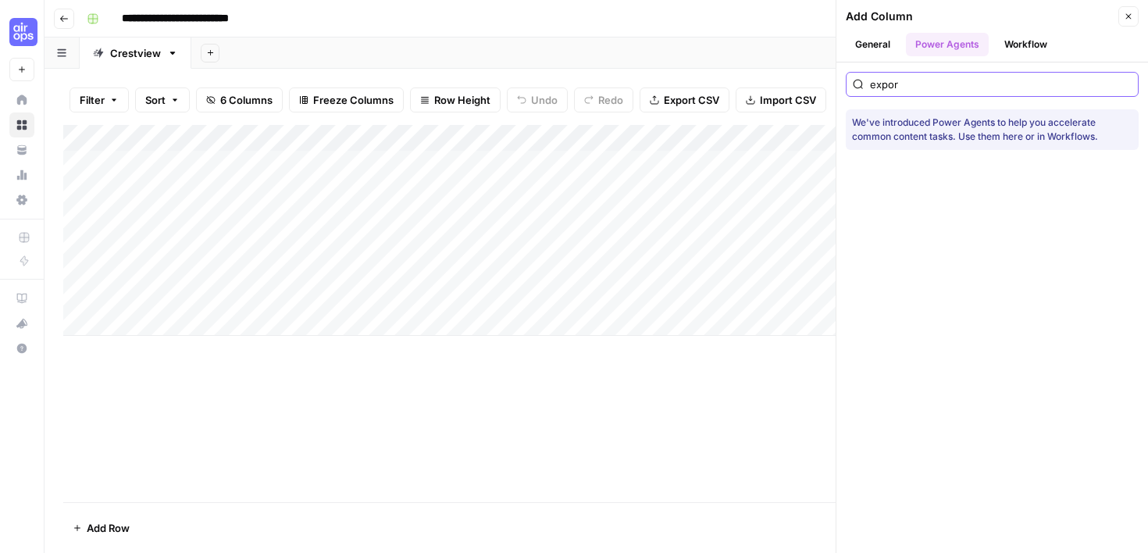
type input "export"
click at [1126, 83] on input "export" at bounding box center [1001, 85] width 262 height 16
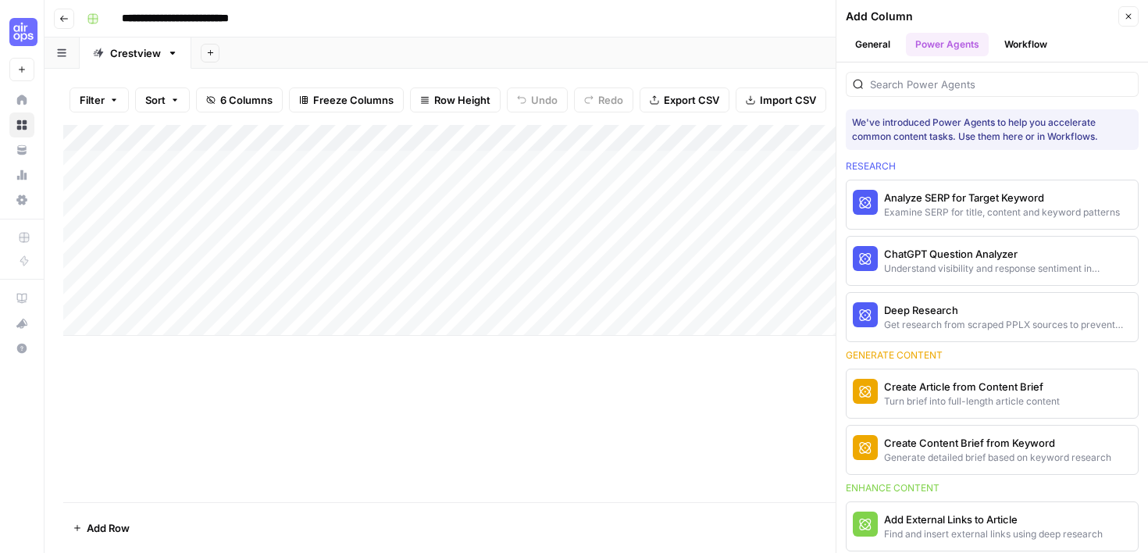
click at [742, 408] on div "Add Column" at bounding box center [596, 313] width 1066 height 377
click at [1127, 18] on icon "button" at bounding box center [1127, 16] width 9 height 9
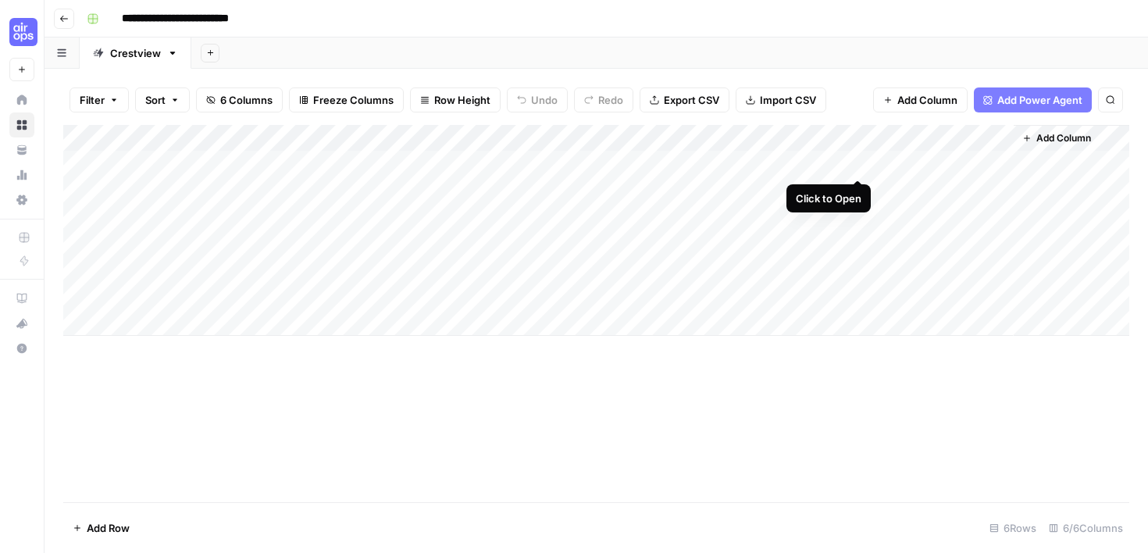
click at [853, 164] on div "Add Column" at bounding box center [596, 230] width 1066 height 211
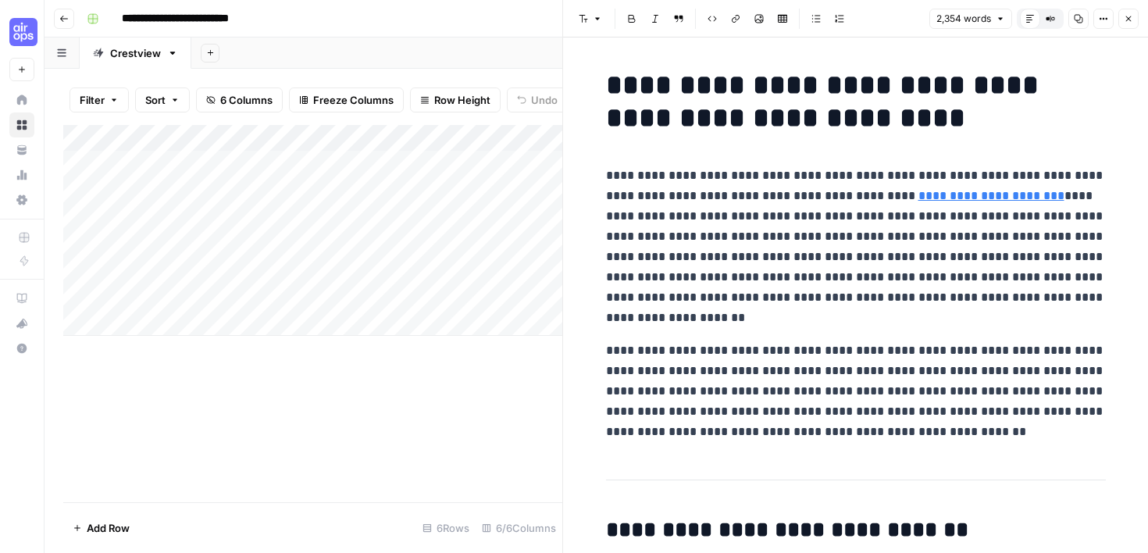
click at [1054, 132] on h1 "**********" at bounding box center [856, 102] width 500 height 66
click at [956, 199] on link "**********" at bounding box center [991, 196] width 146 height 12
click at [965, 290] on p "**********" at bounding box center [856, 247] width 500 height 162
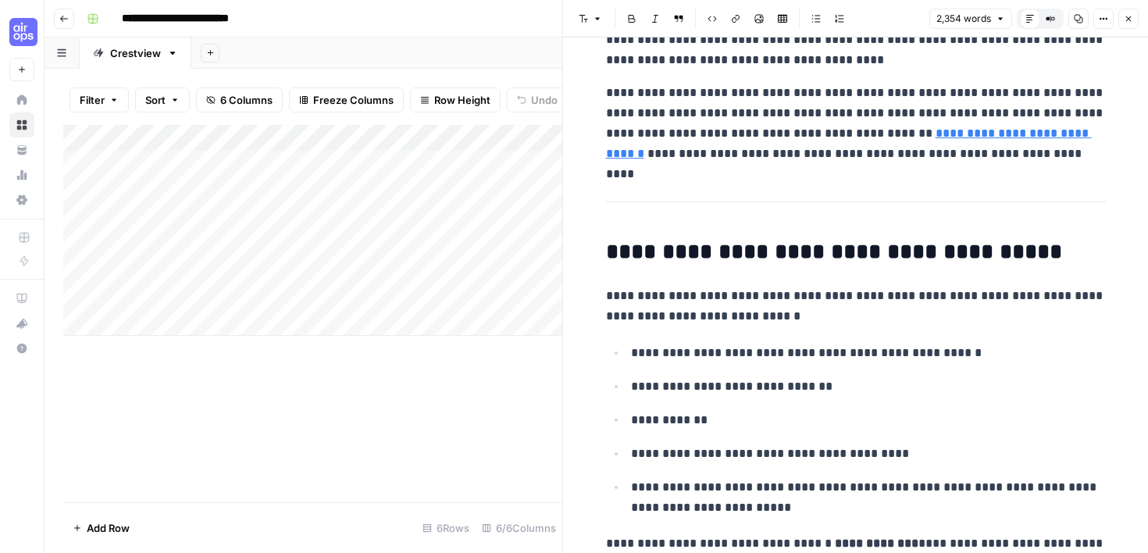
scroll to position [2086, 0]
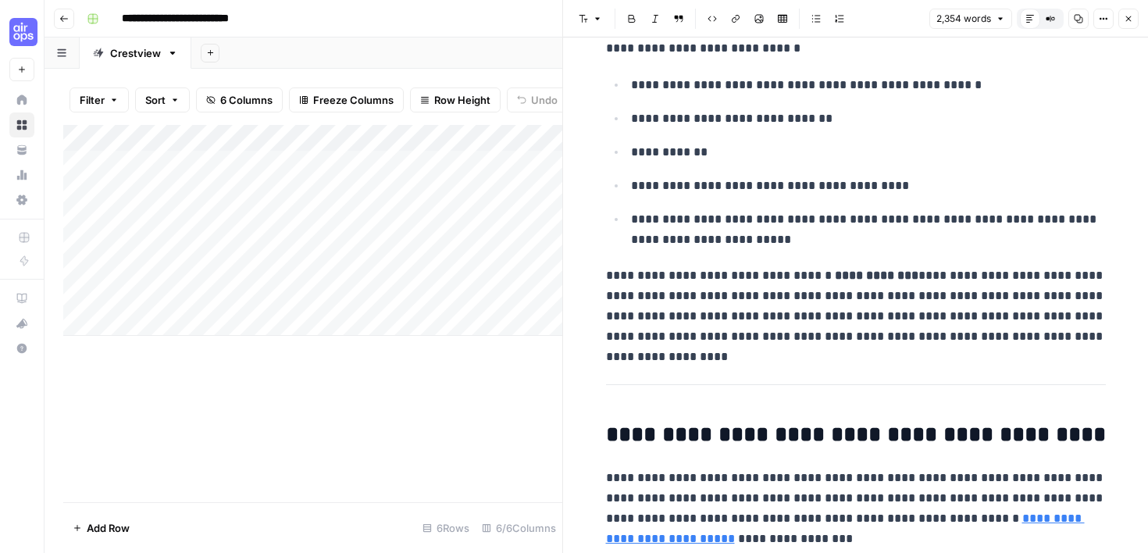
click at [1127, 18] on icon "button" at bounding box center [1128, 18] width 5 height 5
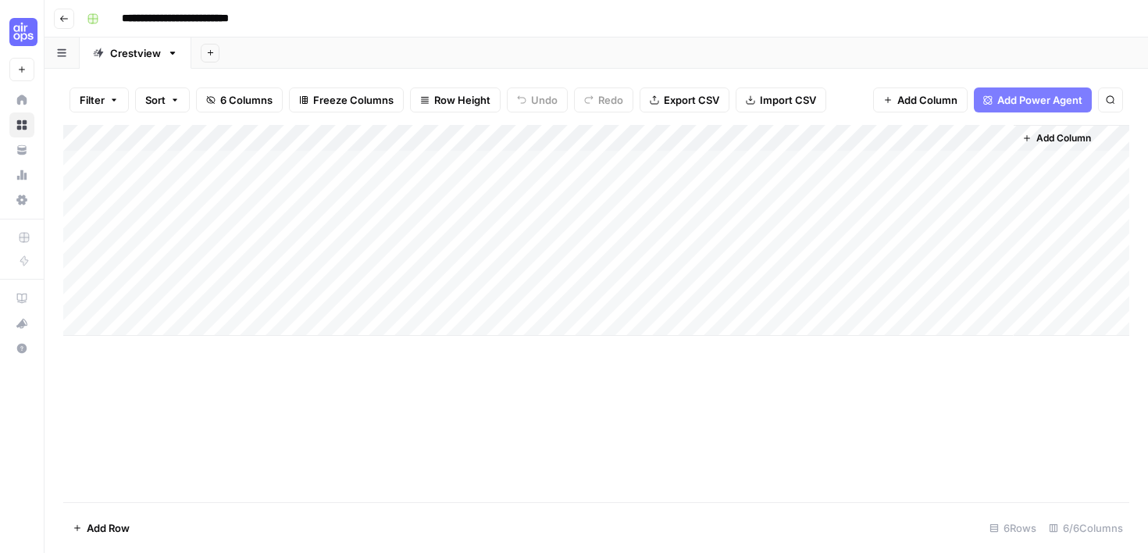
click at [953, 99] on span "Add Column" at bounding box center [927, 100] width 60 height 16
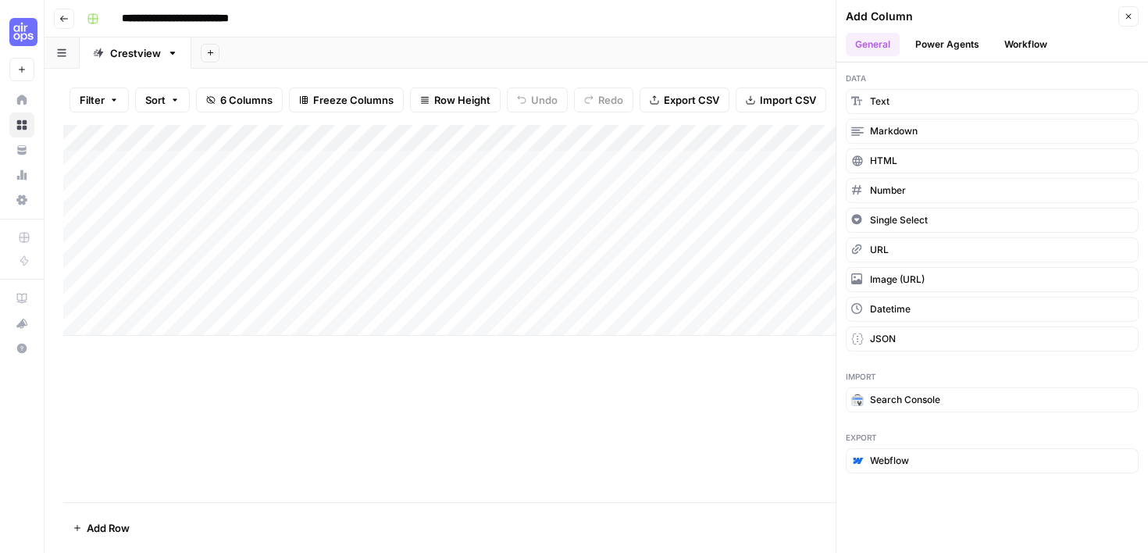
click at [1022, 46] on button "Workflow" at bounding box center [1026, 44] width 62 height 23
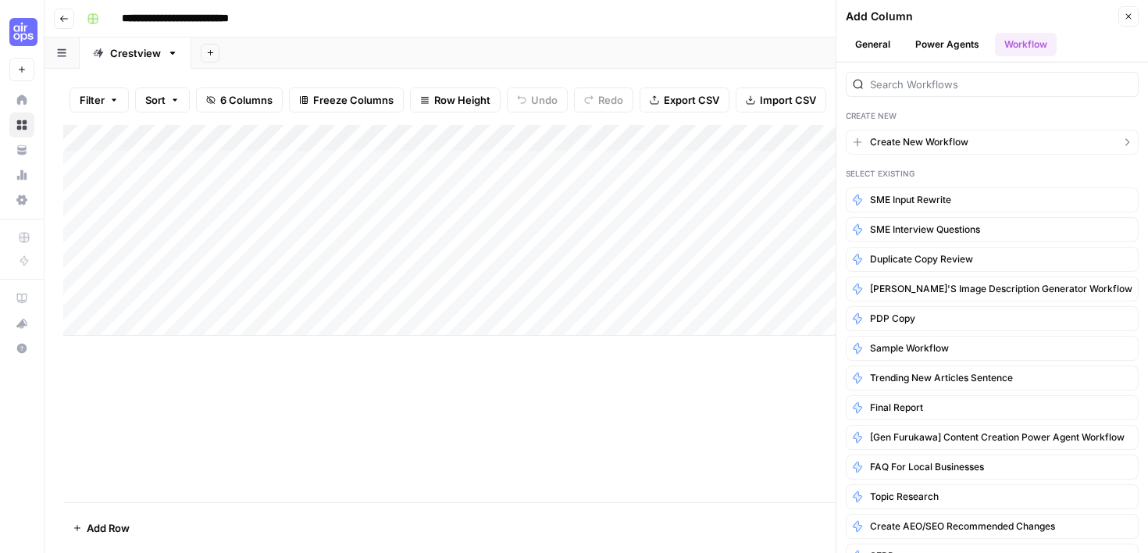
click at [982, 140] on button "Create New Workflow" at bounding box center [992, 142] width 293 height 25
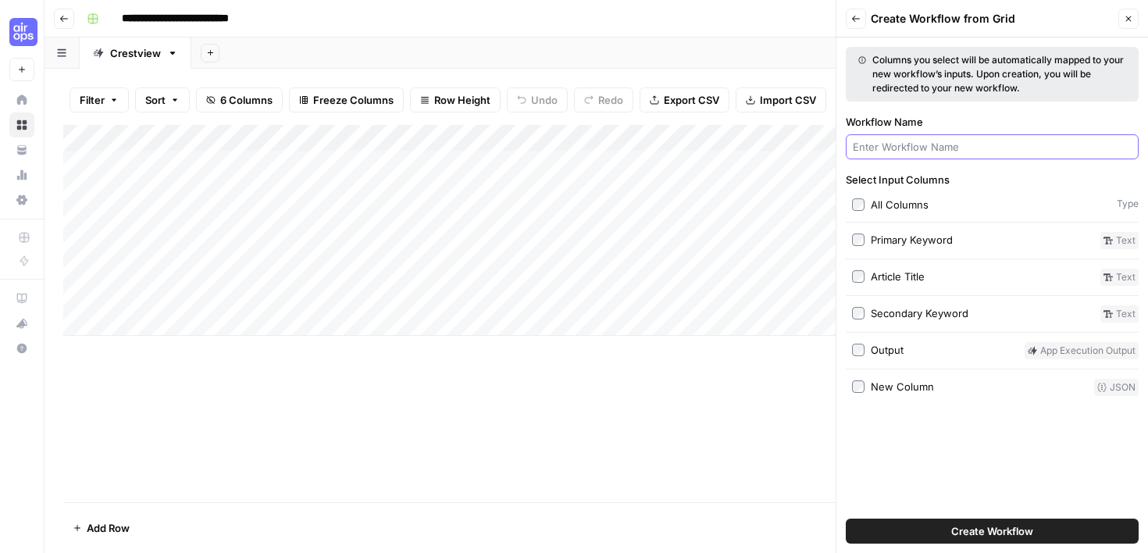
click at [981, 142] on input "Workflow Name" at bounding box center [992, 147] width 279 height 16
type input "Edit & Export Article-[PERSON_NAME]"
click at [904, 533] on button "Create Workflow" at bounding box center [992, 530] width 293 height 25
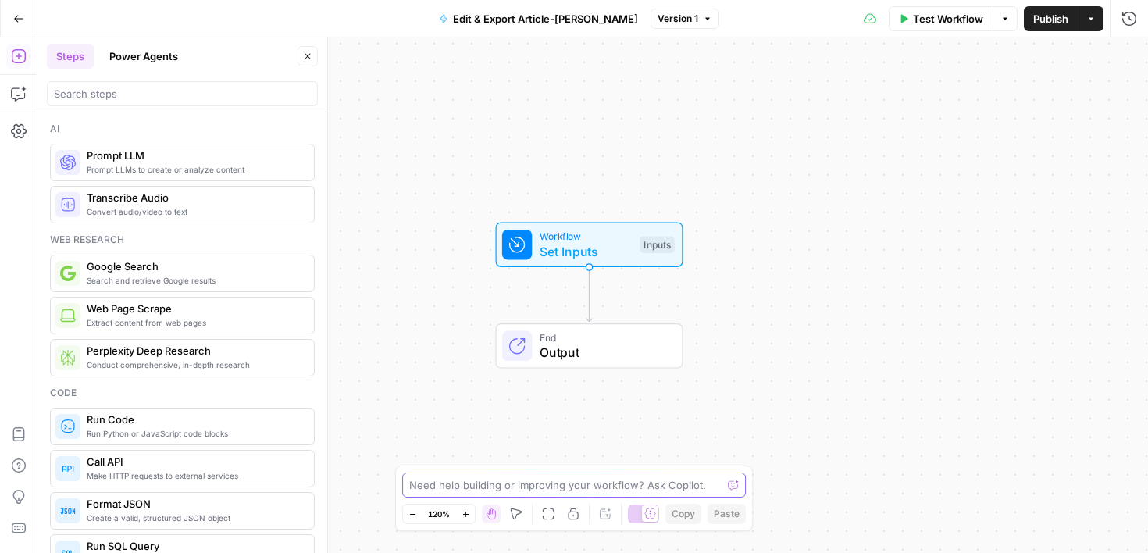
click at [696, 489] on textarea at bounding box center [565, 485] width 312 height 16
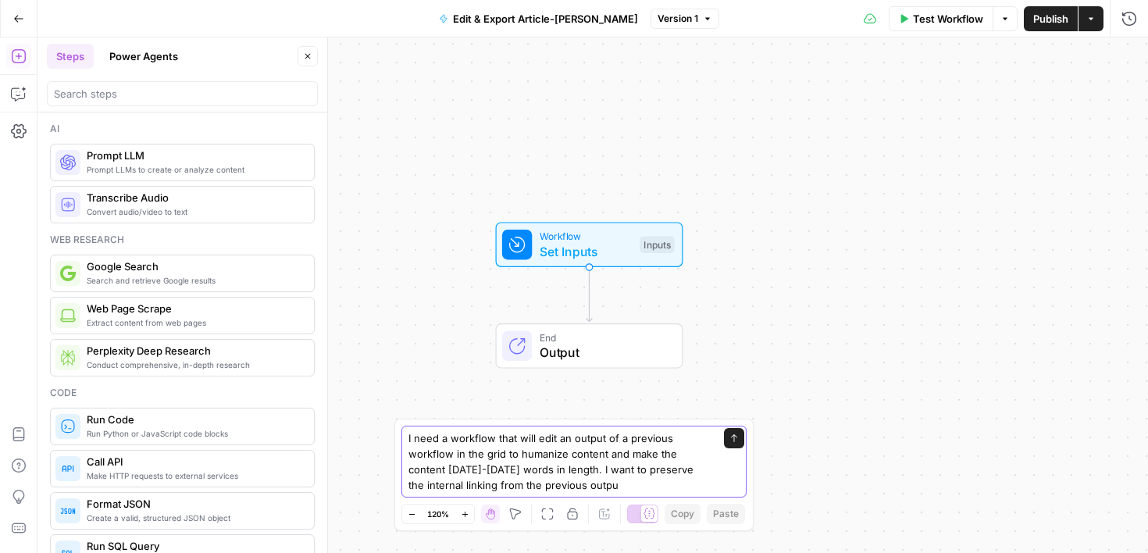
type textarea "I need a workflow that will edit an output of a previous workflow in the grid t…"
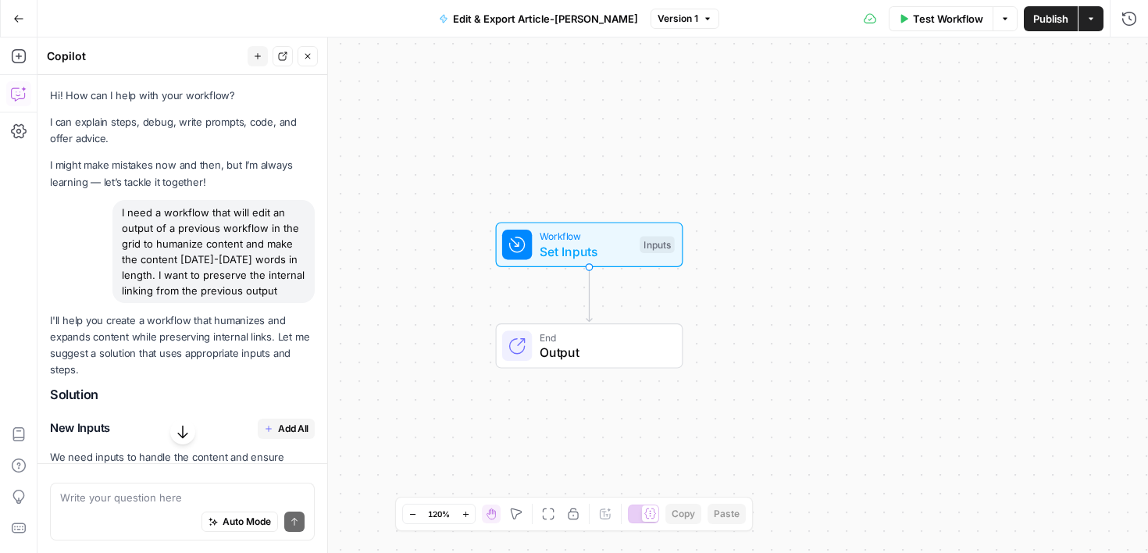
drag, startPoint x: 274, startPoint y: 313, endPoint x: 254, endPoint y: 520, distance: 207.9
click at [254, 520] on div "Hi! How can I help with your workflow? I can explain steps, debug, write prompt…" at bounding box center [182, 314] width 290 height 478
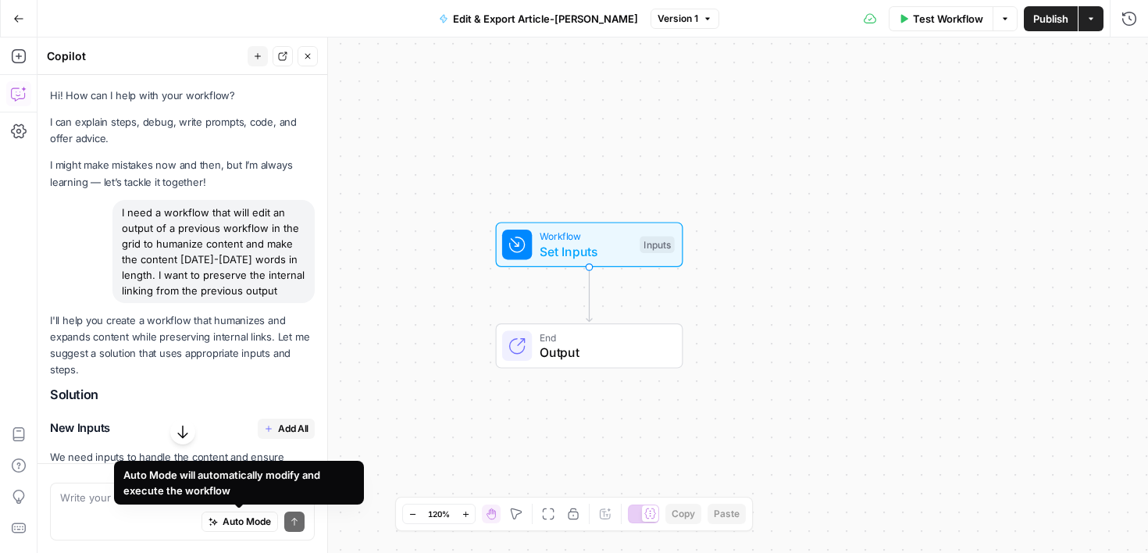
click at [216, 436] on h3 "New Inputs Add All" at bounding box center [182, 428] width 265 height 20
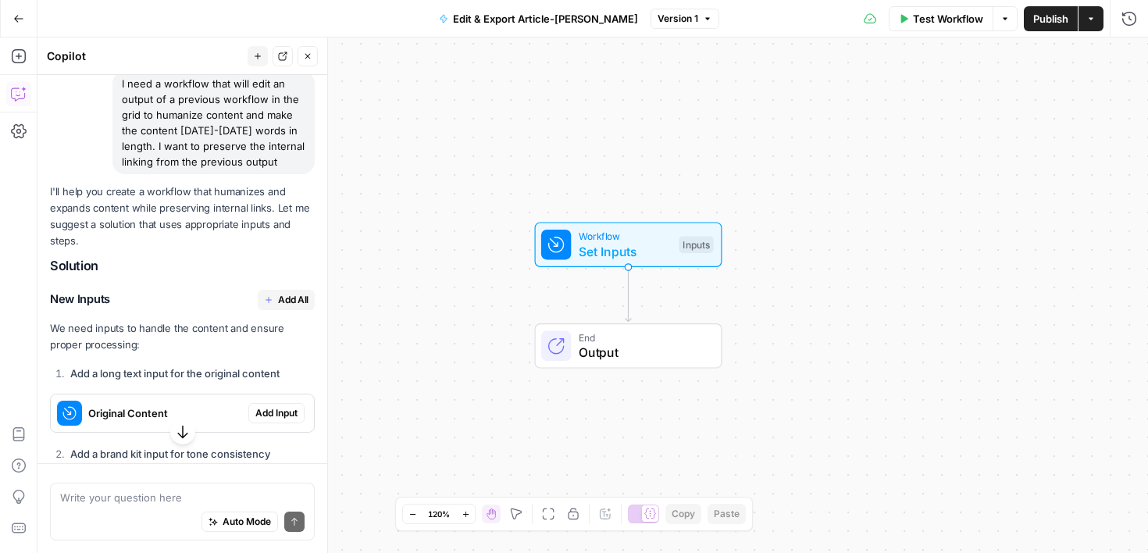
scroll to position [141, 0]
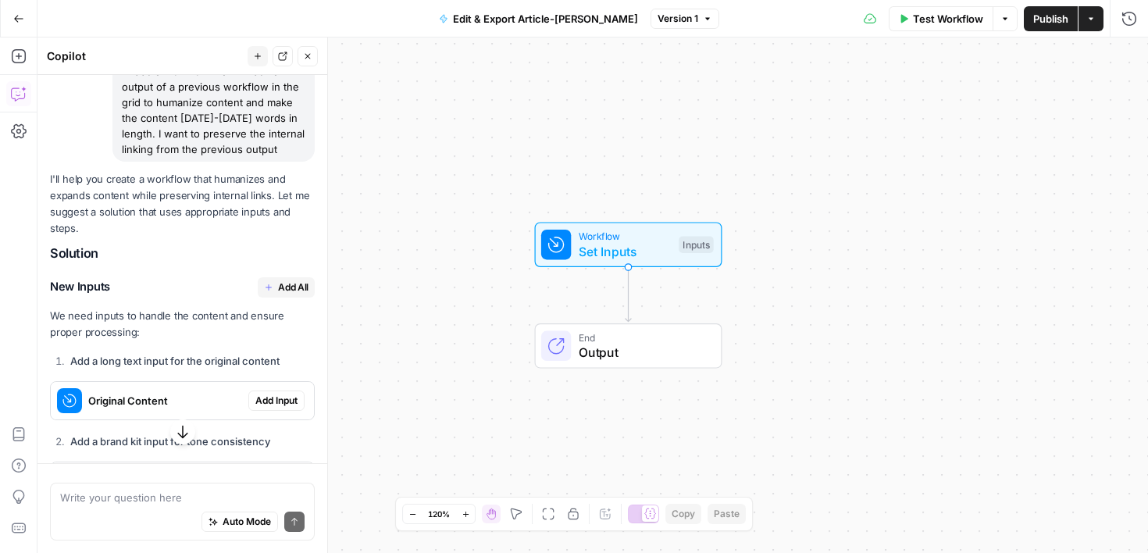
drag, startPoint x: 227, startPoint y: 365, endPoint x: 229, endPoint y: 542, distance: 177.2
click at [229, 542] on div "Hi! How can I help with your workflow? I can explain steps, debug, write prompt…" at bounding box center [182, 314] width 290 height 478
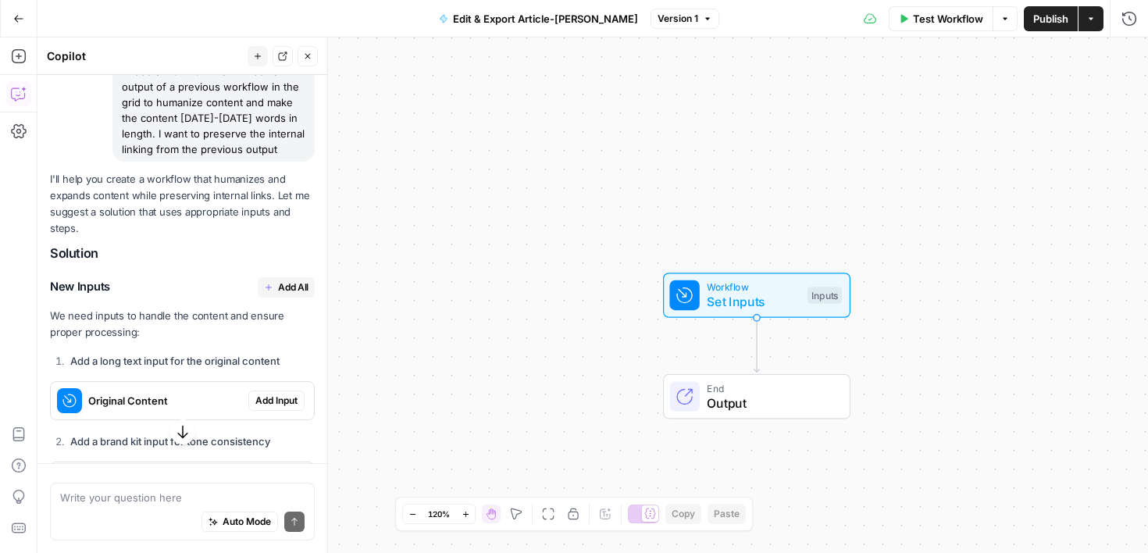
drag, startPoint x: 282, startPoint y: 438, endPoint x: 280, endPoint y: 468, distance: 29.7
click at [281, 467] on div "Hi! How can I help with your workflow? I can explain steps, debug, write prompt…" at bounding box center [182, 314] width 290 height 478
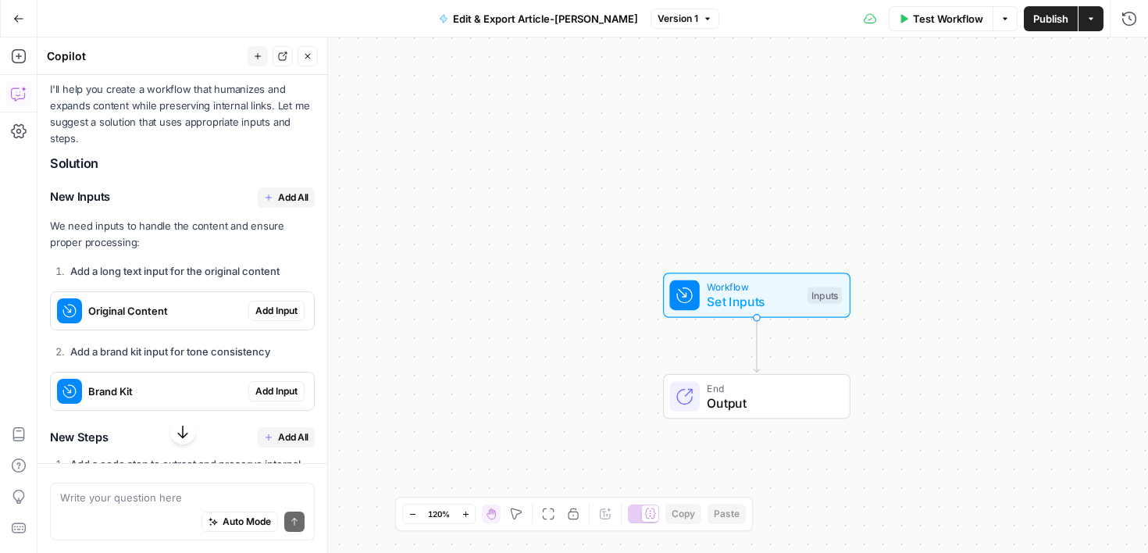
drag, startPoint x: 255, startPoint y: 317, endPoint x: 254, endPoint y: 545, distance: 228.0
click at [254, 545] on div "Hi! How can I help with your workflow? I can explain steps, debug, write prompt…" at bounding box center [182, 314] width 290 height 478
click at [272, 388] on span "Add Input" at bounding box center [276, 390] width 42 height 14
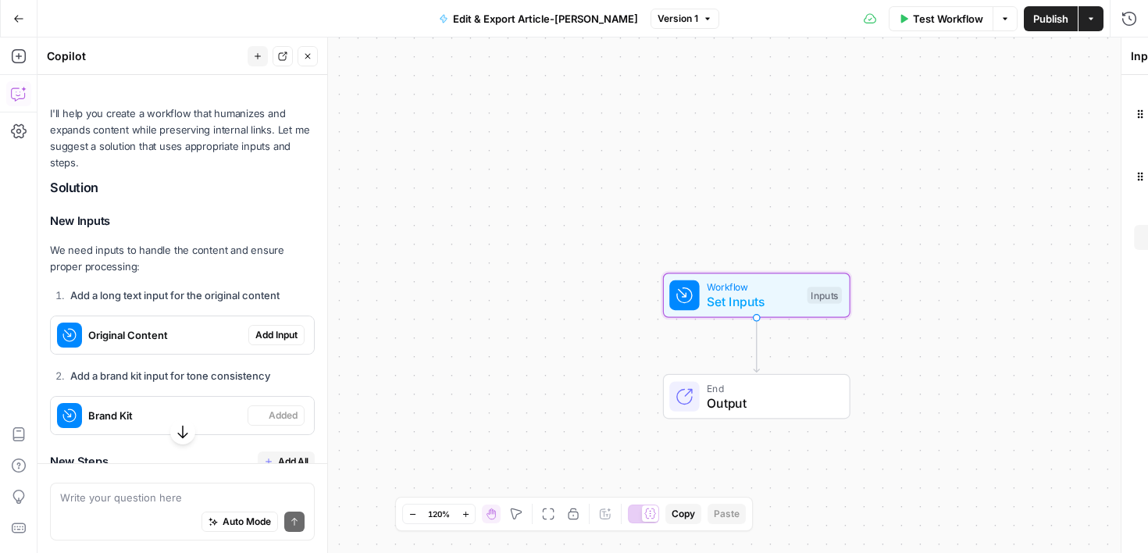
scroll to position [257, 0]
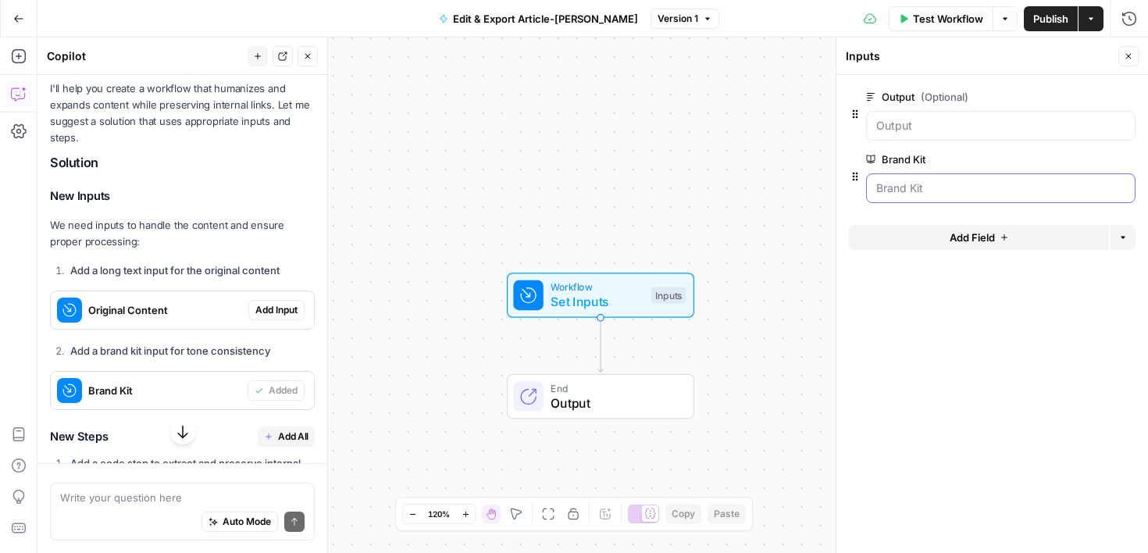
click at [949, 195] on Kit "Brand Kit" at bounding box center [1000, 188] width 249 height 16
click at [923, 102] on span "(Optional)" at bounding box center [944, 97] width 48 height 16
click at [923, 118] on input "Output (Optional)" at bounding box center [1000, 126] width 249 height 16
click at [917, 133] on input "Output (Optional)" at bounding box center [1000, 126] width 249 height 16
click at [747, 300] on div "Workflow Set Inputs Inputs End Output" at bounding box center [592, 294] width 1110 height 515
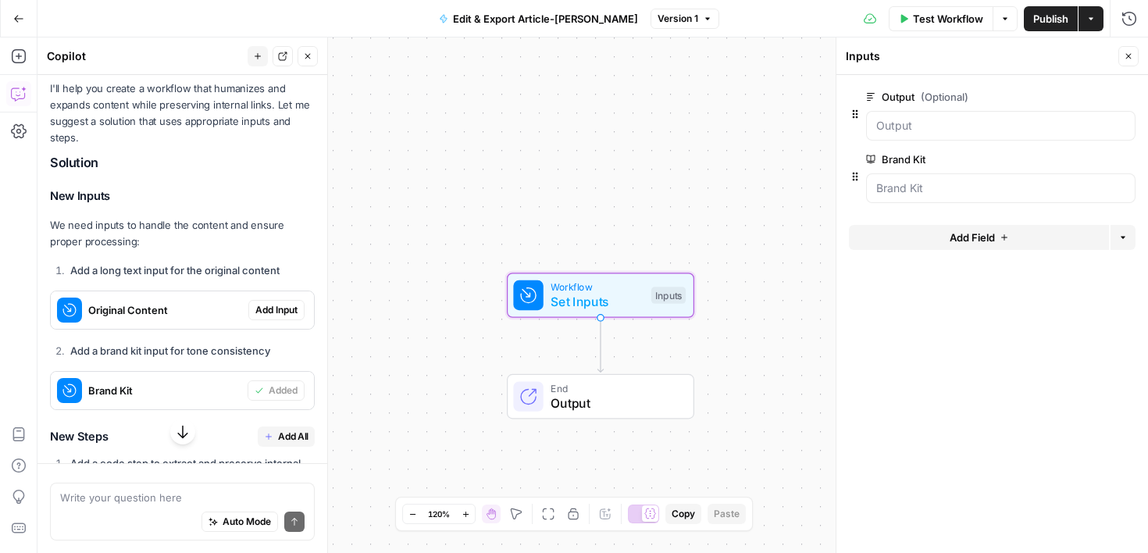
click at [295, 310] on span "Add Input" at bounding box center [276, 310] width 42 height 14
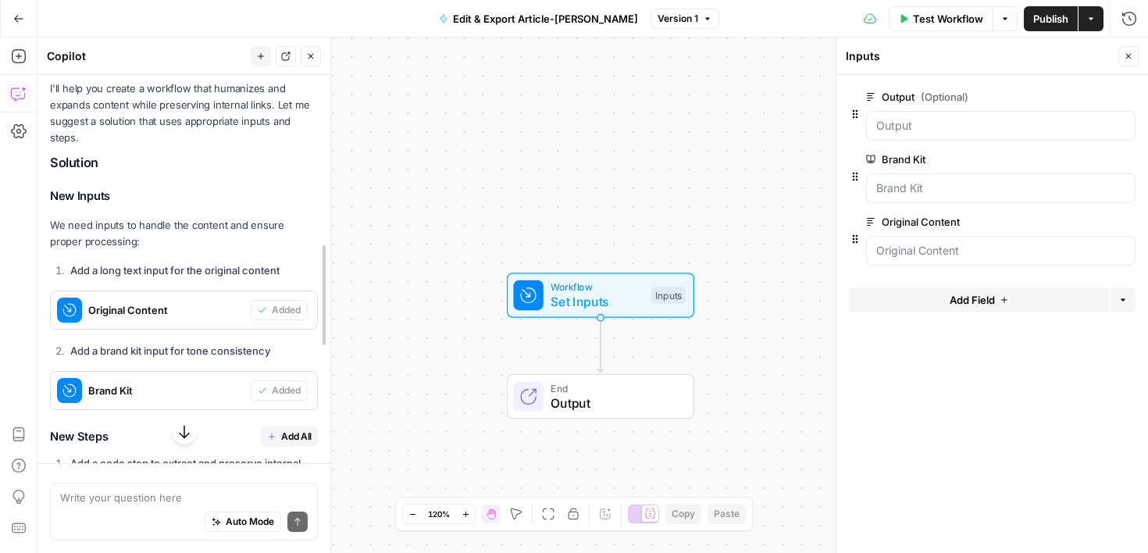
drag, startPoint x: 322, startPoint y: 336, endPoint x: 325, endPoint y: 366, distance: 30.6
click at [300, 429] on span "Add All" at bounding box center [296, 436] width 30 height 14
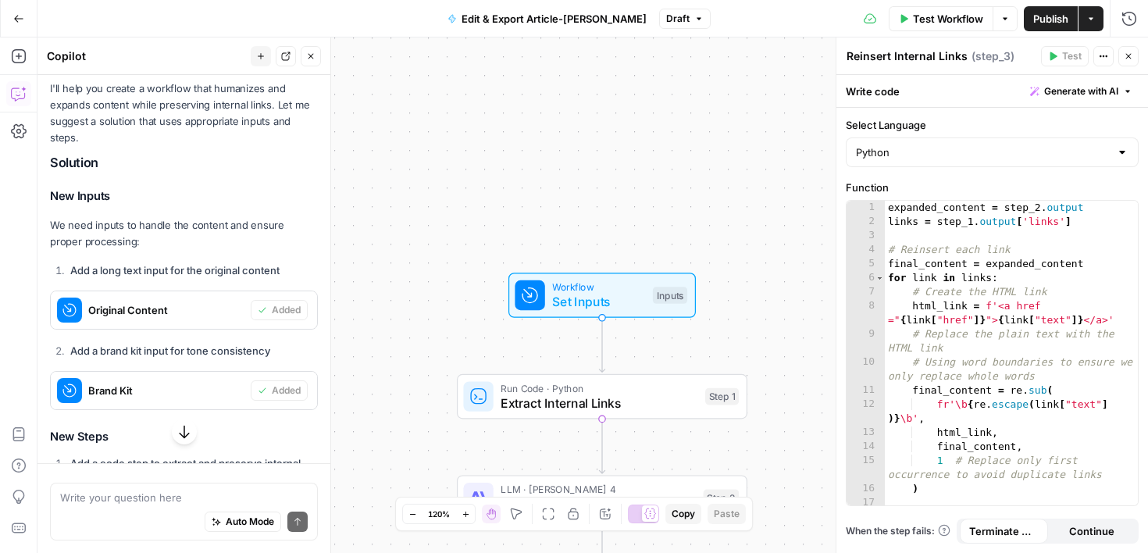
click at [781, 171] on div "Workflow Set Inputs Inputs Run Code · Python Extract Internal Links Step 1 LLM …" at bounding box center [592, 294] width 1110 height 515
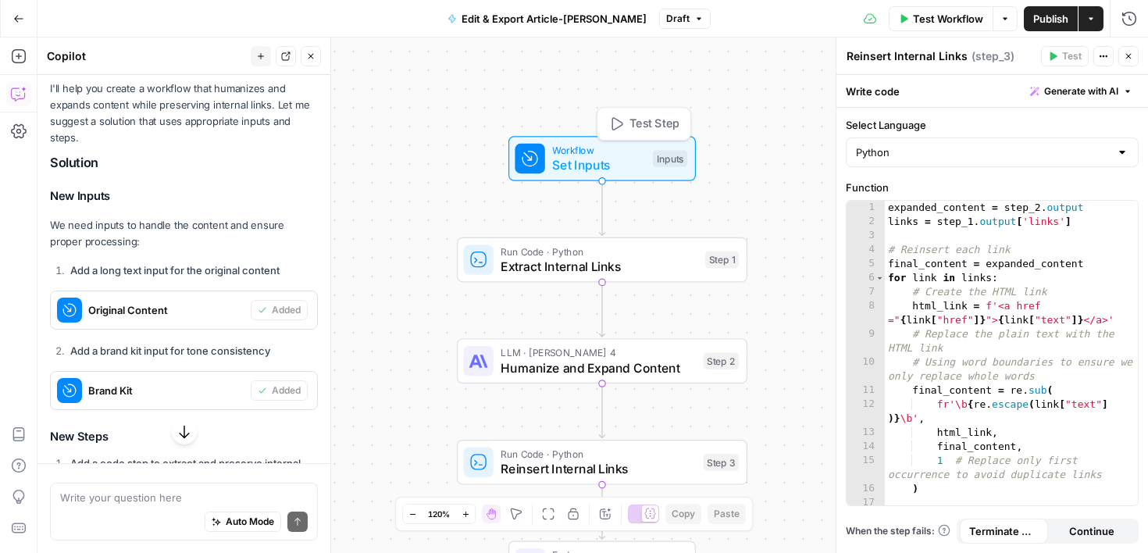
click at [666, 130] on span "Test Step" at bounding box center [654, 124] width 50 height 17
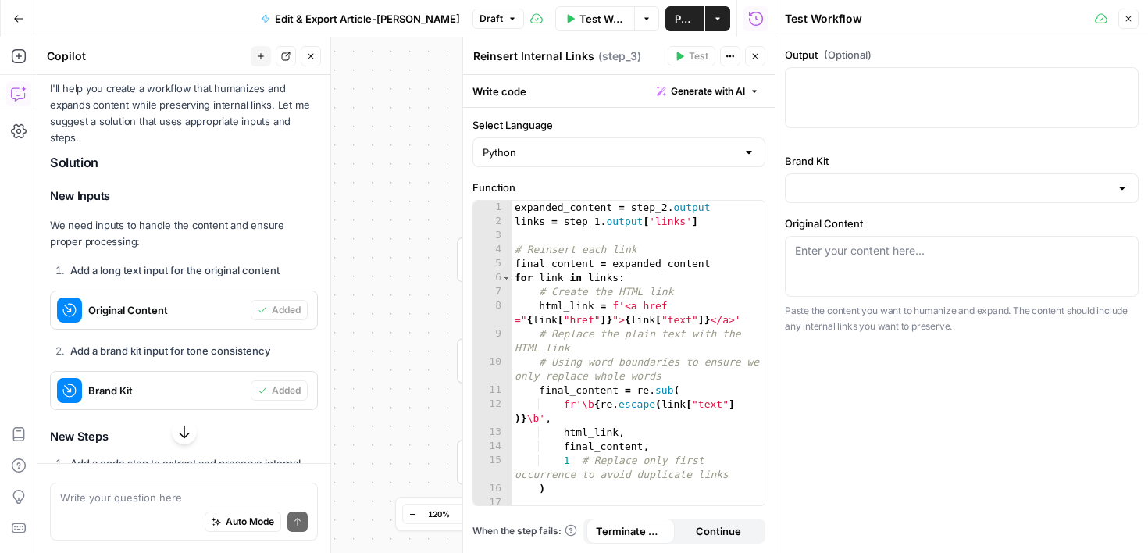
click at [999, 101] on div at bounding box center [962, 97] width 354 height 61
click at [970, 198] on div at bounding box center [962, 188] width 354 height 30
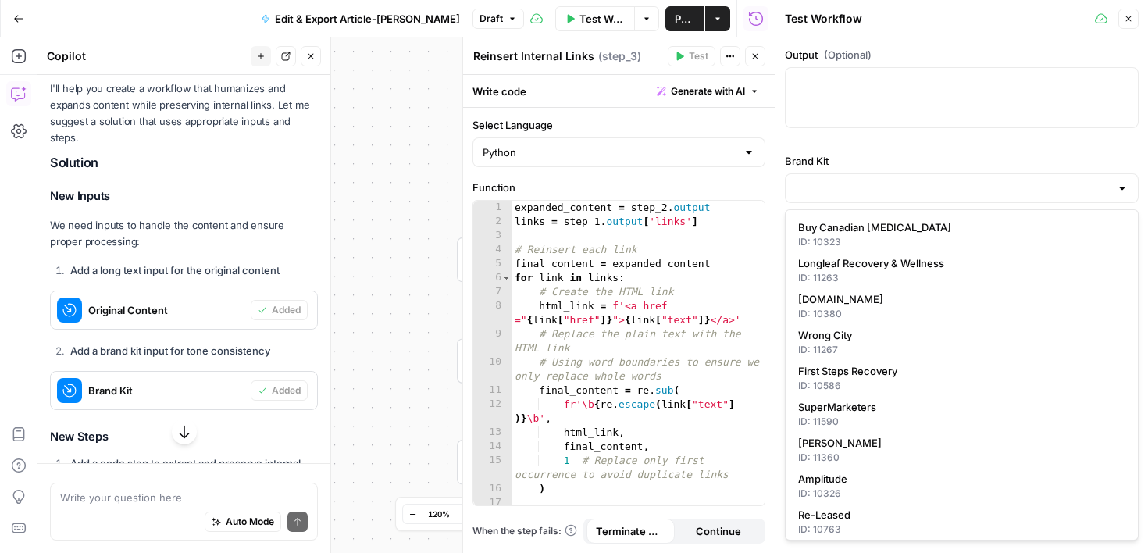
click at [1122, 18] on button "Close" at bounding box center [1128, 19] width 20 height 20
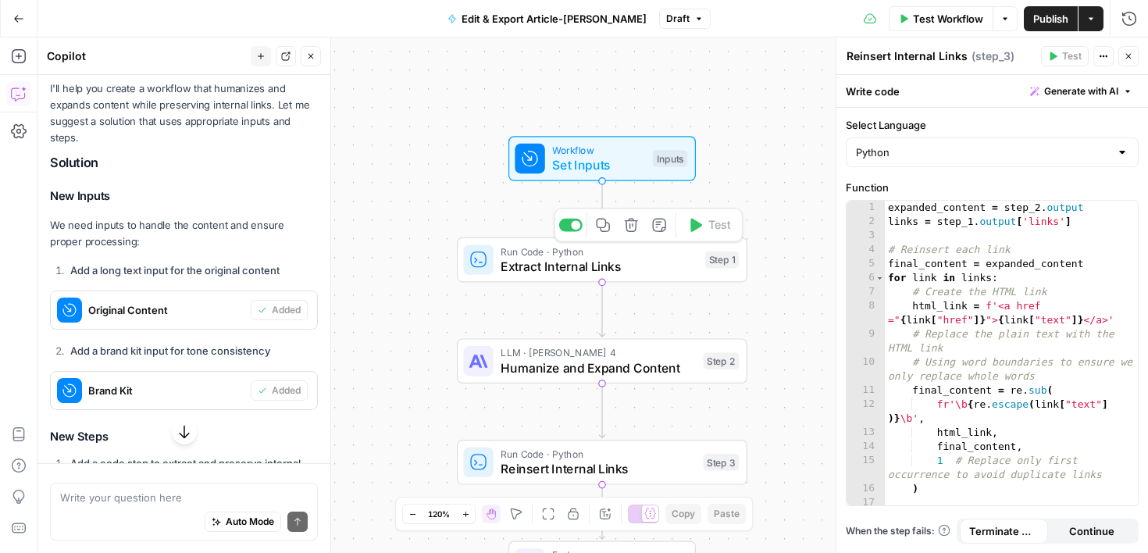
click at [634, 233] on button "Delete step" at bounding box center [631, 225] width 24 height 24
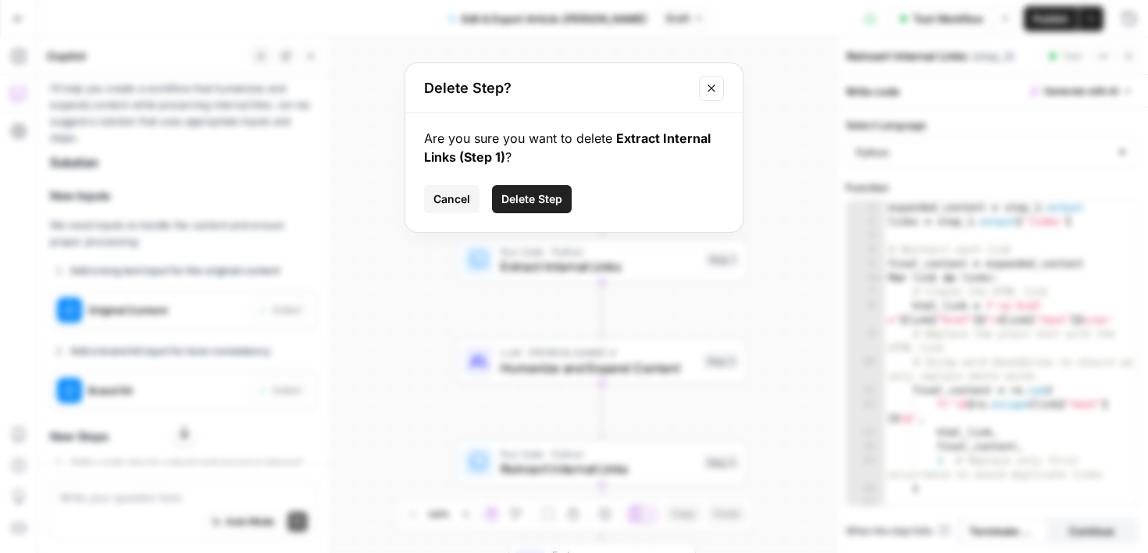
click at [553, 199] on span "Delete Step" at bounding box center [531, 199] width 61 height 16
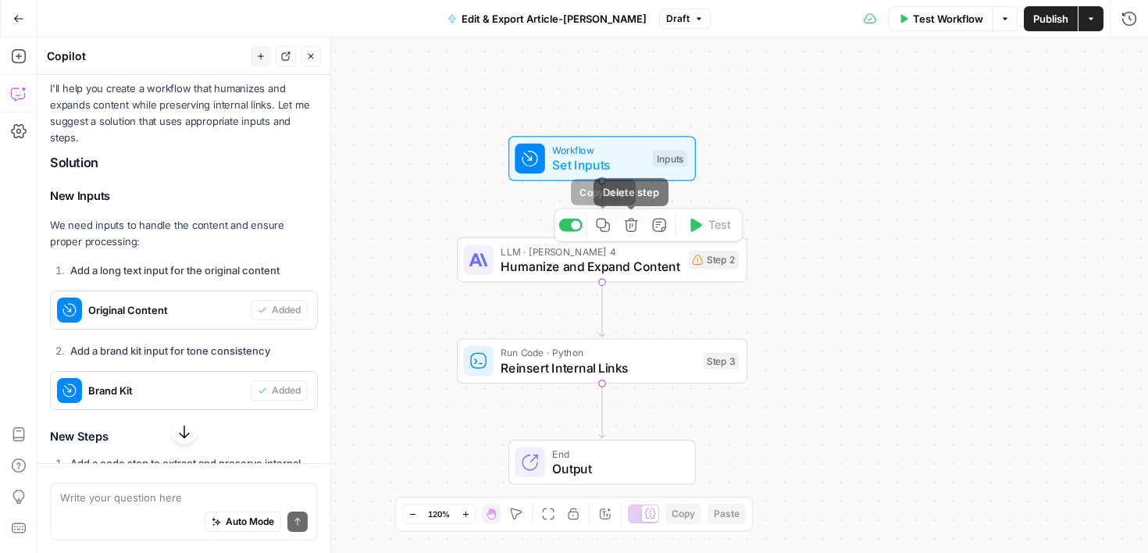
click at [631, 225] on icon "button" at bounding box center [630, 224] width 13 height 13
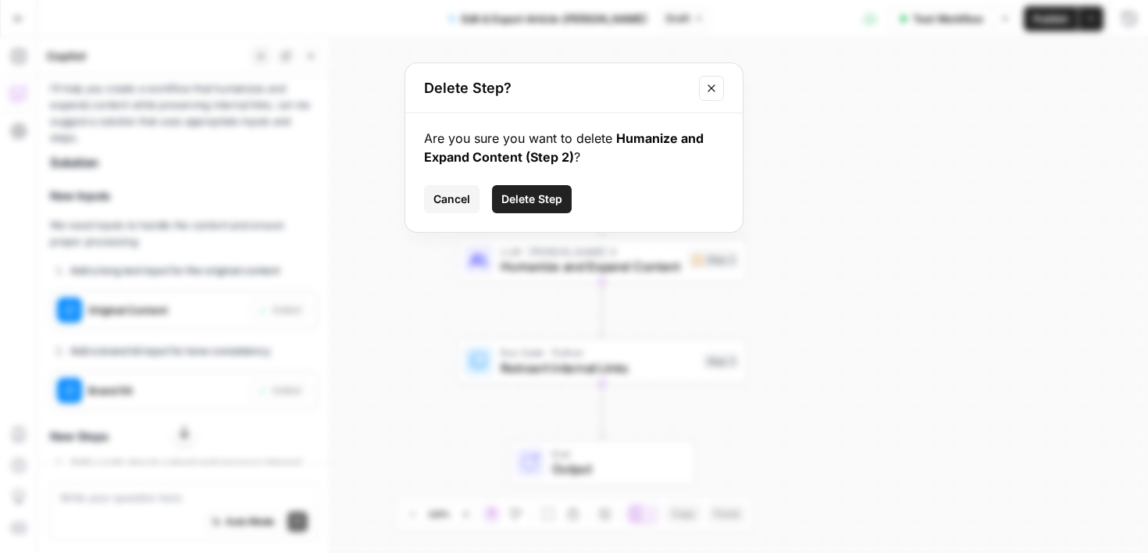
click at [555, 203] on span "Delete Step" at bounding box center [531, 199] width 61 height 16
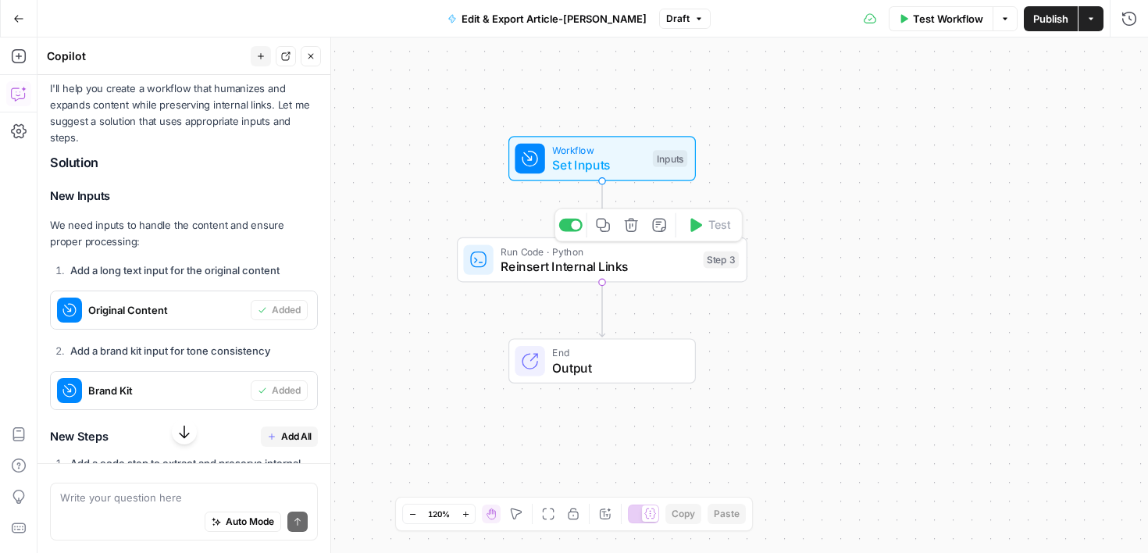
click at [639, 230] on button "Delete step" at bounding box center [631, 225] width 24 height 24
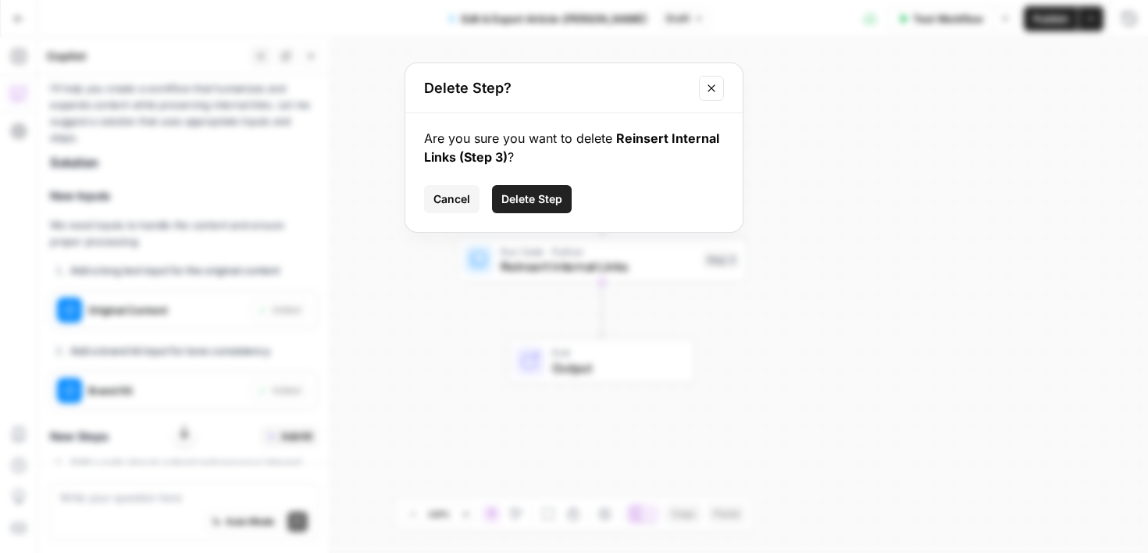
click at [558, 195] on span "Delete Step" at bounding box center [531, 199] width 61 height 16
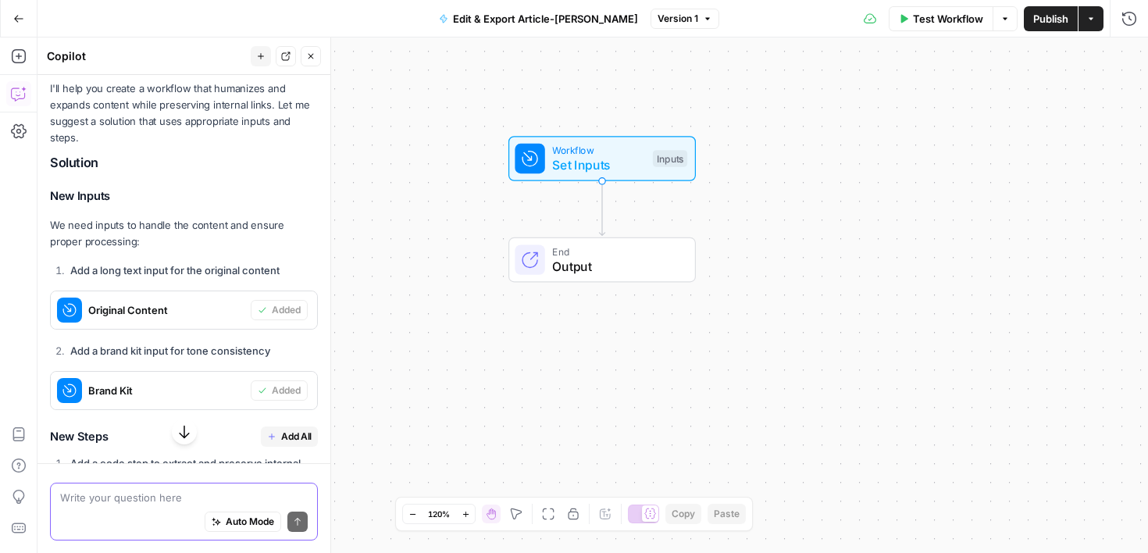
click at [212, 496] on textarea at bounding box center [183, 498] width 247 height 16
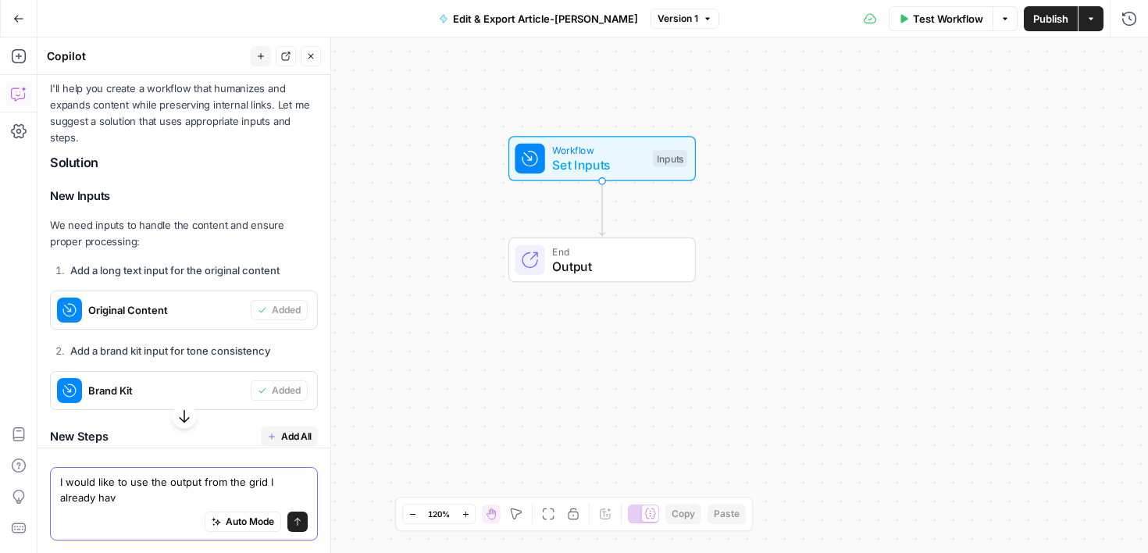
type textarea "I would like to use the output from the grid I already have"
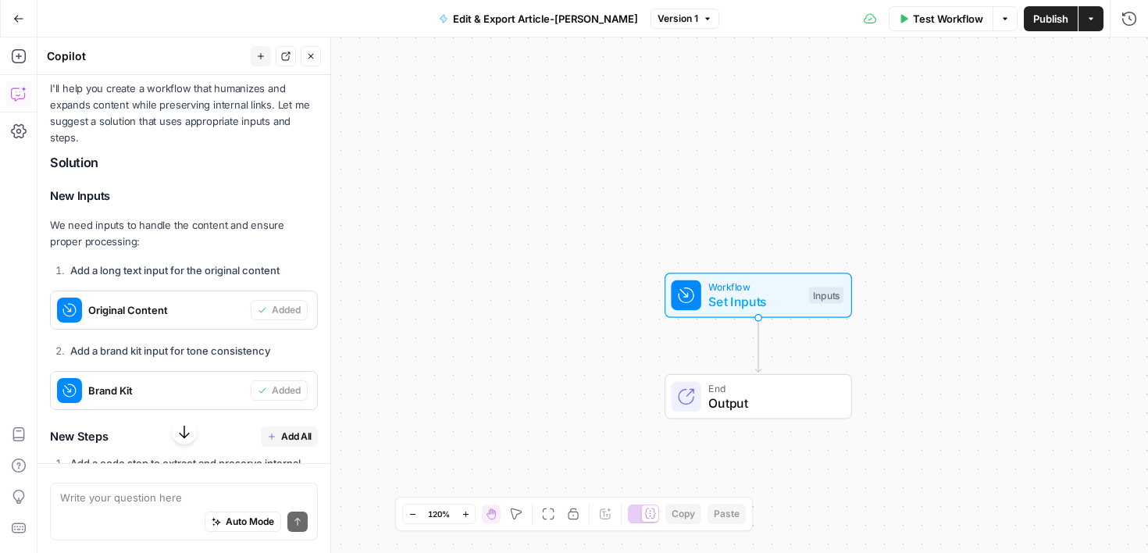
click at [178, 439] on icon "button" at bounding box center [184, 432] width 16 height 16
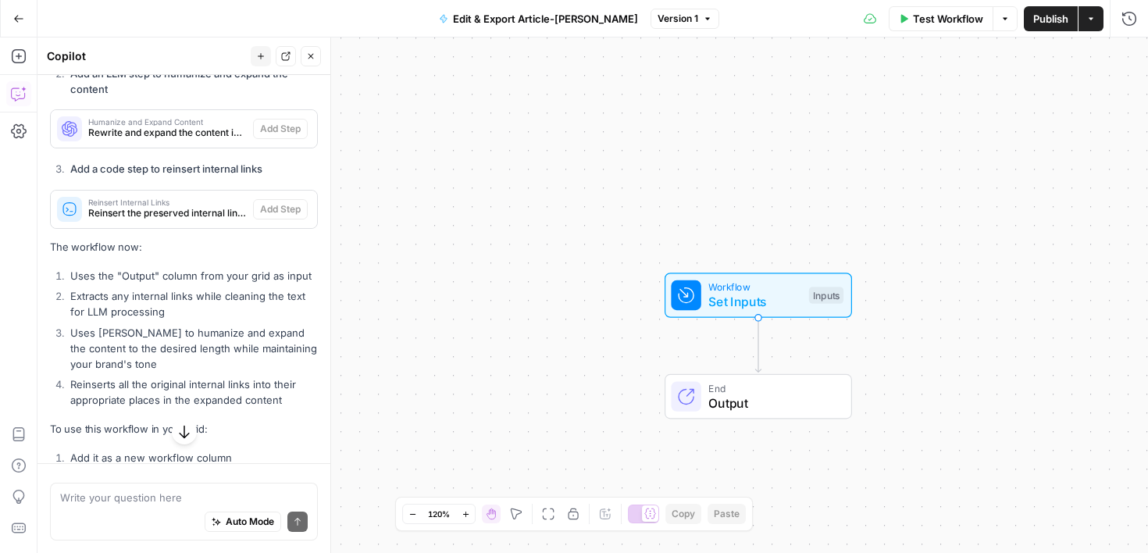
scroll to position [1603, 0]
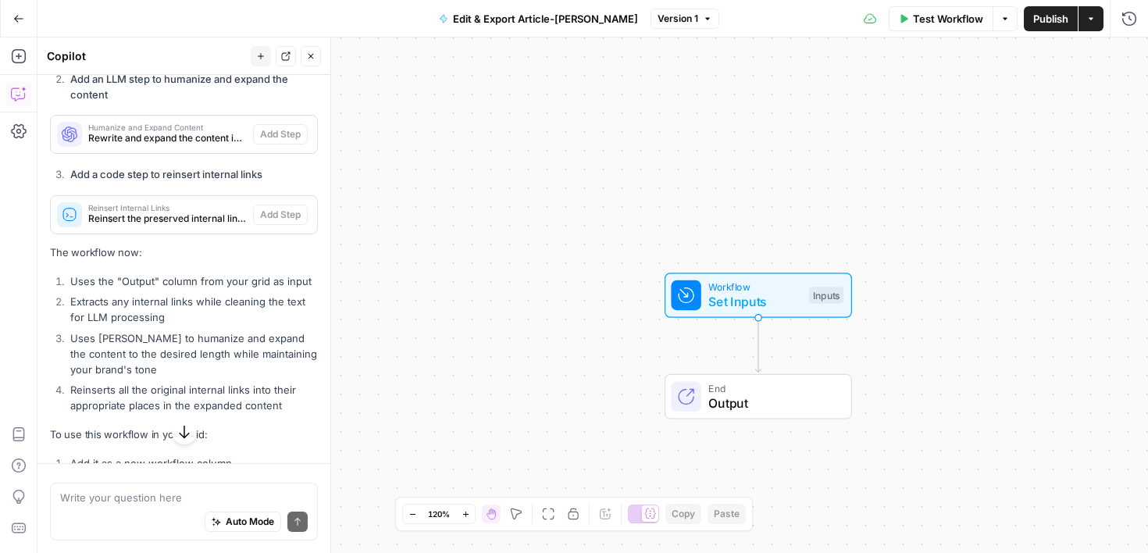
drag, startPoint x: 269, startPoint y: 340, endPoint x: 278, endPoint y: 87, distance: 253.1
click at [278, 87] on div "I understand you want to use the output from a previous workflow in your grid. …" at bounding box center [184, 153] width 268 height 978
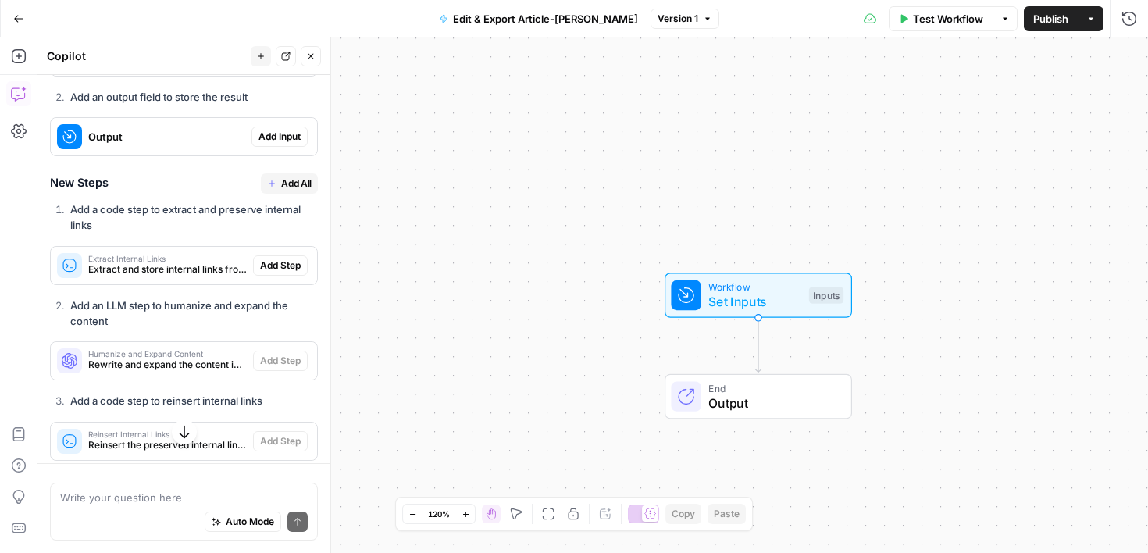
scroll to position [1803, 0]
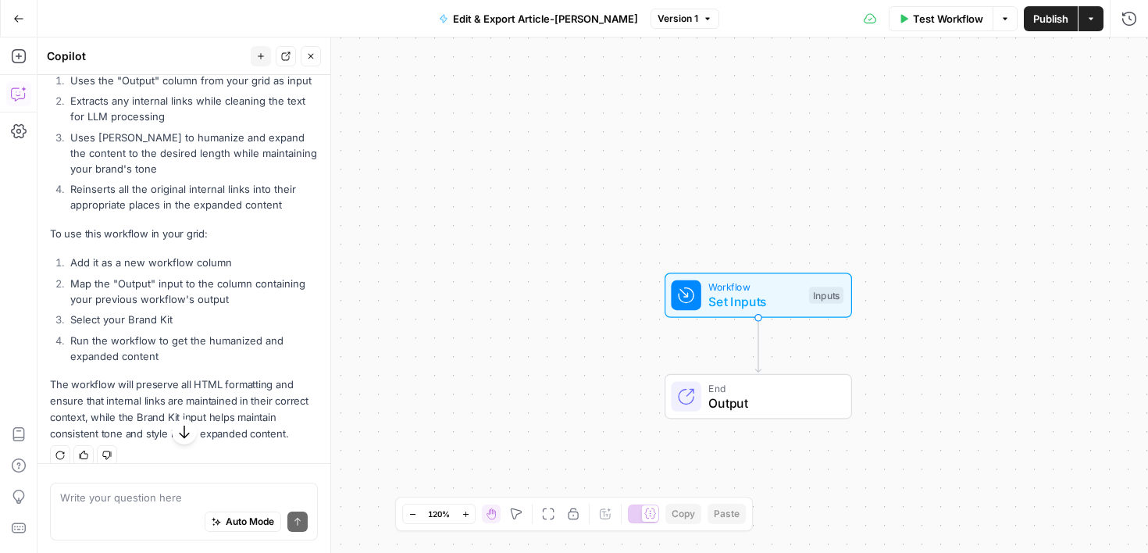
drag, startPoint x: 236, startPoint y: 375, endPoint x: 213, endPoint y: 596, distance: 222.1
click at [213, 552] on html "Cohort 4 New Home Browse Your Data Usage Settings Recent Grids Molly's Content …" at bounding box center [574, 276] width 1148 height 553
click at [255, 341] on li "Run the workflow to get the humanized and expanded content" at bounding box center [191, 348] width 251 height 31
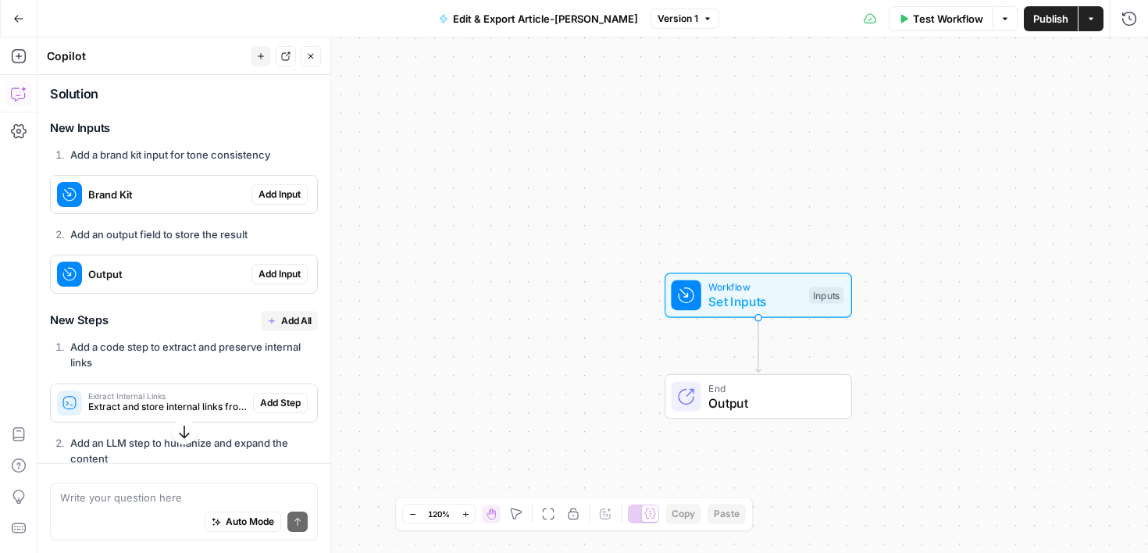
scroll to position [1237, 0]
drag, startPoint x: 225, startPoint y: 287, endPoint x: 245, endPoint y: 498, distance: 212.5
click at [245, 497] on body "Cohort 4 New Home Browse Your Data Usage Settings Recent Grids Molly's Content …" at bounding box center [574, 276] width 1148 height 553
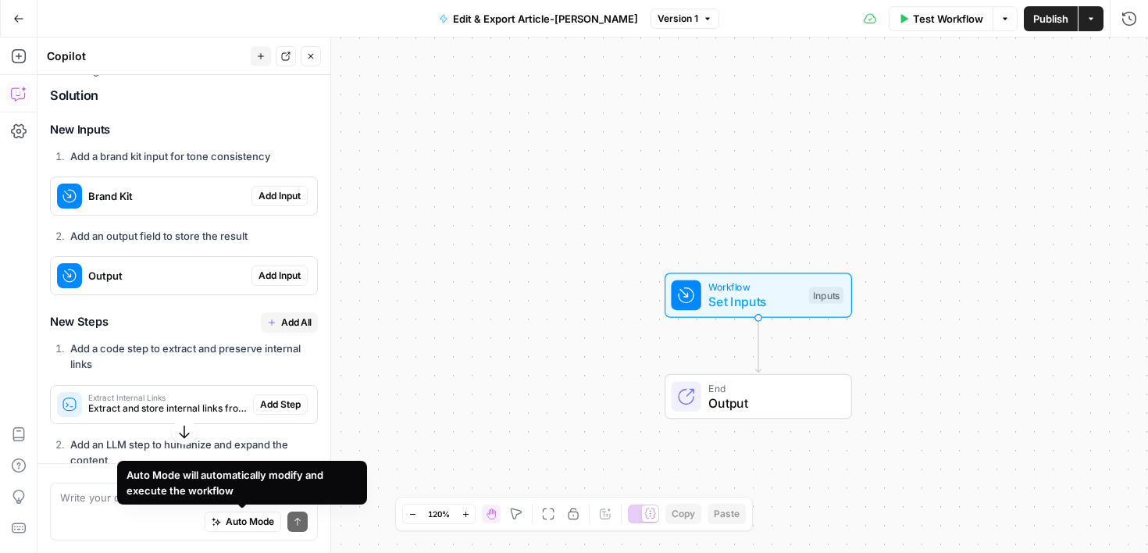
click at [316, 436] on li "Add an LLM step to humanize and expand the content" at bounding box center [191, 451] width 251 height 31
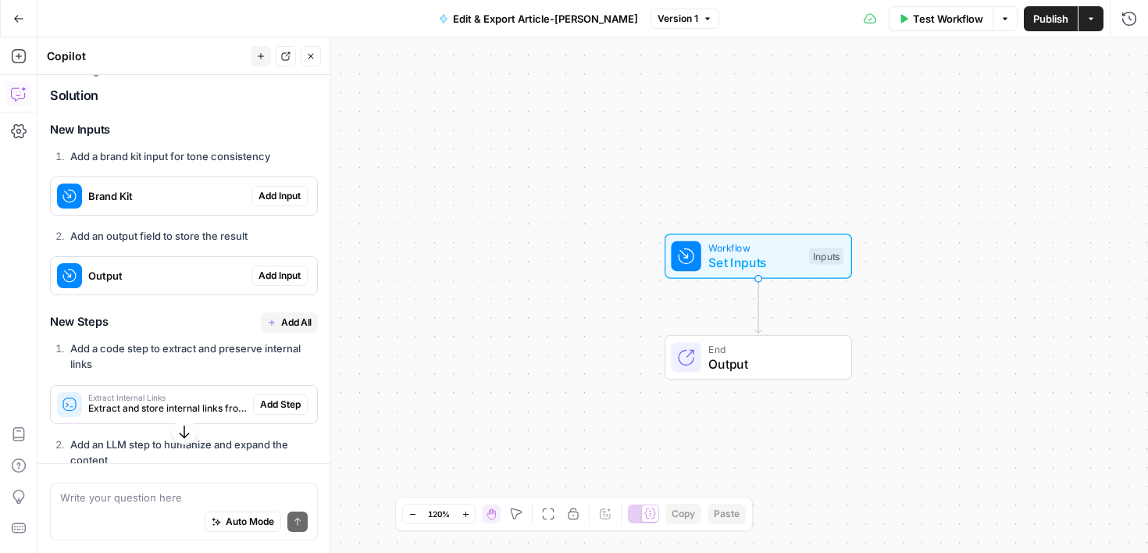
click at [315, 436] on li "Add an LLM step to humanize and expand the content" at bounding box center [191, 451] width 251 height 31
click at [280, 452] on div "I understand you want to use the output from a previous workflow in your grid. …" at bounding box center [184, 519] width 268 height 978
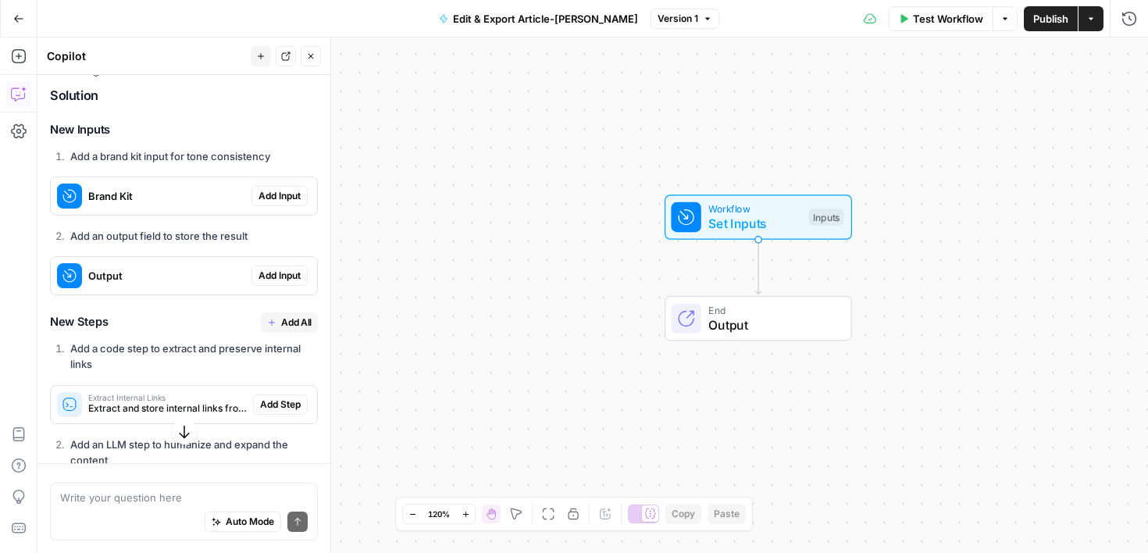
click at [186, 432] on icon "button" at bounding box center [184, 432] width 16 height 16
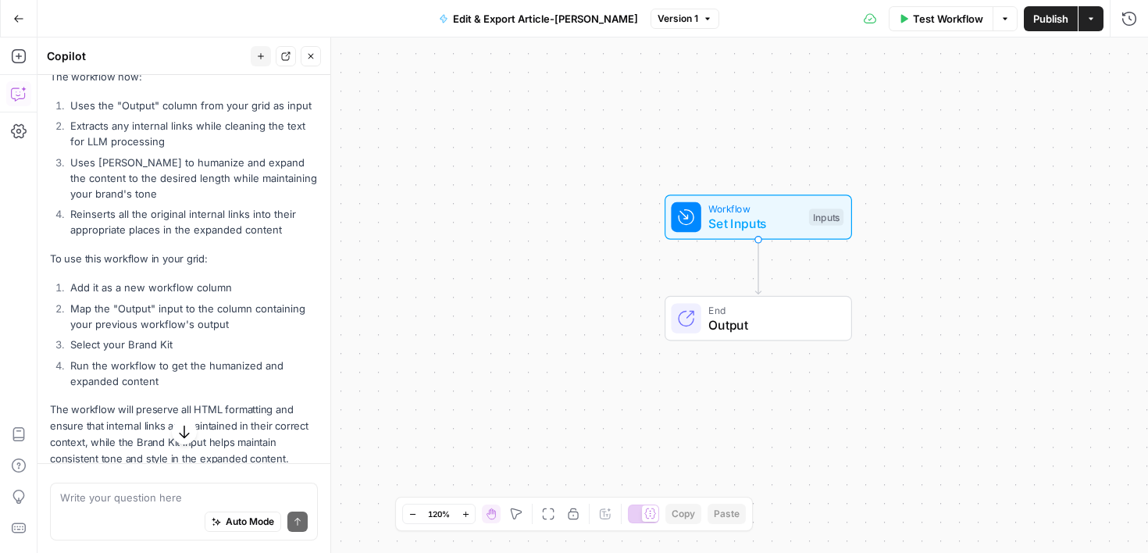
scroll to position [1803, 0]
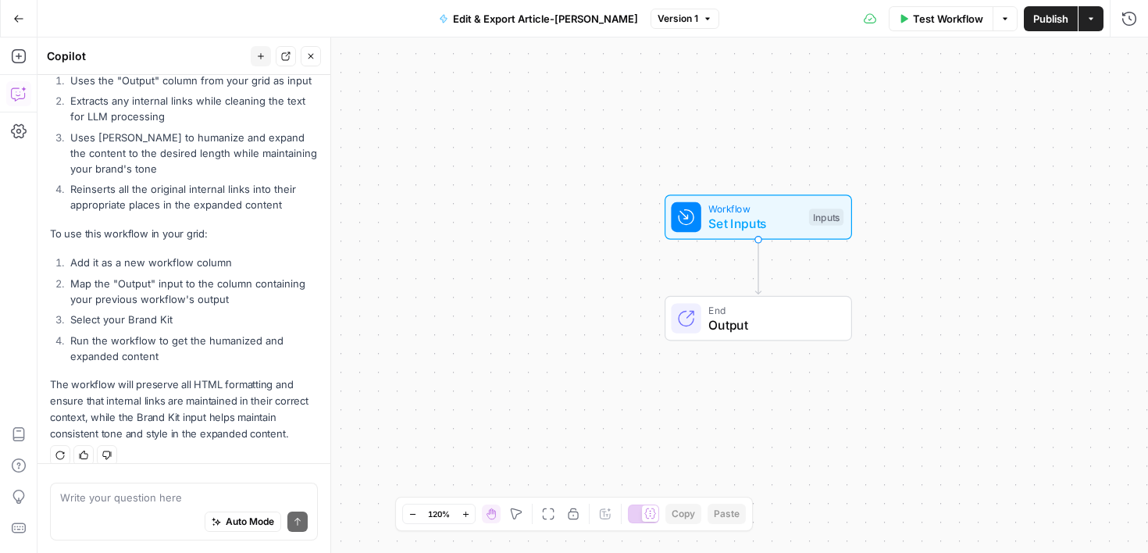
click at [17, 20] on icon "button" at bounding box center [18, 18] width 11 height 11
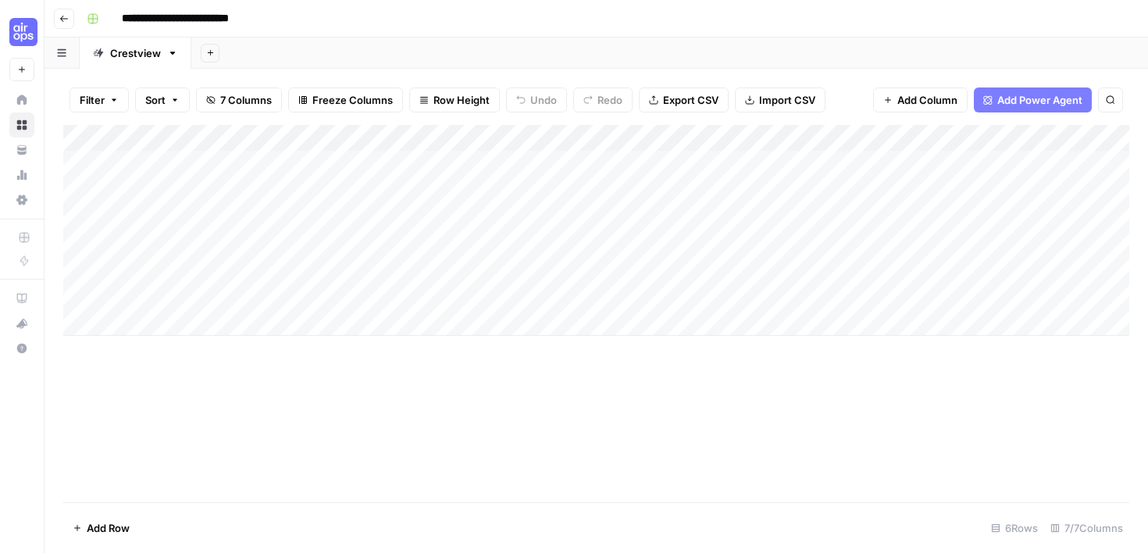
click at [1122, 138] on div "Add Column" at bounding box center [596, 230] width 1066 height 211
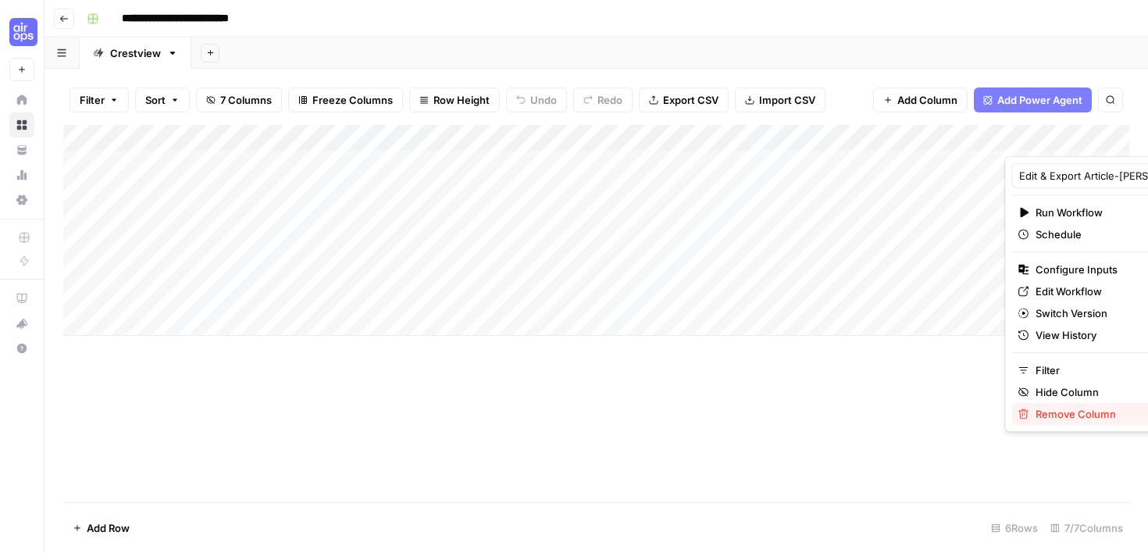
click at [1062, 411] on span "Remove Column" at bounding box center [1103, 414] width 137 height 16
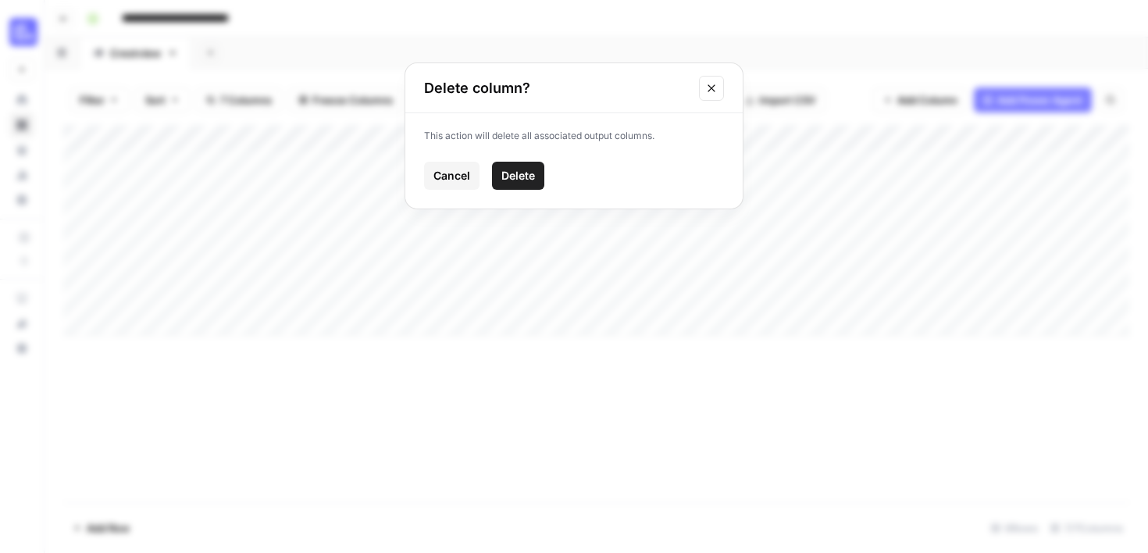
click at [523, 173] on span "Delete" at bounding box center [518, 176] width 34 height 16
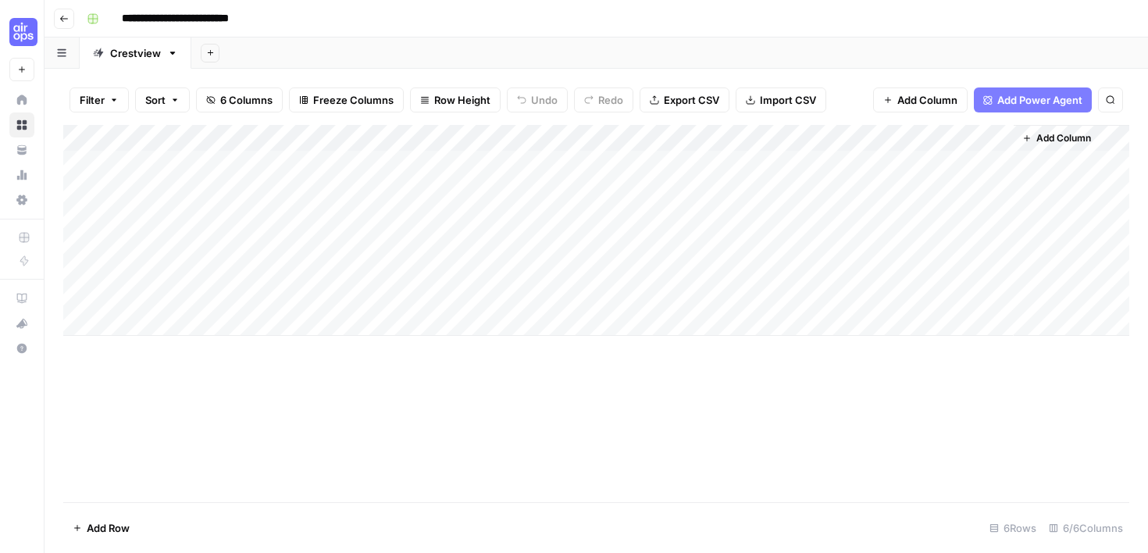
click at [920, 144] on div "Add Column" at bounding box center [596, 230] width 1066 height 211
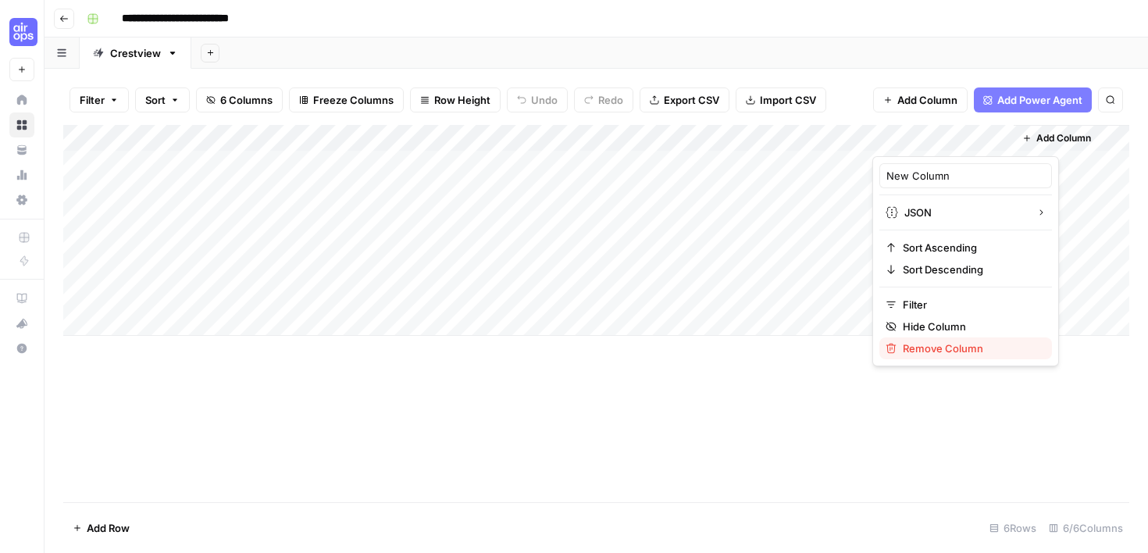
click at [927, 351] on span "Remove Column" at bounding box center [971, 348] width 137 height 16
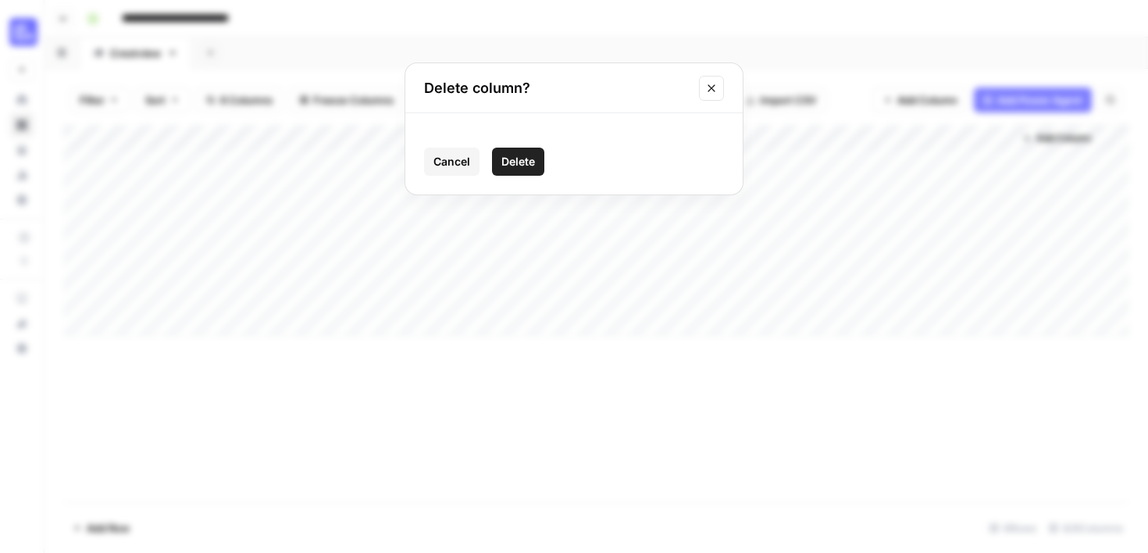
click at [515, 166] on span "Delete" at bounding box center [518, 162] width 34 height 16
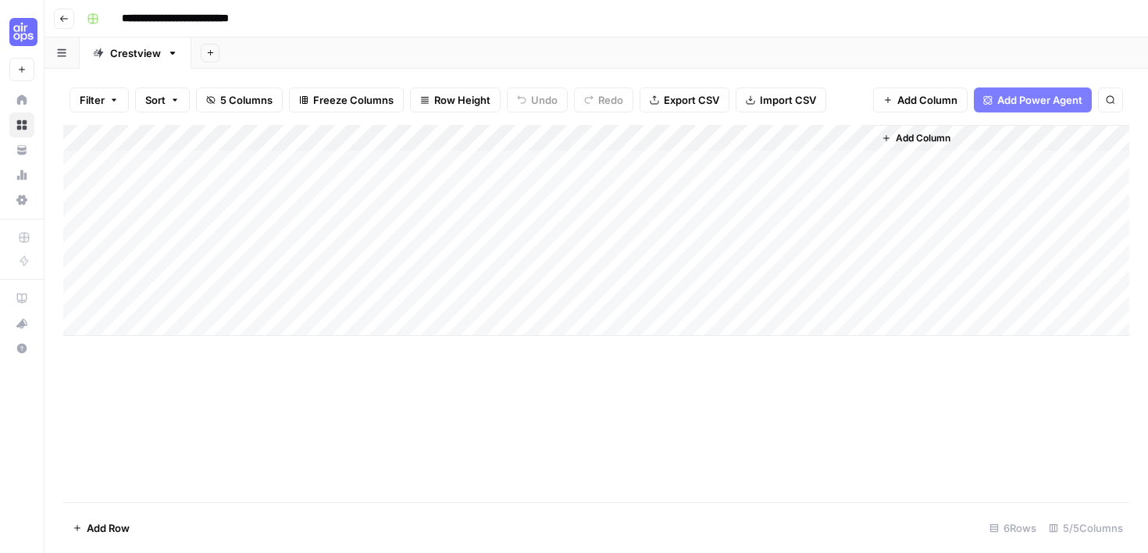
click at [910, 138] on span "Add Column" at bounding box center [922, 138] width 55 height 14
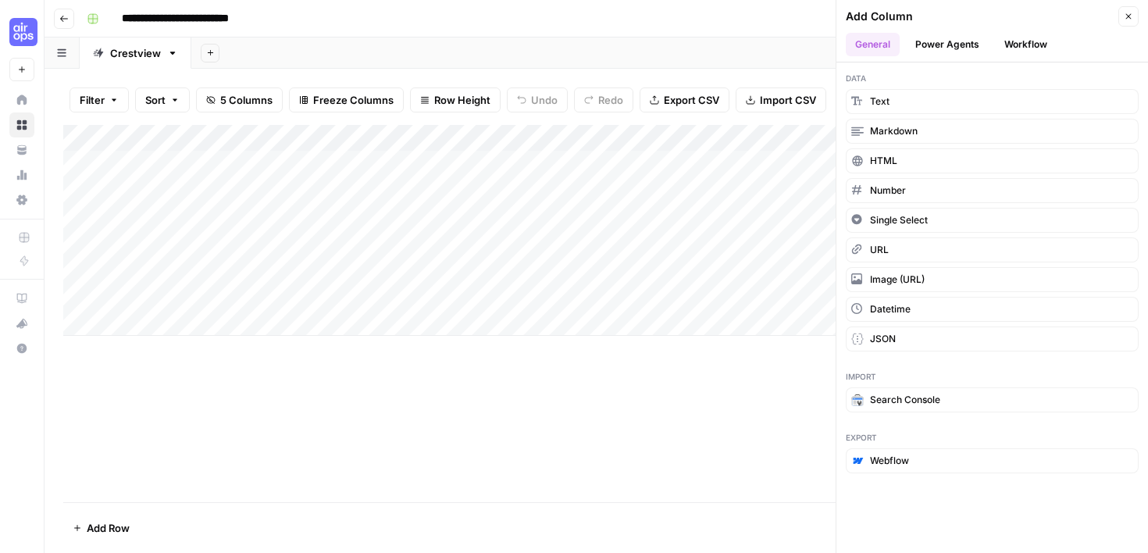
click at [966, 48] on button "Power Agents" at bounding box center [947, 44] width 83 height 23
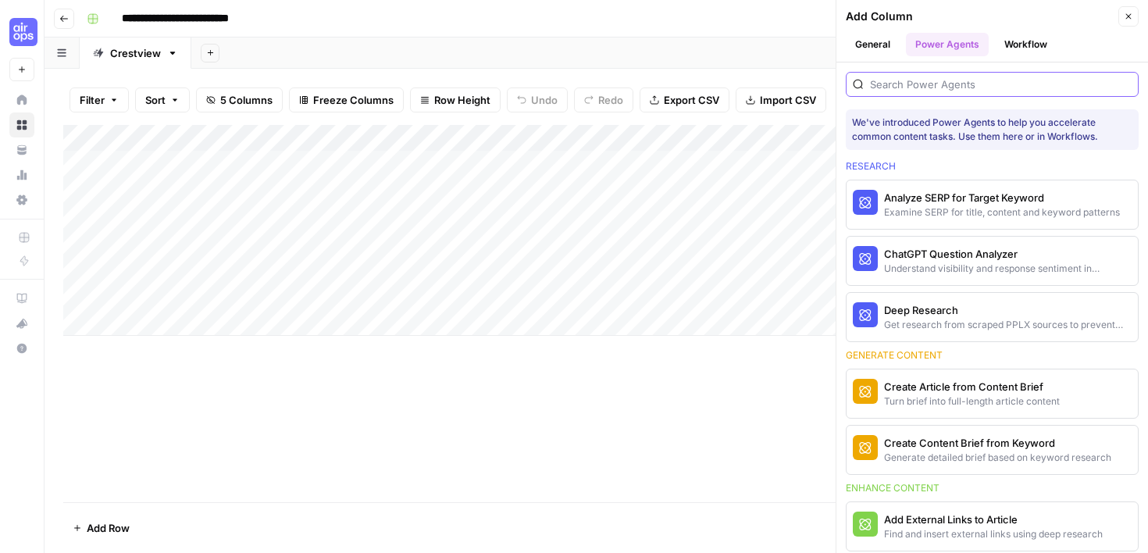
click at [941, 82] on input "search" at bounding box center [1001, 85] width 262 height 16
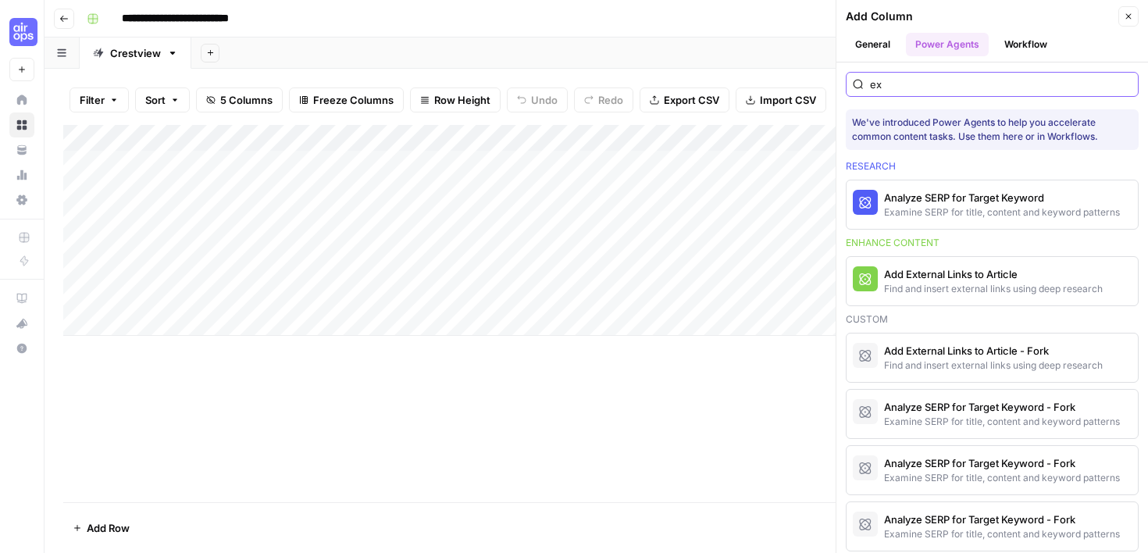
type input "e"
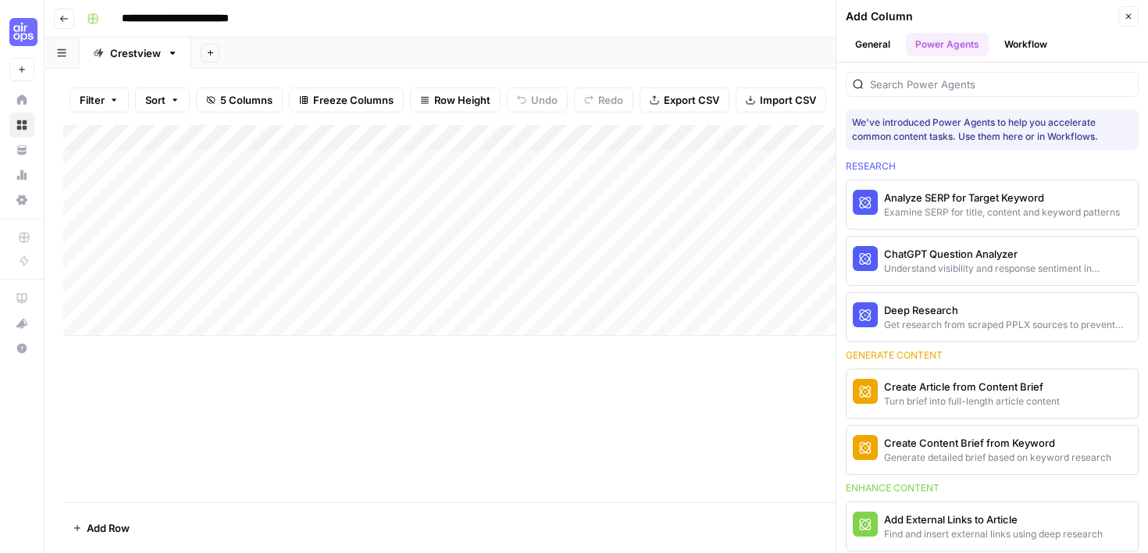
click at [1022, 48] on button "Workflow" at bounding box center [1026, 44] width 62 height 23
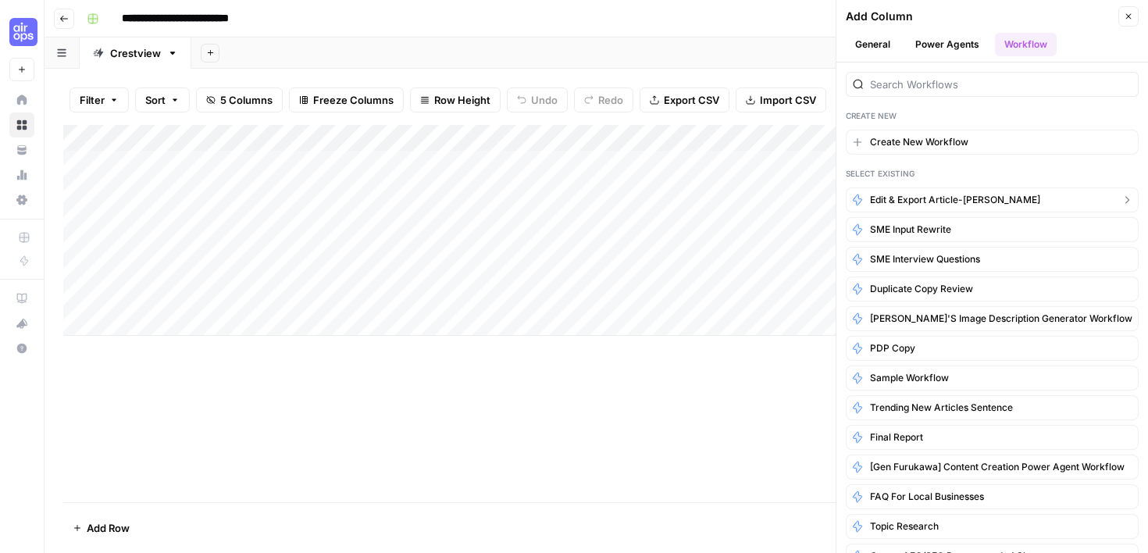
click at [958, 200] on span "Edit & Export Article-[PERSON_NAME]" at bounding box center [955, 200] width 170 height 14
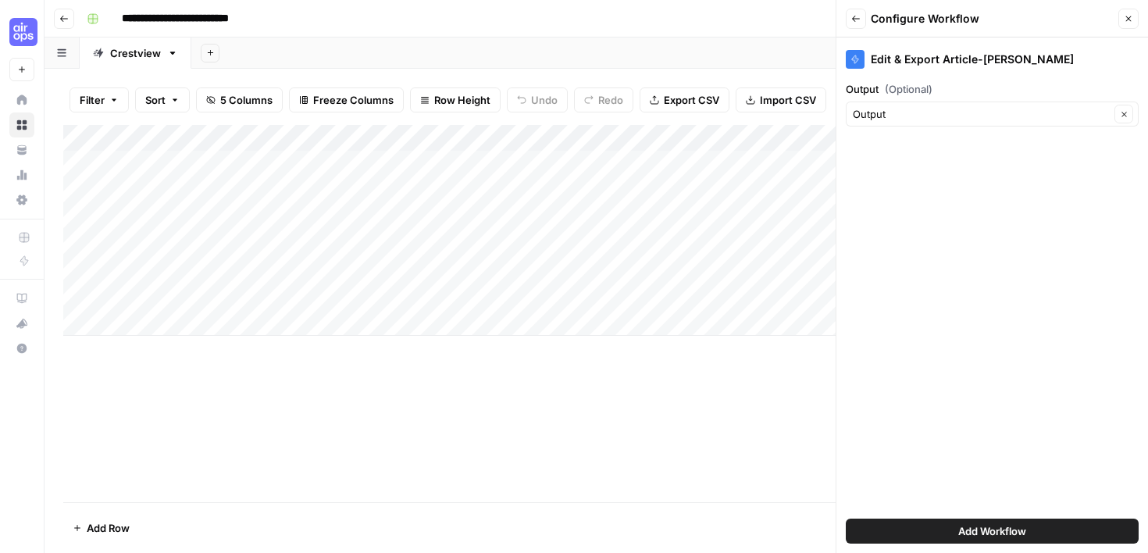
click at [924, 84] on span "(Optional)" at bounding box center [909, 89] width 48 height 16
click at [924, 106] on input "Output" at bounding box center [981, 114] width 257 height 16
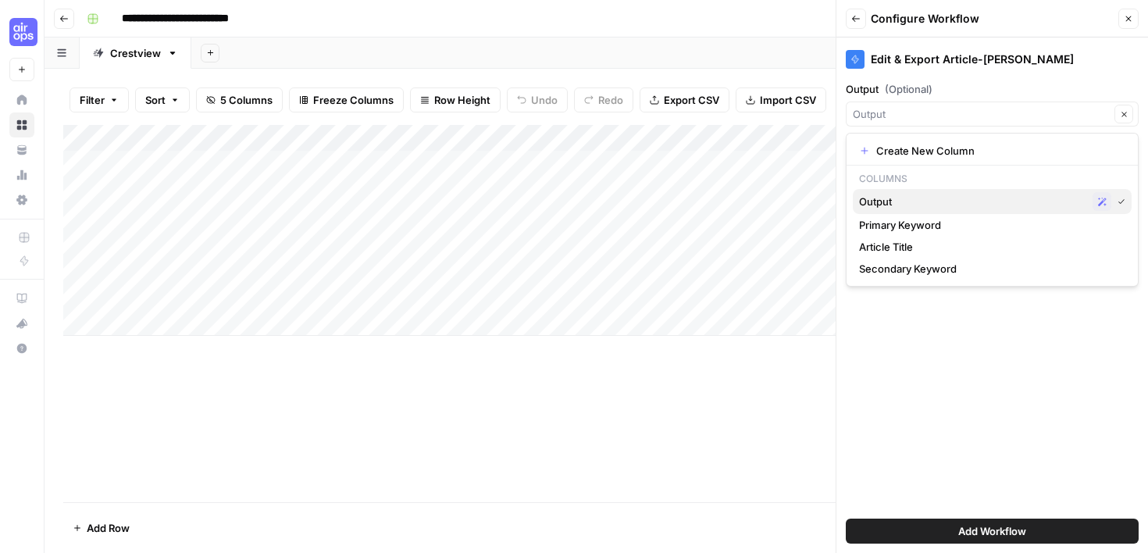
click at [881, 203] on span "Output" at bounding box center [972, 202] width 227 height 16
type input "Output"
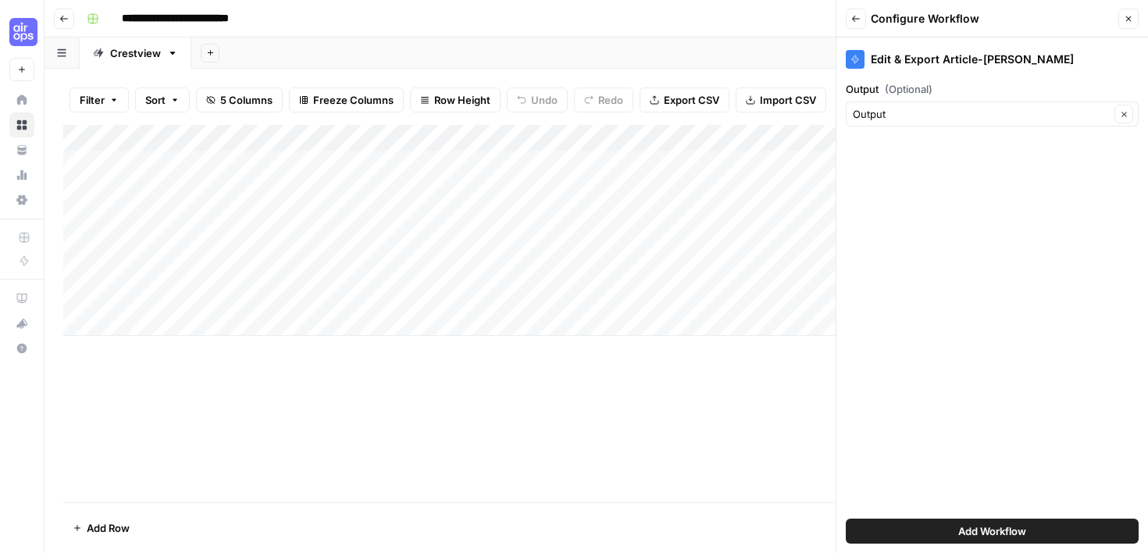
click at [924, 529] on button "Add Workflow" at bounding box center [992, 530] width 293 height 25
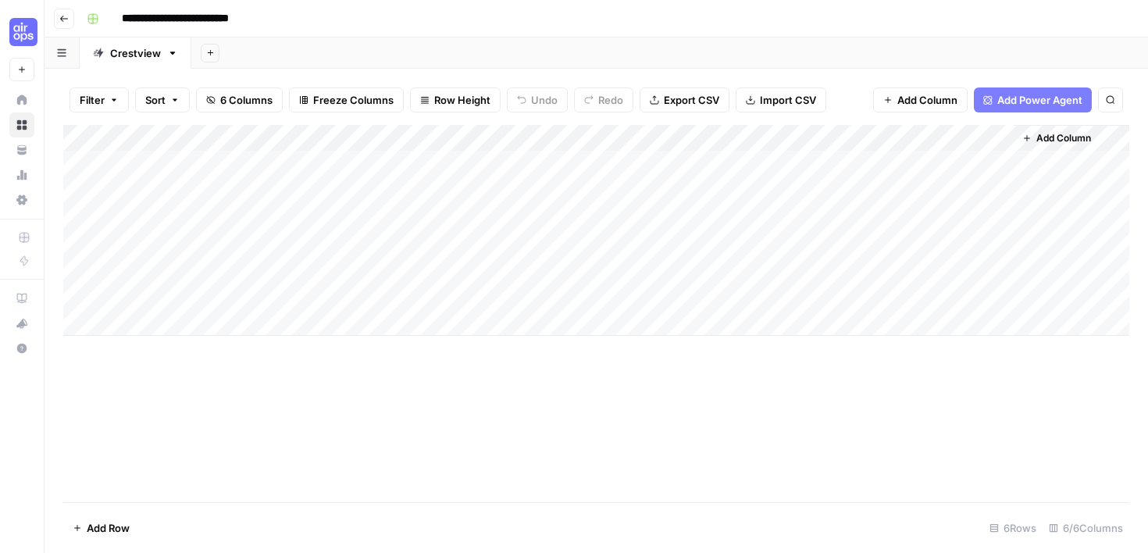
click at [977, 139] on div "Add Column" at bounding box center [596, 230] width 1066 height 211
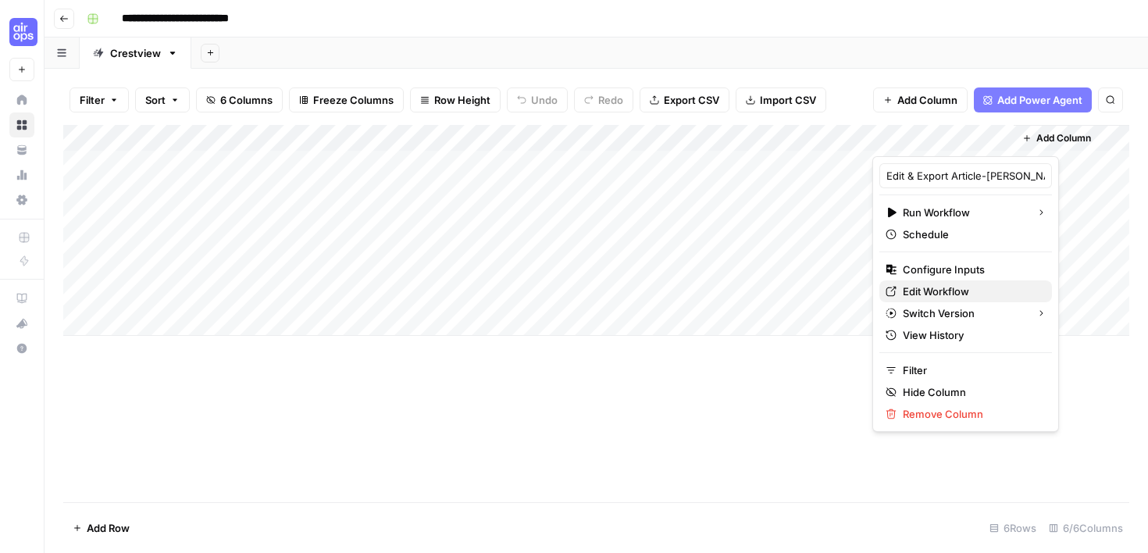
click at [937, 291] on span "Edit Workflow" at bounding box center [971, 291] width 137 height 16
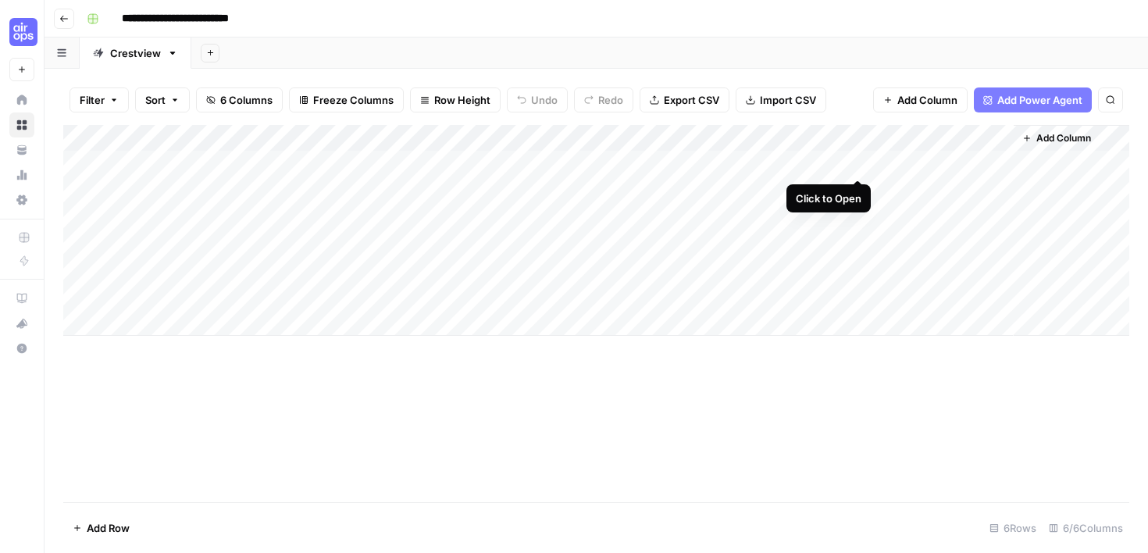
click at [855, 165] on div "Add Column" at bounding box center [596, 230] width 1066 height 211
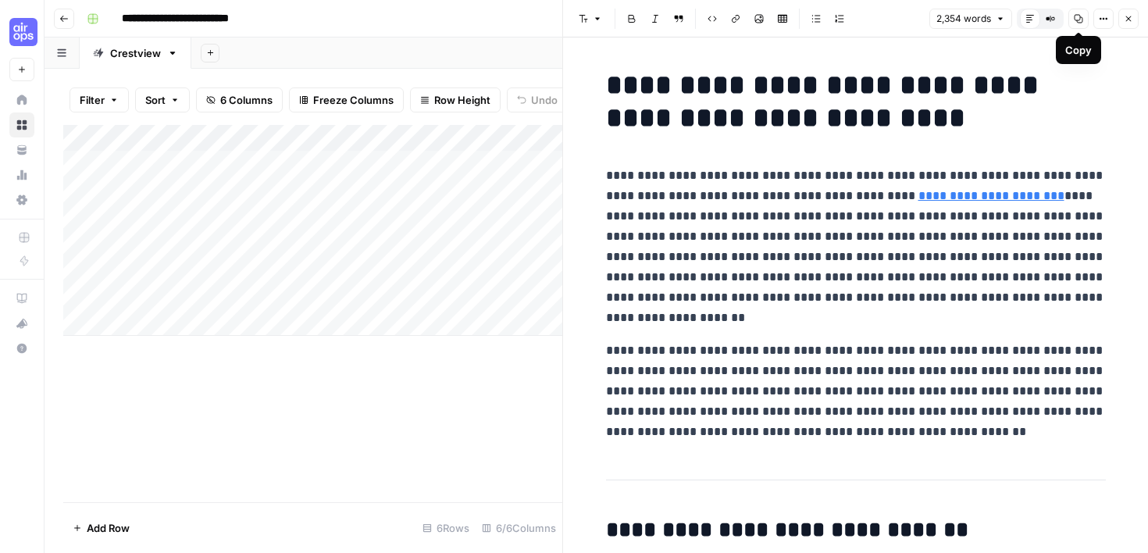
click at [1079, 19] on icon "button" at bounding box center [1077, 18] width 9 height 9
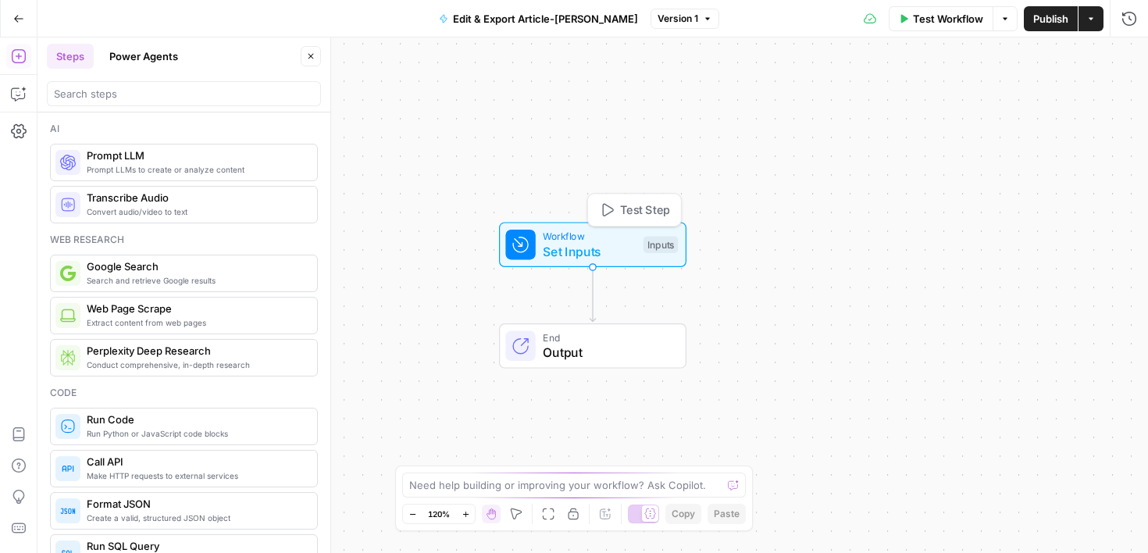
click at [671, 241] on div "Inputs" at bounding box center [660, 244] width 34 height 17
click at [655, 245] on div "Inputs" at bounding box center [660, 245] width 34 height 17
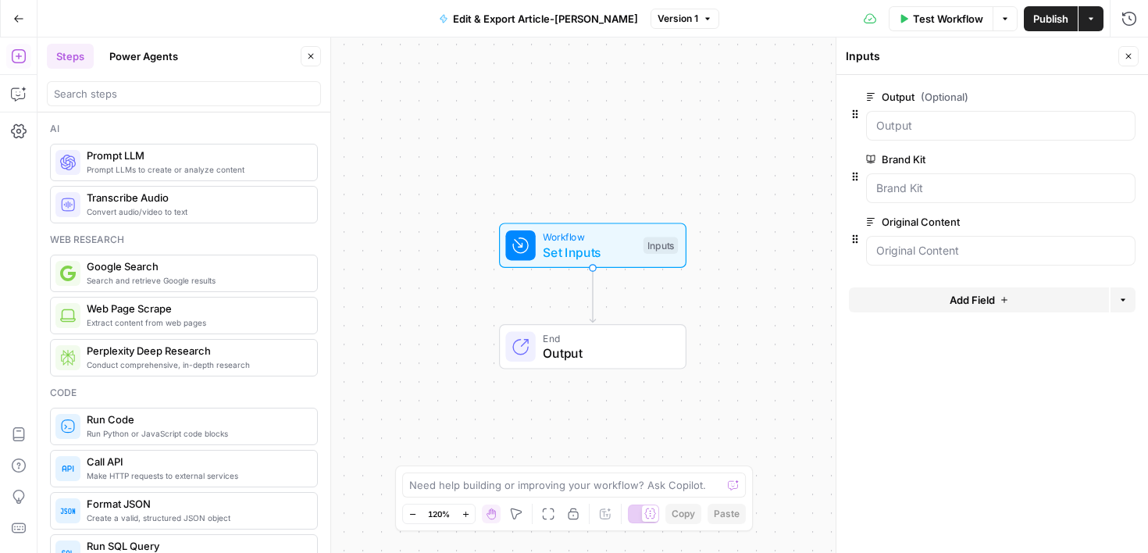
click at [1127, 224] on icon "button" at bounding box center [1126, 222] width 9 height 9
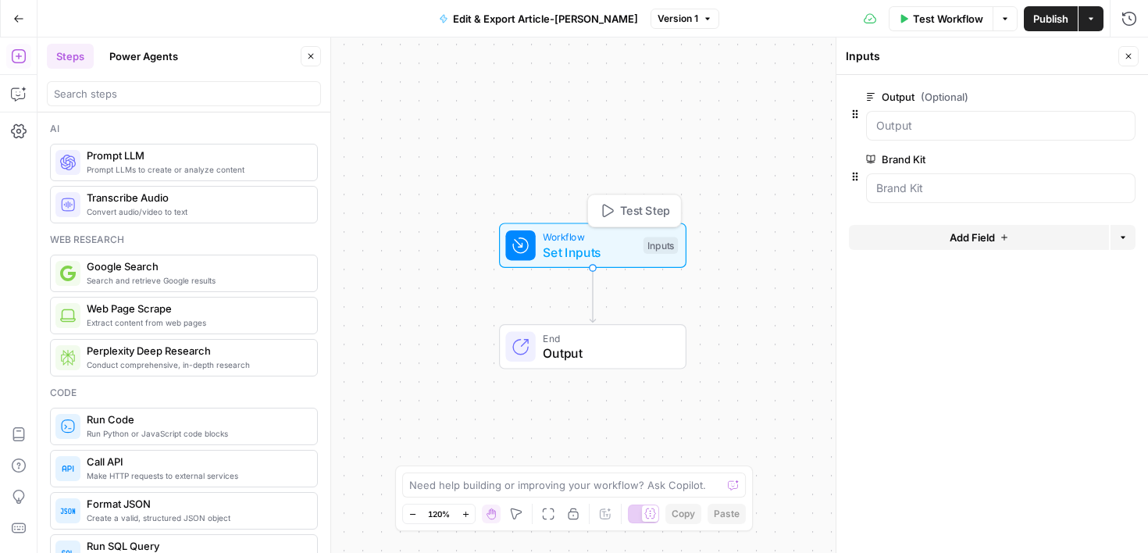
click at [643, 210] on span "Test Step" at bounding box center [645, 210] width 50 height 17
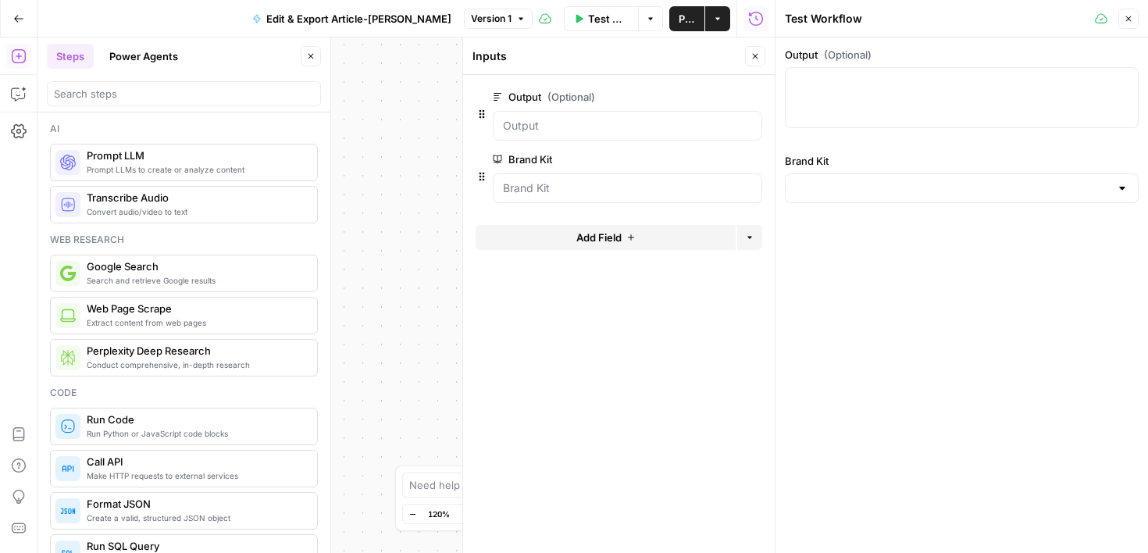
click at [885, 198] on div at bounding box center [962, 188] width 354 height 30
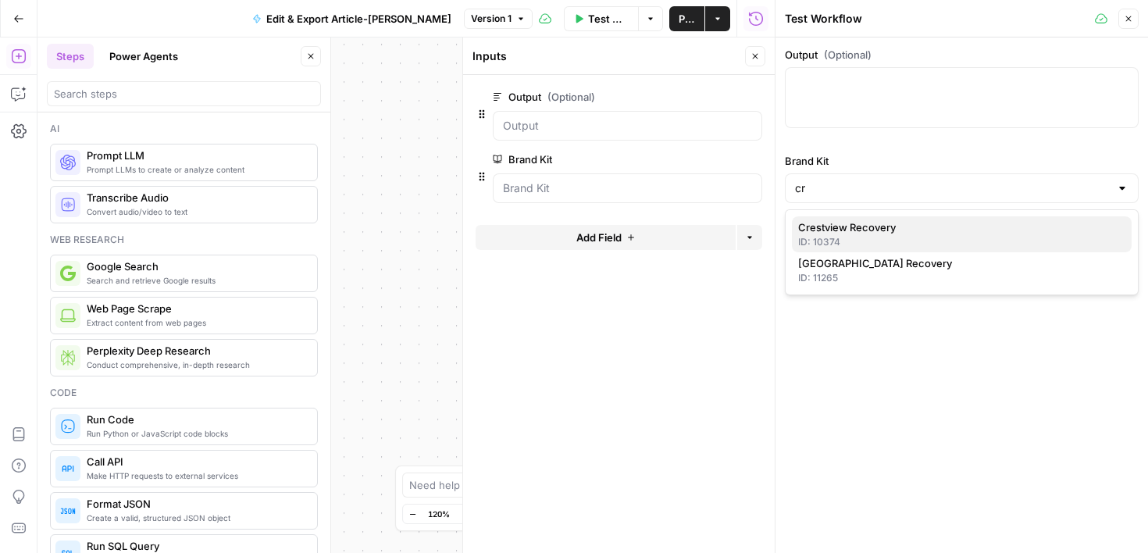
click at [925, 230] on span "Crestview Recovery" at bounding box center [958, 227] width 321 height 16
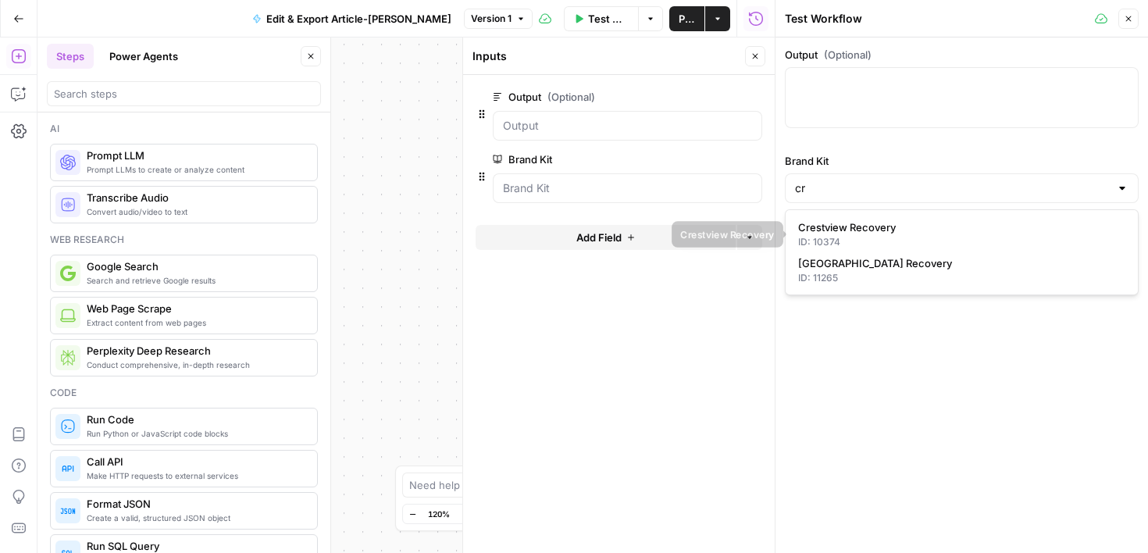
type input "Crestview Recovery"
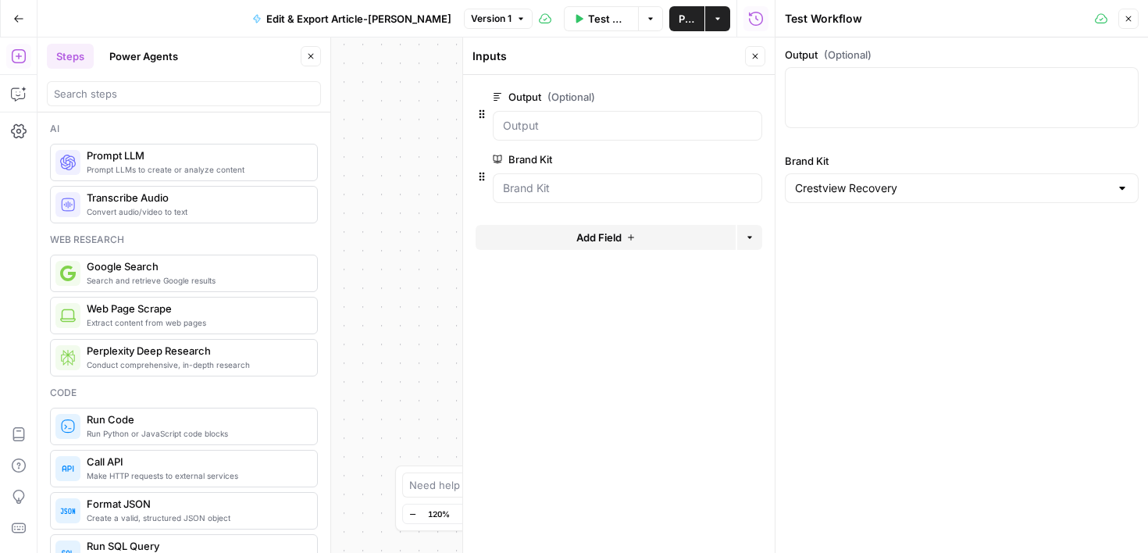
click at [1129, 27] on button "Close" at bounding box center [1128, 19] width 20 height 20
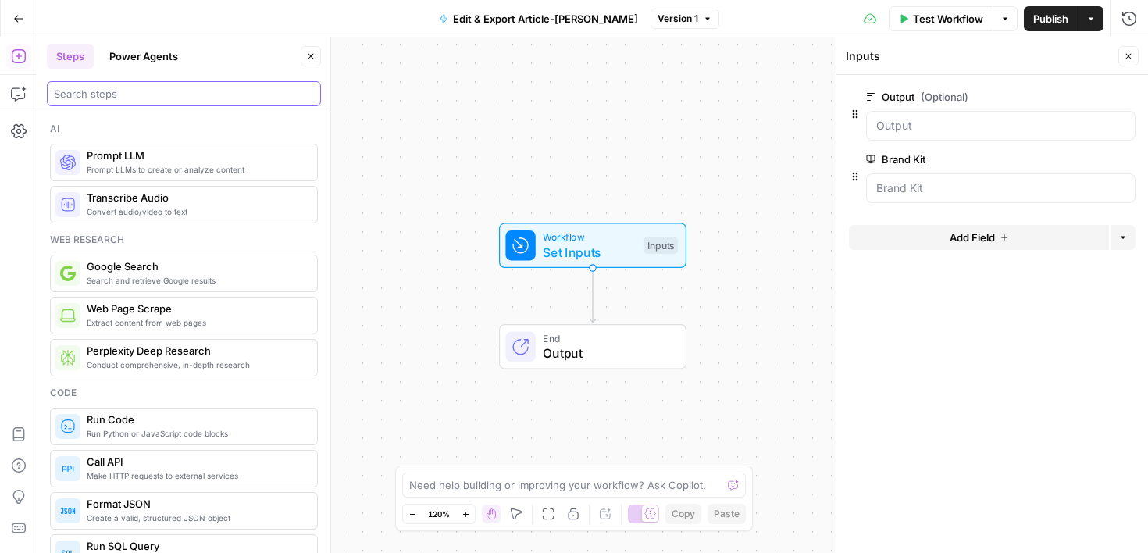
click at [174, 94] on input "search" at bounding box center [184, 94] width 260 height 16
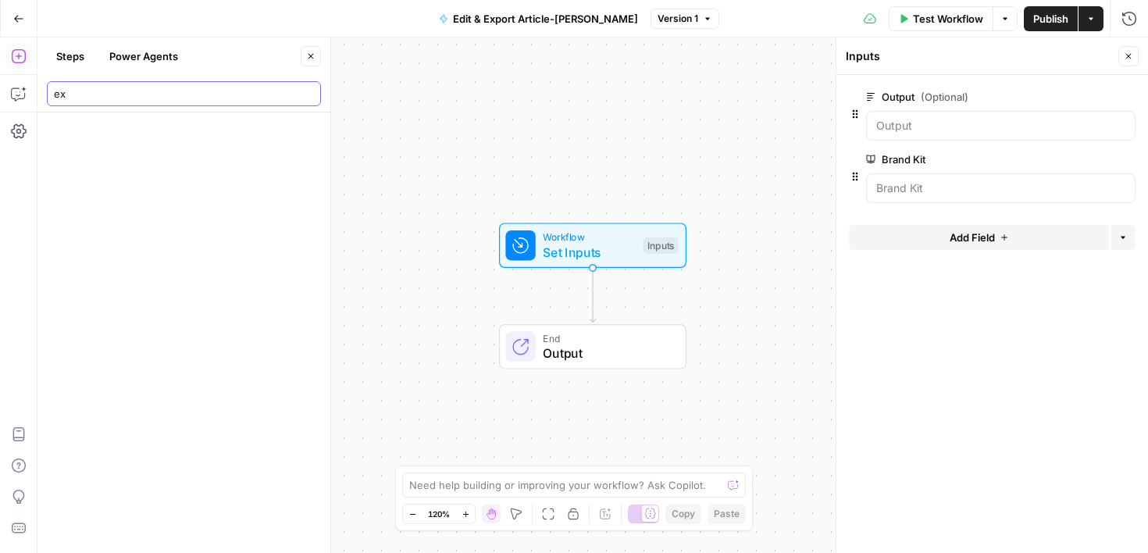
type input "e"
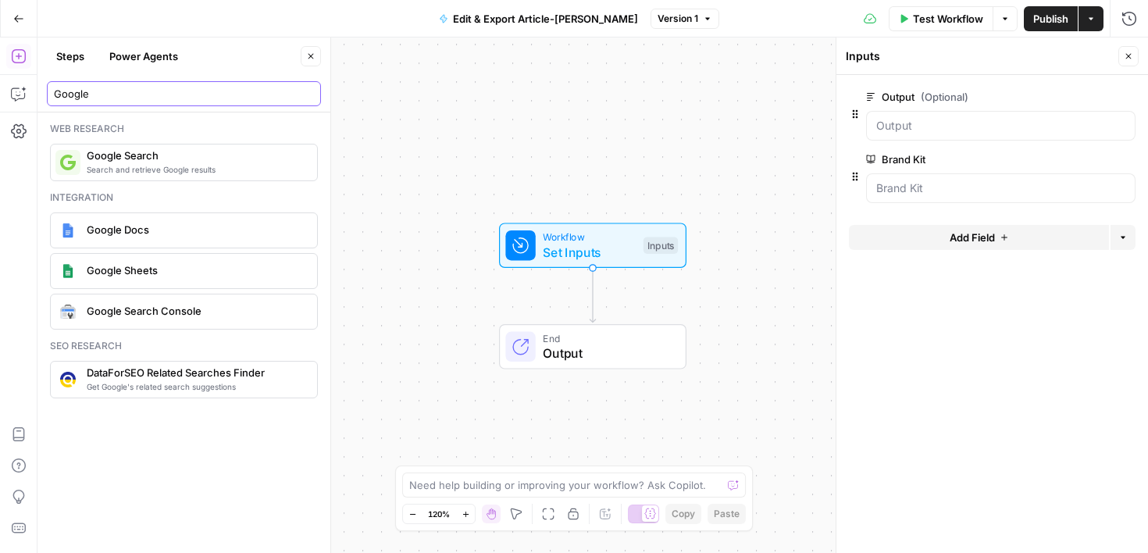
type input "Google"
click at [443, 486] on textarea at bounding box center [565, 485] width 312 height 16
type textarea "how can I export an output from my grid to google docs"
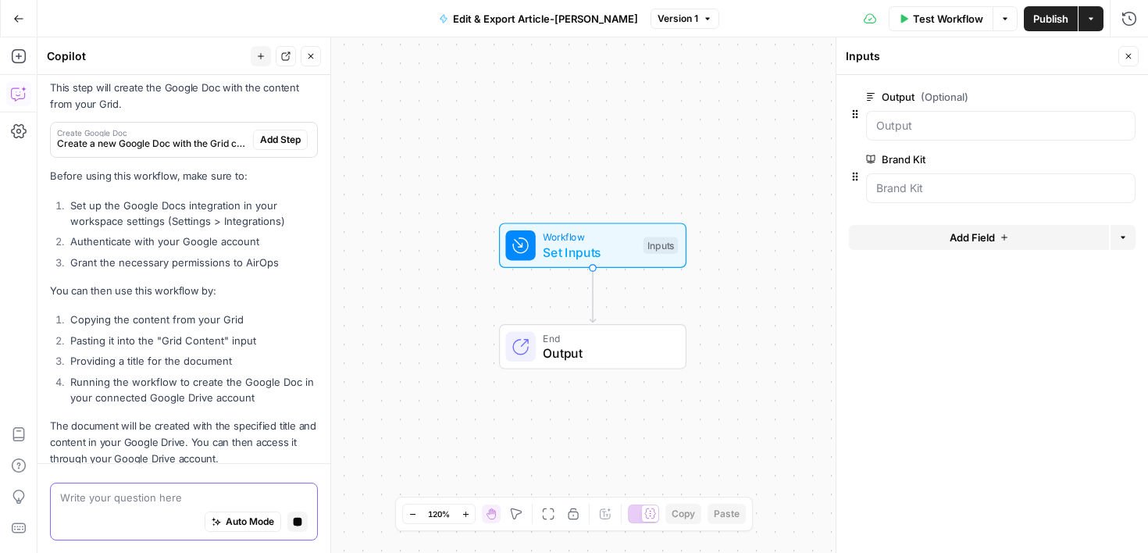
scroll to position [728, 0]
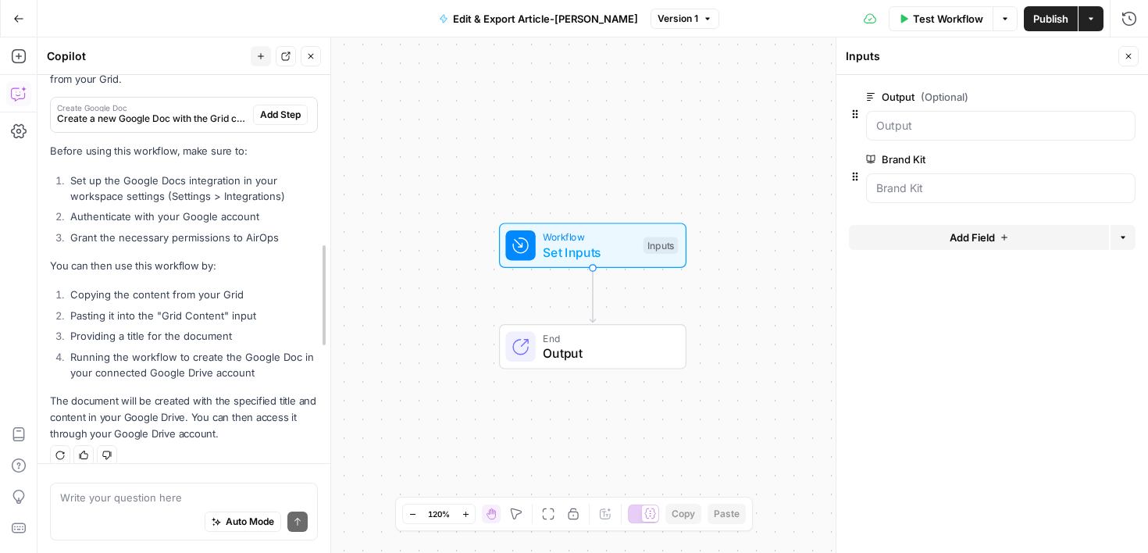
drag, startPoint x: 324, startPoint y: 311, endPoint x: 324, endPoint y: 251, distance: 59.3
drag, startPoint x: 324, startPoint y: 265, endPoint x: 324, endPoint y: 230, distance: 35.1
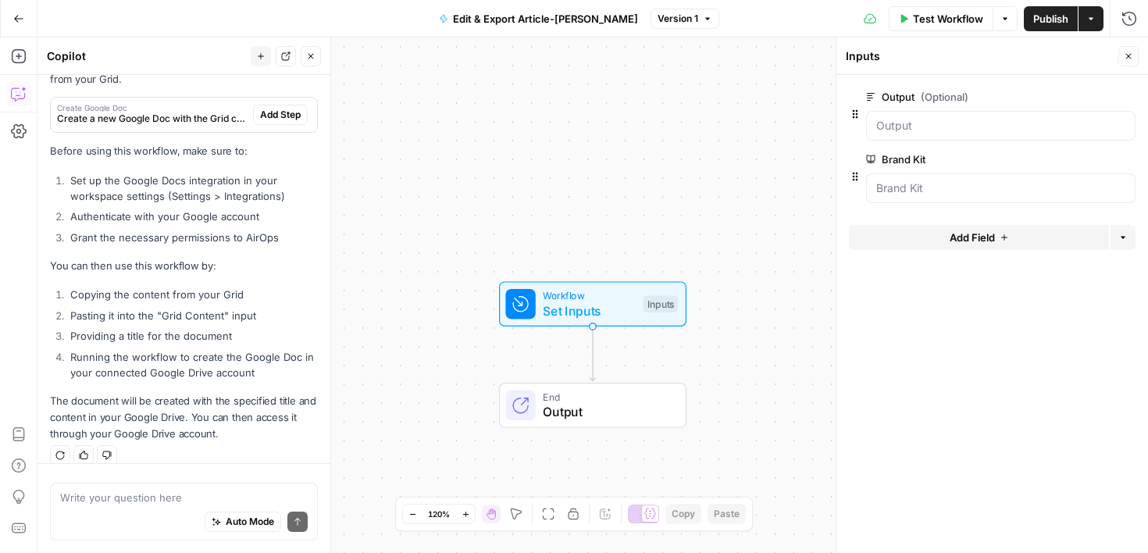
click at [295, 208] on li "Authenticate with your Google account" at bounding box center [191, 216] width 251 height 16
click at [290, 173] on li "Set up the Google Docs integration in your workspace settings (Settings > Integ…" at bounding box center [191, 188] width 251 height 31
click at [316, 173] on li "Set up the Google Docs integration in your workspace settings (Settings > Integ…" at bounding box center [191, 188] width 251 height 31
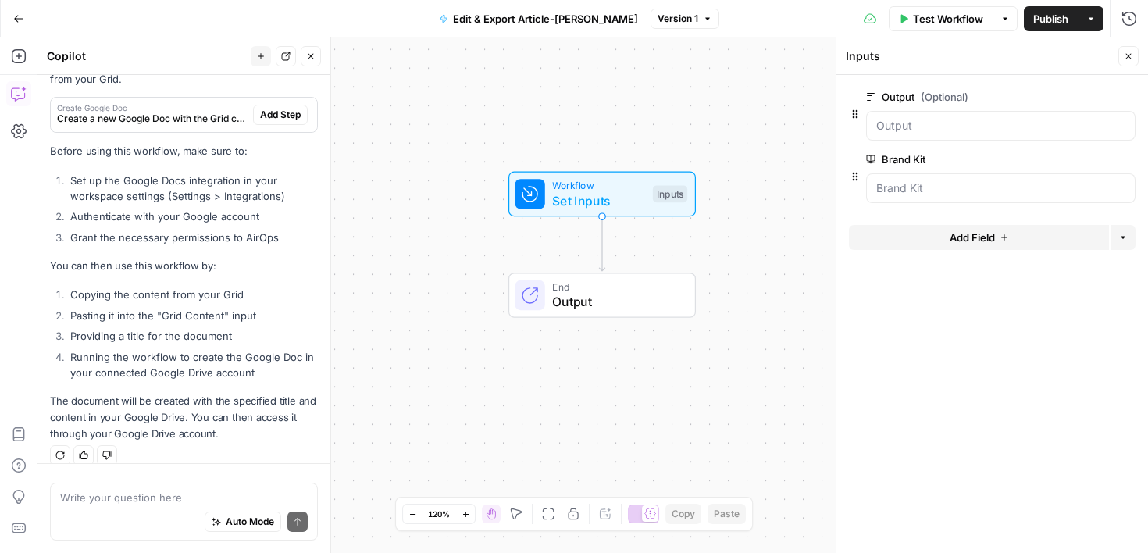
scroll to position [593, 0]
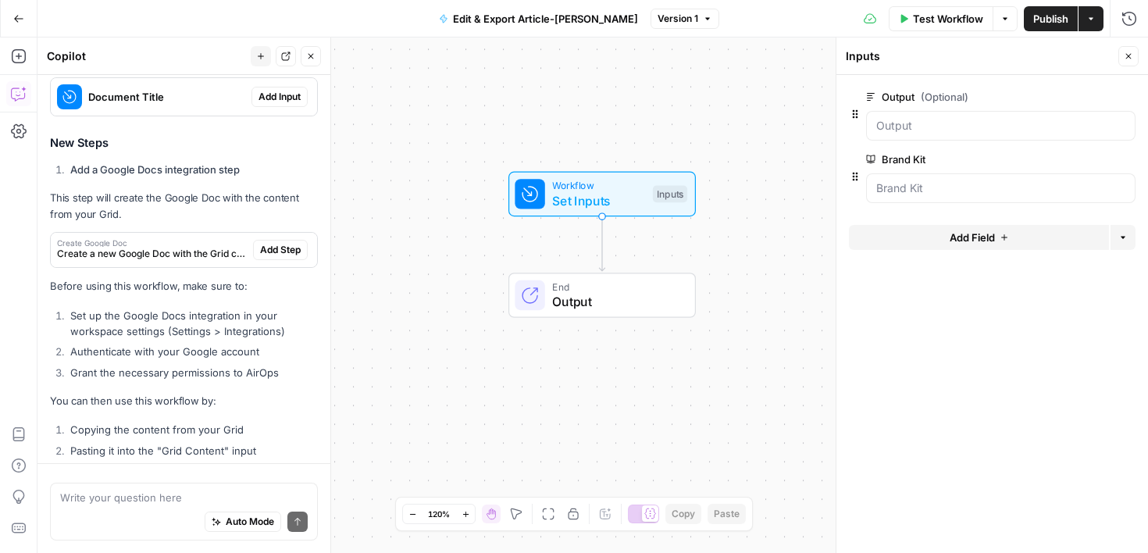
drag, startPoint x: 284, startPoint y: 198, endPoint x: 294, endPoint y: 69, distance: 129.2
click at [294, 69] on div "Copilot New chat Detach Close Hi! How can I help with your workflow? I can expl…" at bounding box center [184, 294] width 294 height 515
drag, startPoint x: 325, startPoint y: 341, endPoint x: 322, endPoint y: 257, distance: 84.3
drag, startPoint x: 322, startPoint y: 312, endPoint x: 326, endPoint y: 231, distance: 81.3
click at [307, 162] on li "Add a Google Docs integration step" at bounding box center [193, 170] width 254 height 16
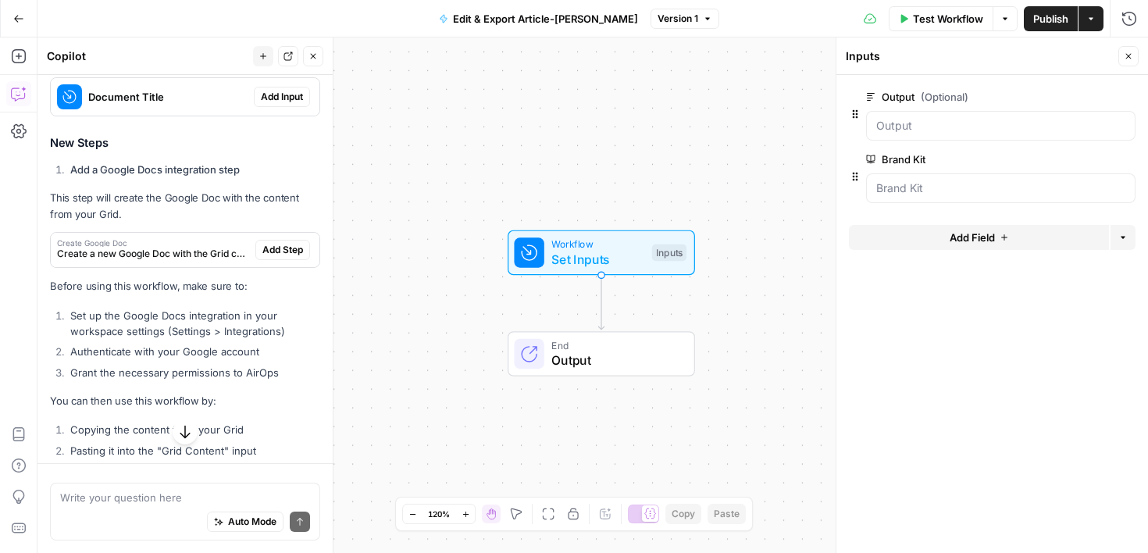
scroll to position [0, 0]
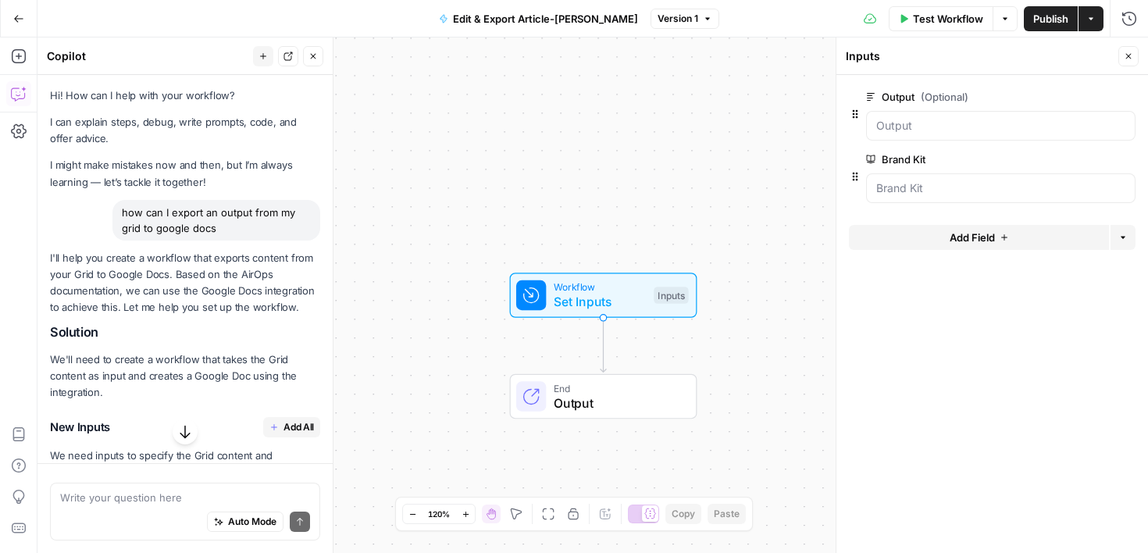
drag, startPoint x: 307, startPoint y: 155, endPoint x: 312, endPoint y: -64, distance: 219.4
click at [312, 0] on html "Cohort 4 New Home Browse Your Data Usage Settings Recent Grids [PERSON_NAME]'s …" at bounding box center [574, 276] width 1148 height 553
drag, startPoint x: 326, startPoint y: 271, endPoint x: 324, endPoint y: 292, distance: 21.1
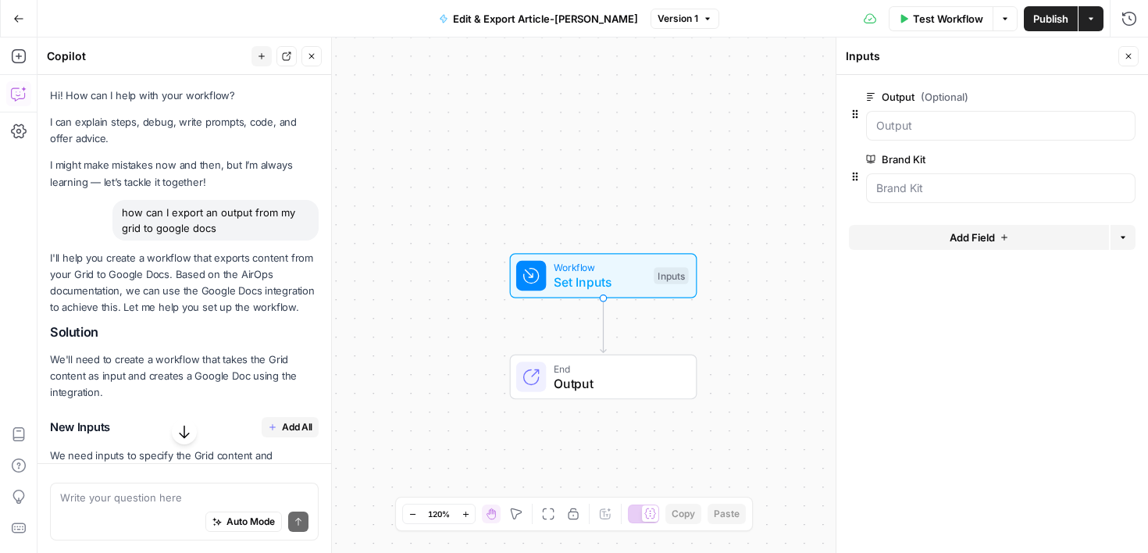
click at [291, 429] on span "Add All" at bounding box center [297, 427] width 30 height 14
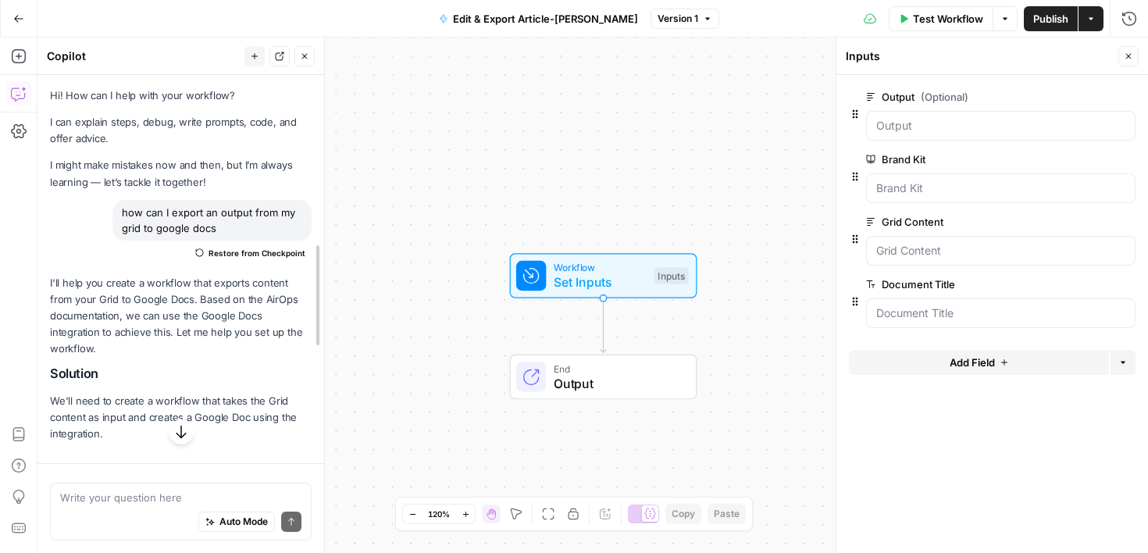
drag, startPoint x: 325, startPoint y: 308, endPoint x: 318, endPoint y: 371, distance: 63.6
drag, startPoint x: 319, startPoint y: 331, endPoint x: 312, endPoint y: 414, distance: 83.0
click at [173, 431] on icon "button" at bounding box center [178, 432] width 16 height 16
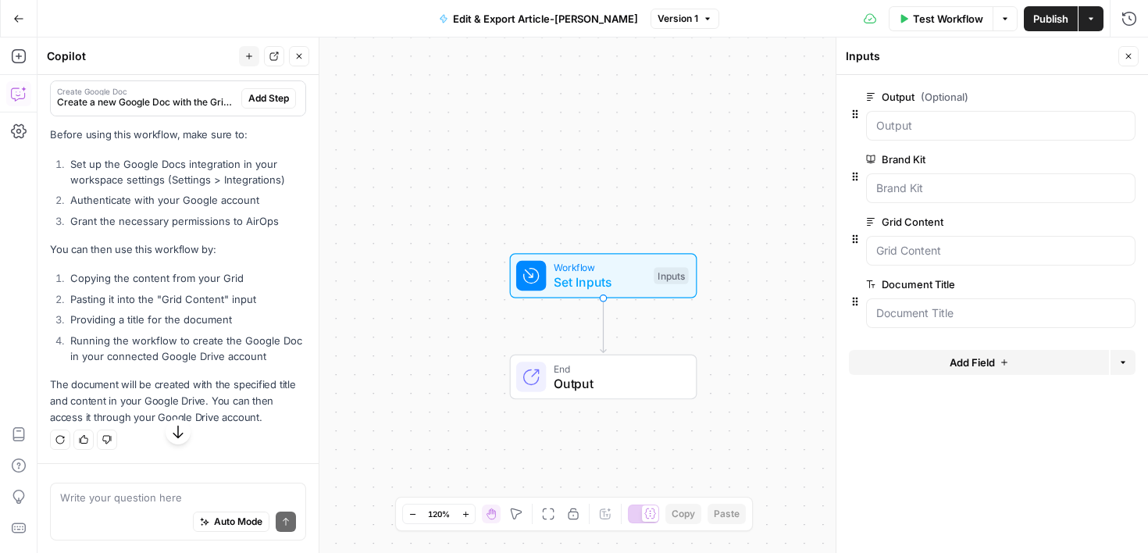
scroll to position [785, 0]
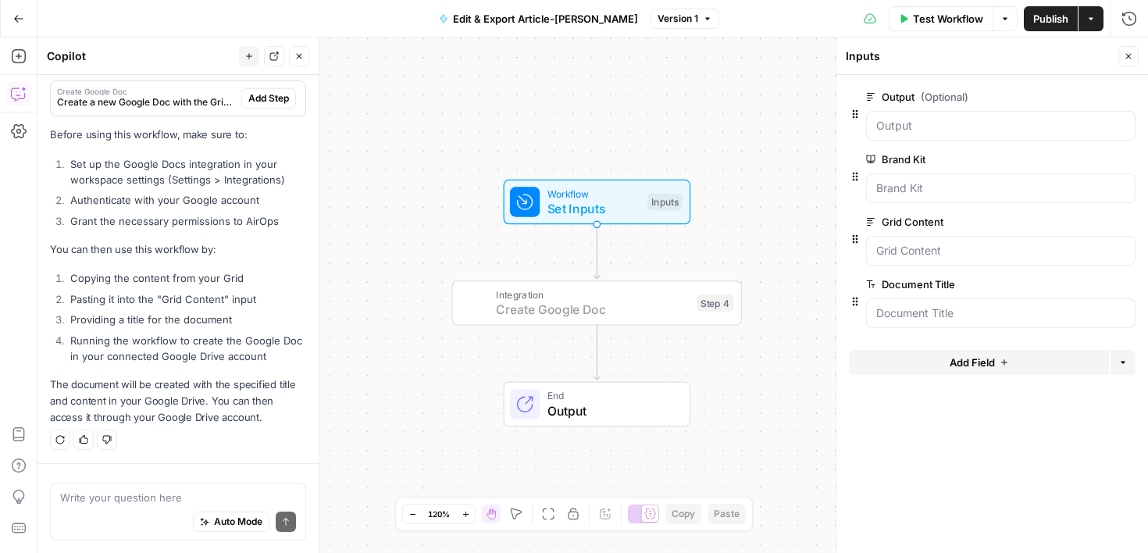
click at [276, 100] on span "Add Step" at bounding box center [268, 98] width 41 height 14
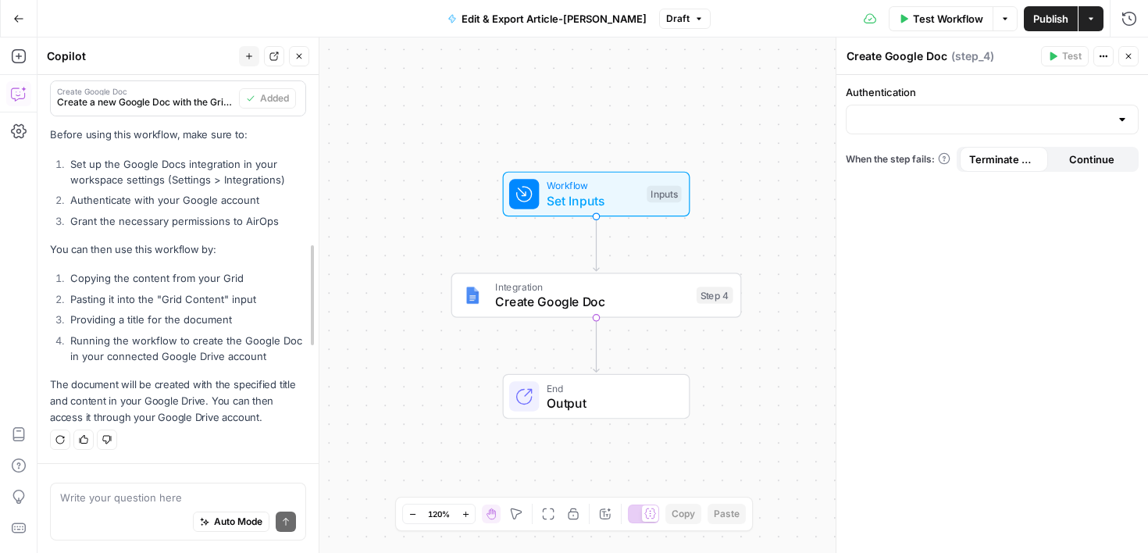
drag, startPoint x: 310, startPoint y: 427, endPoint x: 311, endPoint y: 397, distance: 29.7
click at [267, 294] on li "Pasting it into the "Grid Content" input" at bounding box center [186, 299] width 240 height 16
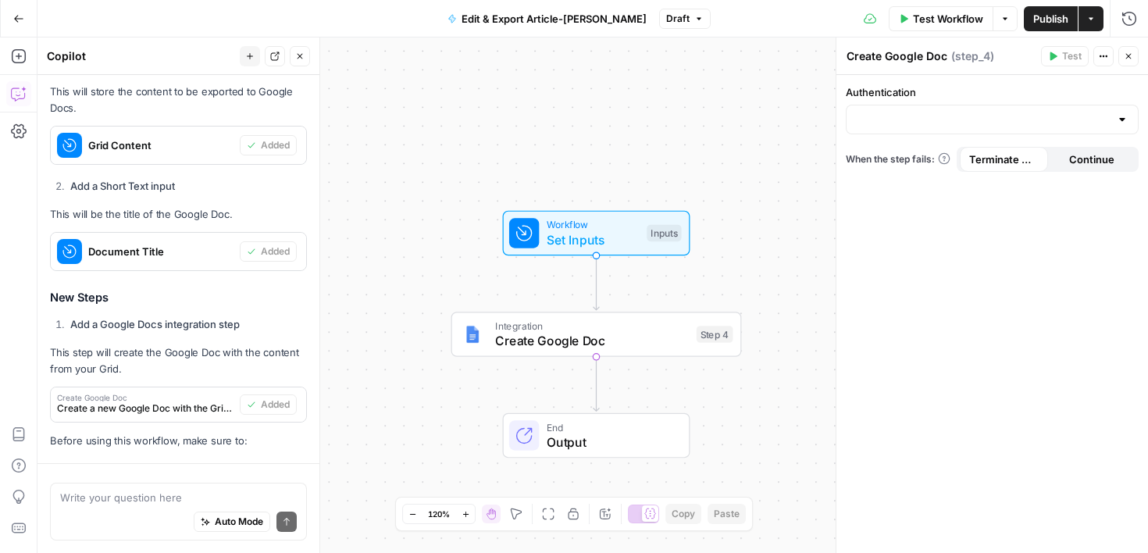
scroll to position [0, 0]
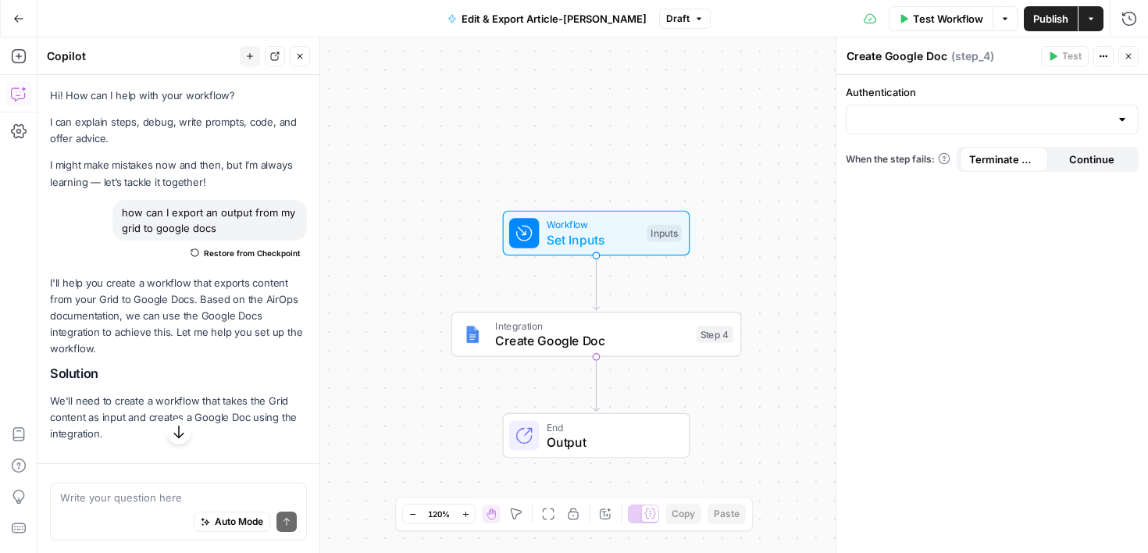
drag, startPoint x: 211, startPoint y: 297, endPoint x: 211, endPoint y: 245, distance: 52.3
click at [219, 351] on p "I'll help you create a workflow that exports content from your Grid to Google D…" at bounding box center [178, 316] width 257 height 83
drag, startPoint x: 219, startPoint y: 351, endPoint x: 229, endPoint y: 499, distance: 147.9
click at [229, 499] on div "Hi! How can I help with your workflow? I can explain steps, debug, write prompt…" at bounding box center [178, 314] width 282 height 478
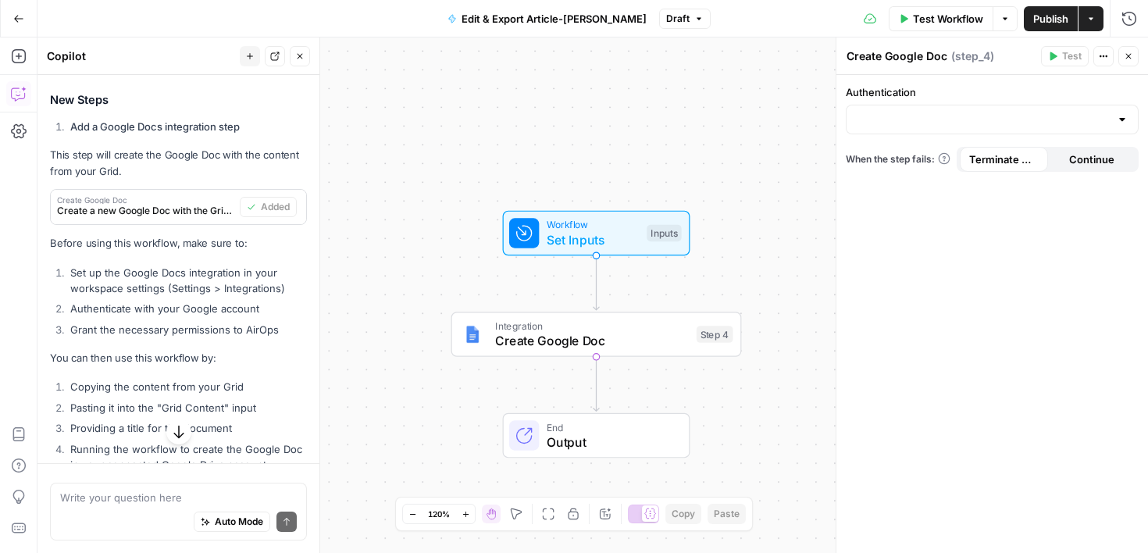
scroll to position [785, 0]
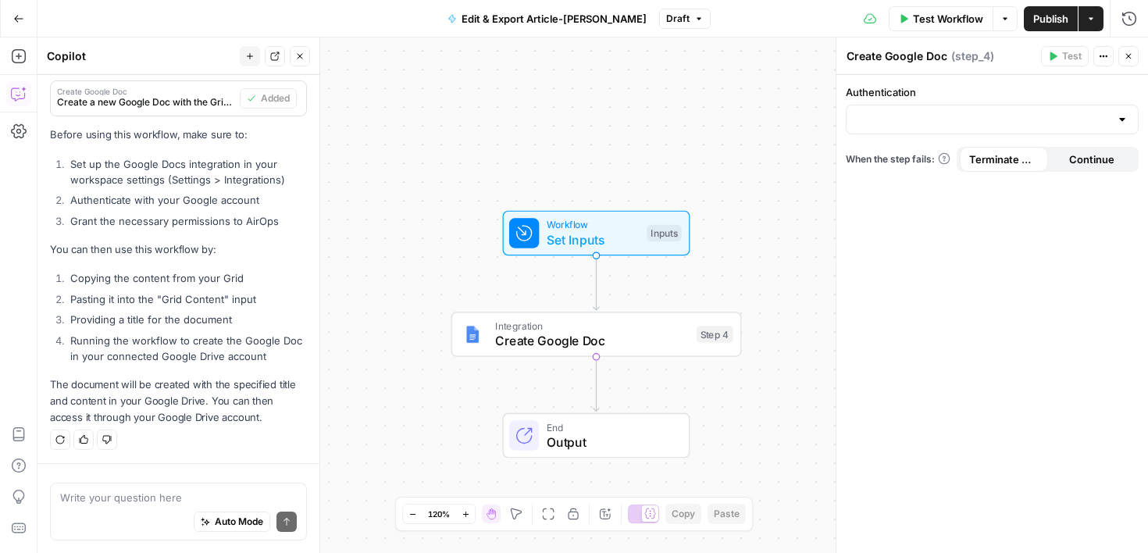
drag, startPoint x: 120, startPoint y: 365, endPoint x: 133, endPoint y: 427, distance: 62.9
click at [196, 336] on li "Running the workflow to create the Google Doc in your connected Google Drive ac…" at bounding box center [186, 348] width 240 height 31
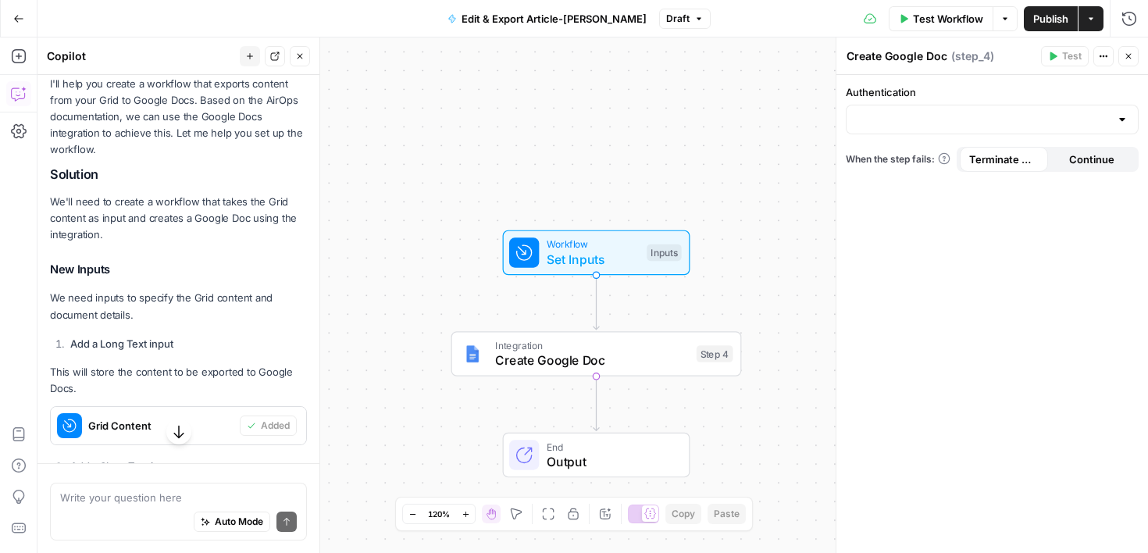
scroll to position [0, 0]
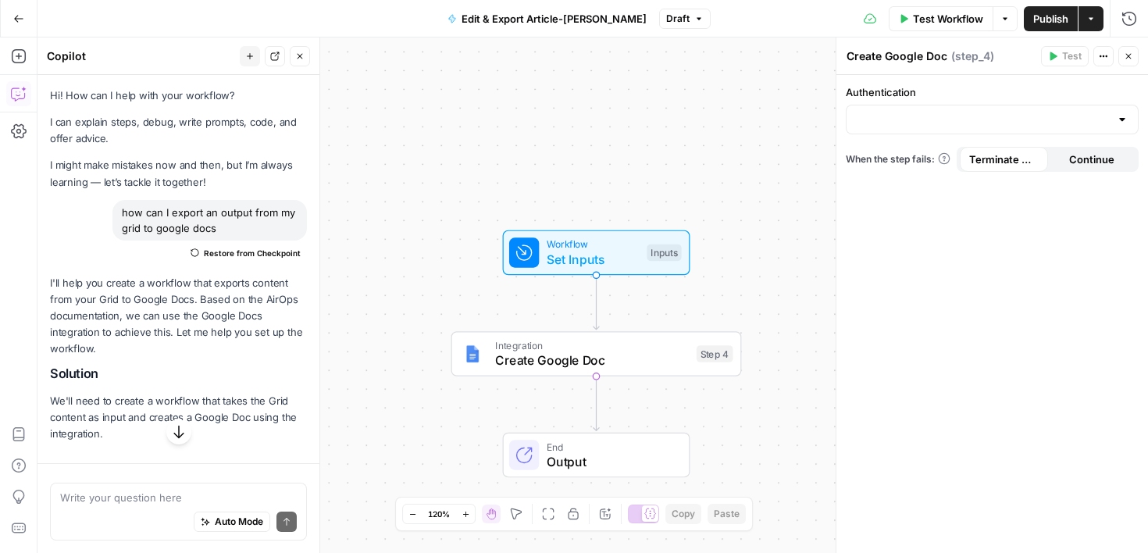
drag, startPoint x: 195, startPoint y: 336, endPoint x: 201, endPoint y: 180, distance: 156.3
drag, startPoint x: 233, startPoint y: 300, endPoint x: 244, endPoint y: 493, distance: 193.1
click at [244, 493] on div "Hi! How can I help with your workflow? I can explain steps, debug, write prompt…" at bounding box center [178, 314] width 282 height 478
click at [250, 371] on h2 "Solution" at bounding box center [178, 373] width 257 height 15
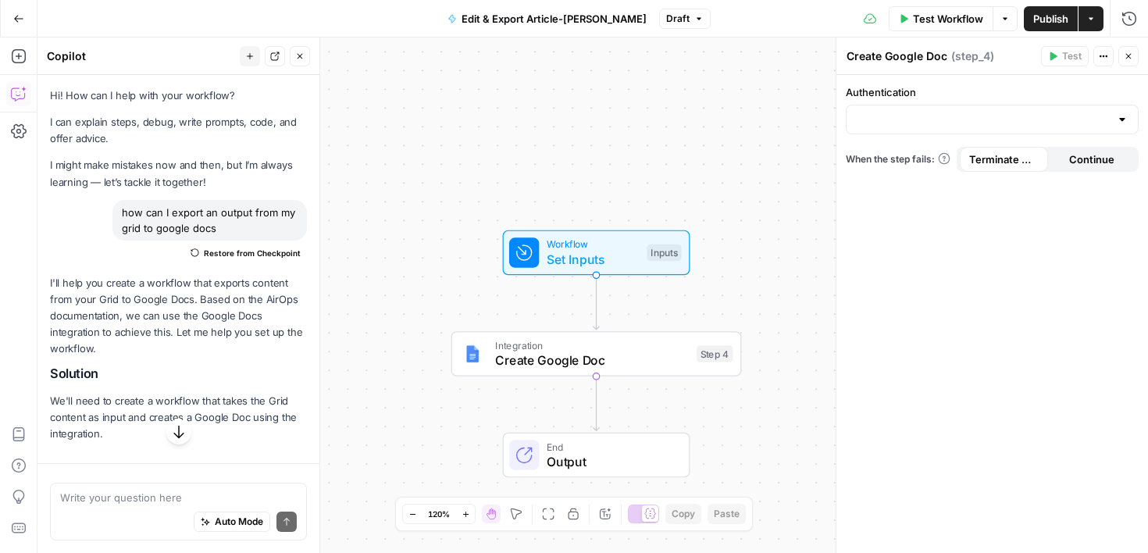
click at [185, 432] on icon "button" at bounding box center [179, 432] width 16 height 16
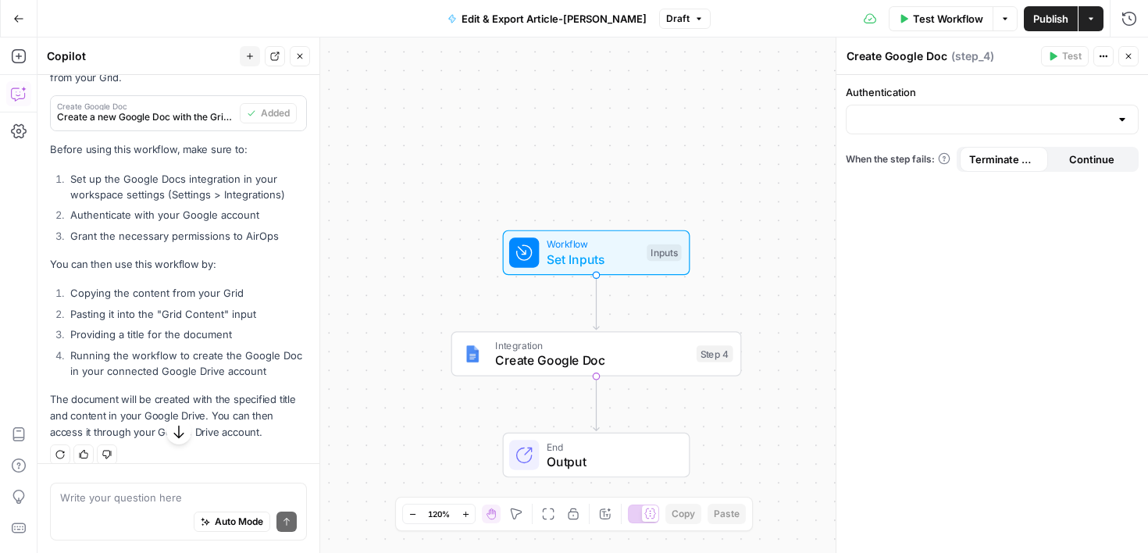
scroll to position [785, 0]
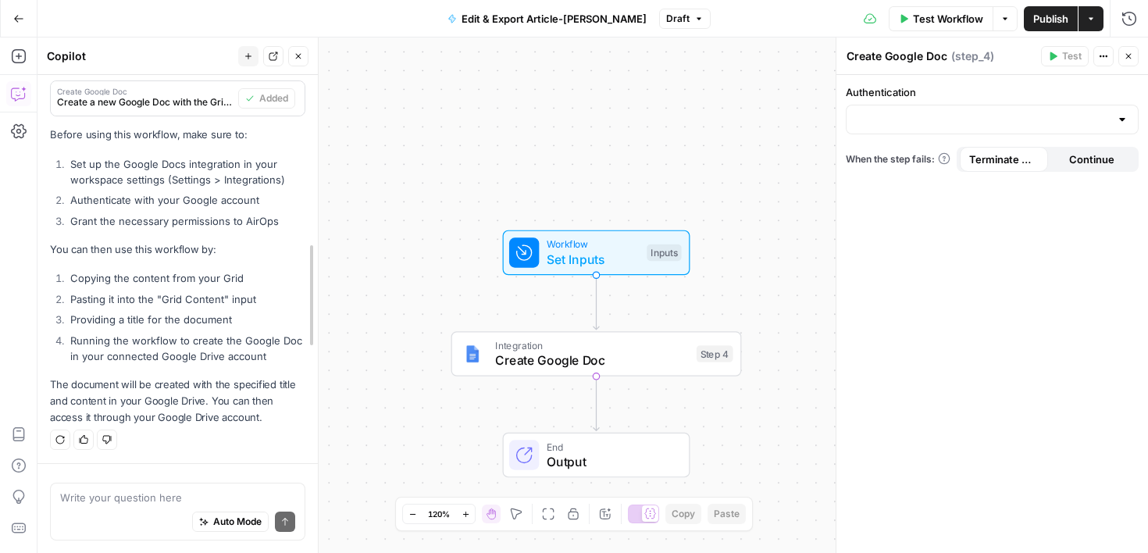
drag, startPoint x: 315, startPoint y: 415, endPoint x: 309, endPoint y: 393, distance: 22.7
drag, startPoint x: 310, startPoint y: 302, endPoint x: 308, endPoint y: 240, distance: 62.5
click at [268, 304] on li "Pasting it into the "Grid Content" input" at bounding box center [184, 299] width 237 height 16
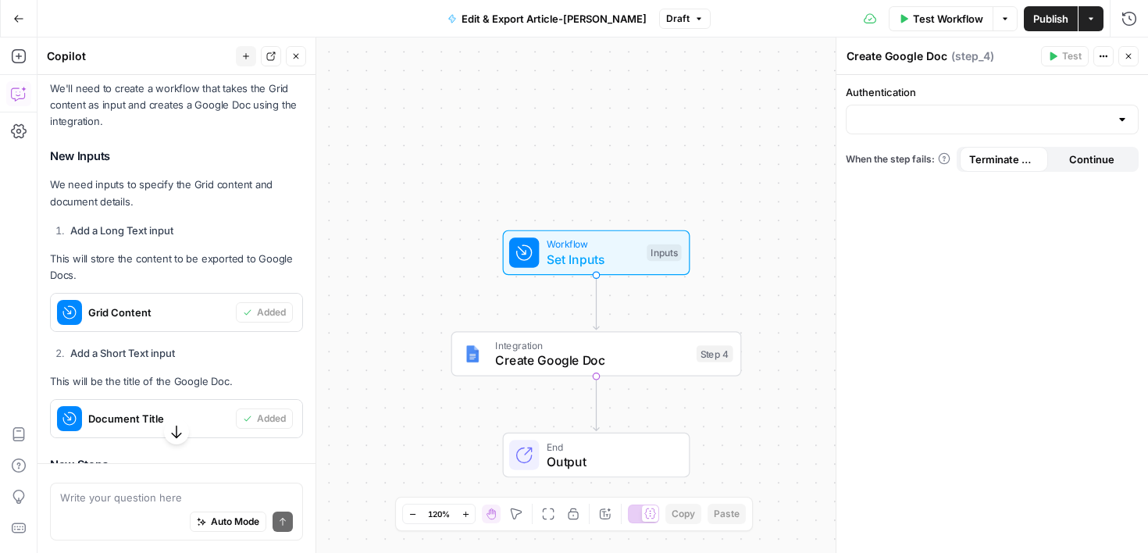
scroll to position [307, 0]
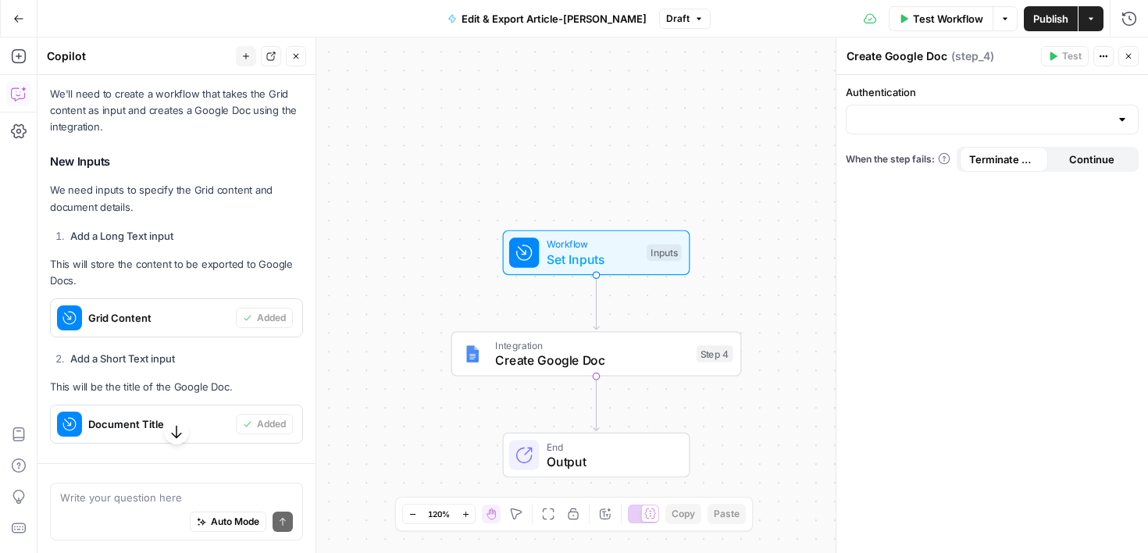
drag, startPoint x: 268, startPoint y: 304, endPoint x: 251, endPoint y: 176, distance: 129.1
click at [253, 176] on div "I'll help you create a workflow that exports content from your Grid to Google D…" at bounding box center [176, 436] width 253 height 937
click at [429, 139] on div "Workflow Set Inputs Inputs Integration Create Google Doc Step 4 End Output" at bounding box center [592, 294] width 1110 height 515
click at [634, 215] on span "Test Step" at bounding box center [648, 217] width 50 height 17
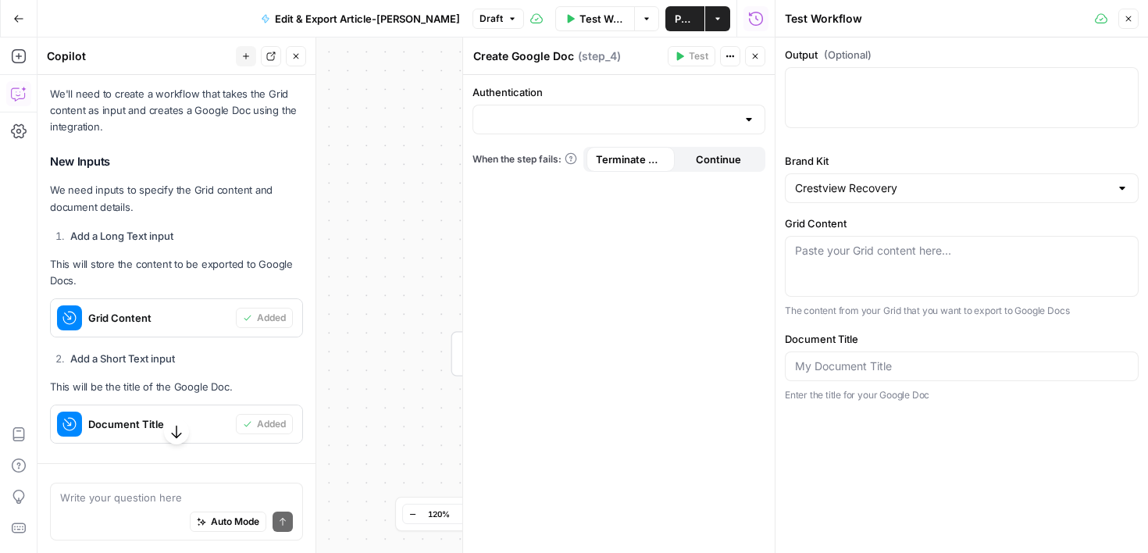
click at [926, 276] on div "Paste your Grid content here..." at bounding box center [962, 266] width 354 height 61
click at [867, 272] on div "Paste your Grid content here..." at bounding box center [962, 266] width 354 height 61
paste textarea "What is the Difference Between Anxiety and Depression? Understanding mental hea…"
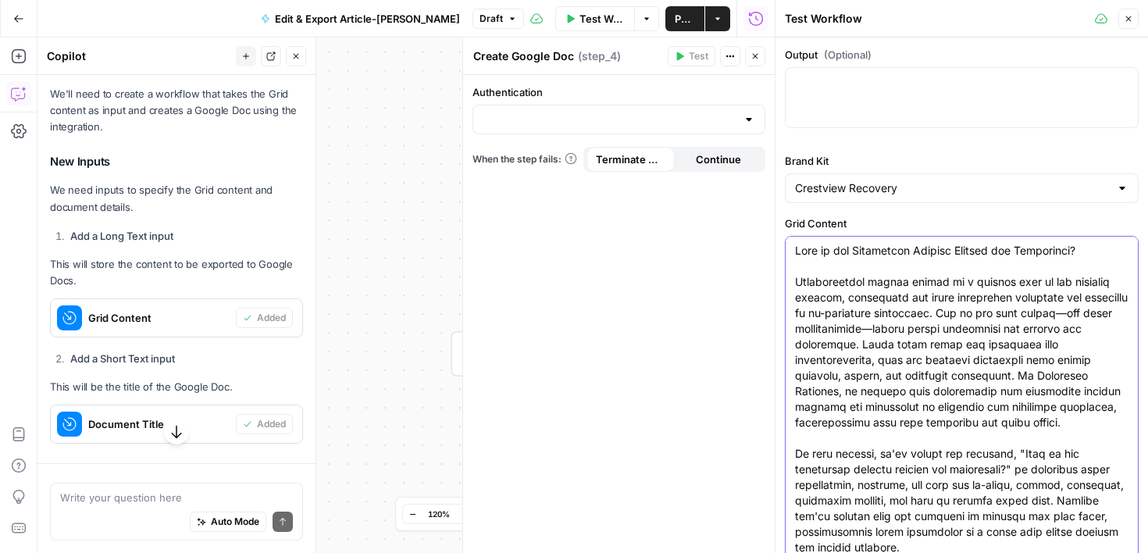
scroll to position [9, 0]
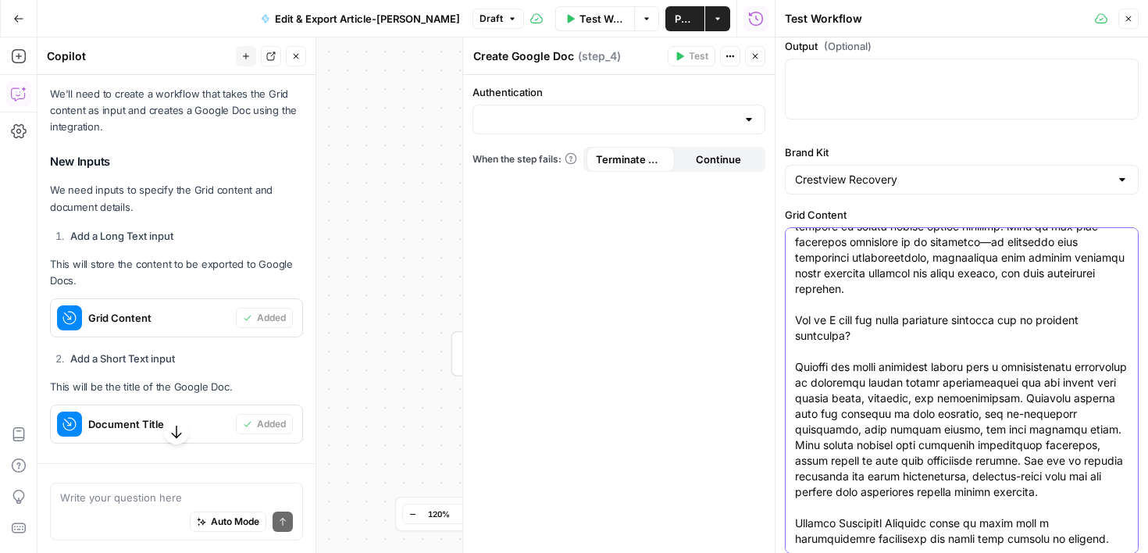
type textarea "What is the Difference Between Anxiety and Depression? Understanding mental hea…"
click at [1147, 146] on div "Output (Optional) Brand Kit Crestview Recovery Grid Content The content from yo…" at bounding box center [961, 294] width 372 height 515
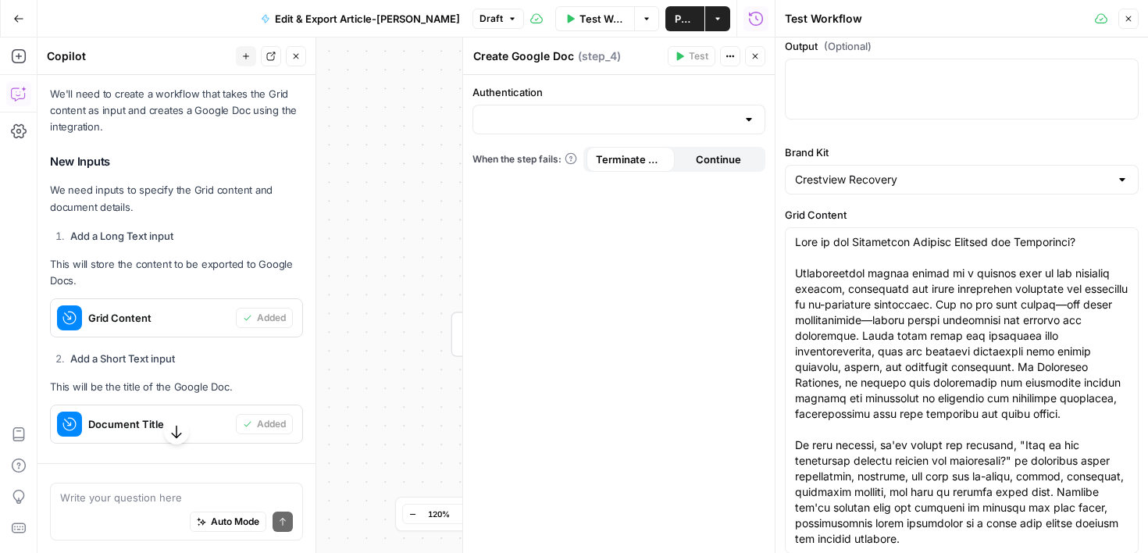
scroll to position [123, 0]
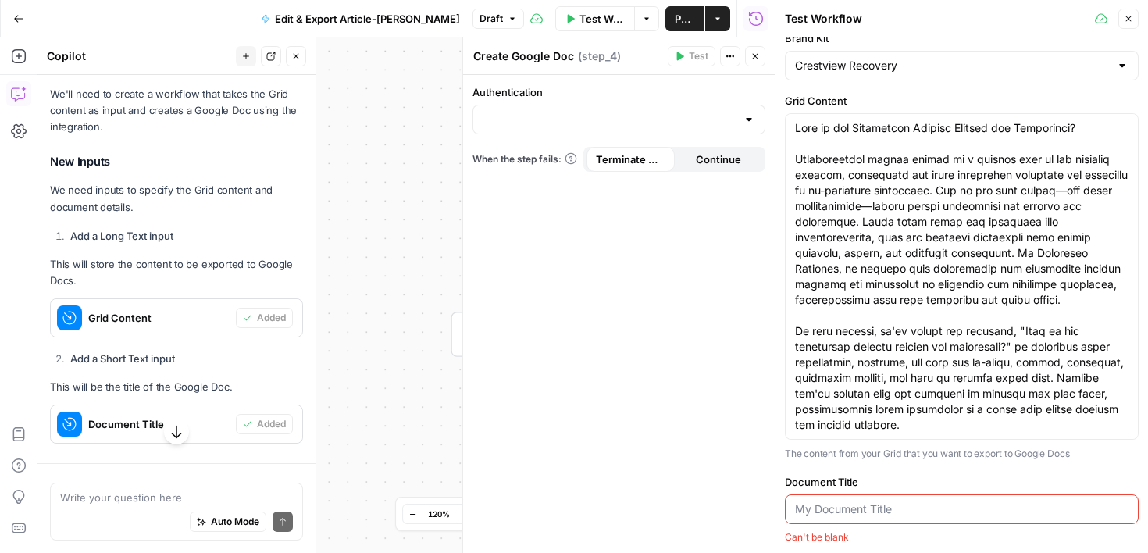
drag, startPoint x: 1139, startPoint y: 140, endPoint x: 1141, endPoint y: 626, distance: 486.4
click at [1141, 552] on html "Cohort 4 New Home Browse Your Data Usage Settings Recent Grids Molly's Content …" at bounding box center [574, 276] width 1148 height 553
click at [949, 511] on input "Document Title" at bounding box center [961, 509] width 333 height 16
click at [897, 507] on input "Document Title" at bounding box center [961, 509] width 333 height 16
paste input "What is the Difference Between Anxiety and Depression? Understanding mental hea…"
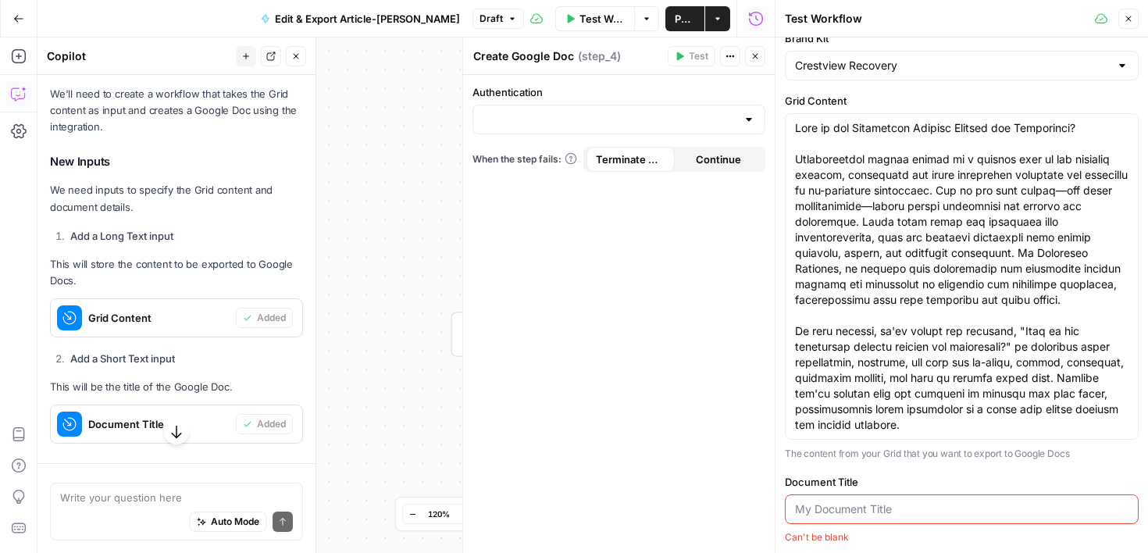
type input "What is the Difference Between Anxiety and Depression? Understanding mental hea…"
paste input "What is the Difference Between Anxiety and Depression"
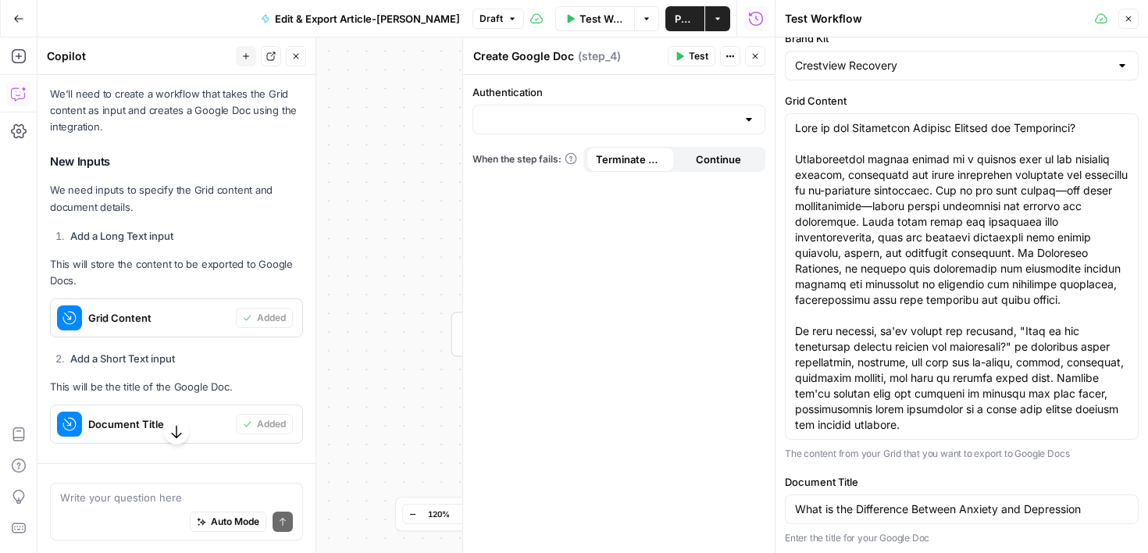
click at [1107, 472] on div "Brand Kit Crestview Recovery Grid Content The content from your Grid that you w…" at bounding box center [962, 287] width 354 height 514
click at [1098, 510] on input "What is the Difference Between Anxiety and Depression" at bounding box center [961, 509] width 333 height 16
type input "What is the Difference Between Anxiety and Depression-Crestview"
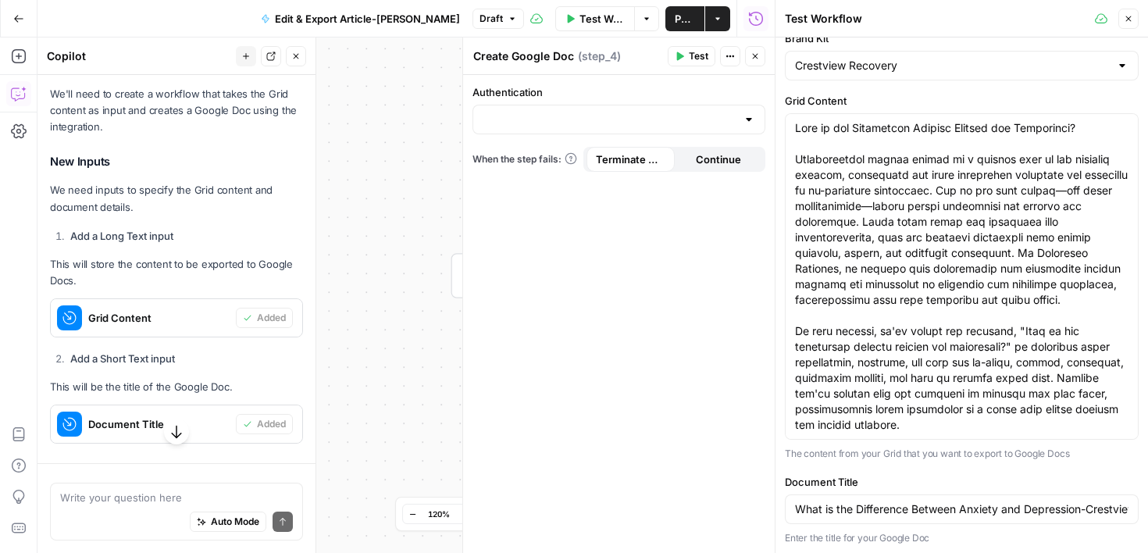
click at [736, 356] on div "Authentication When the step fails: Terminate Workflow Continue" at bounding box center [619, 314] width 312 height 478
click at [427, 130] on div "Workflow Set Inputs Inputs Integration Create Google Doc Step 4 End Output" at bounding box center [405, 294] width 737 height 515
click at [754, 118] on div at bounding box center [748, 120] width 12 height 16
click at [378, 228] on div "Workflow Set Inputs Inputs Integration Create Google Doc Step 4 End Output" at bounding box center [405, 294] width 737 height 515
drag, startPoint x: 309, startPoint y: 287, endPoint x: 309, endPoint y: 414, distance: 127.3
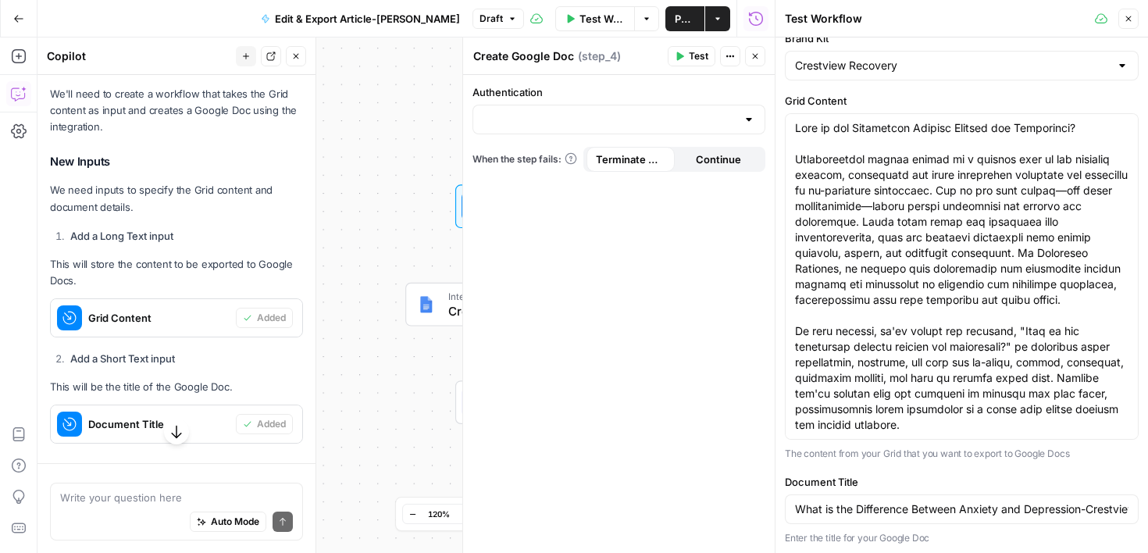
click at [214, 380] on p "This will be the title of the Google Doc." at bounding box center [176, 387] width 253 height 16
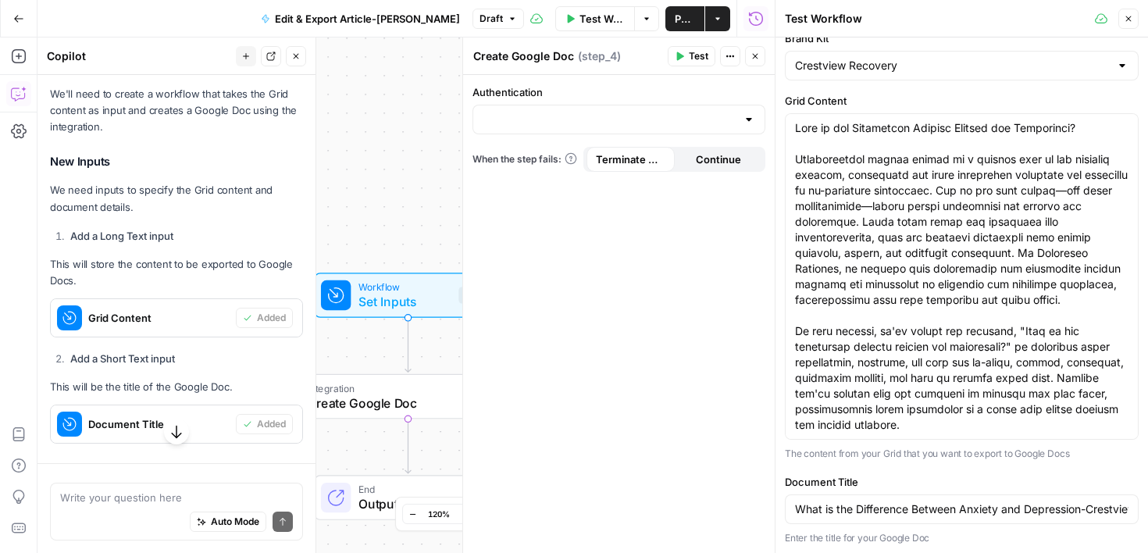
click at [176, 429] on icon "button" at bounding box center [176, 431] width 10 height 13
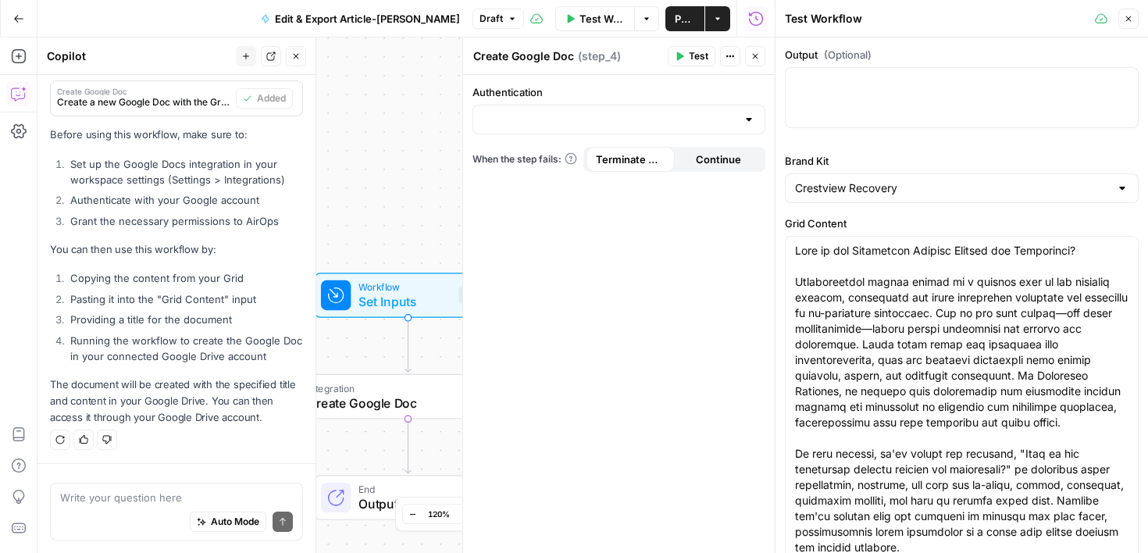
drag, startPoint x: 1143, startPoint y: 108, endPoint x: 1130, endPoint y: -4, distance: 112.4
click at [1130, 0] on html "Cohort 4 New Home Browse Your Data Usage Settings Recent Grids Molly's Content …" at bounding box center [574, 276] width 1148 height 553
click at [679, 393] on div "Authentication When the step fails: Terminate Workflow Continue" at bounding box center [619, 314] width 312 height 478
click at [1117, 134] on div "Output (Optional)" at bounding box center [962, 90] width 354 height 87
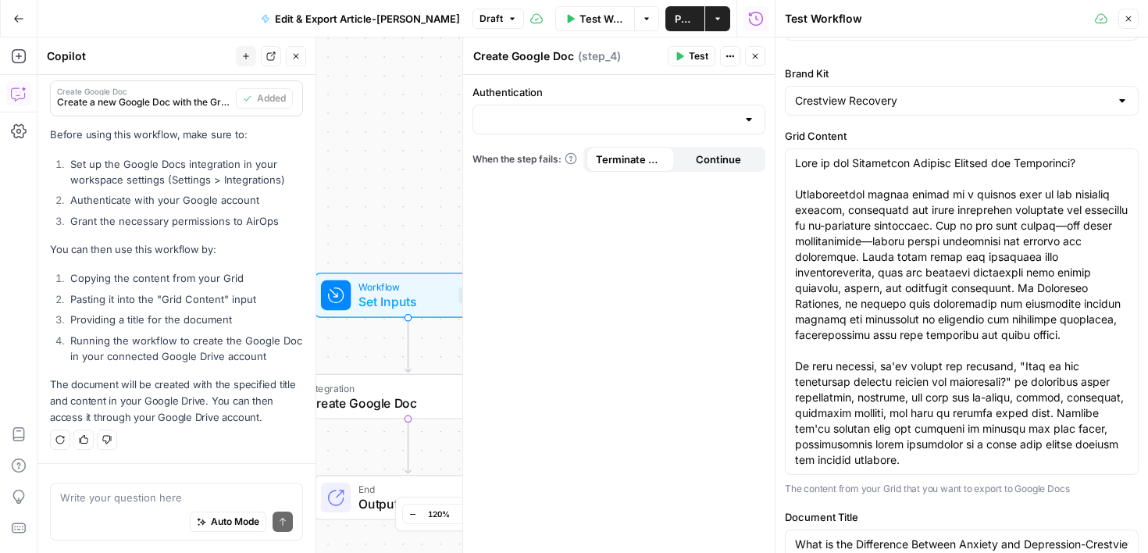
scroll to position [124, 0]
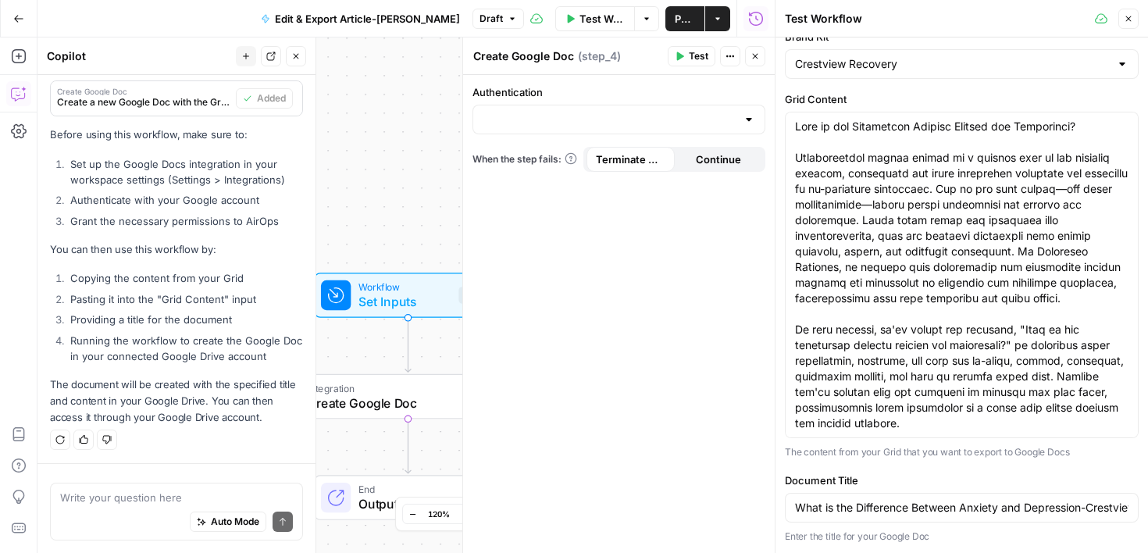
drag, startPoint x: 1134, startPoint y: 151, endPoint x: 1147, endPoint y: 588, distance: 436.6
click at [1147, 552] on html "Cohort 4 New Home Browse Your Data Usage Settings Recent Grids Molly's Content …" at bounding box center [574, 276] width 1148 height 553
click at [1130, 19] on icon "button" at bounding box center [1127, 18] width 9 height 9
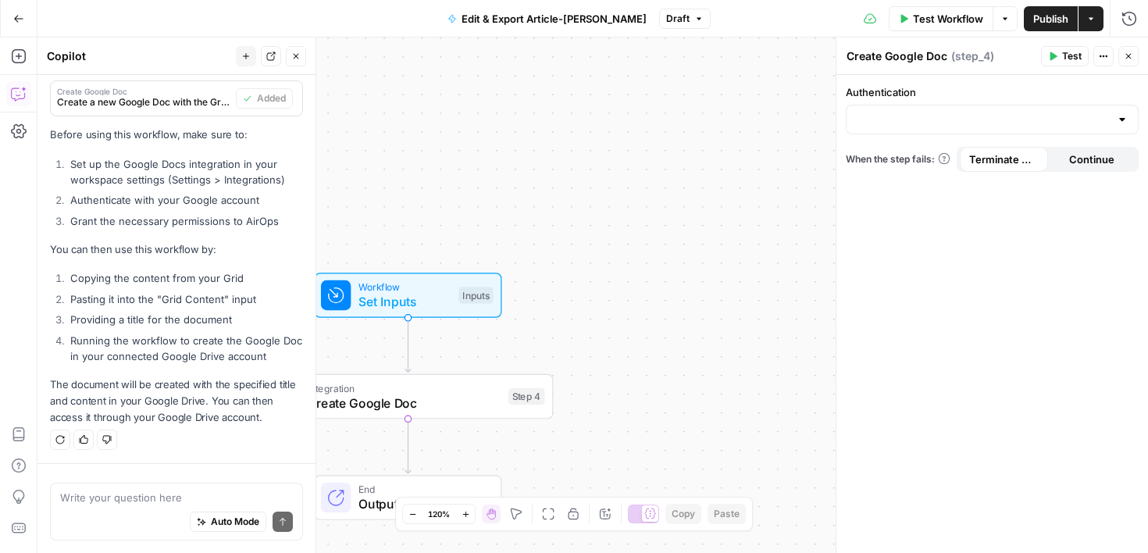
click at [527, 397] on div "Step 4" at bounding box center [526, 396] width 37 height 17
click at [518, 364] on span "Test" at bounding box center [525, 361] width 23 height 17
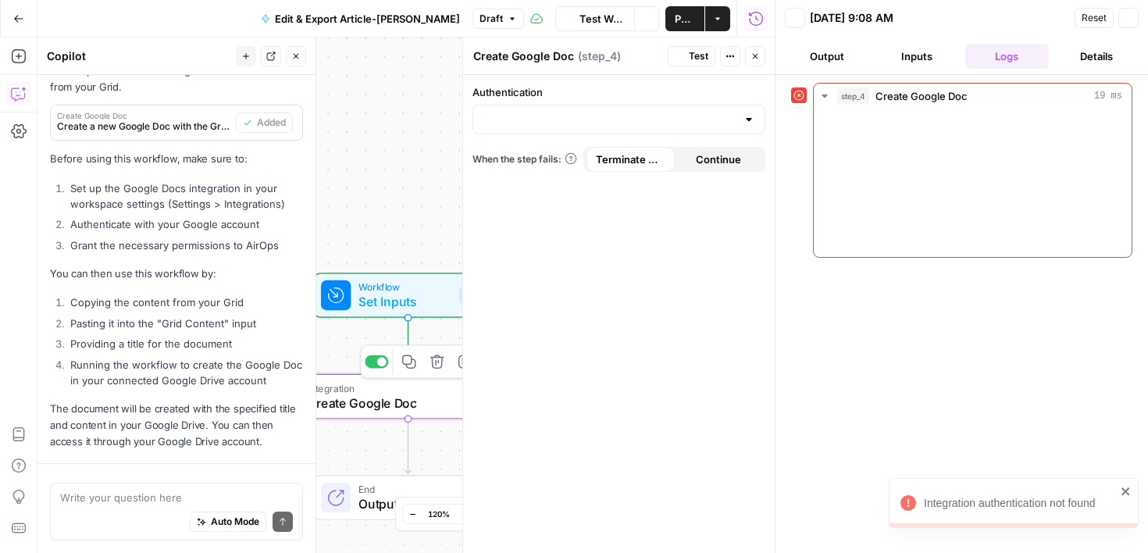
scroll to position [785, 0]
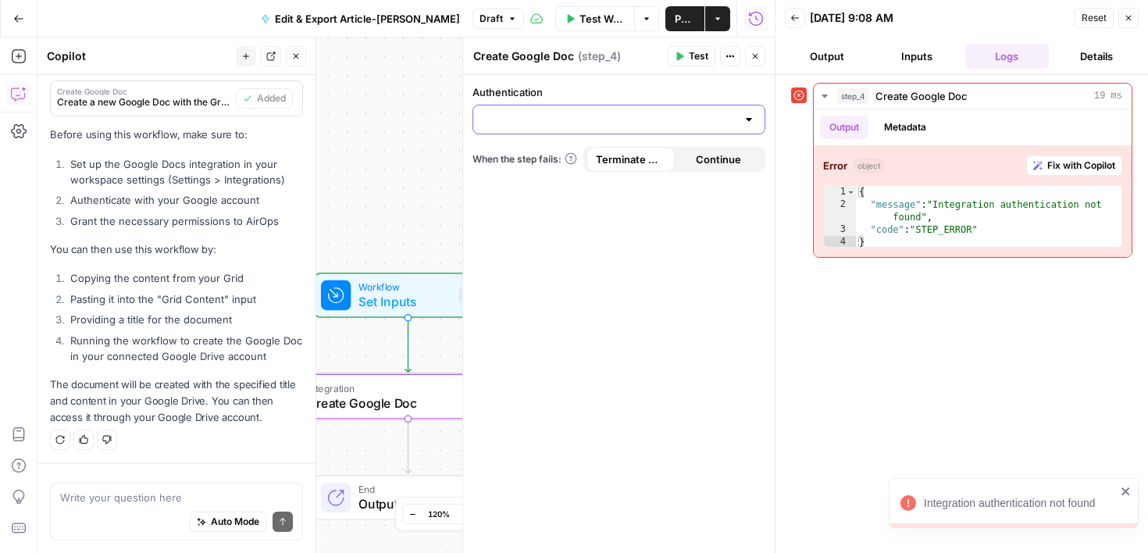
click at [664, 118] on input "Authentication" at bounding box center [609, 120] width 254 height 16
type input "m"
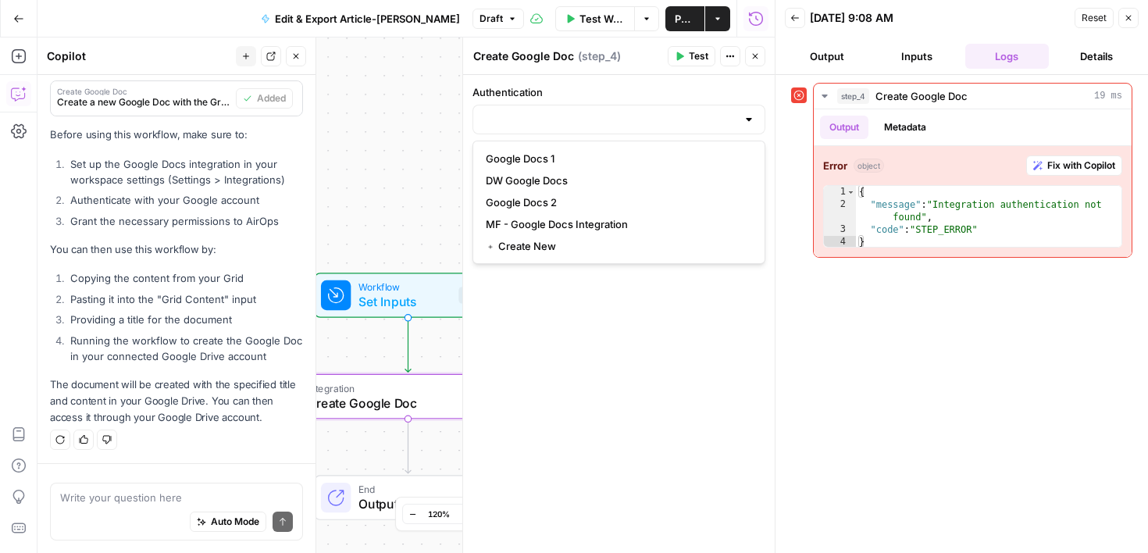
click at [427, 152] on div "Workflow Set Inputs Inputs Error Integration Create Google Doc Step 4 End Output" at bounding box center [405, 294] width 737 height 515
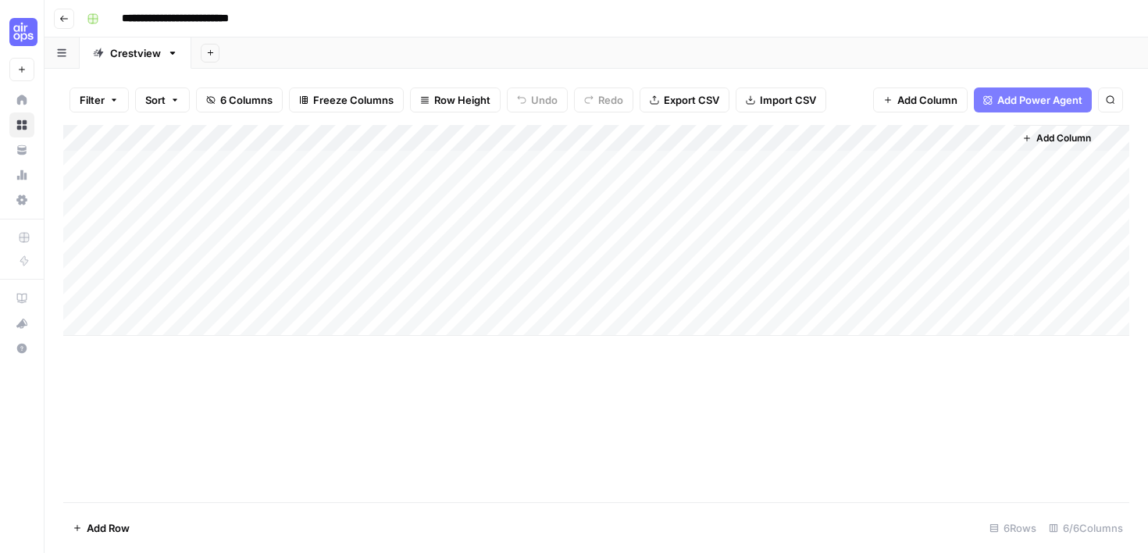
click at [183, 215] on div "Add Column" at bounding box center [596, 230] width 1066 height 211
click at [422, 215] on div "Add Column" at bounding box center [596, 230] width 1066 height 211
click at [334, 226] on div "Add Column" at bounding box center [596, 230] width 1066 height 211
click at [333, 167] on div "Add Column" at bounding box center [596, 230] width 1066 height 211
click at [332, 159] on div "Add Column" at bounding box center [596, 230] width 1066 height 211
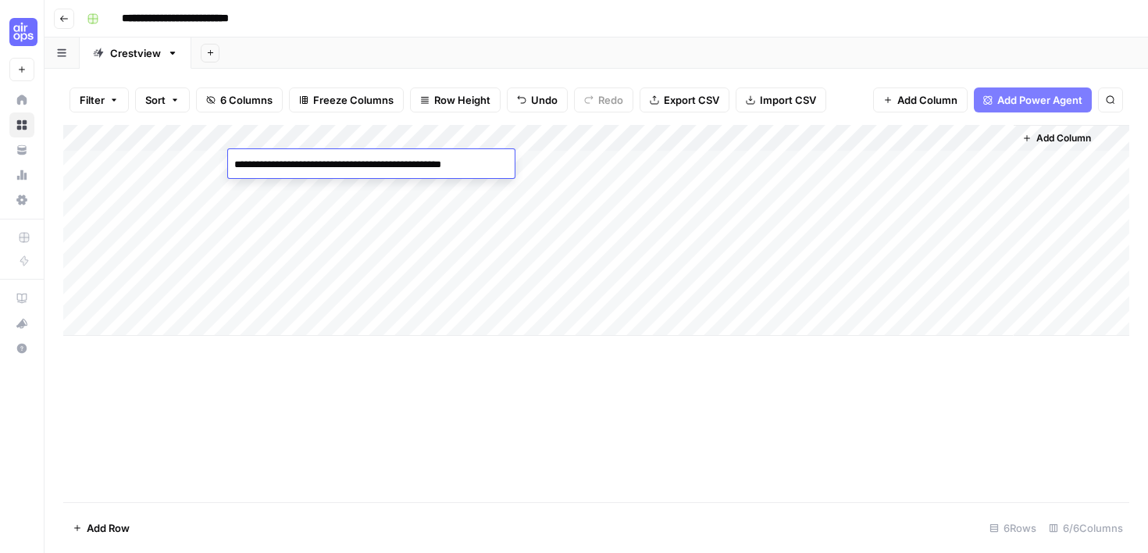
click at [325, 122] on div "Filter Sort 6 Columns Freeze Columns Row Height Undo Redo Export CSV Import CSV…" at bounding box center [596, 100] width 1066 height 50
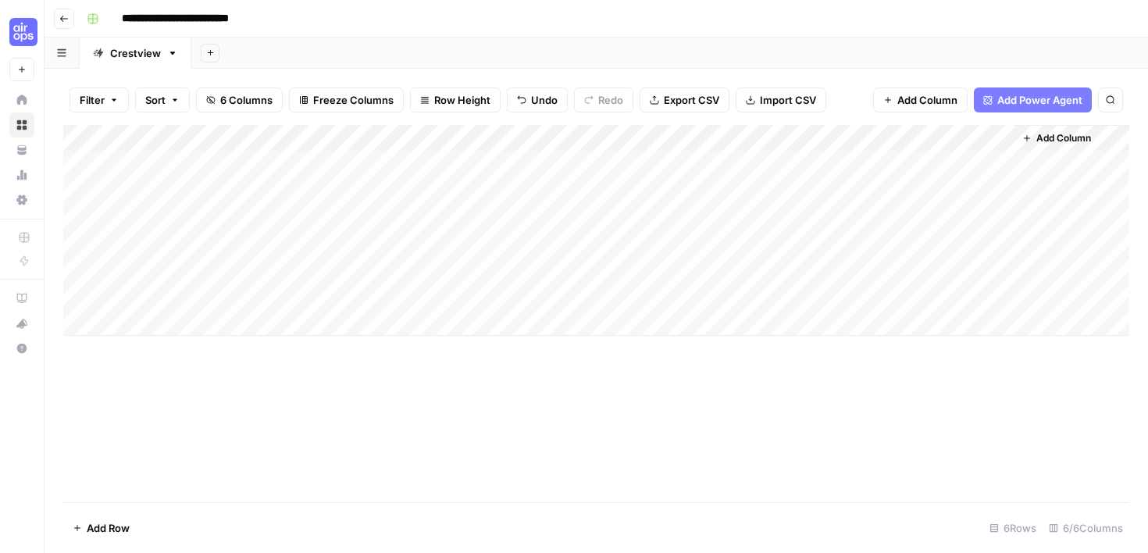
click at [346, 160] on div "Add Column" at bounding box center [596, 230] width 1066 height 211
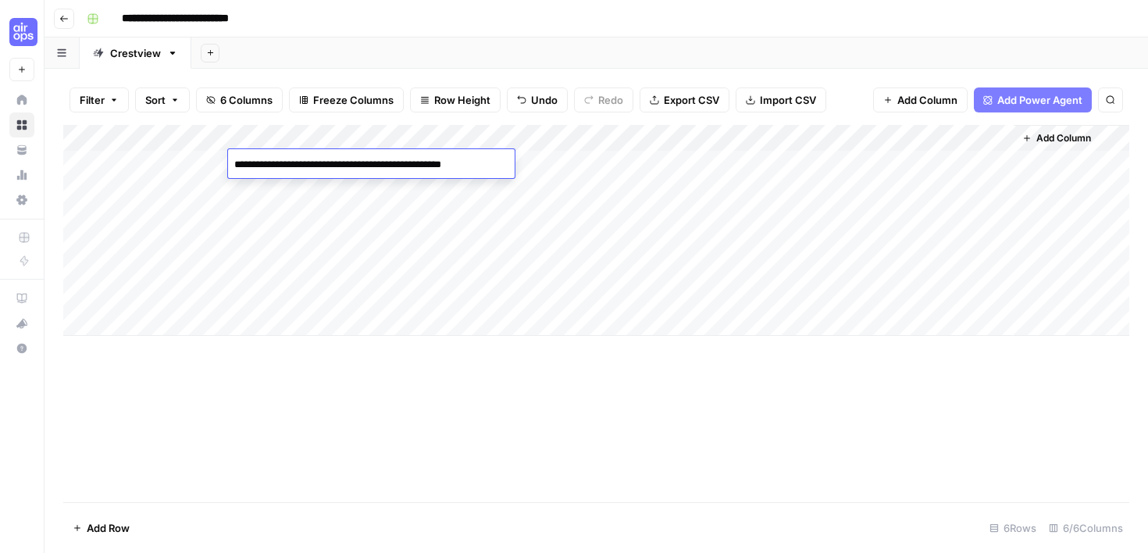
click at [338, 149] on div "**********" at bounding box center [371, 163] width 287 height 29
click at [330, 169] on textarea "**********" at bounding box center [368, 165] width 280 height 22
drag, startPoint x: 235, startPoint y: 163, endPoint x: 525, endPoint y: 172, distance: 290.6
click at [525, 172] on body "**********" at bounding box center [574, 276] width 1148 height 553
click at [93, 20] on rect "button" at bounding box center [92, 18] width 9 height 9
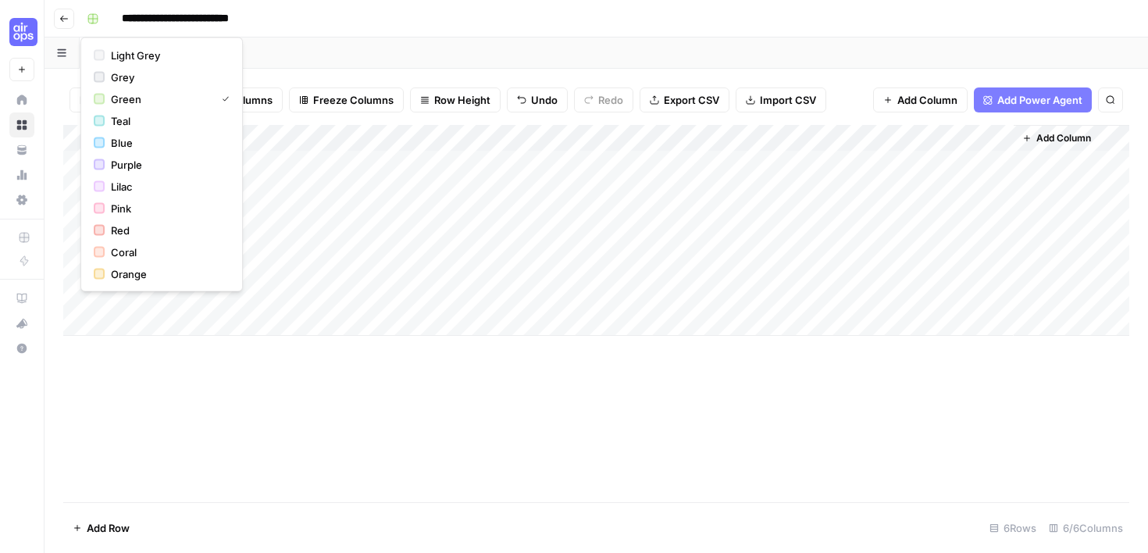
click at [63, 16] on icon "button" at bounding box center [63, 18] width 9 height 9
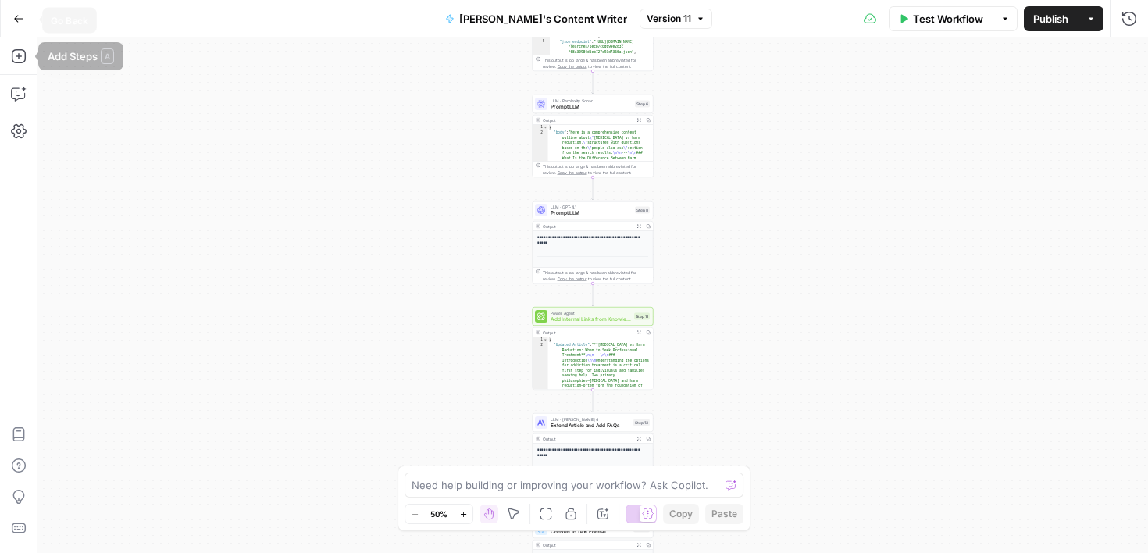
click at [20, 19] on icon "button" at bounding box center [18, 18] width 11 height 11
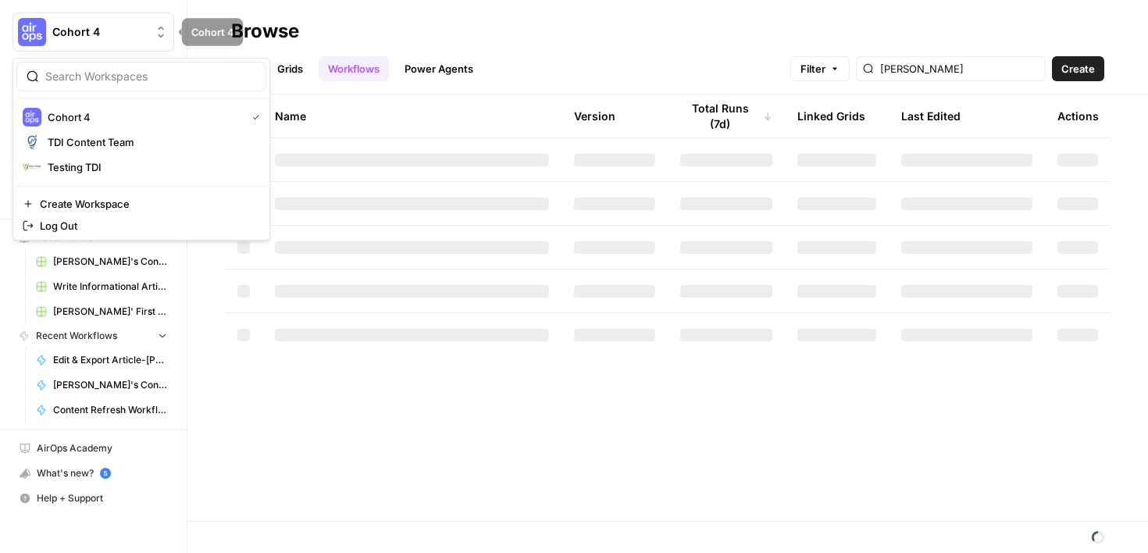
click at [55, 30] on span "Cohort 4" at bounding box center [99, 32] width 94 height 16
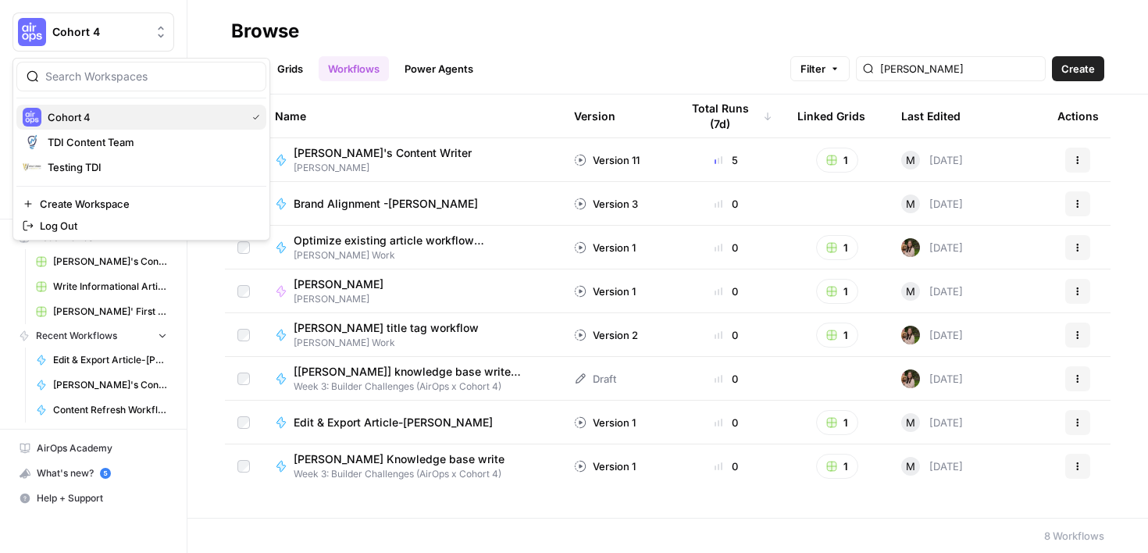
click at [72, 118] on span "Cohort 4" at bounding box center [144, 117] width 192 height 16
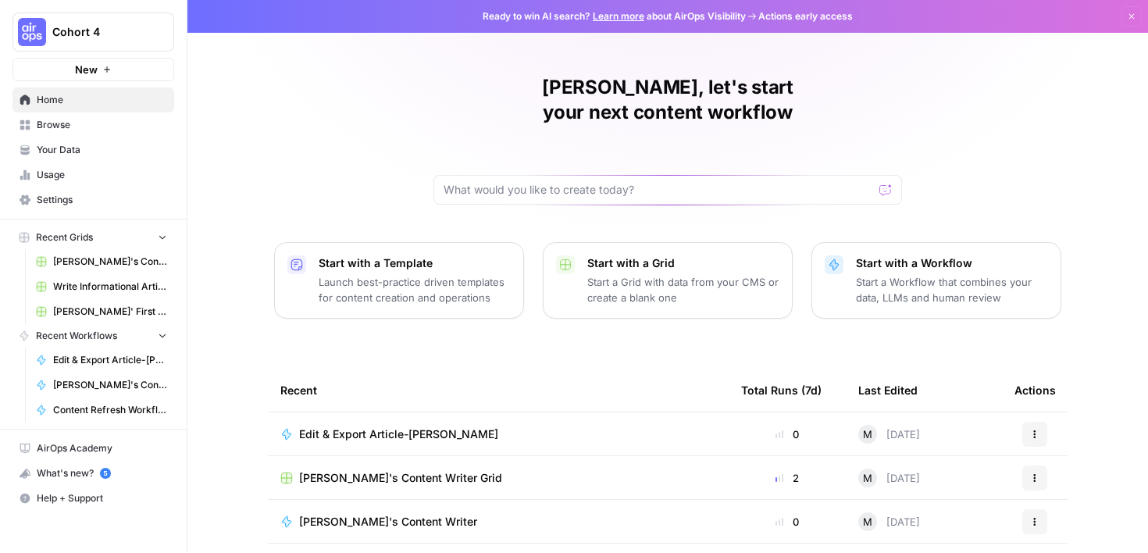
click at [70, 198] on span "Settings" at bounding box center [102, 200] width 130 height 14
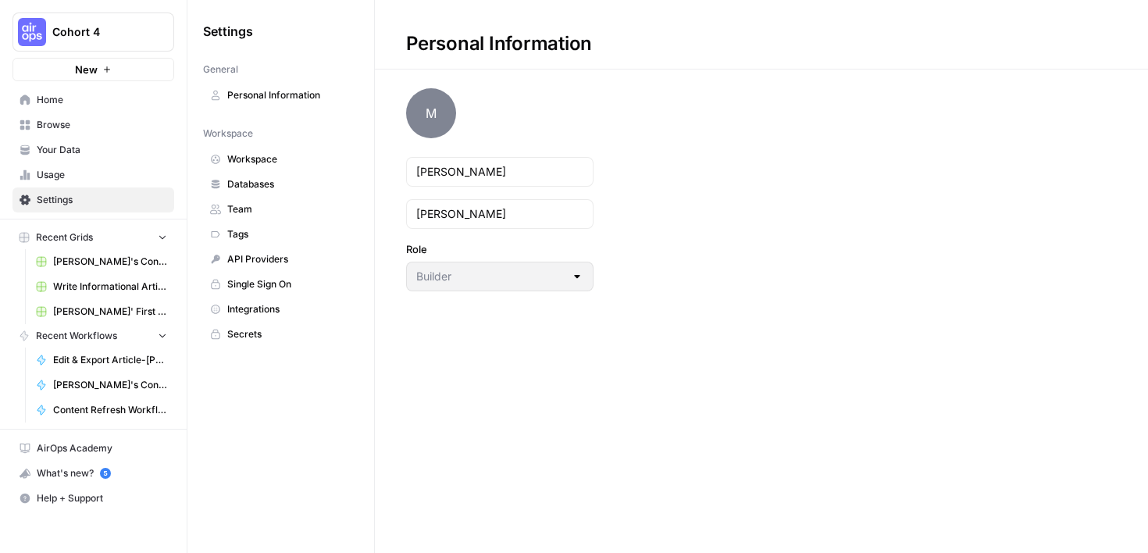
click at [266, 163] on span "Workspace" at bounding box center [289, 159] width 124 height 14
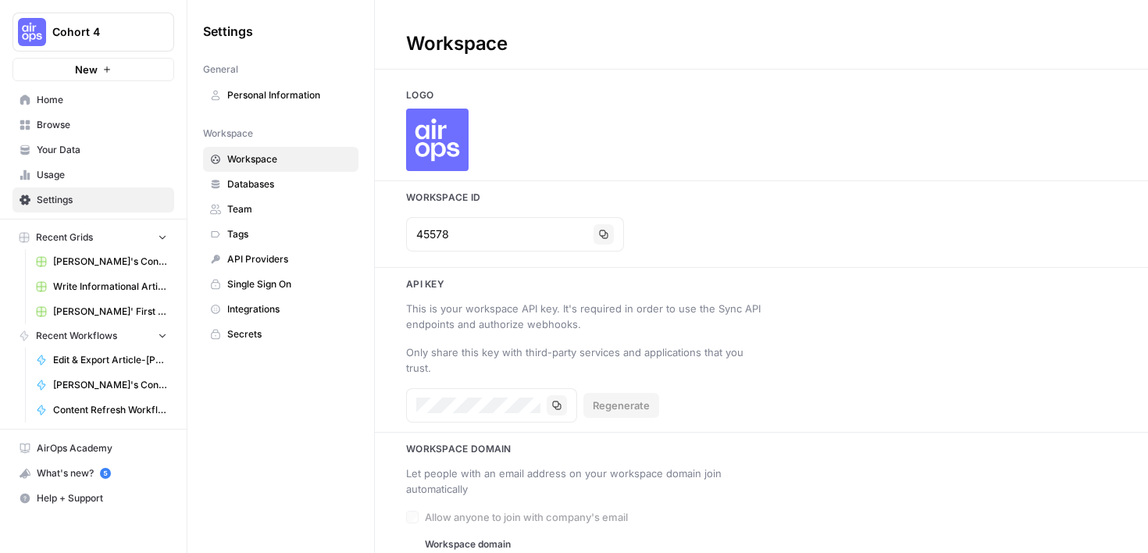
click at [1137, 229] on div "45578 Copy" at bounding box center [761, 234] width 773 height 47
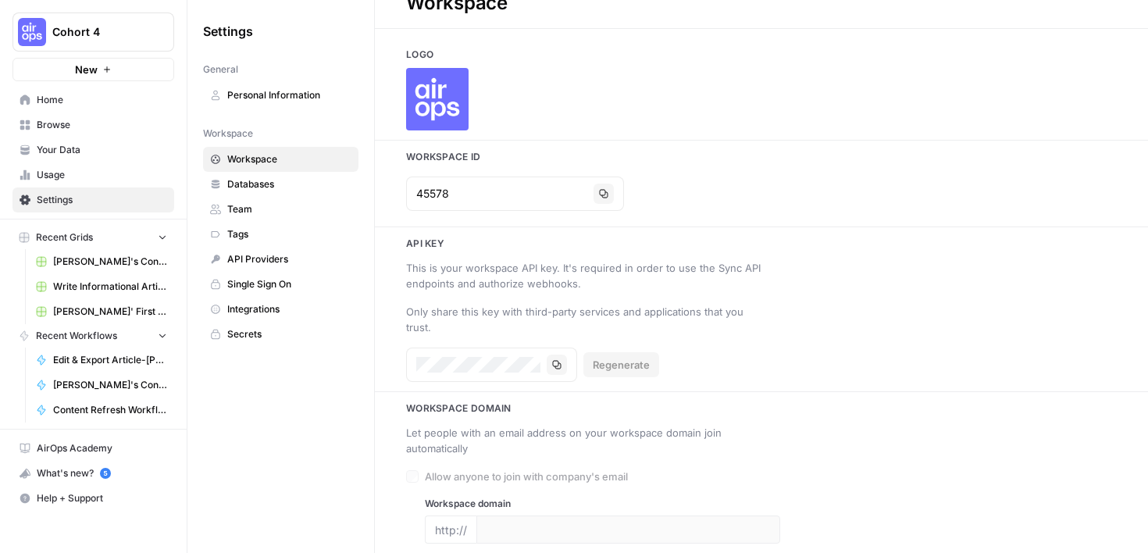
scroll to position [41, 0]
click at [284, 304] on span "Integrations" at bounding box center [289, 309] width 124 height 14
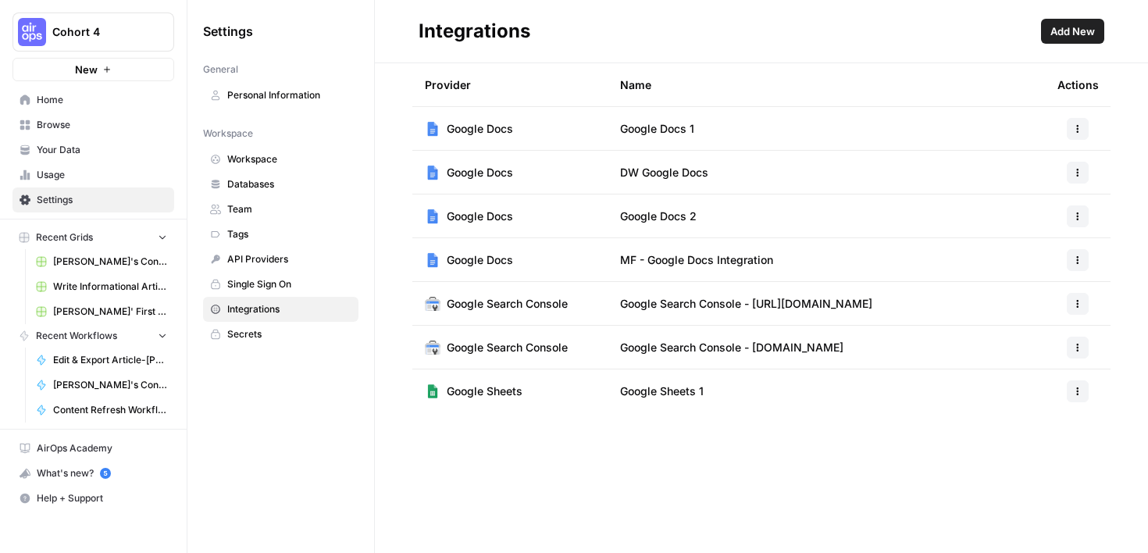
click at [1073, 23] on span "Add New" at bounding box center [1072, 31] width 45 height 16
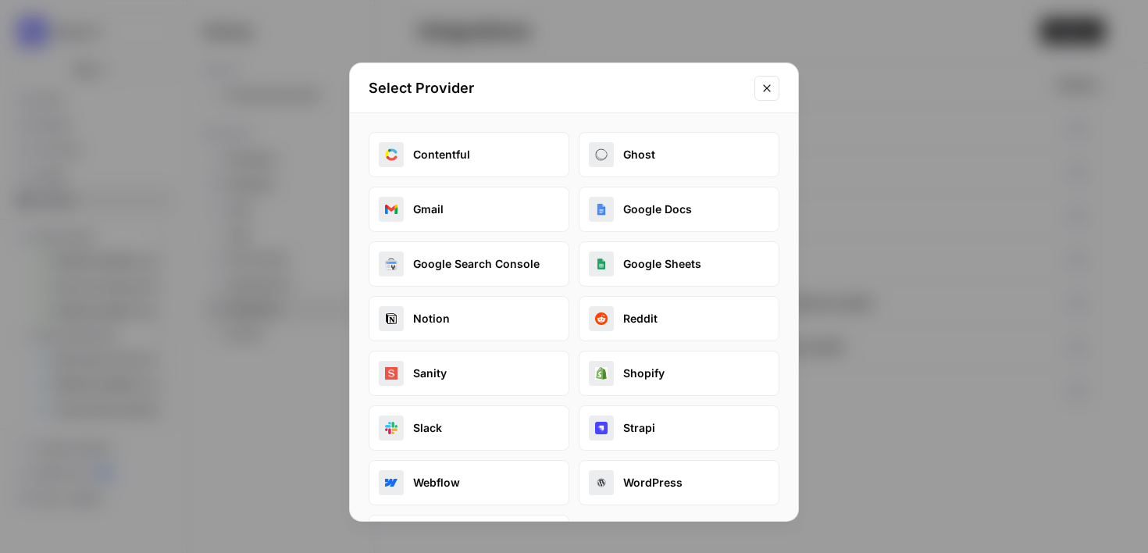
click at [717, 212] on button "Google Docs" at bounding box center [679, 209] width 201 height 45
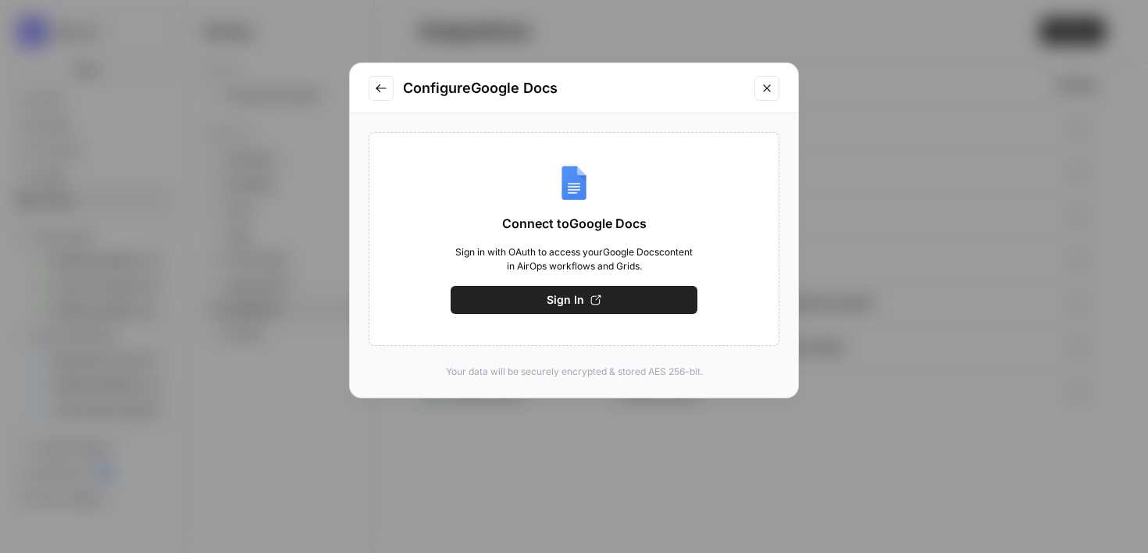
click at [550, 304] on span "Sign In" at bounding box center [564, 300] width 37 height 16
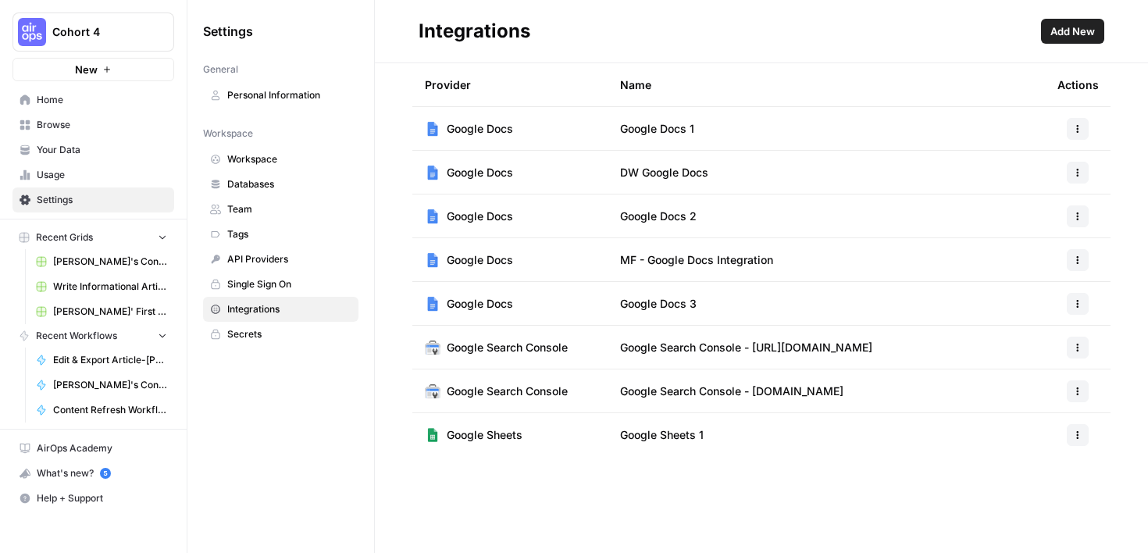
click at [1081, 126] on icon "button" at bounding box center [1077, 128] width 9 height 9
click at [1037, 164] on span "Edit" at bounding box center [1044, 164] width 50 height 16
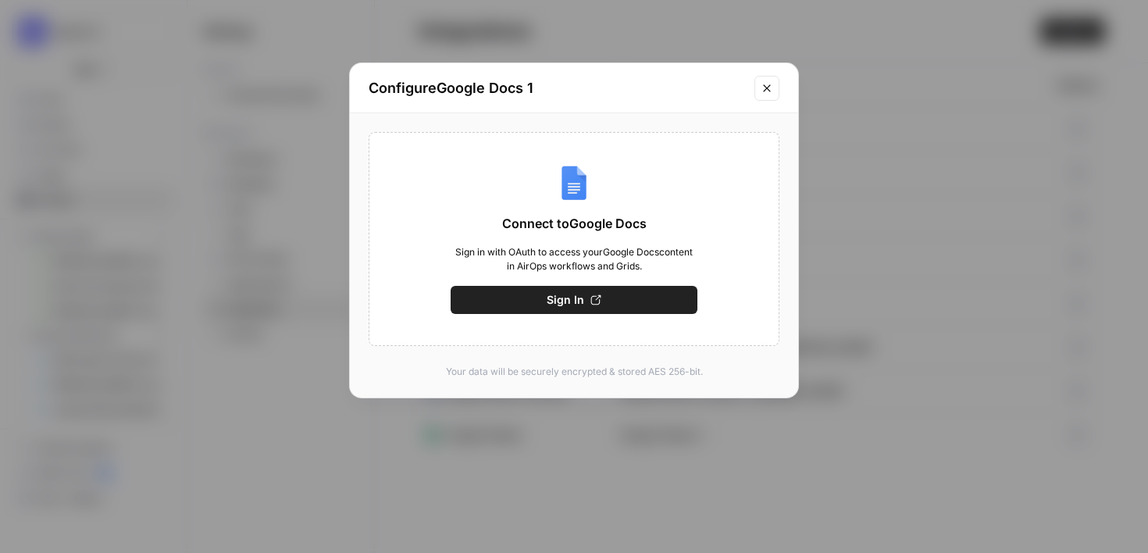
click at [765, 92] on icon "Close modal" at bounding box center [766, 88] width 12 height 12
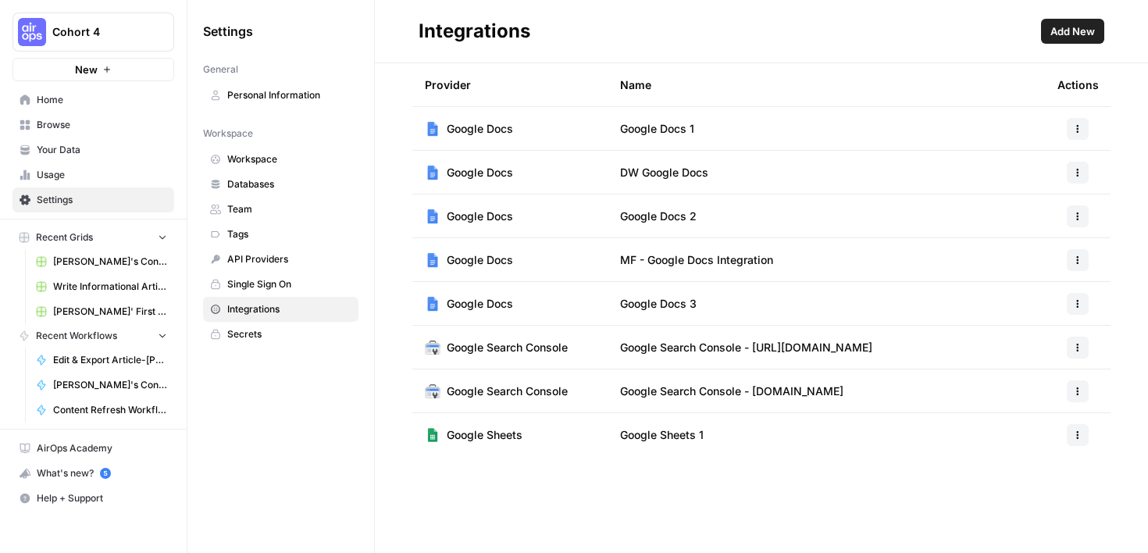
click at [458, 125] on span "Google Docs" at bounding box center [480, 129] width 66 height 16
click at [1083, 127] on button "button" at bounding box center [1077, 129] width 22 height 22
click at [1039, 218] on span "Delete" at bounding box center [1044, 221] width 50 height 16
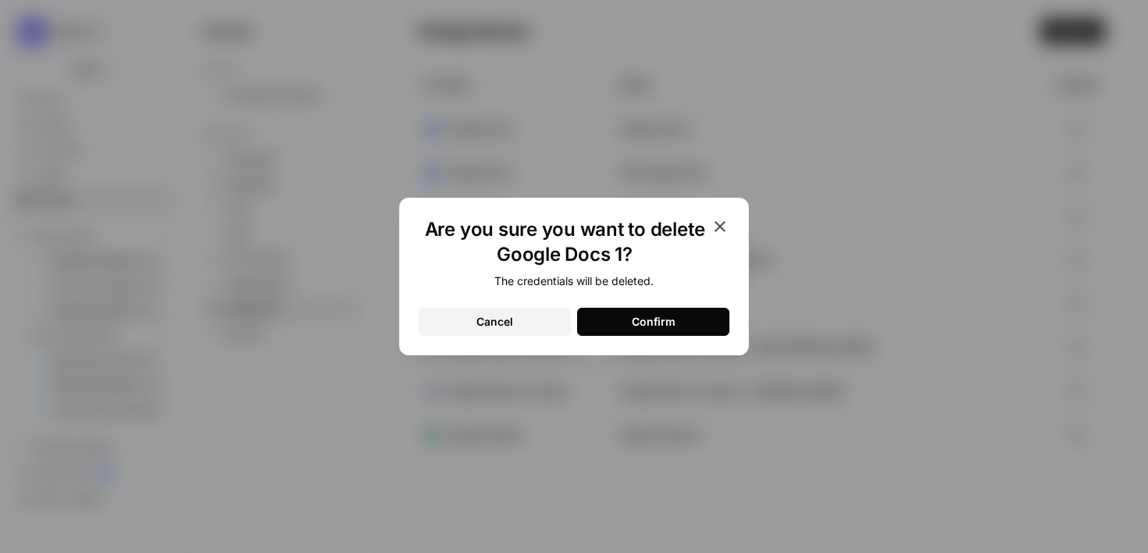
click at [707, 327] on button "Confirm" at bounding box center [653, 322] width 152 height 28
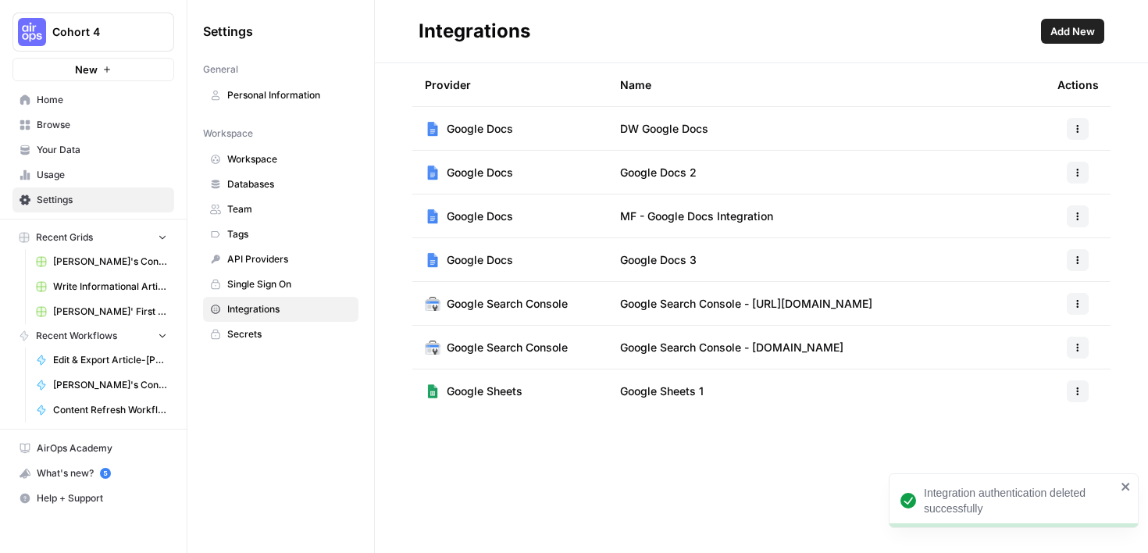
click at [1074, 35] on span "Add New" at bounding box center [1072, 31] width 45 height 16
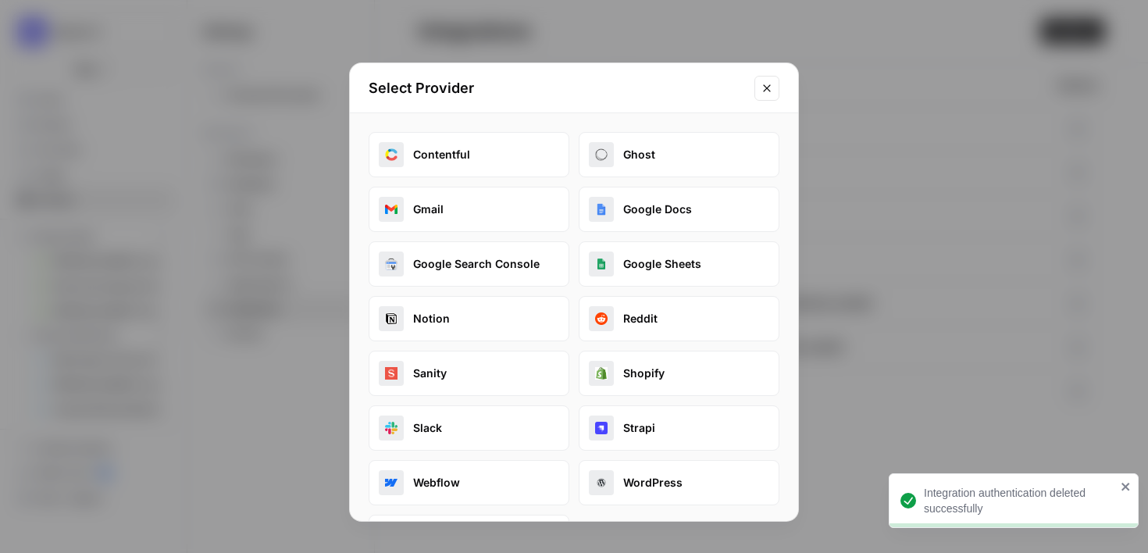
click at [740, 220] on button "Google Docs" at bounding box center [679, 209] width 201 height 45
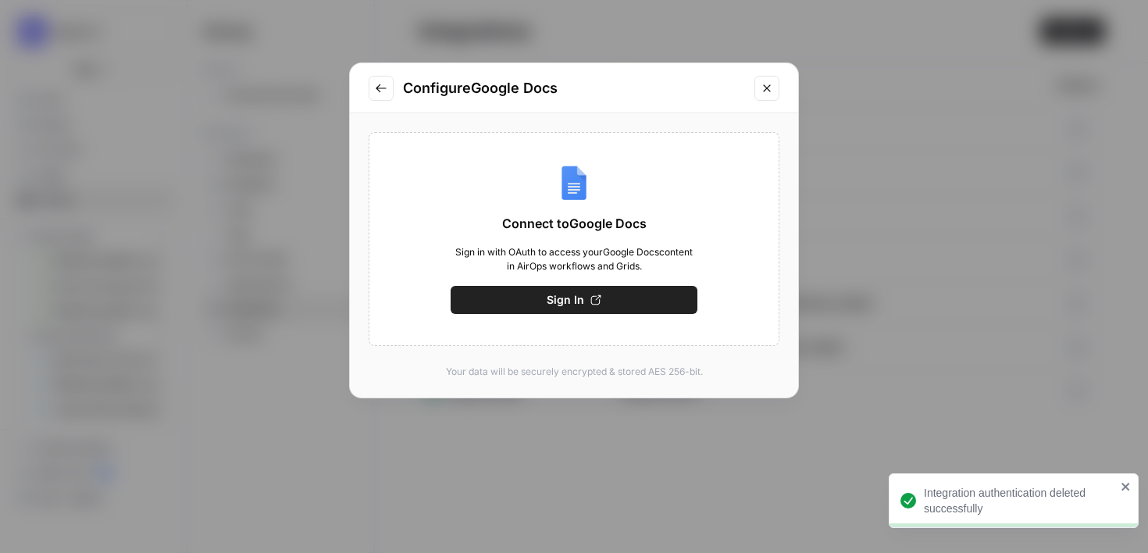
click at [641, 303] on button "Sign In" at bounding box center [573, 300] width 247 height 28
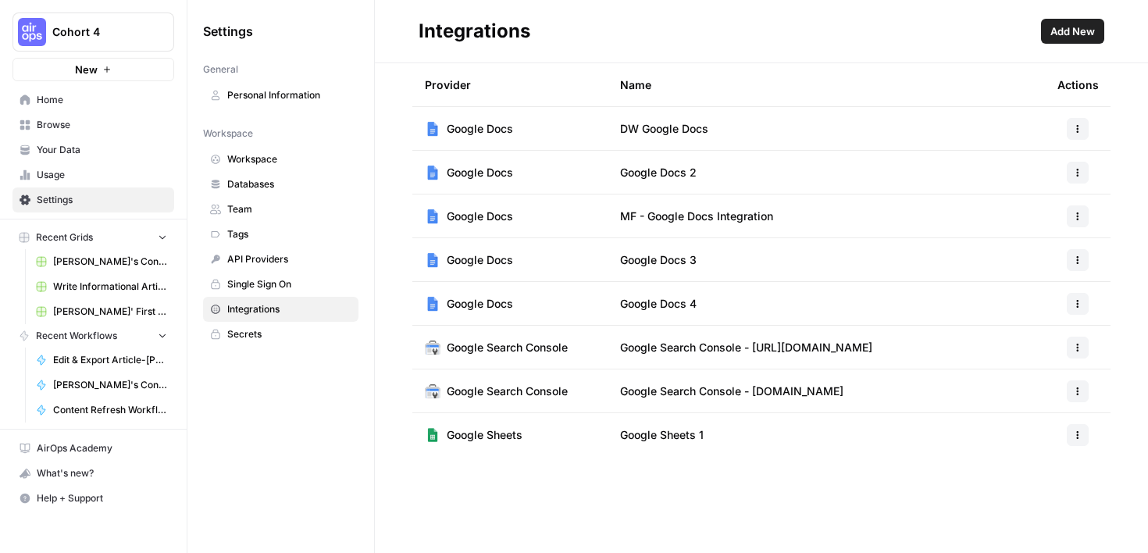
click at [495, 305] on span "Google Docs" at bounding box center [480, 304] width 66 height 16
click at [1083, 305] on button "button" at bounding box center [1077, 304] width 22 height 22
click at [1040, 347] on button "Edit" at bounding box center [1038, 339] width 86 height 22
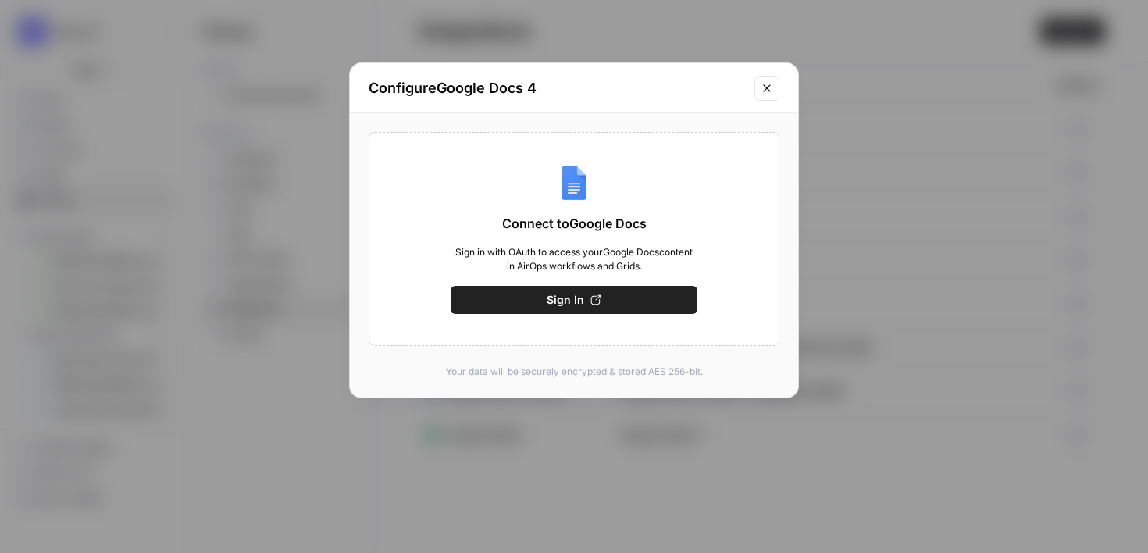
click at [667, 308] on button "Sign In" at bounding box center [573, 300] width 247 height 28
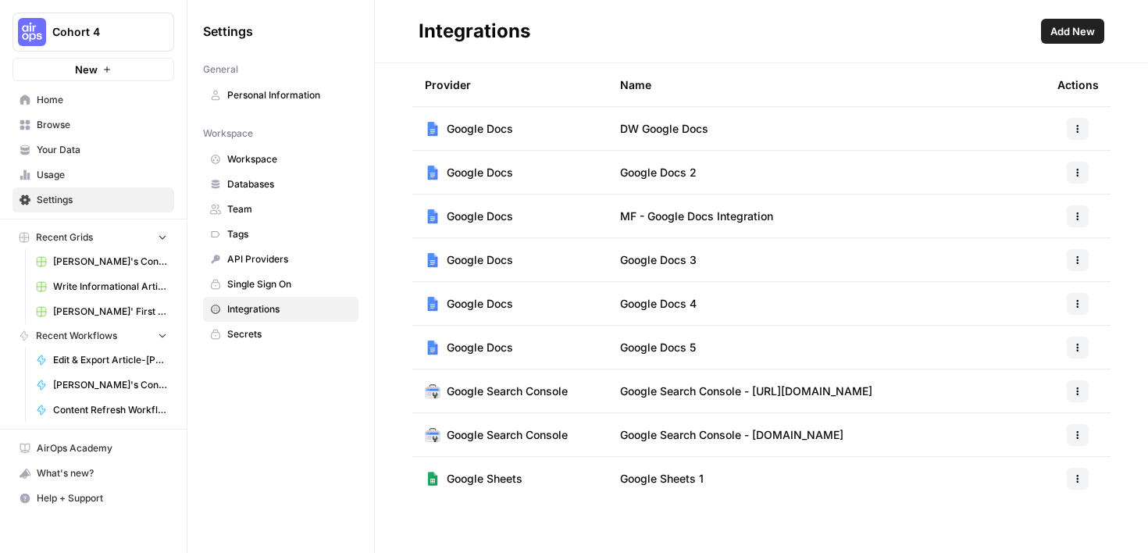
click at [649, 347] on span "Google Docs 5" at bounding box center [658, 348] width 76 height 16
click at [686, 305] on span "Google Docs 4" at bounding box center [658, 304] width 77 height 16
click at [1087, 301] on button "button" at bounding box center [1077, 304] width 22 height 22
click at [1043, 361] on span "Rename" at bounding box center [1044, 361] width 50 height 16
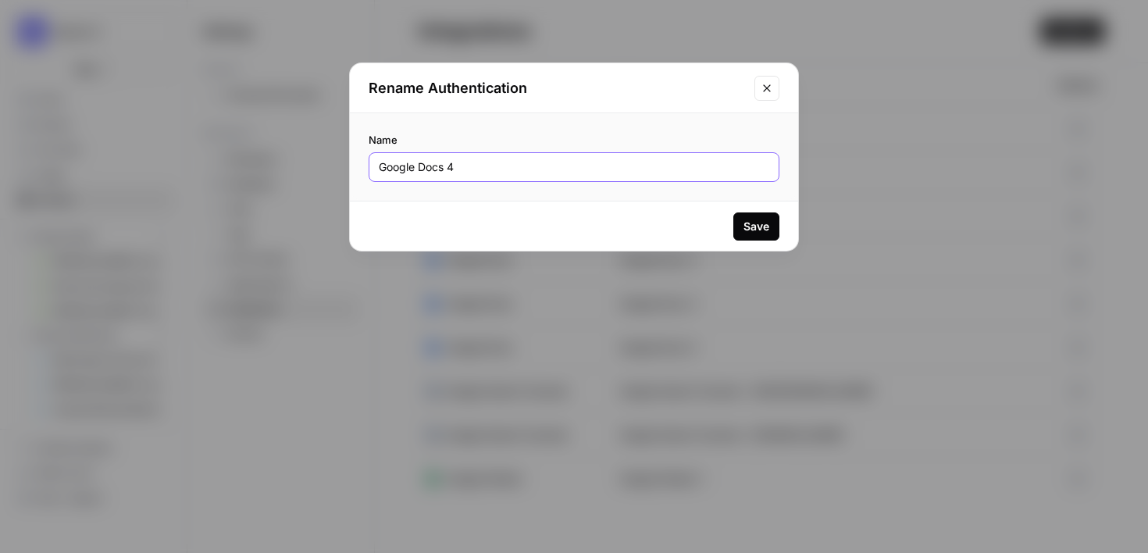
drag, startPoint x: 481, startPoint y: 174, endPoint x: 347, endPoint y: 173, distance: 133.5
click at [347, 173] on div "Rename Authentication Name Google Docs 4 Save" at bounding box center [574, 276] width 1148 height 553
type input "[PERSON_NAME] Google Docs"
click at [747, 230] on div "Save" at bounding box center [756, 227] width 26 height 16
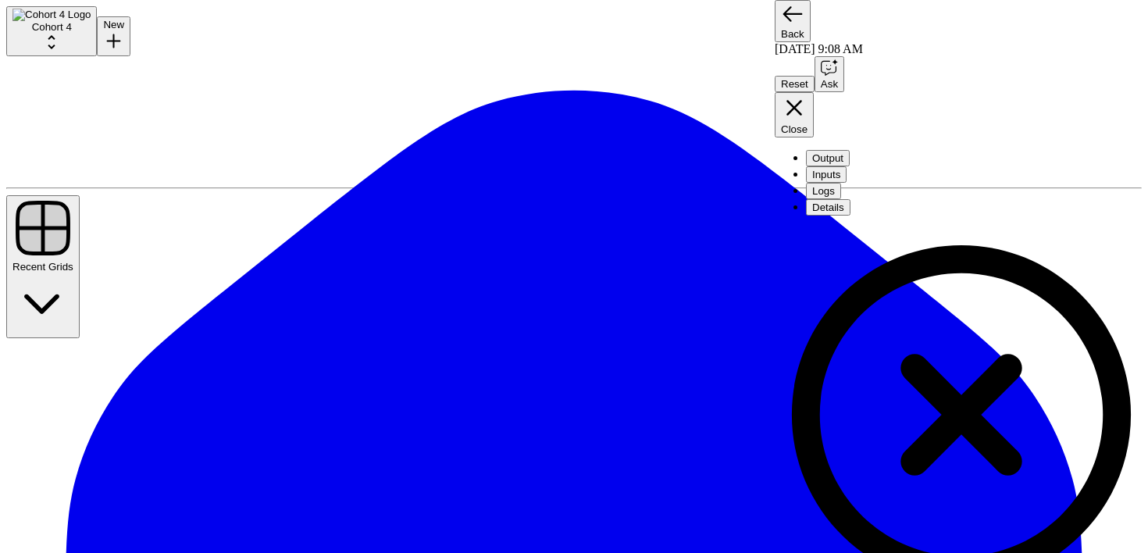
click at [846, 166] on button "Inputs" at bounding box center [826, 174] width 41 height 16
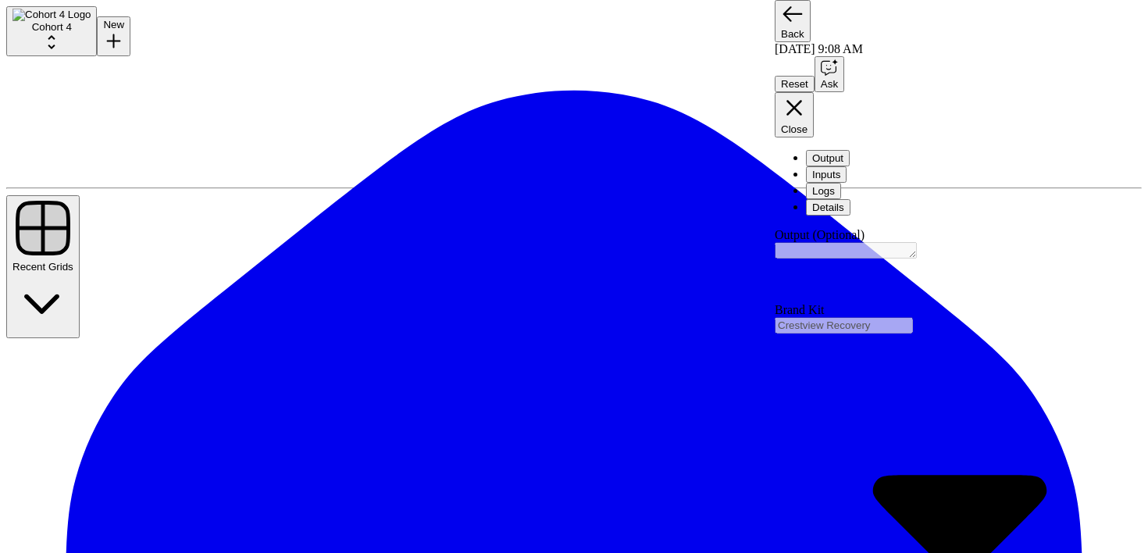
type input "Crestview Recovery"
click at [889, 242] on div at bounding box center [960, 272] width 373 height 61
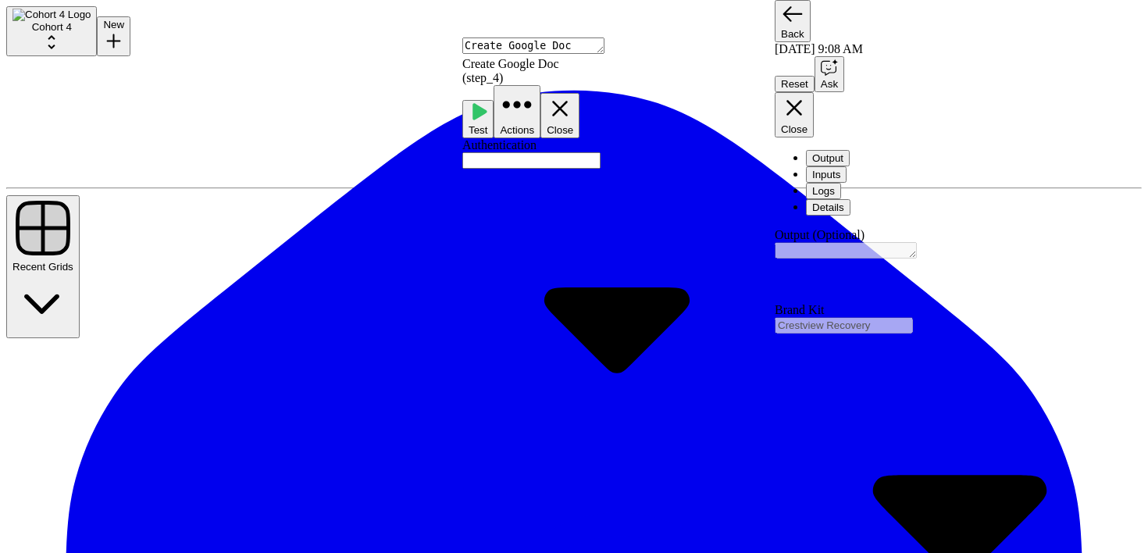
click at [600, 152] on input "Authentication" at bounding box center [531, 160] width 138 height 16
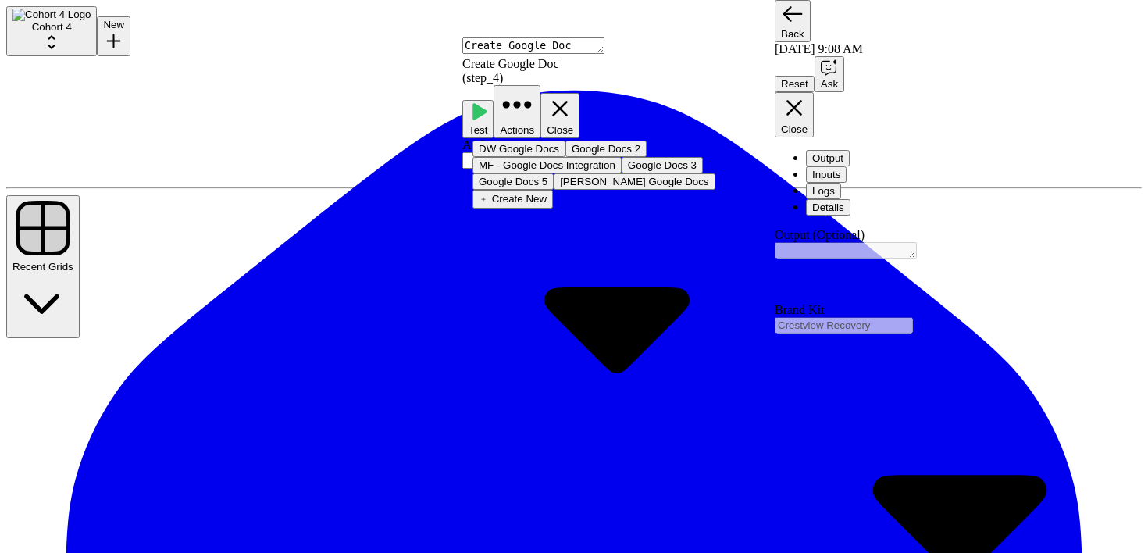
click at [579, 187] on span "[PERSON_NAME] Google Docs" at bounding box center [634, 182] width 148 height 12
type input "[PERSON_NAME] Google Docs"
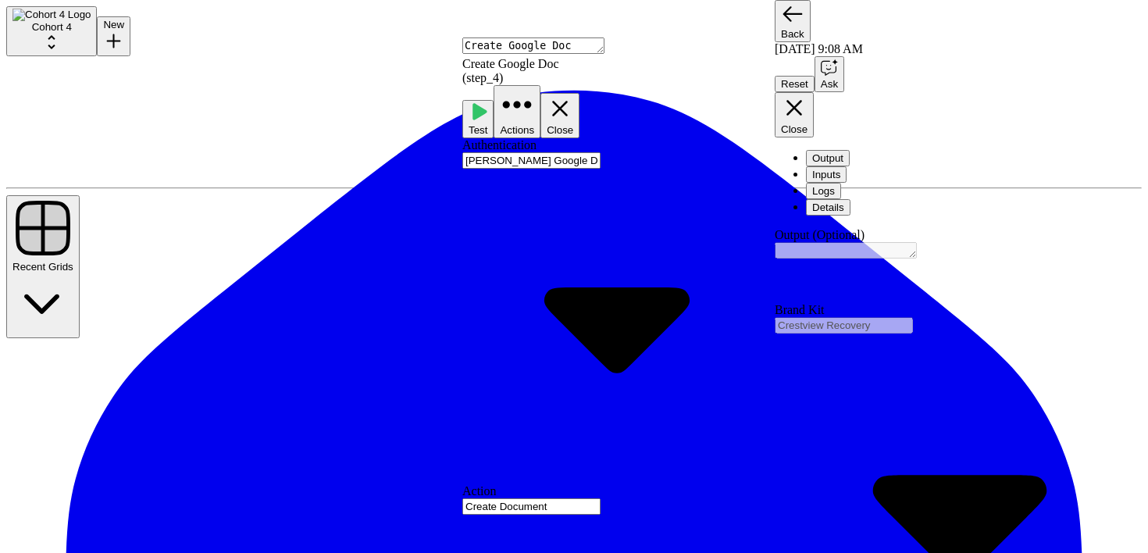
click at [487, 124] on span "Test" at bounding box center [477, 130] width 19 height 12
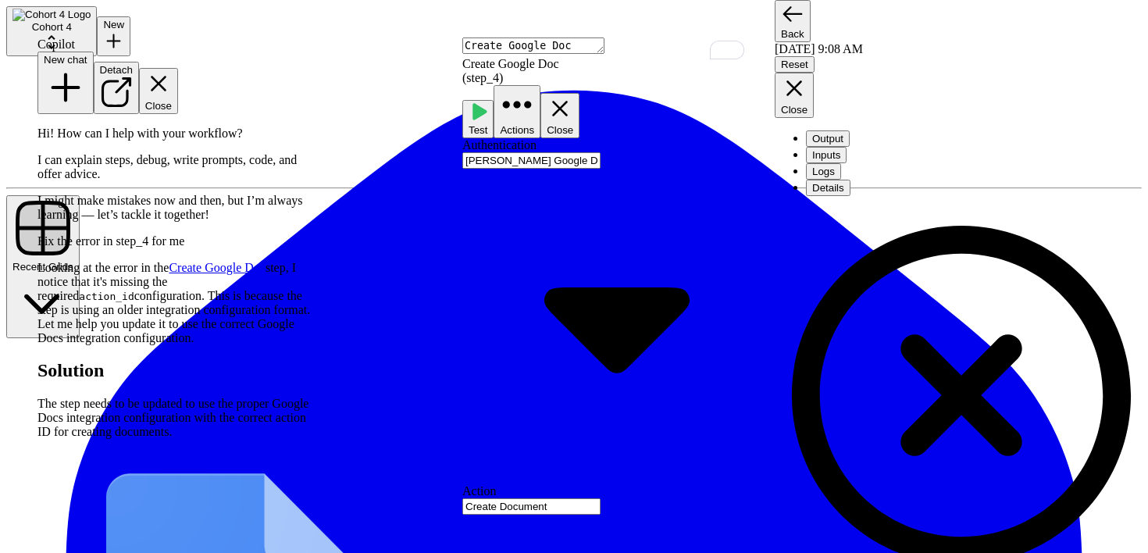
scroll to position [195, 0]
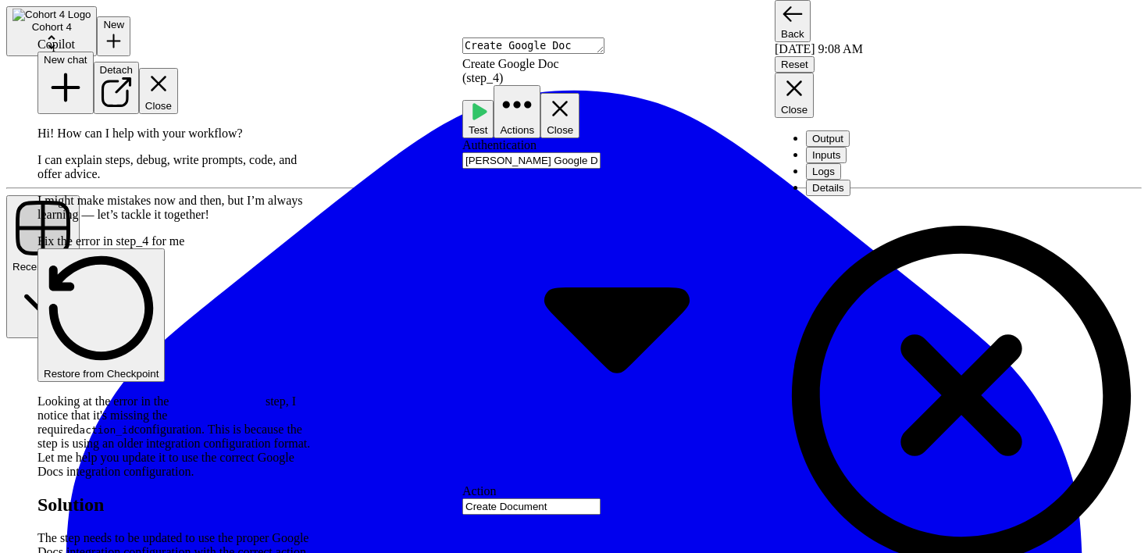
scroll to position [220, 0]
click at [487, 124] on span "Test" at bounding box center [477, 130] width 19 height 12
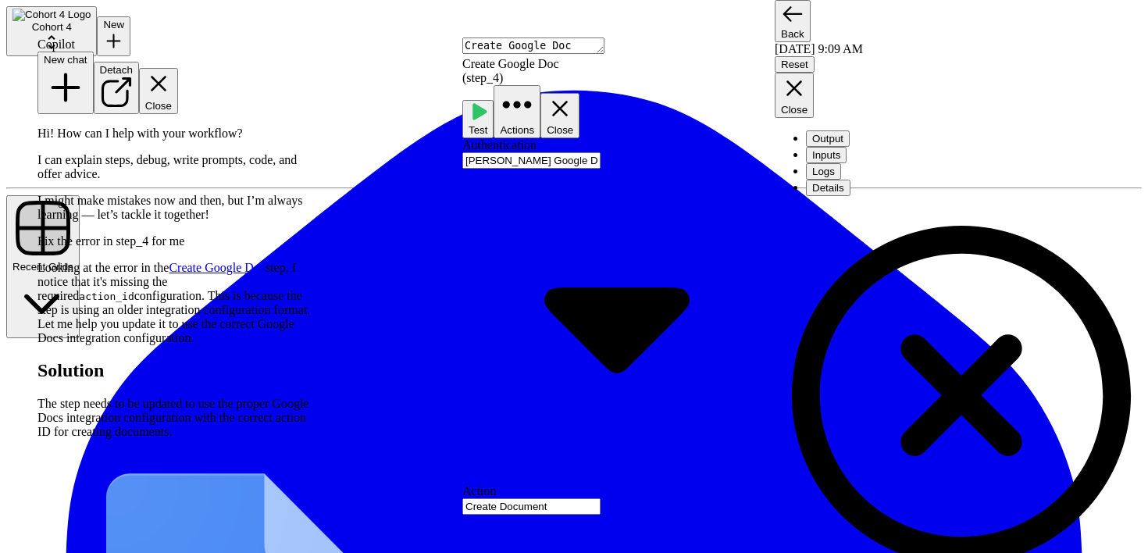
scroll to position [581, 0]
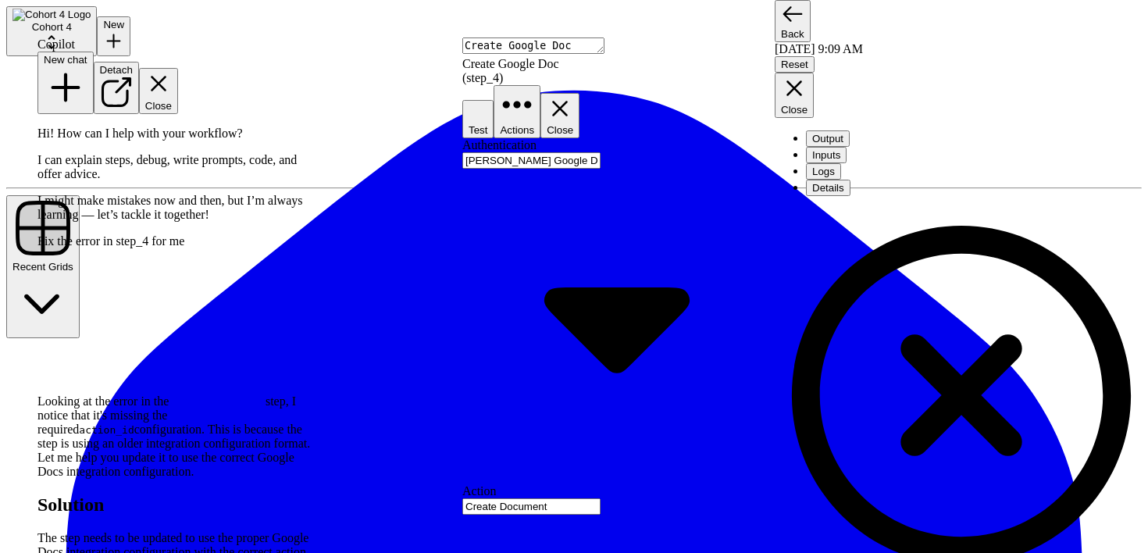
scroll to position [606, 0]
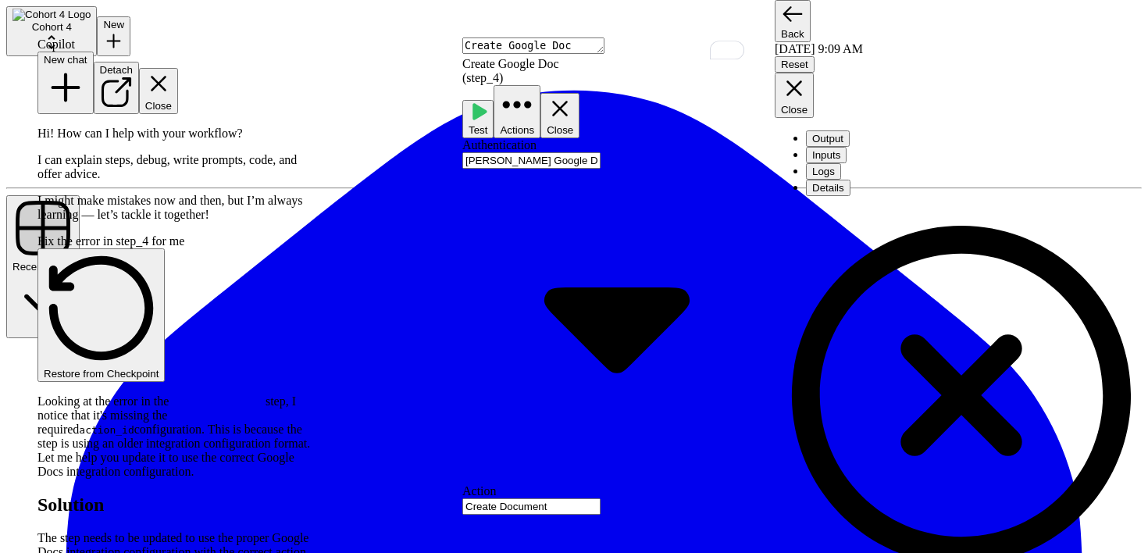
click at [487, 124] on span "Test" at bounding box center [477, 130] width 19 height 12
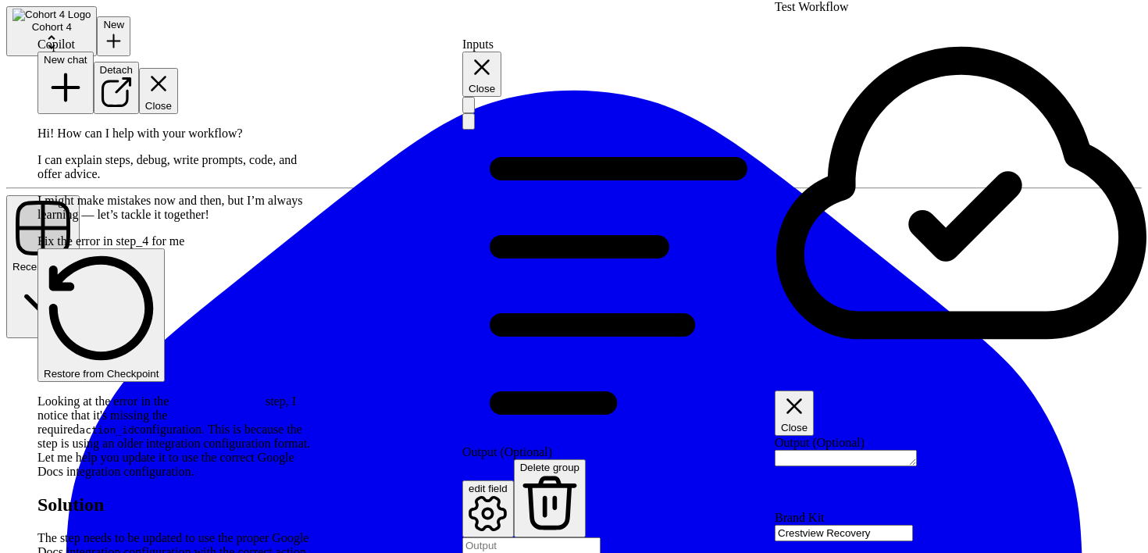
drag, startPoint x: 1141, startPoint y: 211, endPoint x: 1093, endPoint y: 22, distance: 195.0
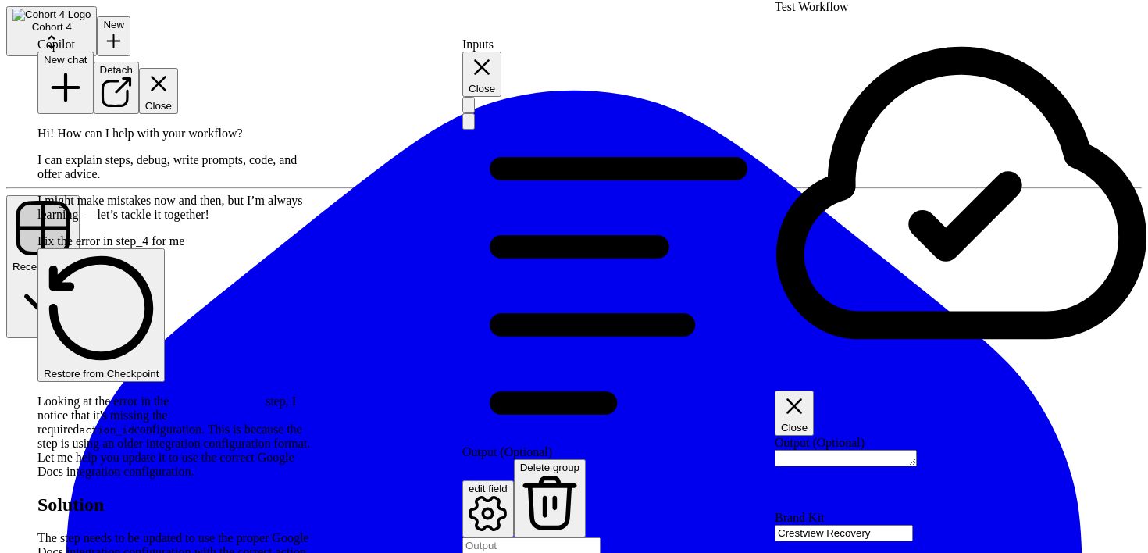
click at [501, 56] on button "Close" at bounding box center [481, 74] width 39 height 45
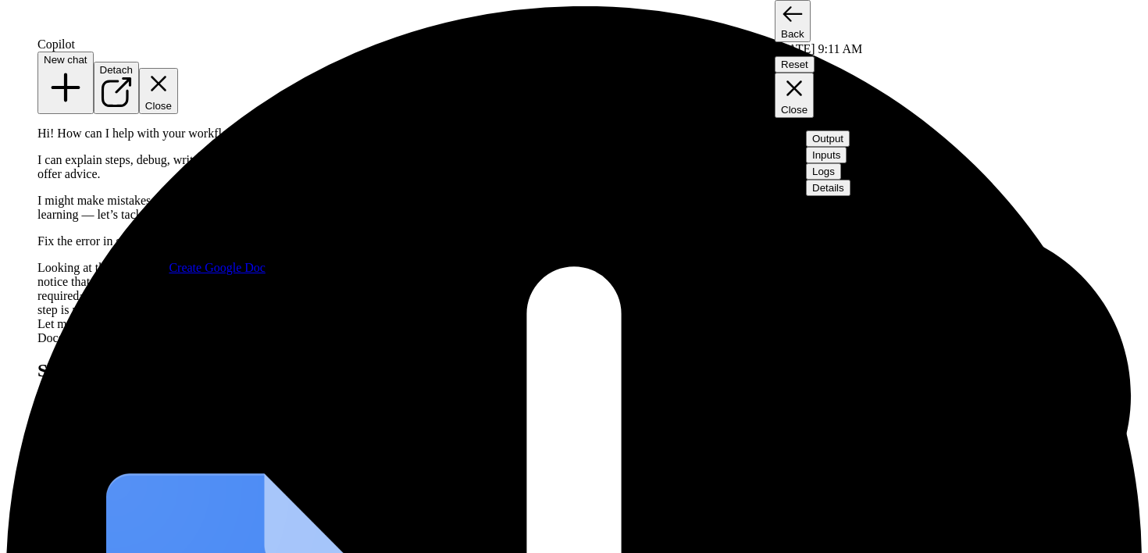
scroll to position [606, 0]
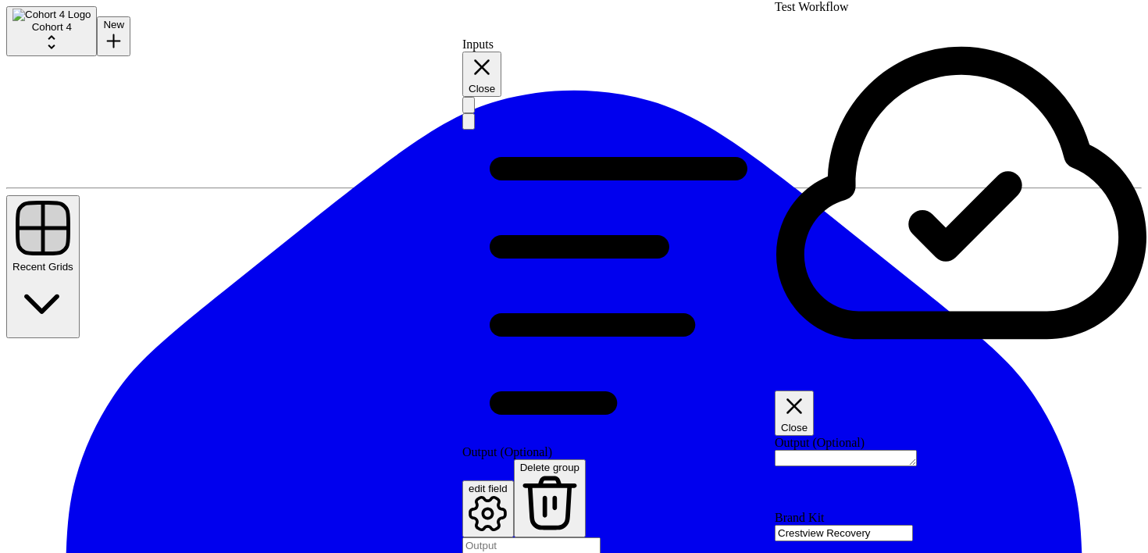
click at [501, 58] on button "Close" at bounding box center [481, 74] width 39 height 45
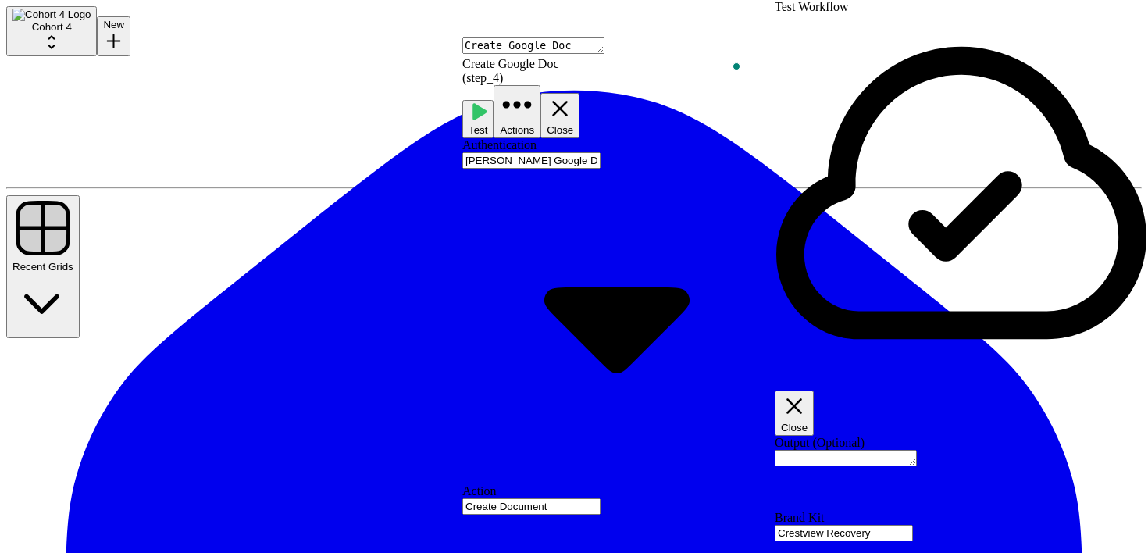
drag, startPoint x: 707, startPoint y: 265, endPoint x: 476, endPoint y: 238, distance: 232.6
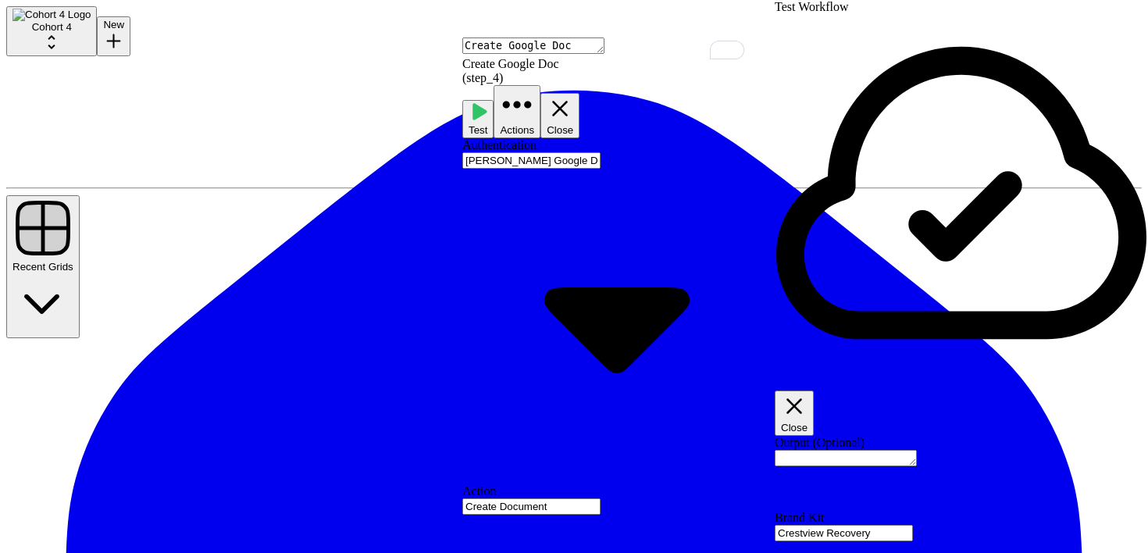
click at [573, 95] on icon "button" at bounding box center [559, 108] width 27 height 27
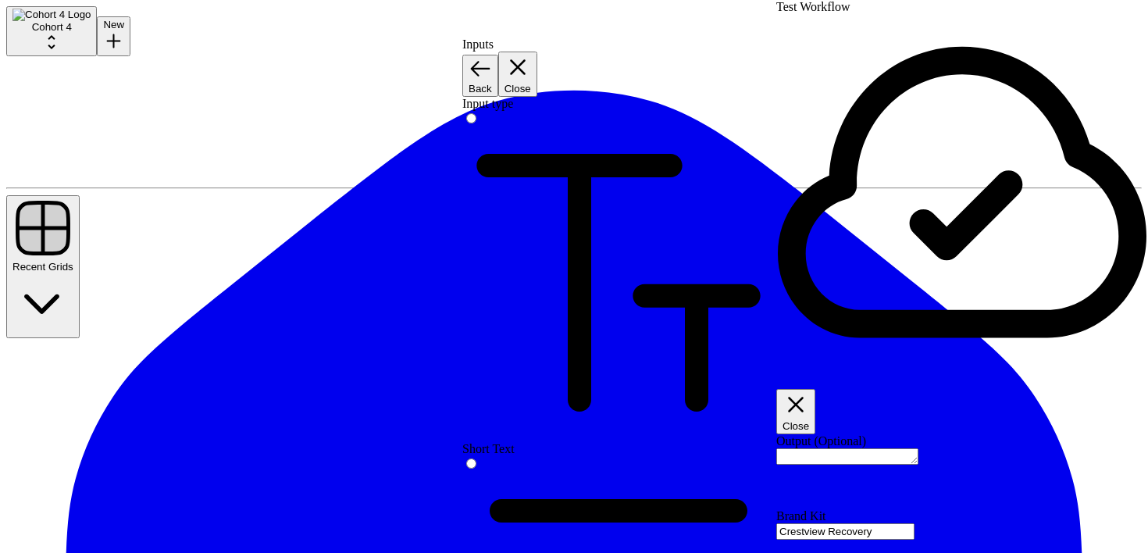
drag, startPoint x: 782, startPoint y: 268, endPoint x: 784, endPoint y: 360, distance: 92.1
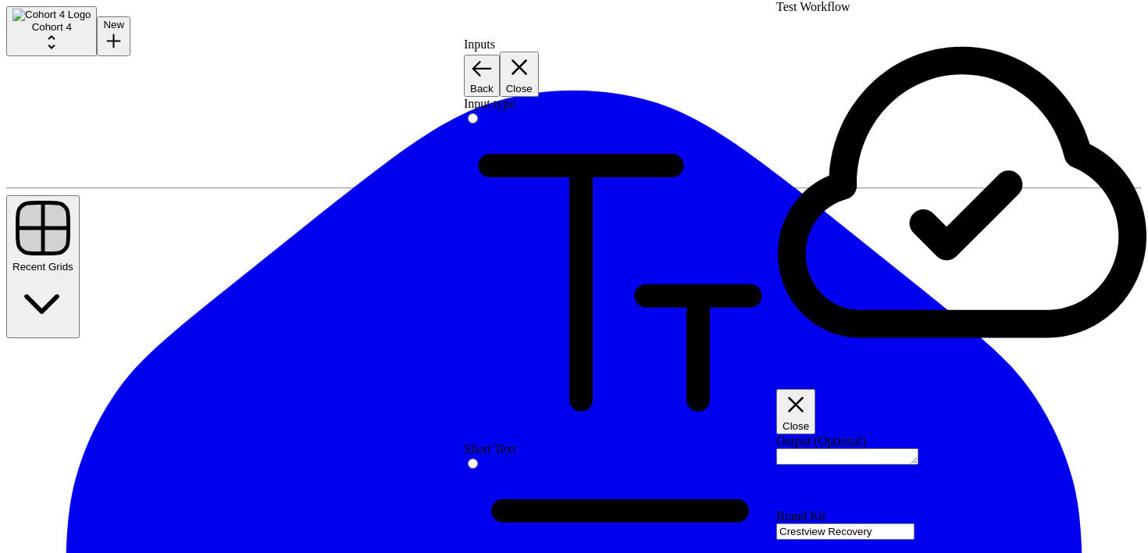
click at [550, 126] on icon at bounding box center [620, 282] width 312 height 312
click at [516, 442] on span "Short Text" at bounding box center [490, 448] width 52 height 13
drag, startPoint x: 700, startPoint y: 330, endPoint x: 714, endPoint y: 595, distance: 265.0
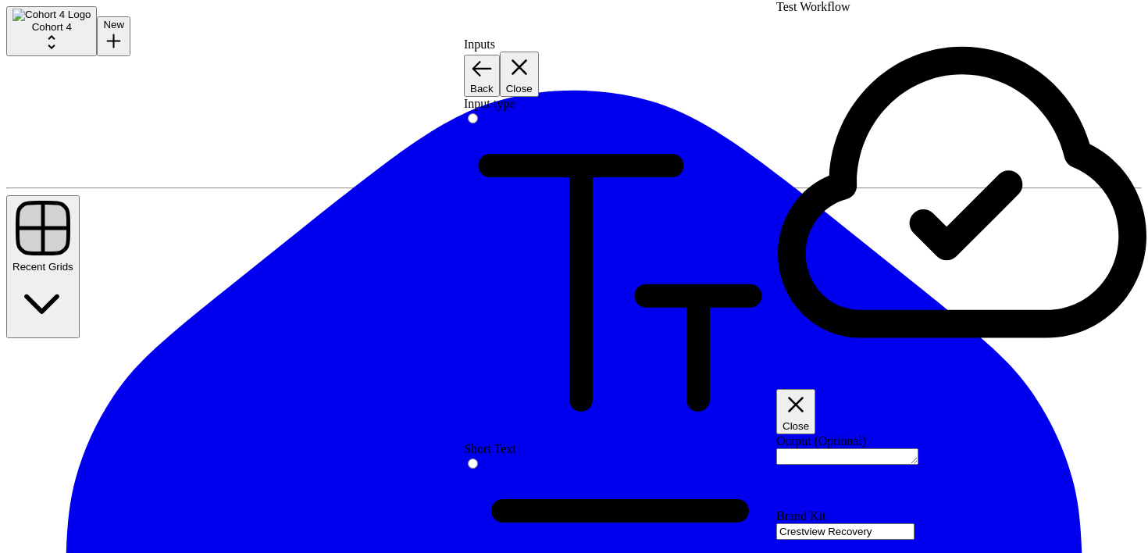
type input "Drive Folder"
click at [539, 61] on button "Close" at bounding box center [519, 74] width 39 height 45
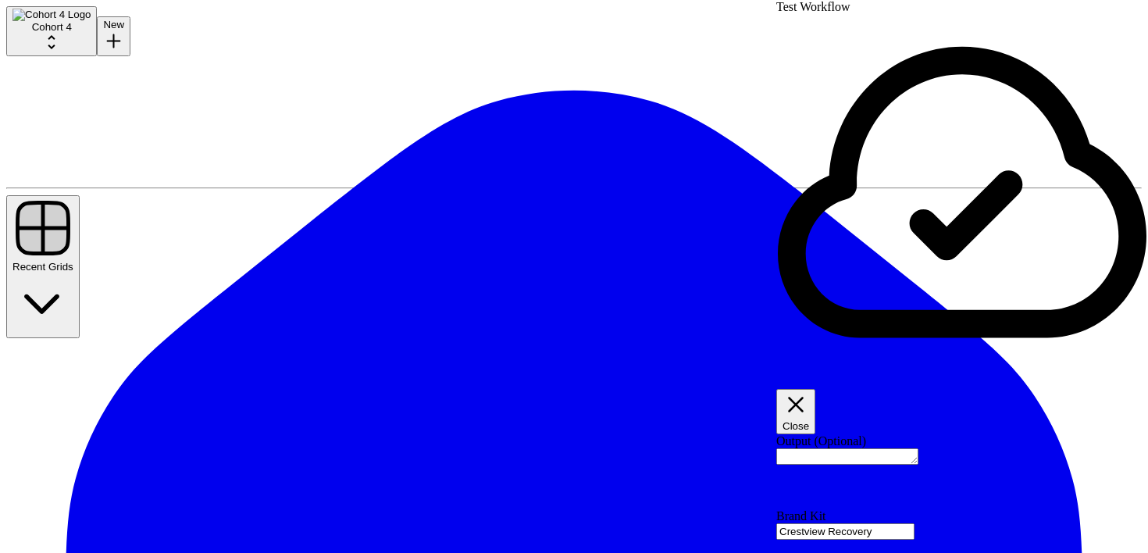
drag, startPoint x: 1140, startPoint y: 231, endPoint x: 1142, endPoint y: 607, distance: 376.3
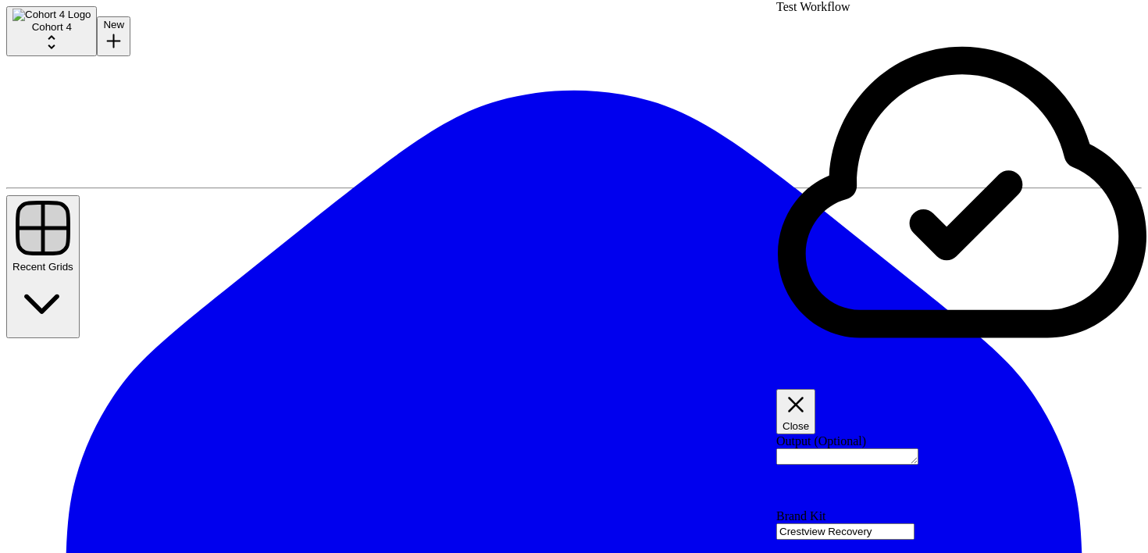
paste input "[URL][DOMAIN_NAME]"
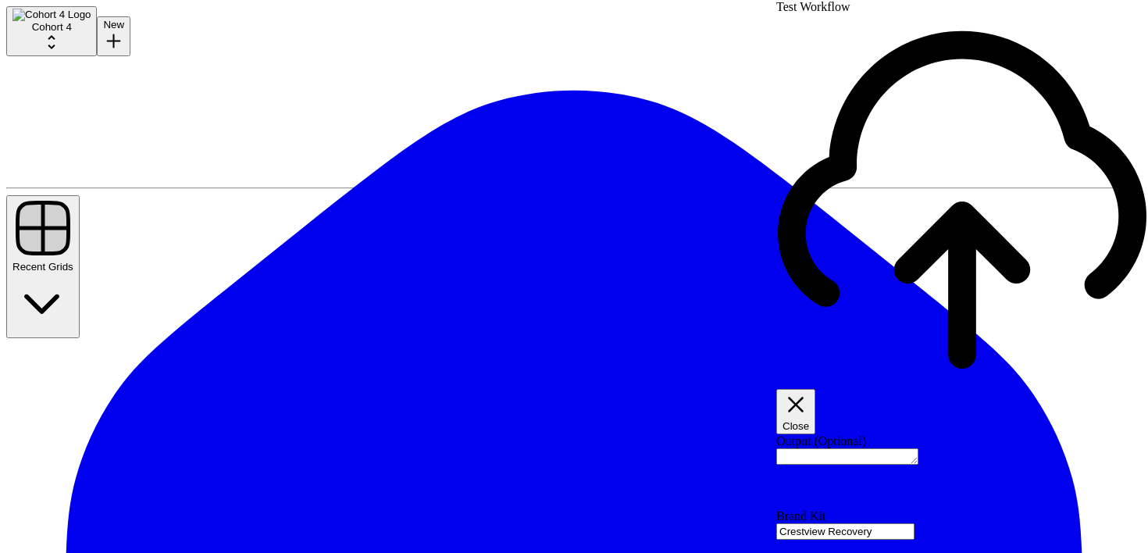
type input "[URL][DOMAIN_NAME]"
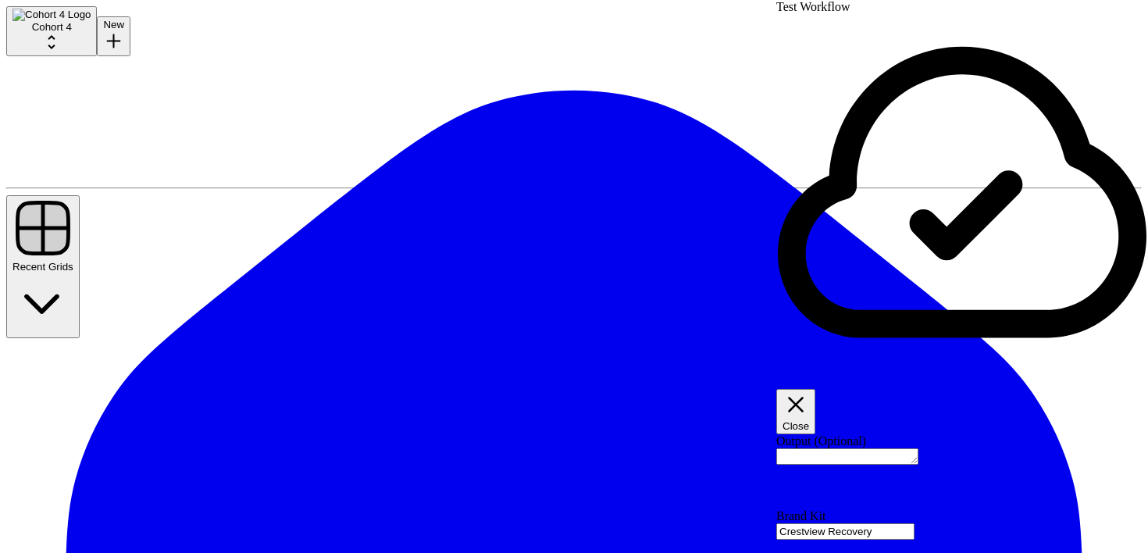
scroll to position [0, 170]
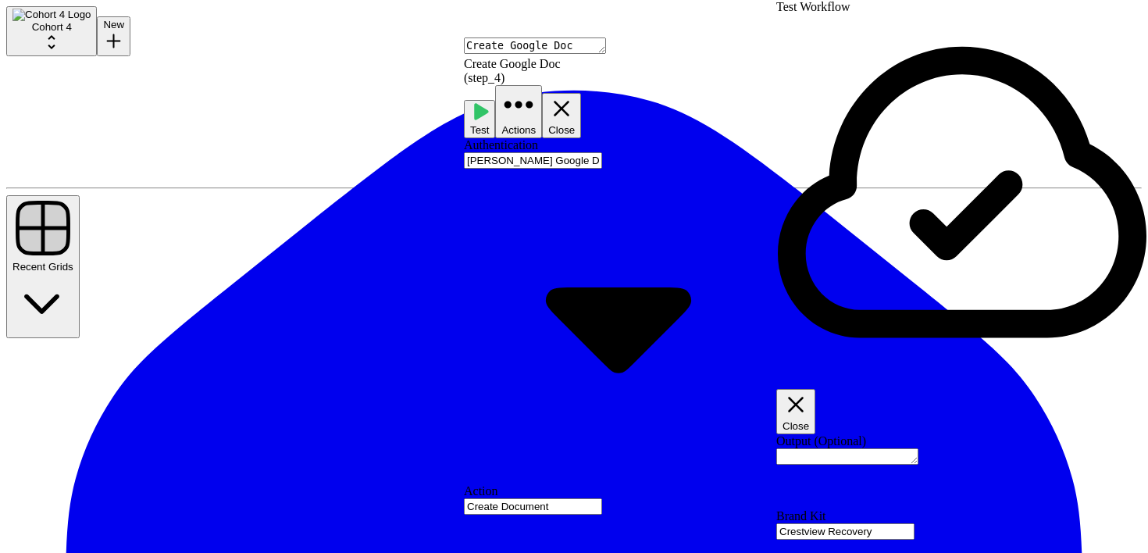
click at [489, 124] on span "Test" at bounding box center [479, 130] width 19 height 12
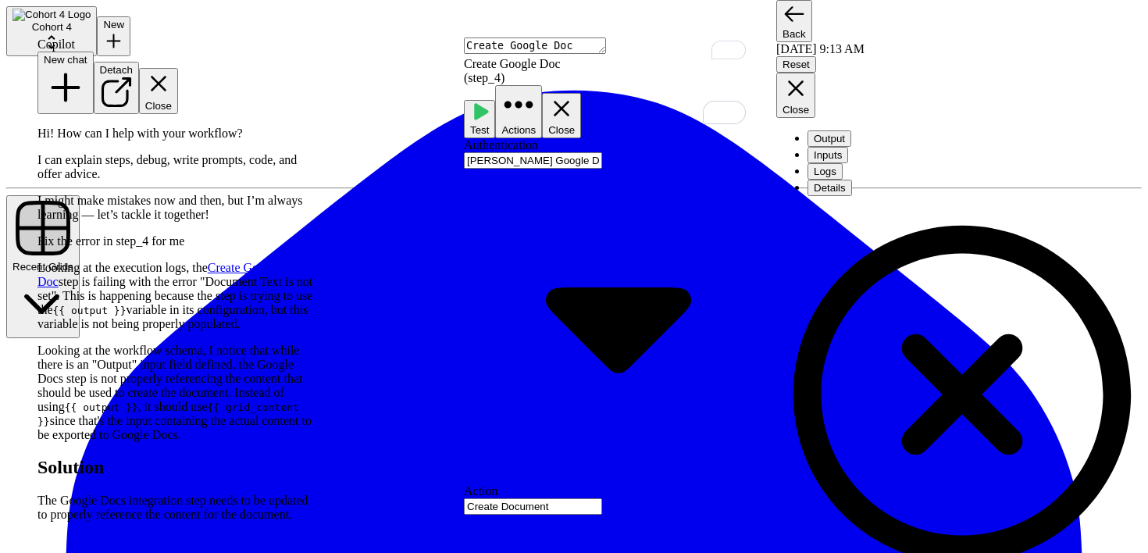
scroll to position [271, 0]
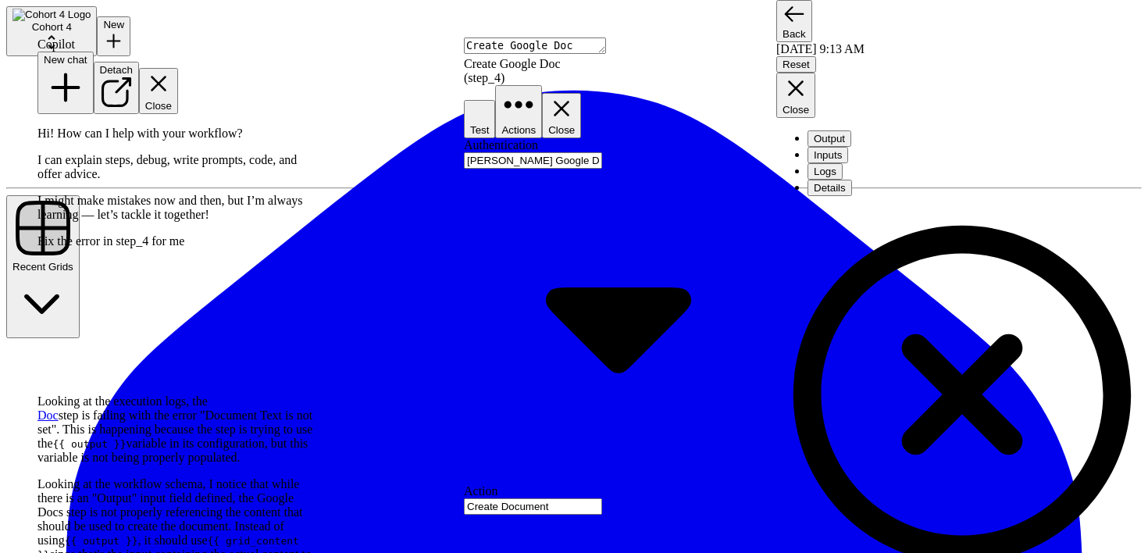
scroll to position [296, 0]
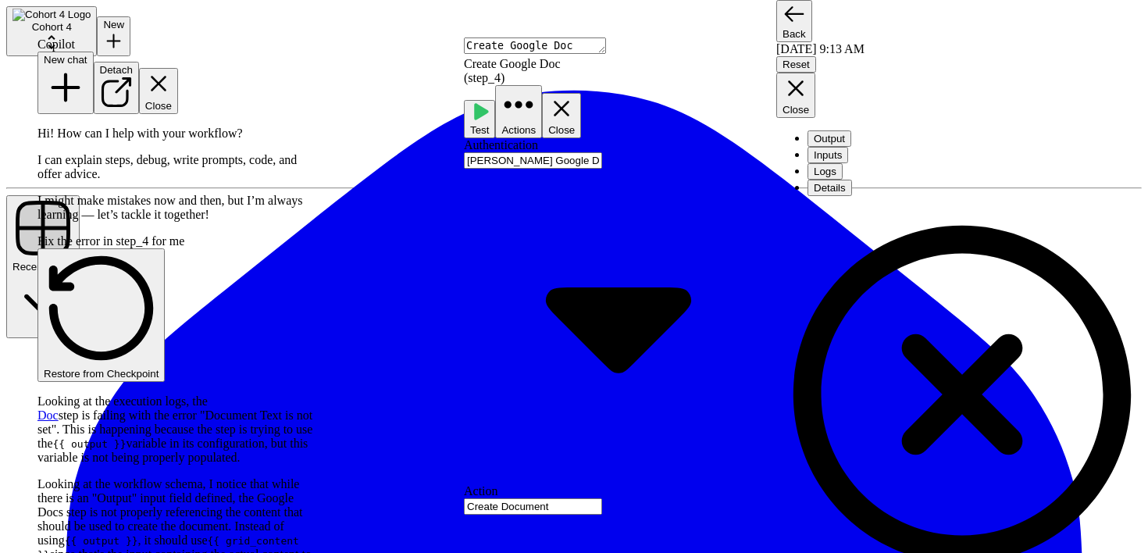
click at [495, 100] on button "Test" at bounding box center [479, 118] width 31 height 37
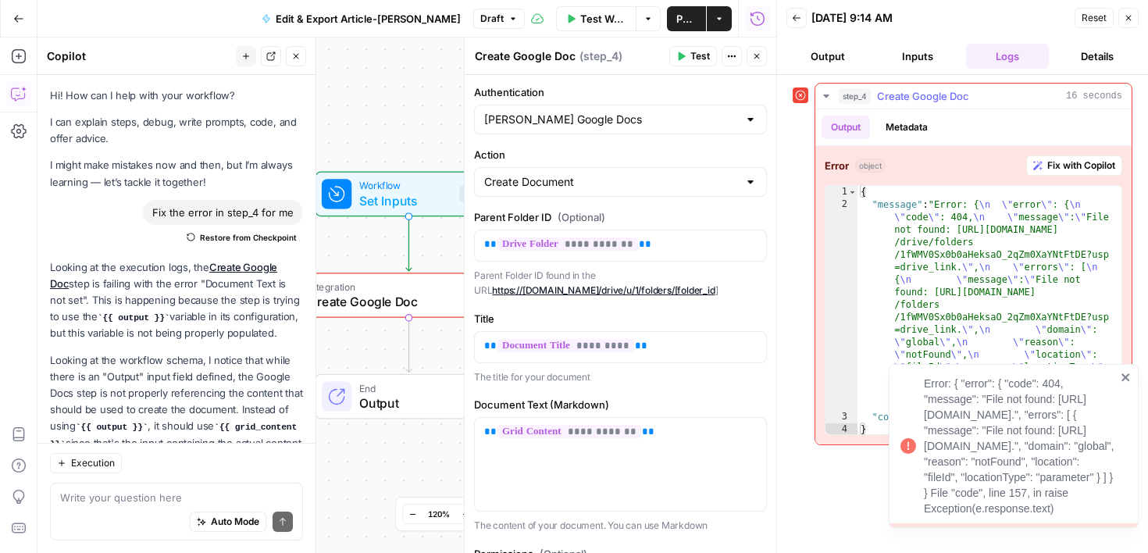
scroll to position [296, 0]
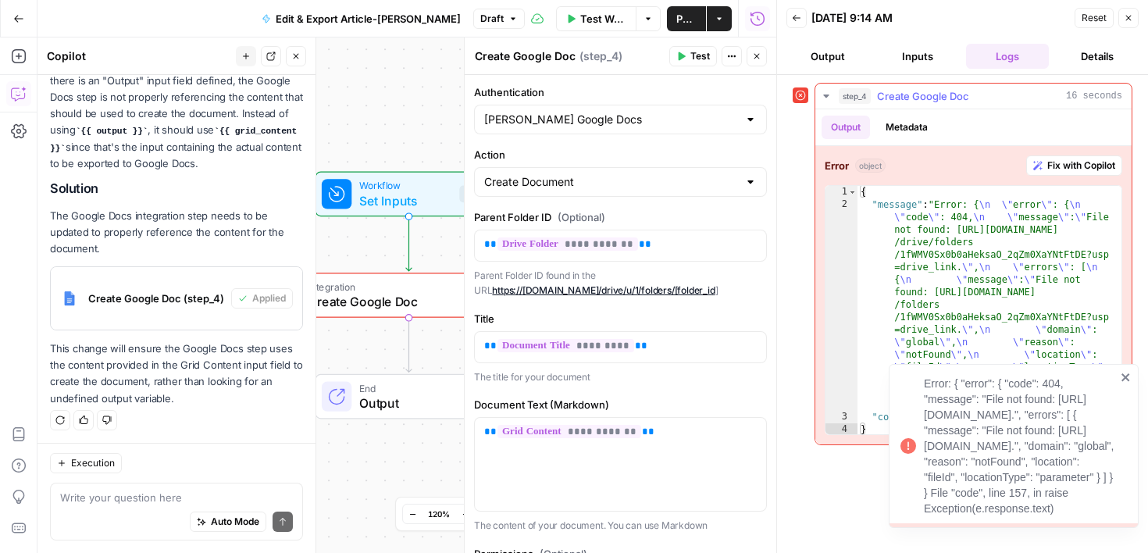
click at [1084, 165] on span "Fix with Copilot" at bounding box center [1081, 165] width 68 height 14
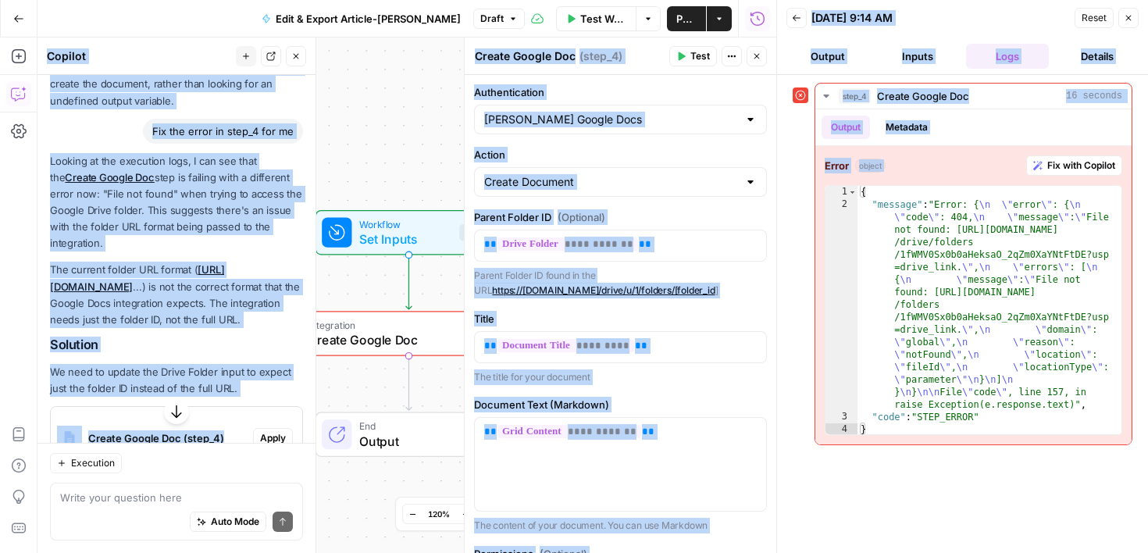
scroll to position [0, 0]
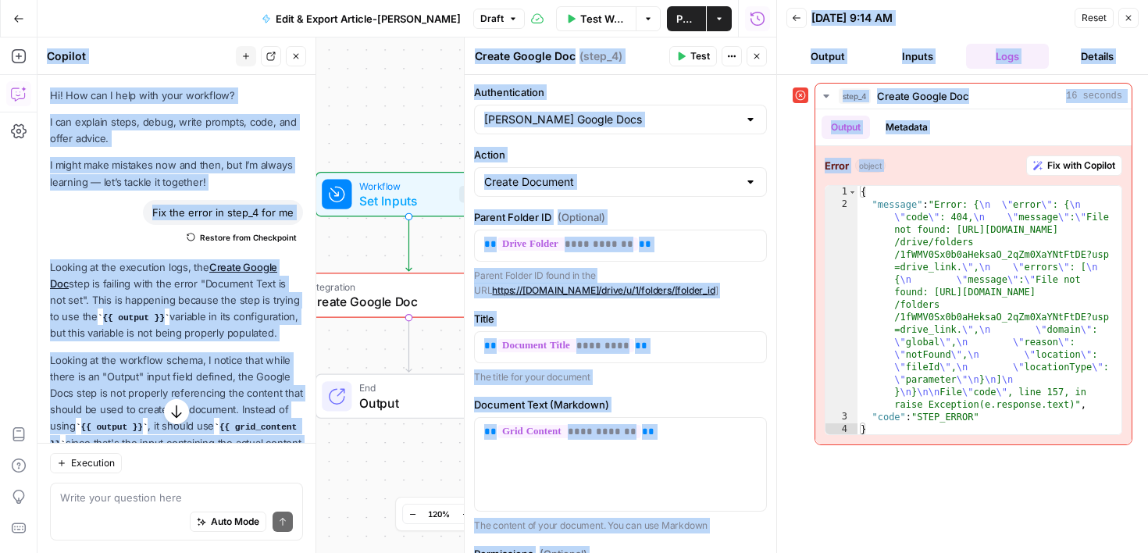
drag, startPoint x: 255, startPoint y: 178, endPoint x: 256, endPoint y: -24, distance: 202.2
click at [256, 0] on html "Cohort 4 New Home Browse Your Data Usage Settings Recent Grids [PERSON_NAME]'s …" at bounding box center [574, 276] width 1148 height 553
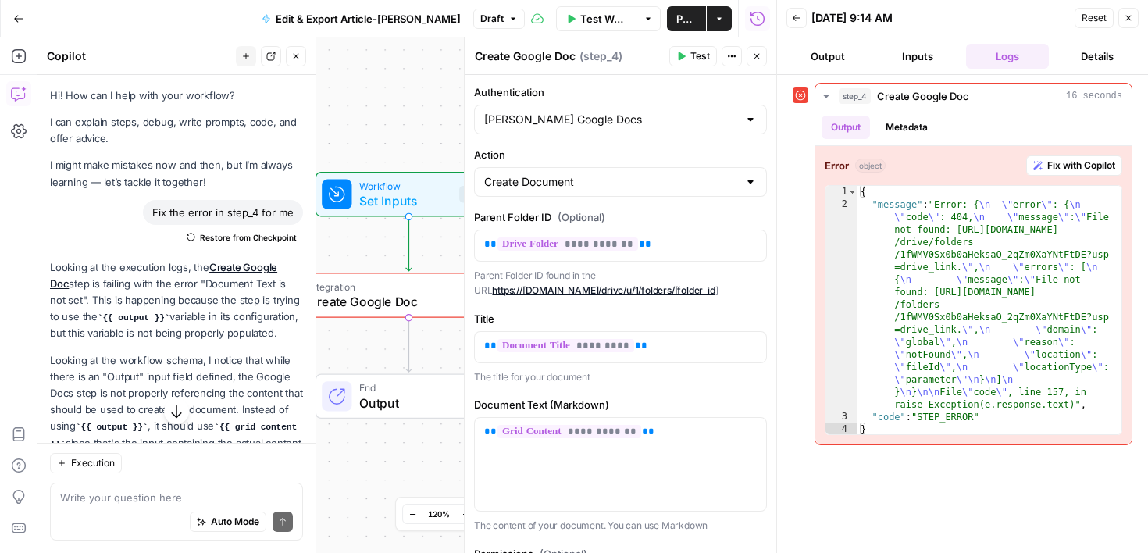
click at [198, 285] on p "Looking at the execution logs, the Create Google Doc step is failing with the e…" at bounding box center [176, 300] width 253 height 83
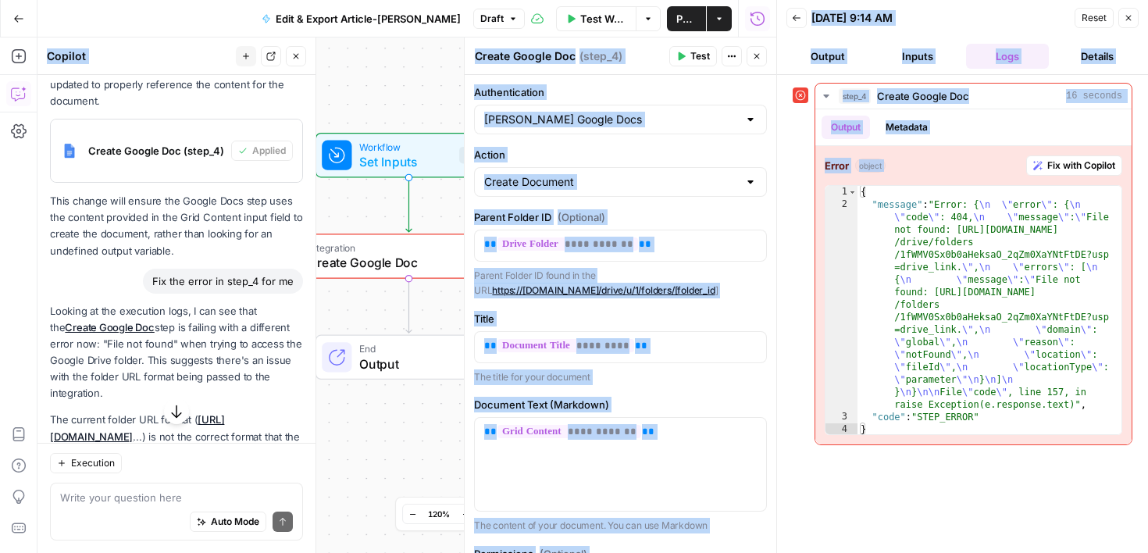
scroll to position [525, 0]
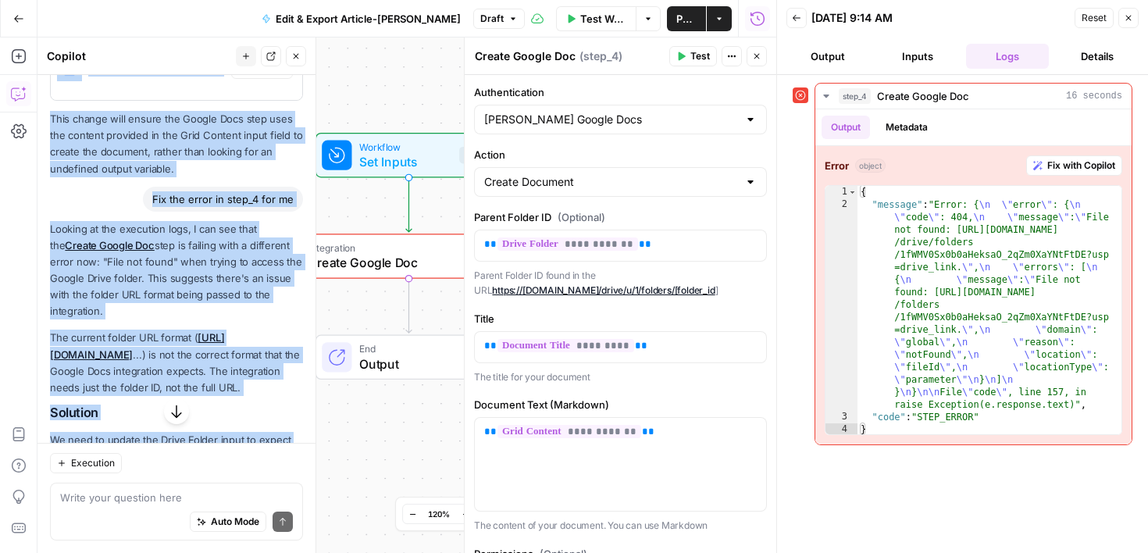
drag, startPoint x: 187, startPoint y: 299, endPoint x: 184, endPoint y: 490, distance: 190.5
click at [184, 490] on div "Hi! How can I help with your workflow? I can explain steps, debug, write prompt…" at bounding box center [176, 314] width 278 height 478
click at [244, 420] on h2 "Solution" at bounding box center [176, 412] width 253 height 15
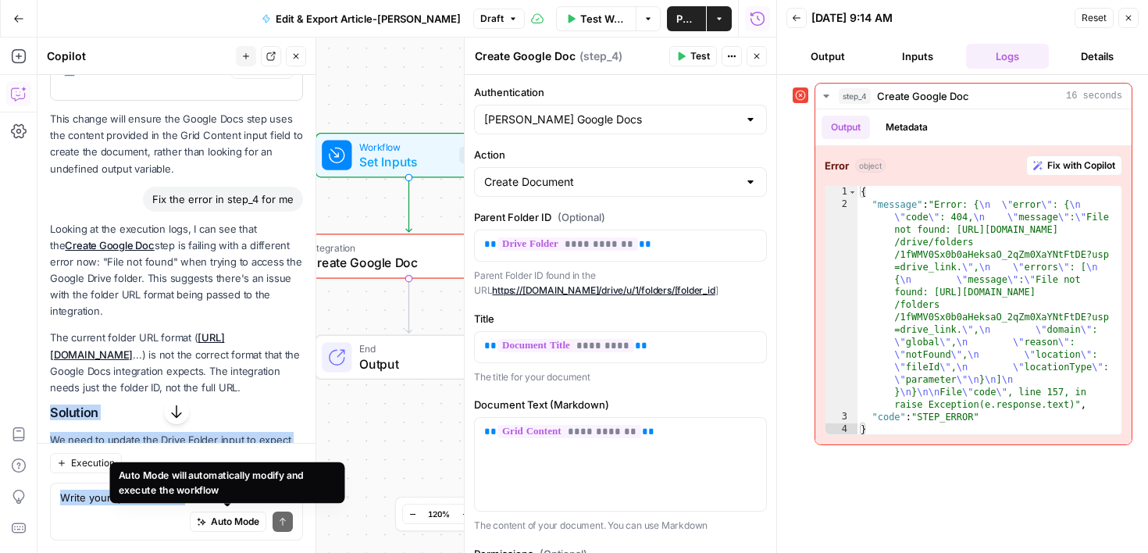
drag, startPoint x: 253, startPoint y: 415, endPoint x: 239, endPoint y: 520, distance: 105.6
click at [239, 520] on div "Hi! How can I help with your workflow? I can explain steps, debug, write prompt…" at bounding box center [176, 314] width 278 height 478
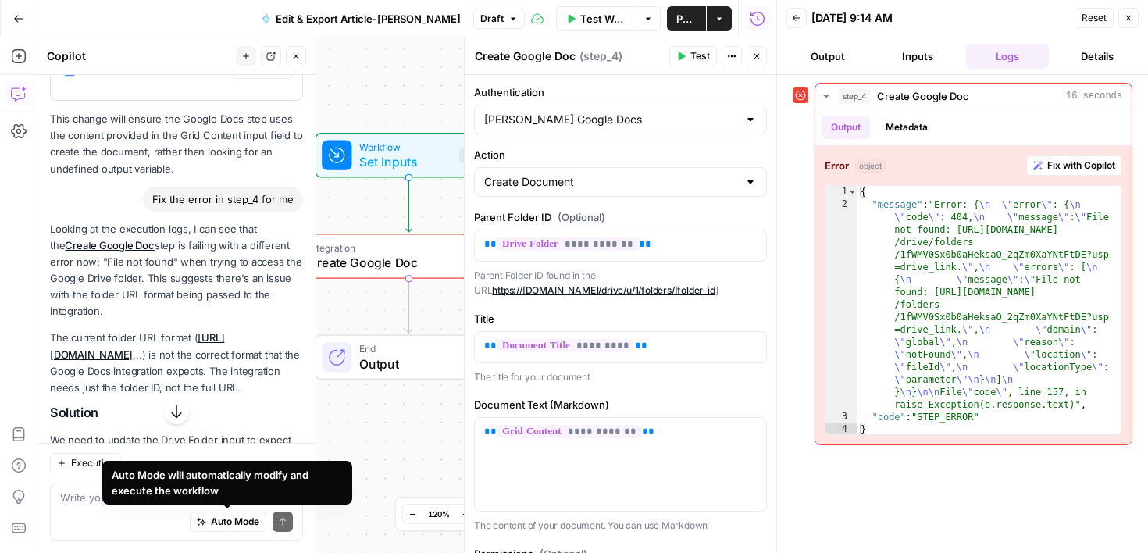
drag, startPoint x: 225, startPoint y: 397, endPoint x: 214, endPoint y: 397, distance: 10.9
click at [224, 396] on p "The current folder URL format ( [URL][DOMAIN_NAME] ...) is not the correct form…" at bounding box center [176, 362] width 253 height 66
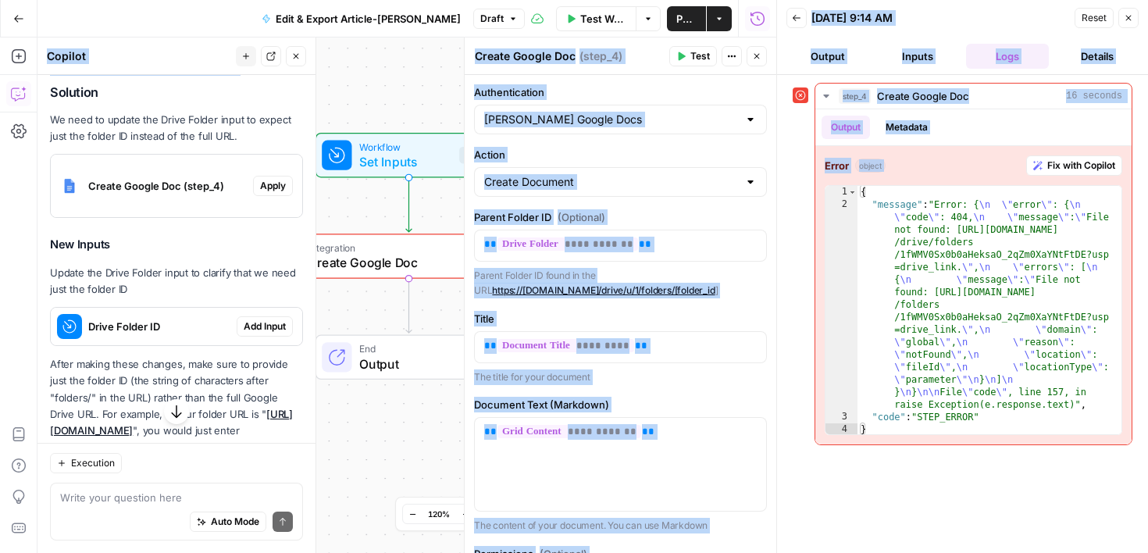
scroll to position [944, 0]
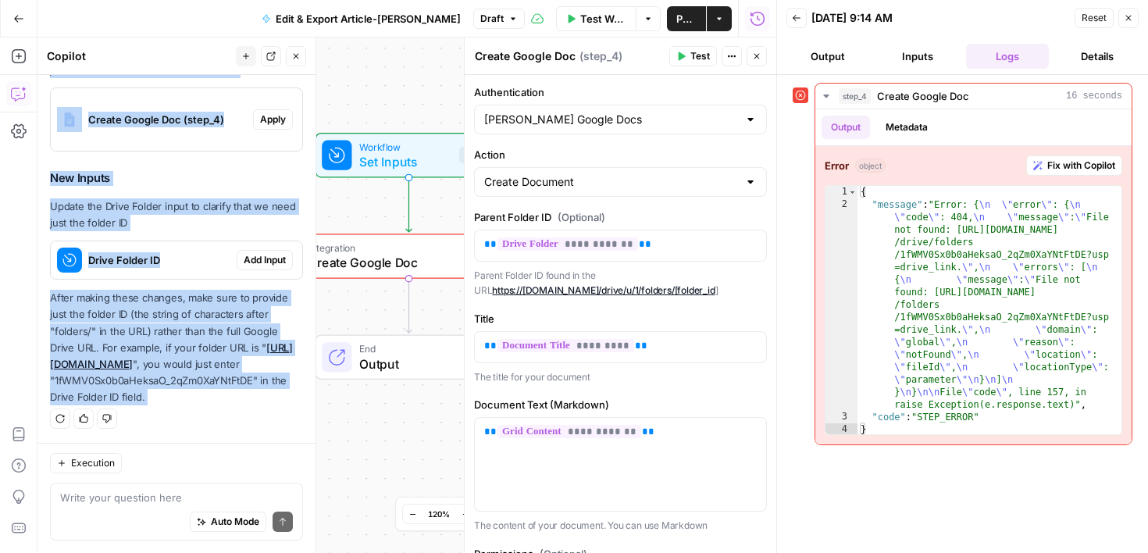
drag, startPoint x: 233, startPoint y: 396, endPoint x: 246, endPoint y: 433, distance: 39.0
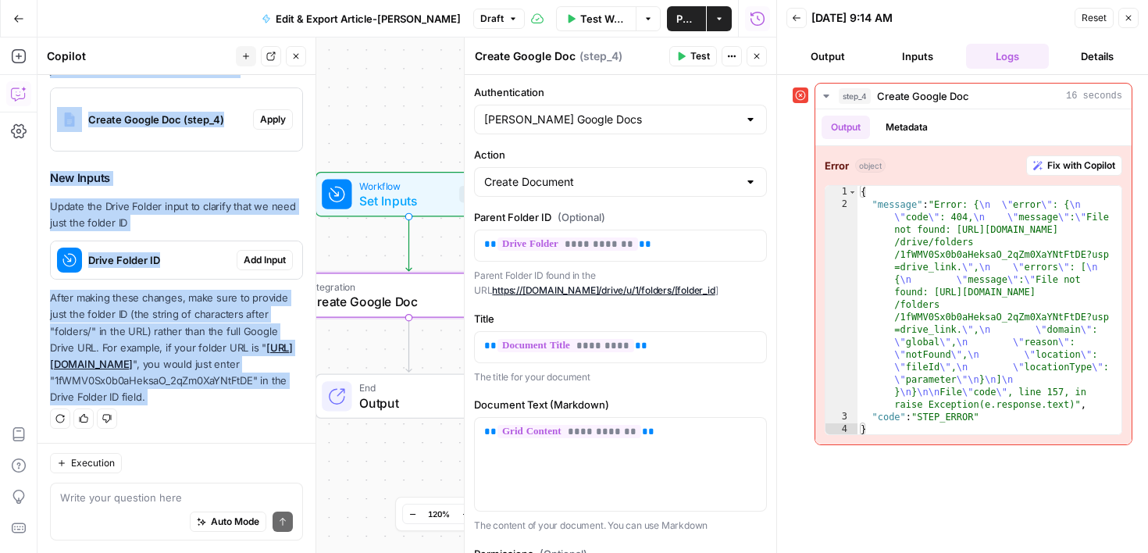
click at [267, 112] on span "Apply" at bounding box center [273, 119] width 26 height 14
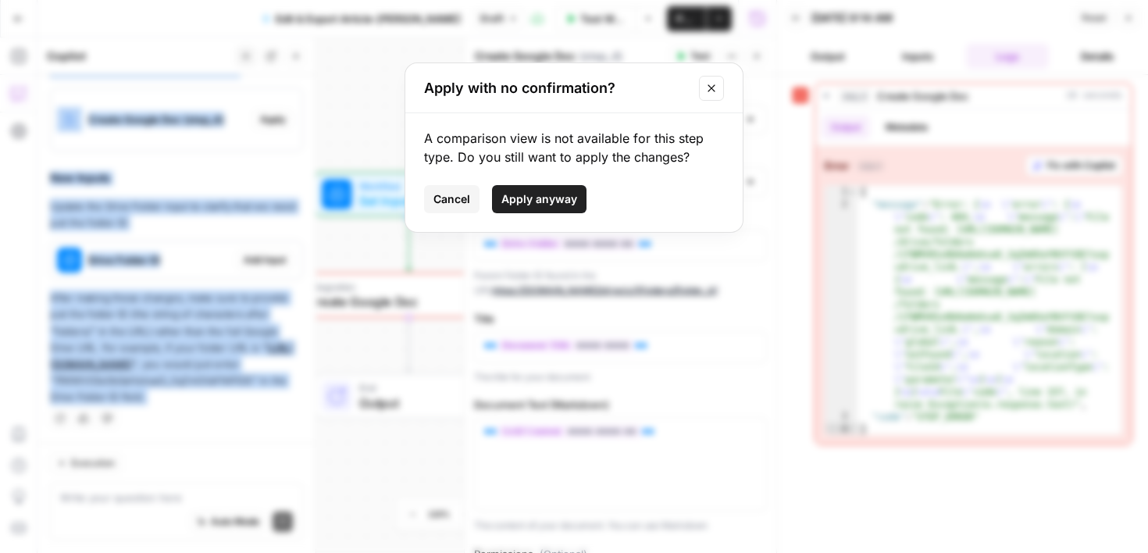
click at [549, 194] on span "Apply anyway" at bounding box center [539, 199] width 76 height 16
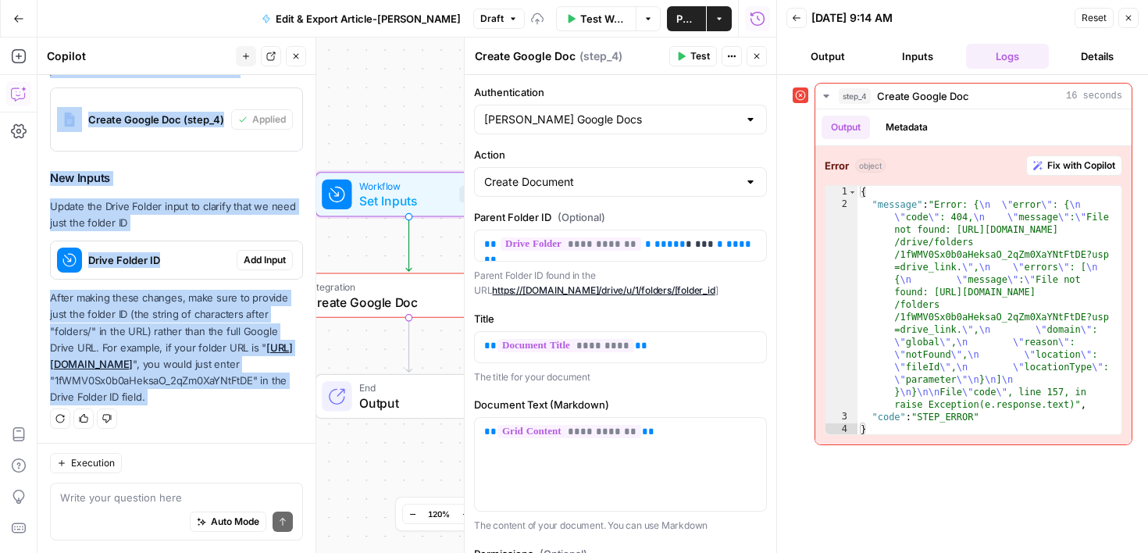
click at [271, 253] on span "Add Input" at bounding box center [265, 260] width 42 height 14
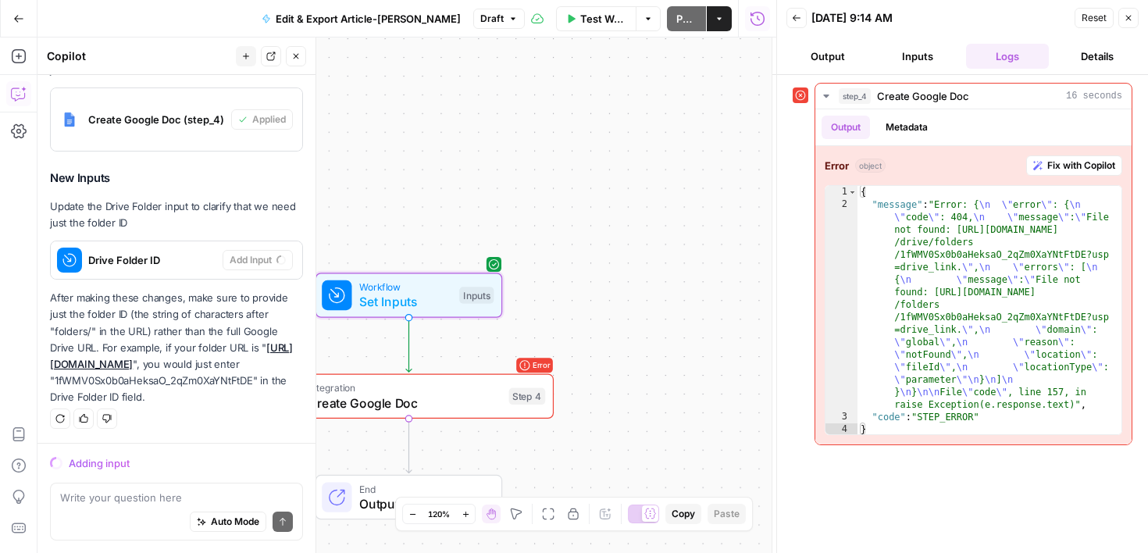
scroll to position [919, 0]
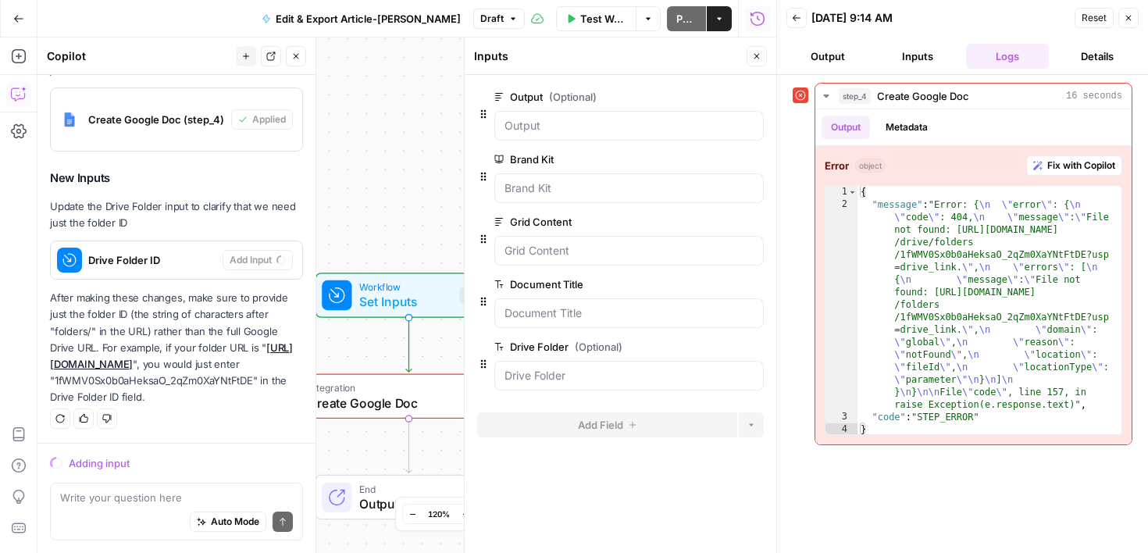
click at [433, 233] on div "Workflow Set Inputs Inputs Error Integration Create Google Doc Step 4 End Output" at bounding box center [406, 294] width 739 height 515
click at [1127, 14] on icon "button" at bounding box center [1127, 17] width 9 height 9
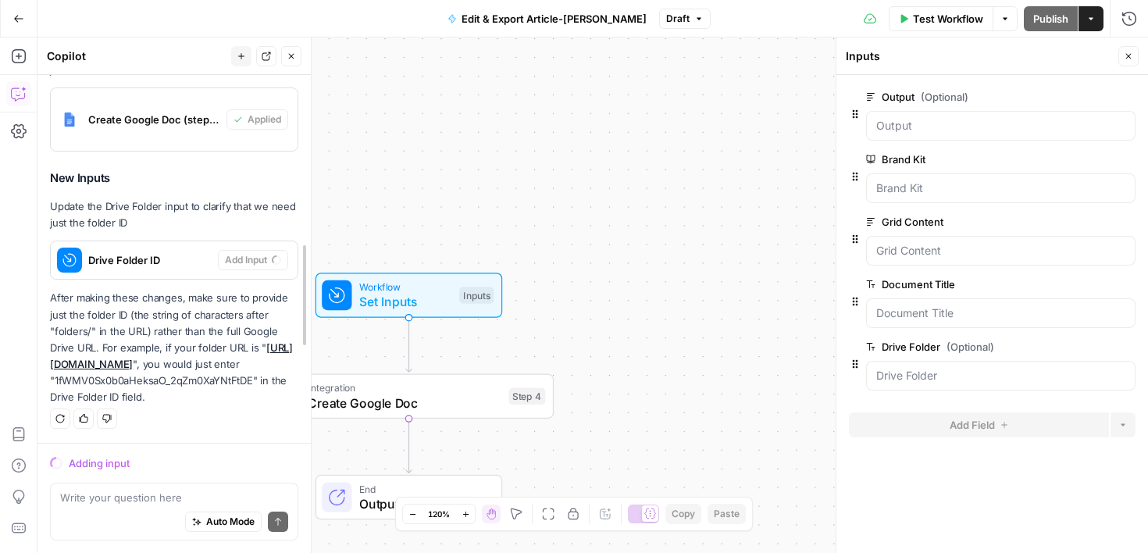
drag, startPoint x: 308, startPoint y: 338, endPoint x: 301, endPoint y: 410, distance: 72.2
drag, startPoint x: 301, startPoint y: 334, endPoint x: 299, endPoint y: 393, distance: 59.4
drag, startPoint x: 209, startPoint y: 420, endPoint x: 202, endPoint y: 506, distance: 86.2
click at [203, 507] on div "Hi! How can I help with your workflow? I can explain steps, debug, write prompt…" at bounding box center [172, 314] width 270 height 478
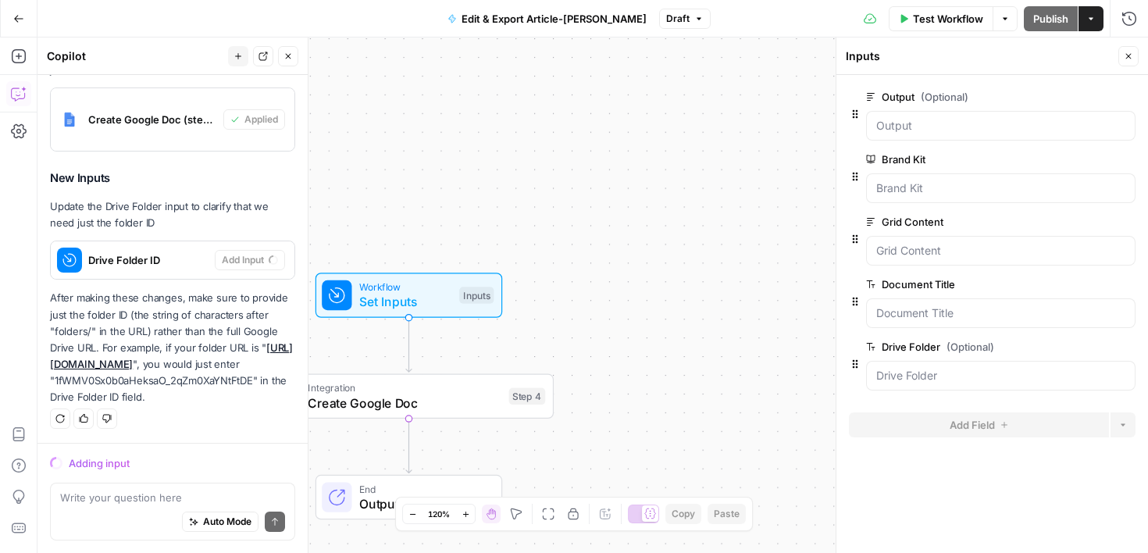
click at [602, 239] on div "Workflow Set Inputs Inputs Integration Create Google Doc Step 4 End Output" at bounding box center [592, 294] width 1110 height 515
click at [244, 448] on div "Adding input Write your question here Auto Mode Send" at bounding box center [172, 498] width 270 height 110
click at [223, 418] on div "Regenerate Helpful Not helpful" at bounding box center [172, 418] width 245 height 20
